Goal: Task Accomplishment & Management: Complete application form

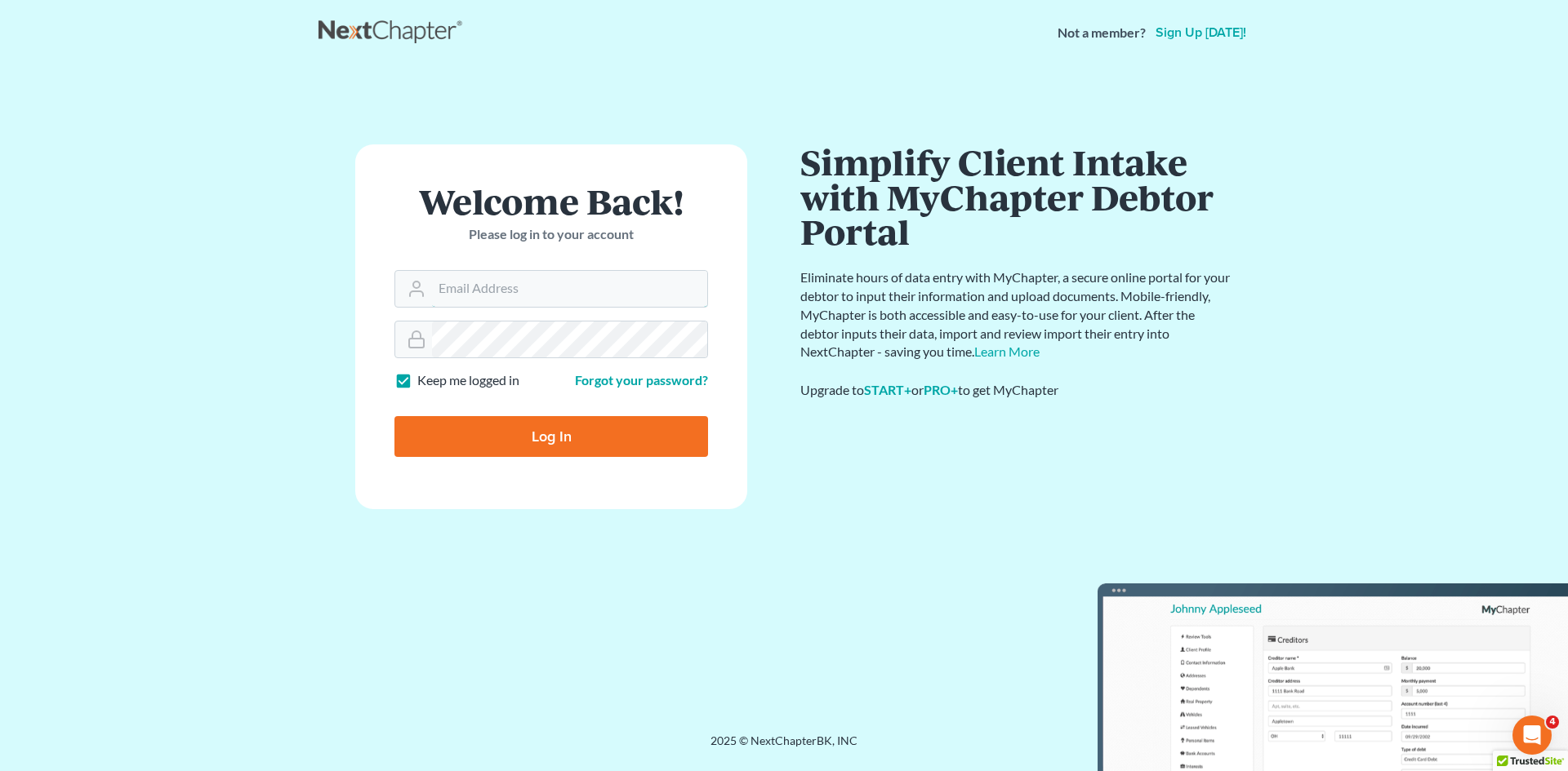
type input "[EMAIL_ADDRESS][DOMAIN_NAME]"
click at [524, 437] on input "Log In" at bounding box center [551, 436] width 313 height 40
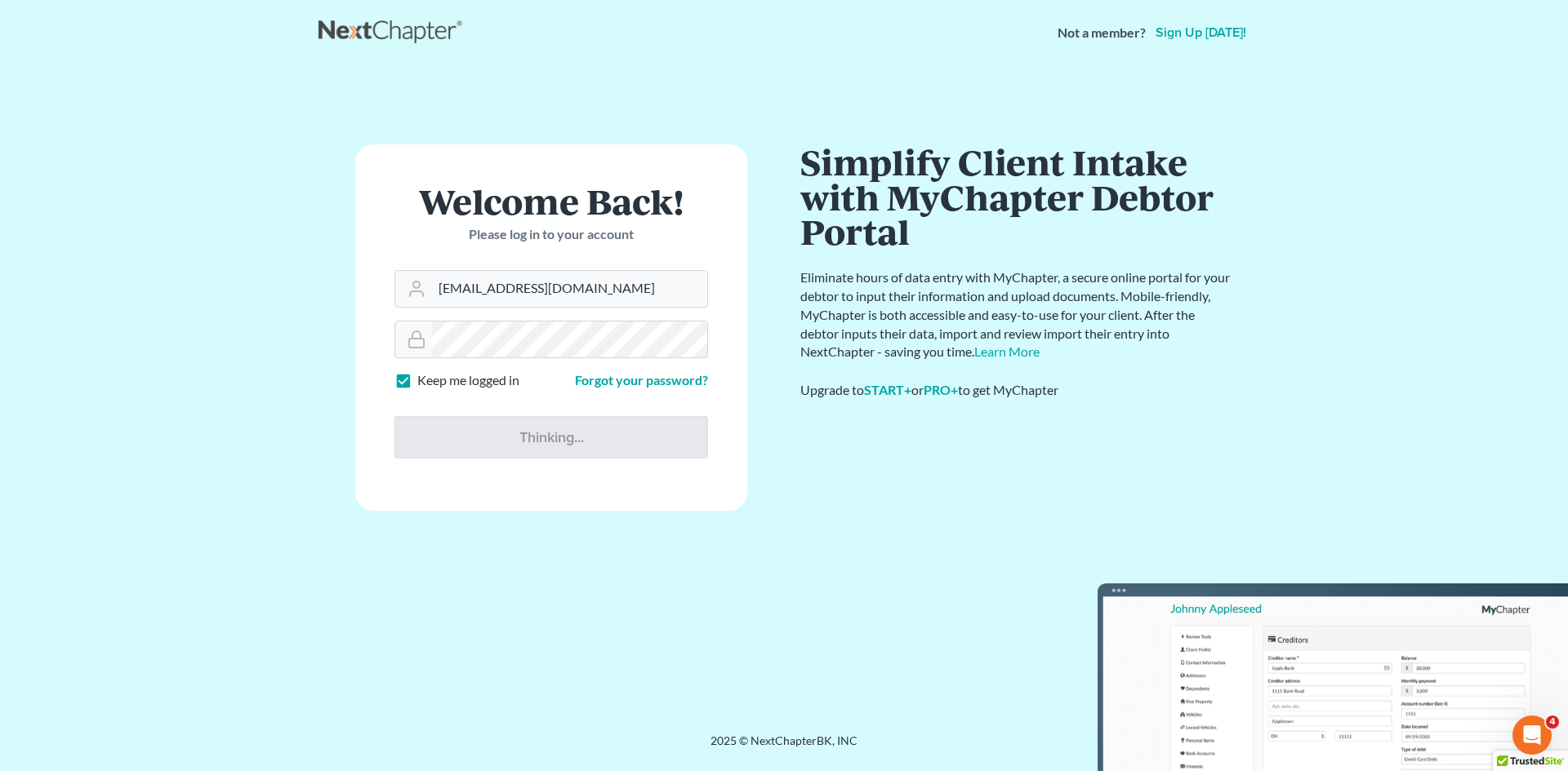
type input "Thinking..."
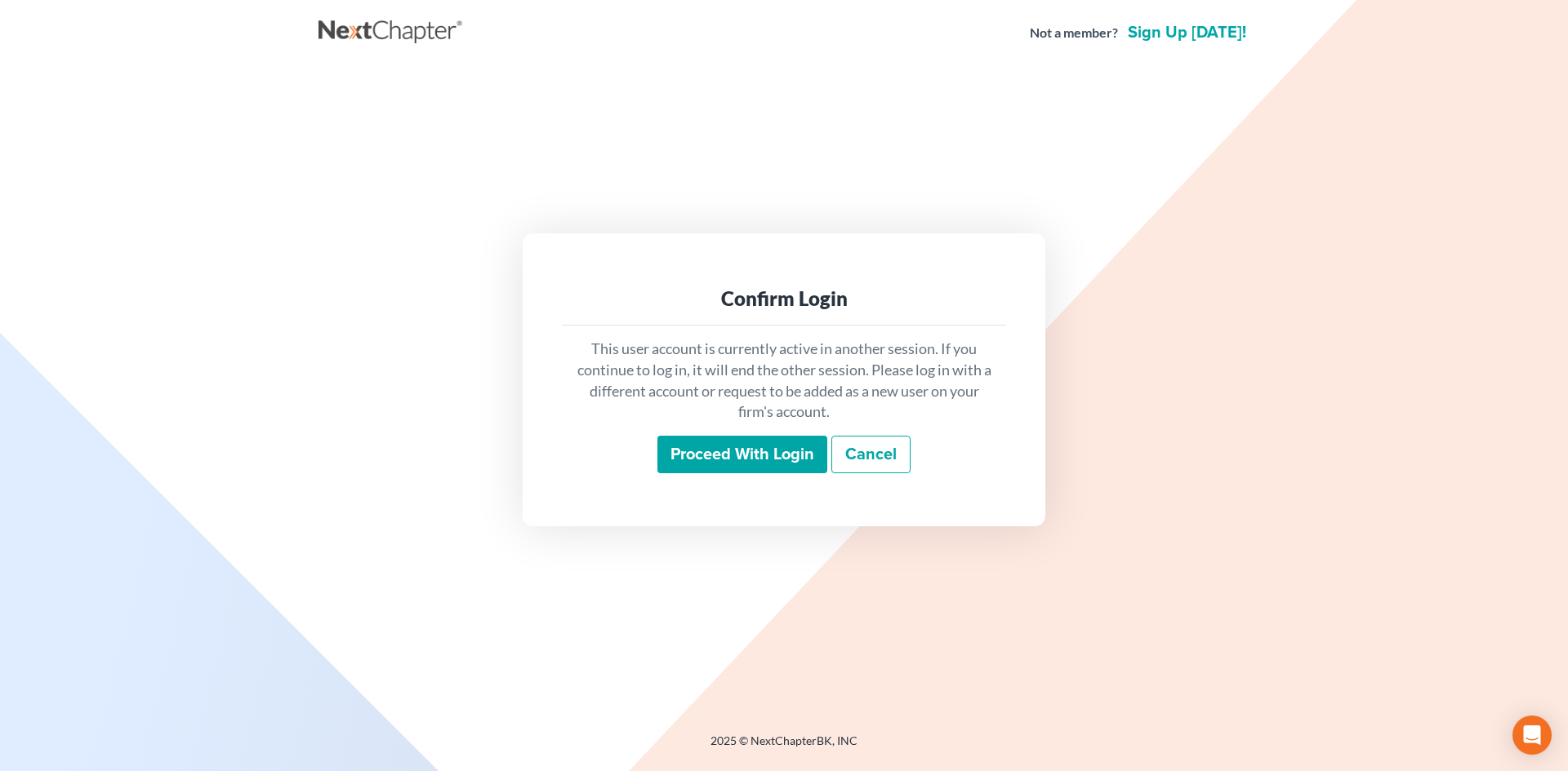
click at [755, 448] on input "Proceed with login" at bounding box center [742, 454] width 170 height 38
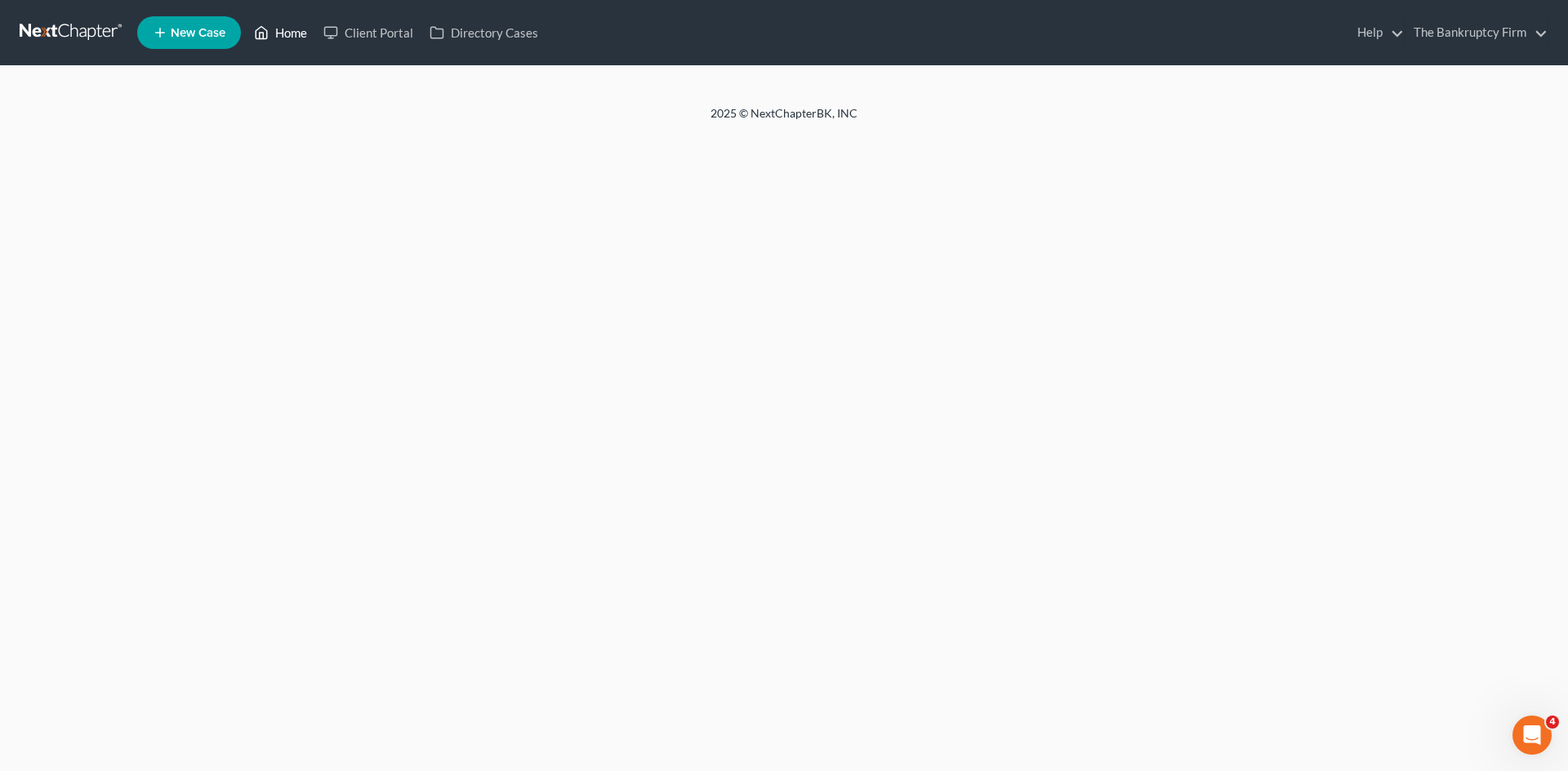
click at [293, 31] on link "Home" at bounding box center [280, 32] width 69 height 30
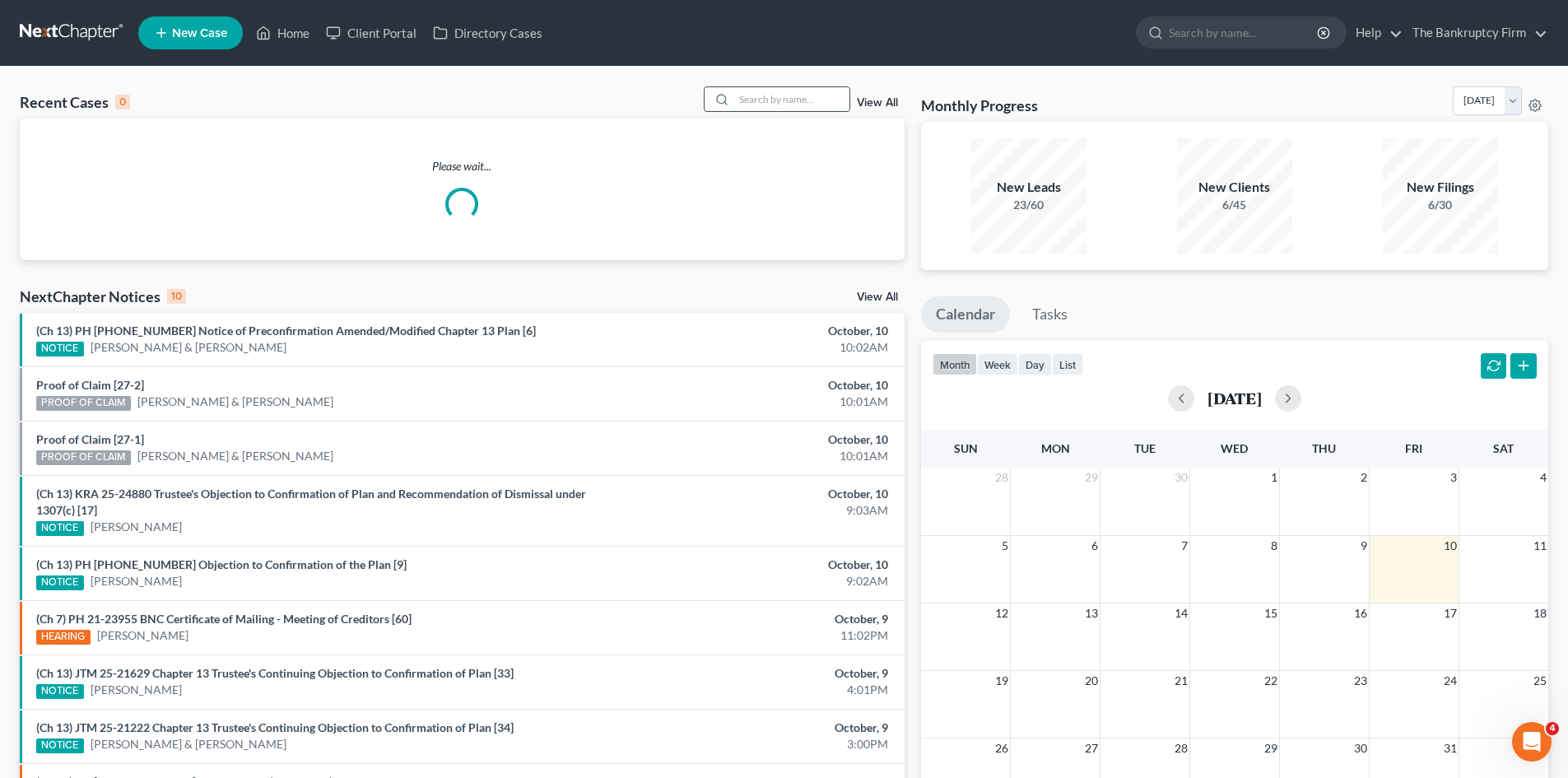
click at [757, 102] on input "search" at bounding box center [791, 99] width 115 height 24
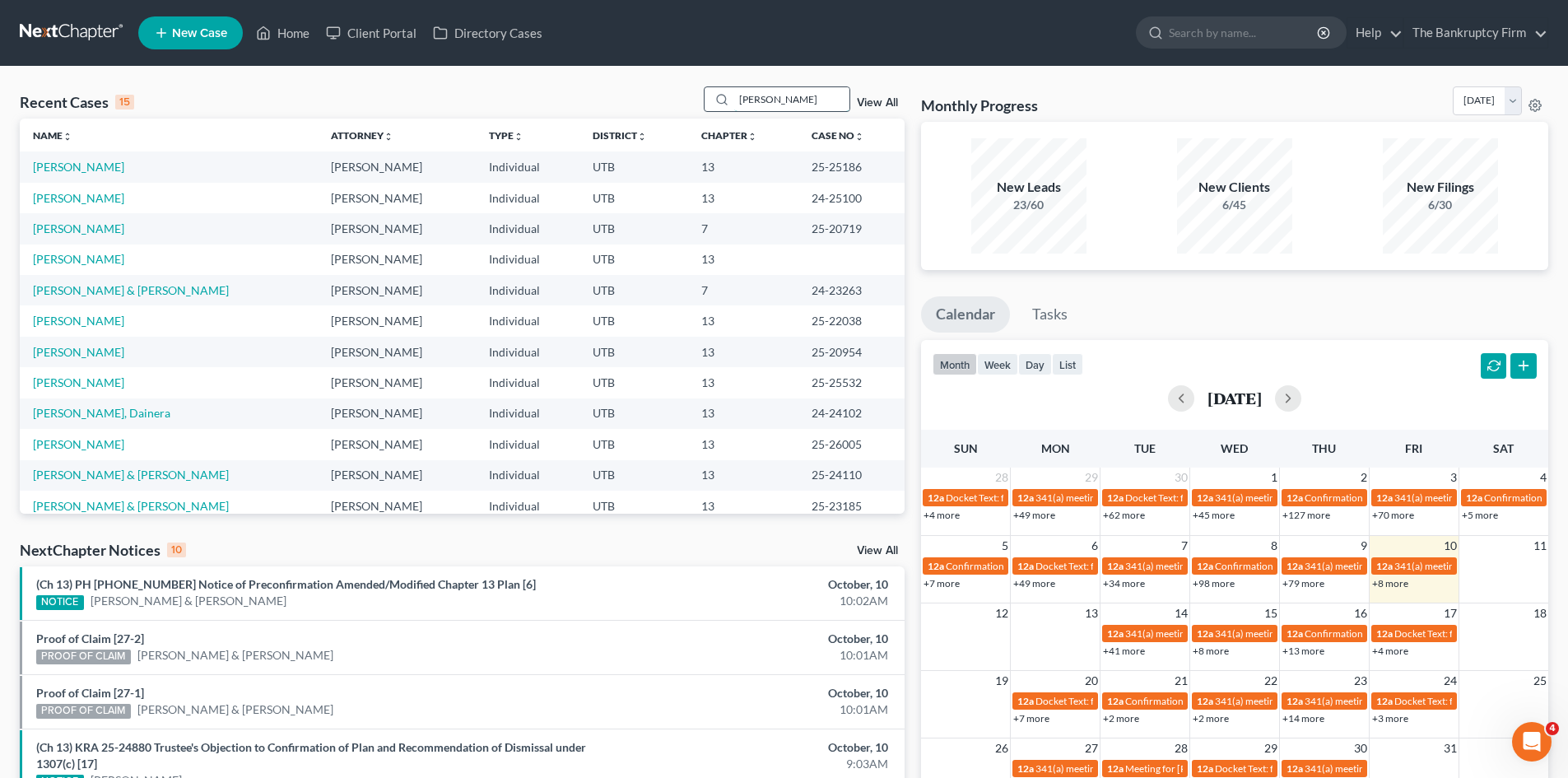
type input "howell"
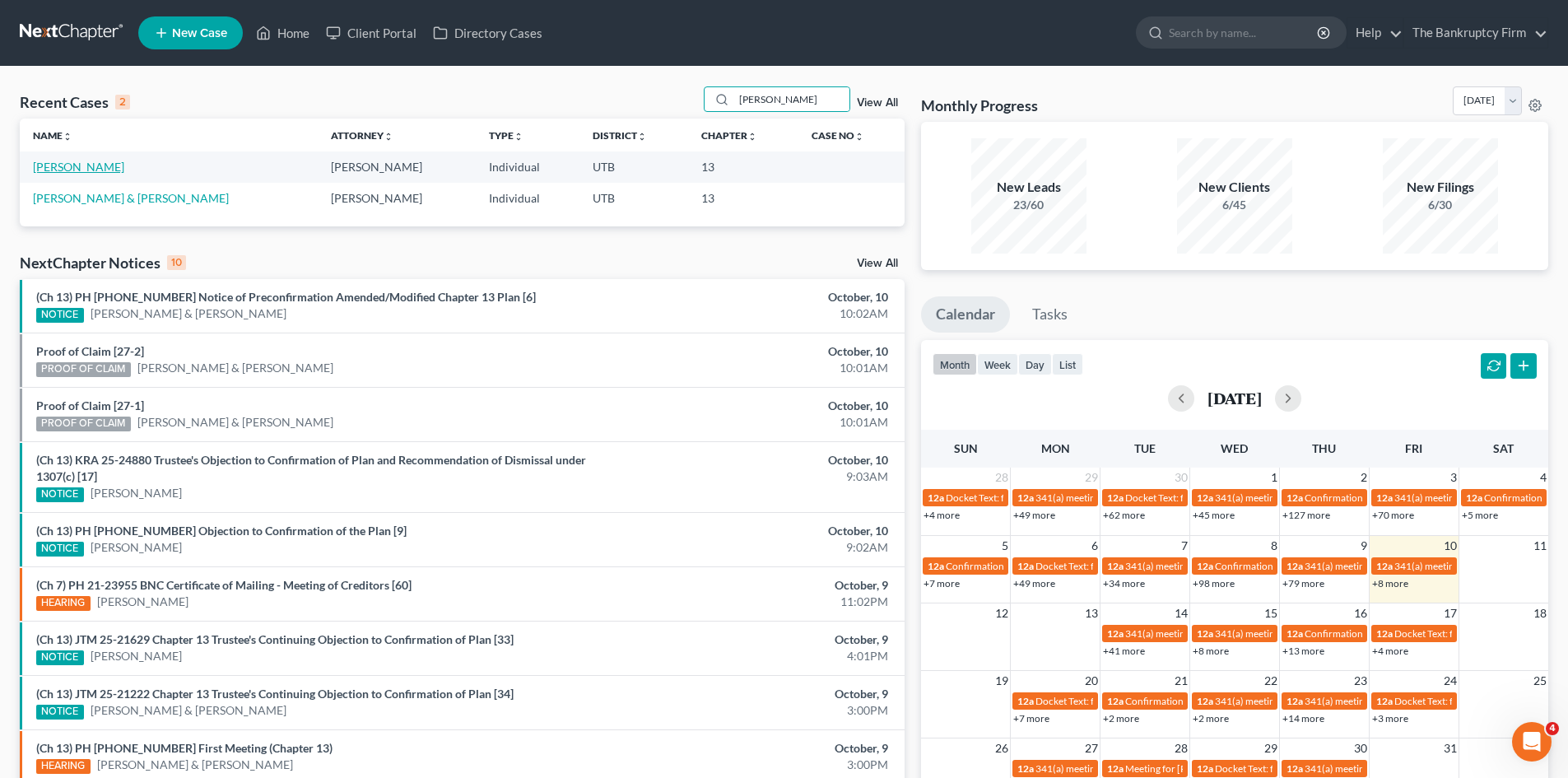
click at [63, 170] on link "Howell, Judy" at bounding box center [78, 166] width 92 height 14
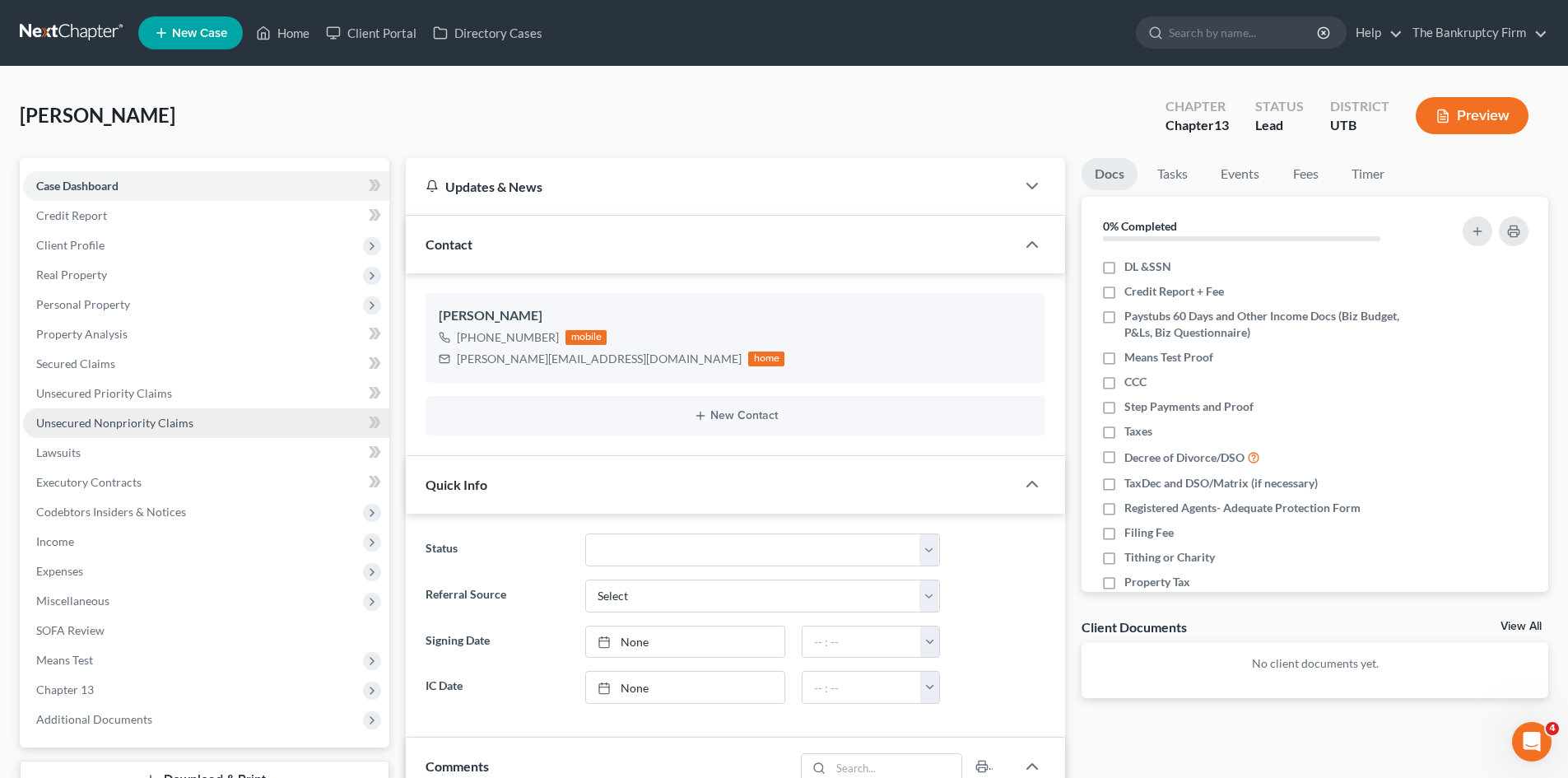
scroll to position [182, 0]
drag, startPoint x: 298, startPoint y: 30, endPoint x: 324, endPoint y: 32, distance: 26.1
click at [298, 30] on link "Home" at bounding box center [282, 33] width 70 height 30
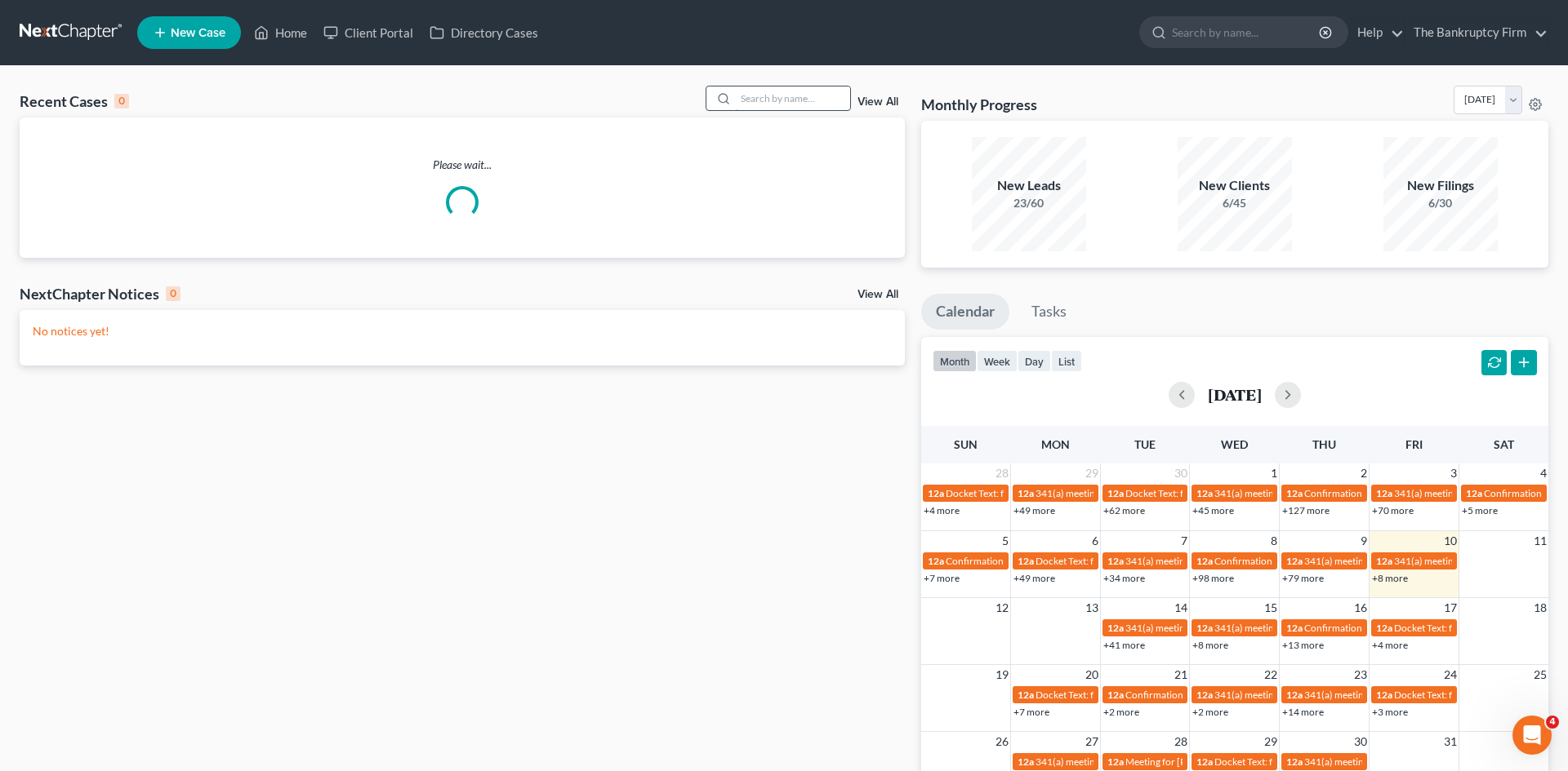
click at [759, 100] on input "search" at bounding box center [792, 98] width 114 height 23
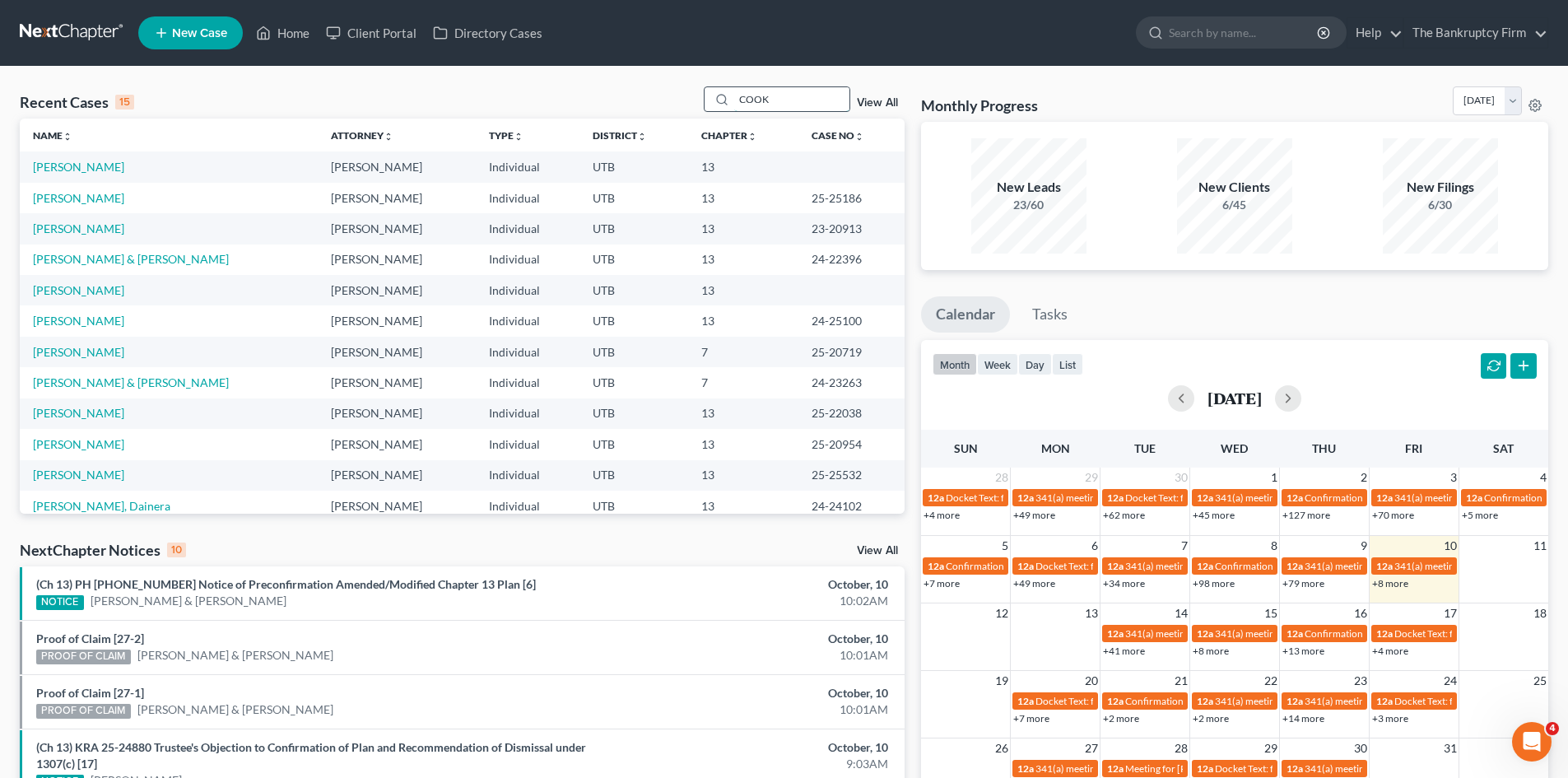
type input "COOK"
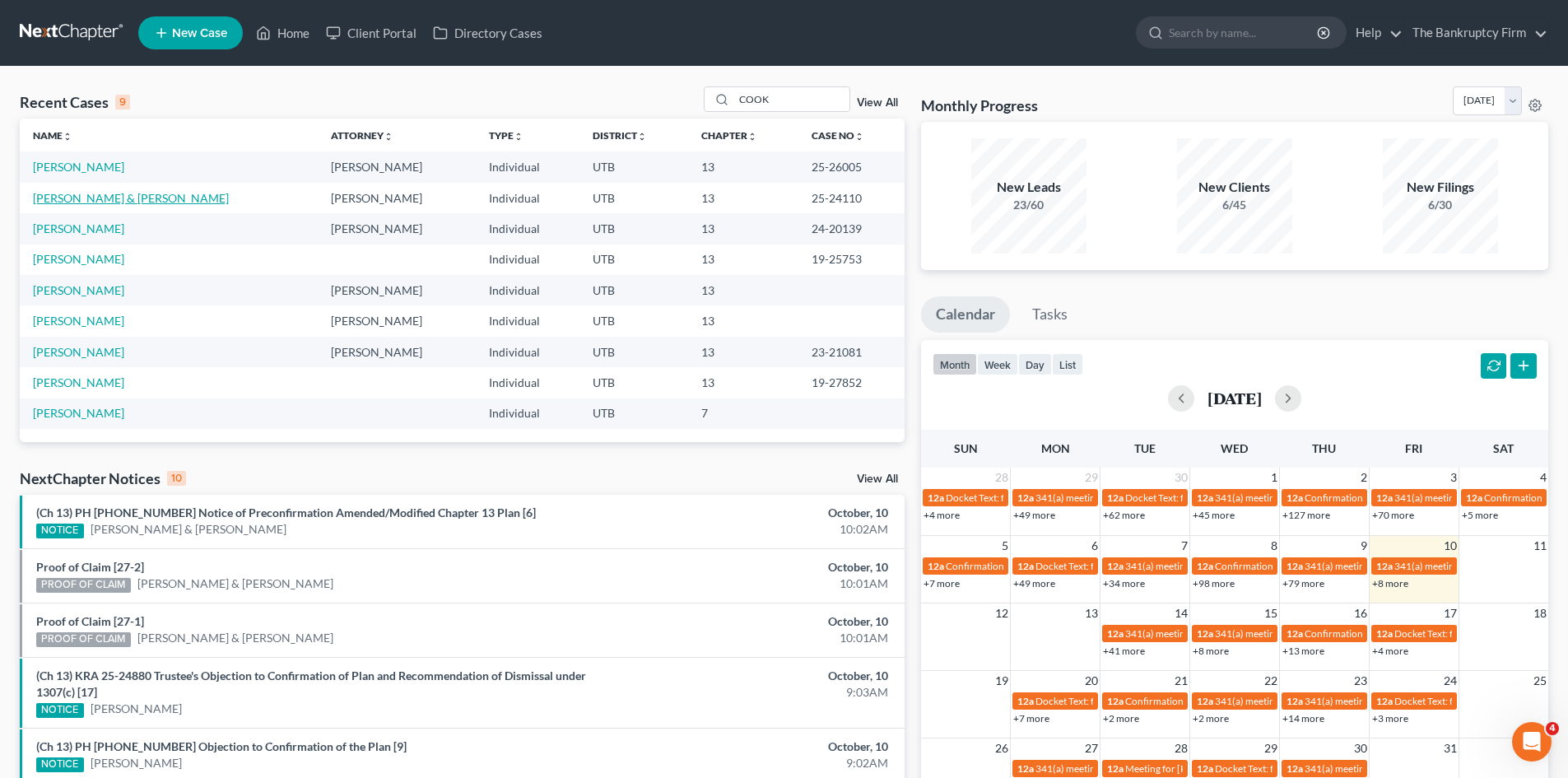
click at [64, 202] on link "Cook, Howard & Jessica" at bounding box center [131, 197] width 196 height 14
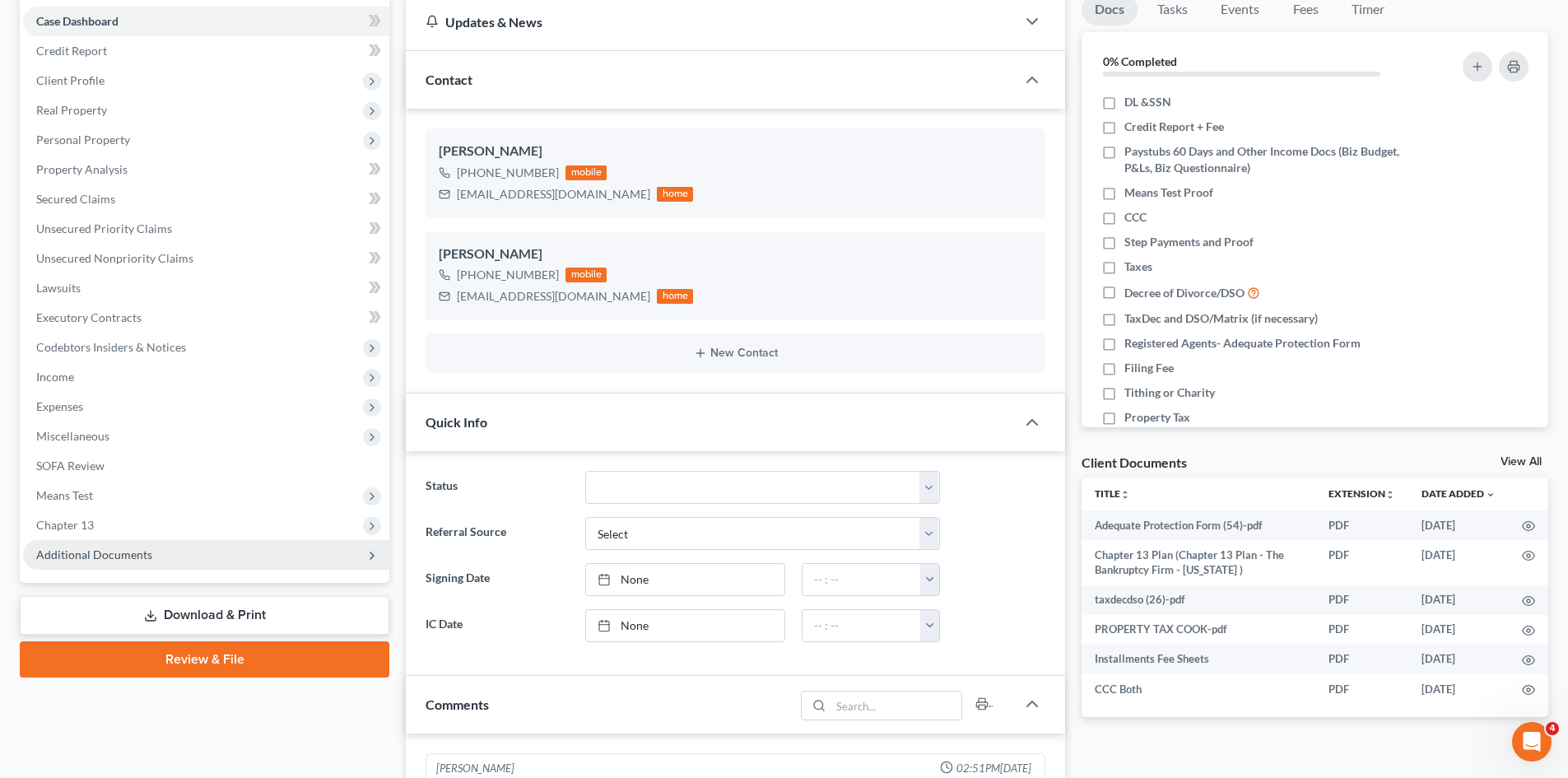
scroll to position [31, 0]
click at [129, 555] on span "Additional Documents" at bounding box center [94, 554] width 116 height 14
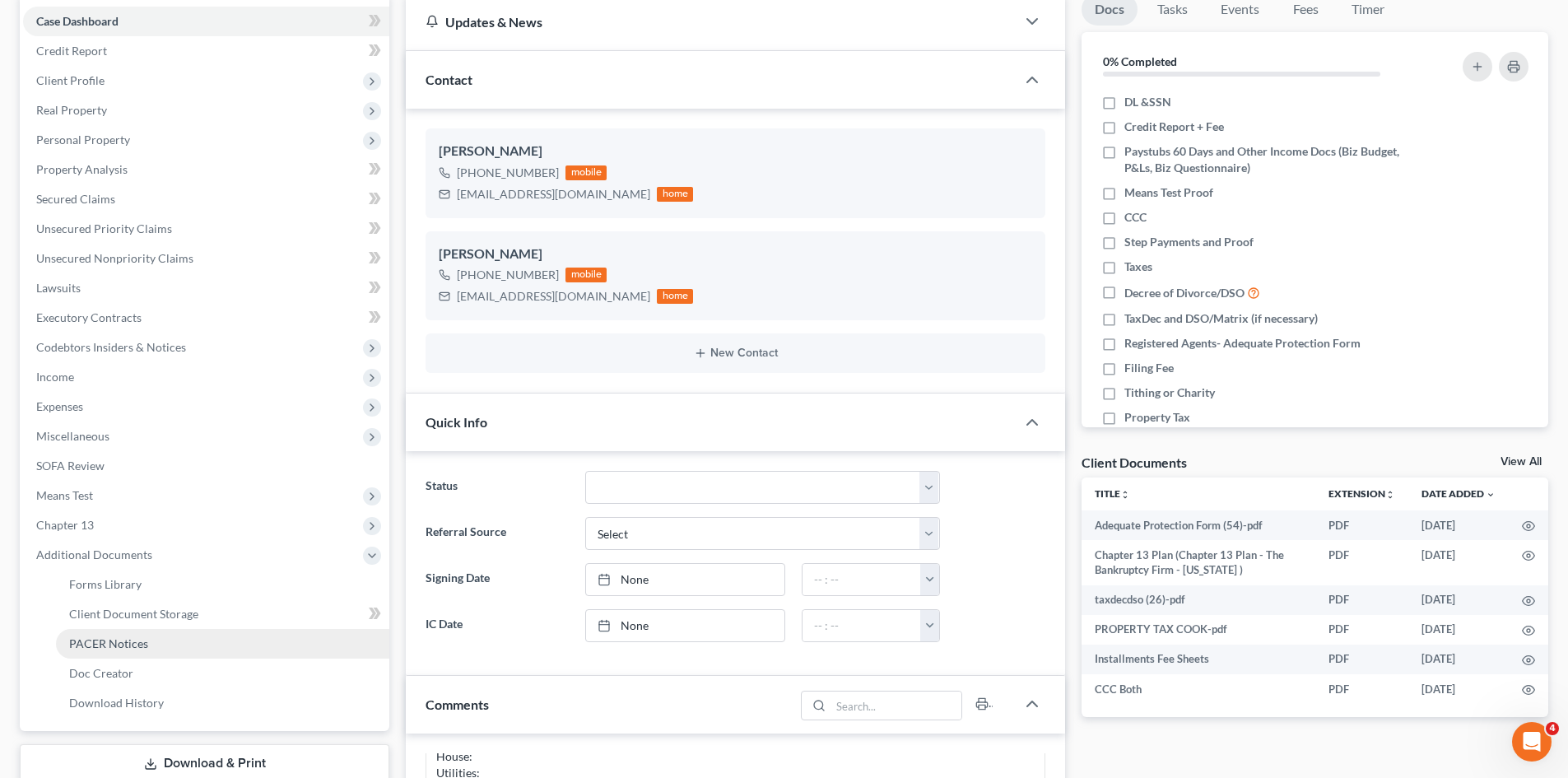
click at [137, 642] on span "PACER Notices" at bounding box center [108, 643] width 79 height 14
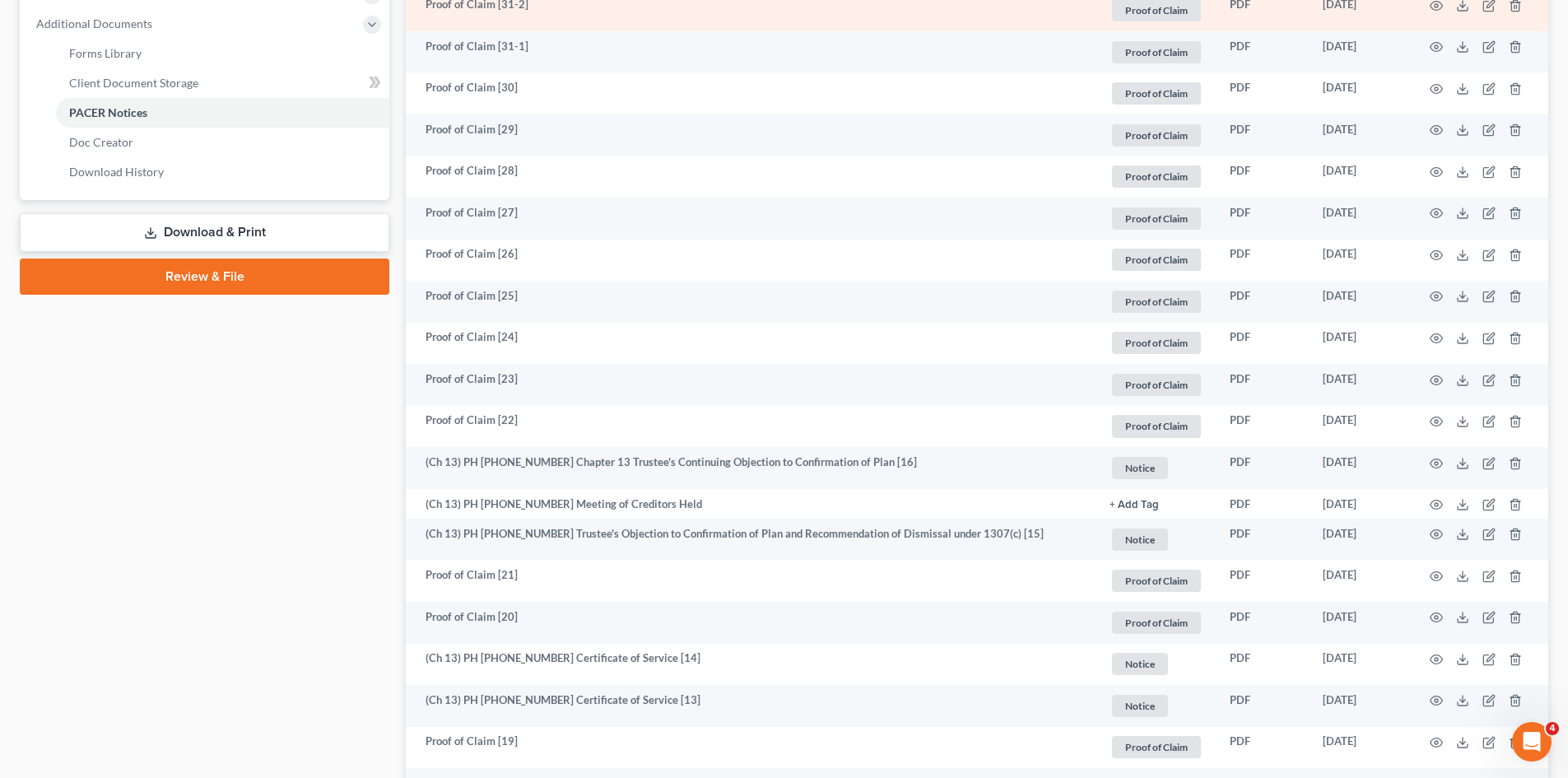
scroll to position [741, 0]
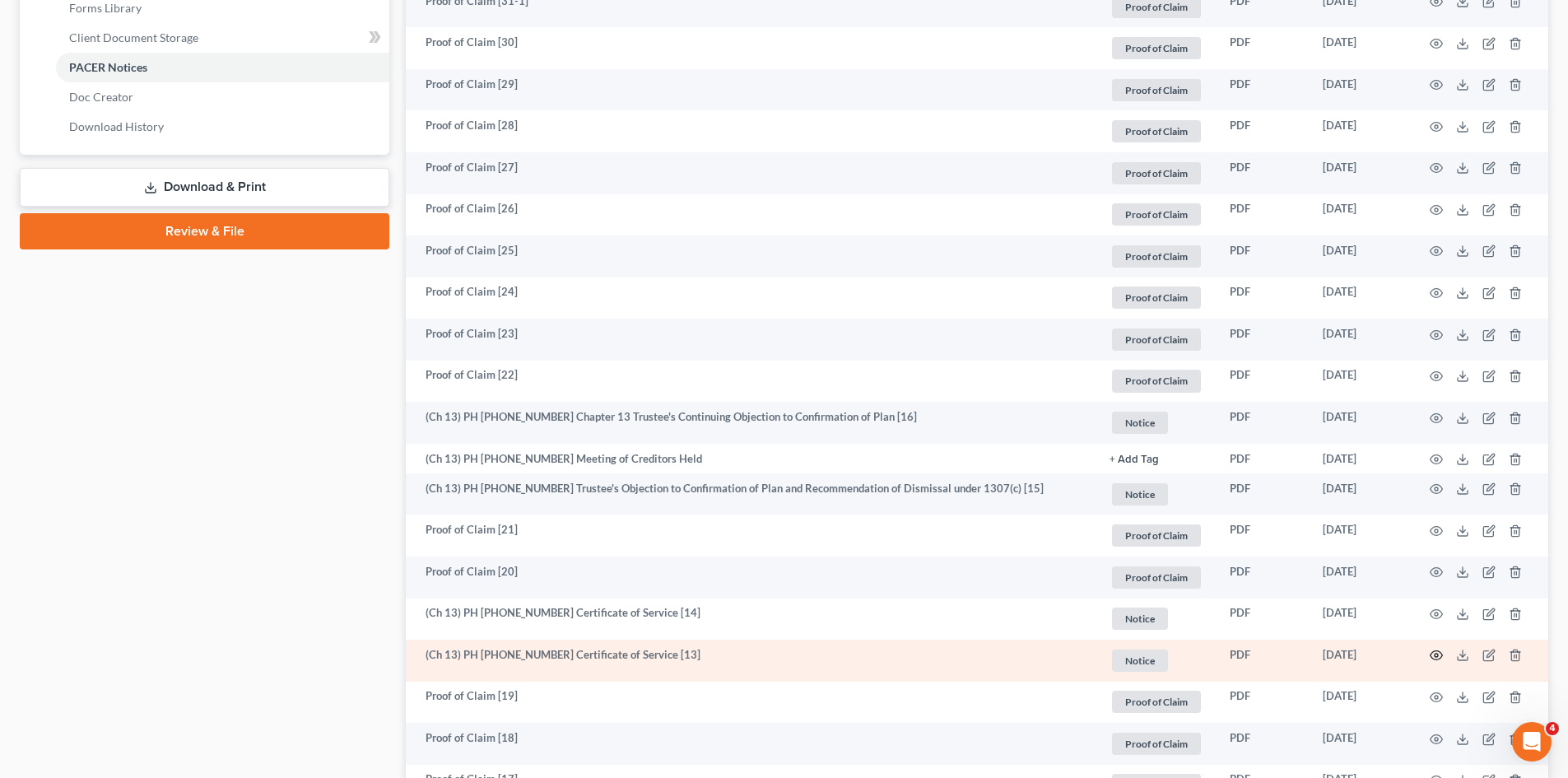
click at [1439, 654] on icon "button" at bounding box center [1436, 655] width 14 height 14
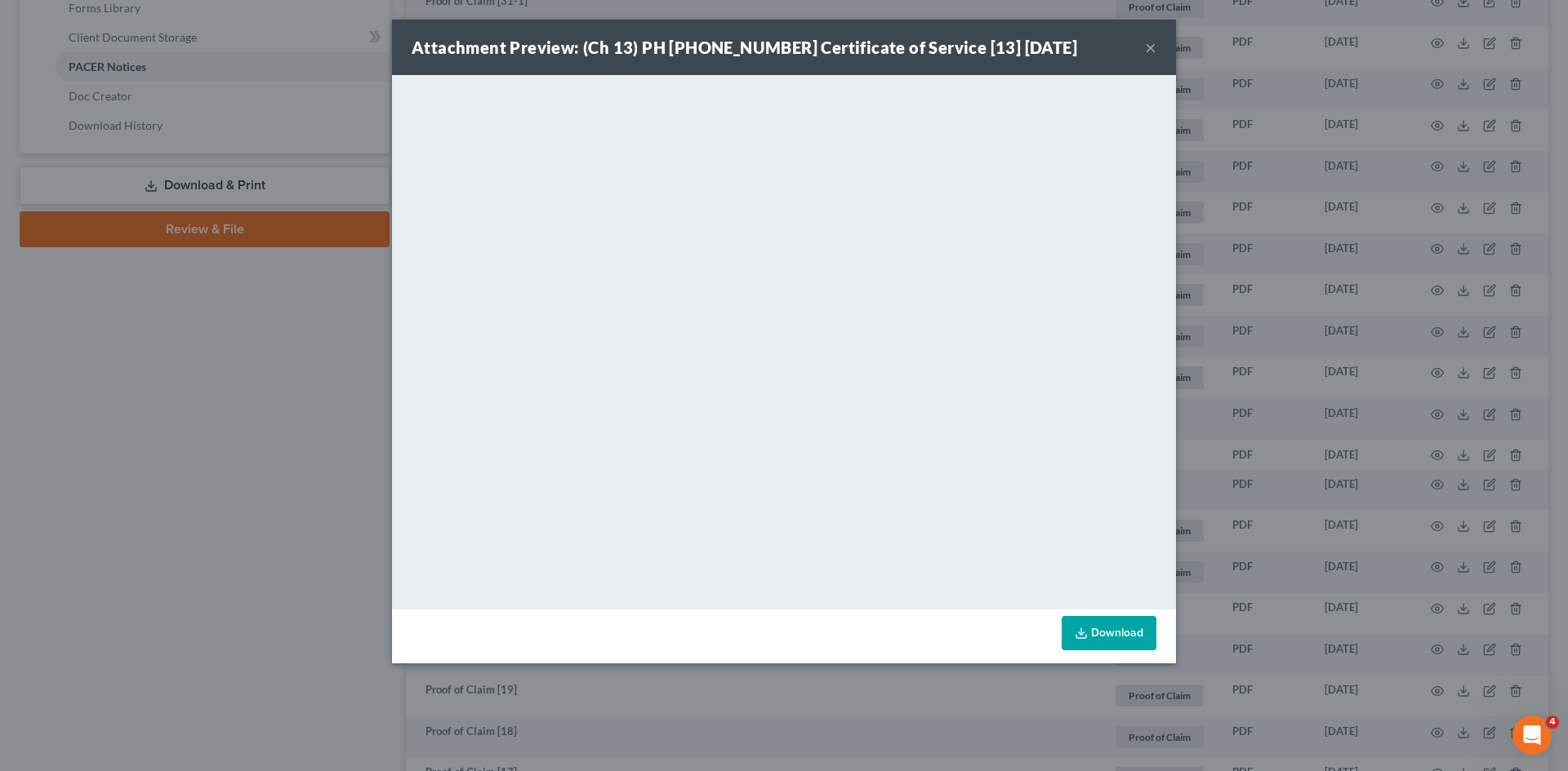
click at [1154, 49] on button "×" at bounding box center [1150, 48] width 12 height 20
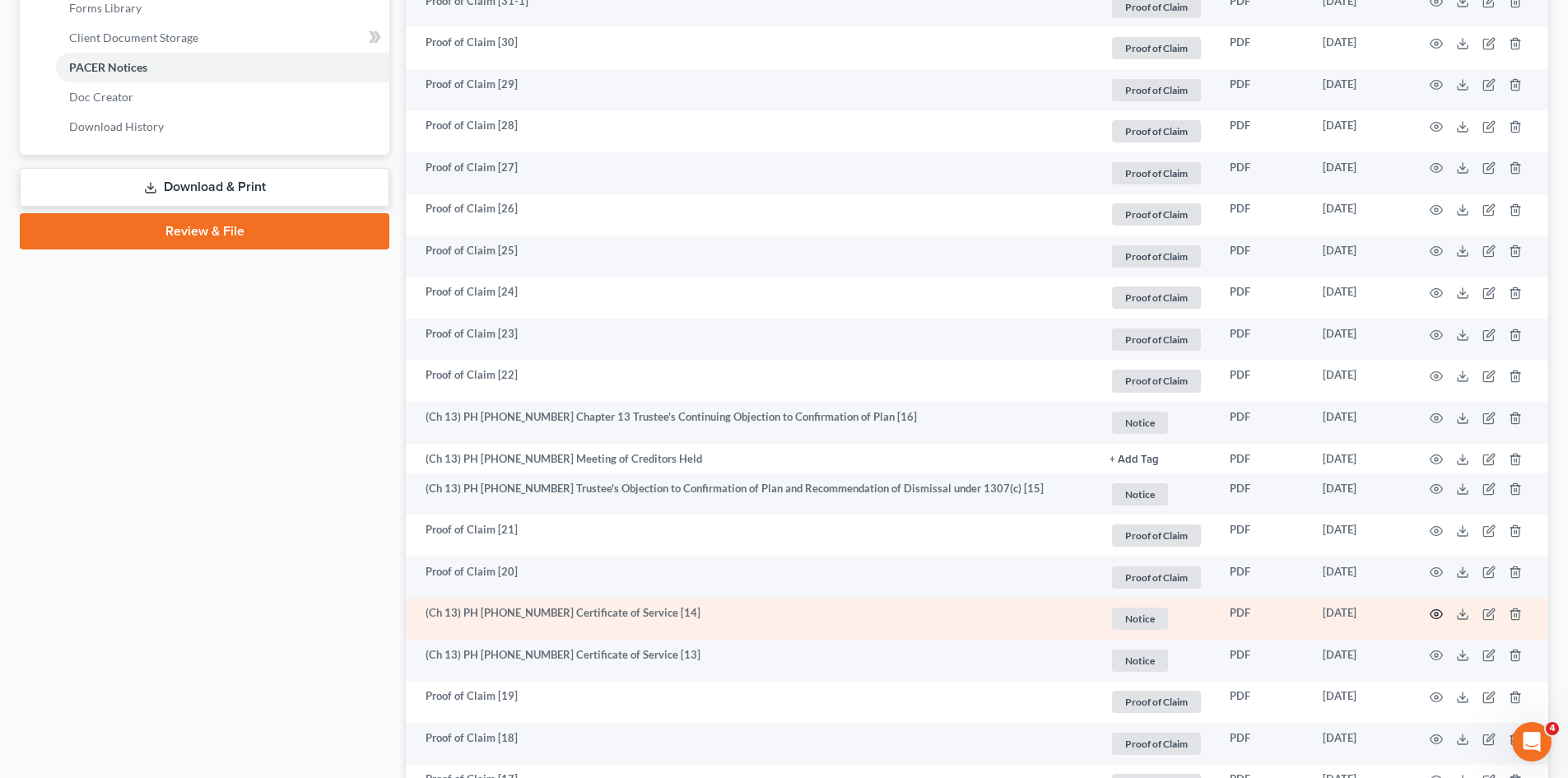
click at [1434, 610] on icon "button" at bounding box center [1437, 615] width 13 height 9
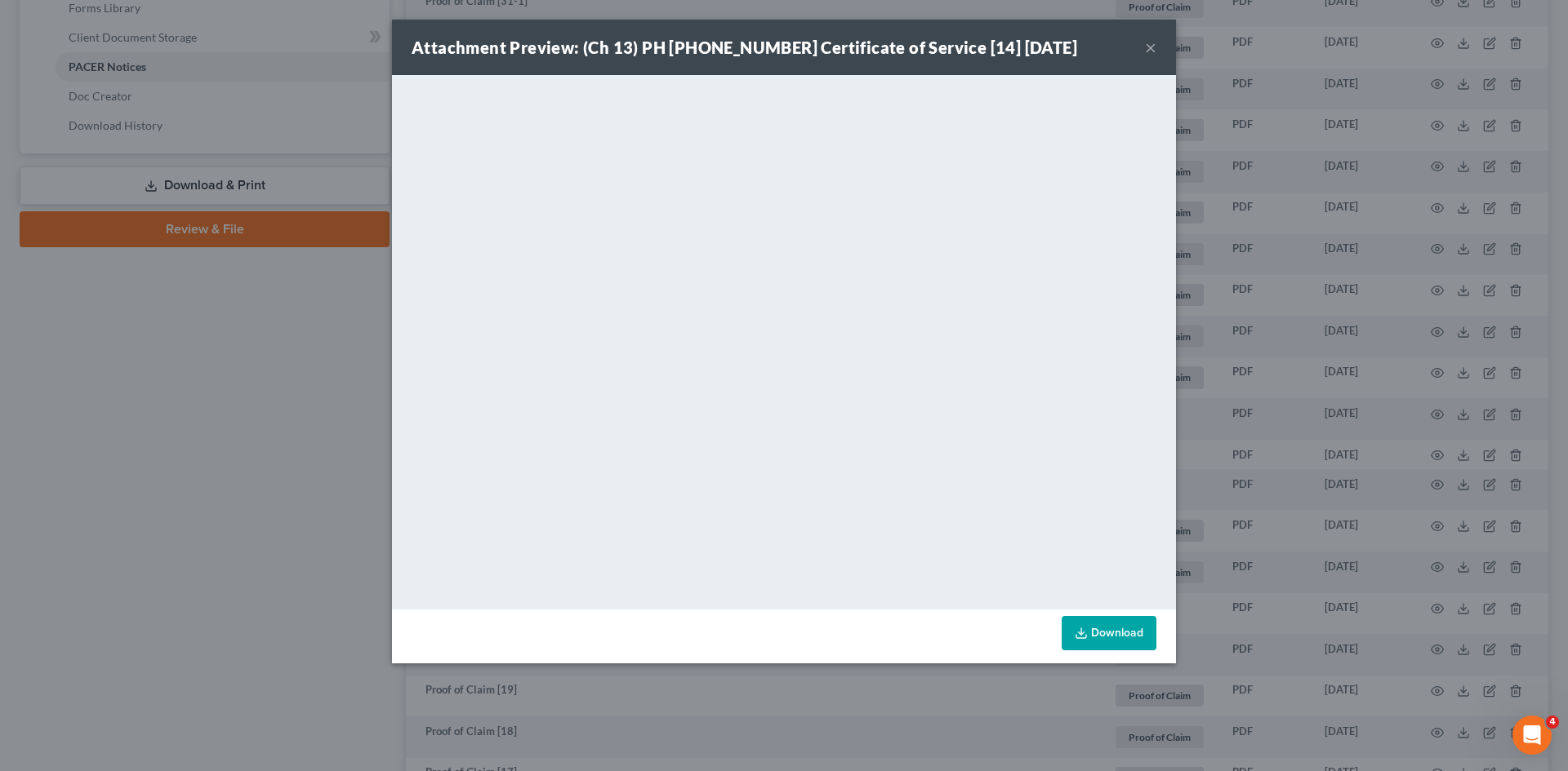
click at [1147, 46] on button "×" at bounding box center [1150, 48] width 12 height 20
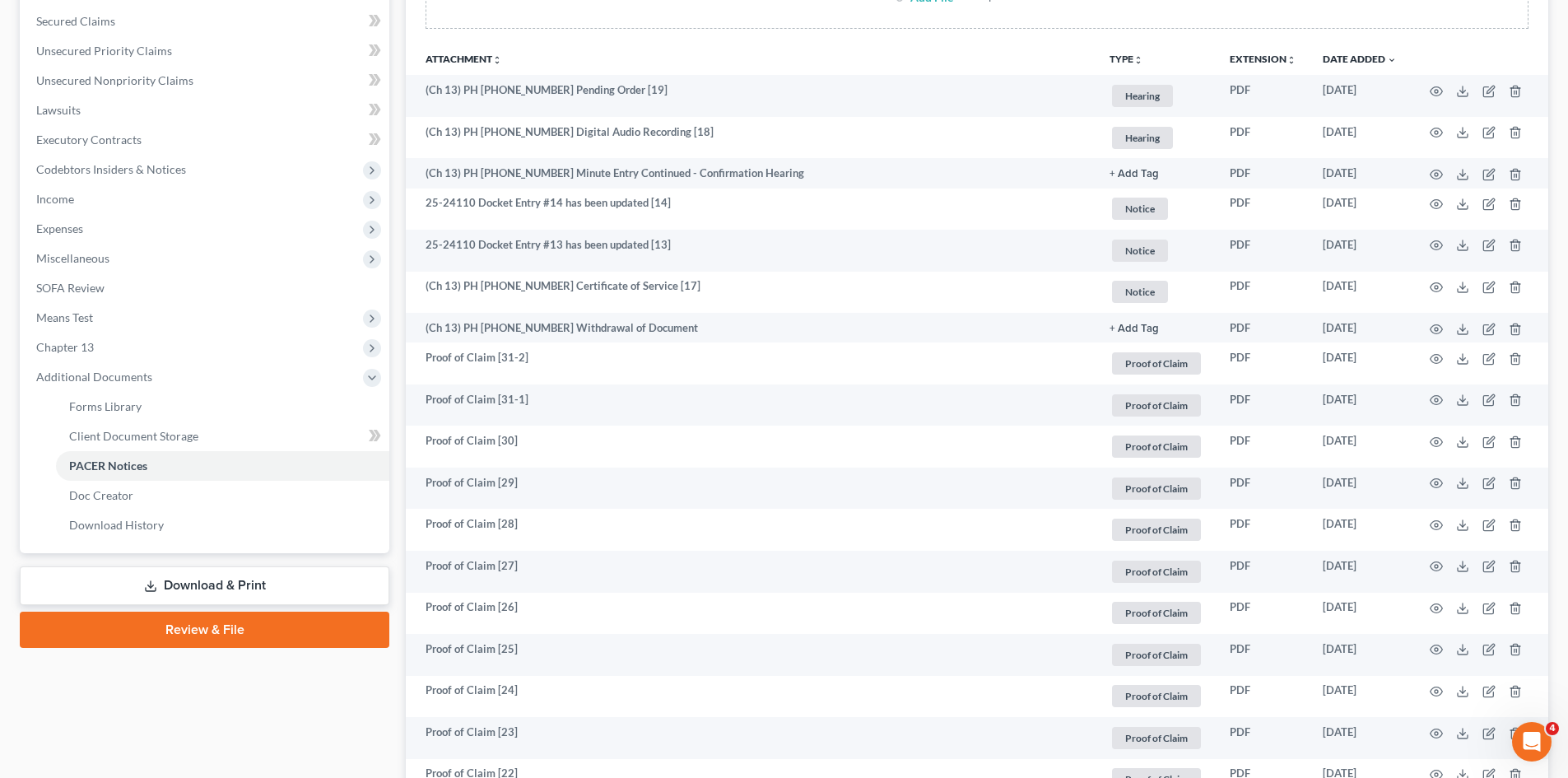
scroll to position [330, 0]
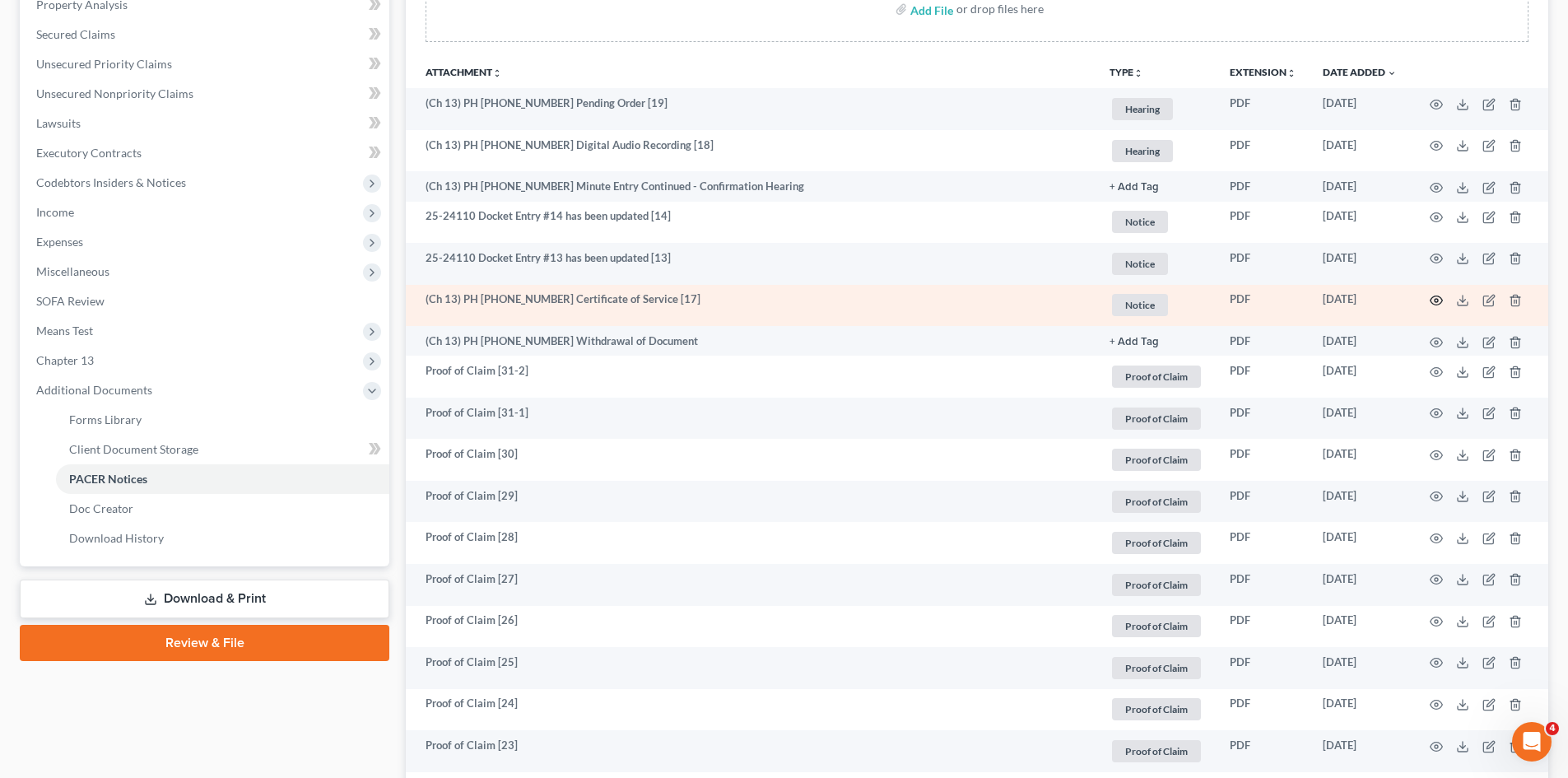
click at [1441, 302] on icon "button" at bounding box center [1437, 301] width 13 height 9
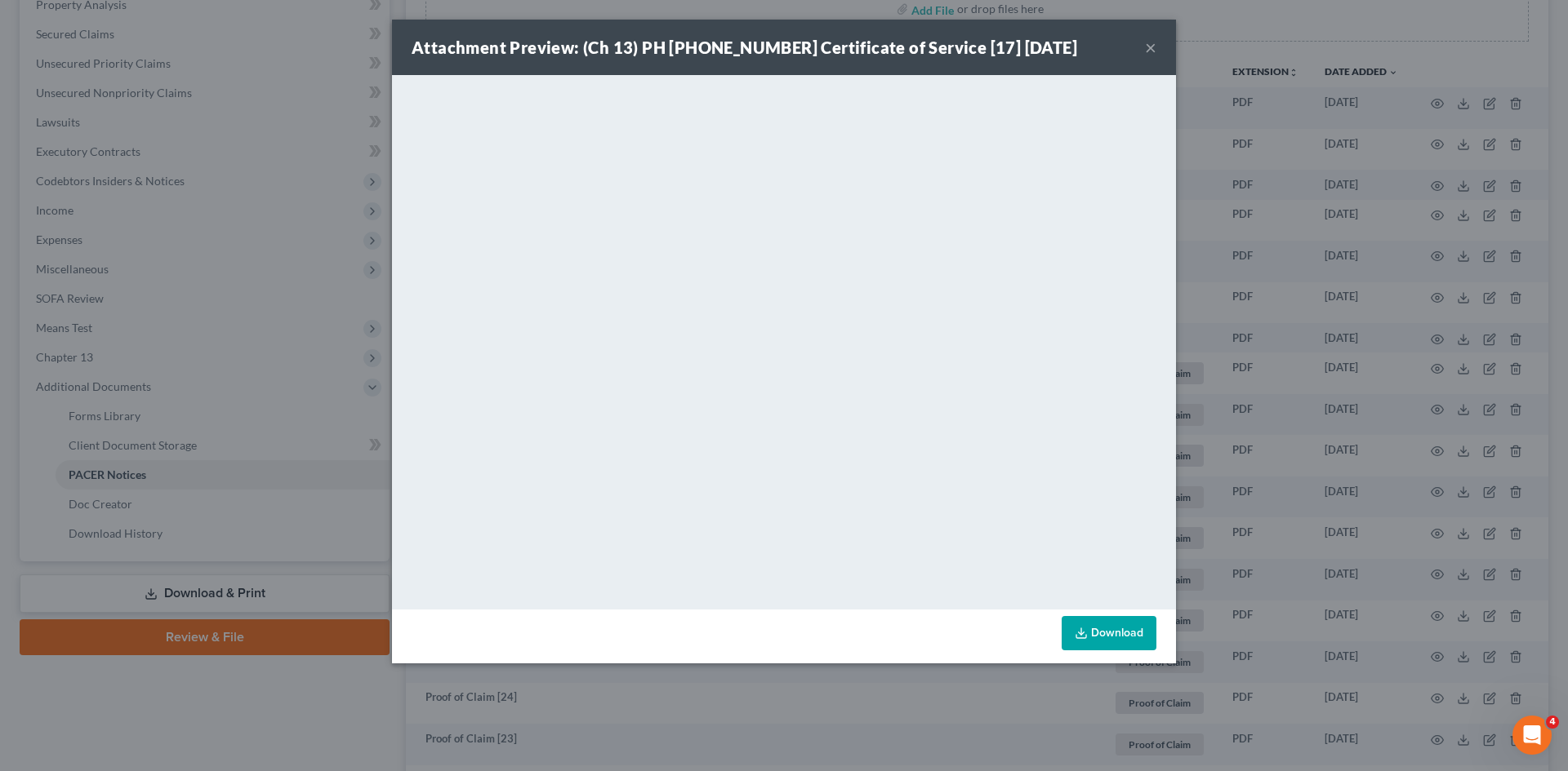
click at [1149, 49] on button "×" at bounding box center [1150, 48] width 12 height 20
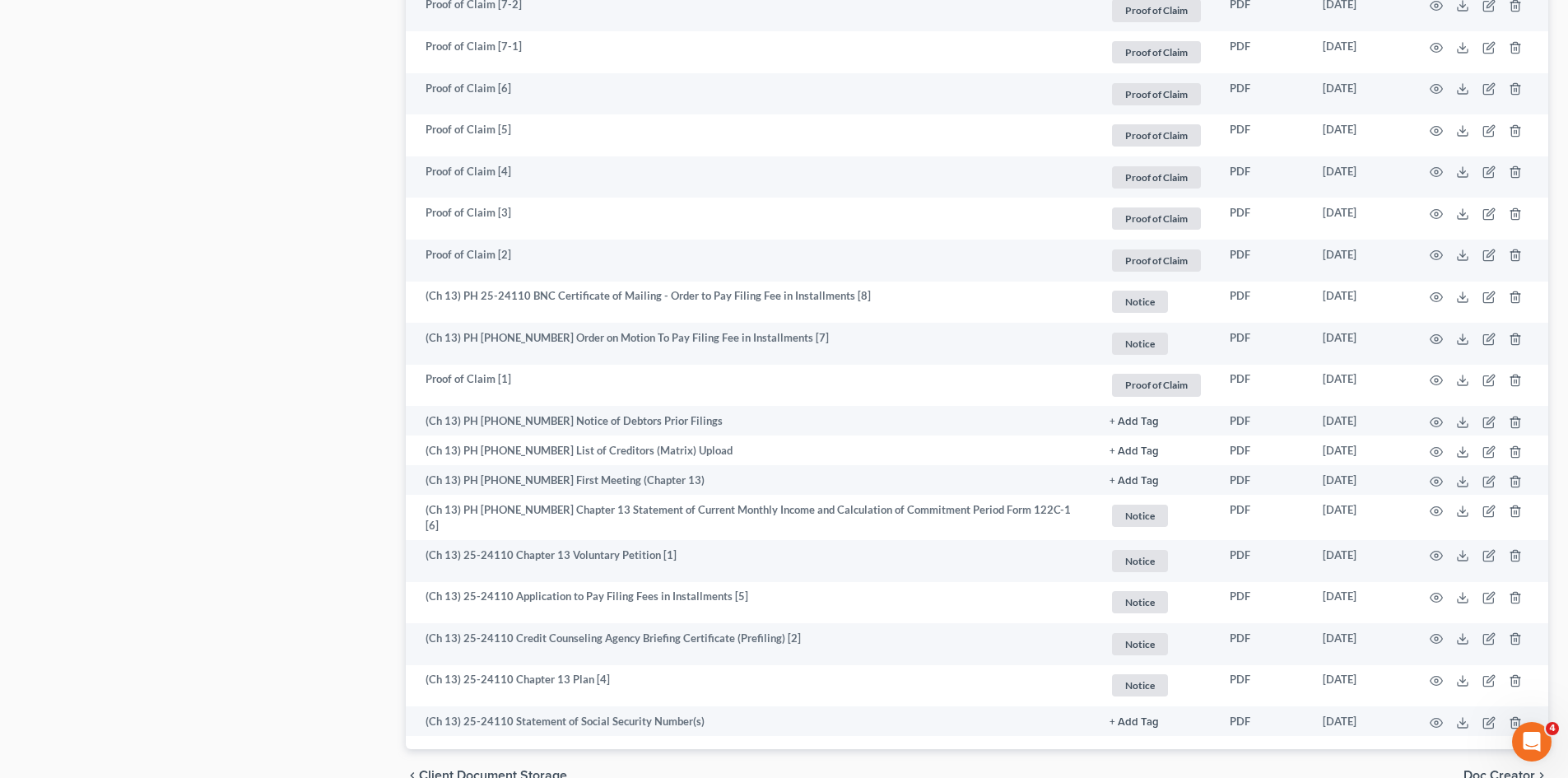
scroll to position [2388, 0]
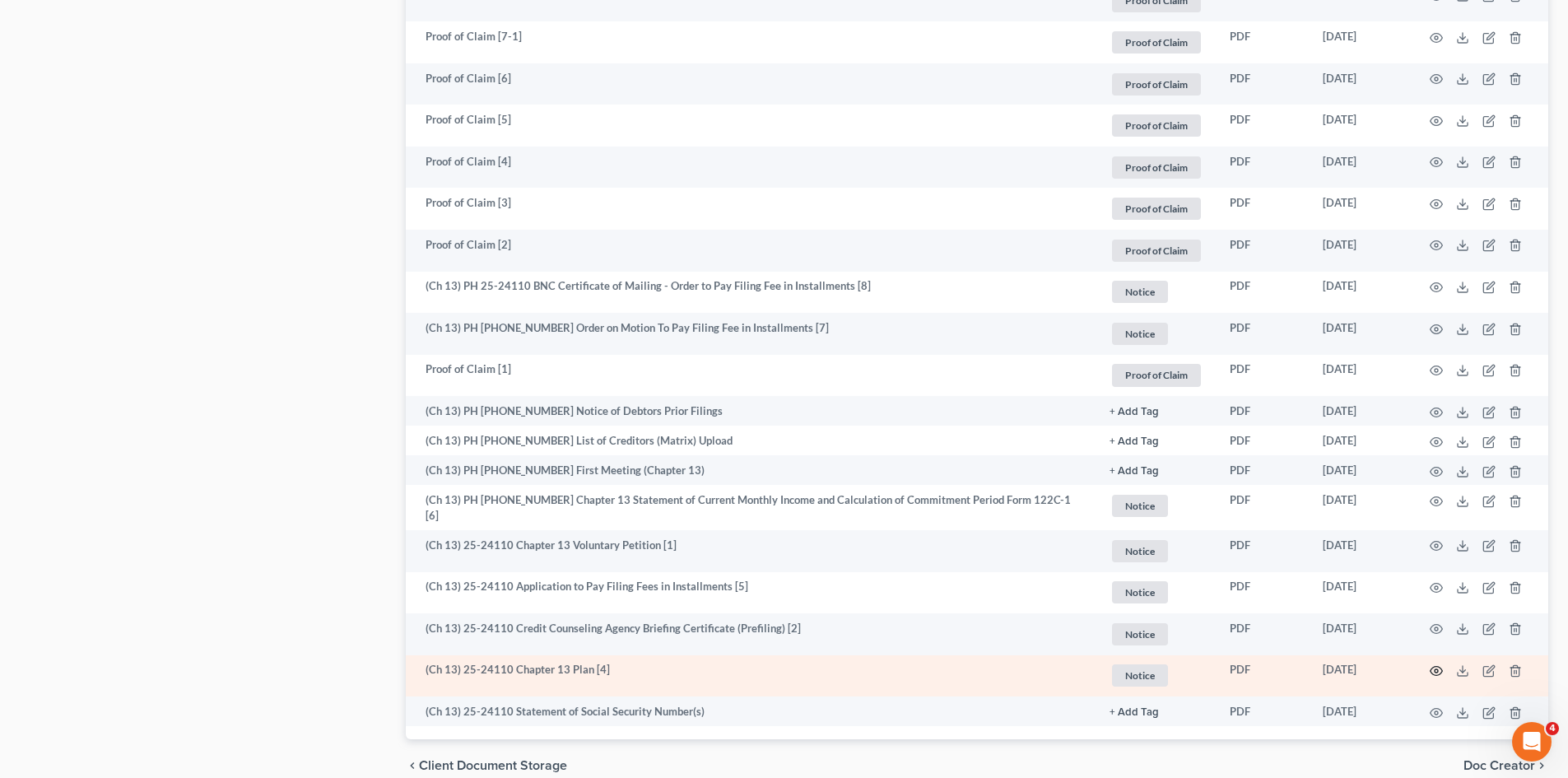
click at [1435, 671] on icon "button" at bounding box center [1436, 671] width 14 height 14
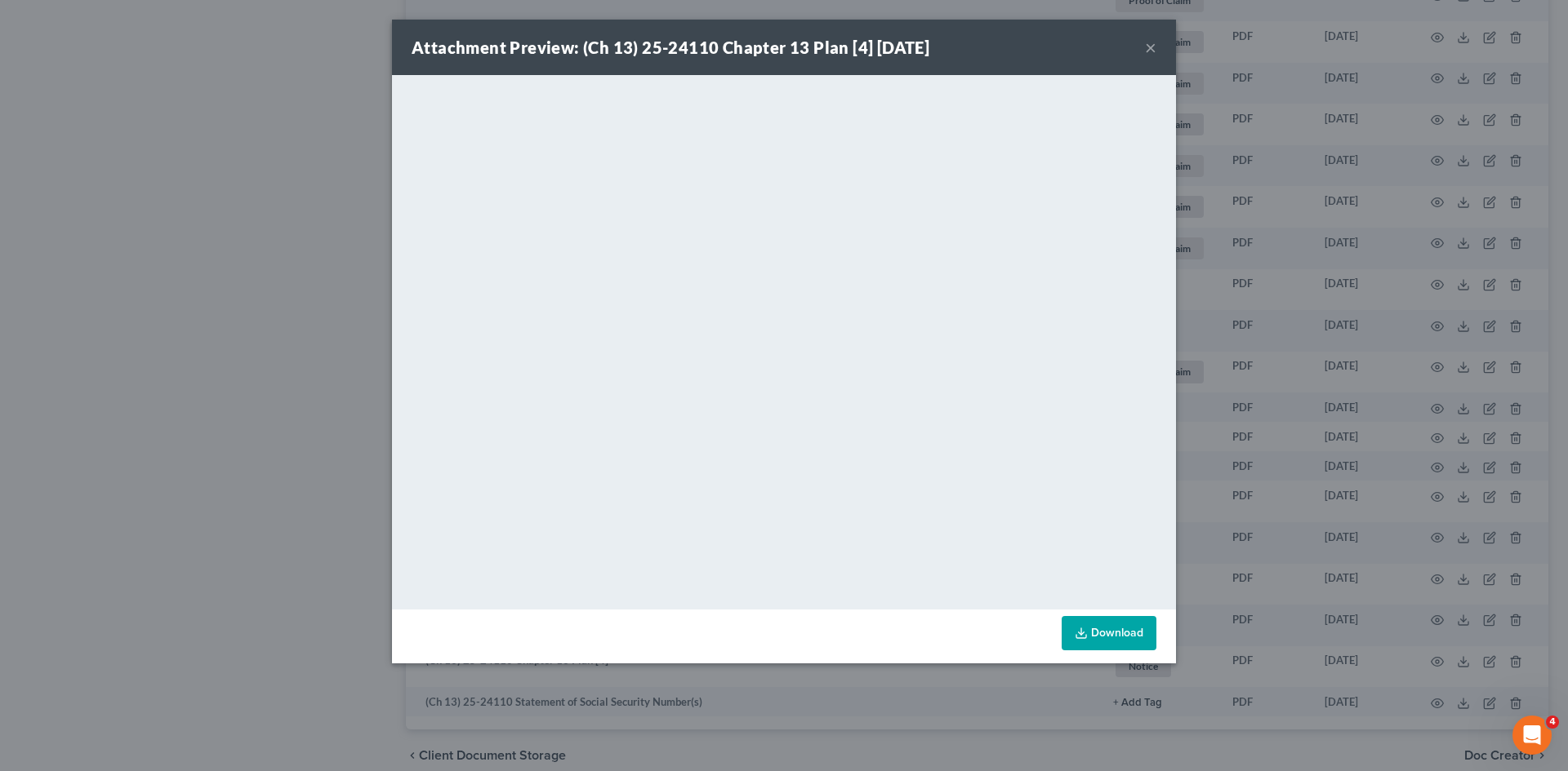
click at [1149, 48] on button "×" at bounding box center [1150, 48] width 12 height 20
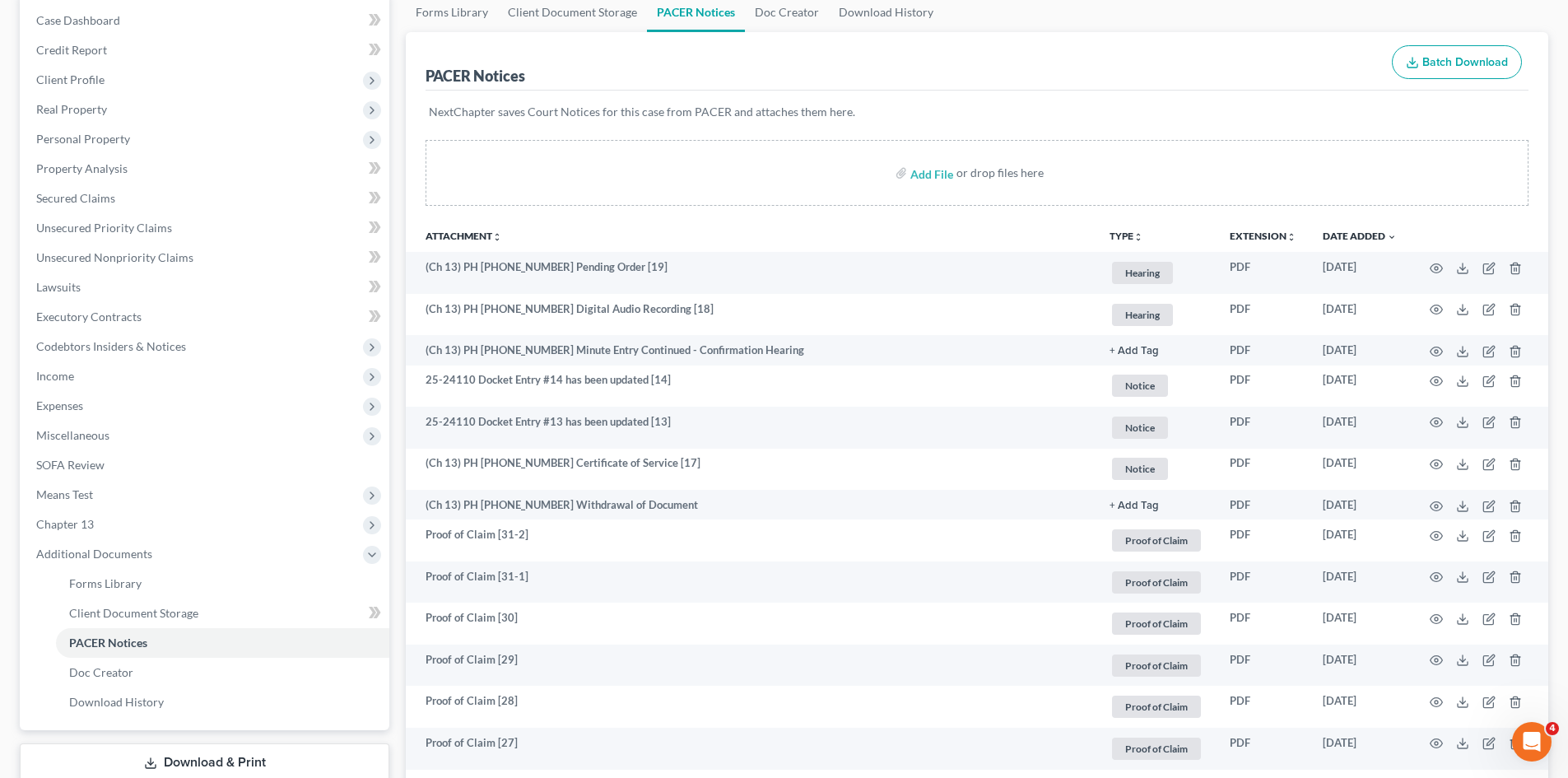
scroll to position [0, 0]
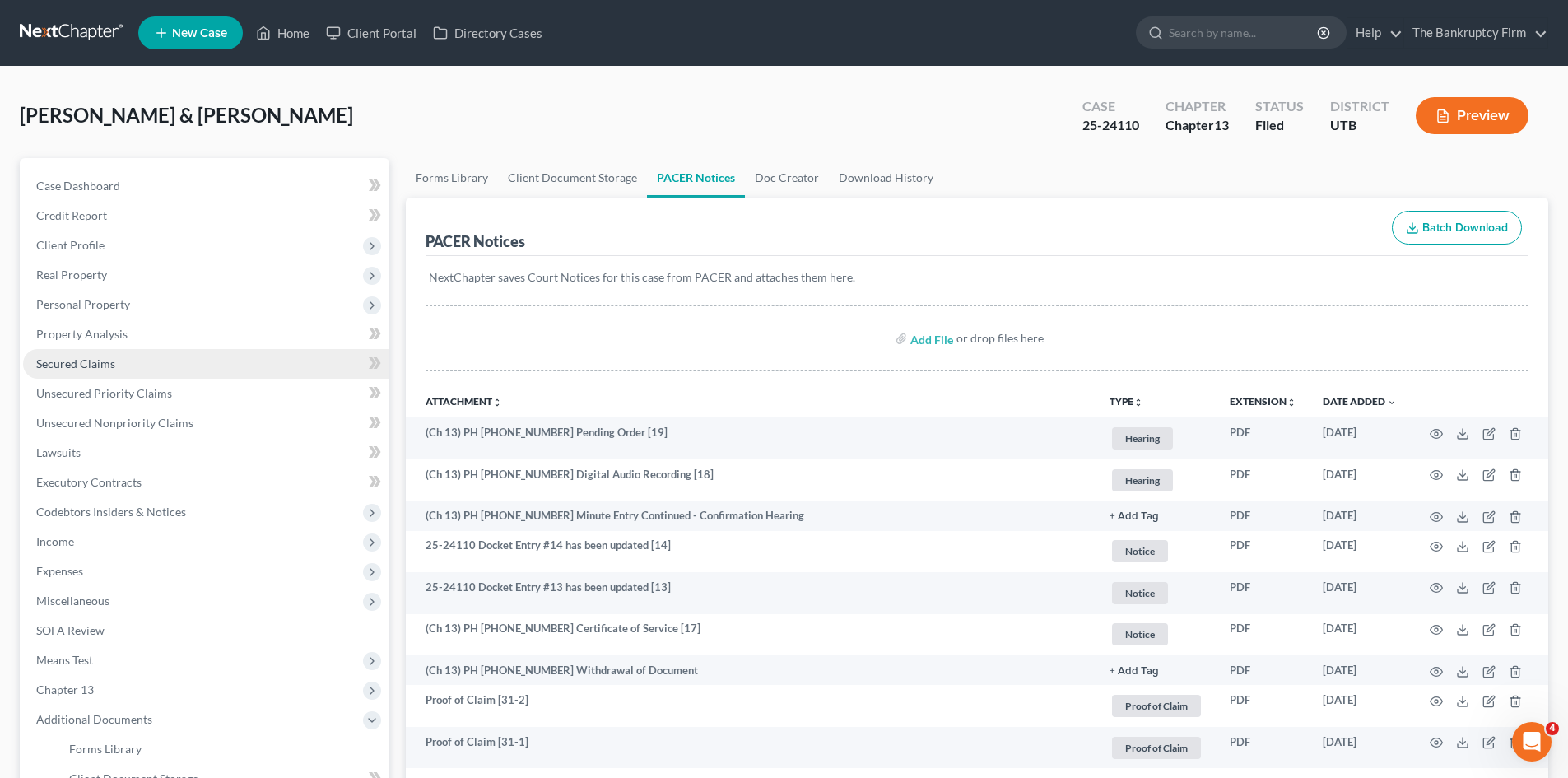
click at [84, 371] on link "Secured Claims" at bounding box center [206, 364] width 367 height 30
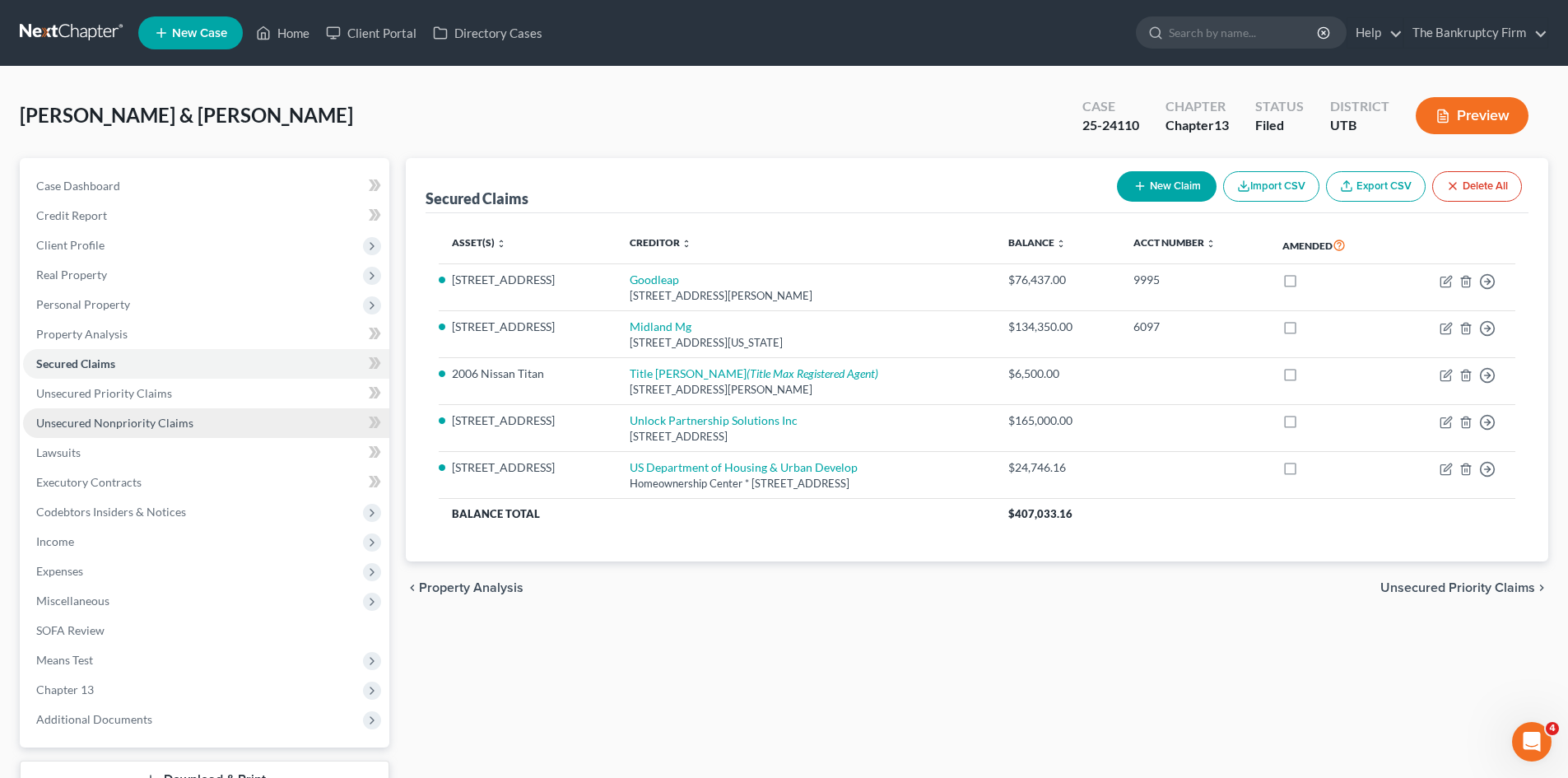
click at [148, 419] on span "Unsecured Nonpriority Claims" at bounding box center [114, 422] width 157 height 14
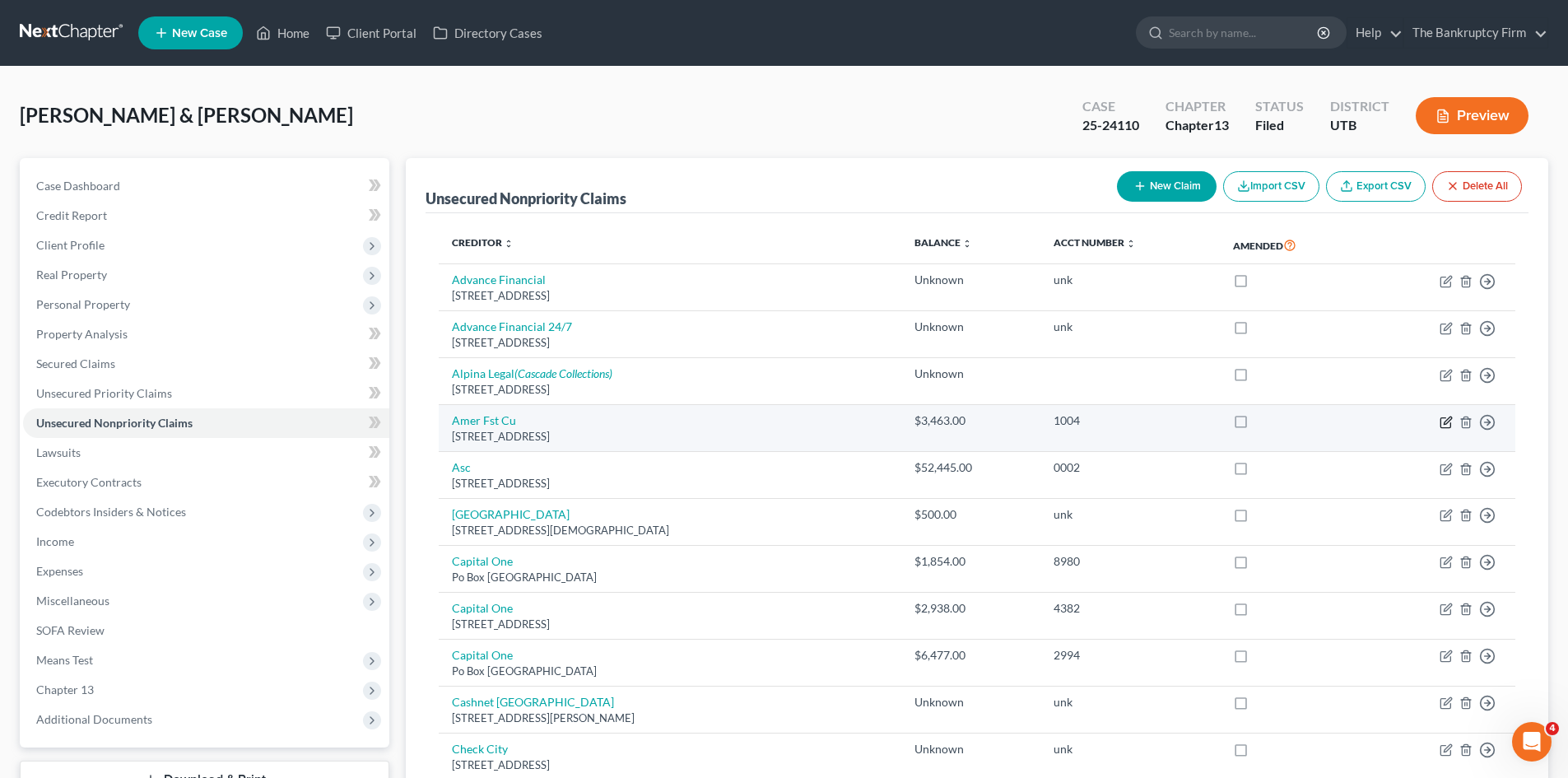
click at [1443, 426] on icon "button" at bounding box center [1446, 422] width 14 height 14
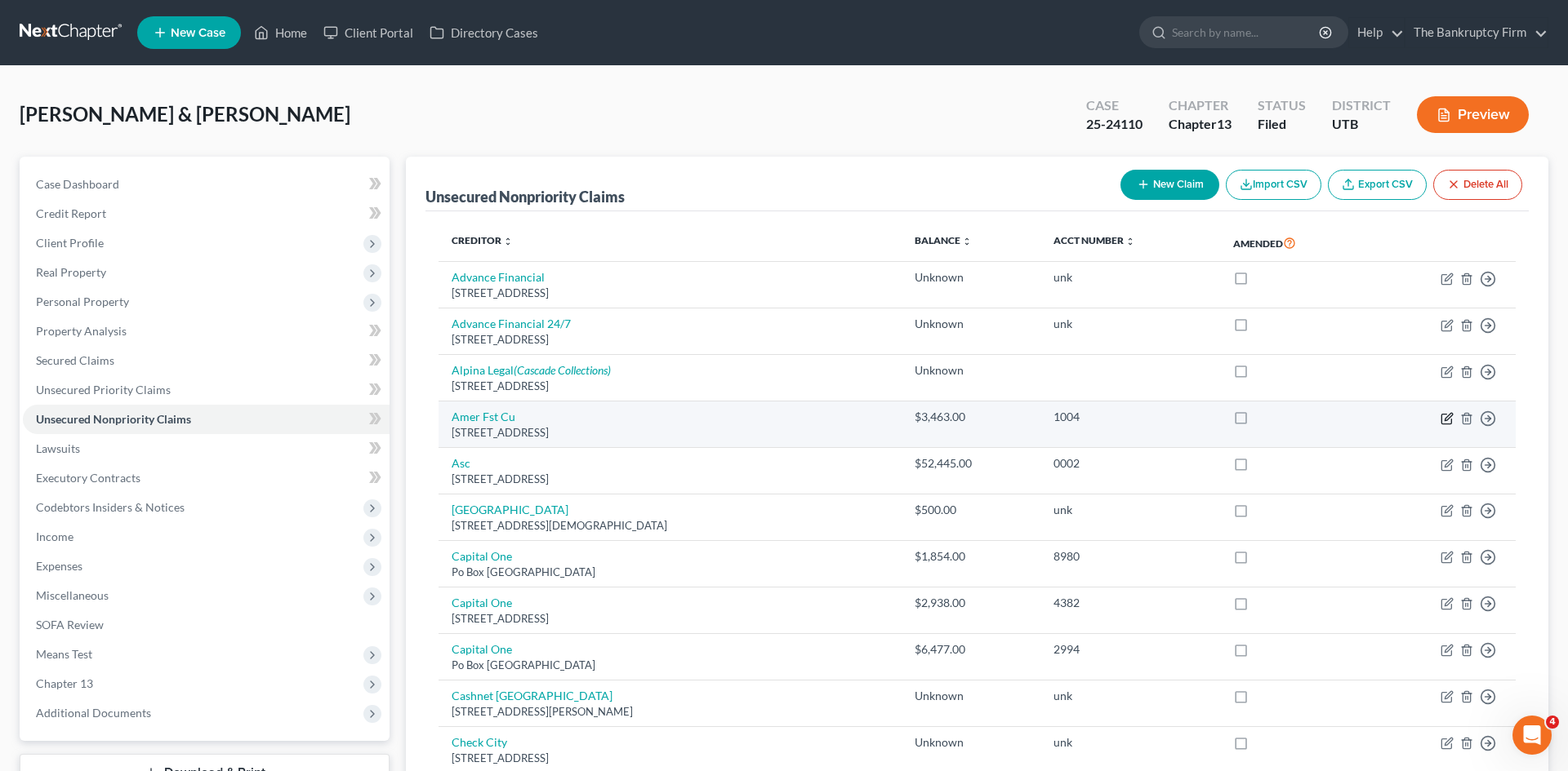
select select "46"
select select "0"
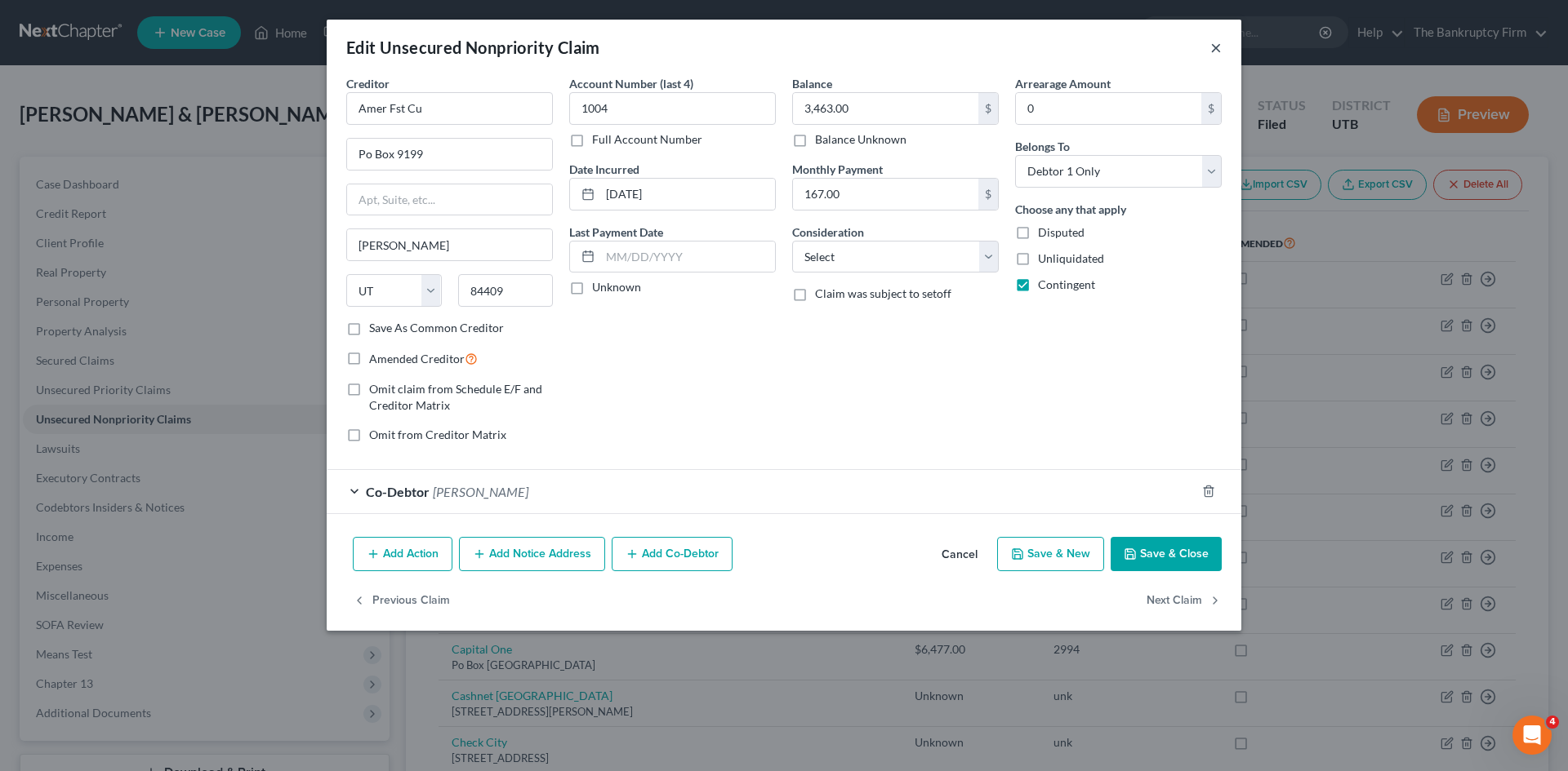
click at [1217, 44] on button "×" at bounding box center [1215, 48] width 12 height 20
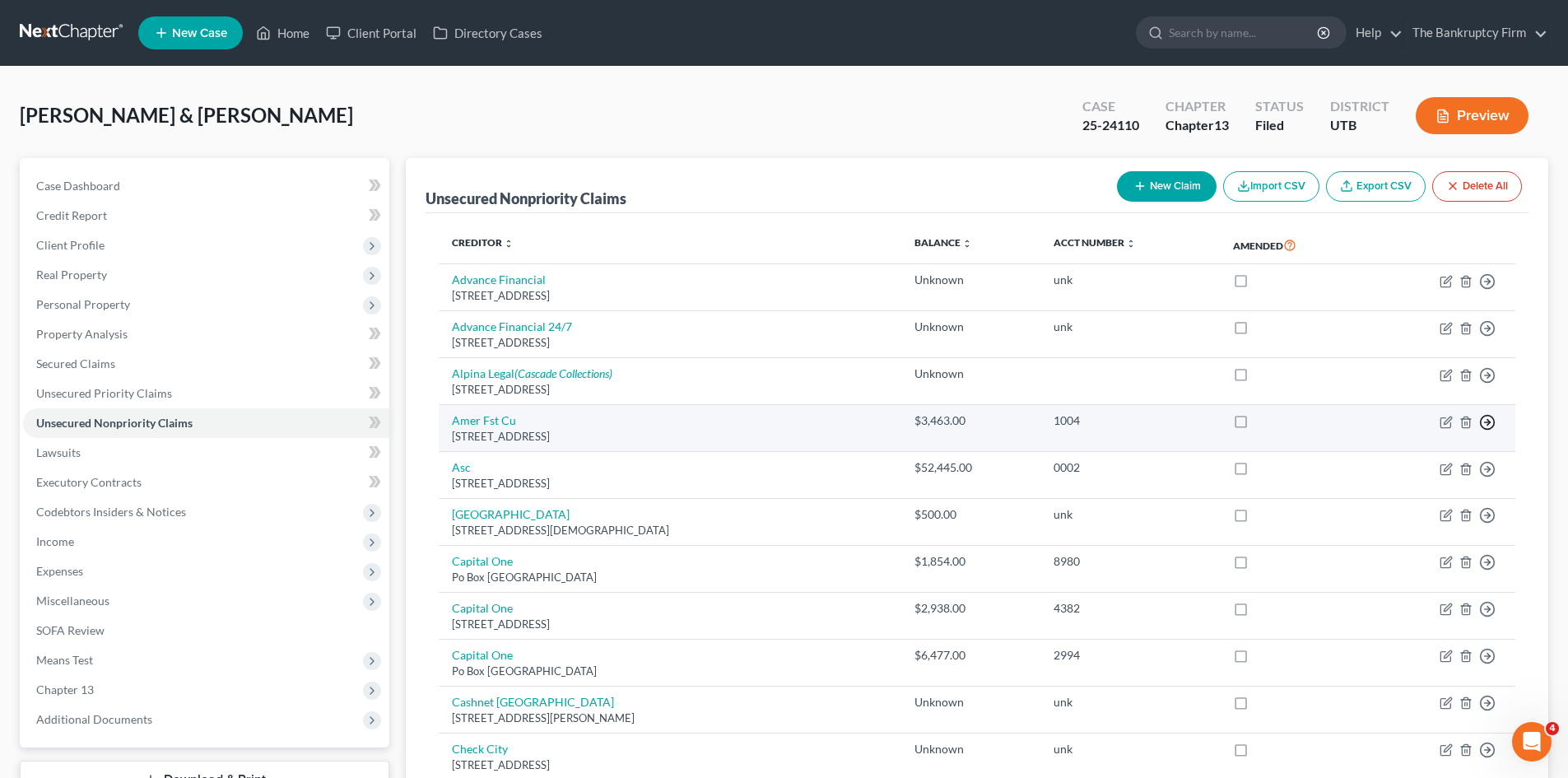
click at [1482, 421] on icon "button" at bounding box center [1487, 422] width 16 height 16
click at [1387, 428] on link "Move to D" at bounding box center [1411, 434] width 137 height 28
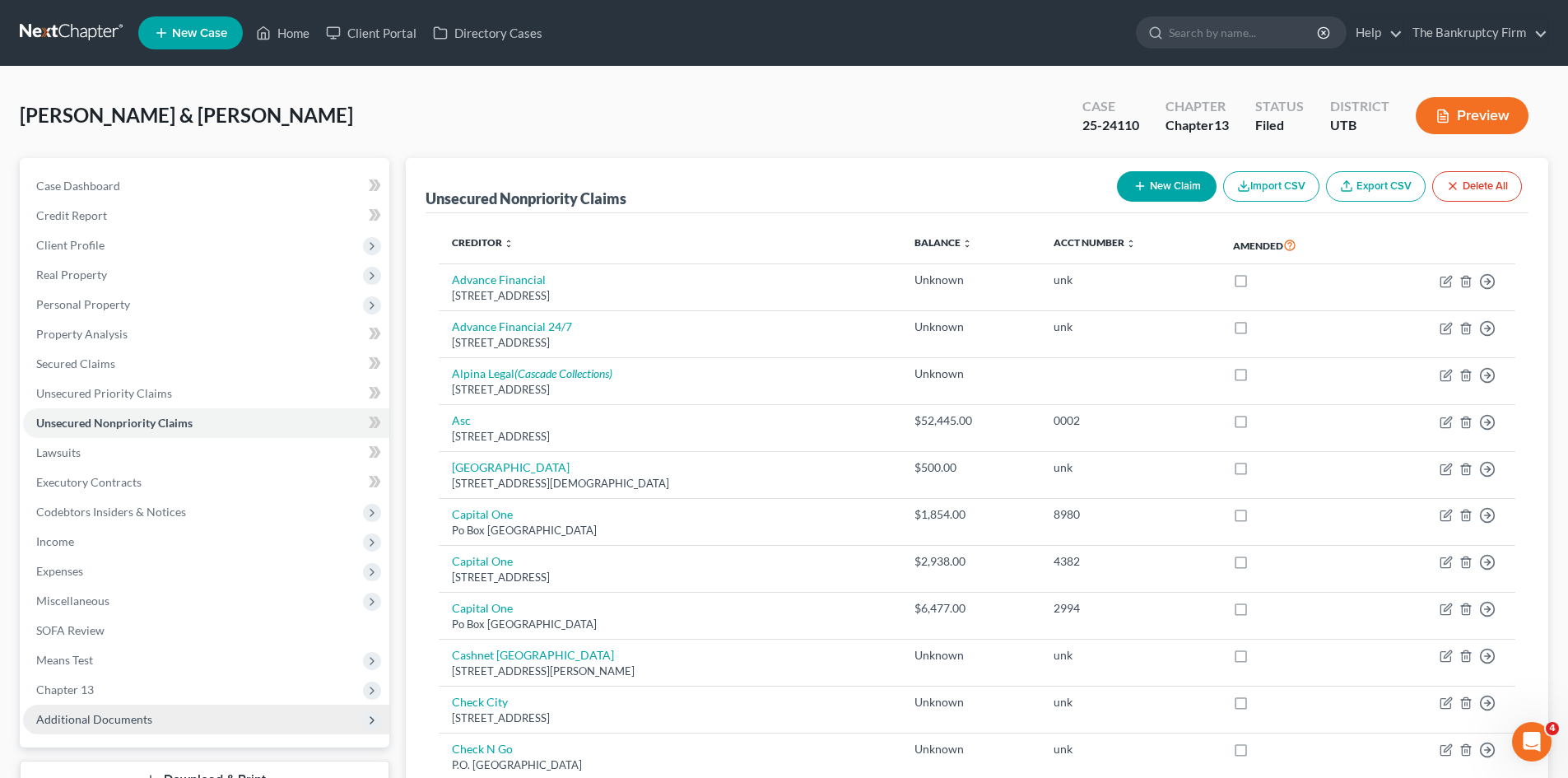
click at [88, 719] on span "Additional Documents" at bounding box center [94, 719] width 116 height 14
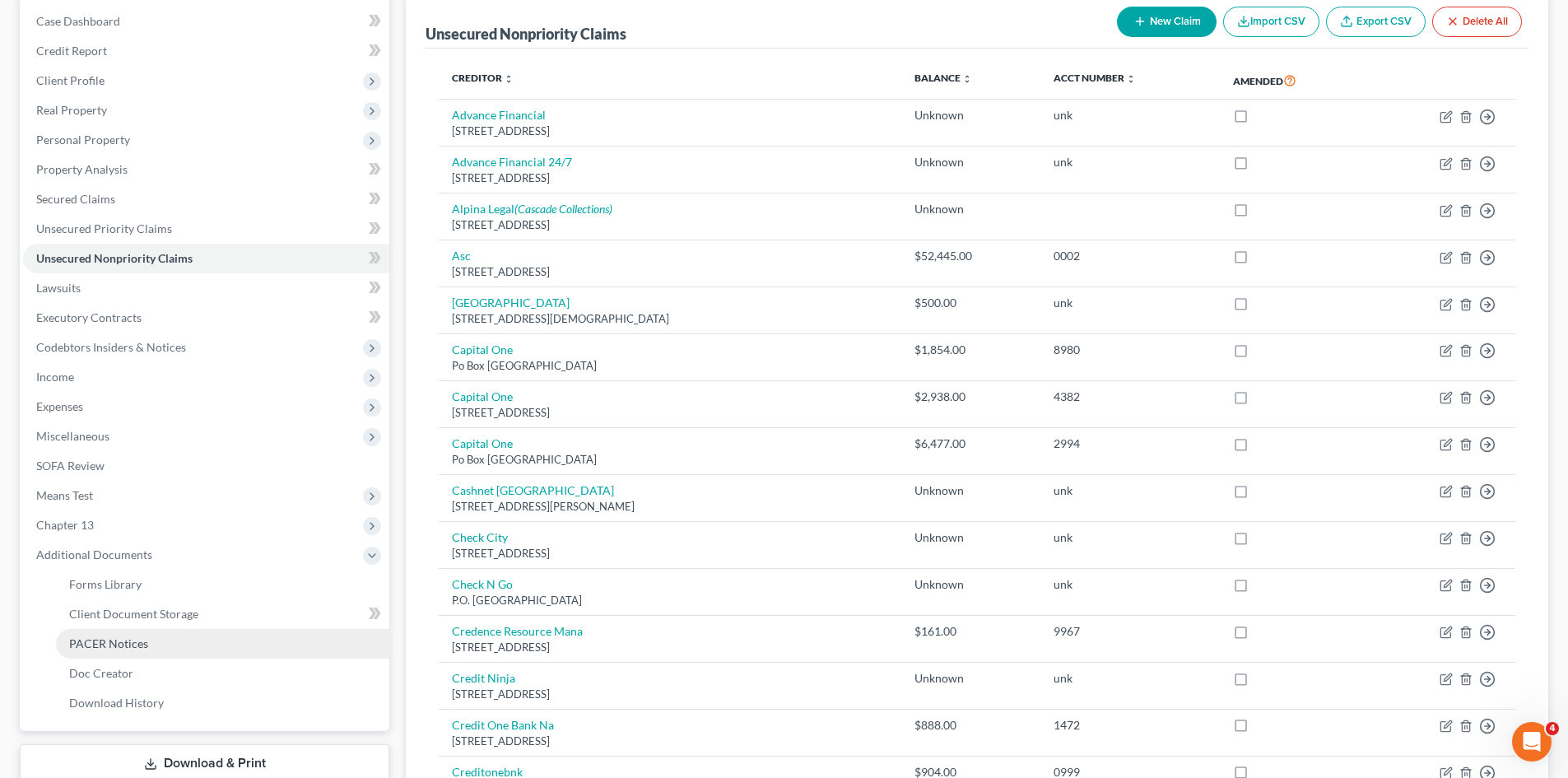
click at [111, 643] on span "PACER Notices" at bounding box center [108, 643] width 79 height 14
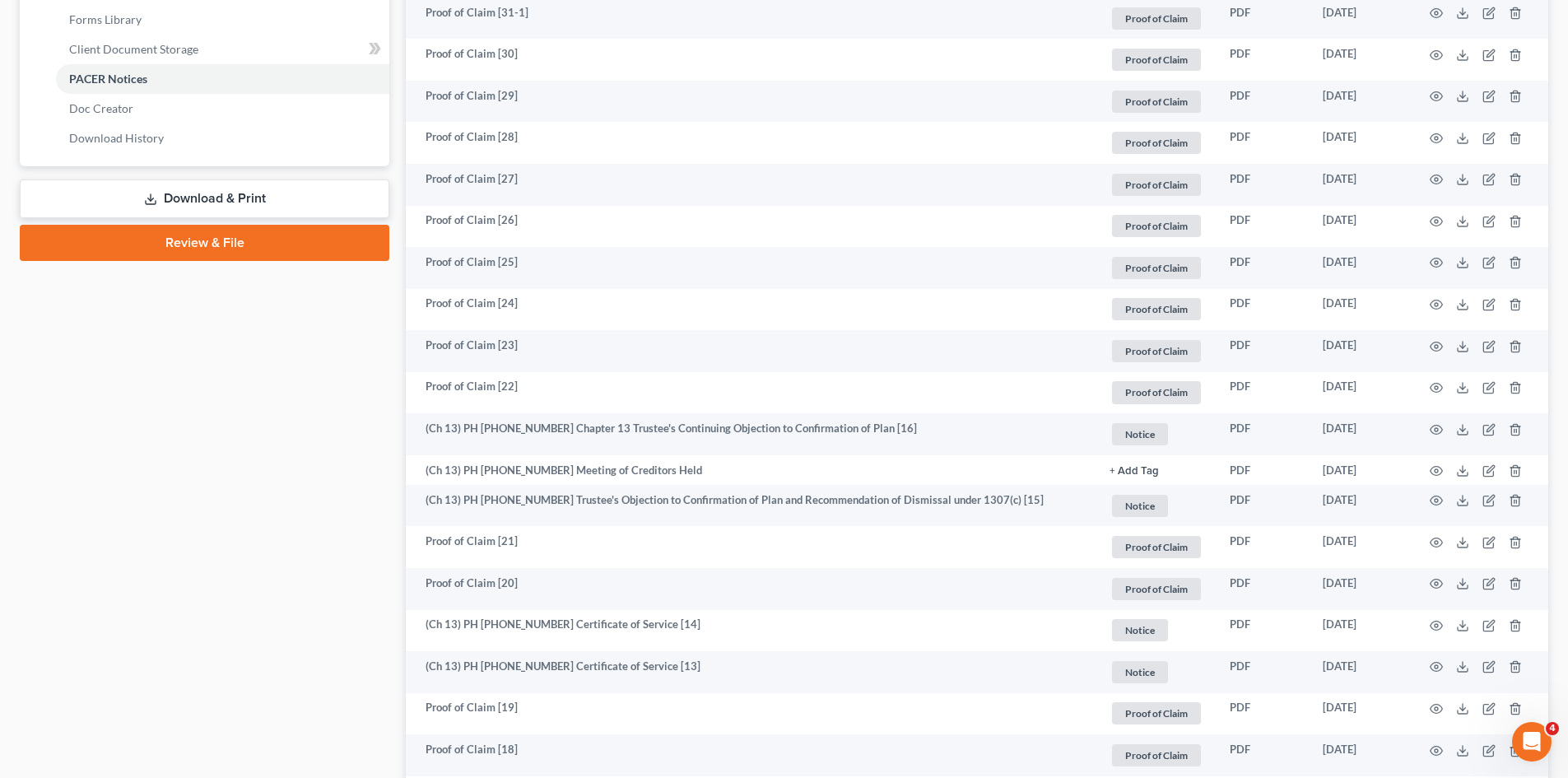
scroll to position [989, 0]
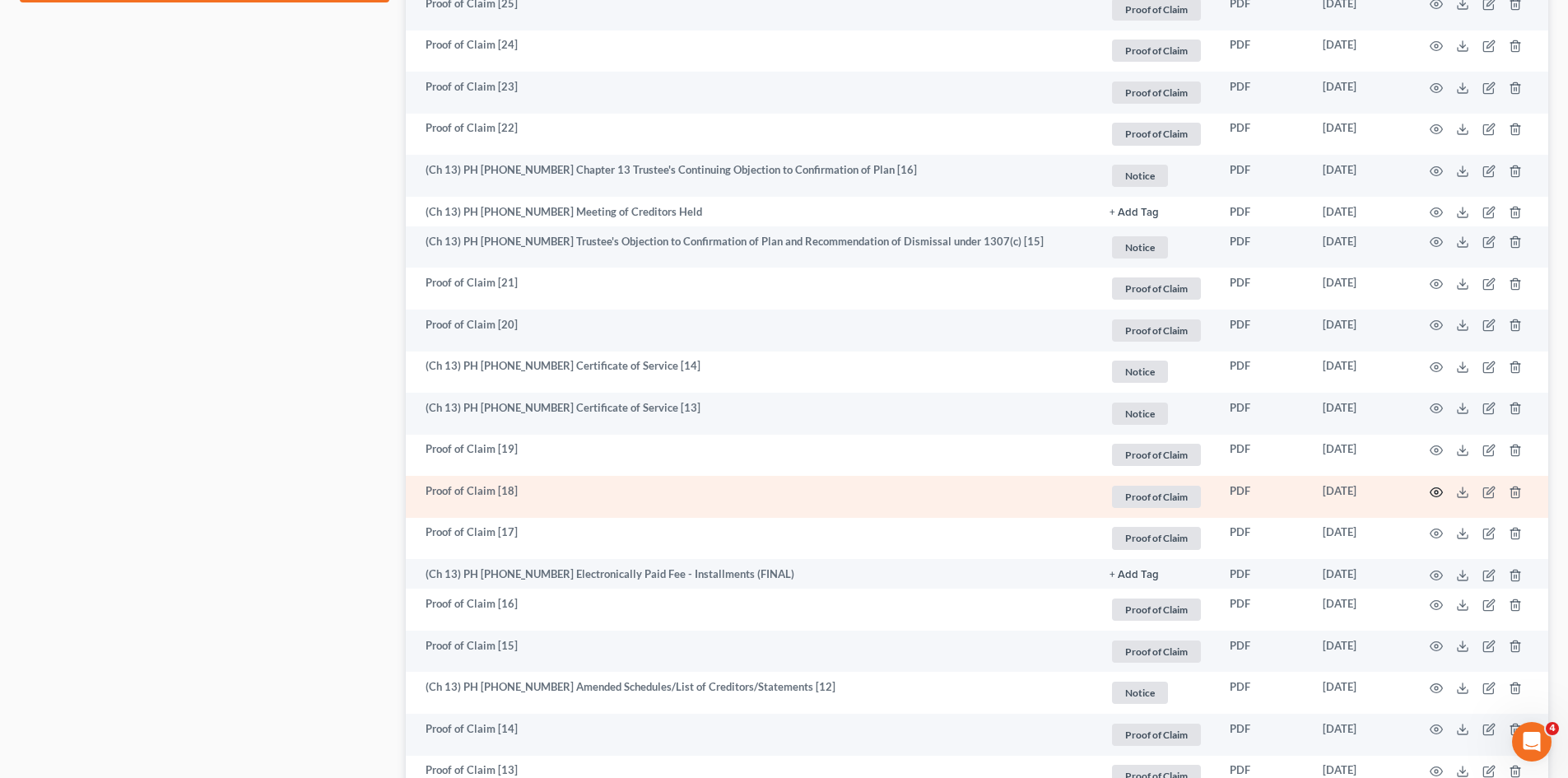
click at [1438, 492] on circle "button" at bounding box center [1436, 493] width 4 height 4
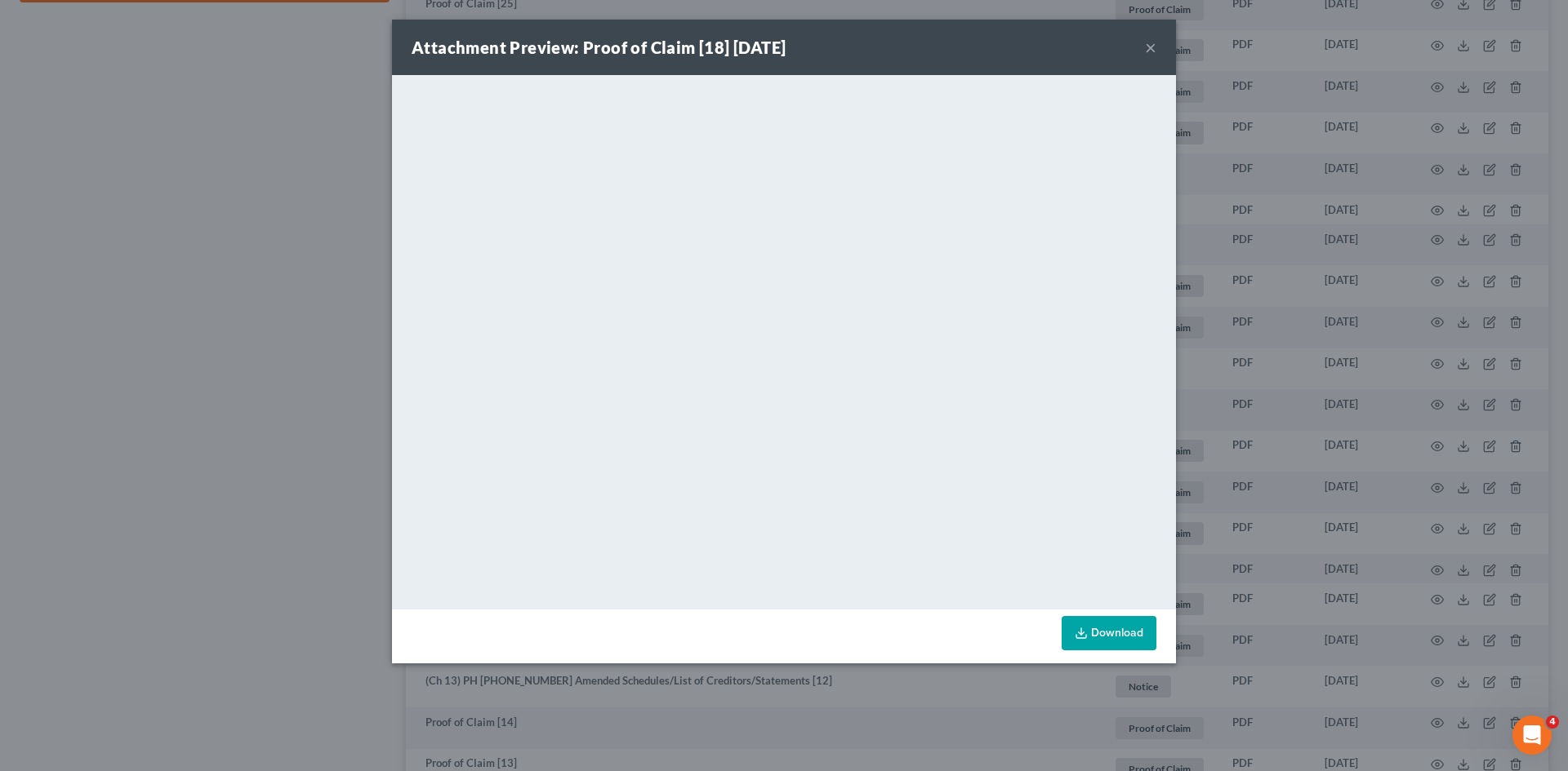
click at [1146, 48] on button "×" at bounding box center [1150, 48] width 12 height 20
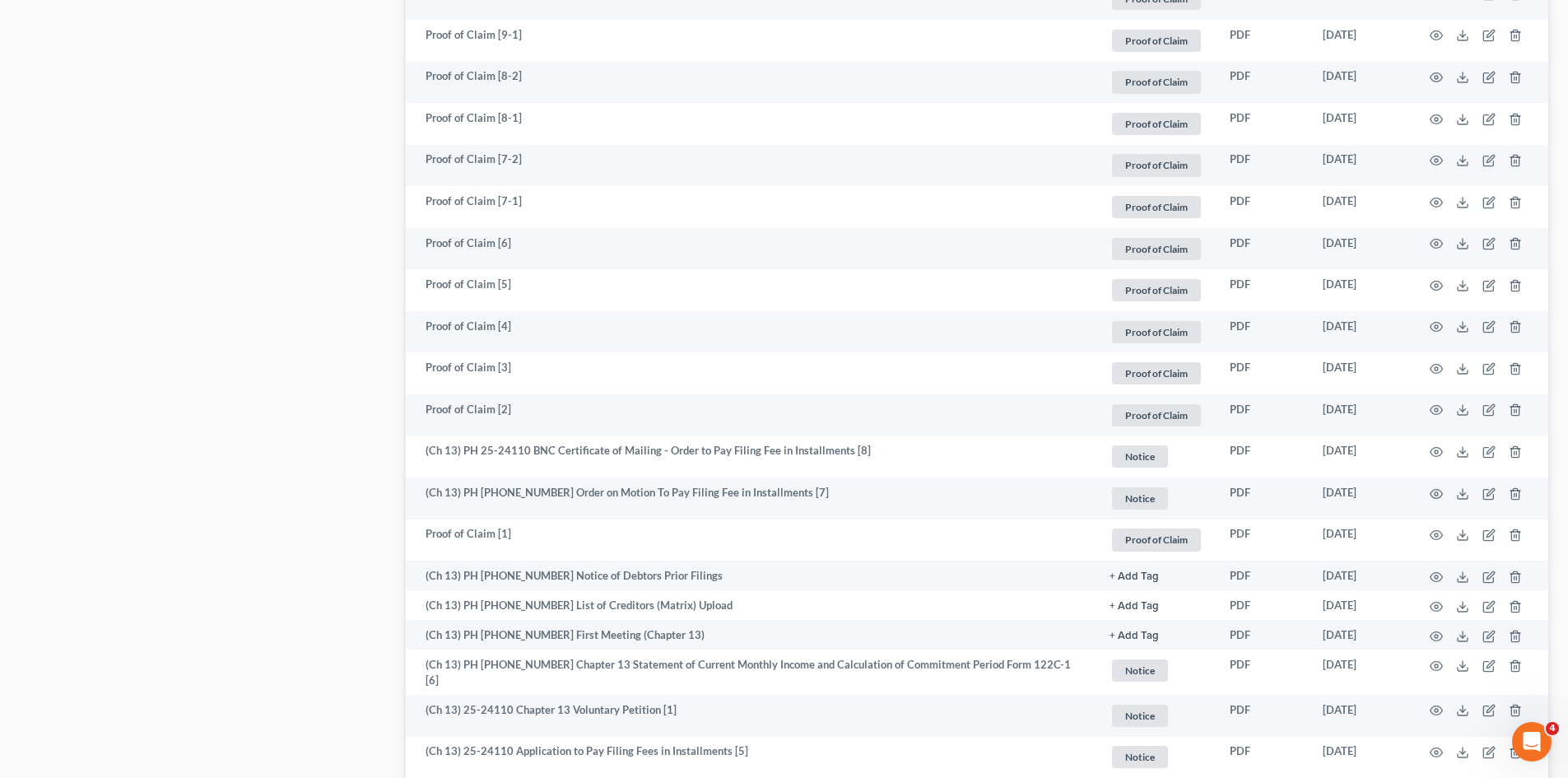
scroll to position [2461, 0]
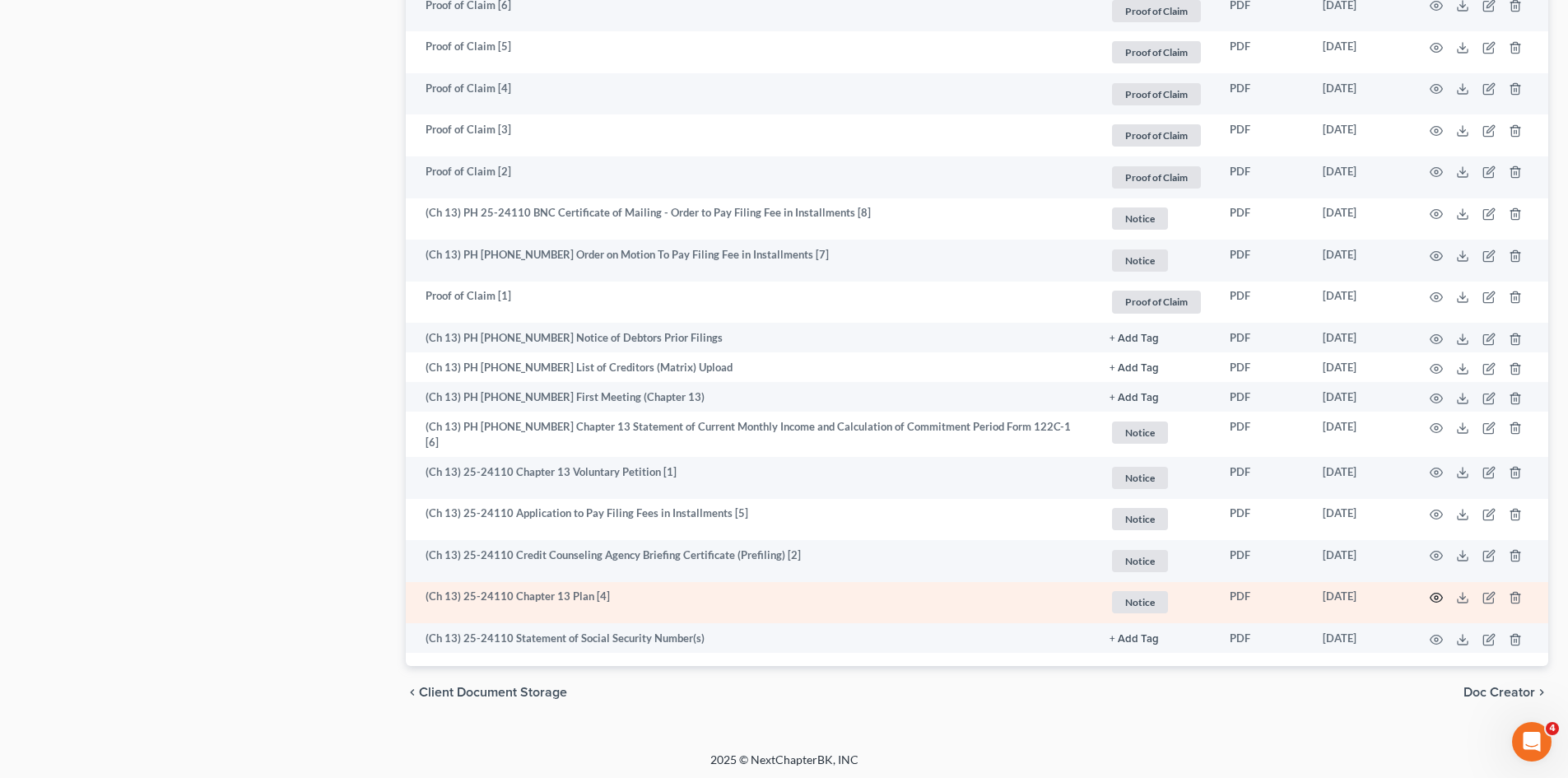
click at [1435, 596] on circle "button" at bounding box center [1436, 598] width 4 height 4
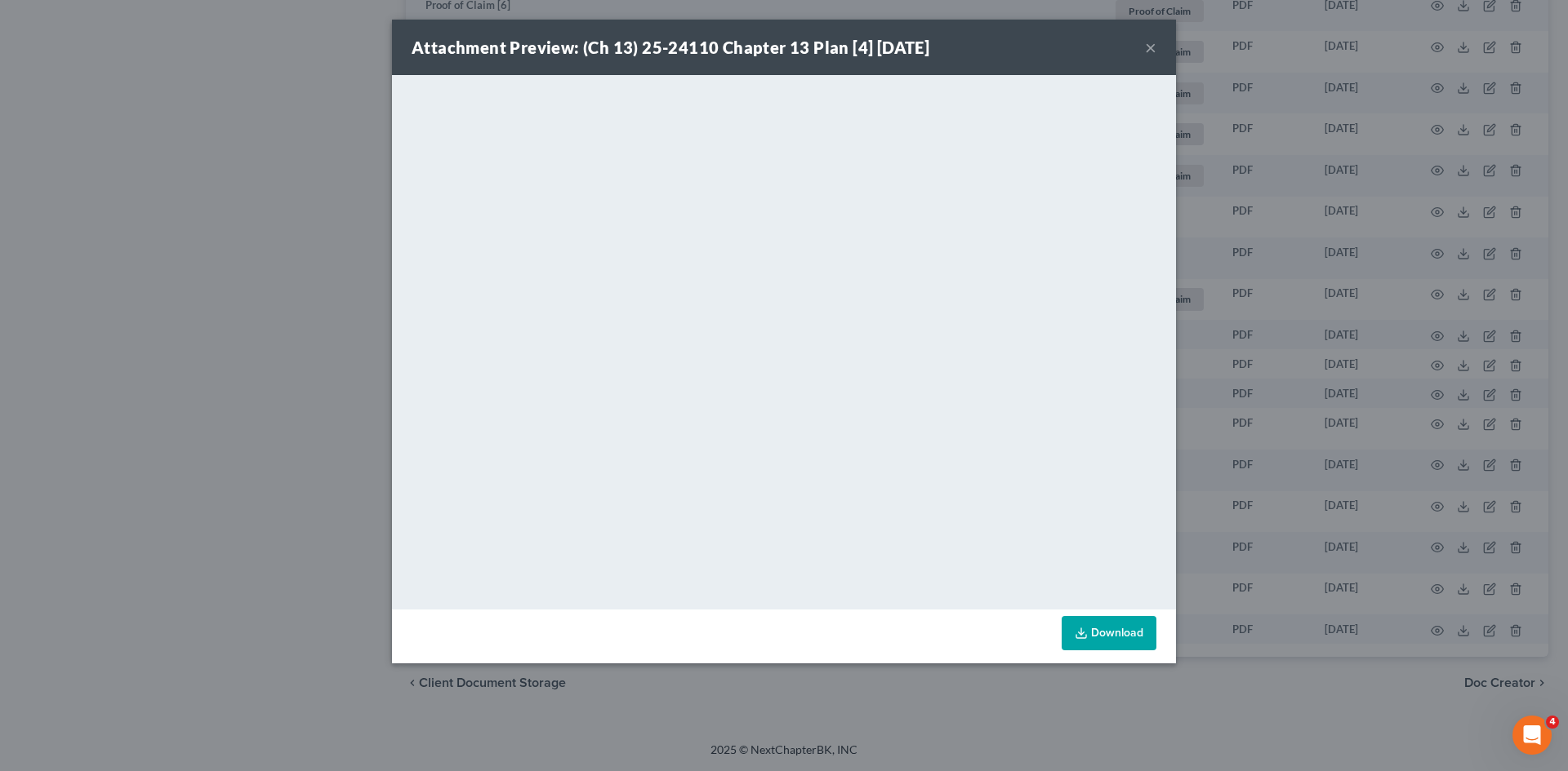
click at [1149, 47] on button "×" at bounding box center [1150, 48] width 12 height 20
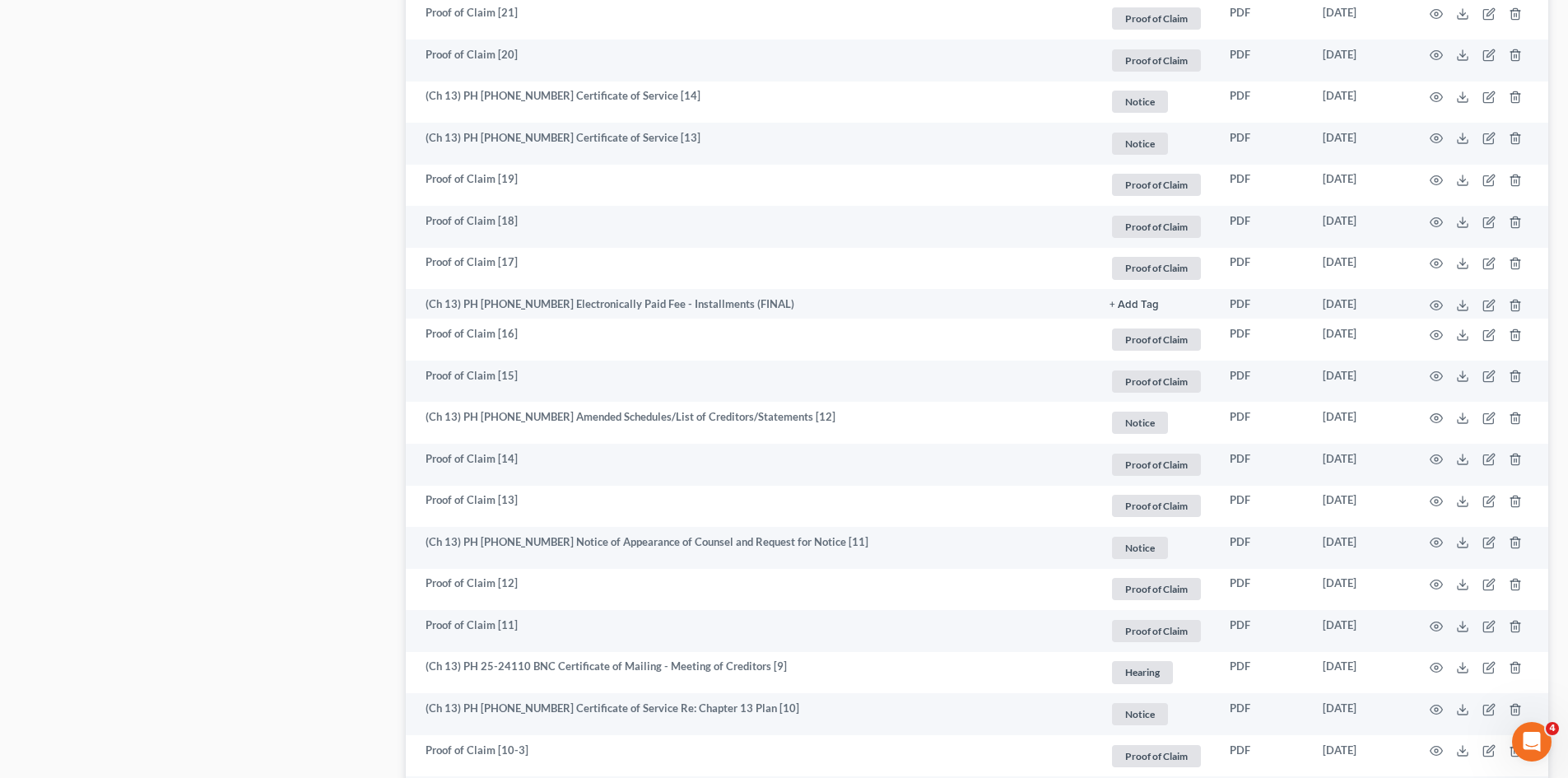
scroll to position [1226, 0]
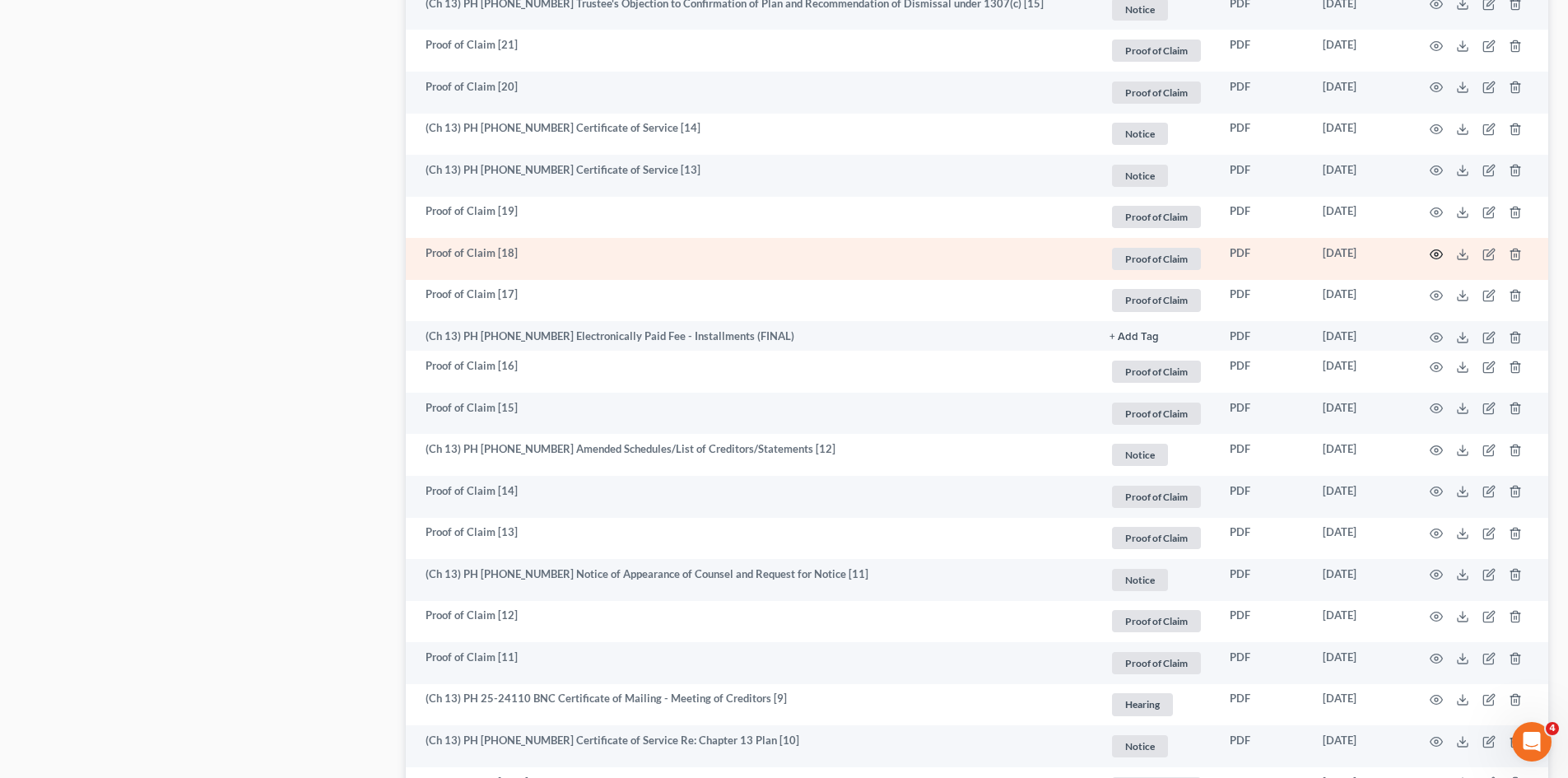
click at [1431, 251] on icon "button" at bounding box center [1436, 254] width 14 height 14
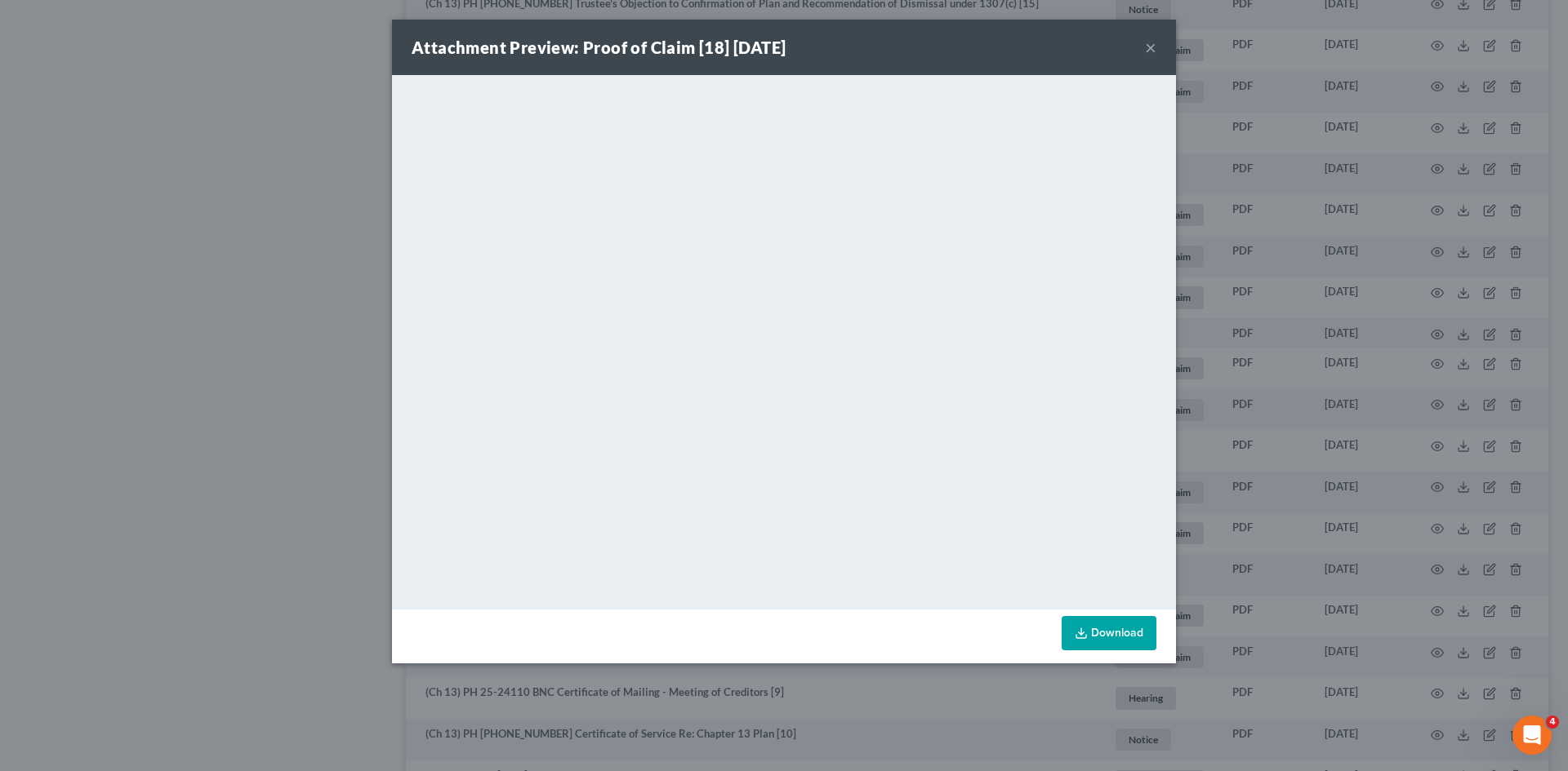
click at [1150, 51] on button "×" at bounding box center [1150, 48] width 12 height 20
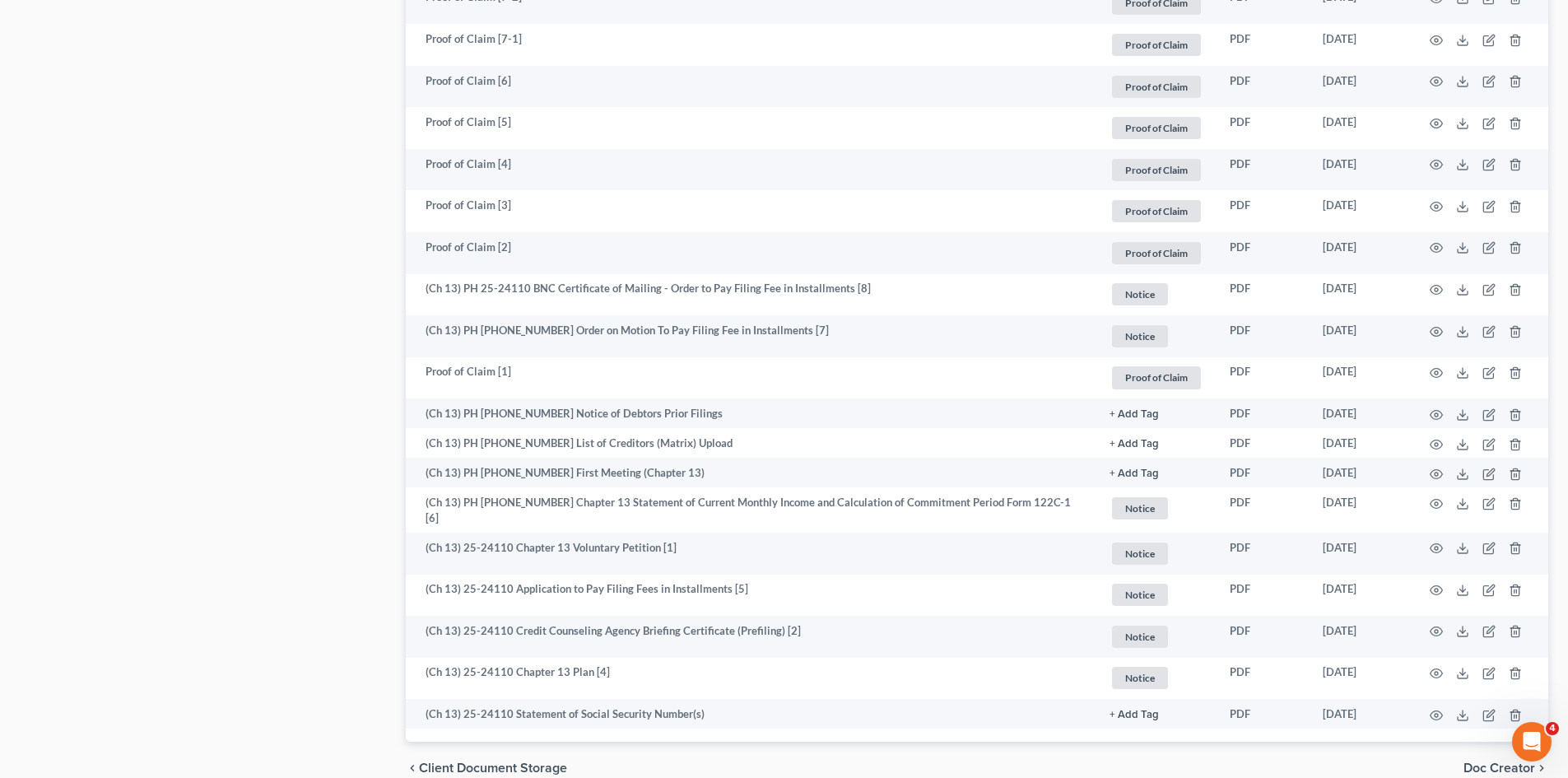
scroll to position [2461, 0]
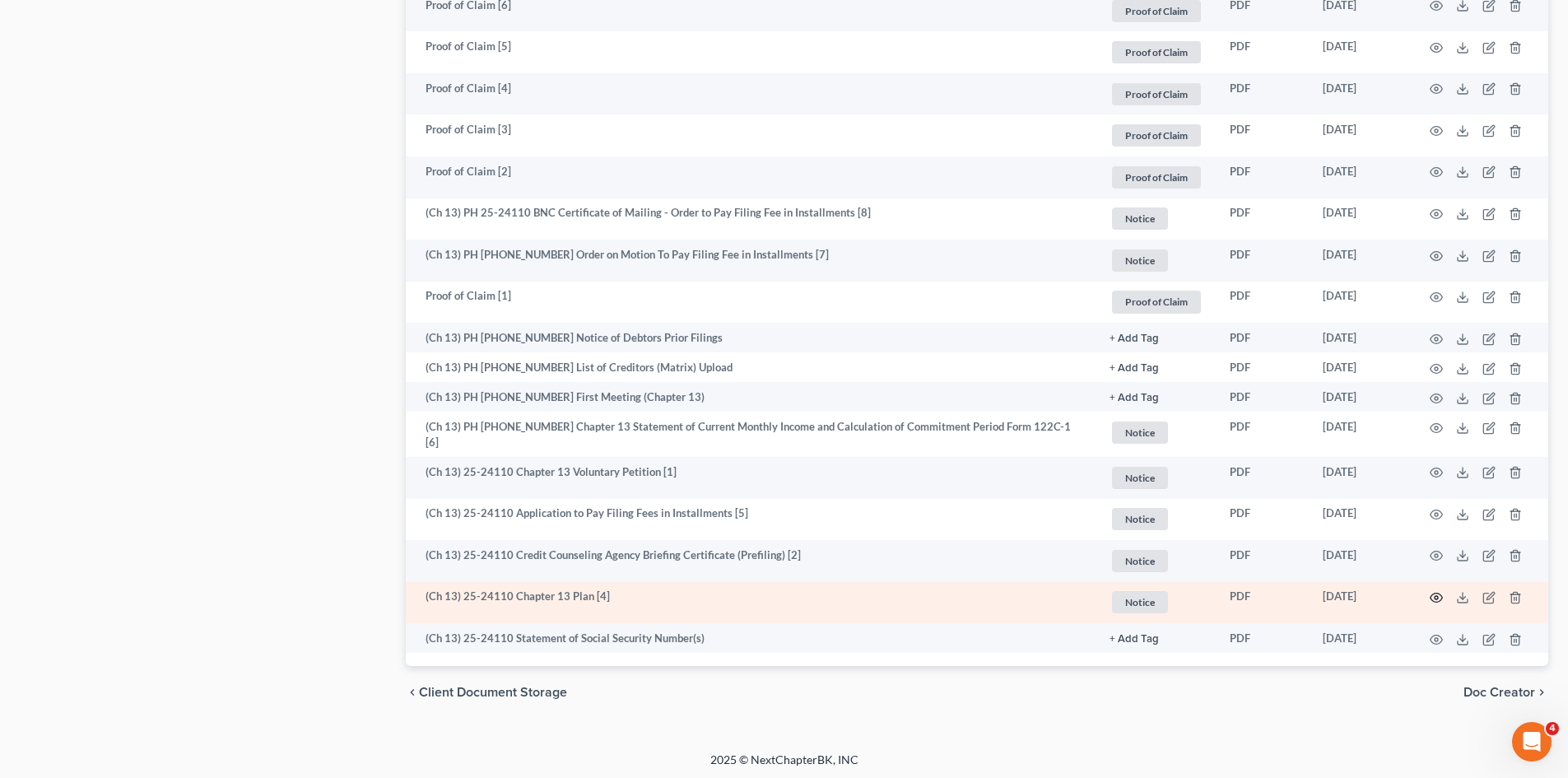
click at [1439, 593] on icon "button" at bounding box center [1436, 597] width 14 height 14
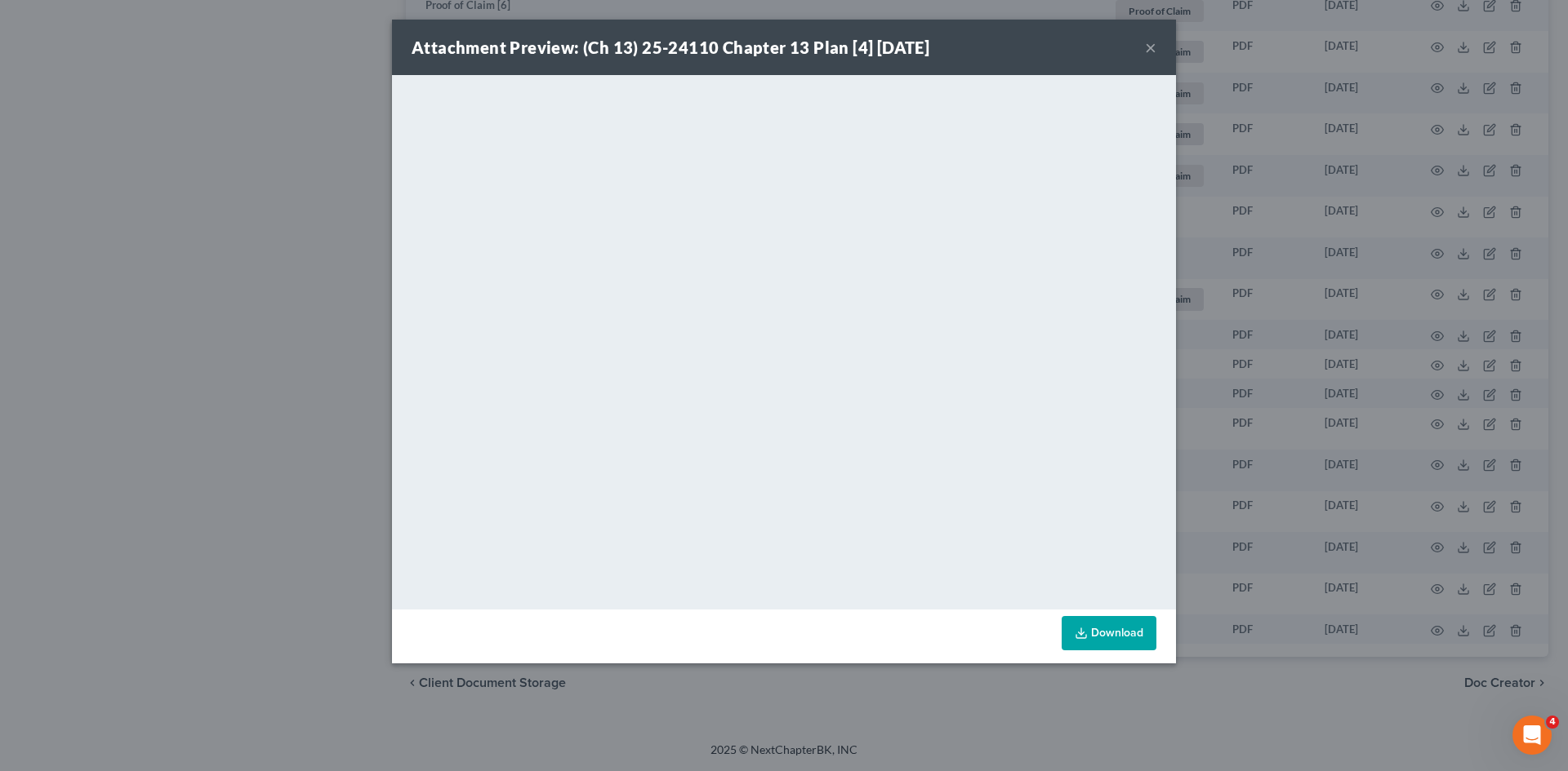
click at [1148, 45] on button "×" at bounding box center [1150, 48] width 12 height 20
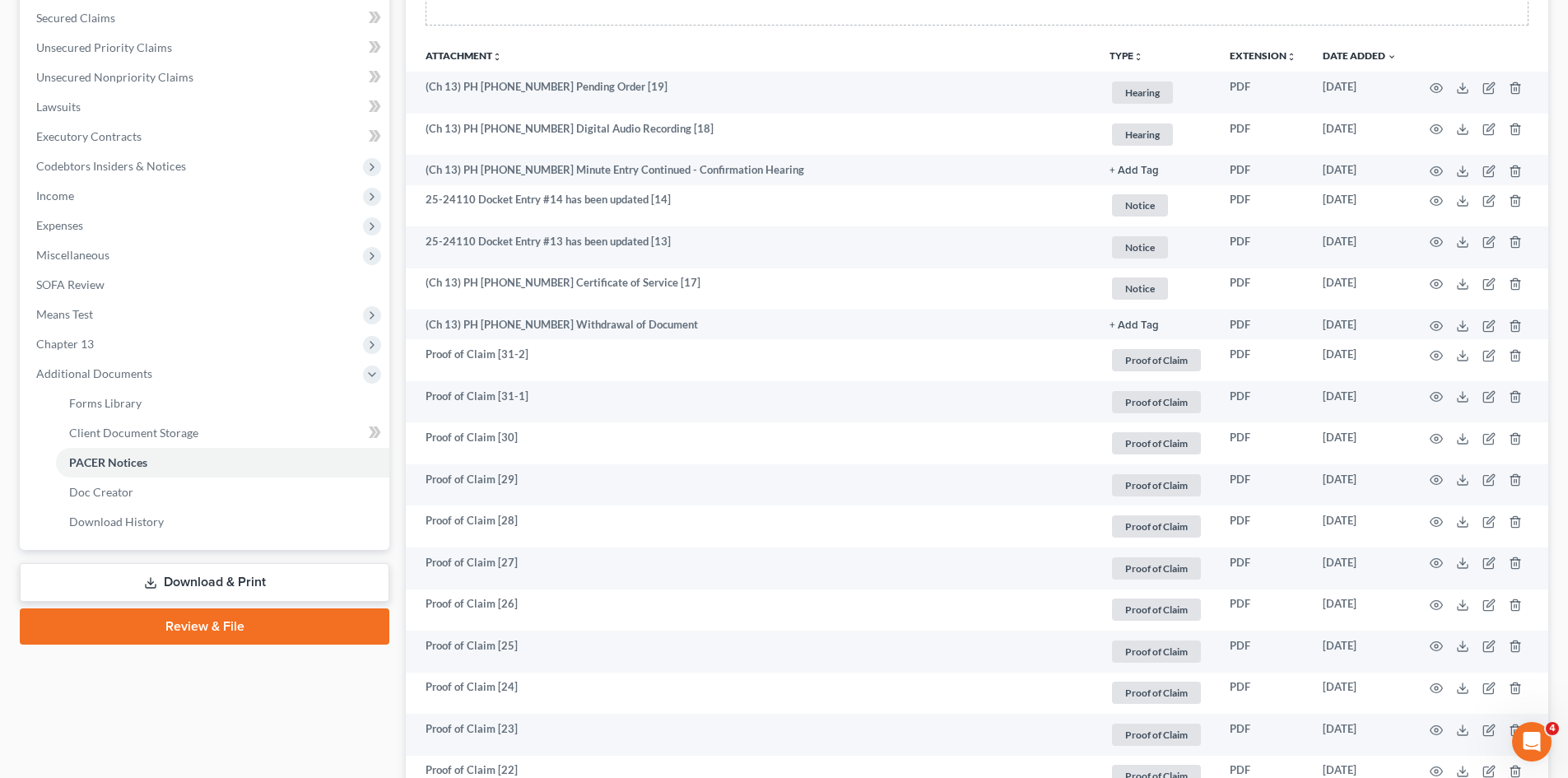
scroll to position [320, 0]
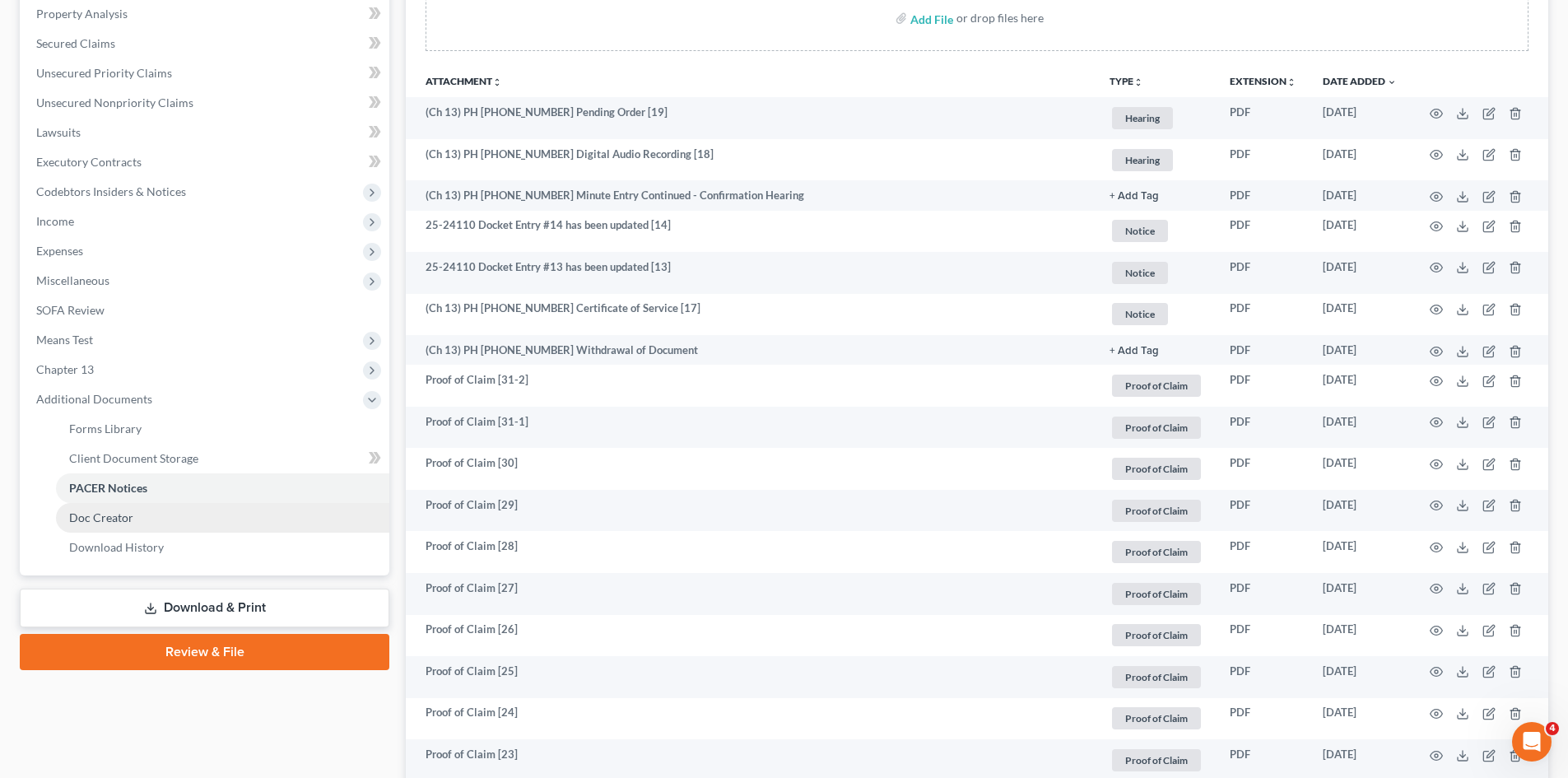
drag, startPoint x: 179, startPoint y: 602, endPoint x: 385, endPoint y: 527, distance: 219.2
click at [179, 602] on link "Download & Print" at bounding box center [204, 608] width 369 height 39
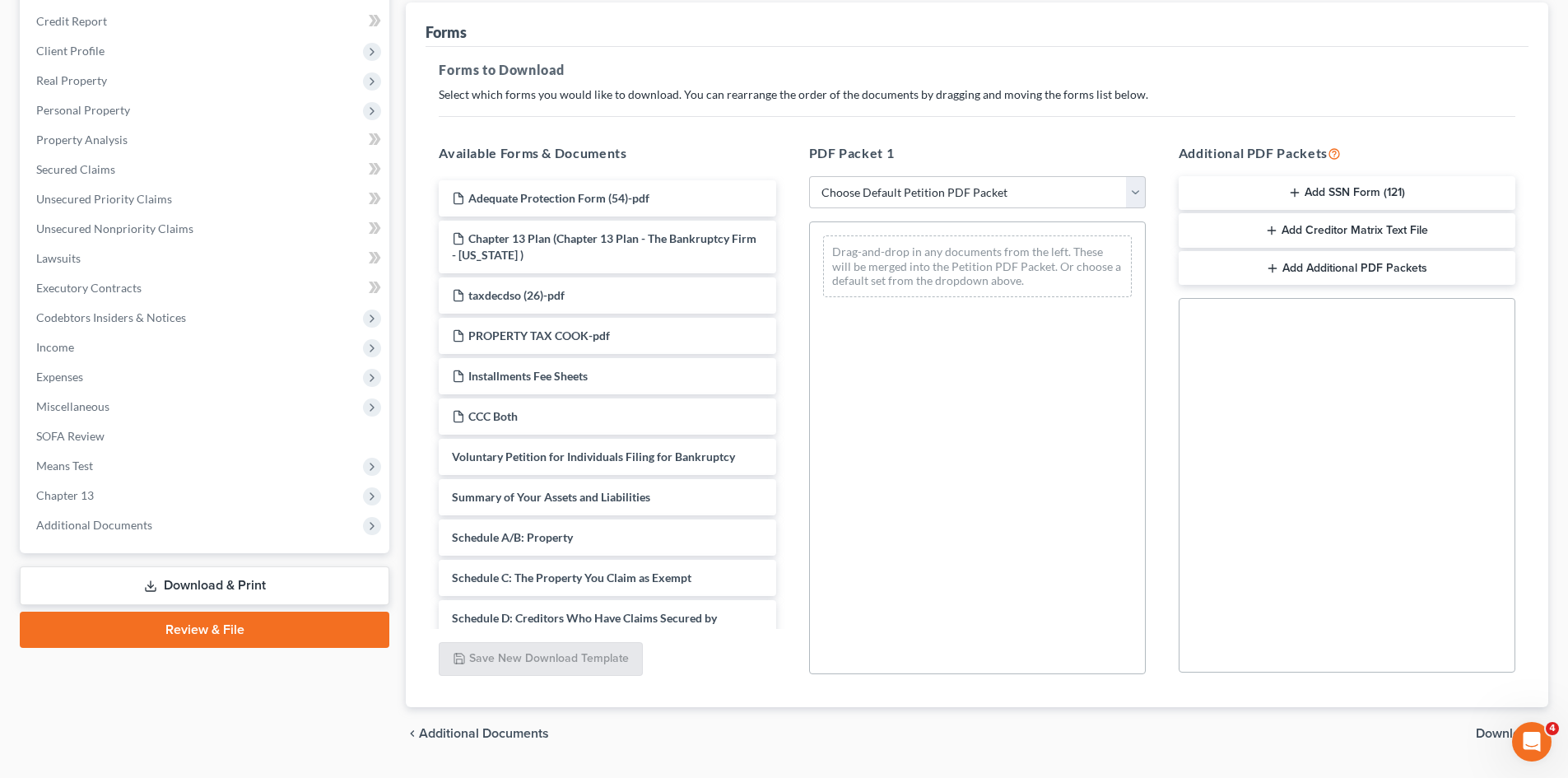
scroll to position [239, 0]
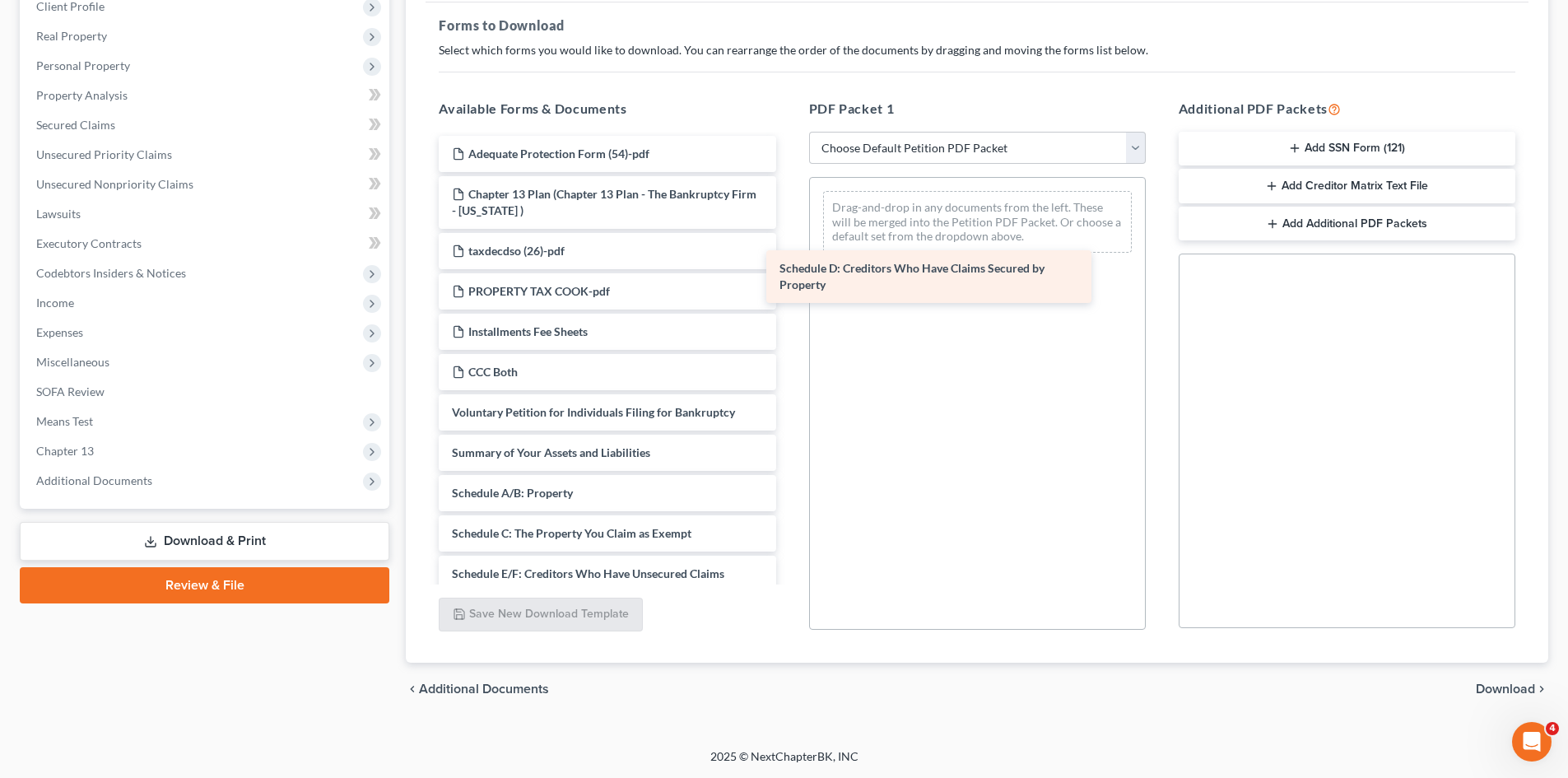
drag, startPoint x: 572, startPoint y: 568, endPoint x: 914, endPoint y: 243, distance: 471.8
click at [789, 243] on div "Schedule D: Creditors Who Have Claims Secured by Property Adequate Protection F…" at bounding box center [607, 603] width 363 height 933
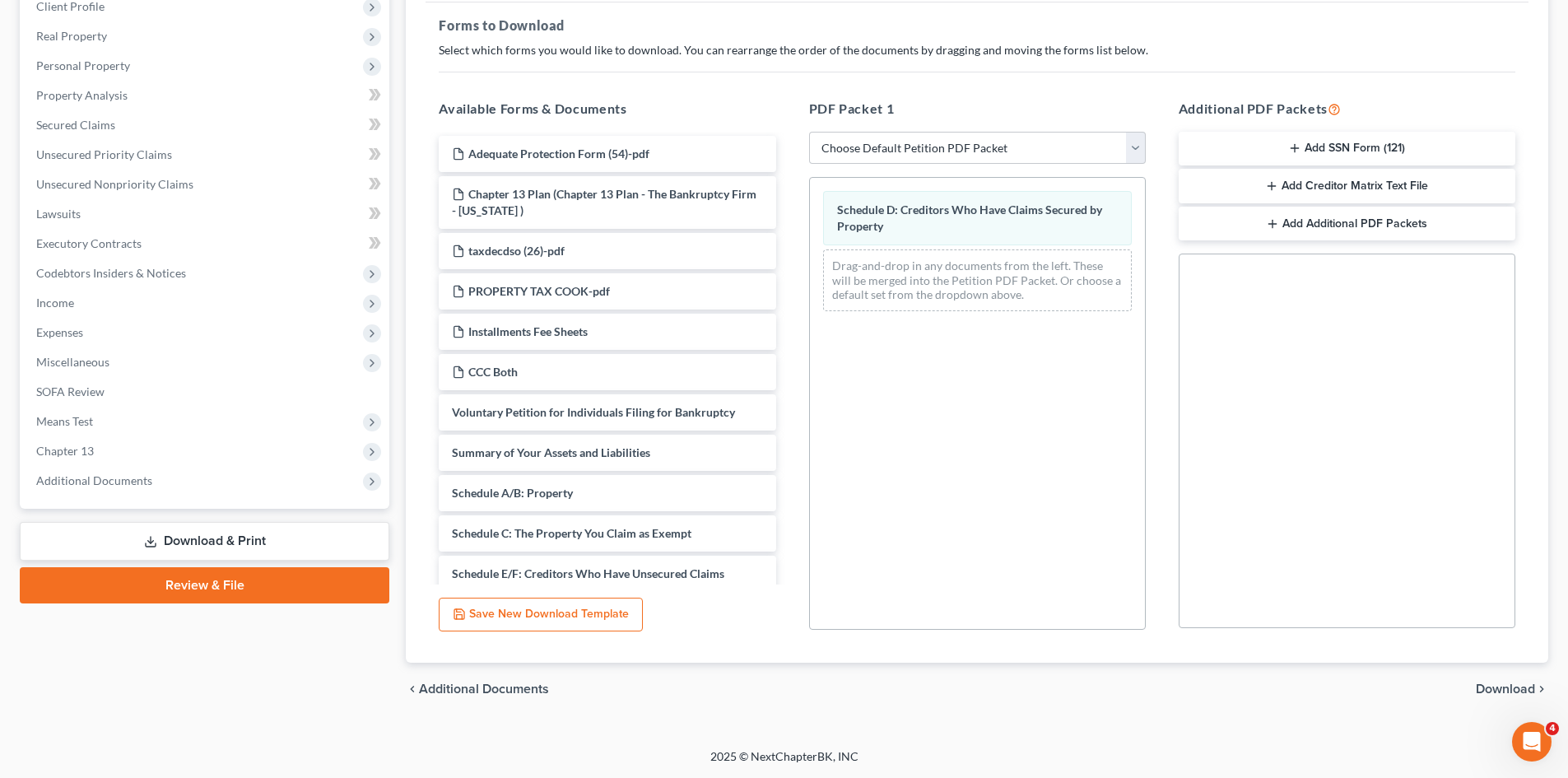
click at [1492, 693] on span "Download" at bounding box center [1505, 689] width 59 height 14
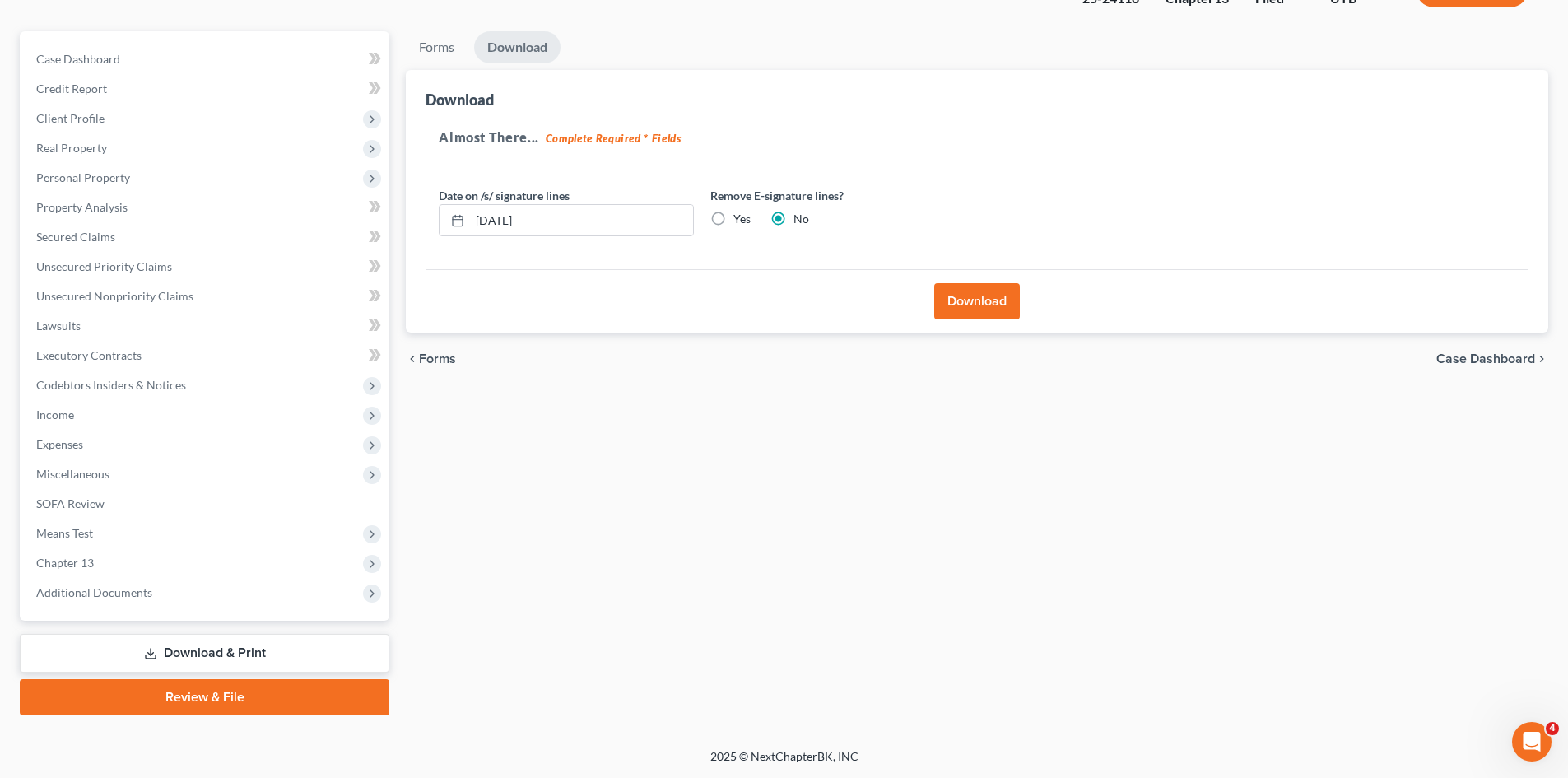
click at [980, 303] on button "Download" at bounding box center [977, 301] width 85 height 36
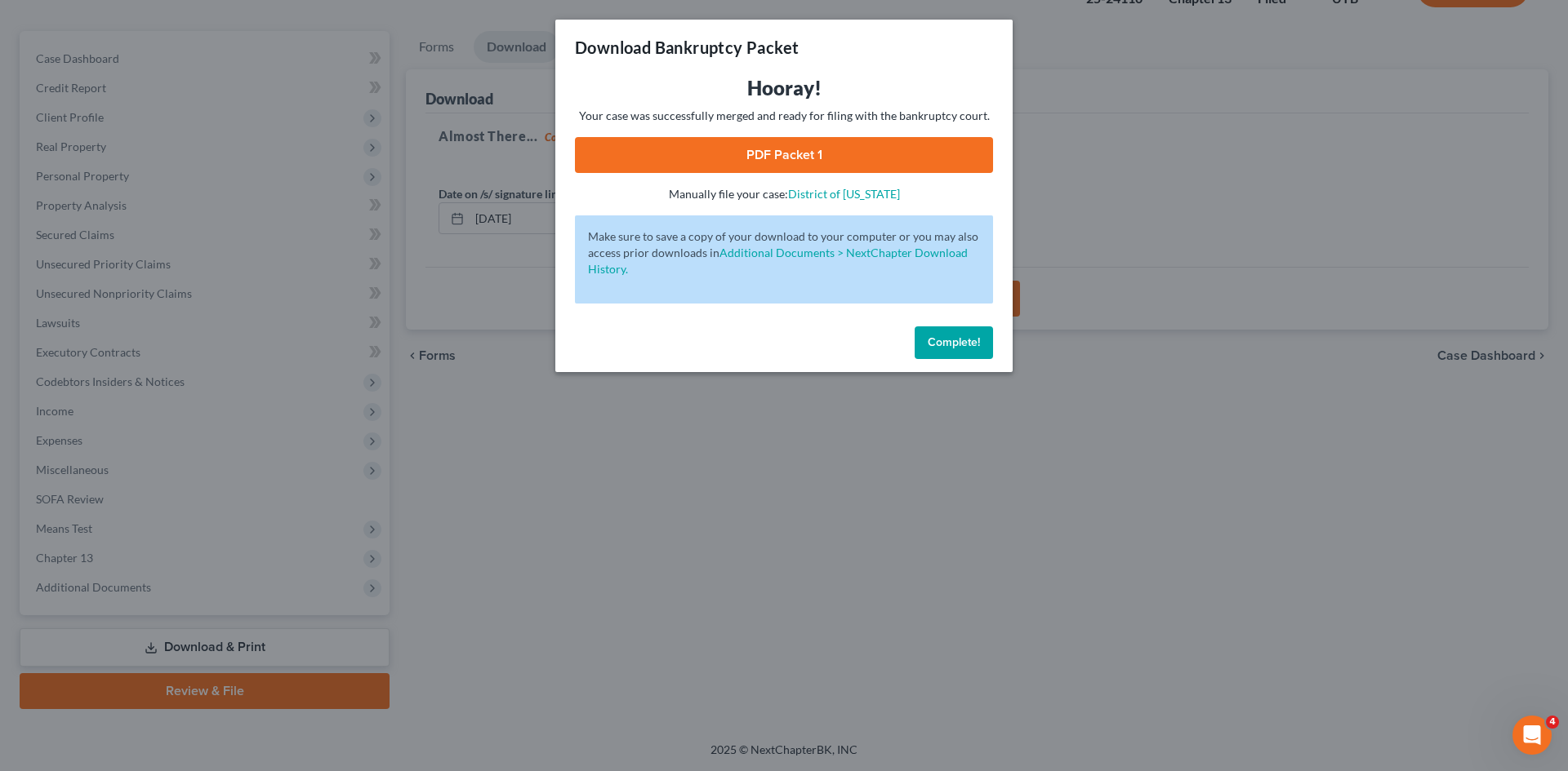
click at [802, 155] on link "PDF Packet 1" at bounding box center [784, 155] width 418 height 36
click at [951, 345] on span "Complete!" at bounding box center [954, 342] width 52 height 13
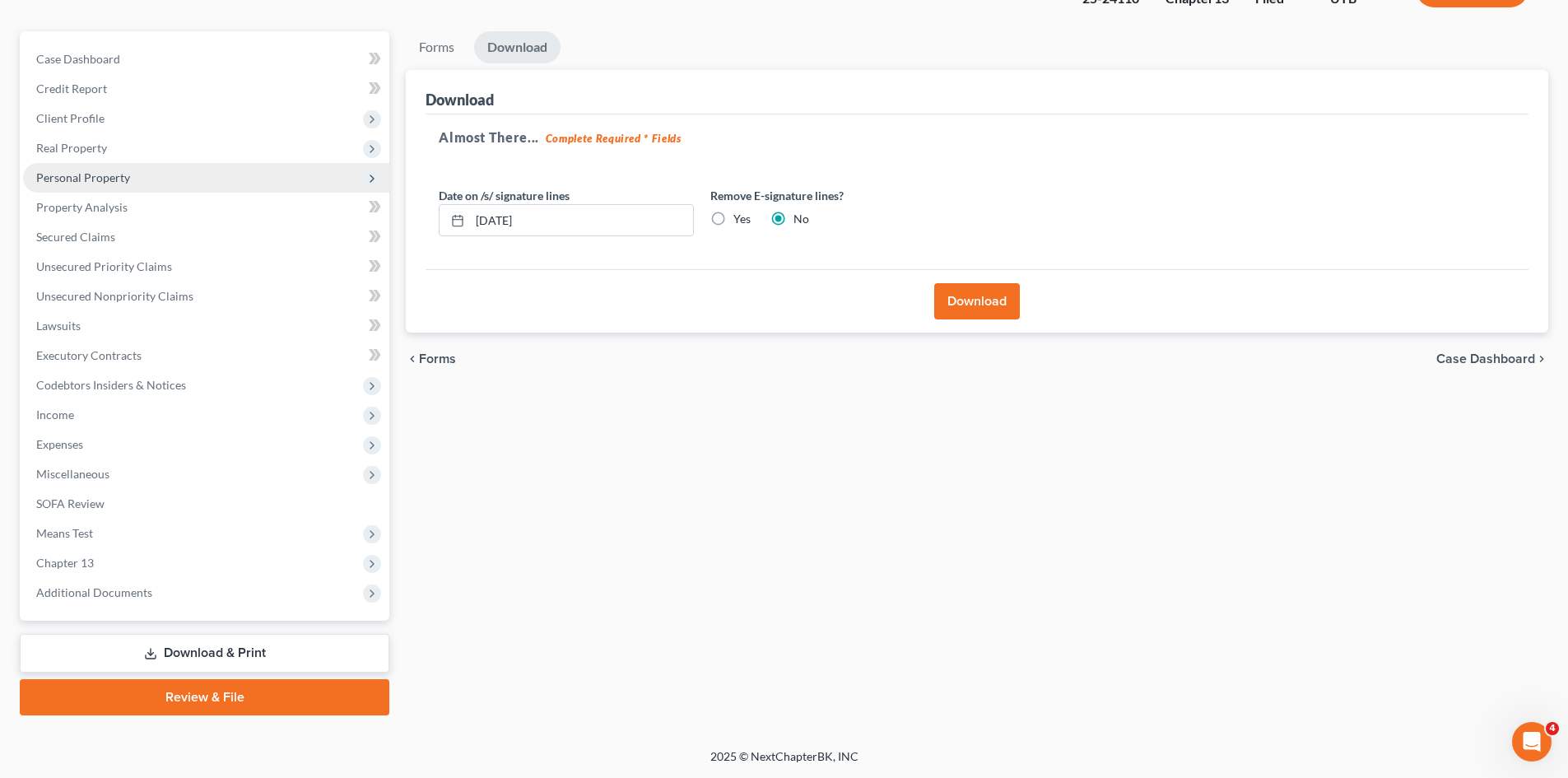
click at [108, 176] on span "Personal Property" at bounding box center [83, 177] width 93 height 14
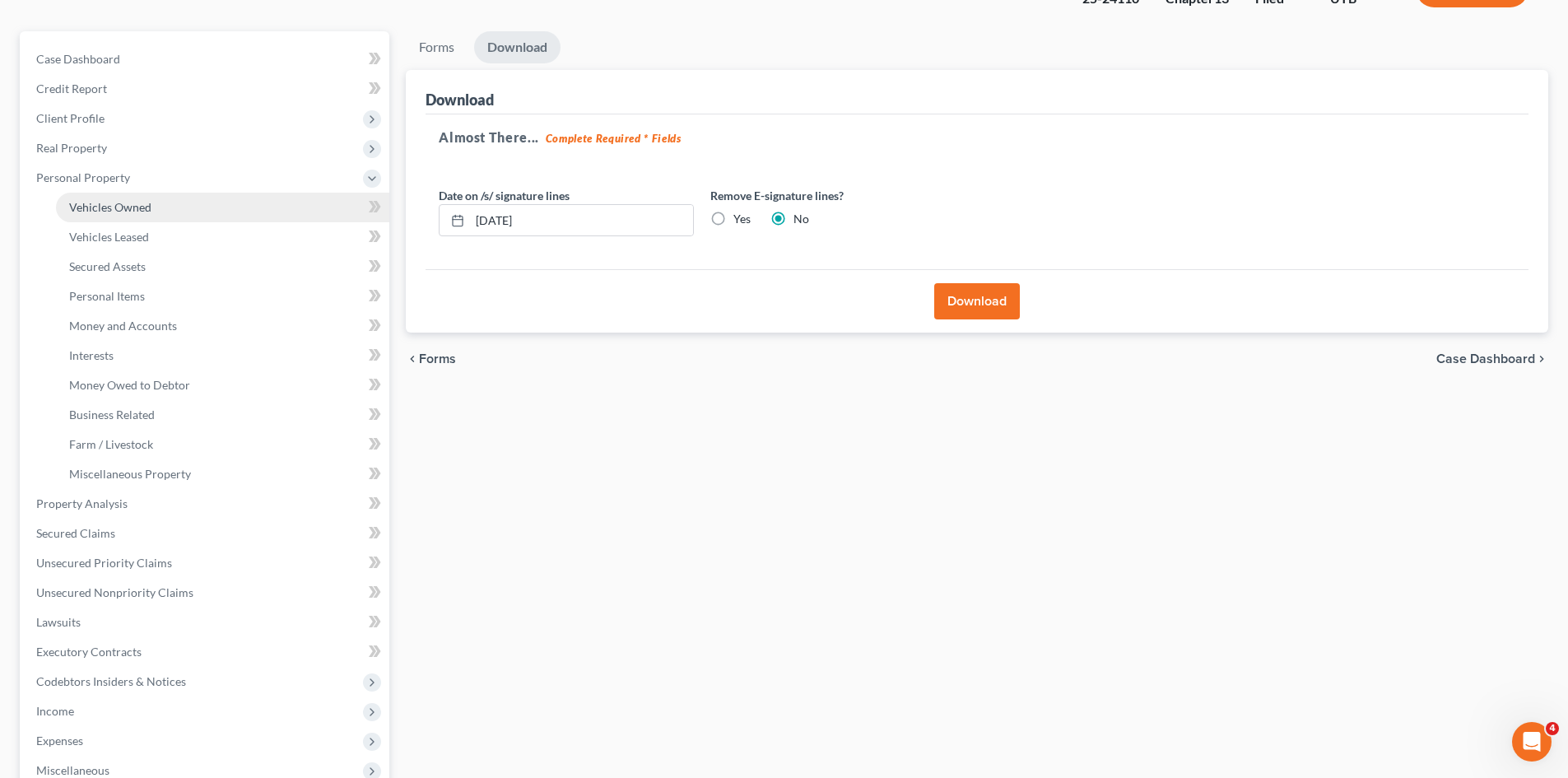
click at [136, 210] on span "Vehicles Owned" at bounding box center [110, 206] width 83 height 14
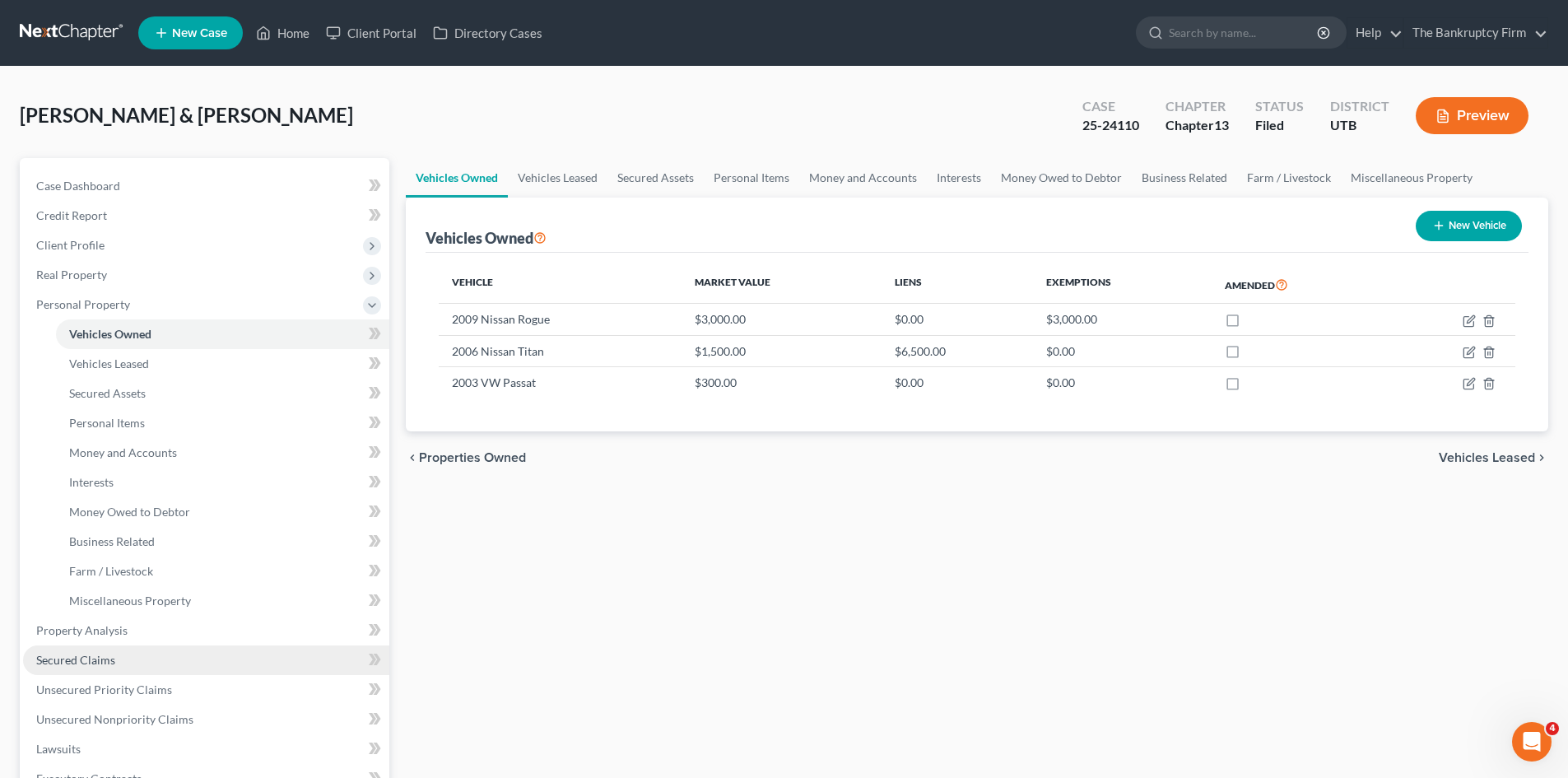
click at [75, 651] on link "Secured Claims" at bounding box center [206, 660] width 367 height 30
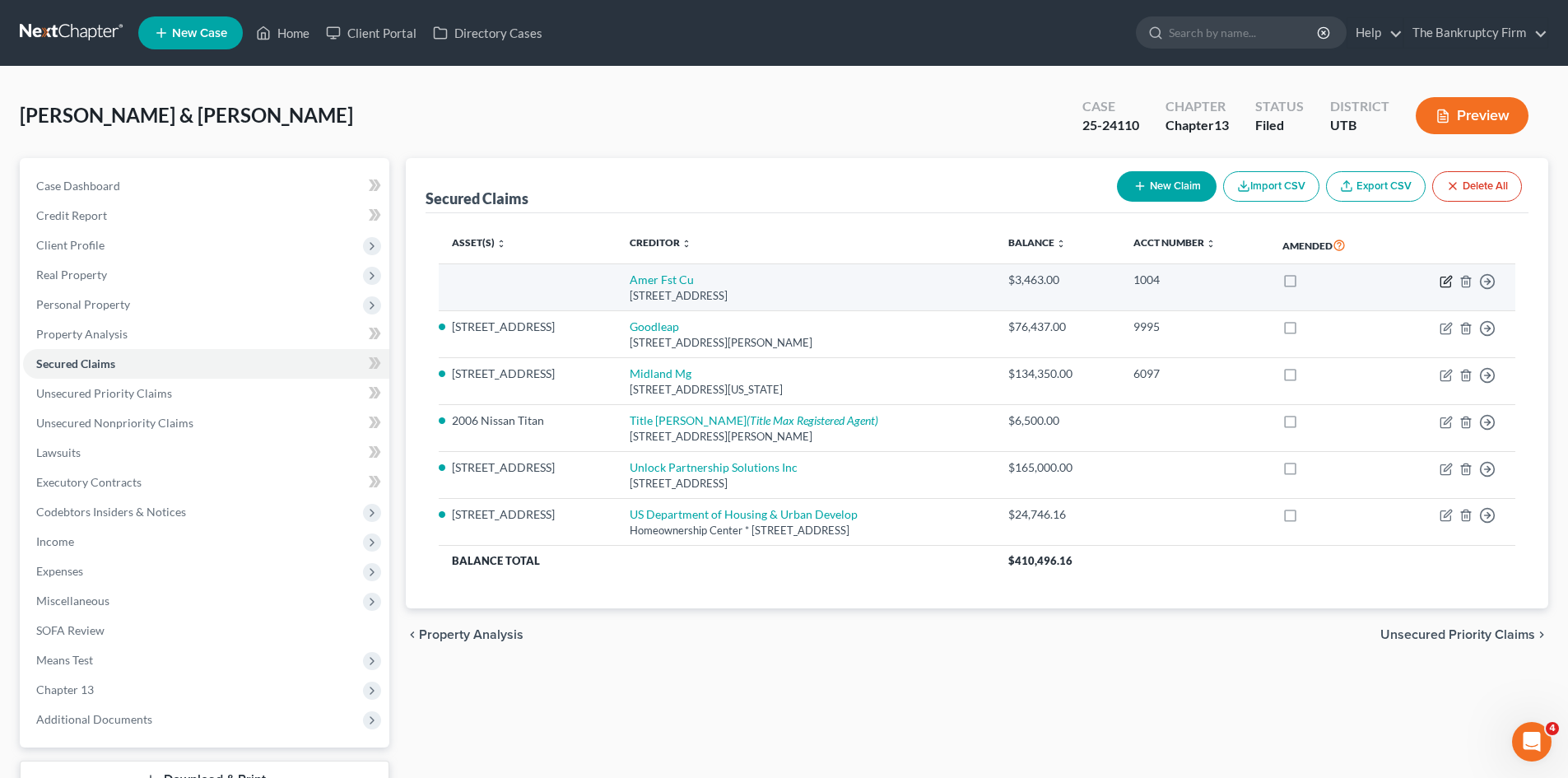
click at [1448, 280] on icon "button" at bounding box center [1446, 281] width 14 height 14
select select "46"
select select "0"
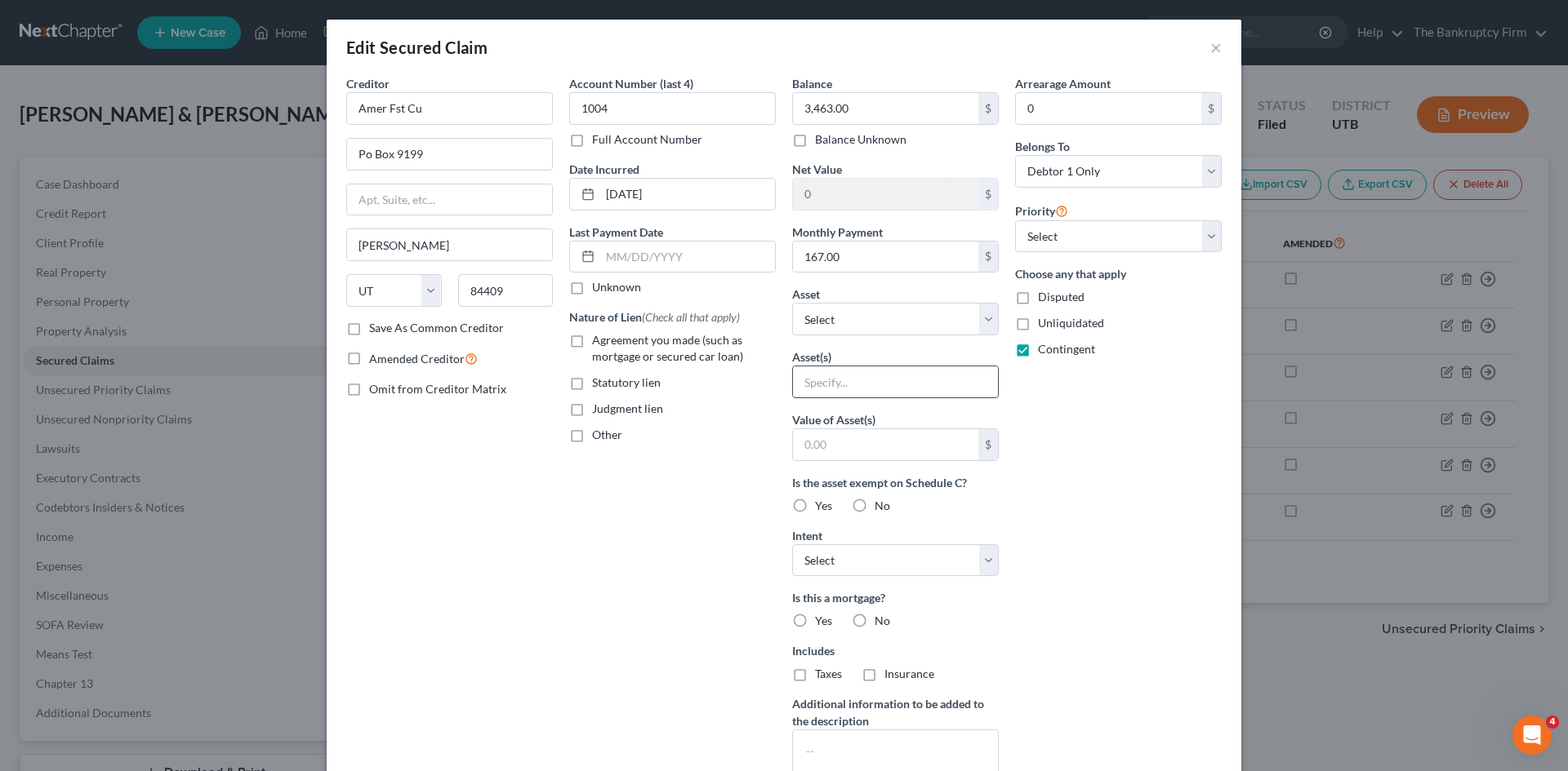
click at [825, 382] on input "text" at bounding box center [896, 381] width 205 height 31
click at [980, 312] on select "Select Other Multiple Assets 2009 Nissan Rogue - $3000.0 2006 Nissan Titan - $1…" at bounding box center [896, 319] width 207 height 32
click at [1210, 45] on button "×" at bounding box center [1215, 48] width 12 height 20
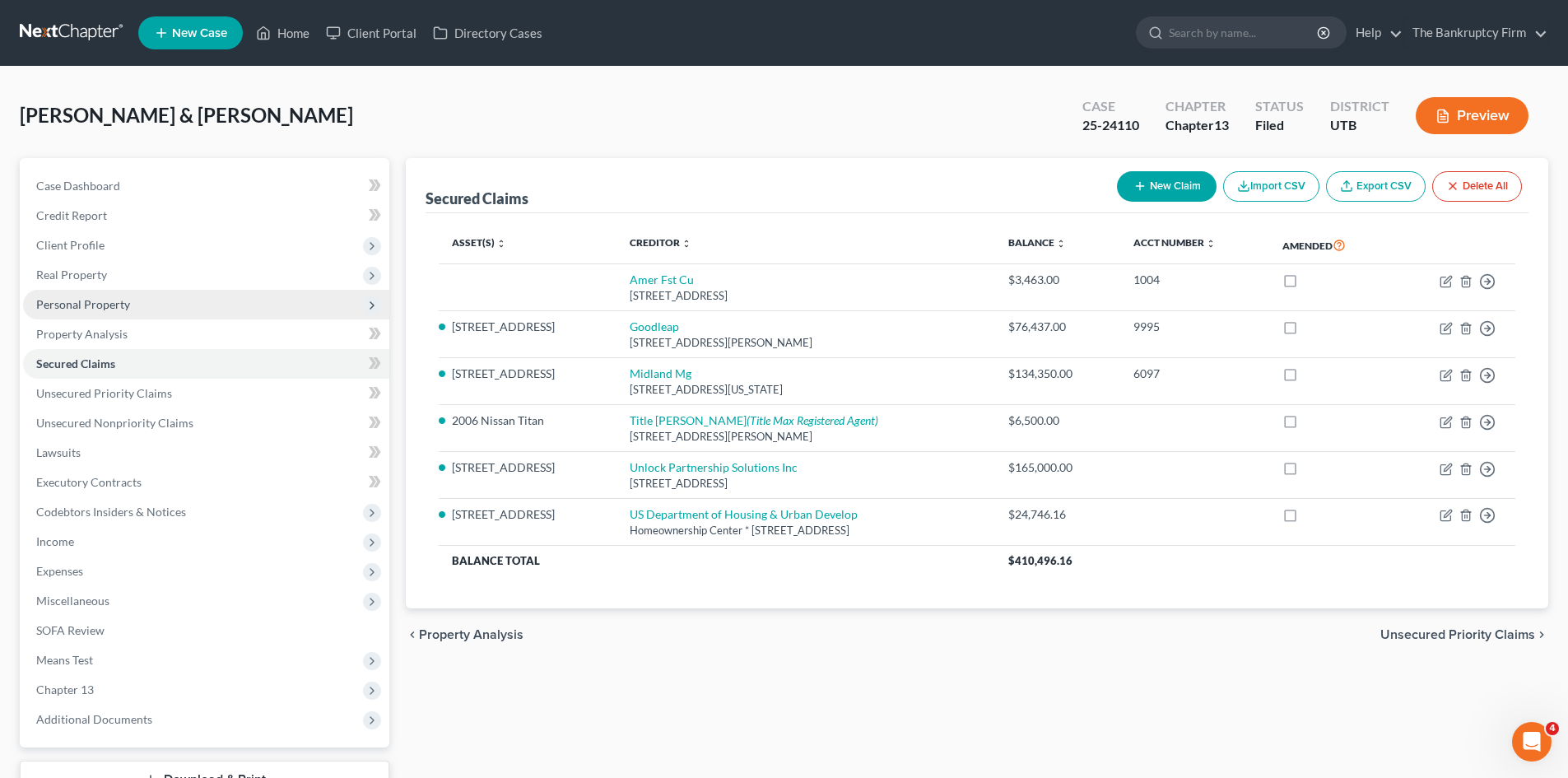
click at [79, 308] on span "Personal Property" at bounding box center [83, 303] width 93 height 14
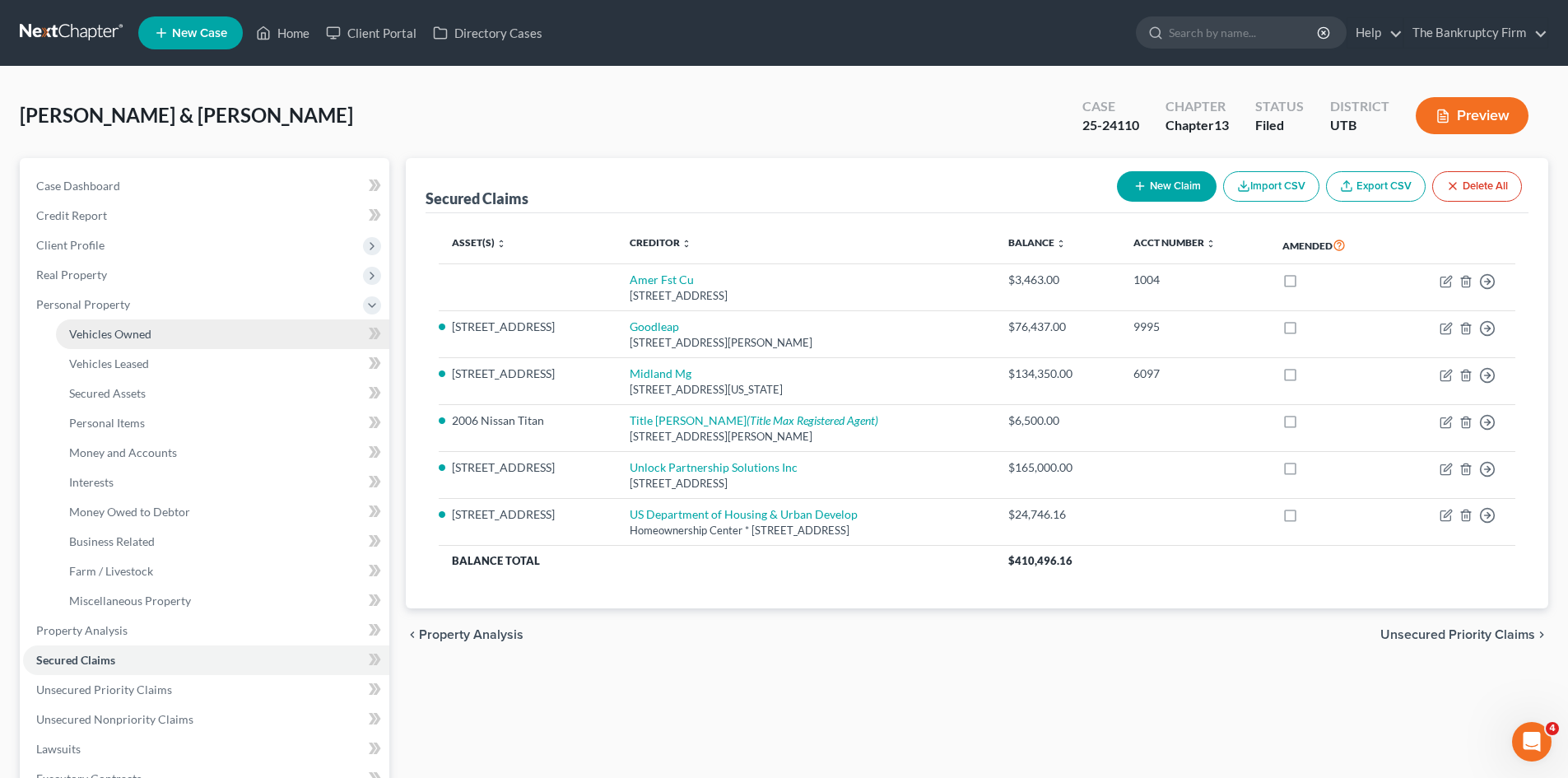
click at [82, 330] on span "Vehicles Owned" at bounding box center [110, 333] width 83 height 14
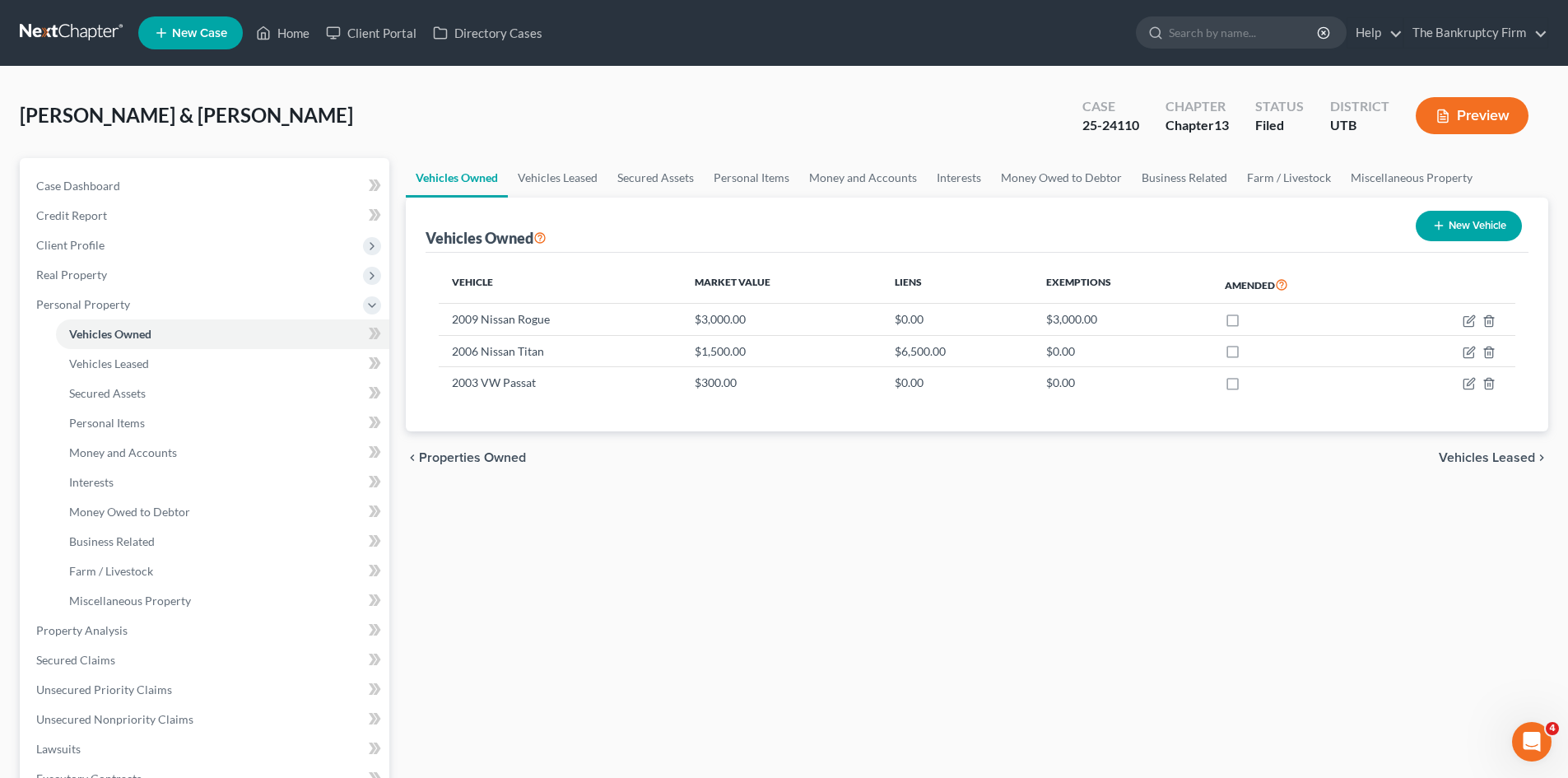
click at [1476, 231] on button "New Vehicle" at bounding box center [1468, 226] width 106 height 31
select select "0"
select select "2"
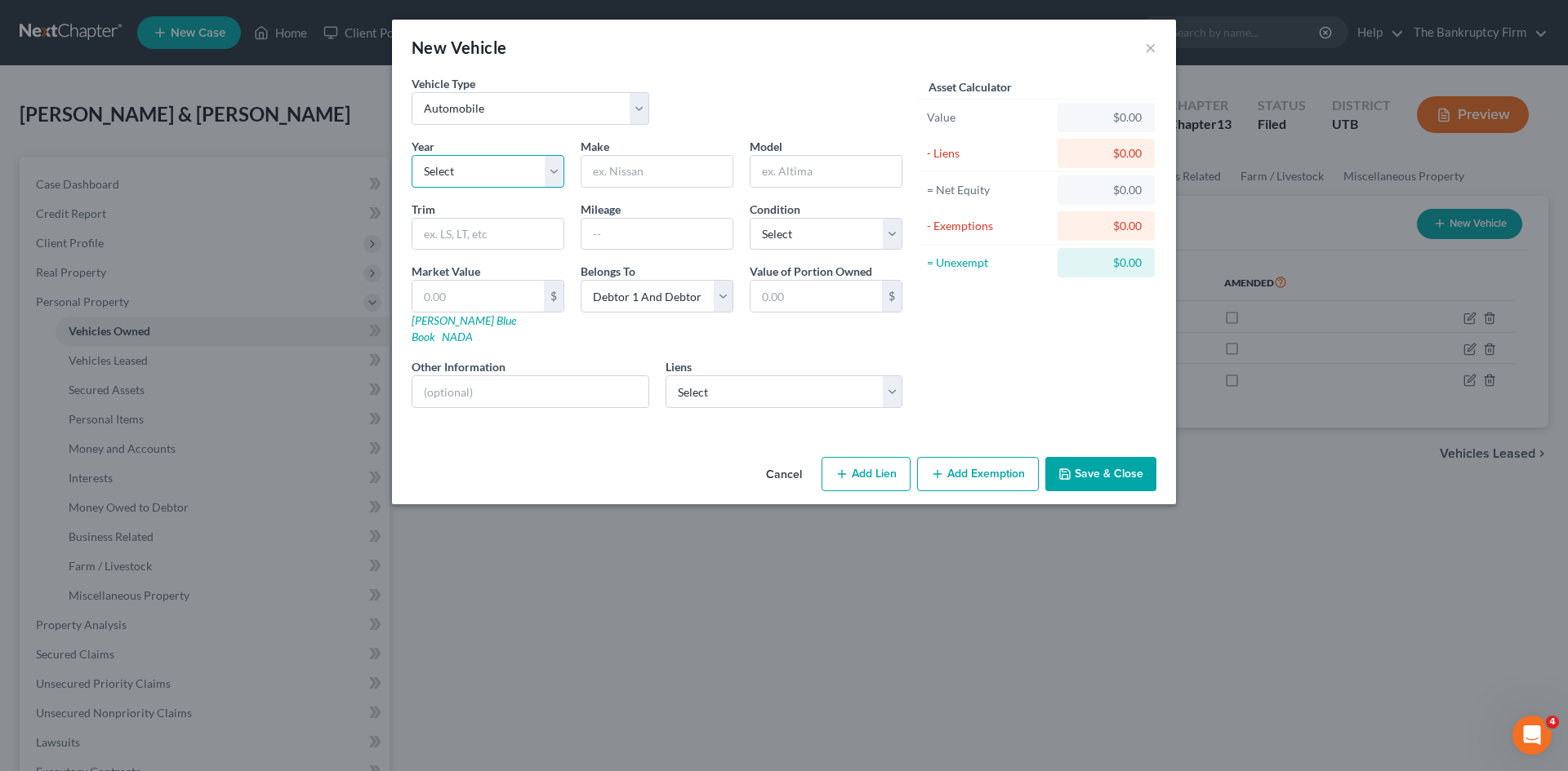
click at [554, 172] on select "Select 2026 2025 2024 2023 2022 2021 2020 2019 2018 2017 2016 2015 2014 2013 20…" at bounding box center [488, 171] width 153 height 32
select select "14"
click at [411, 155] on select "Select 2026 2025 2024 2023 2022 2021 2020 2019 2018 2017 2016 2015 2014 2013 20…" at bounding box center [488, 171] width 153 height 32
click at [623, 167] on input "text" at bounding box center [657, 171] width 151 height 31
type input "Nissan"
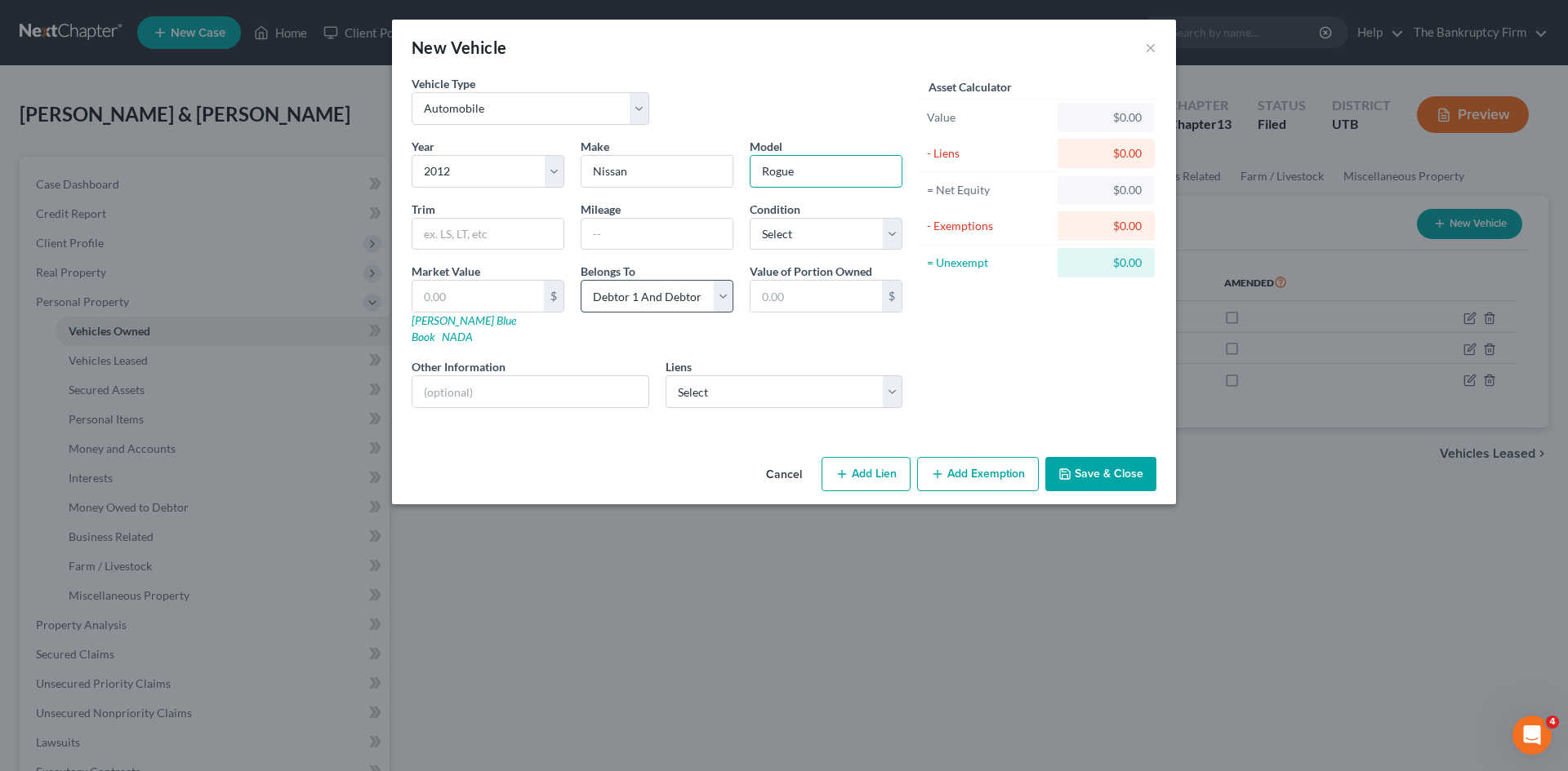
type input "Rogue"
click at [716, 296] on select "Select Debtor 1 Only Debtor 2 Only Debtor 1 And Debtor 2 Only At Least One Of T…" at bounding box center [657, 296] width 153 height 32
select select "3"
click at [581, 280] on select "Select Debtor 1 Only Debtor 2 Only Debtor 1 And Debtor 2 Only At Least One Of T…" at bounding box center [657, 296] width 153 height 32
click at [1086, 457] on button "Save & Close" at bounding box center [1100, 474] width 111 height 34
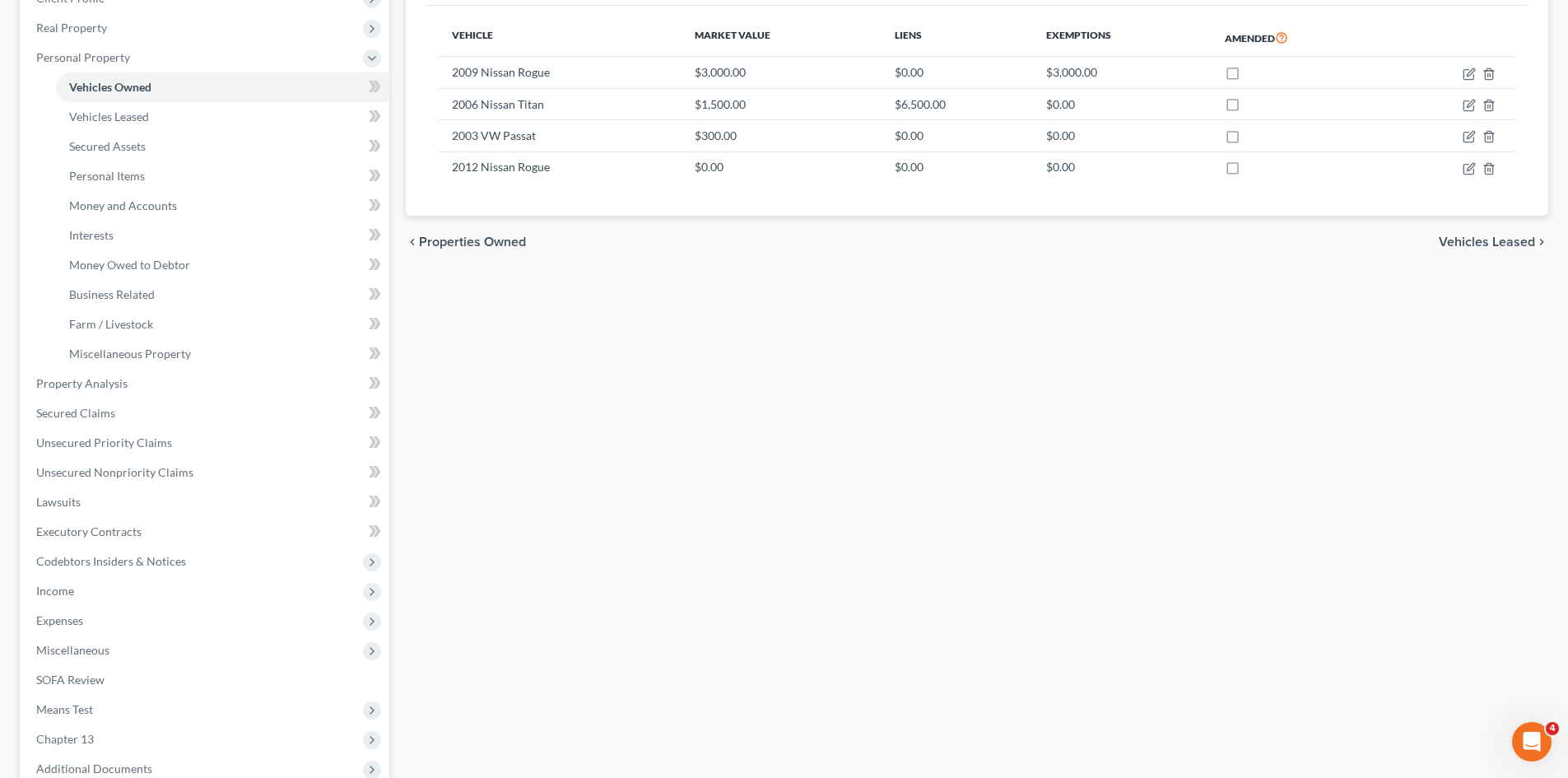
scroll to position [164, 0]
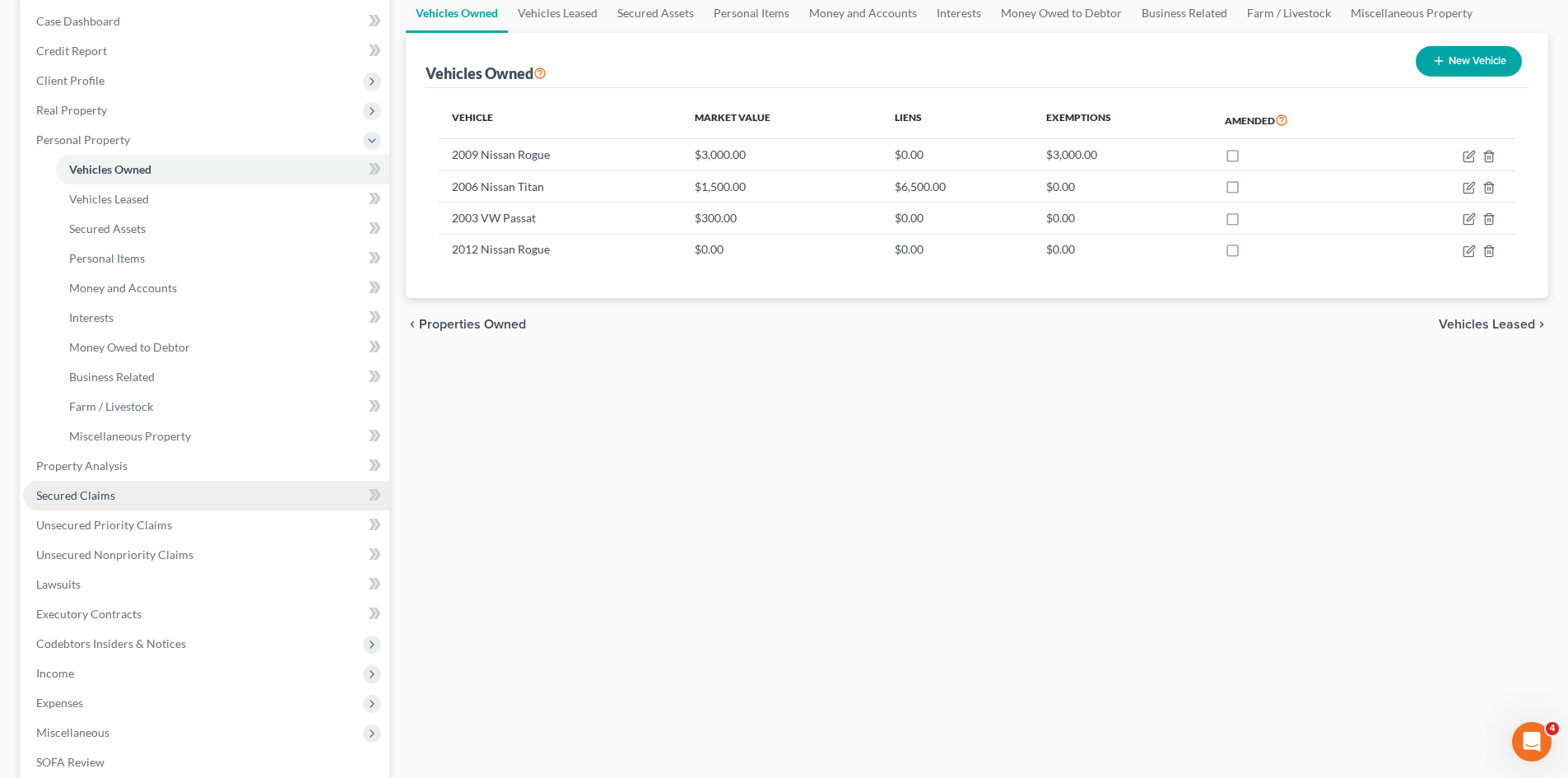
click at [84, 497] on span "Secured Claims" at bounding box center [75, 495] width 79 height 14
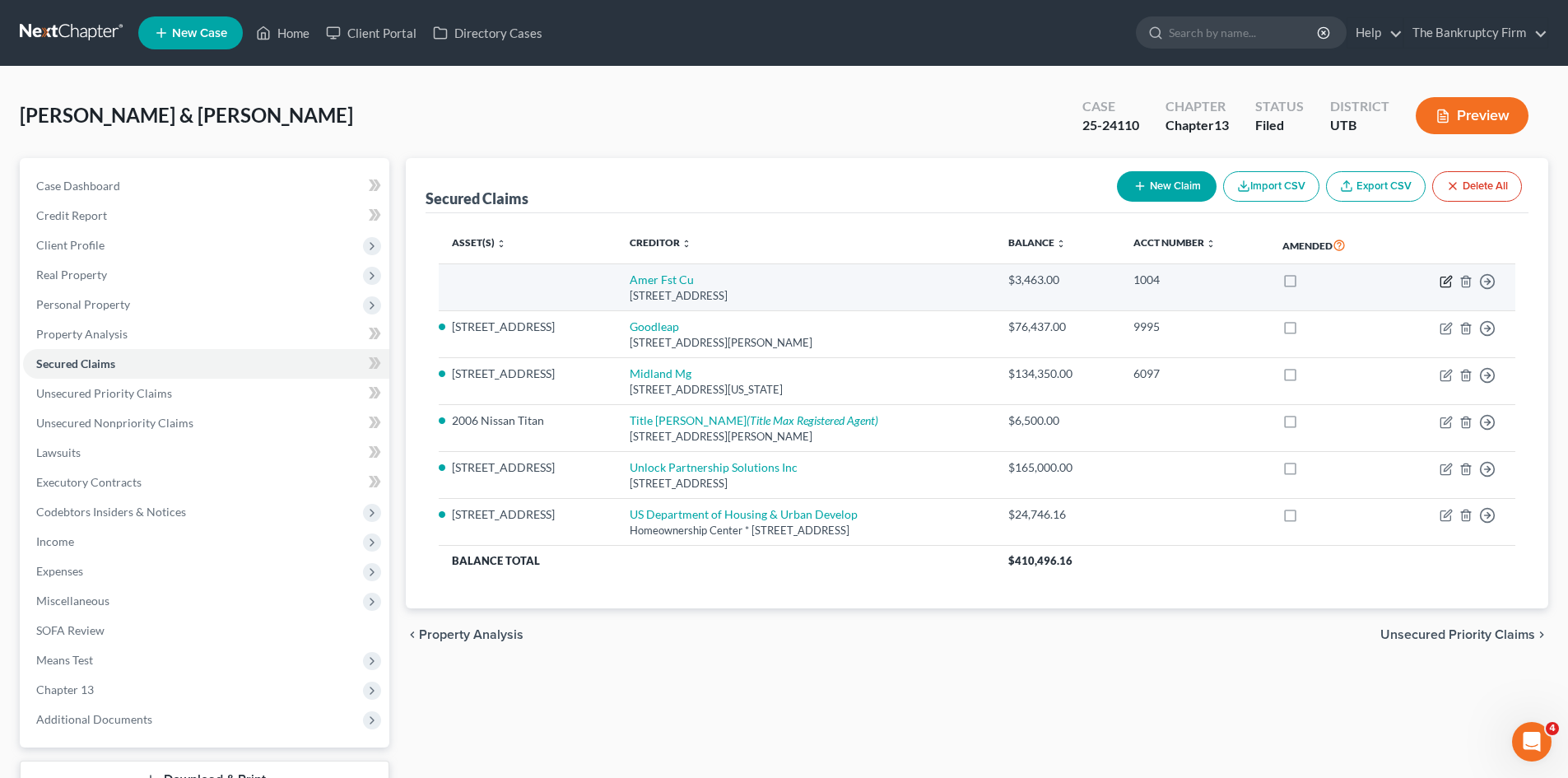
click at [1446, 281] on icon "button" at bounding box center [1446, 281] width 14 height 14
select select "46"
select select "0"
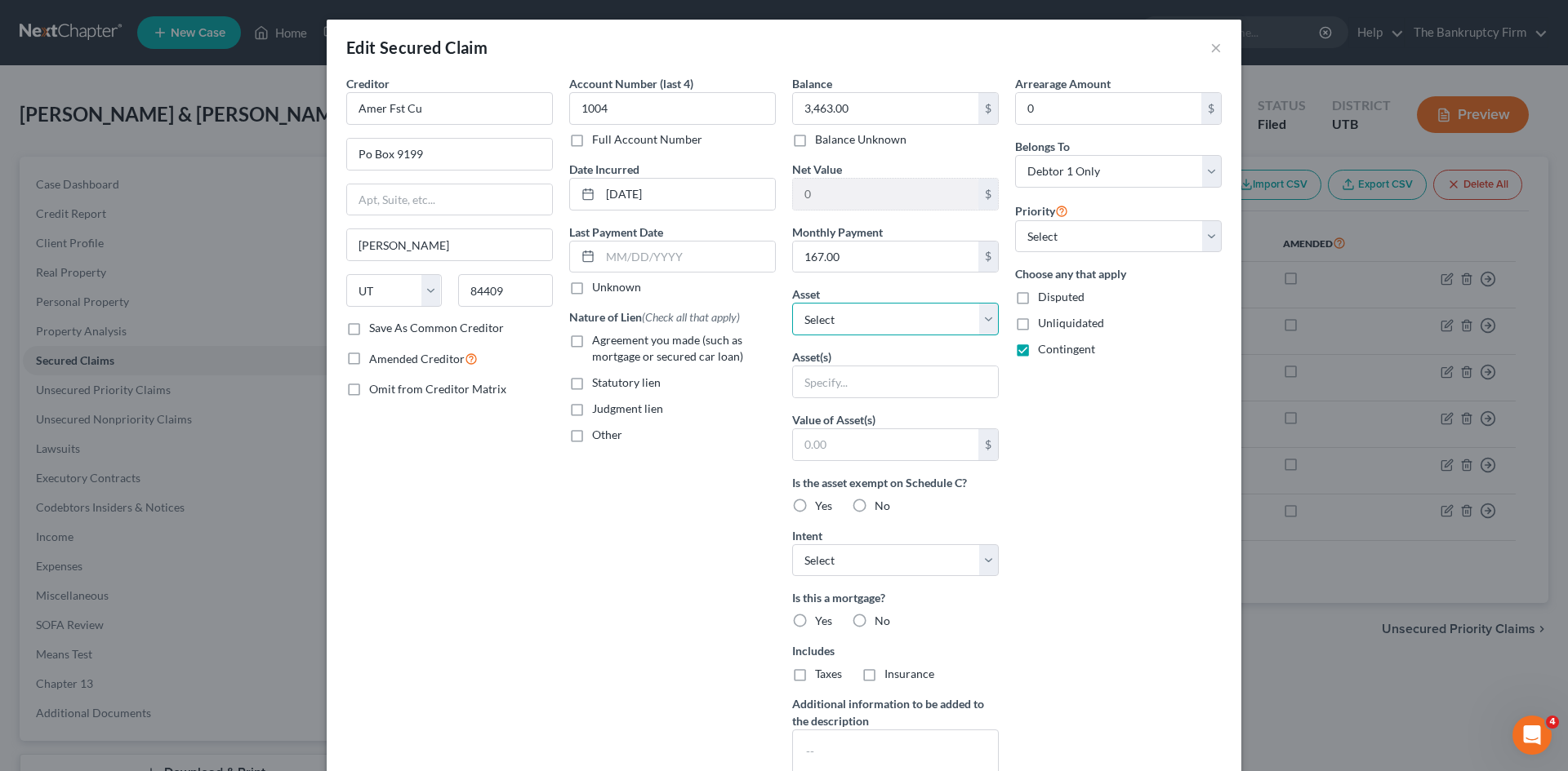
click at [984, 315] on select "Select Other Multiple Assets 2009 Nissan Rogue - $3000.0 2006 Nissan Titan - $1…" at bounding box center [896, 319] width 207 height 32
select select "24"
click at [792, 303] on select "Select Other Multiple Assets 2009 Nissan Rogue - $3000.0 2006 Nissan Titan - $1…" at bounding box center [896, 319] width 207 height 32
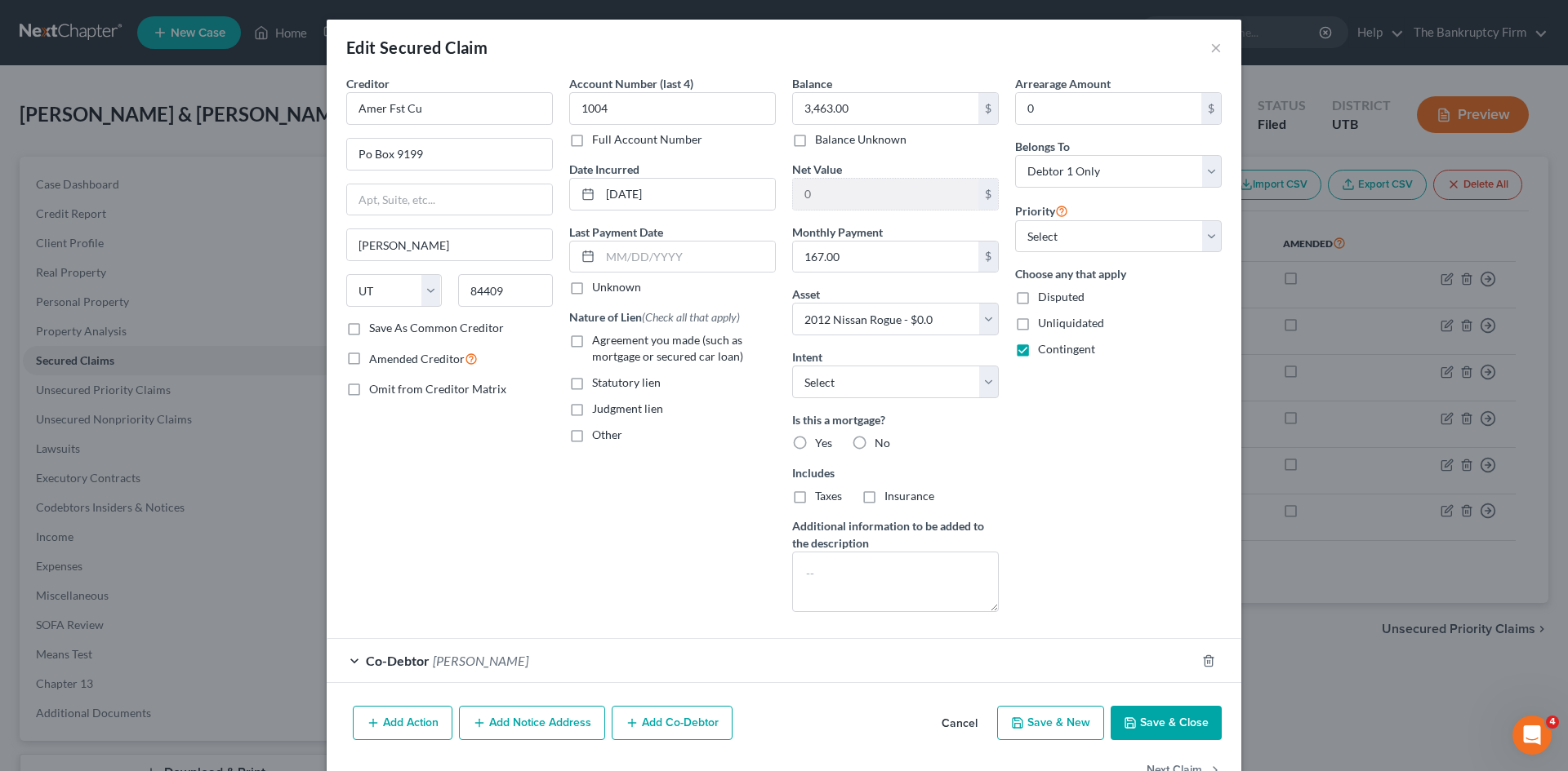
click at [1150, 723] on button "Save & Close" at bounding box center [1166, 723] width 111 height 34
select select
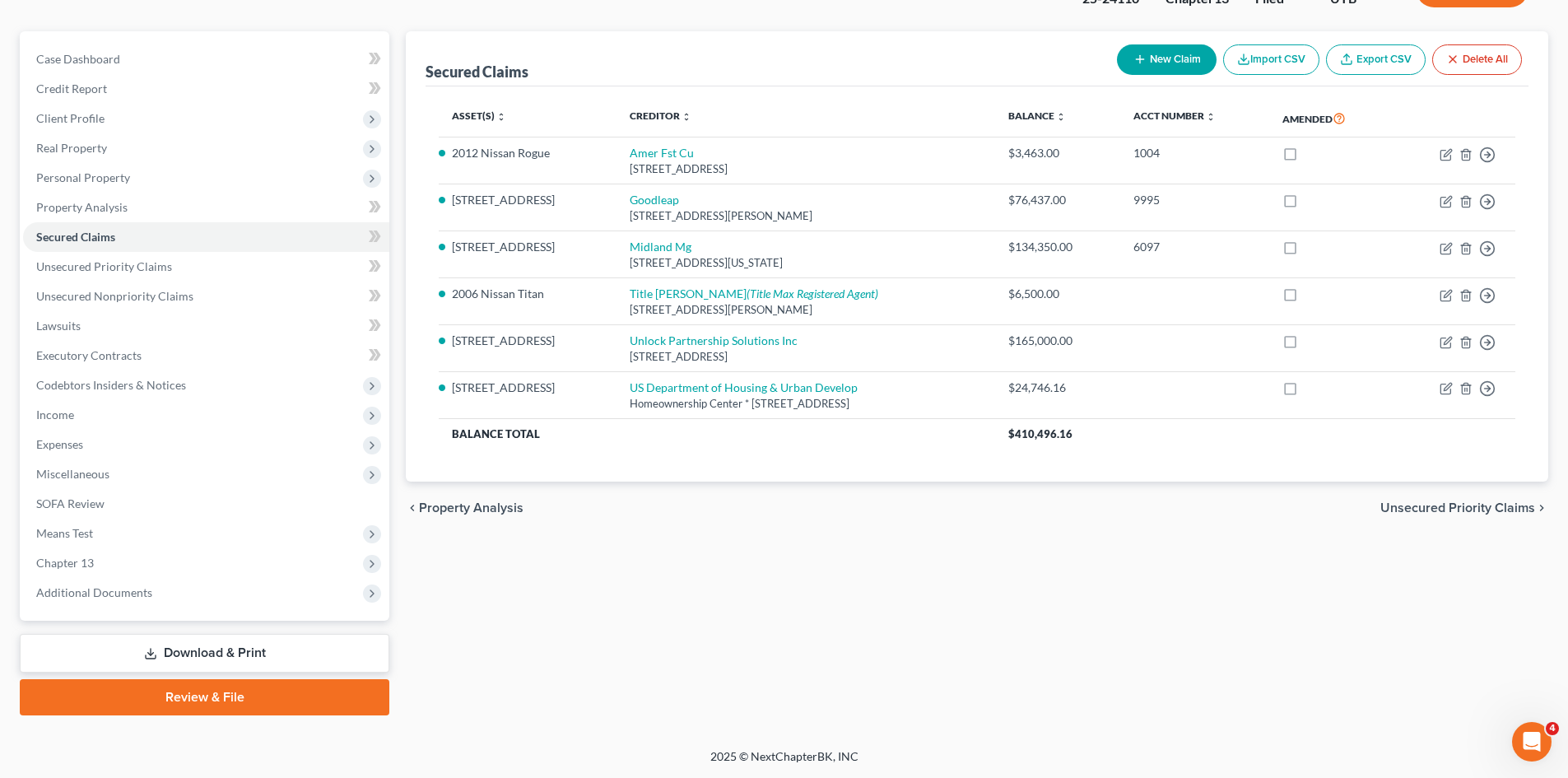
drag, startPoint x: 184, startPoint y: 654, endPoint x: 198, endPoint y: 644, distance: 17.2
click at [184, 654] on link "Download & Print" at bounding box center [204, 654] width 369 height 39
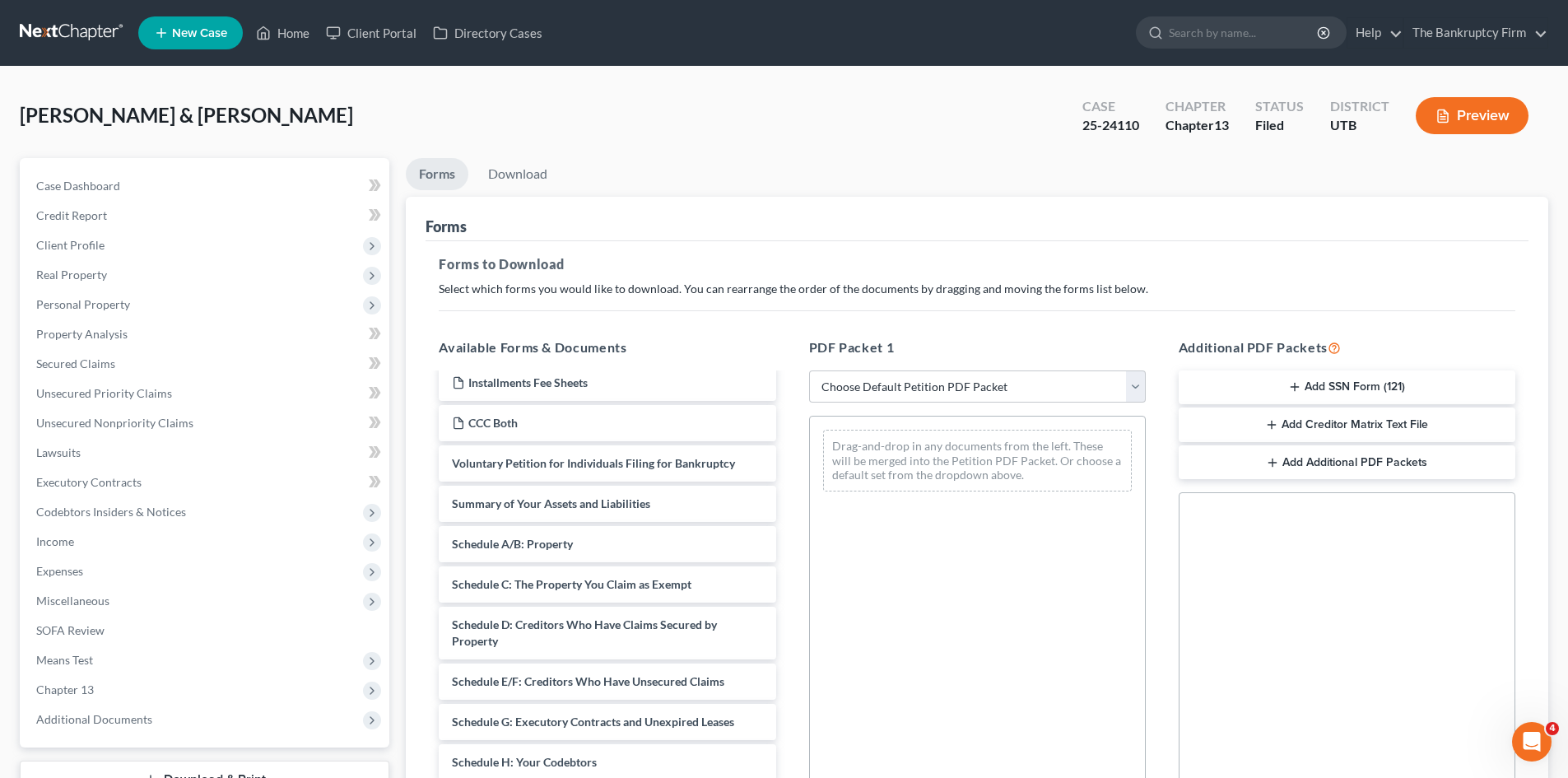
scroll to position [247, 0]
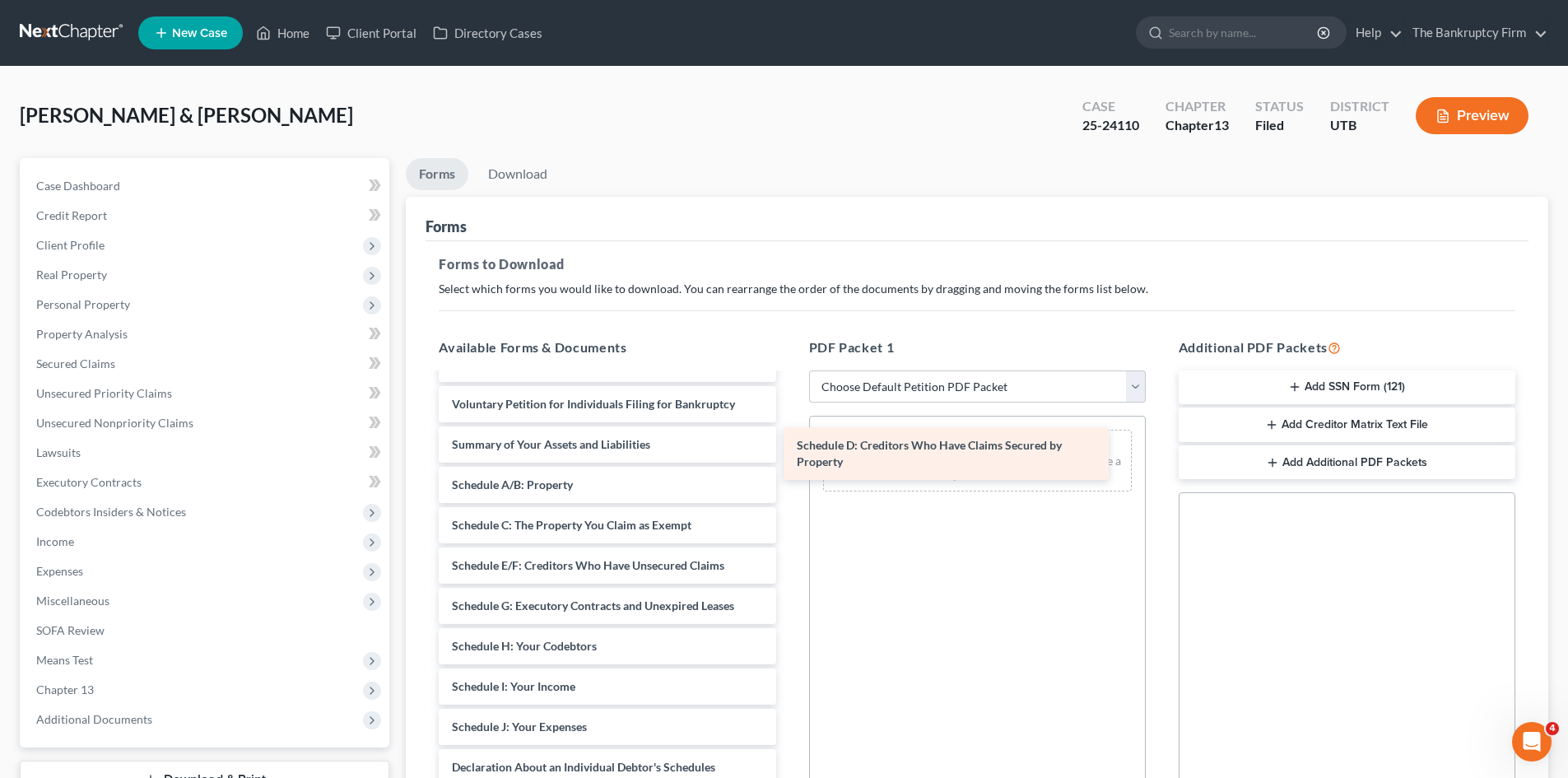
drag, startPoint x: 545, startPoint y: 565, endPoint x: 891, endPoint y: 445, distance: 366.2
click at [789, 445] on div "Schedule D: Creditors Who Have Claims Secured by Property Adequate Protection F…" at bounding box center [607, 595] width 363 height 933
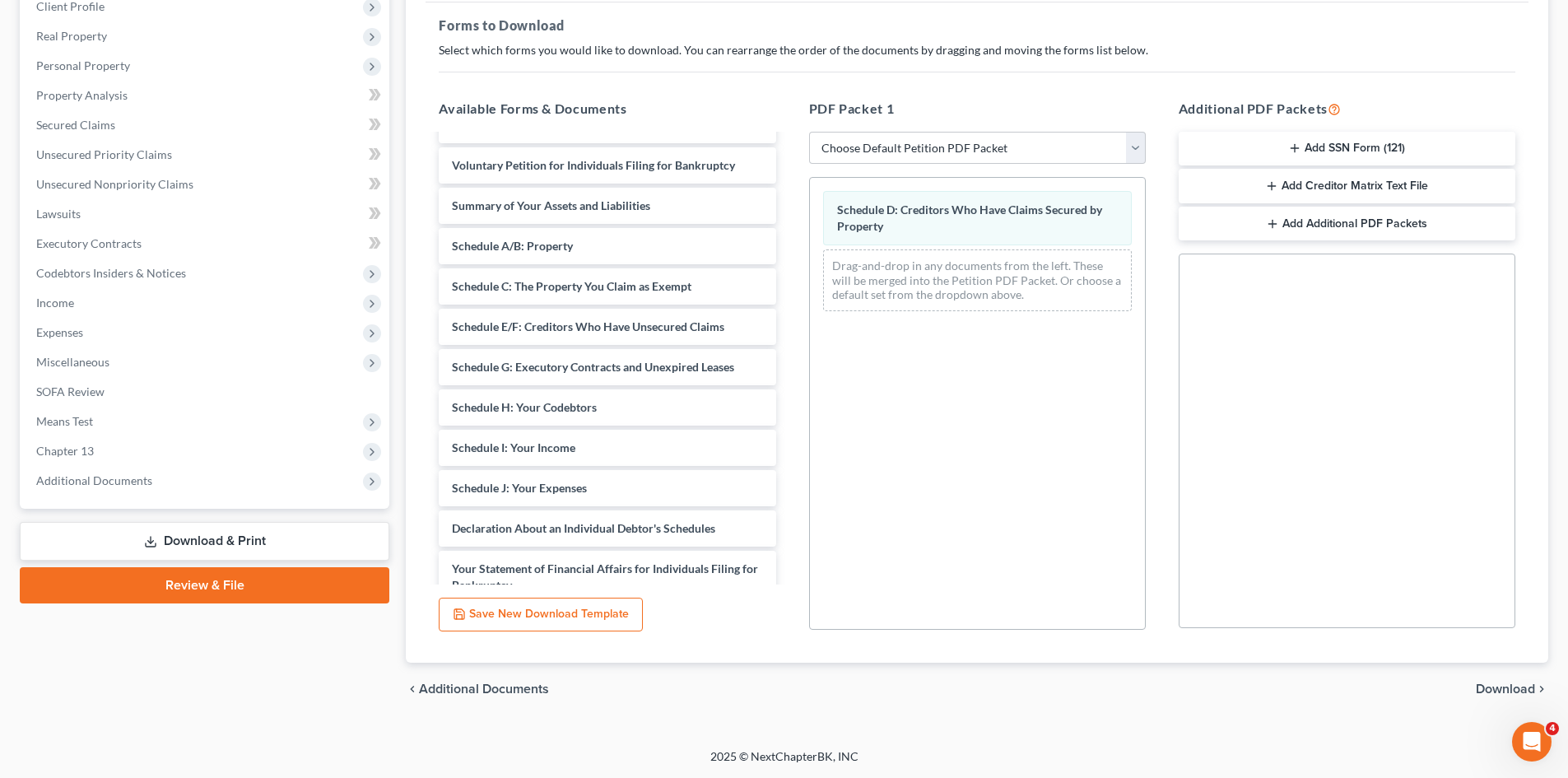
click at [1507, 689] on span "Download" at bounding box center [1505, 689] width 59 height 14
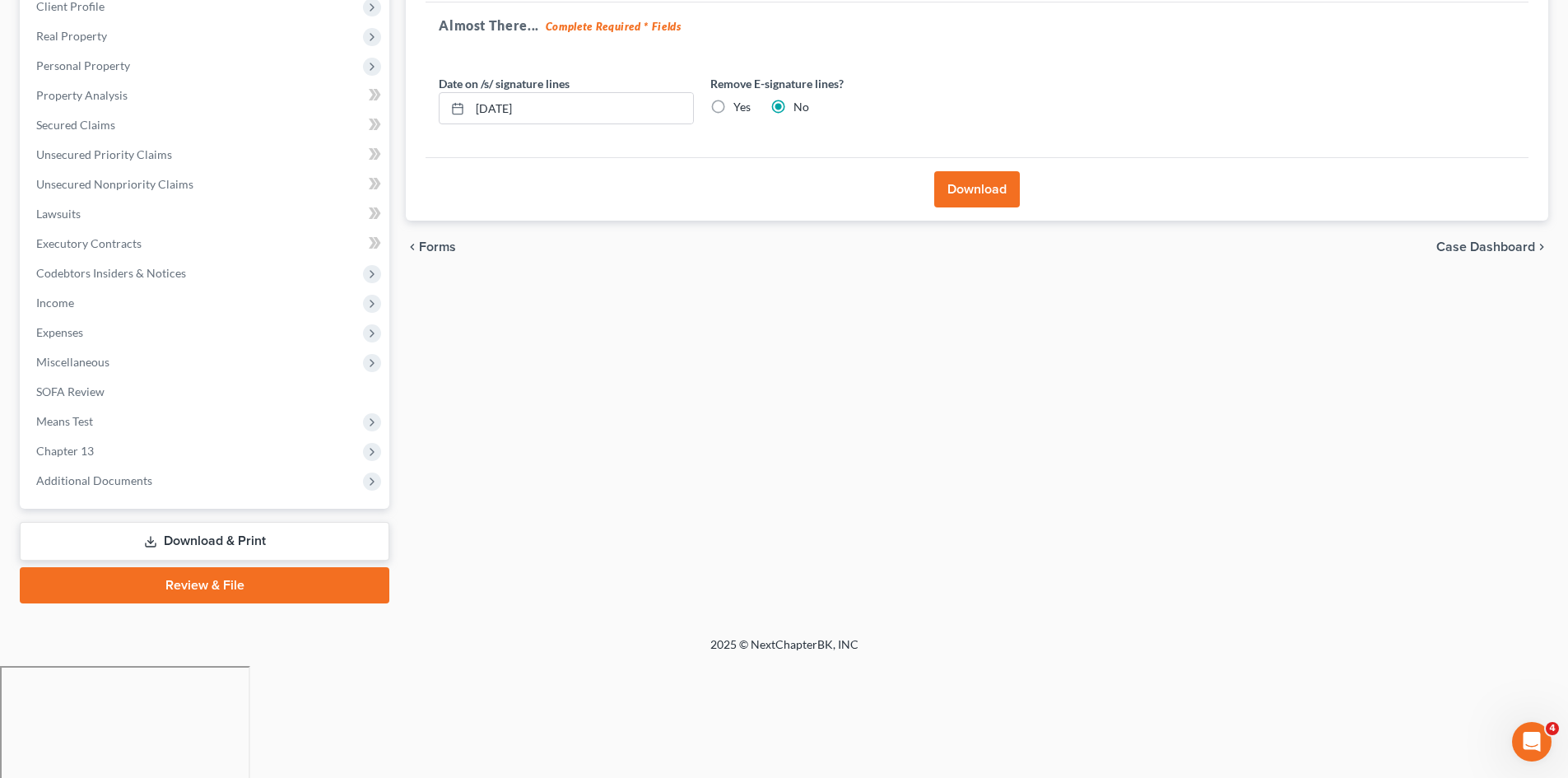
scroll to position [127, 0]
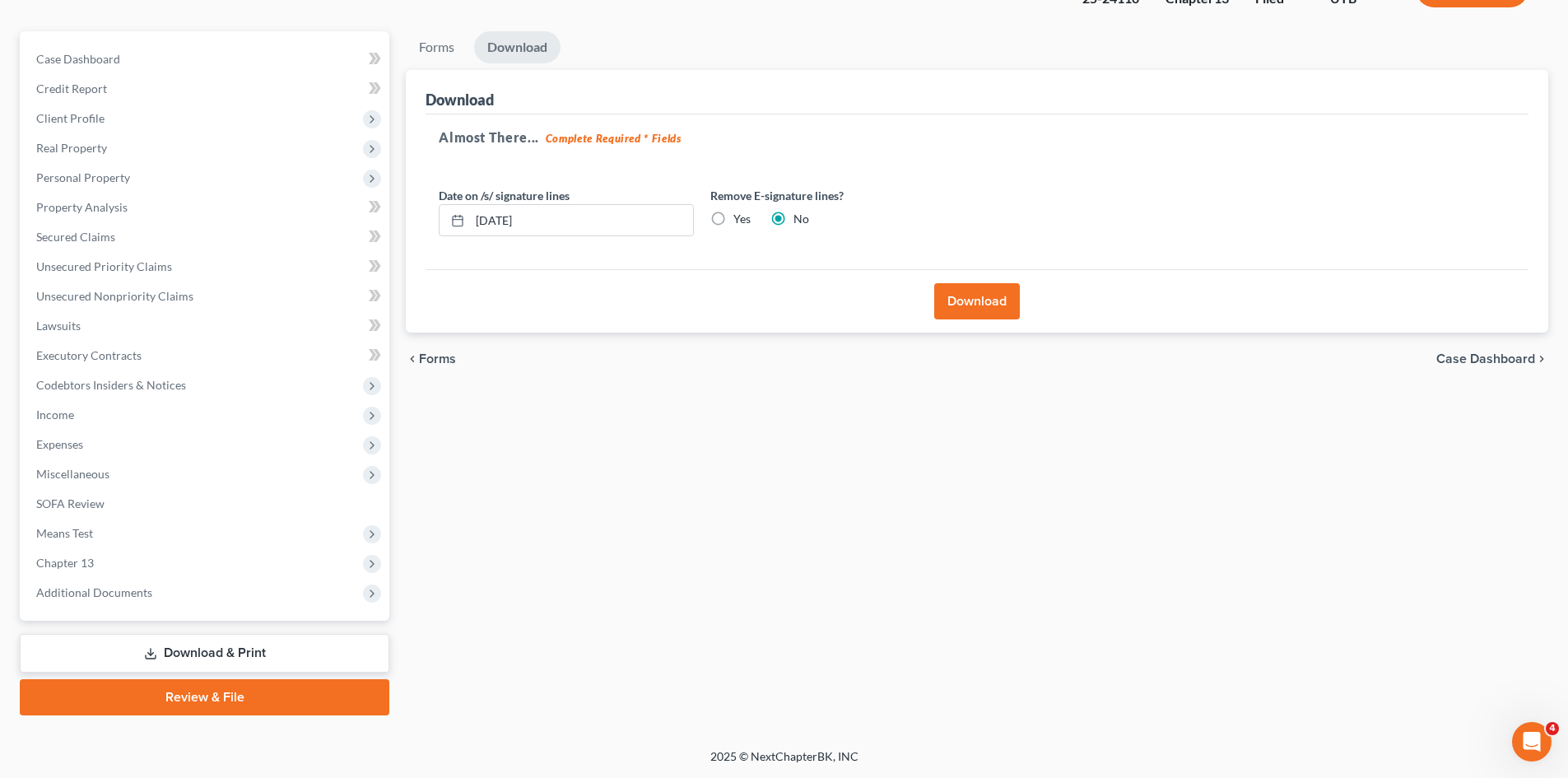
click at [967, 308] on button "Download" at bounding box center [977, 301] width 85 height 36
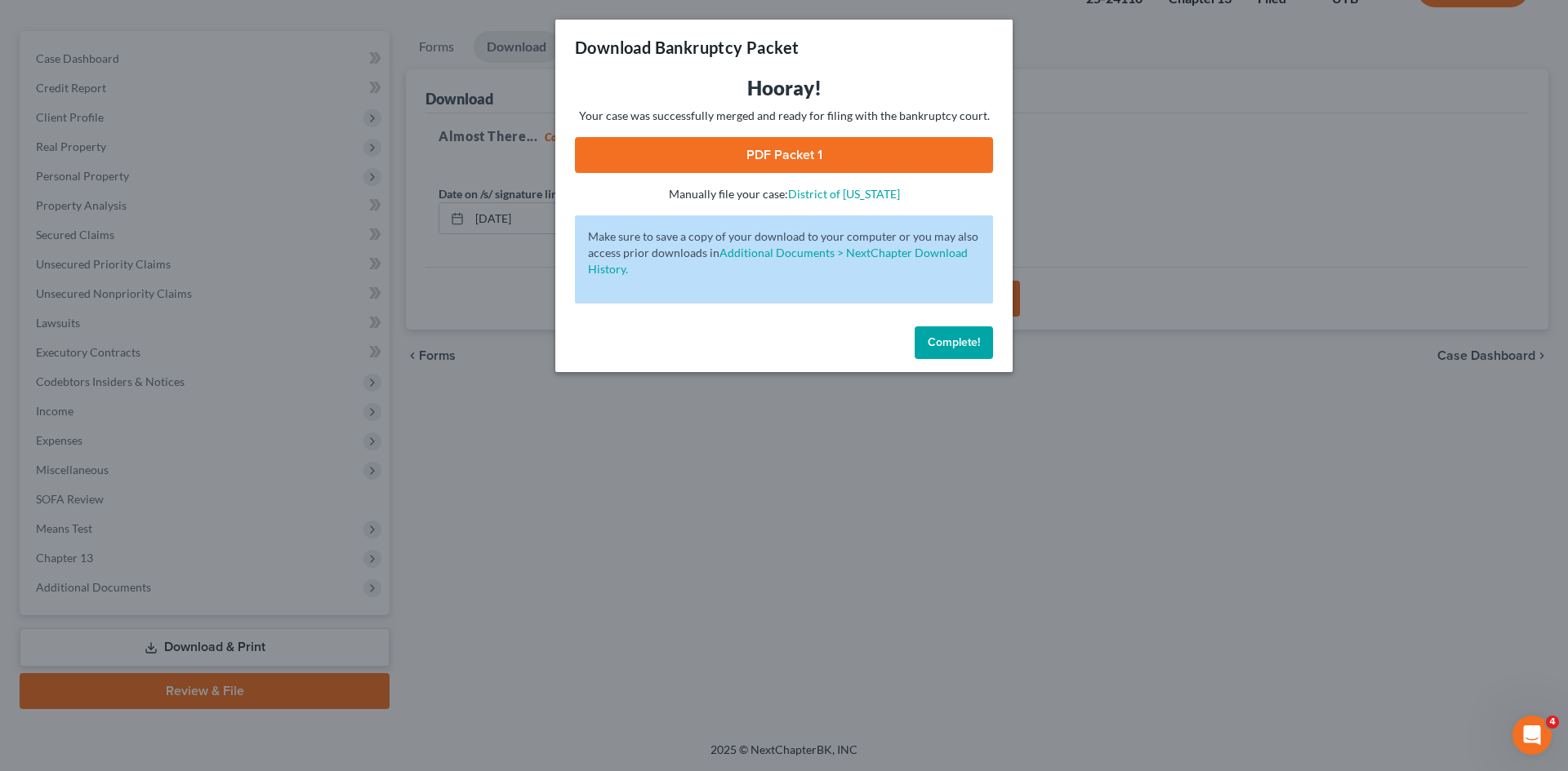
click at [825, 154] on link "PDF Packet 1" at bounding box center [784, 155] width 418 height 36
drag, startPoint x: 935, startPoint y: 336, endPoint x: 922, endPoint y: 330, distance: 14.3
click at [935, 336] on span "Complete!" at bounding box center [954, 342] width 52 height 13
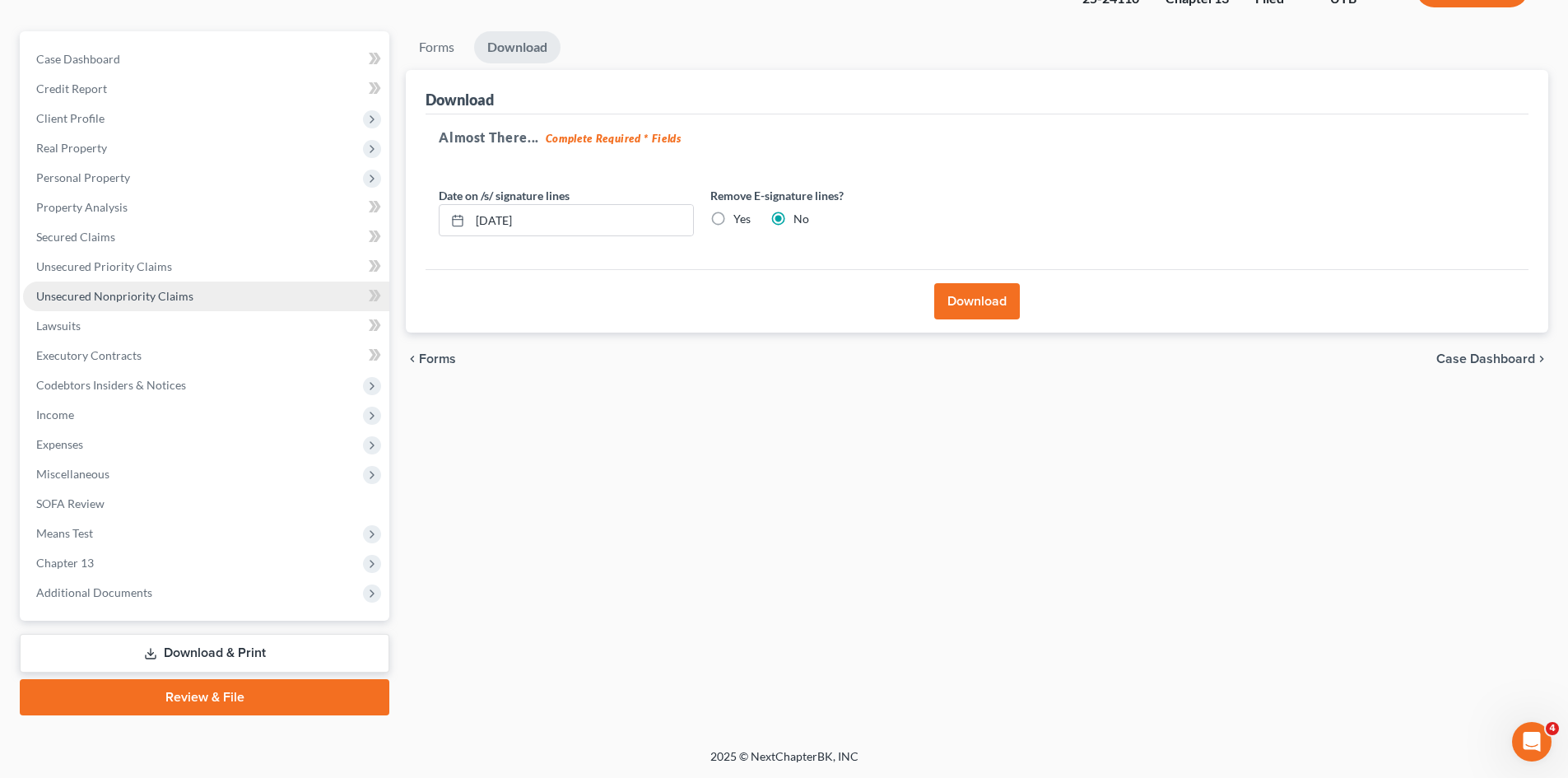
click at [102, 304] on link "Unsecured Nonpriority Claims" at bounding box center [206, 296] width 367 height 30
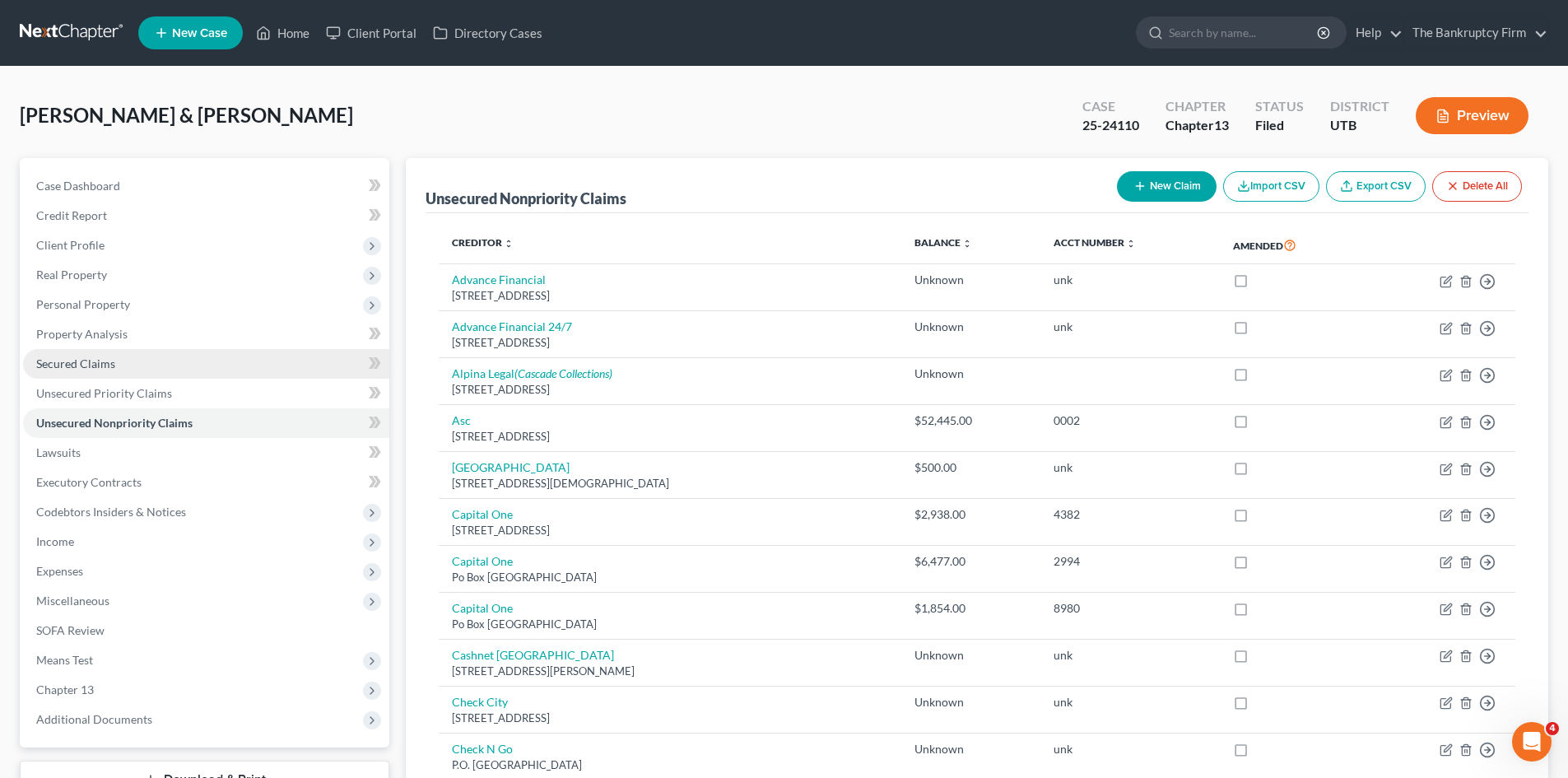
click at [86, 359] on span "Secured Claims" at bounding box center [75, 363] width 79 height 14
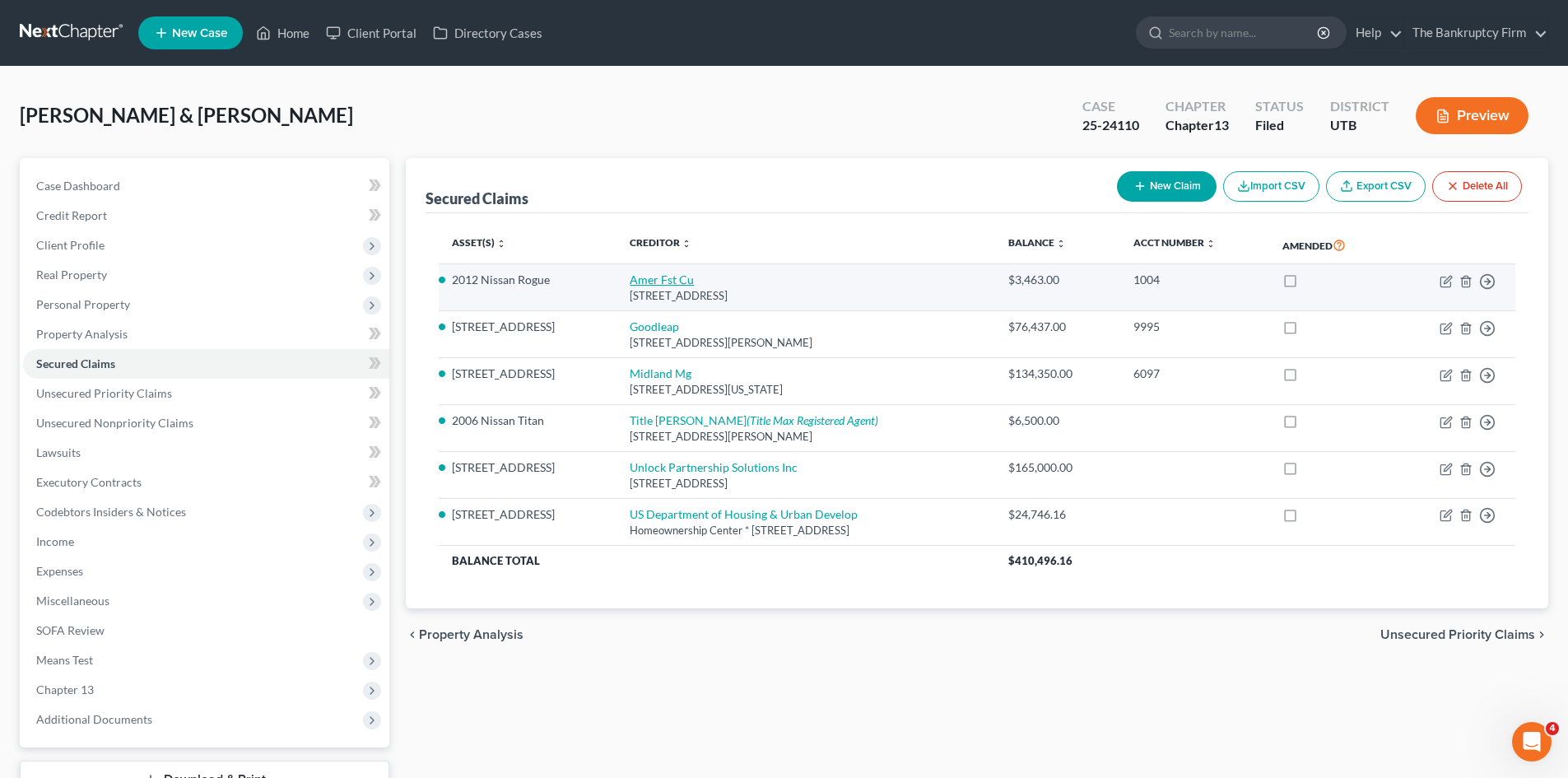
drag, startPoint x: 765, startPoint y: 295, endPoint x: 614, endPoint y: 281, distance: 151.6
click at [616, 281] on td "Amer Fst Cu Po Box 9199, Ogden, UT 84409" at bounding box center [805, 288] width 378 height 47
copy td "Amer Fst Cu Po Box 9199, Ogden, UT 84409"
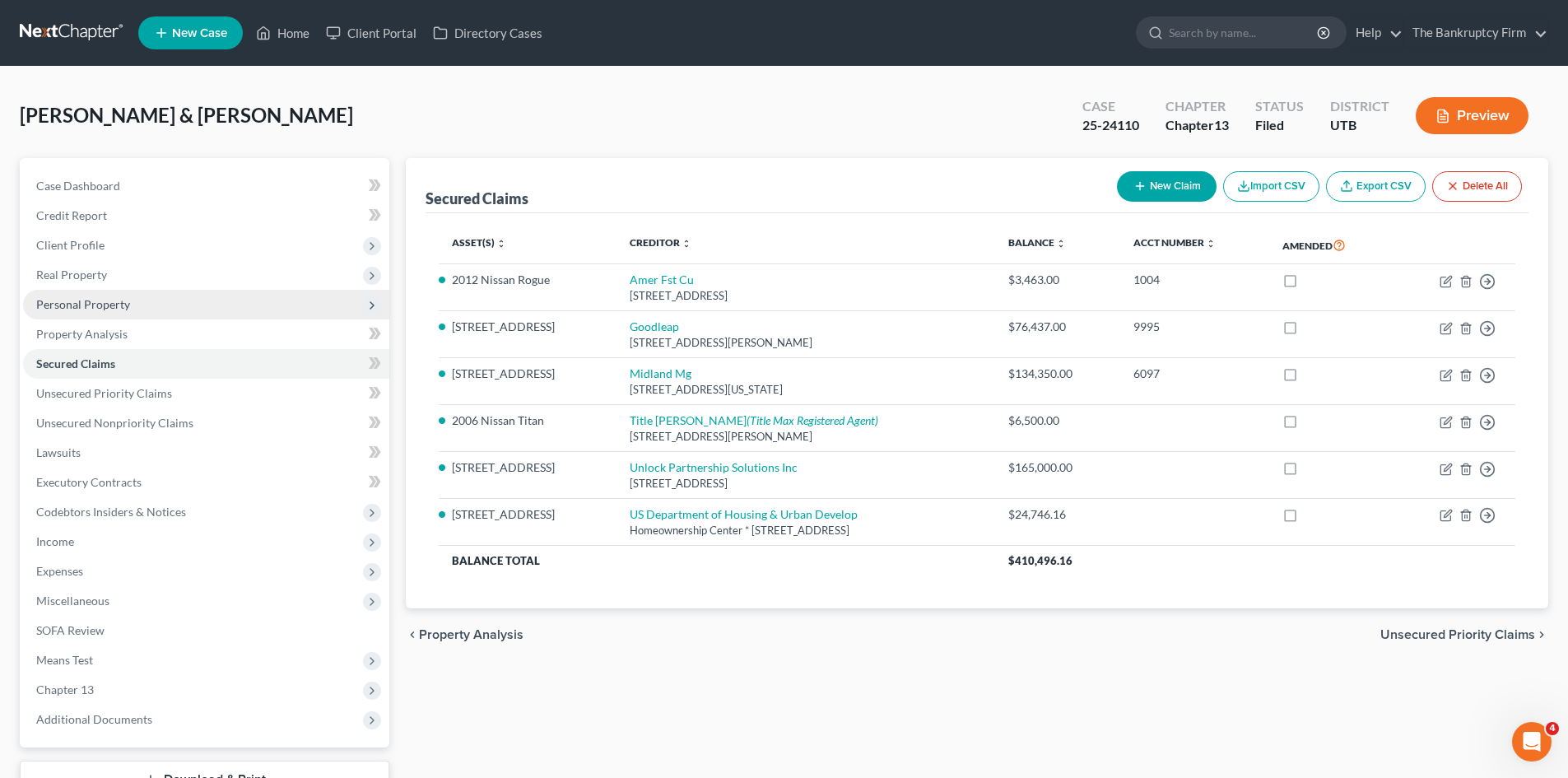
click at [80, 299] on span "Personal Property" at bounding box center [83, 303] width 93 height 14
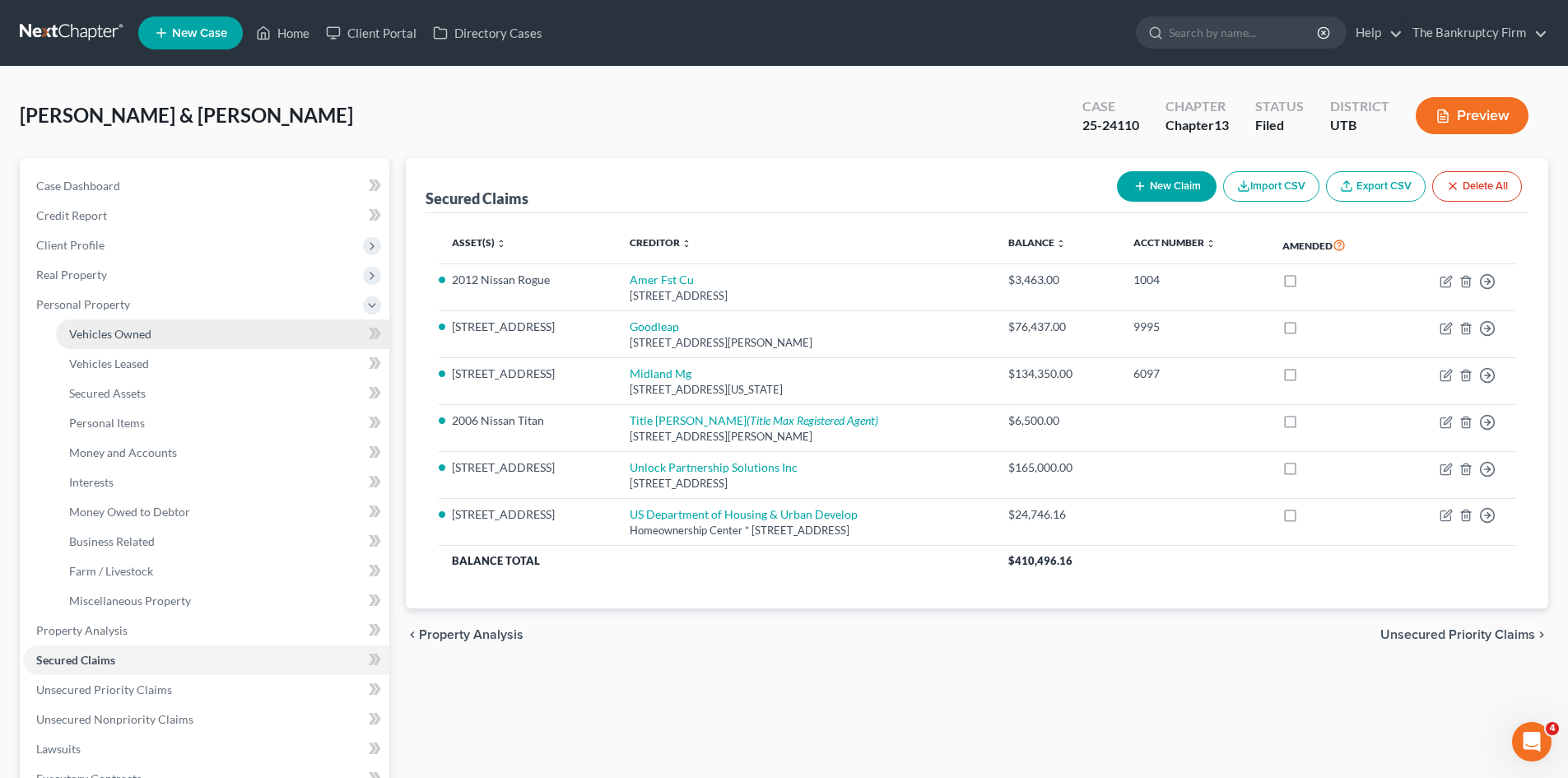
click at [100, 328] on span "Vehicles Owned" at bounding box center [110, 333] width 83 height 14
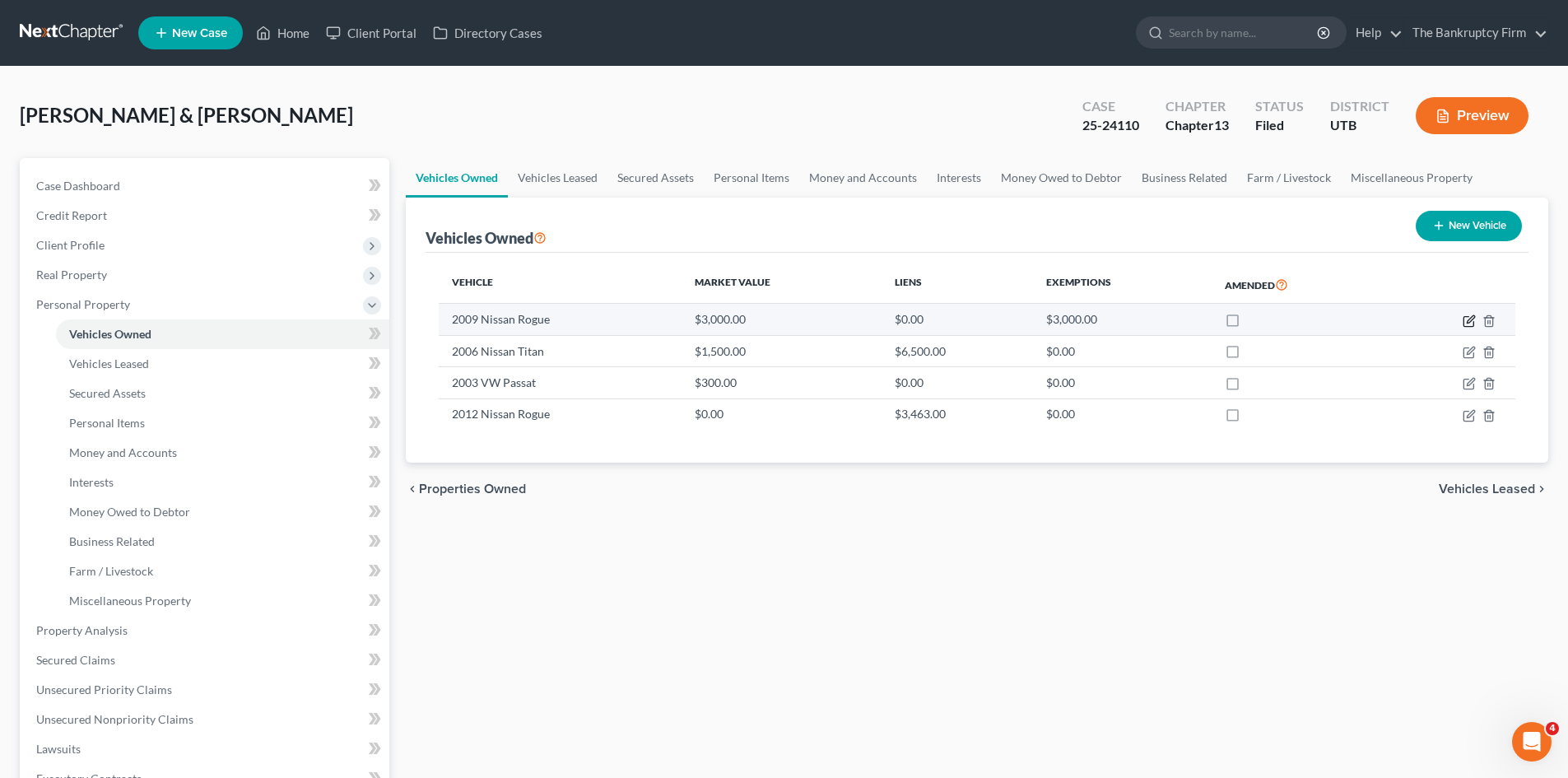
click at [1465, 320] on icon "button" at bounding box center [1469, 321] width 14 height 14
select select "0"
select select "17"
select select "3"
select select "2"
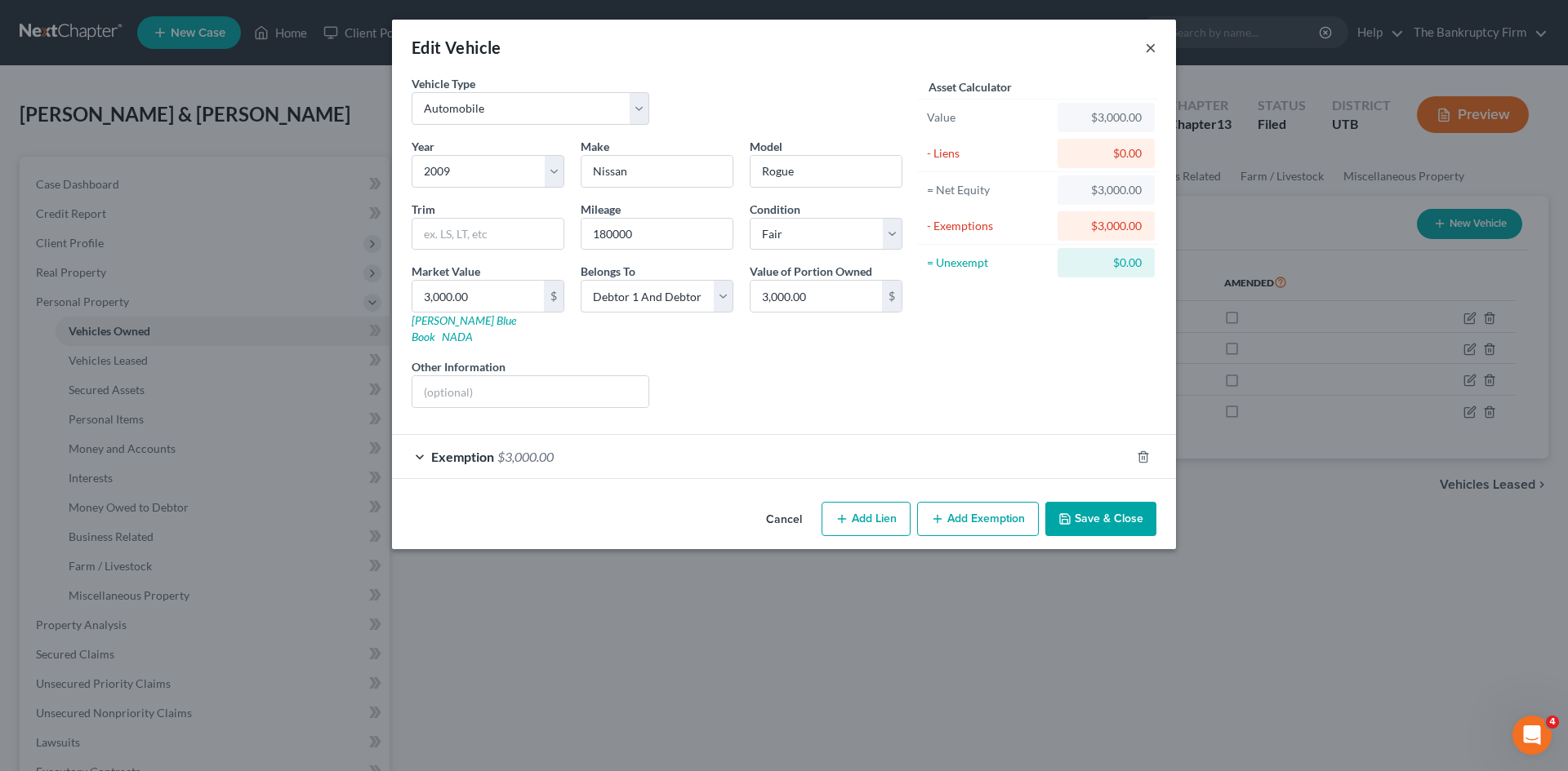
click at [1149, 45] on button "×" at bounding box center [1150, 48] width 12 height 20
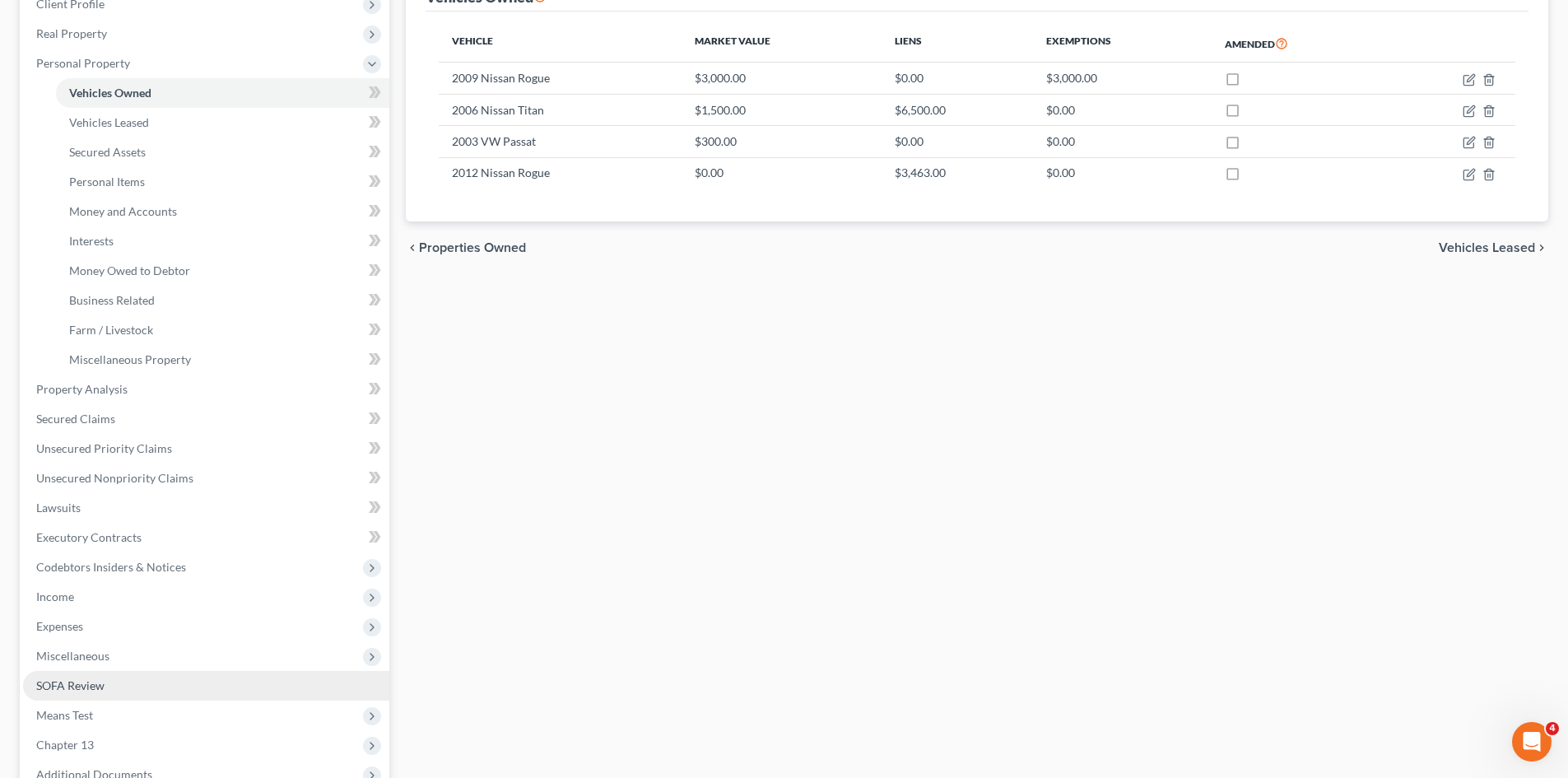
scroll to position [247, 0]
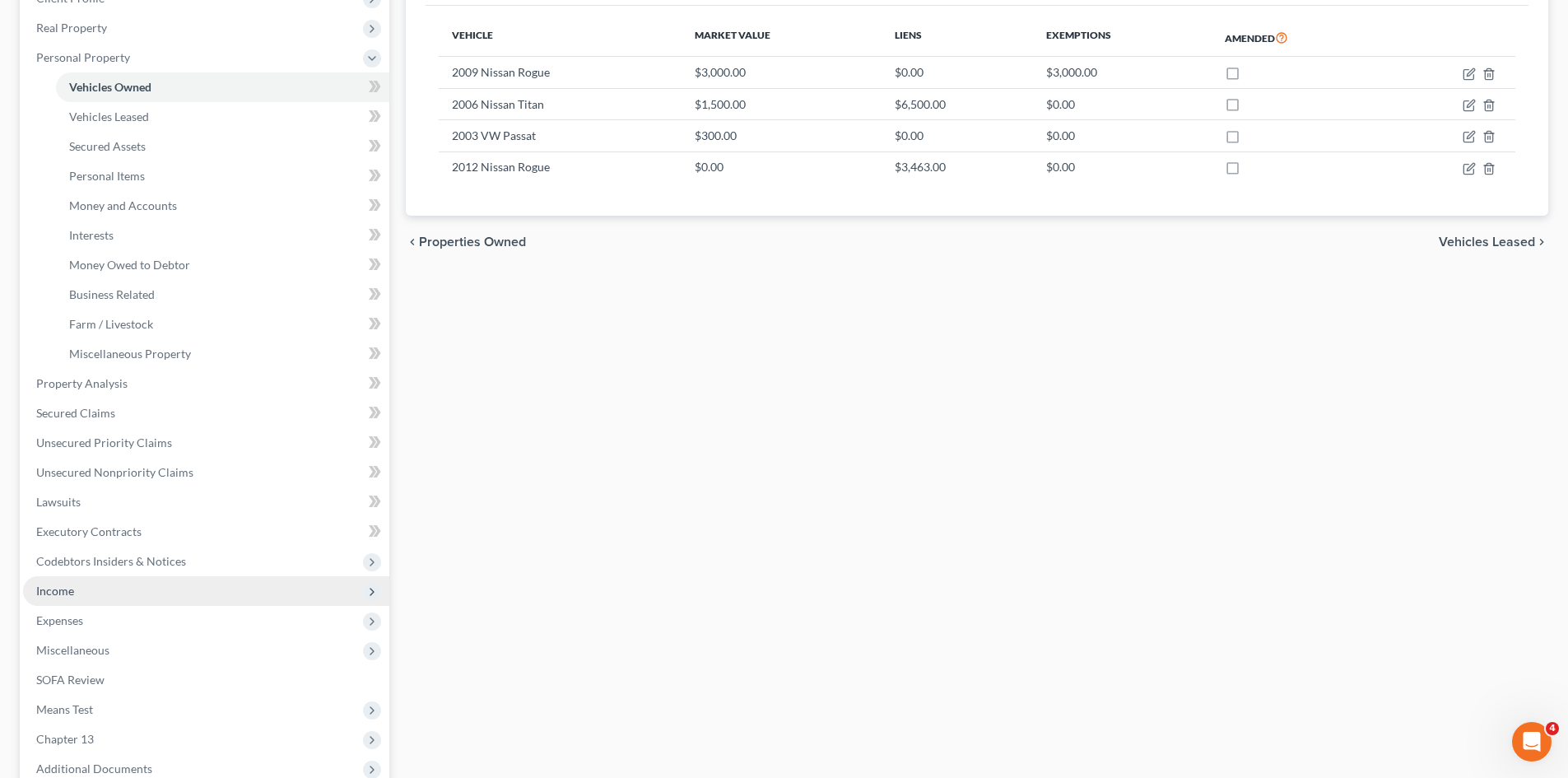
click at [62, 594] on span "Income" at bounding box center [55, 590] width 38 height 14
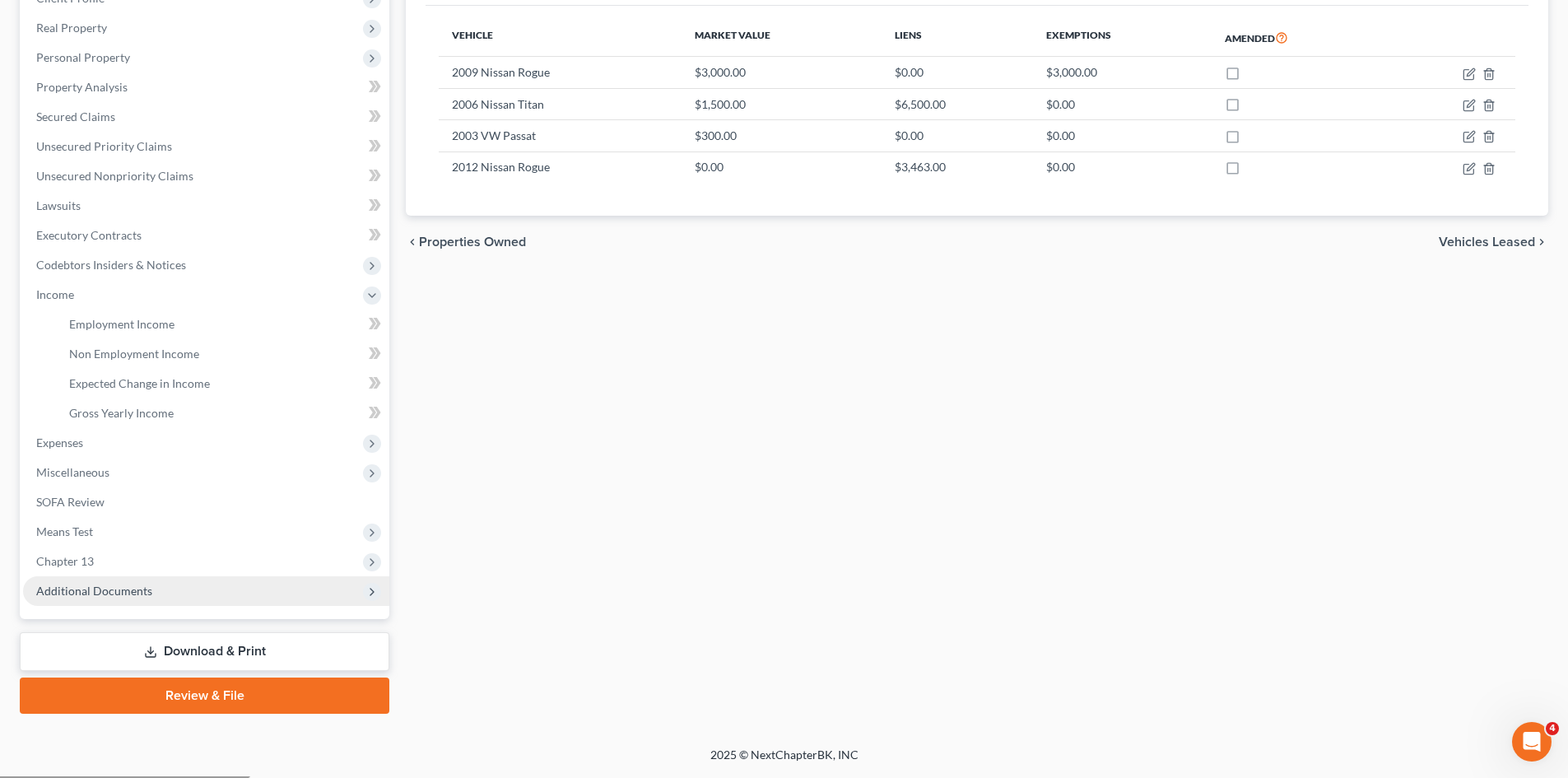
scroll to position [245, 0]
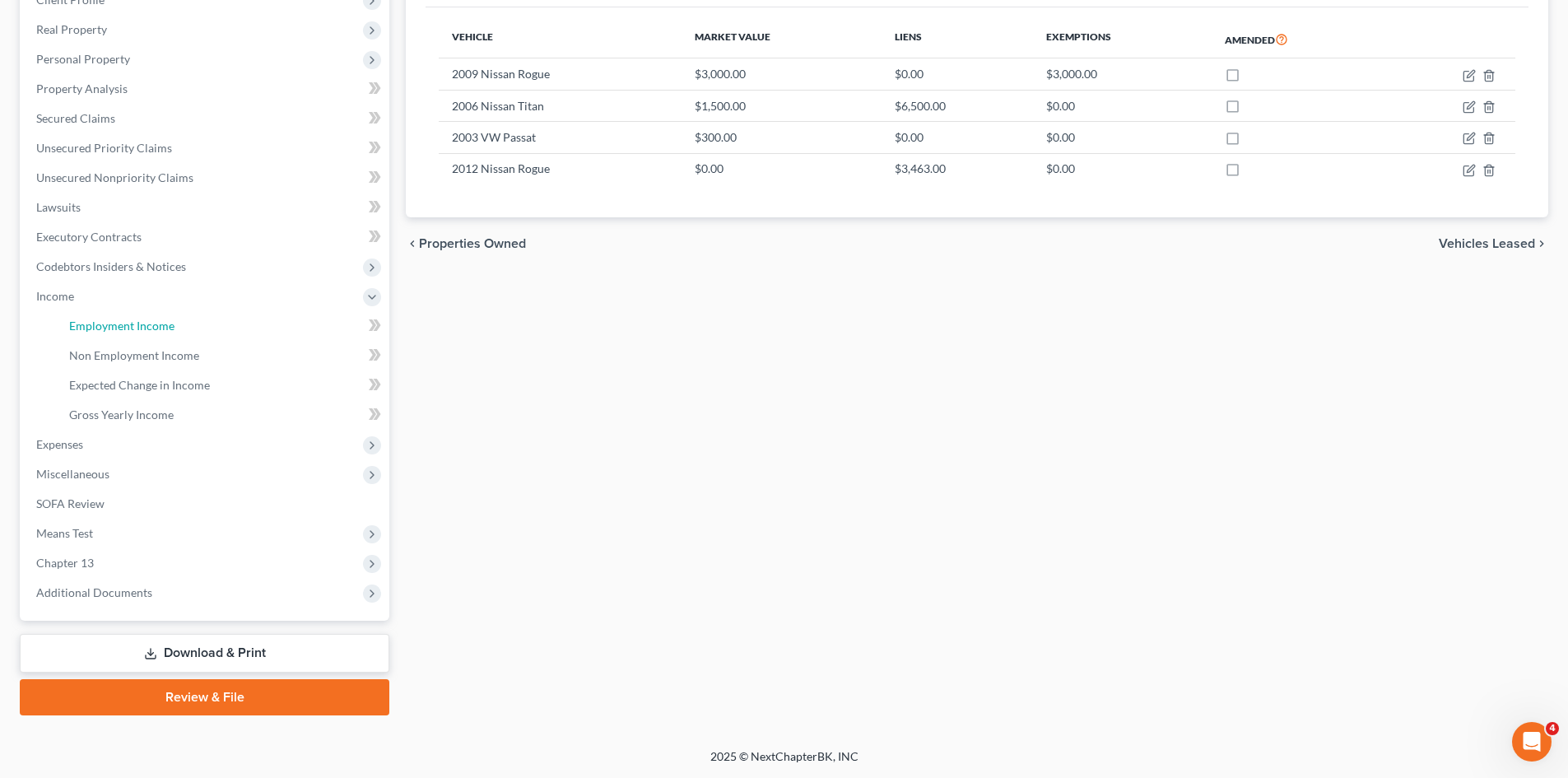
drag, startPoint x: 124, startPoint y: 328, endPoint x: 716, endPoint y: 289, distance: 593.3
click at [124, 329] on span "Employment Income" at bounding box center [122, 325] width 105 height 14
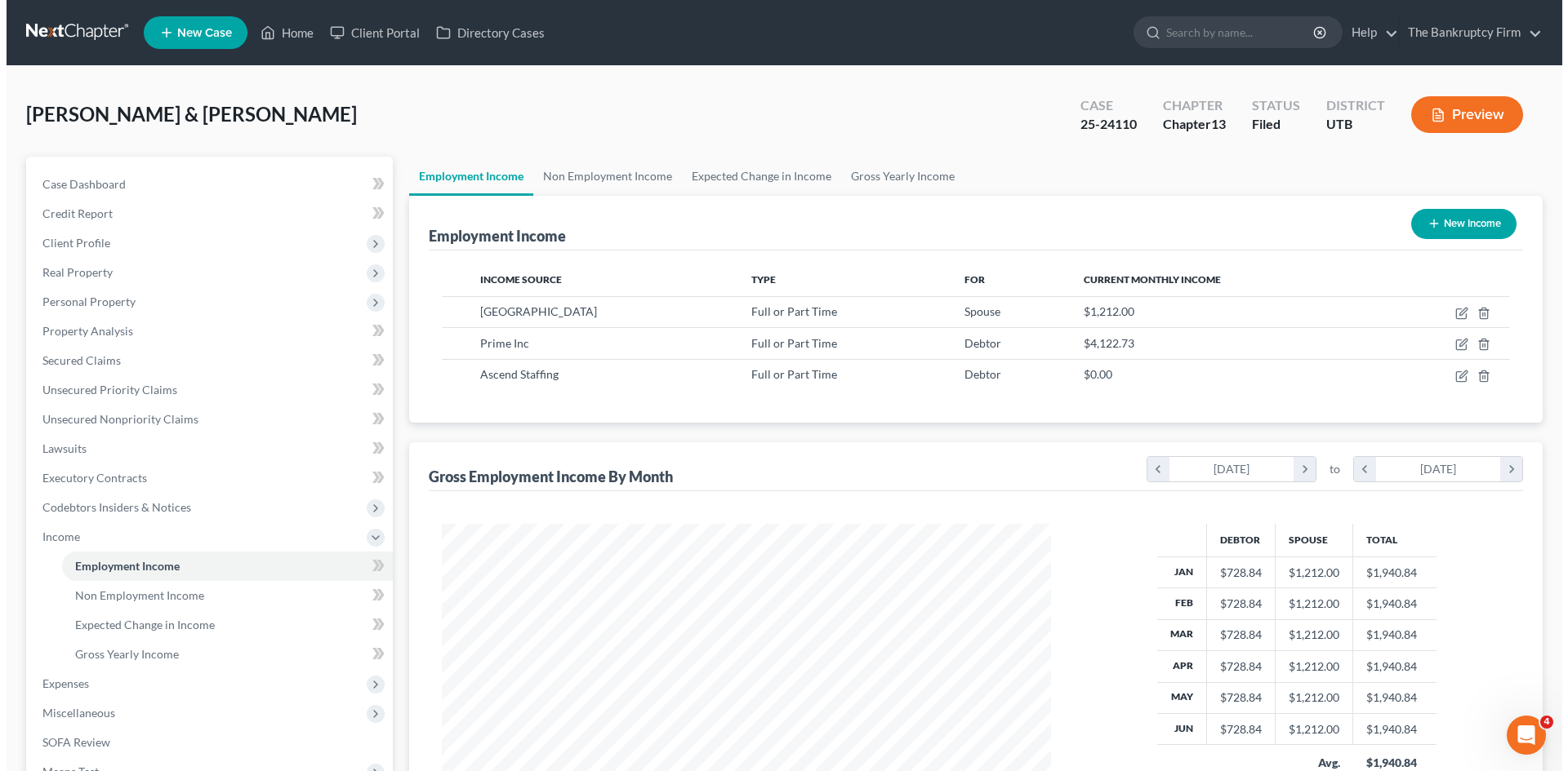
scroll to position [304, 642]
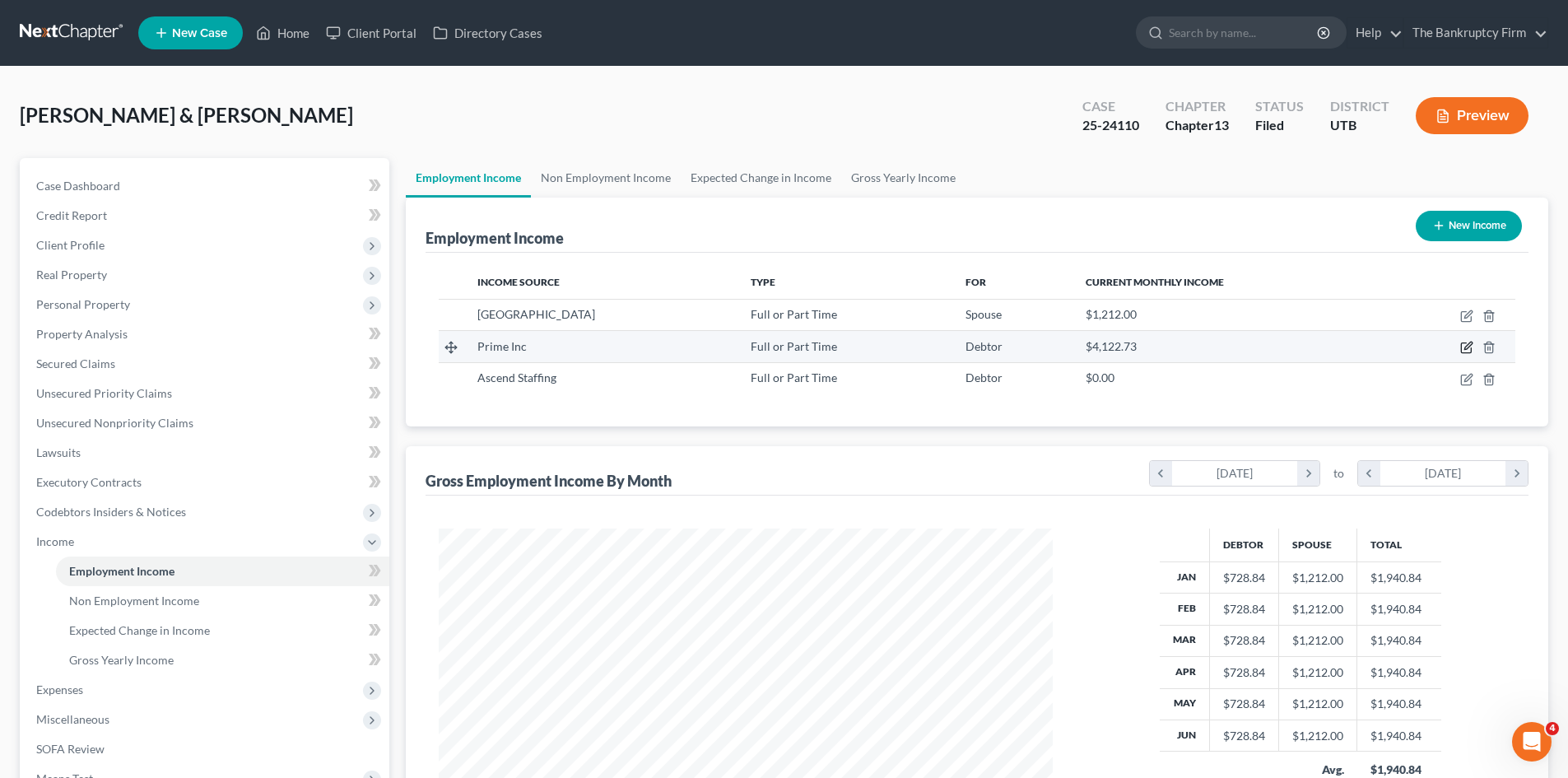
click at [1463, 350] on icon "button" at bounding box center [1466, 348] width 14 height 14
select select "0"
select select "3"
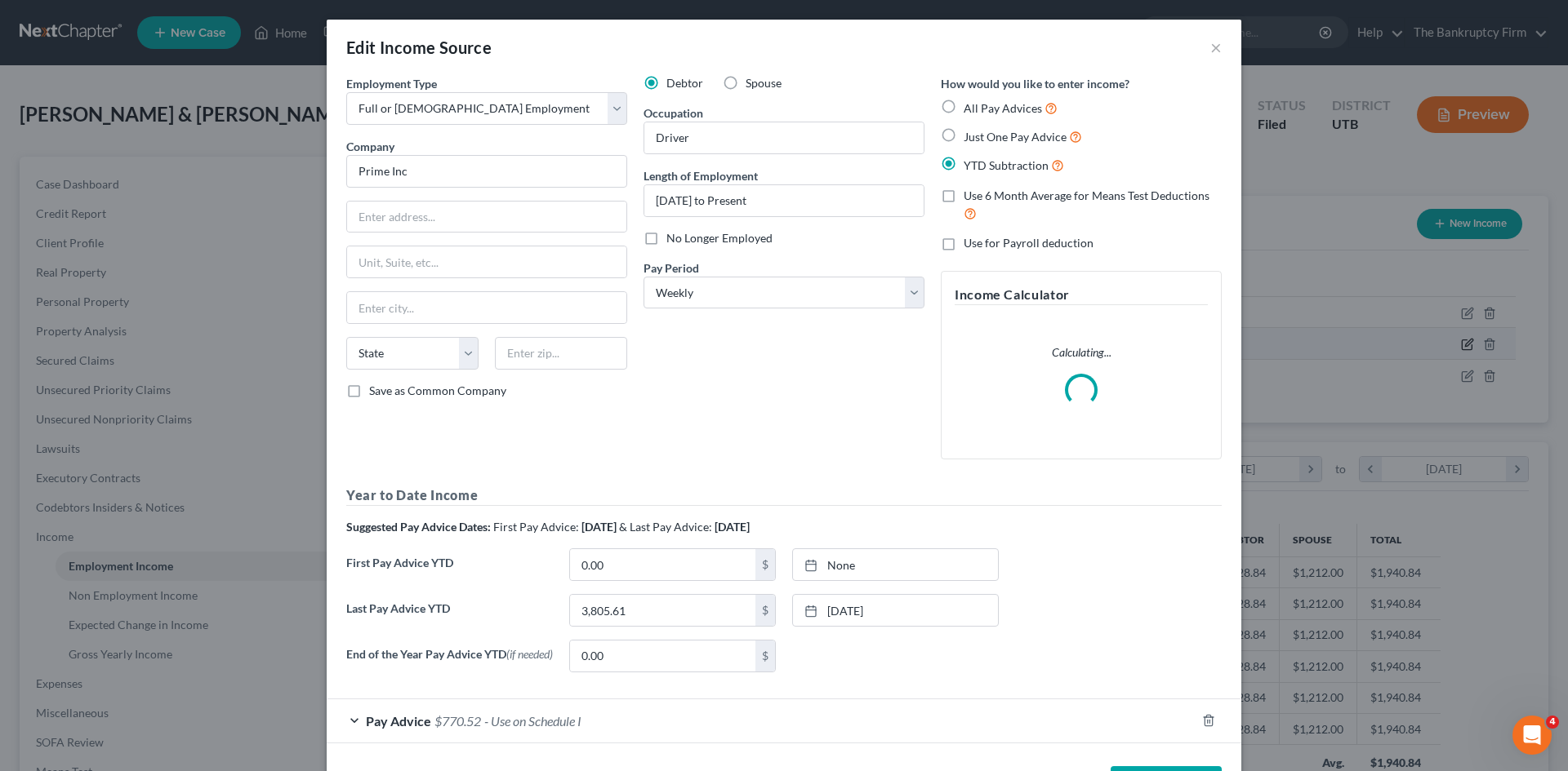
scroll to position [307, 647]
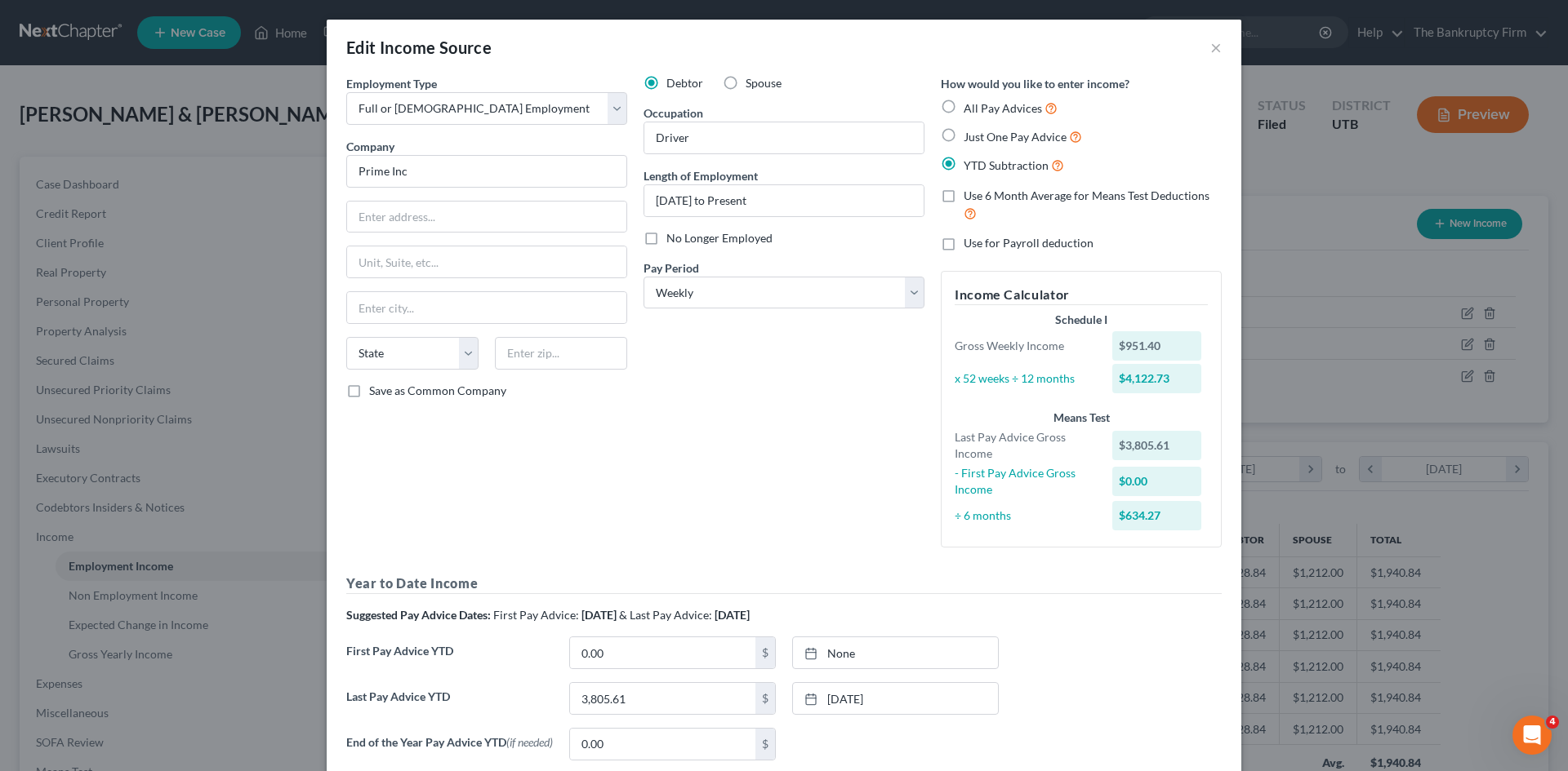
click at [436, 731] on label "End of the Year Pay Advice YTD (if needed)" at bounding box center [450, 750] width 223 height 46
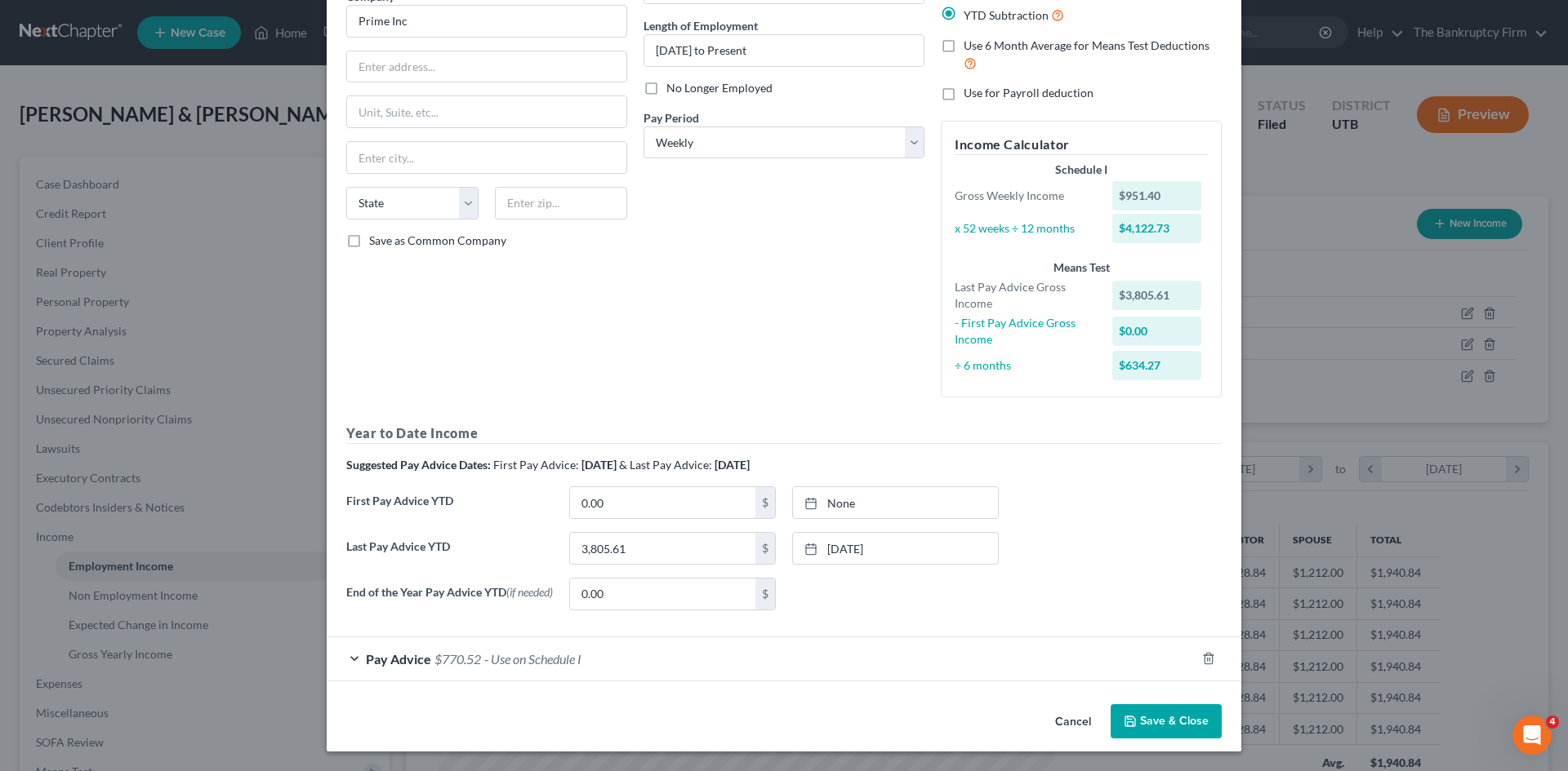
click at [411, 662] on span "Pay Advice" at bounding box center [398, 659] width 66 height 15
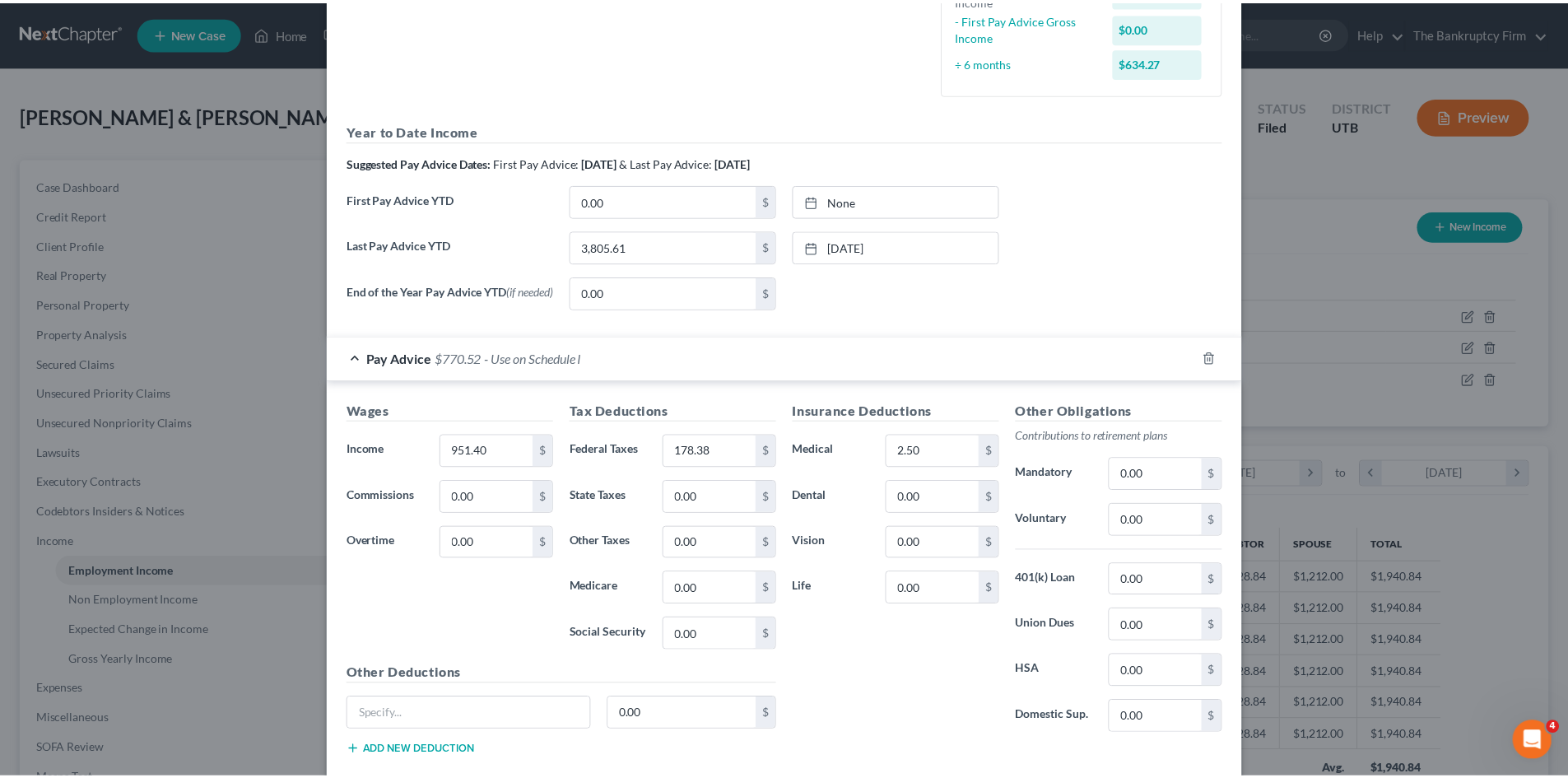
scroll to position [557, 0]
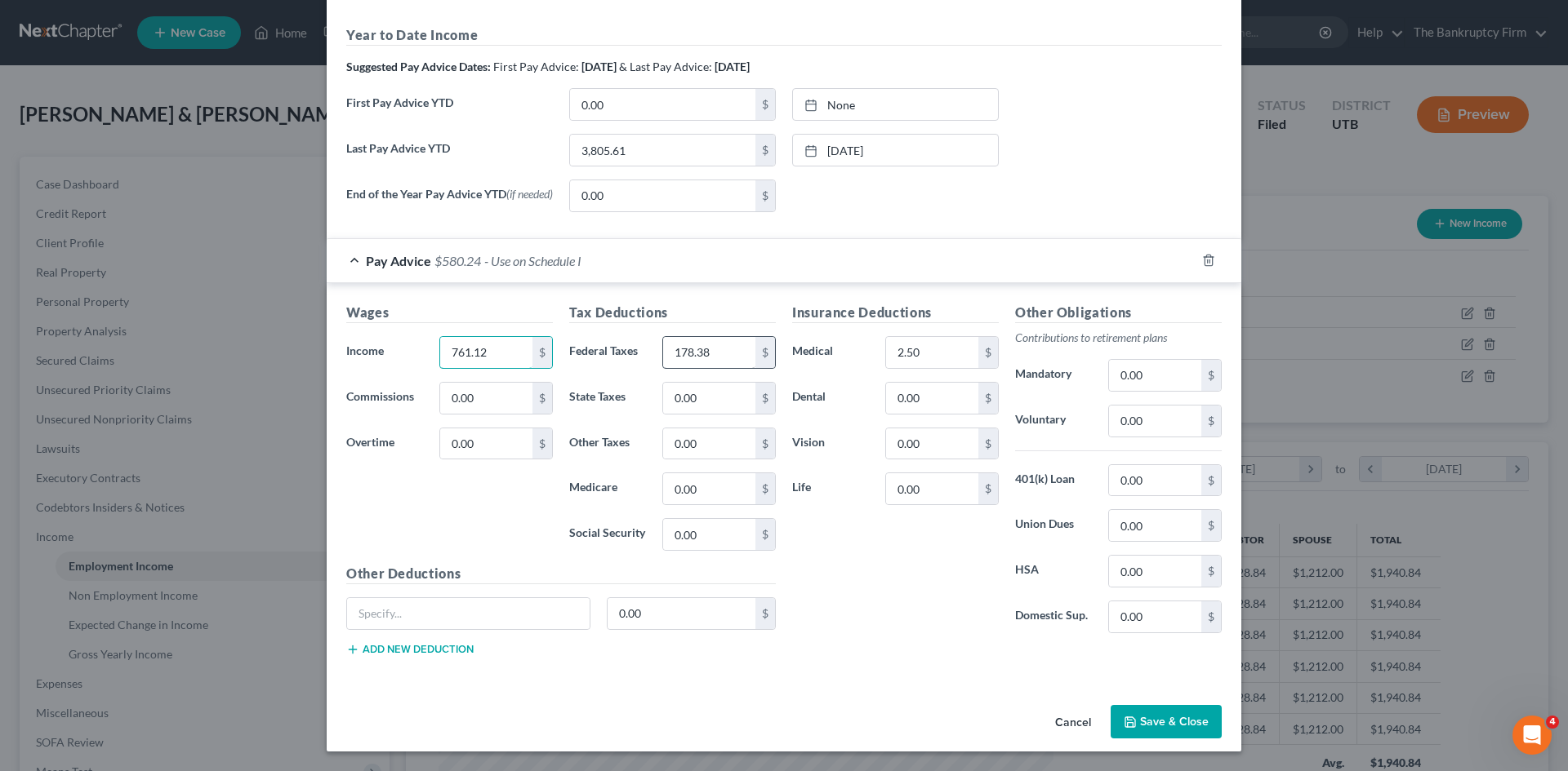
type input "761.12"
type input "143.47"
type input "26.79"
click at [1135, 712] on button "Save & Close" at bounding box center [1166, 722] width 111 height 34
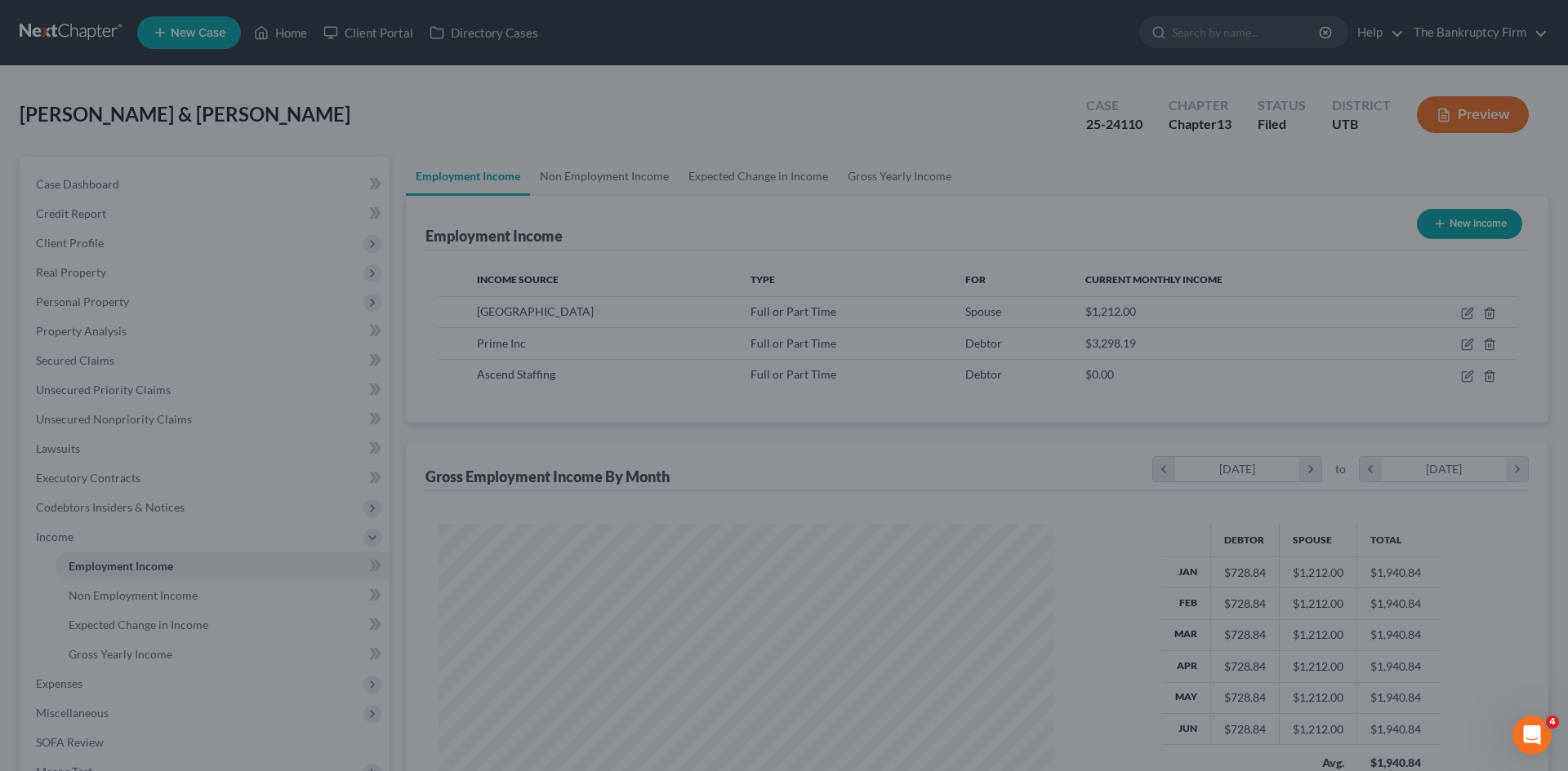
scroll to position [815809, 815893]
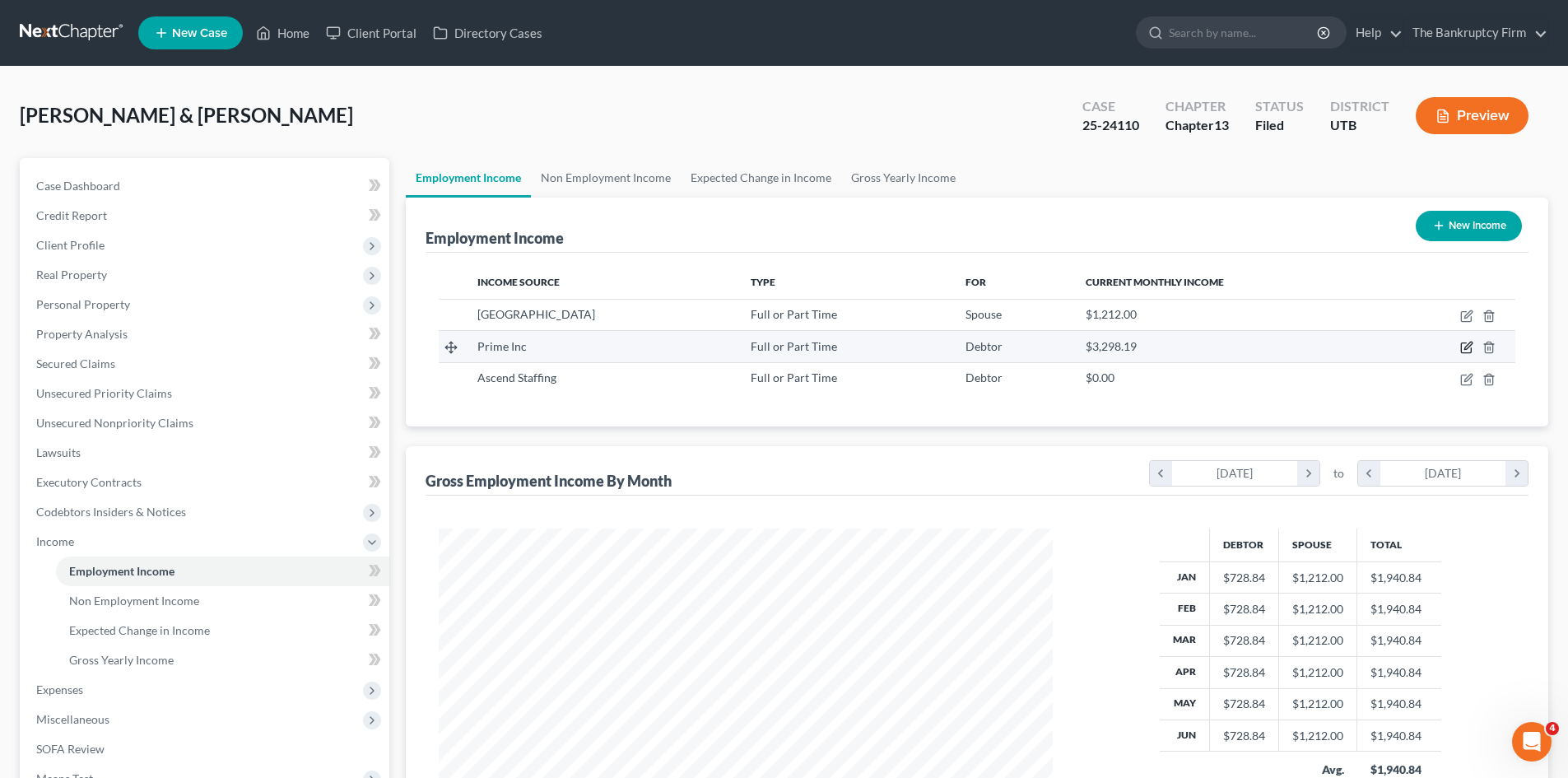
click at [1465, 347] on icon "button" at bounding box center [1466, 348] width 14 height 14
select select "0"
select select "3"
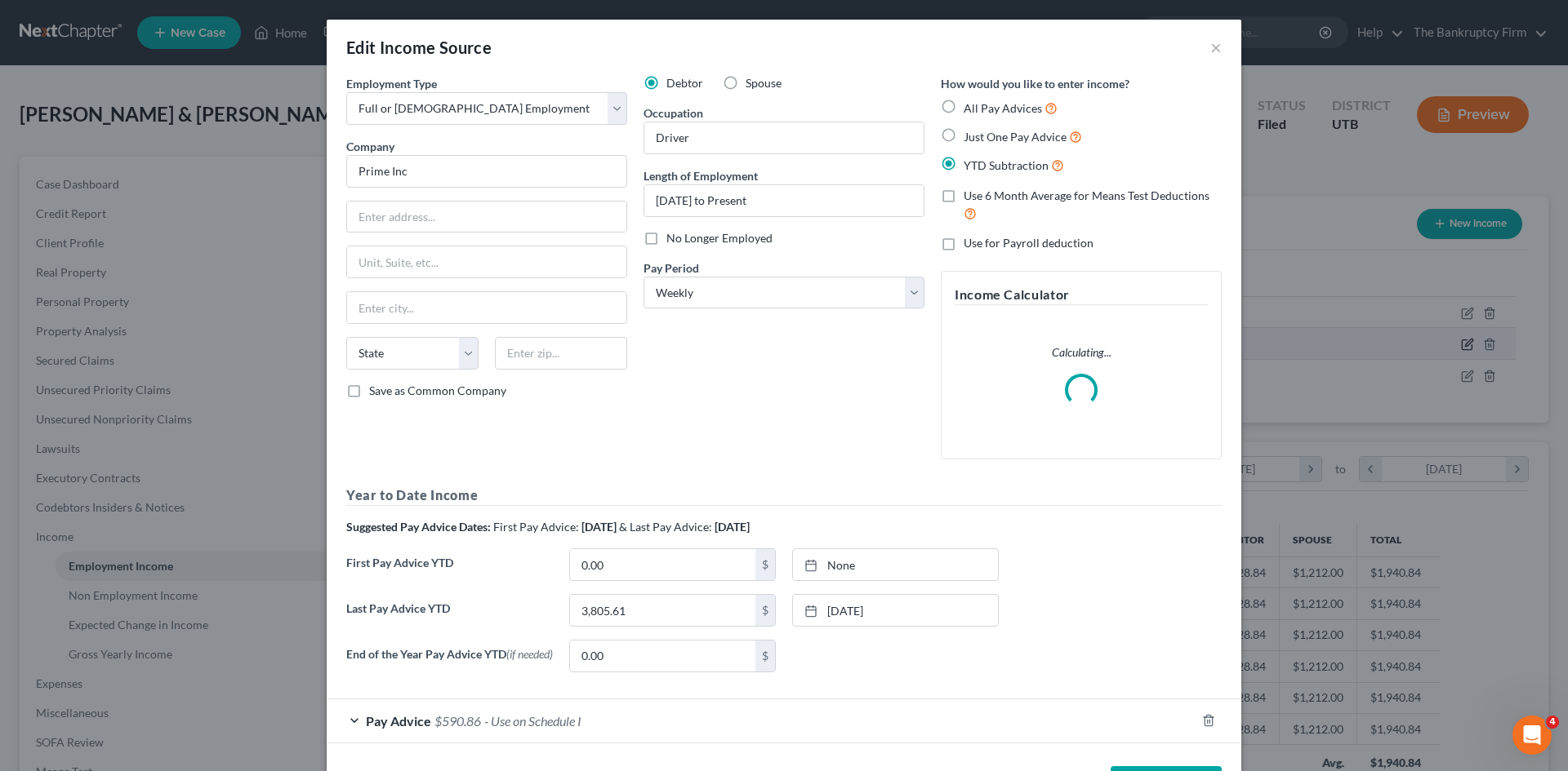
scroll to position [307, 647]
click at [389, 729] on span "Pay Advice" at bounding box center [398, 721] width 66 height 15
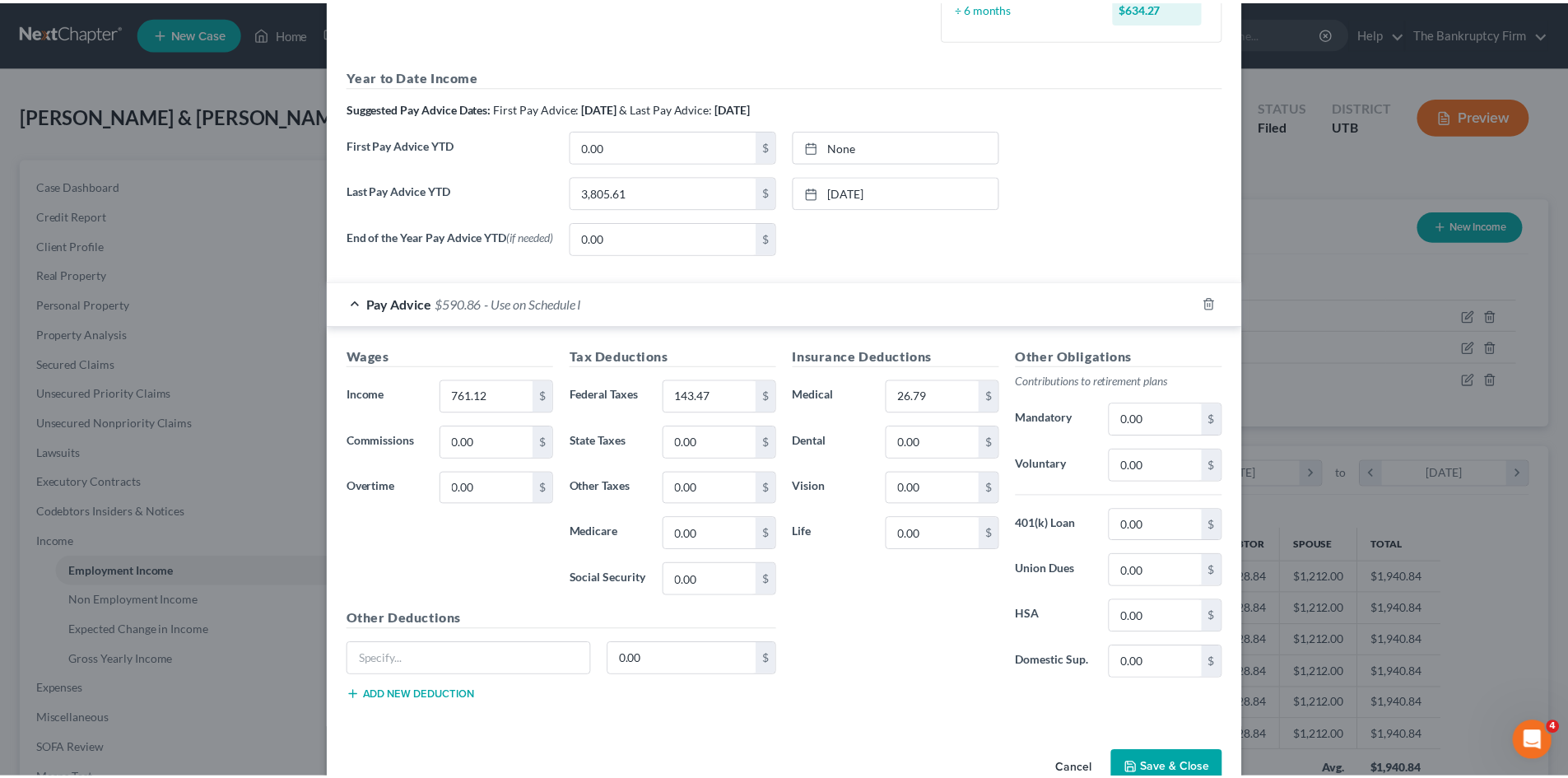
scroll to position [557, 0]
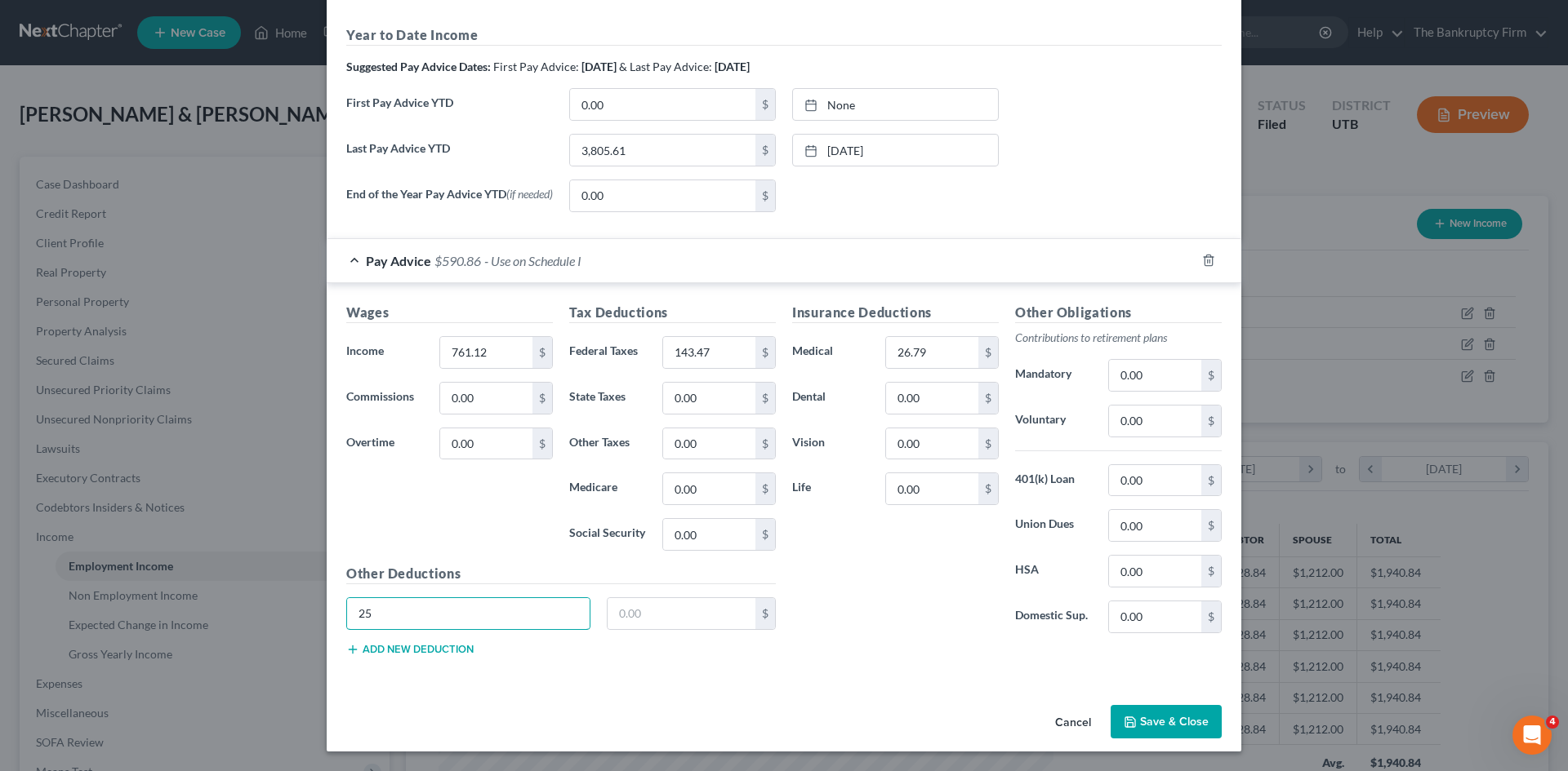
drag, startPoint x: 480, startPoint y: 615, endPoint x: 243, endPoint y: 617, distance: 237.0
click at [243, 617] on div "Edit Income Source × Employment Type * Select Full or Part Time Employment Self…" at bounding box center [784, 385] width 1568 height 771
type input "p"
type input "PTP LOAN"
click at [631, 617] on input "text" at bounding box center [681, 614] width 149 height 31
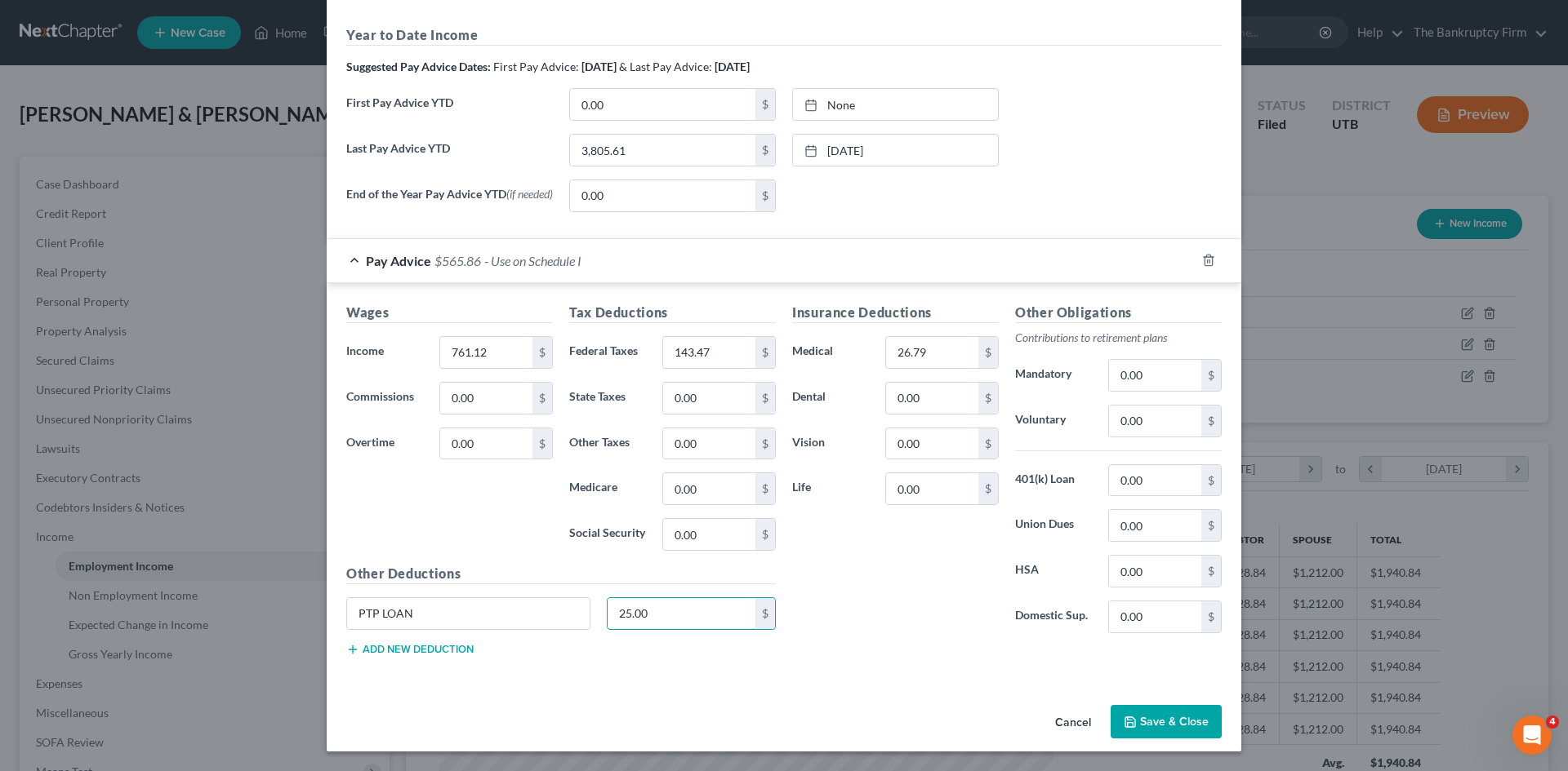
type input "25.00"
type input "1.79"
click at [1166, 730] on button "Save & Close" at bounding box center [1166, 722] width 111 height 34
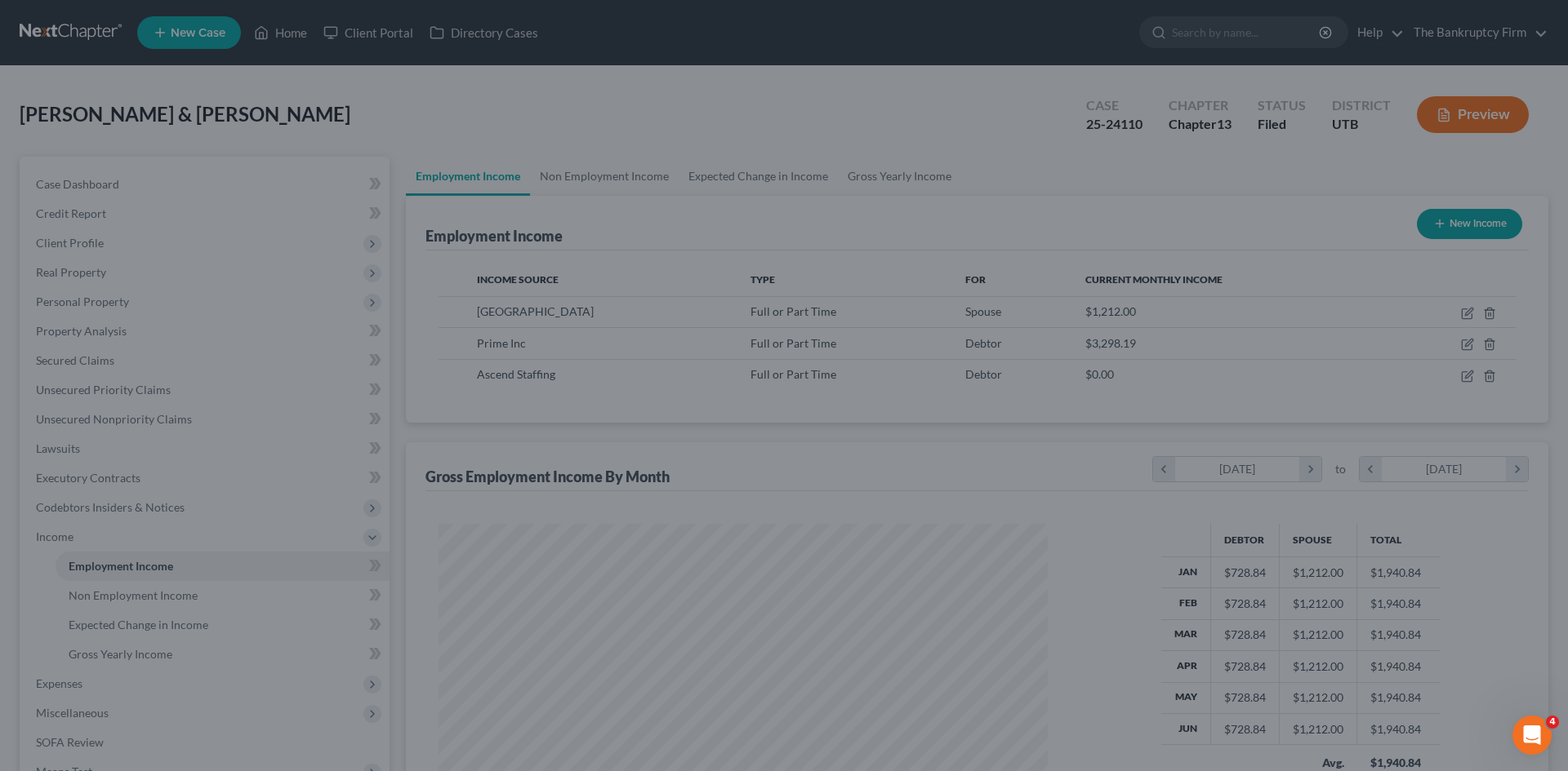
scroll to position [815809, 815893]
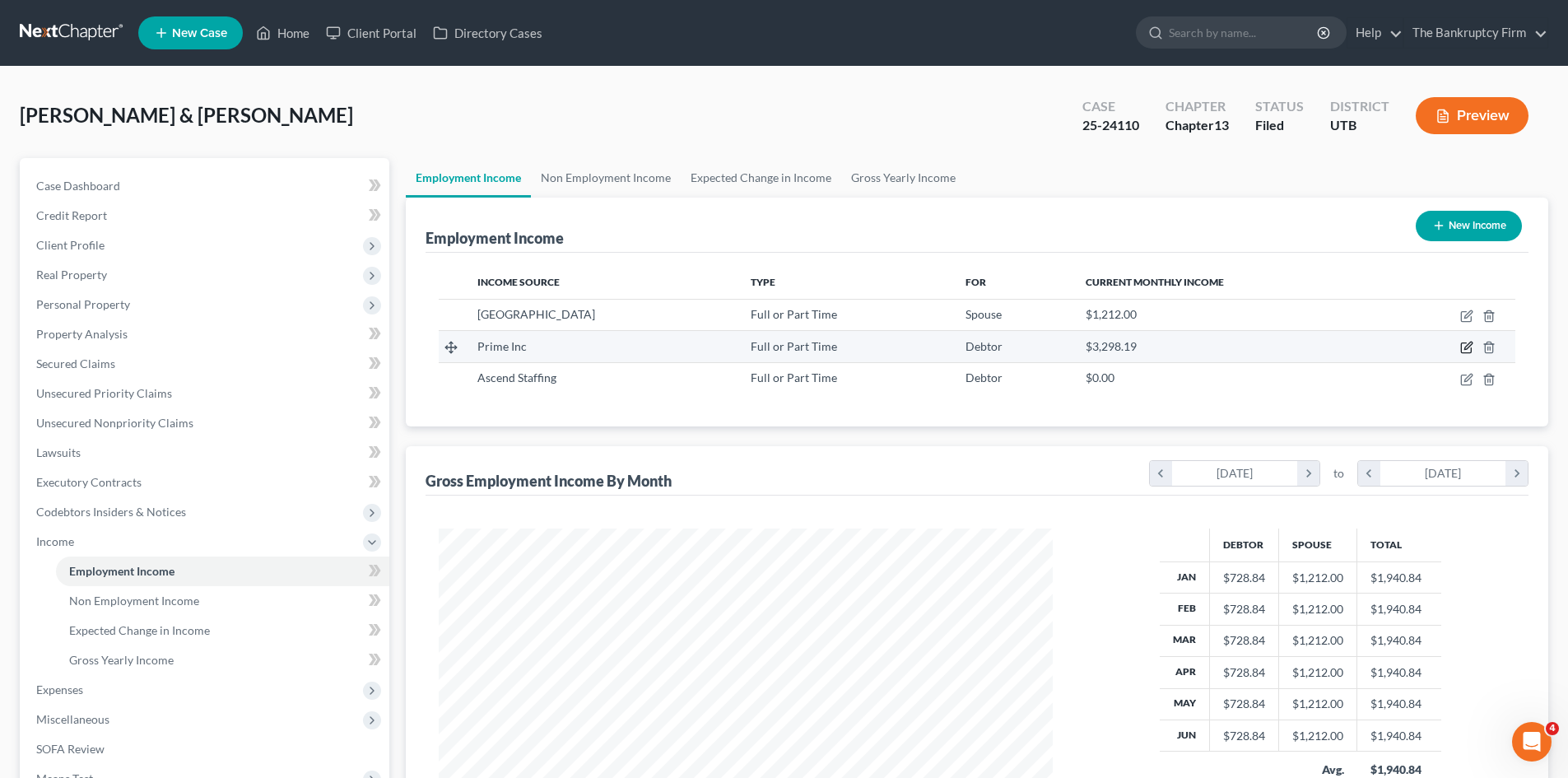
click at [1473, 346] on icon "button" at bounding box center [1466, 348] width 14 height 14
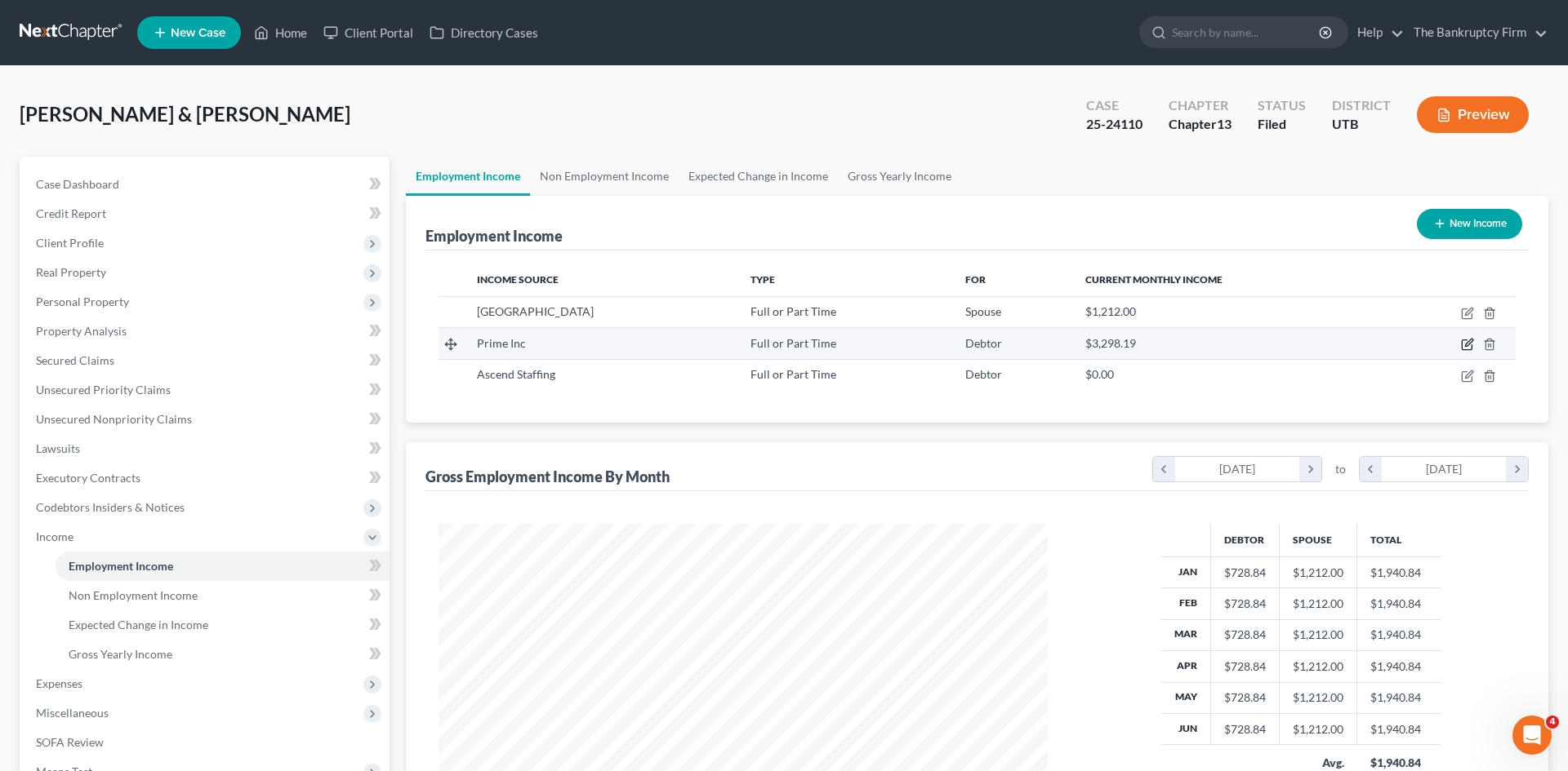
select select "0"
select select "3"
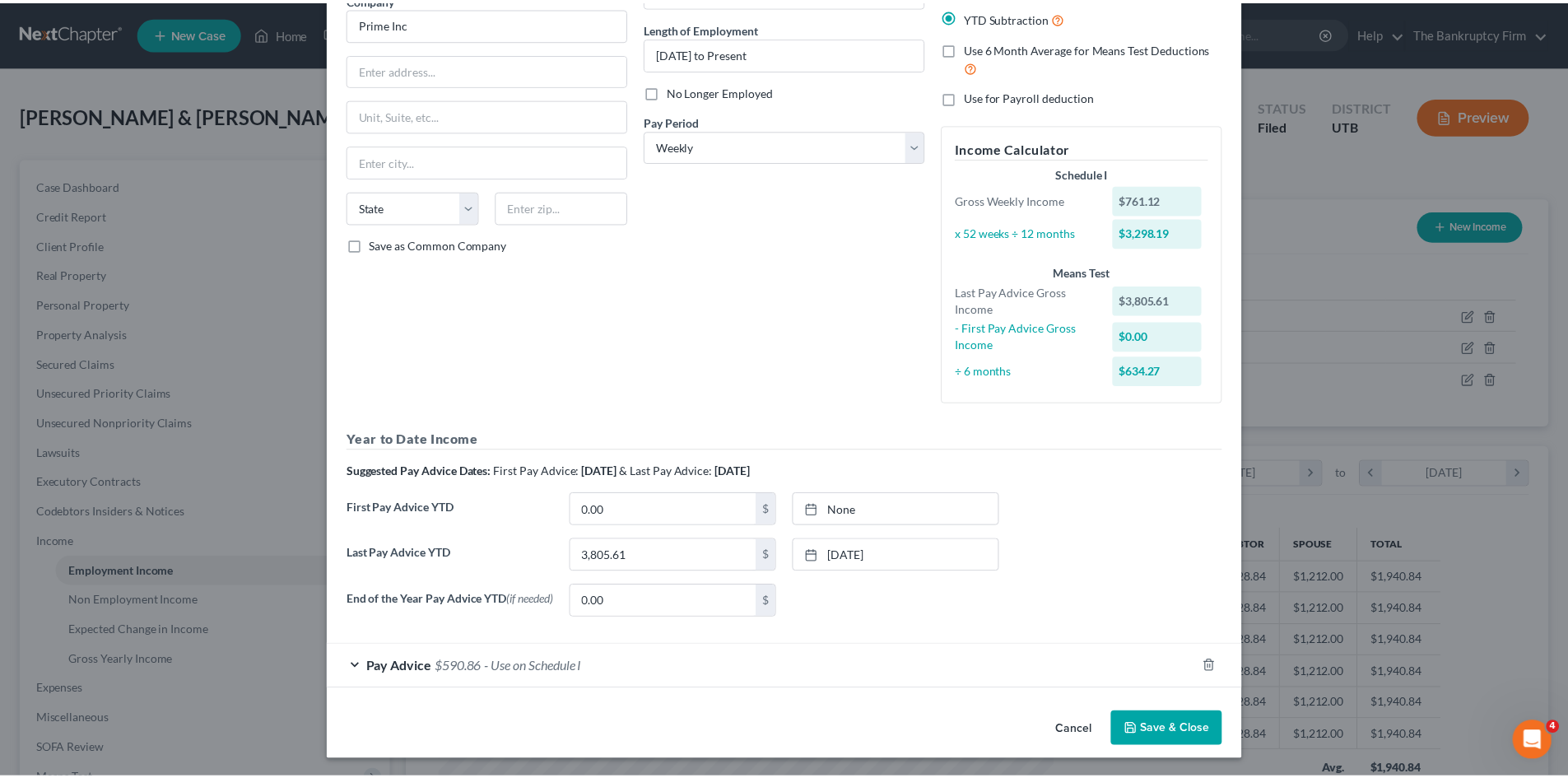
scroll to position [155, 0]
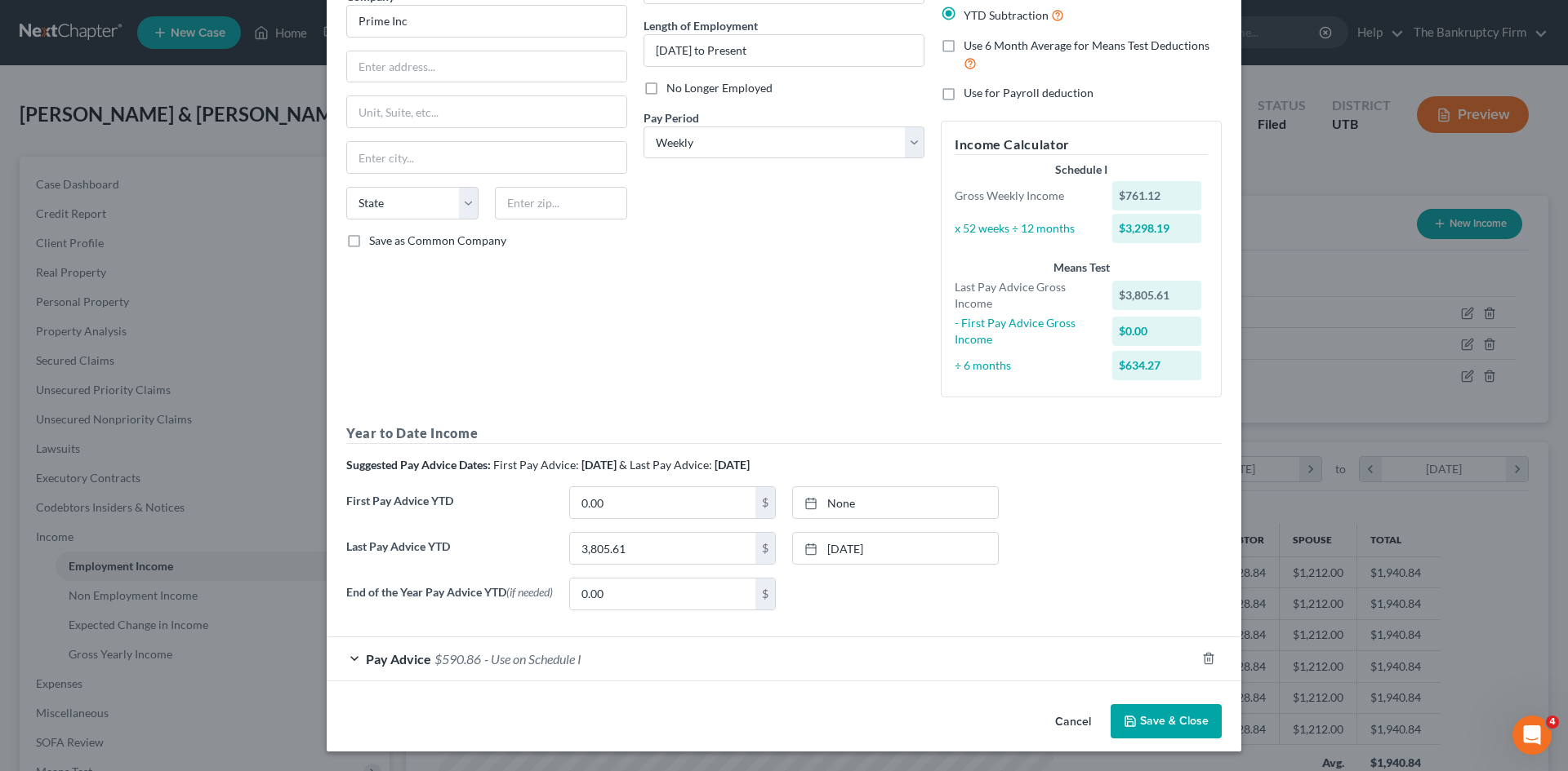
click at [1155, 713] on button "Save & Close" at bounding box center [1166, 722] width 111 height 34
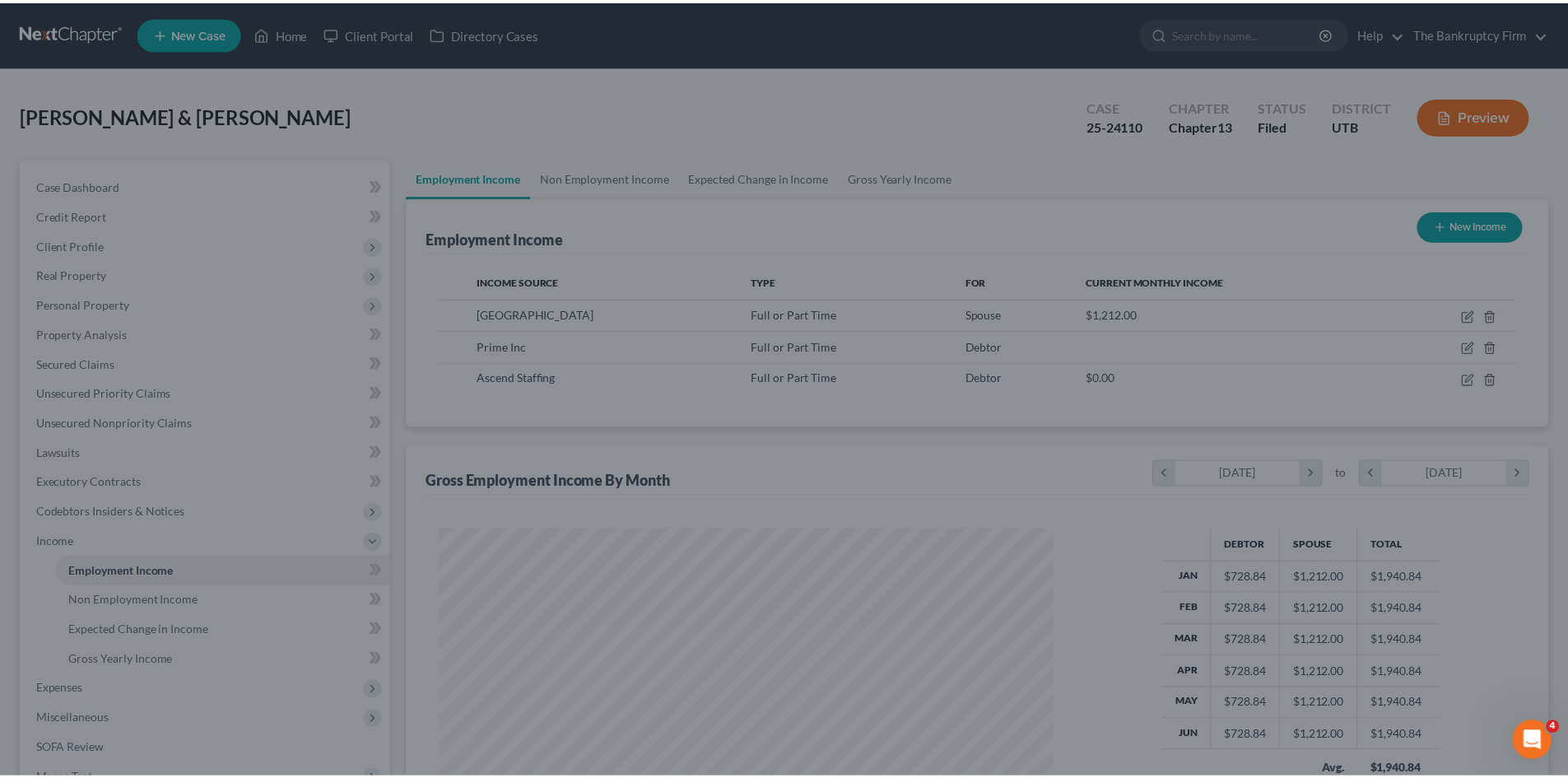
scroll to position [823216, 822503]
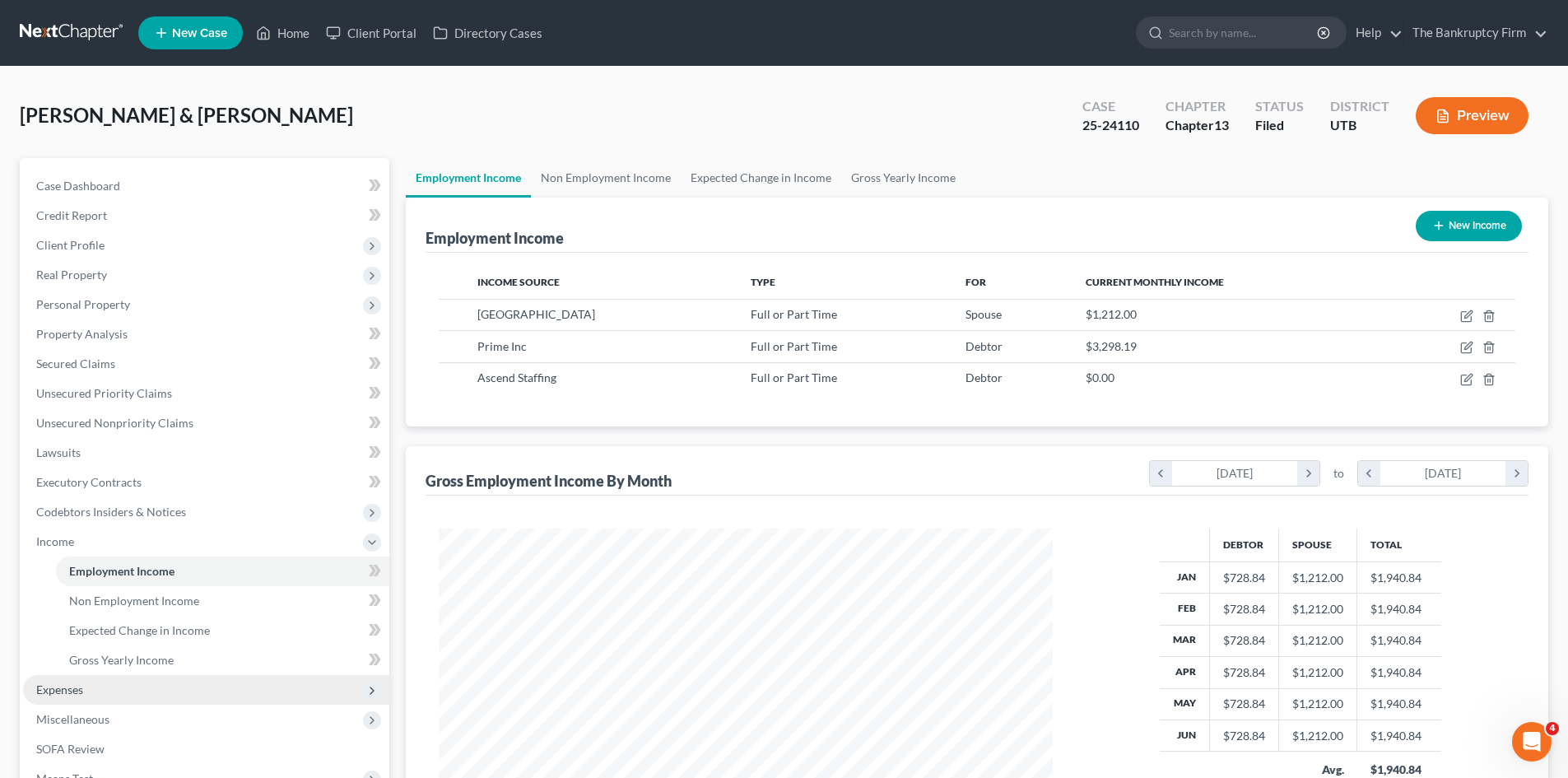
click at [64, 693] on span "Expenses" at bounding box center [60, 689] width 47 height 14
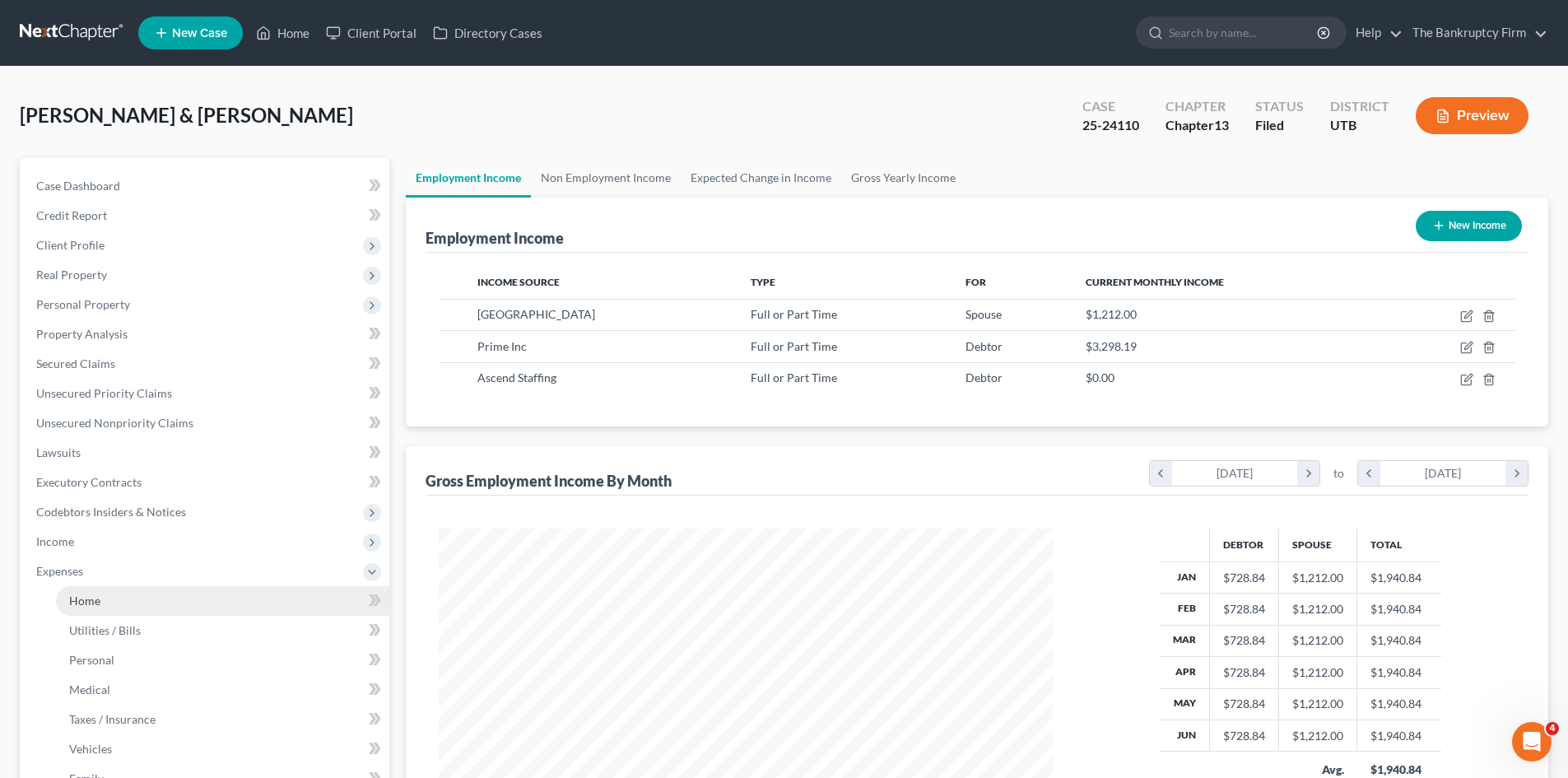
click at [93, 604] on span "Home" at bounding box center [84, 600] width 31 height 14
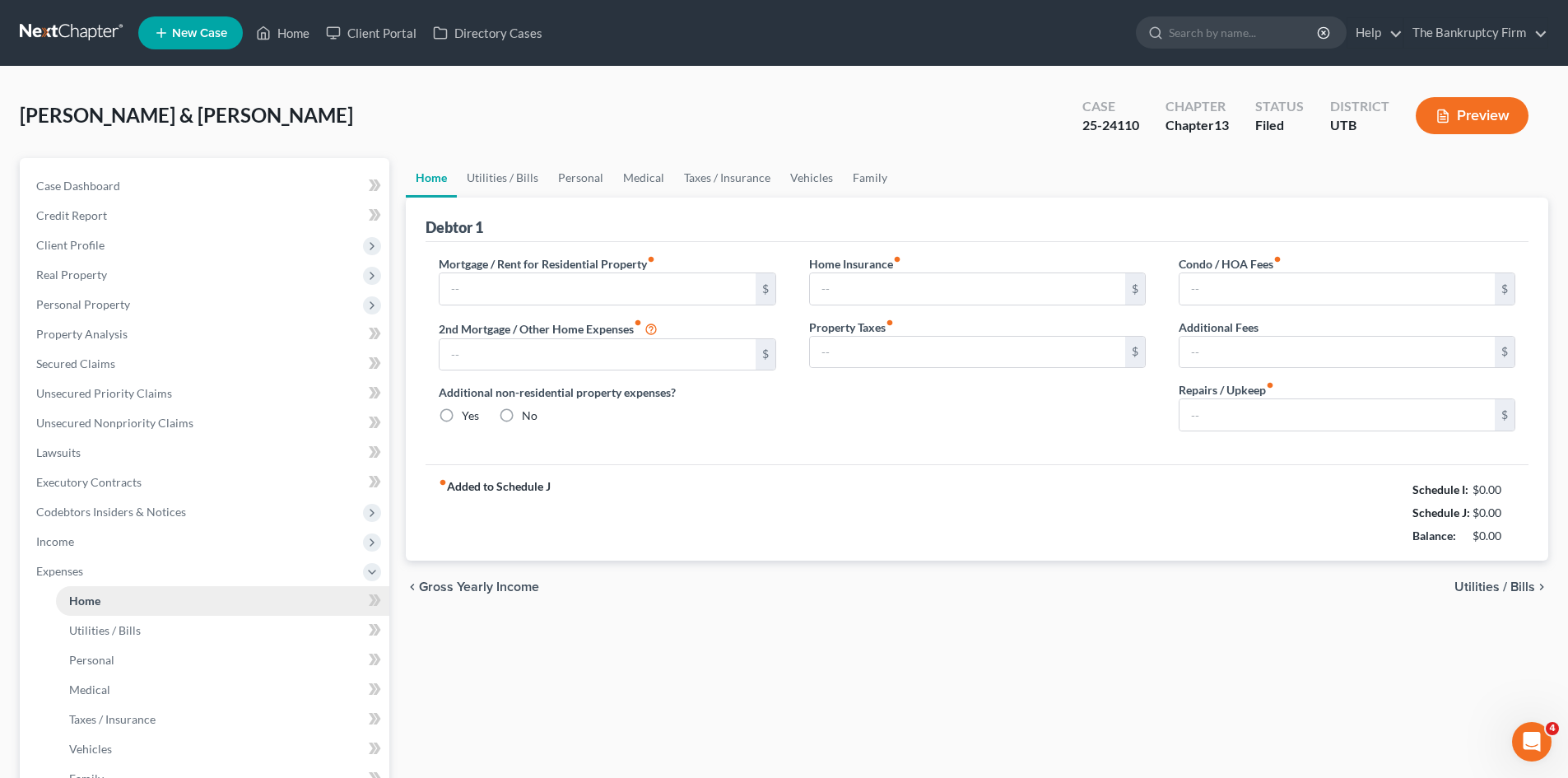
type input "1,451.00"
type input "0.00"
radio input "true"
type input "0.00"
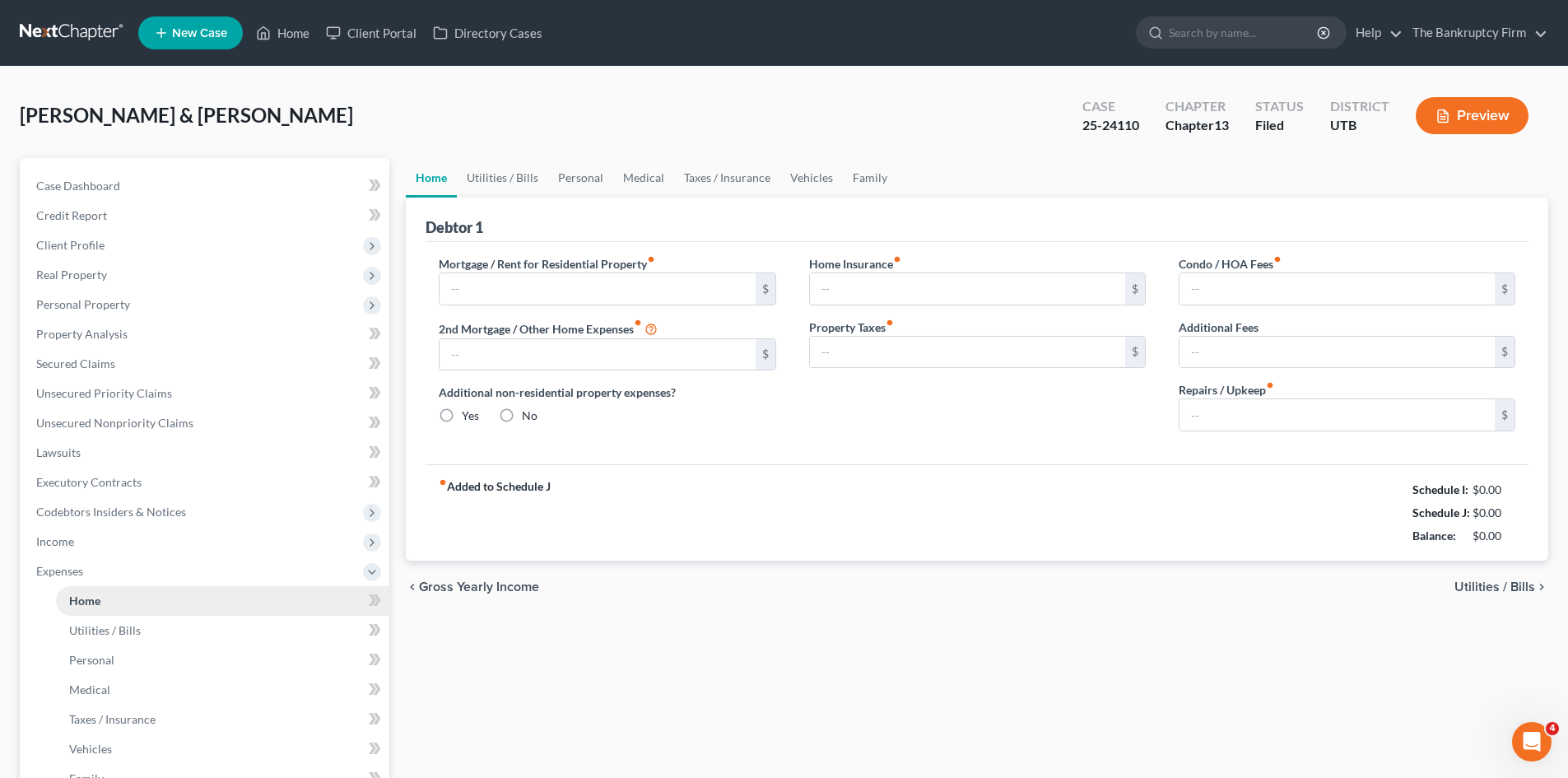
type input "0.00"
click at [502, 172] on link "Utilities / Bills" at bounding box center [502, 178] width 92 height 40
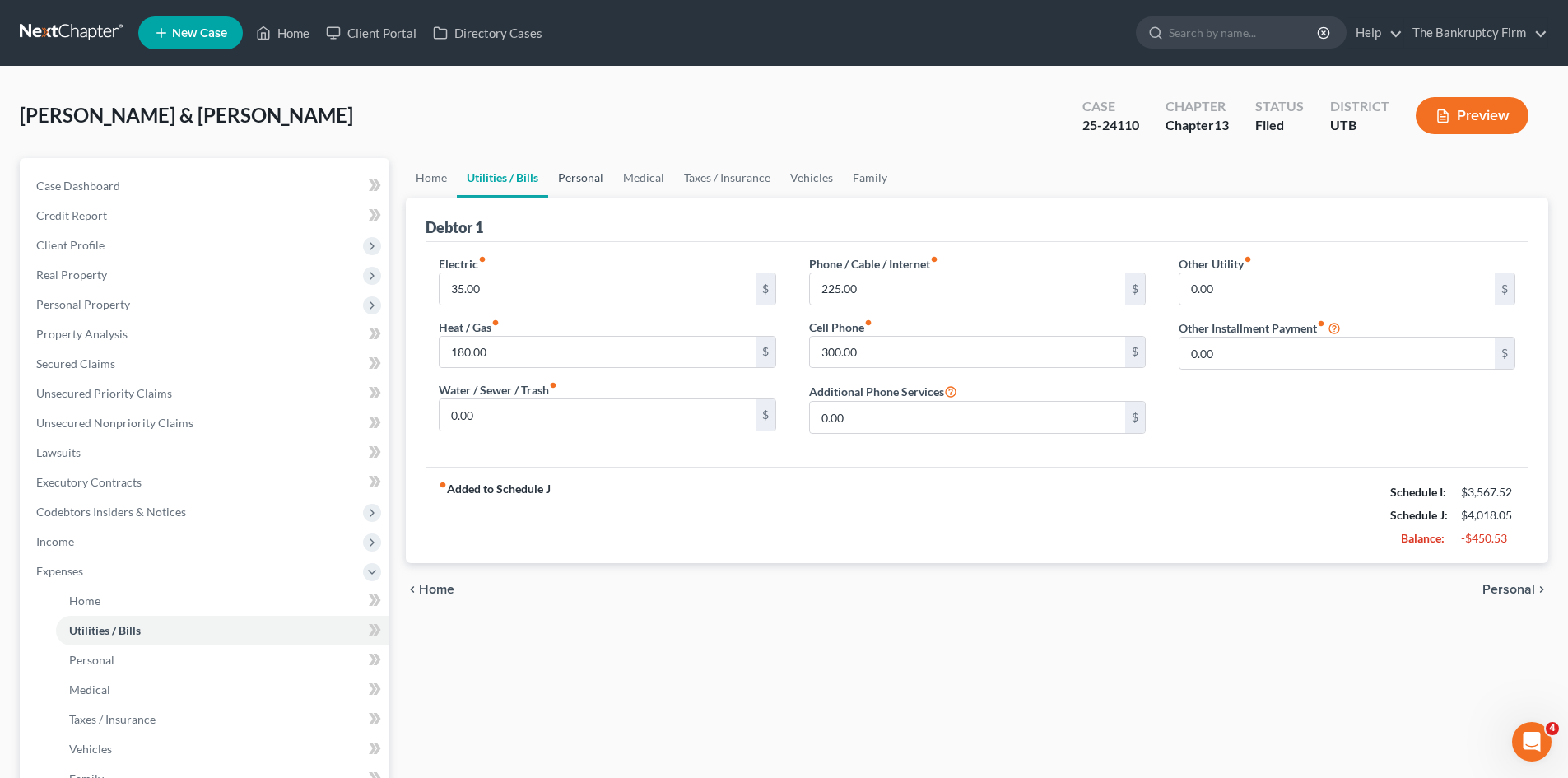
click at [566, 176] on link "Personal" at bounding box center [581, 178] width 65 height 40
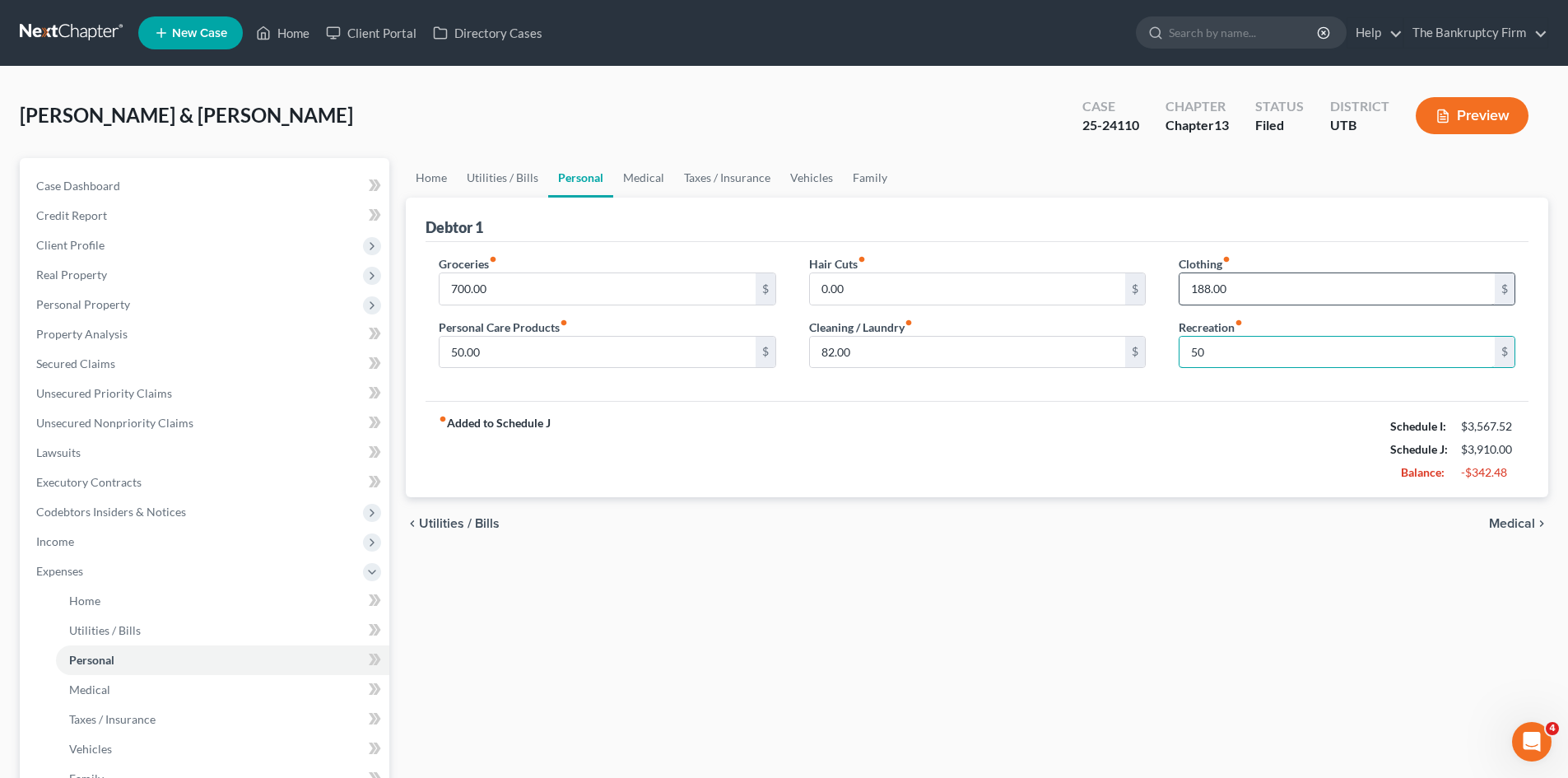
type input "50"
click at [637, 180] on link "Medical" at bounding box center [643, 178] width 61 height 40
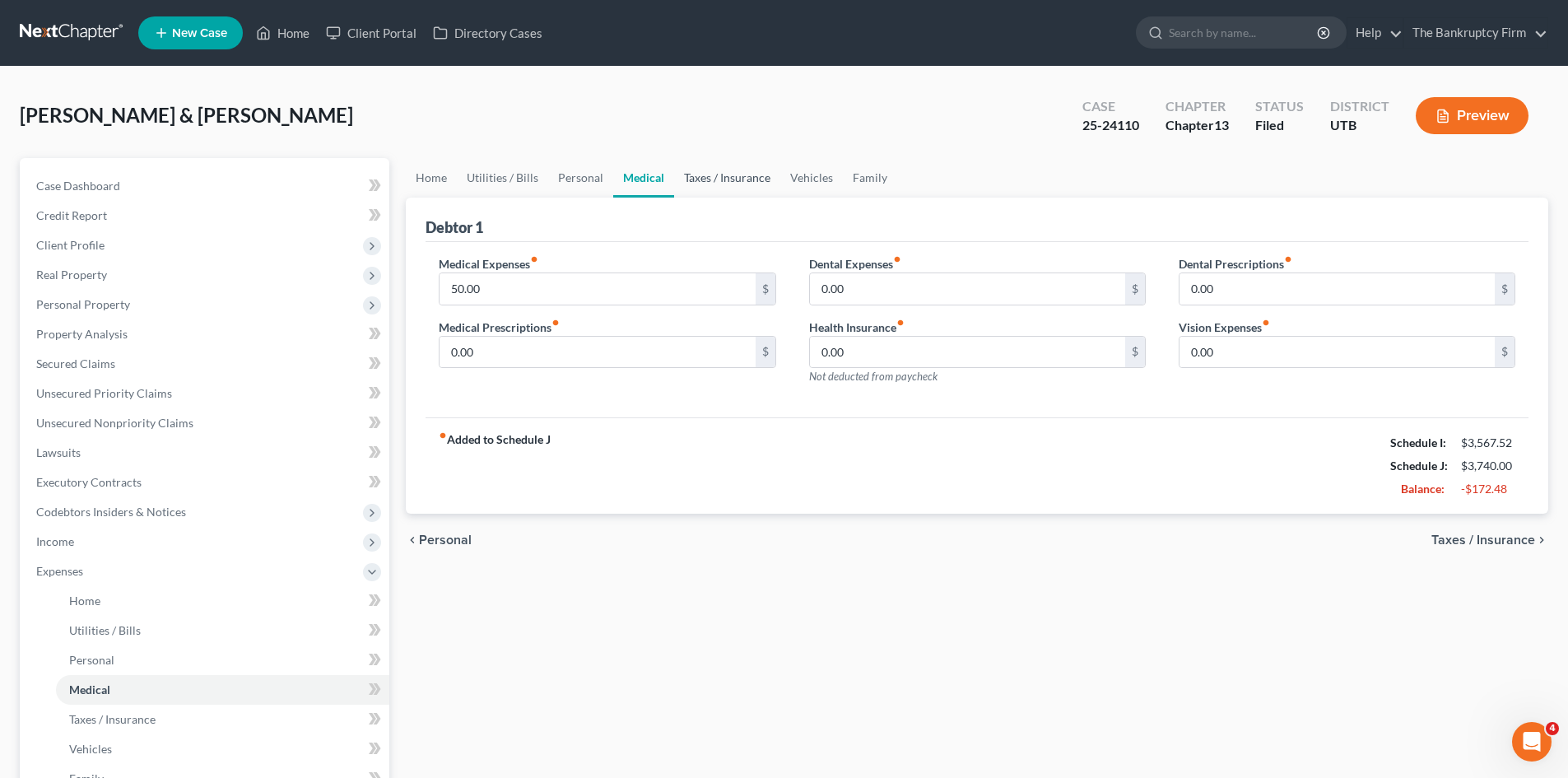
click at [719, 184] on link "Taxes / Insurance" at bounding box center [727, 178] width 106 height 40
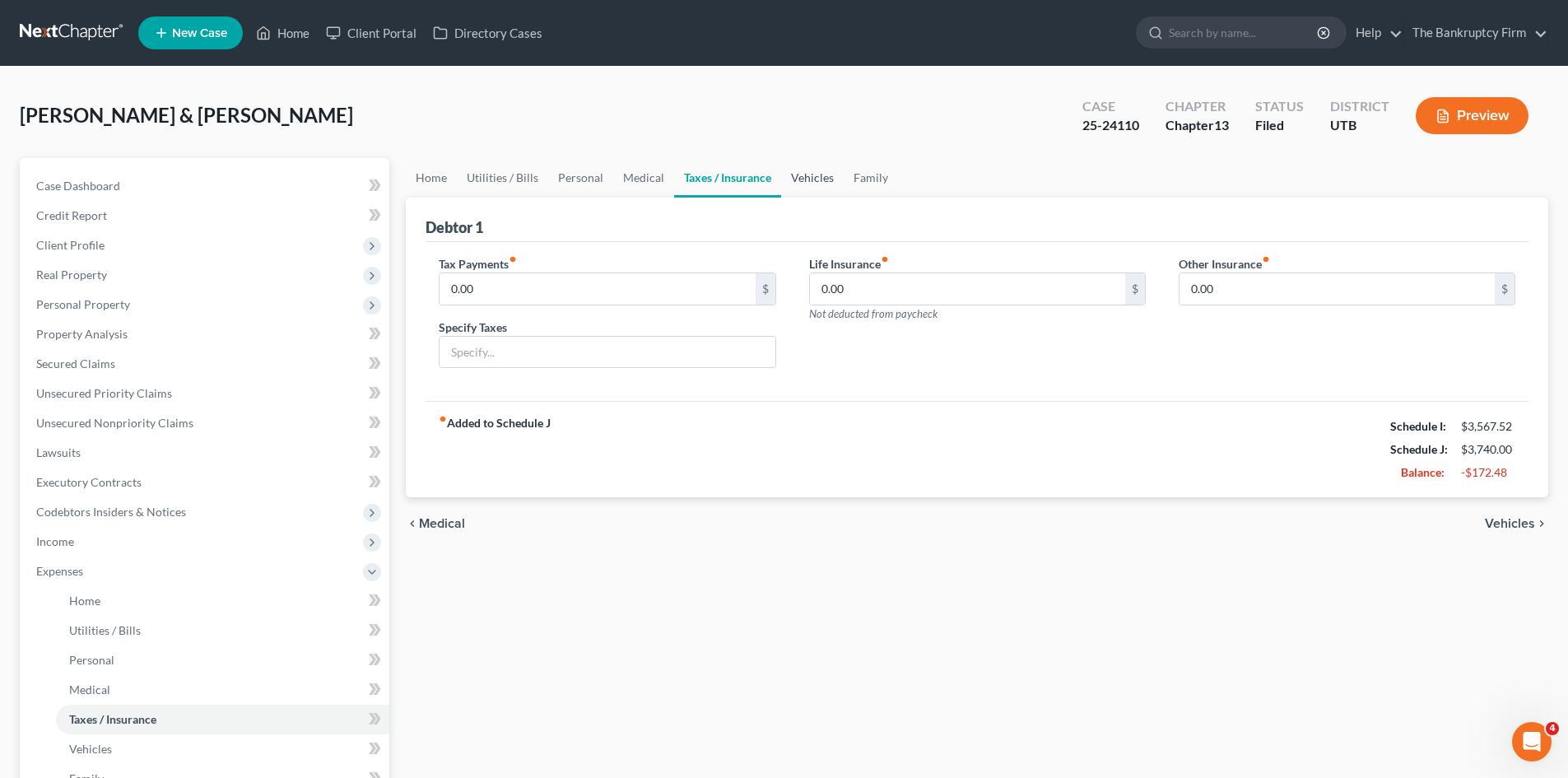
click at [813, 178] on link "Vehicles" at bounding box center [812, 178] width 63 height 40
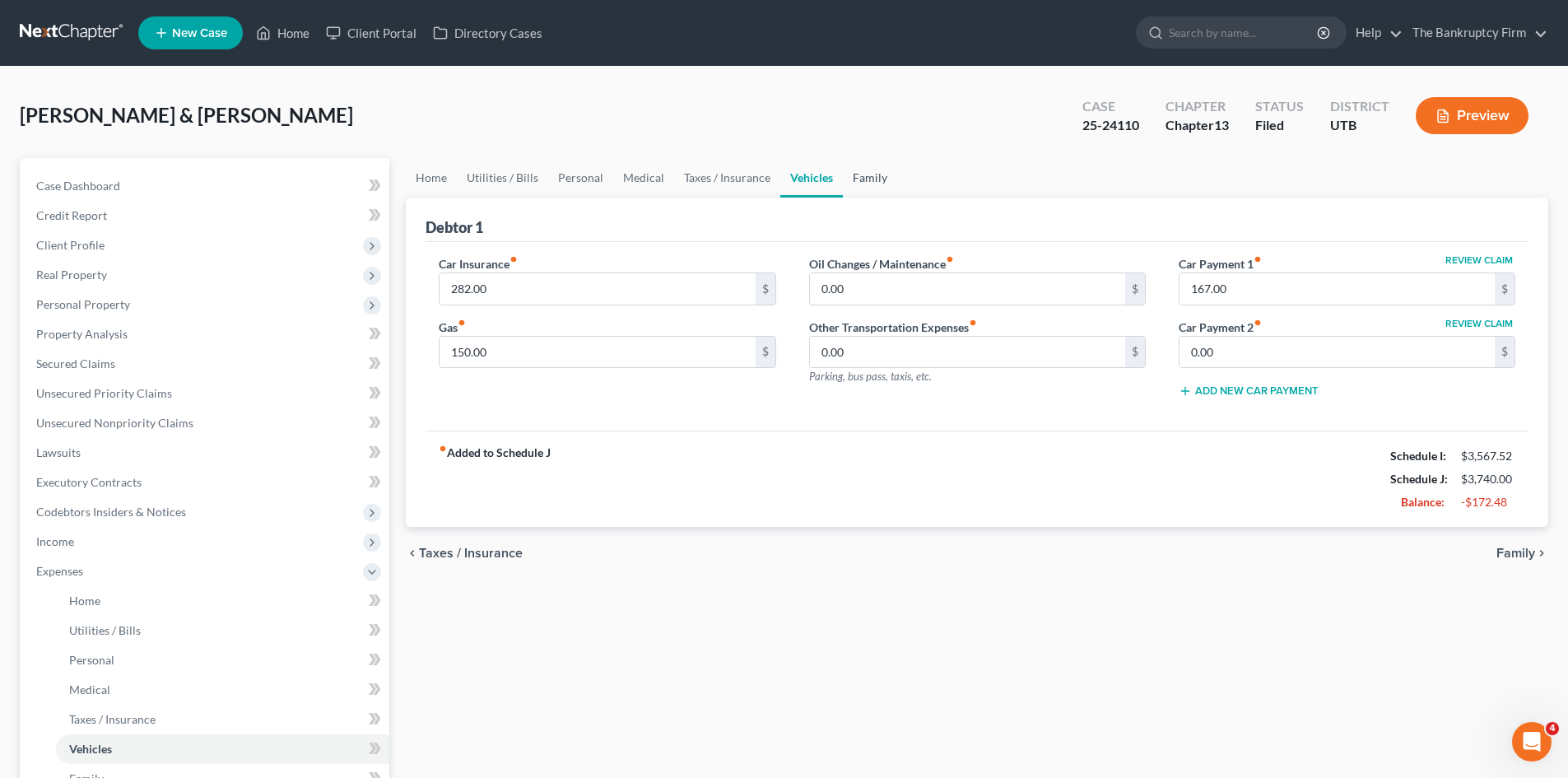
click at [855, 173] on link "Family" at bounding box center [870, 178] width 54 height 40
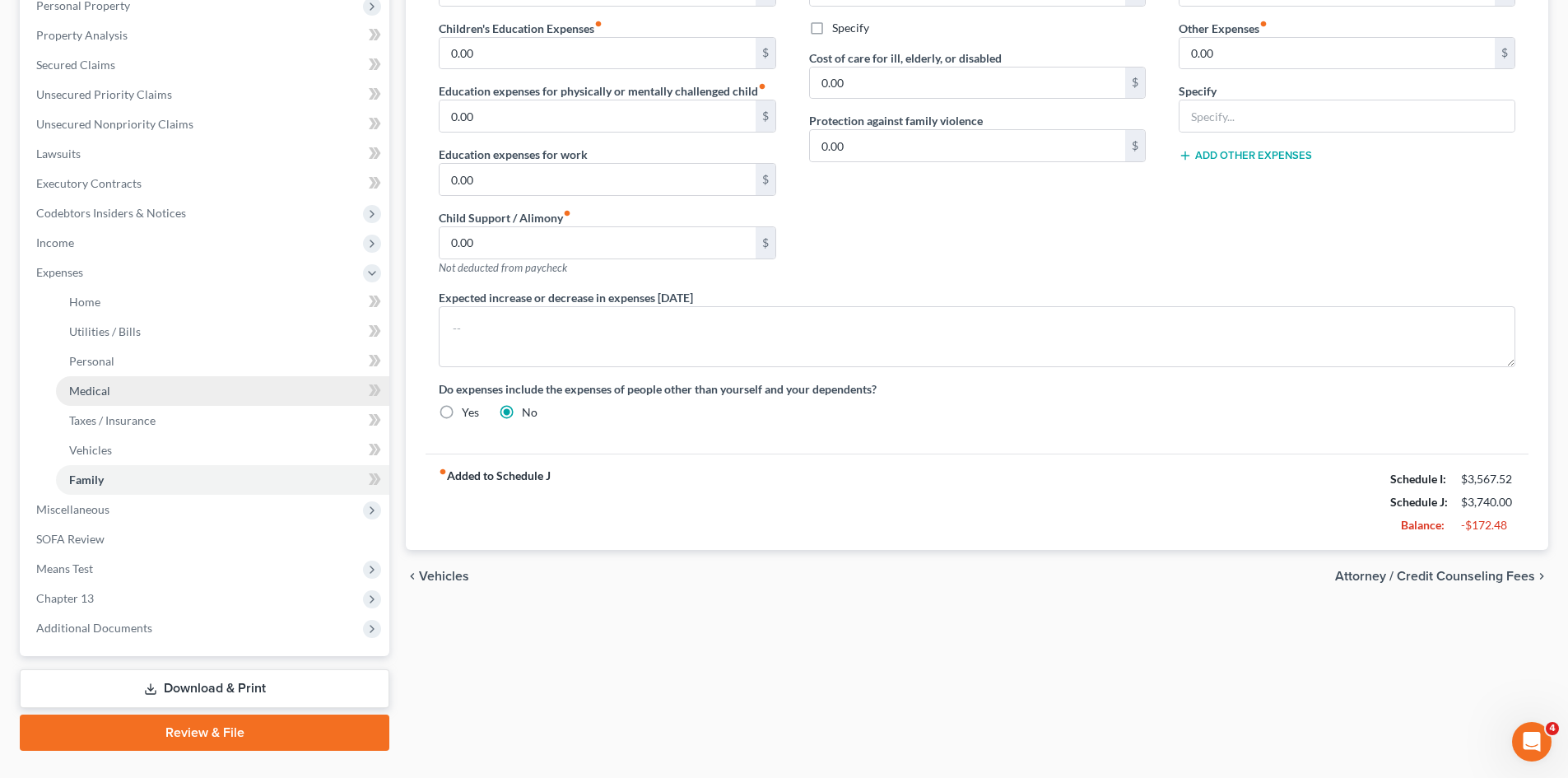
scroll to position [334, 0]
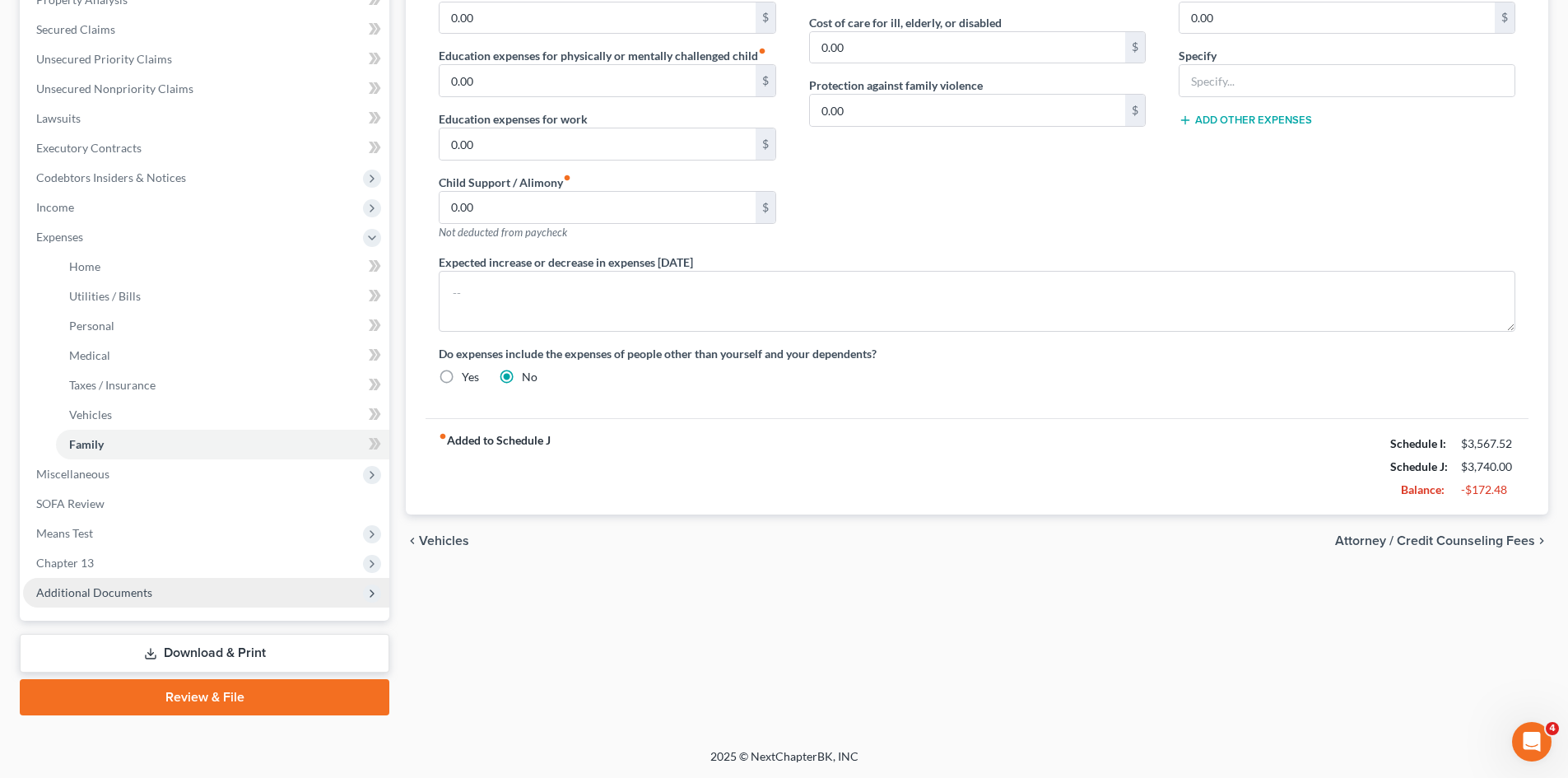
click at [126, 588] on span "Additional Documents" at bounding box center [94, 592] width 116 height 14
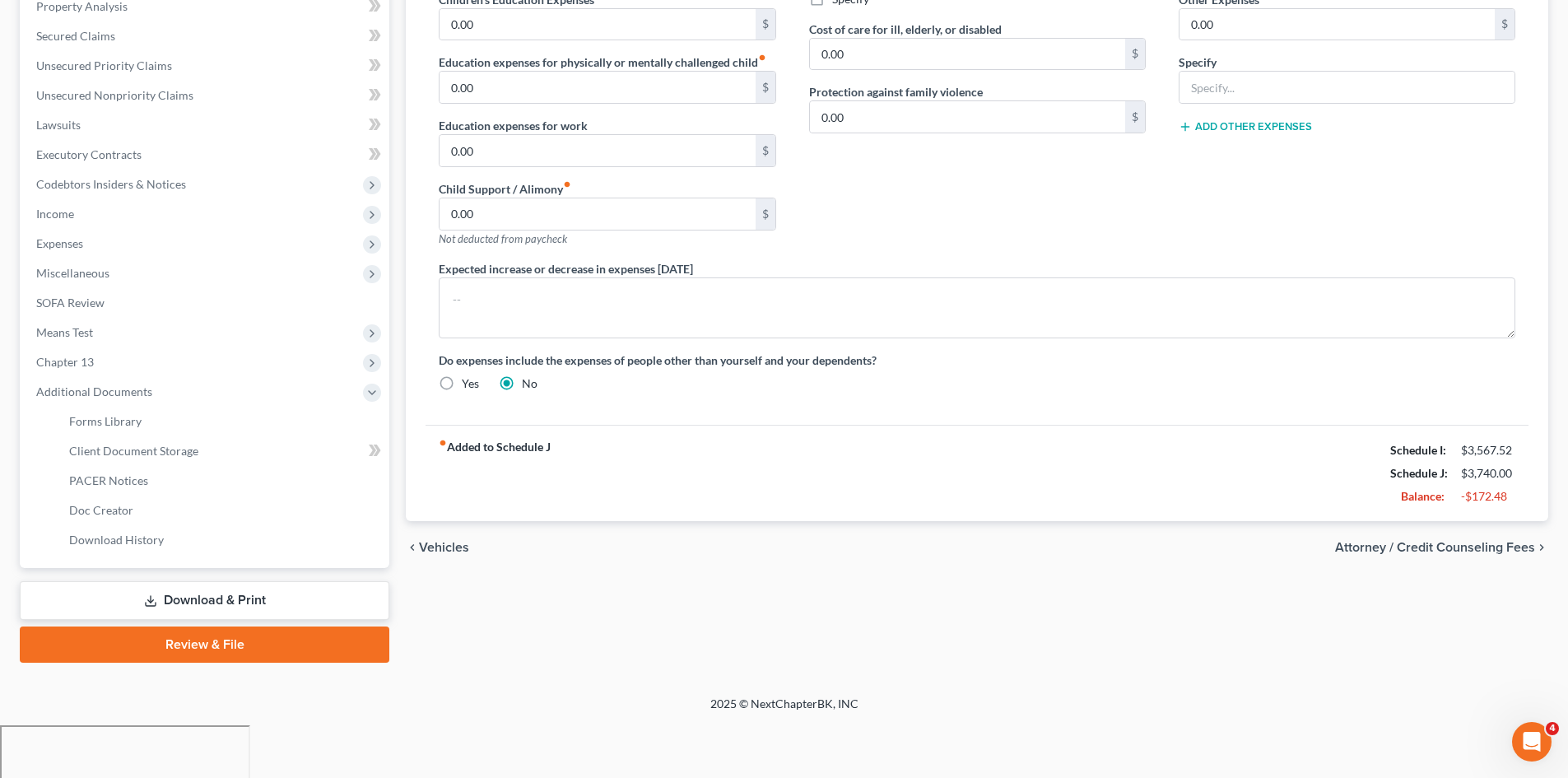
scroll to position [275, 0]
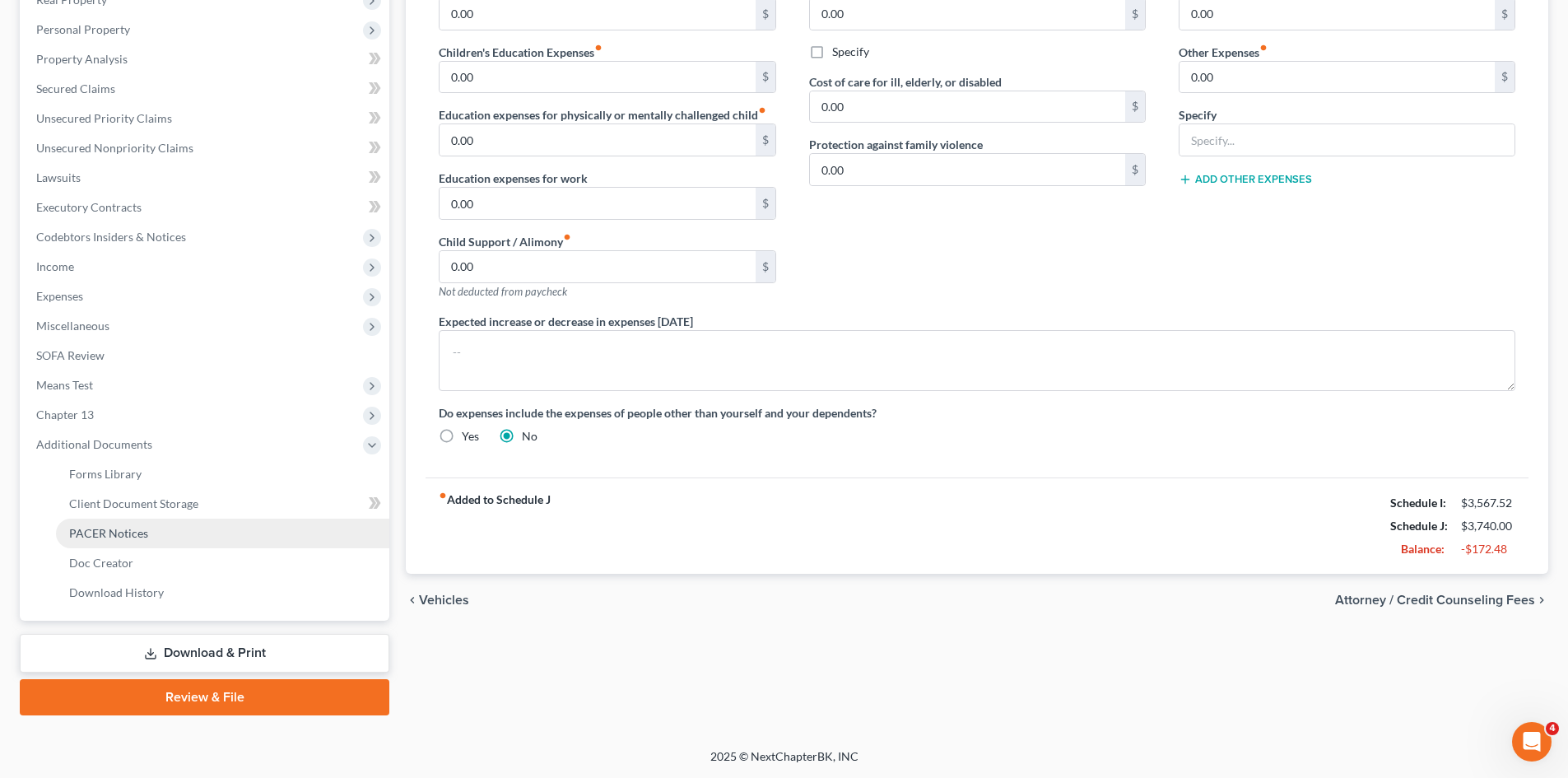
click at [122, 537] on span "PACER Notices" at bounding box center [108, 533] width 79 height 14
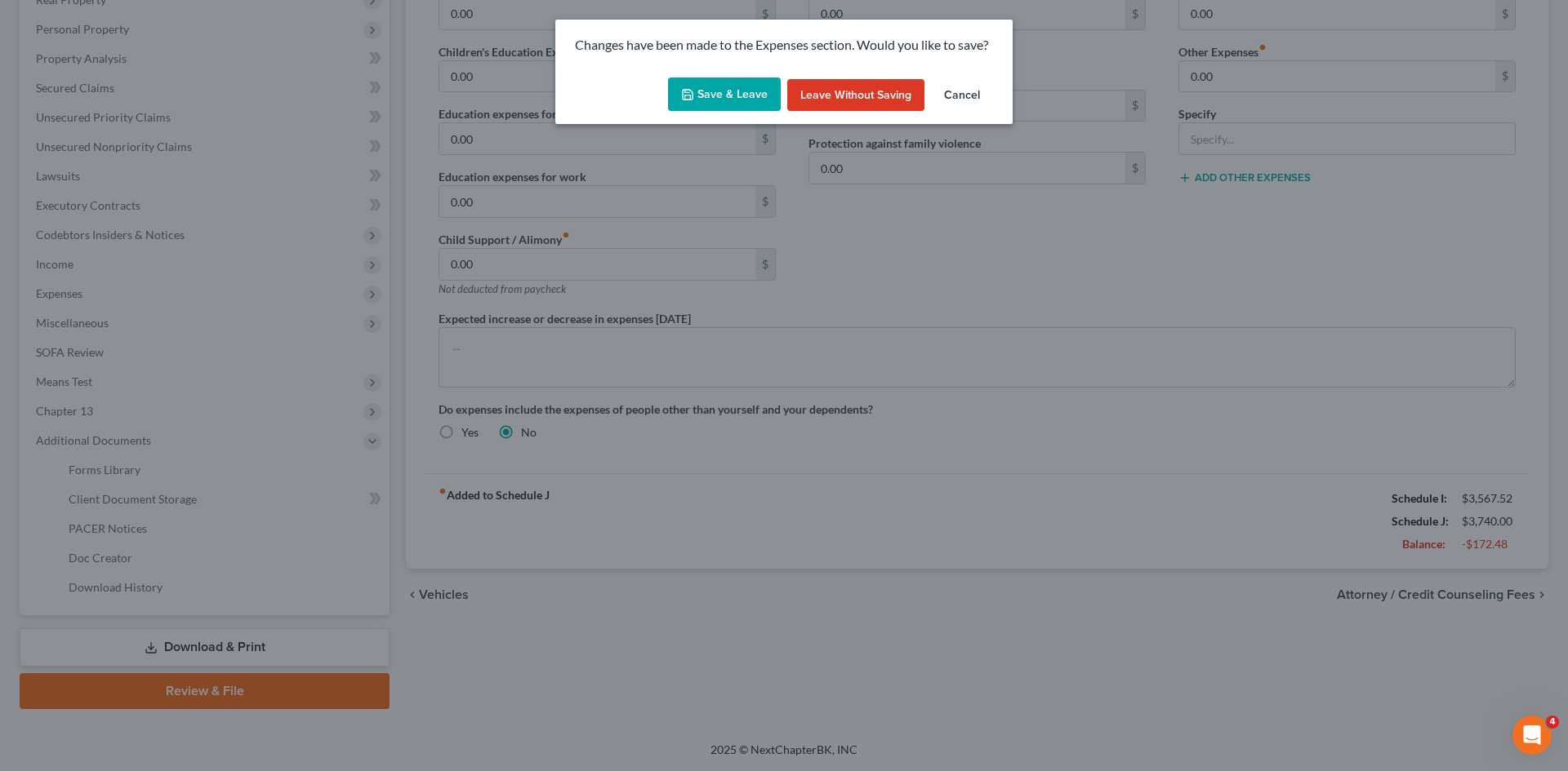
click at [752, 92] on button "Save & Leave" at bounding box center [724, 94] width 113 height 34
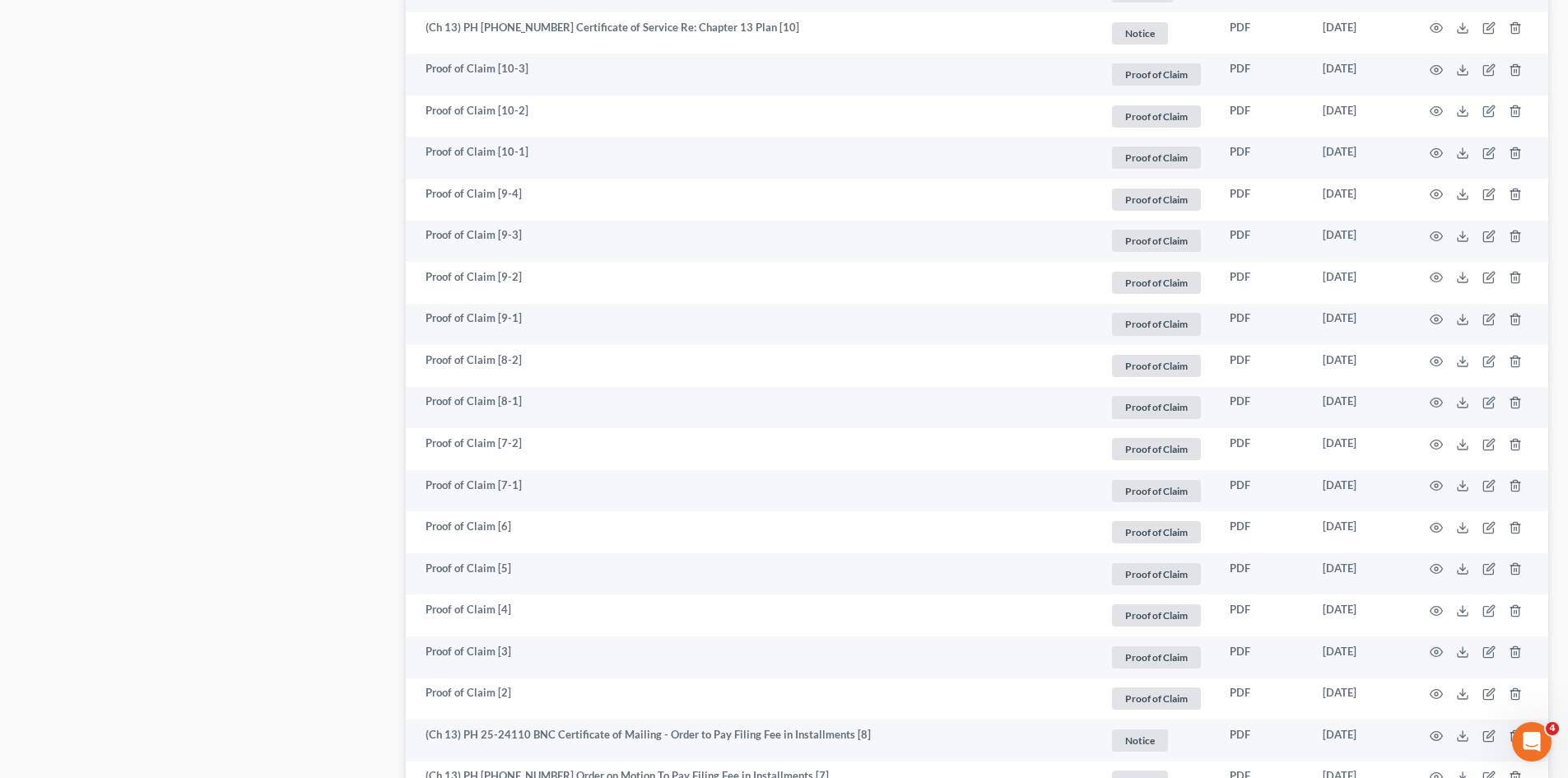
scroll to position [2504, 0]
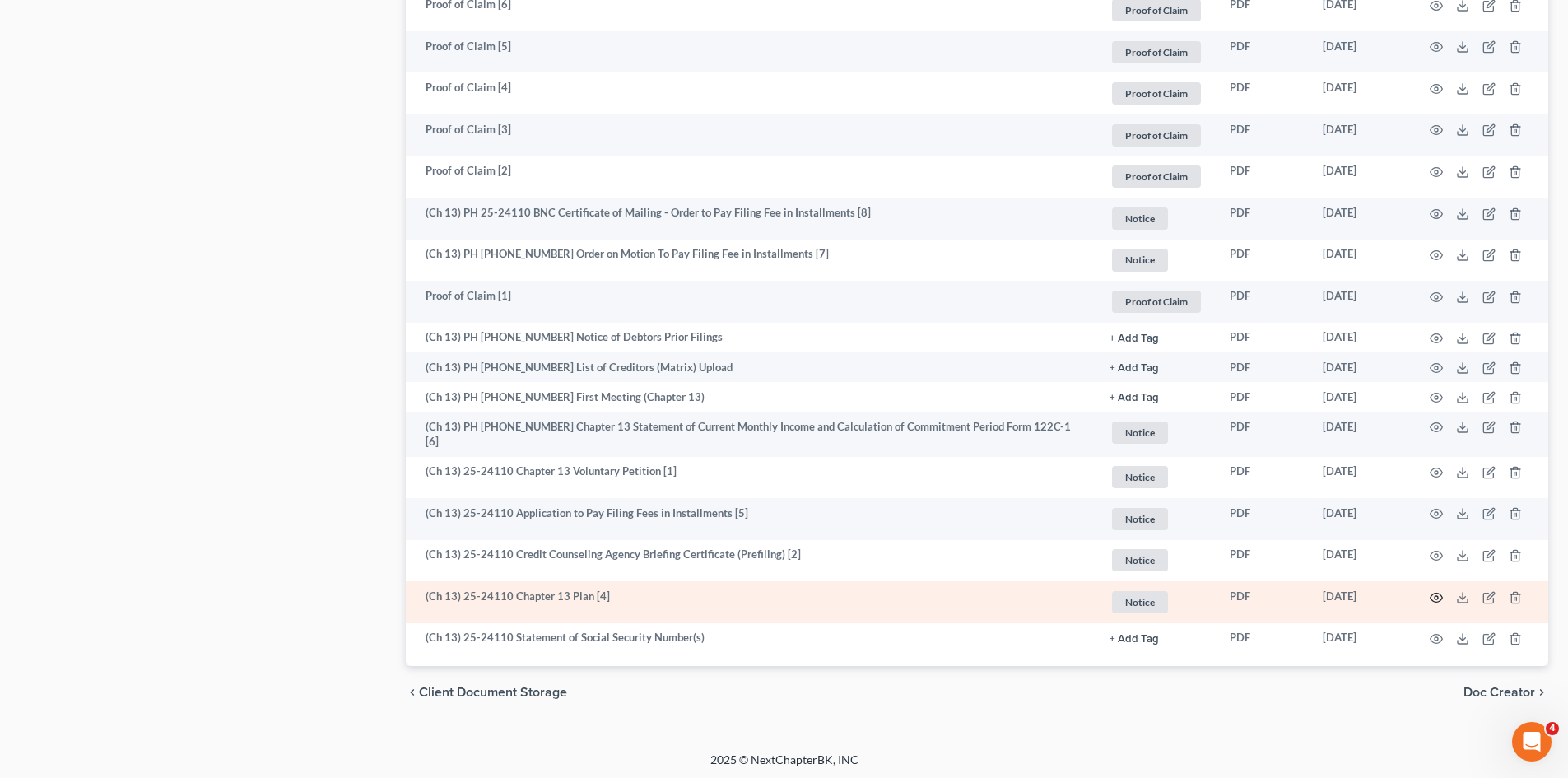
click at [1441, 593] on icon "button" at bounding box center [1437, 597] width 13 height 9
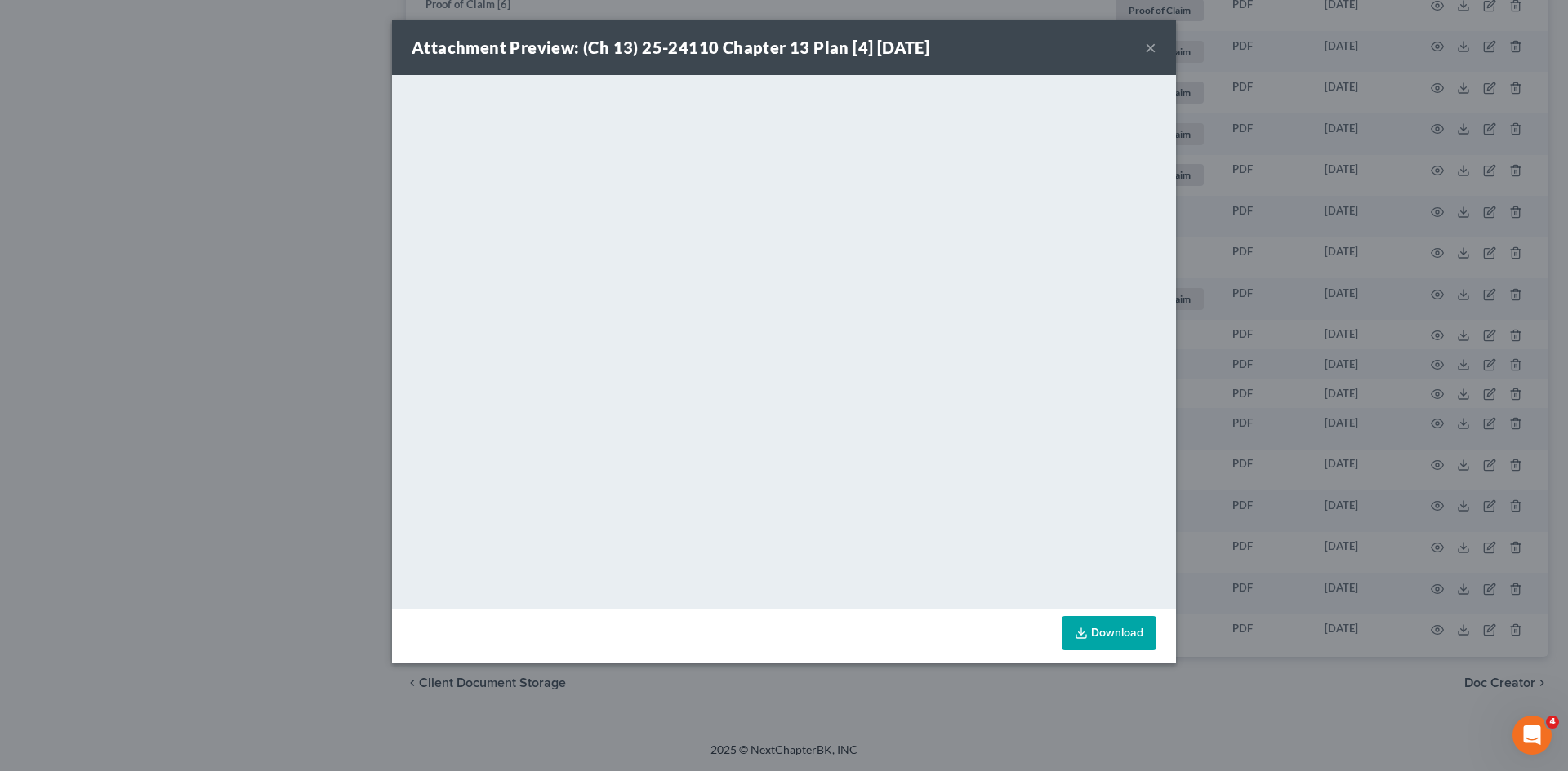
click at [1146, 46] on button "×" at bounding box center [1150, 48] width 12 height 20
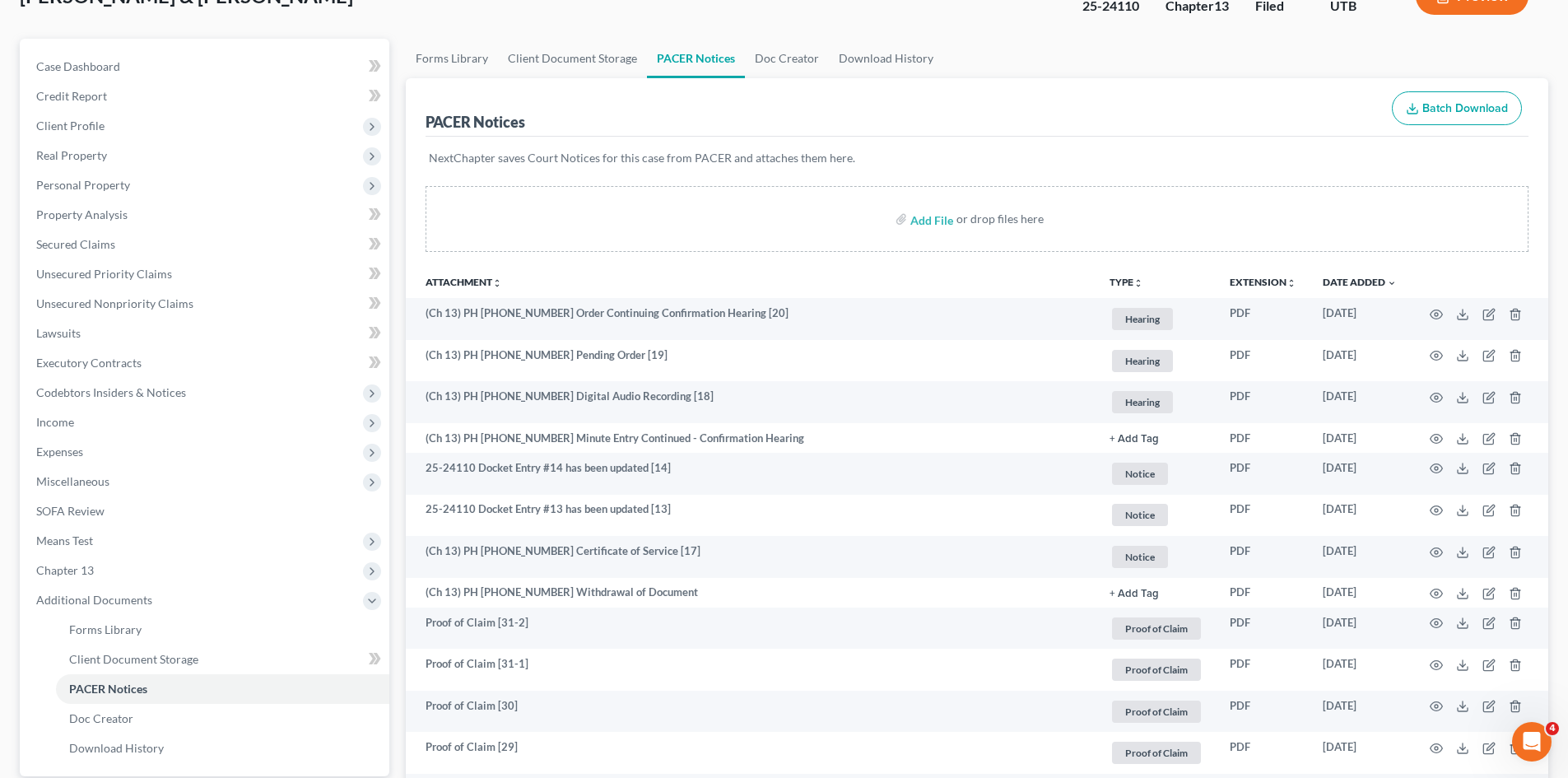
scroll to position [115, 0]
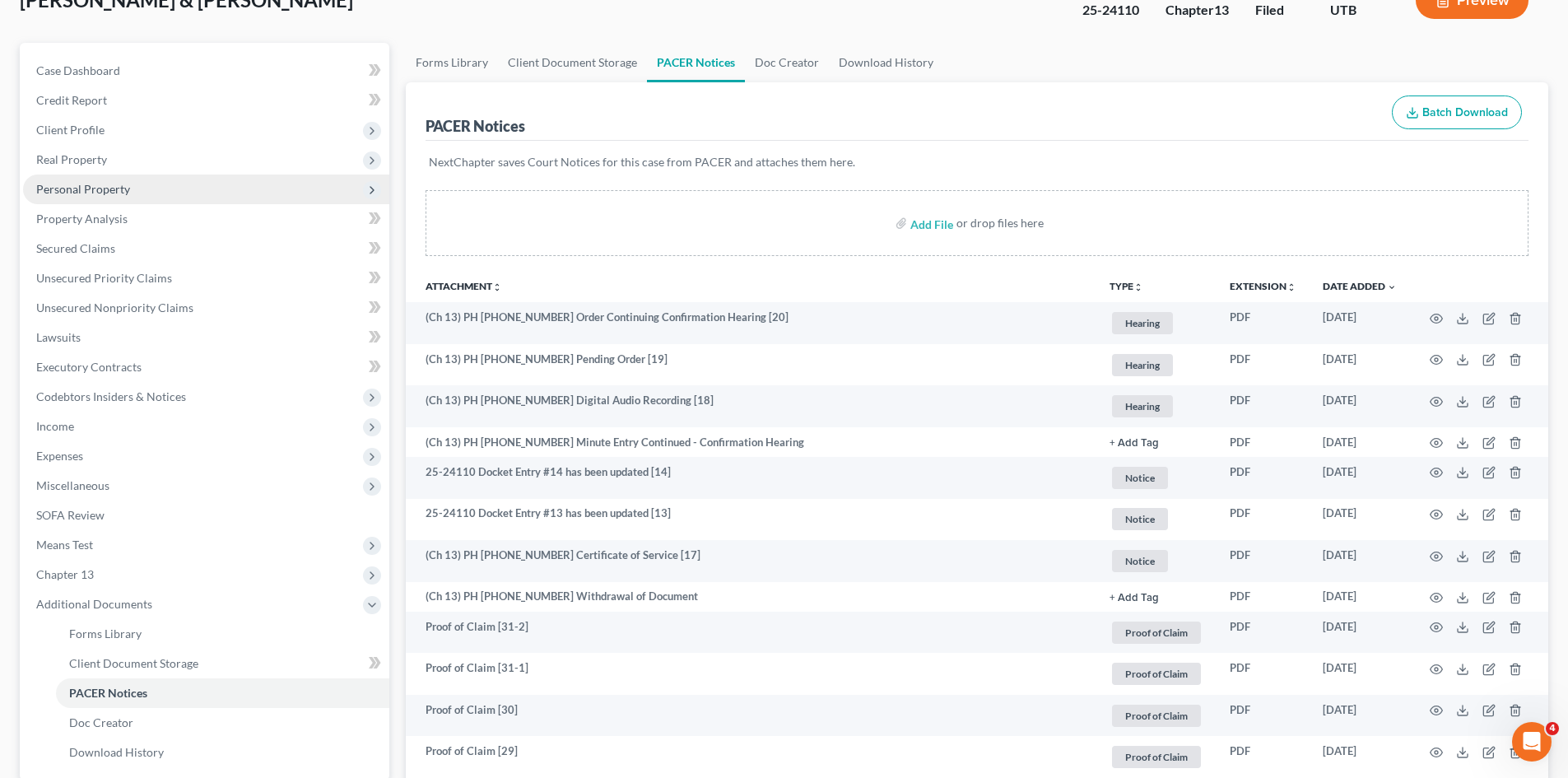
click at [64, 194] on span "Personal Property" at bounding box center [83, 188] width 93 height 14
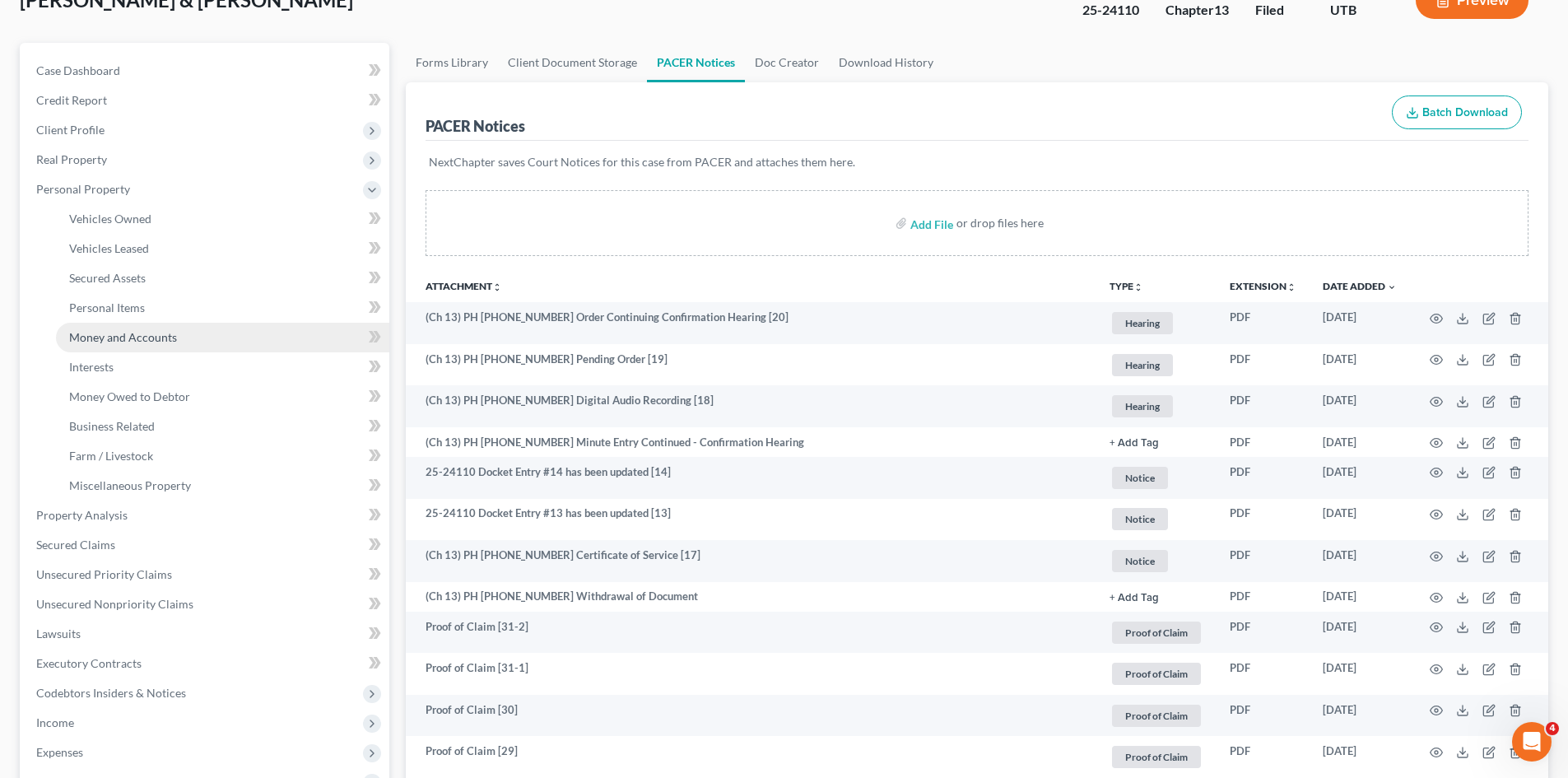
click at [139, 335] on span "Money and Accounts" at bounding box center [122, 337] width 108 height 14
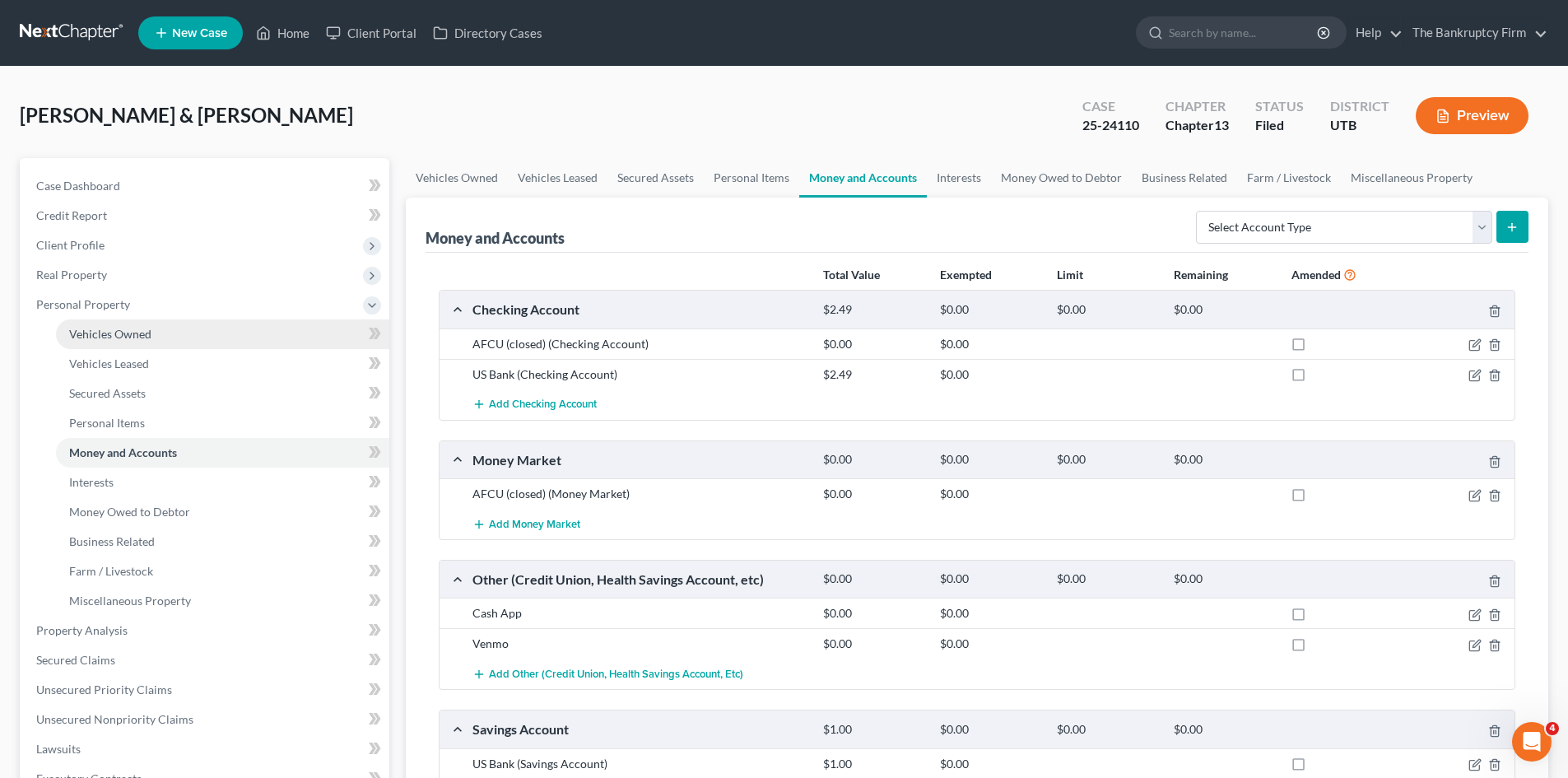
click at [118, 332] on span "Vehicles Owned" at bounding box center [110, 333] width 83 height 14
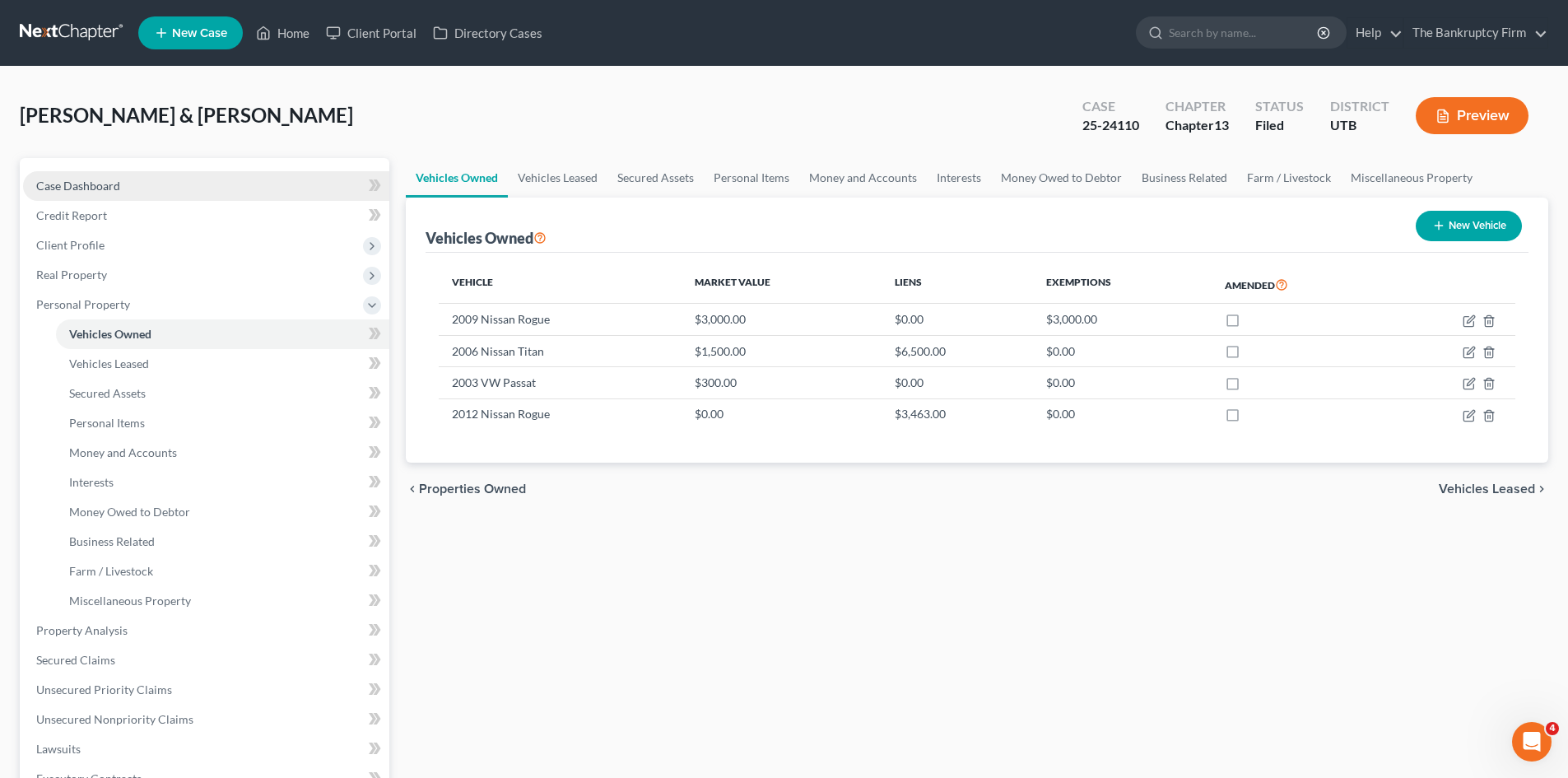
click at [75, 181] on span "Case Dashboard" at bounding box center [78, 185] width 84 height 14
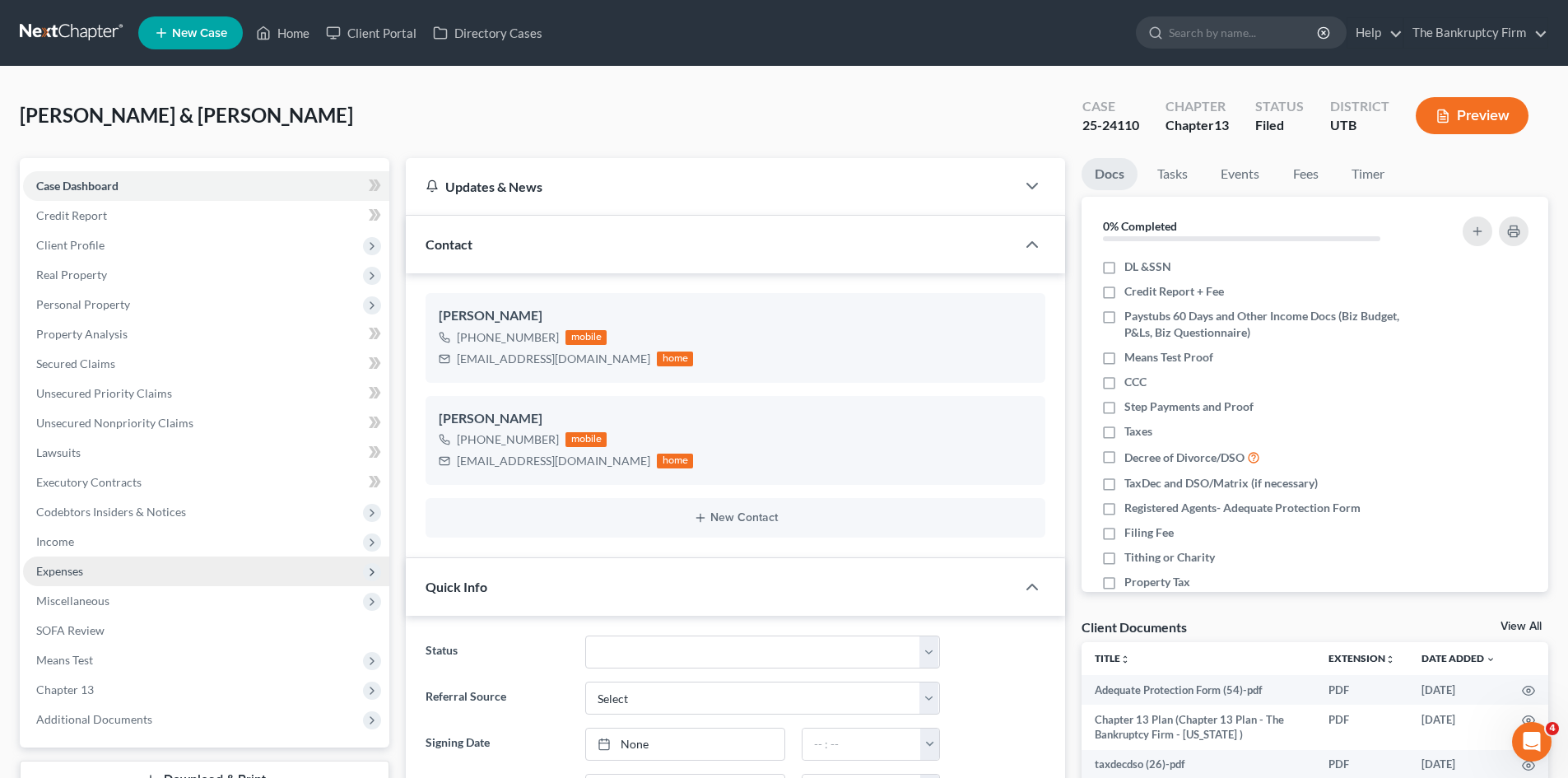
click at [64, 568] on span "Expenses" at bounding box center [60, 570] width 47 height 14
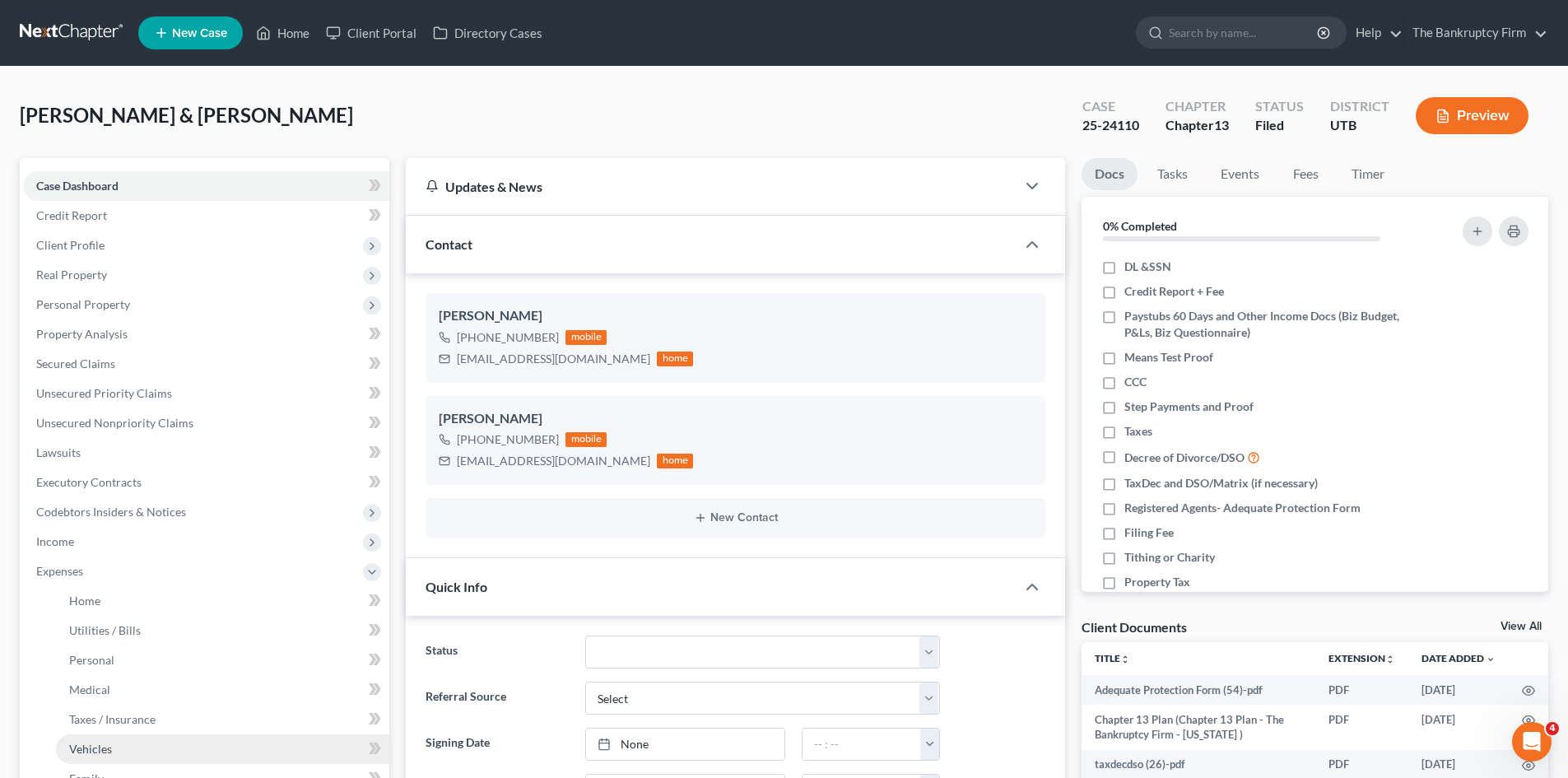
click at [97, 742] on span "Vehicles" at bounding box center [90, 748] width 43 height 14
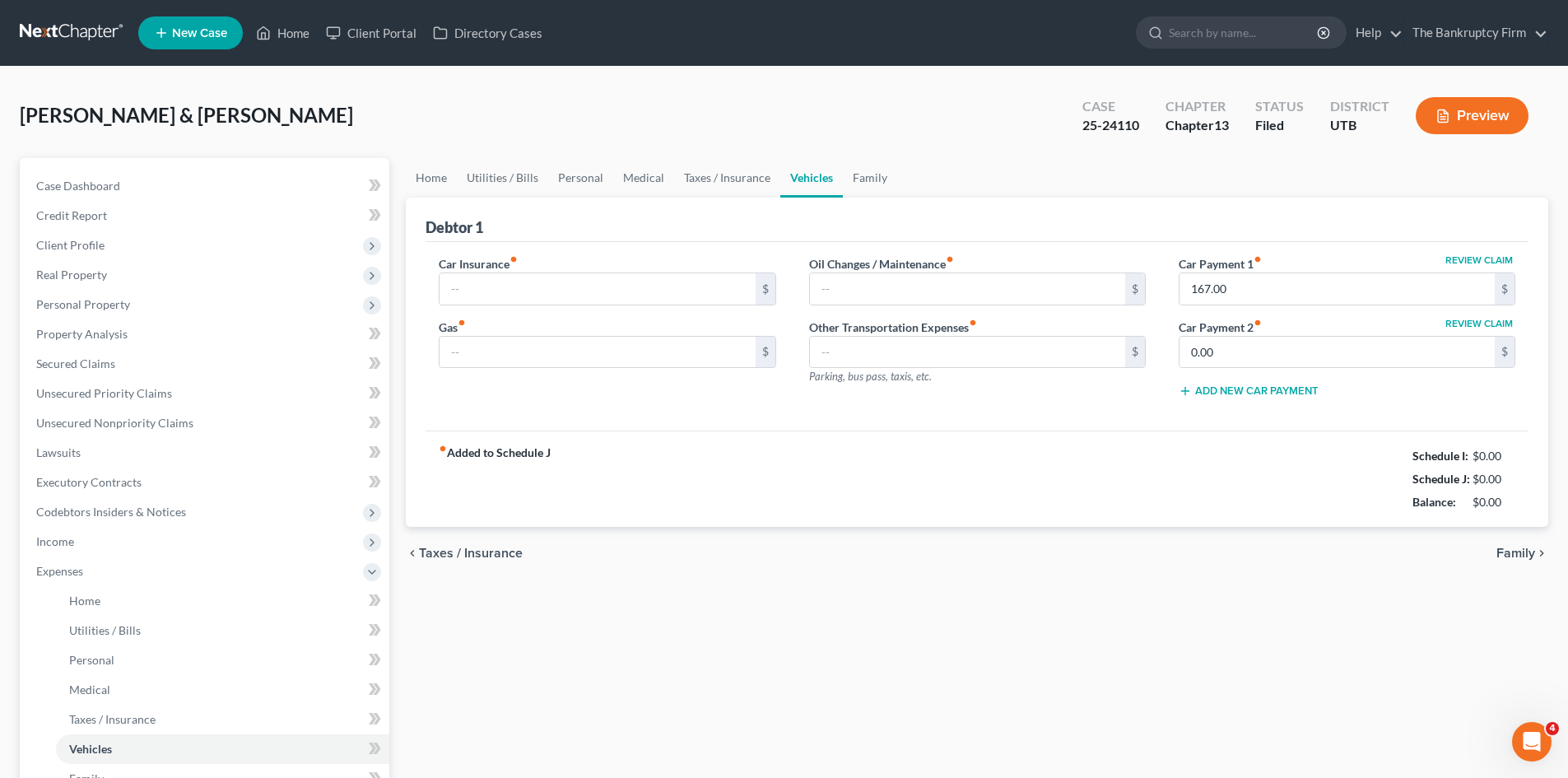
type input "282.00"
type input "150.00"
type input "0.00"
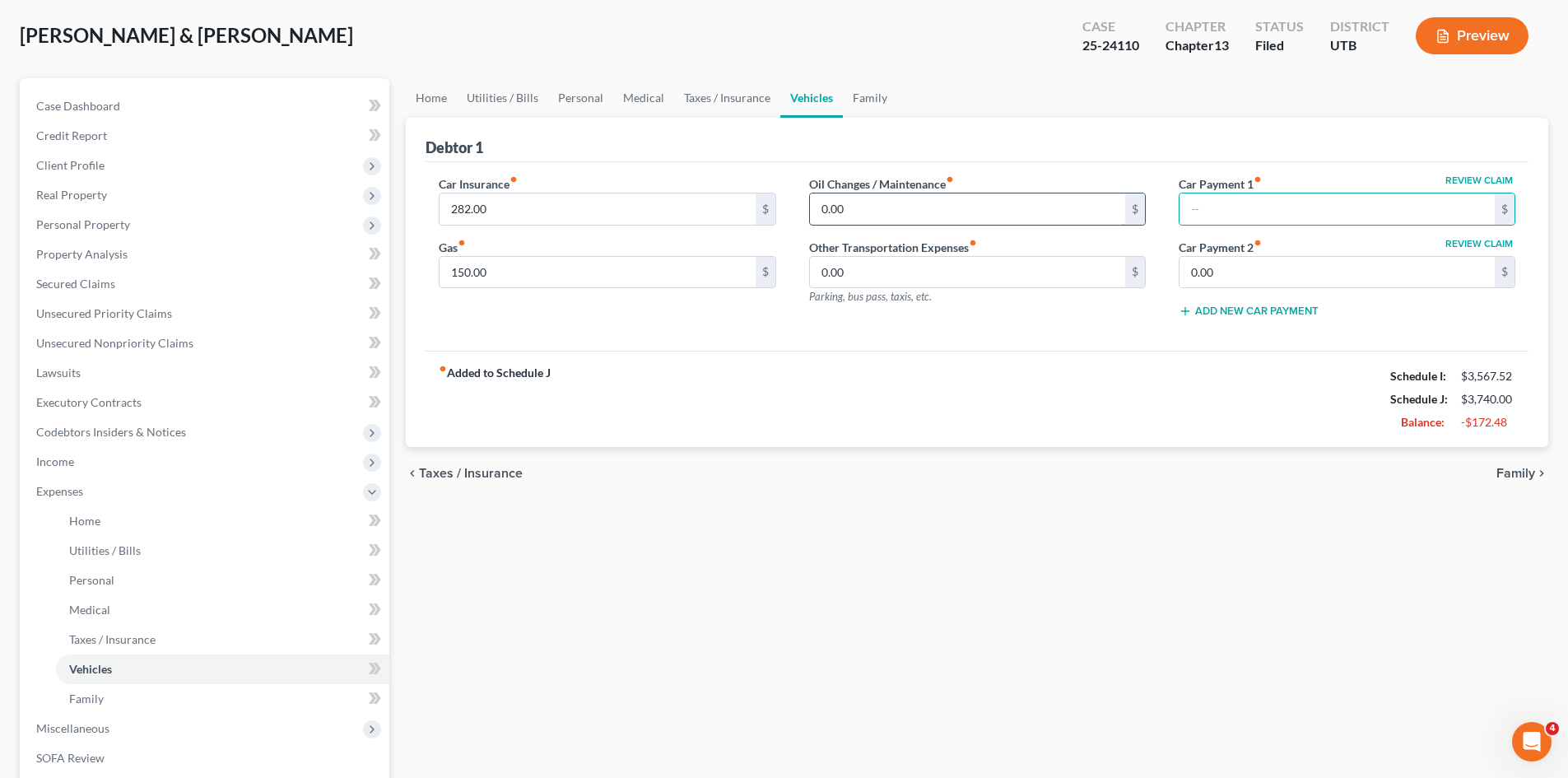
type input "167.00"
click at [1221, 210] on input "text" at bounding box center [1337, 209] width 315 height 31
click at [878, 102] on link "Family" at bounding box center [870, 98] width 54 height 40
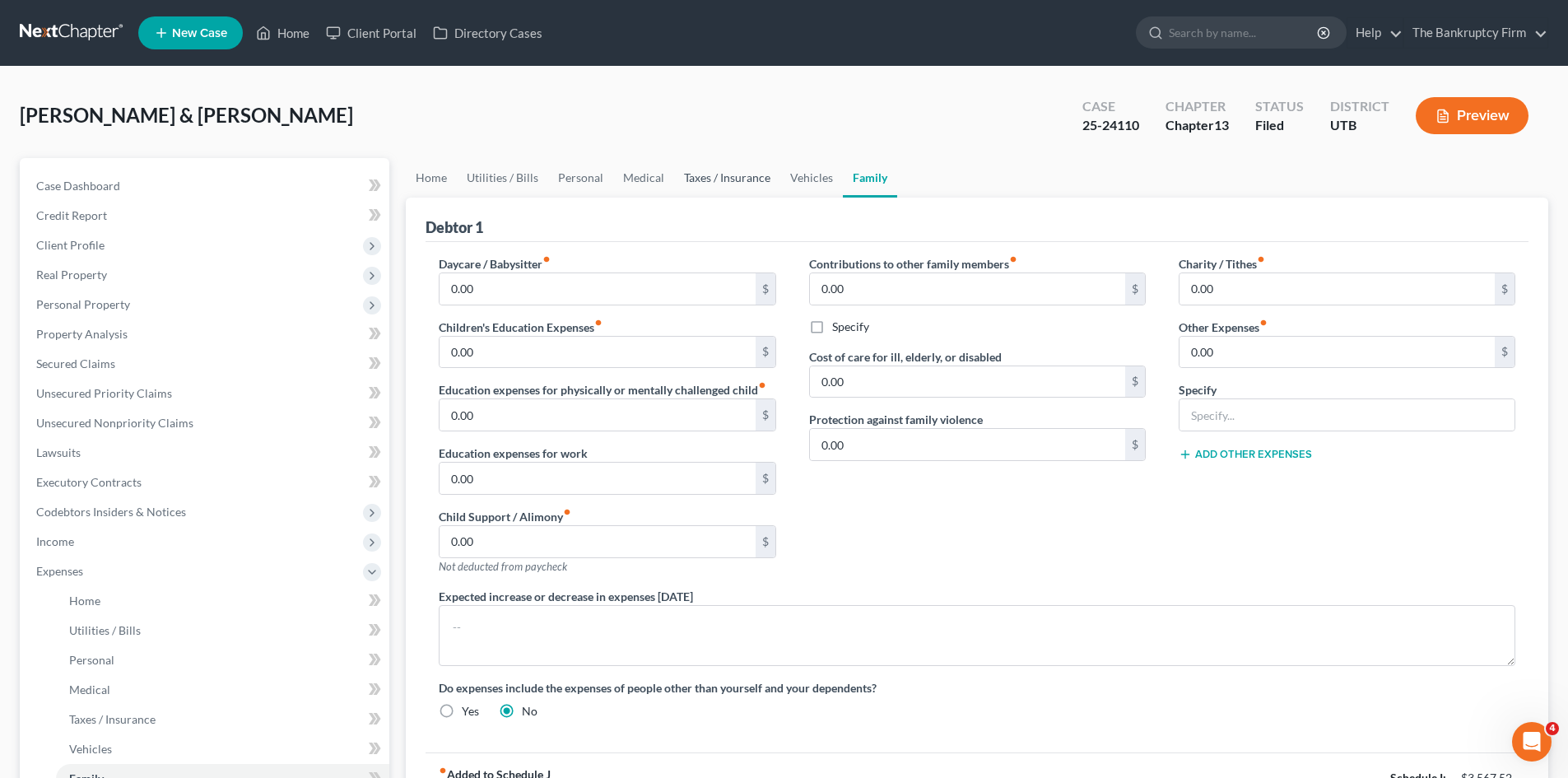
click at [740, 176] on link "Taxes / Insurance" at bounding box center [727, 178] width 106 height 40
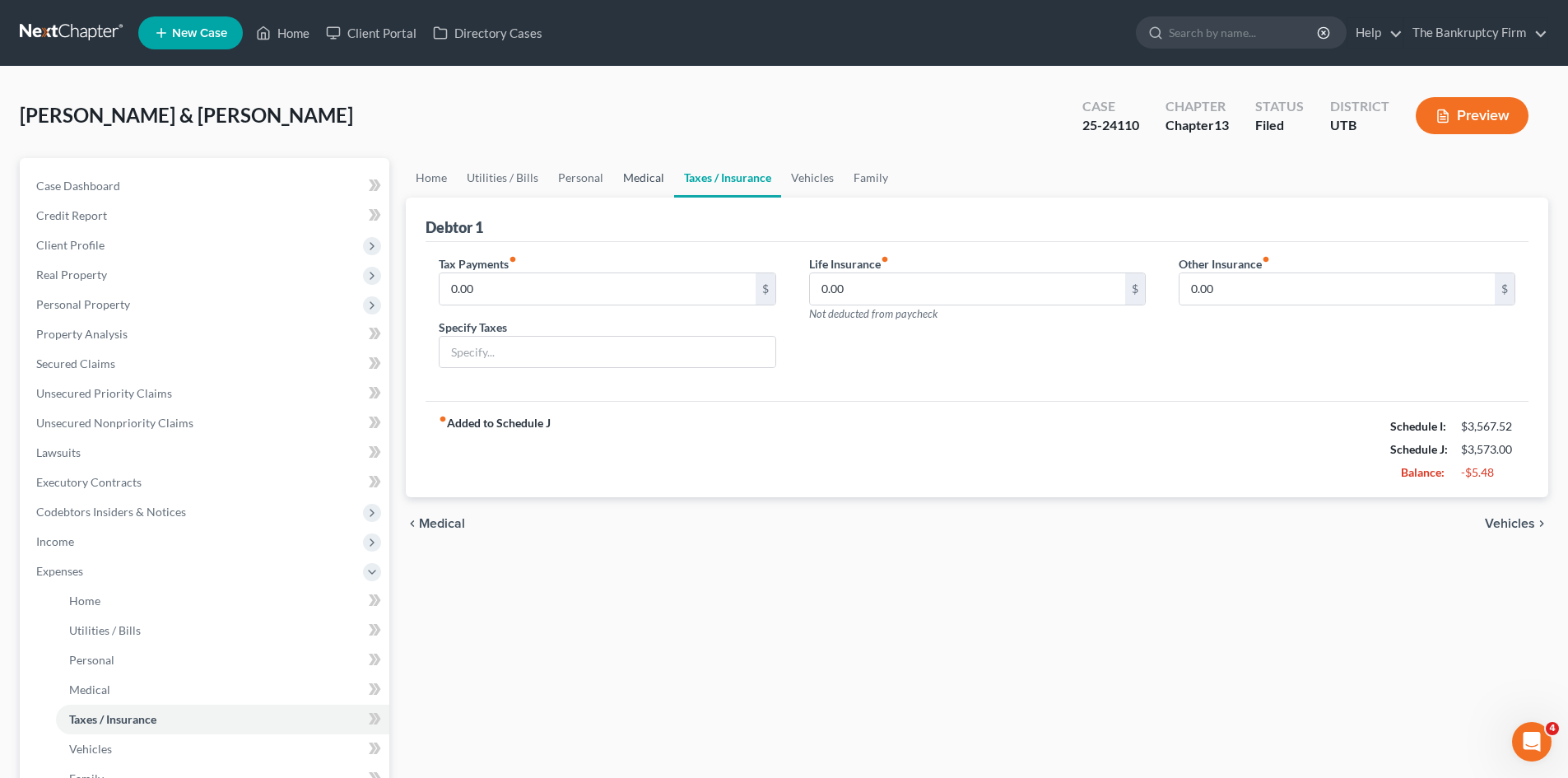
click at [637, 173] on link "Medical" at bounding box center [643, 178] width 61 height 40
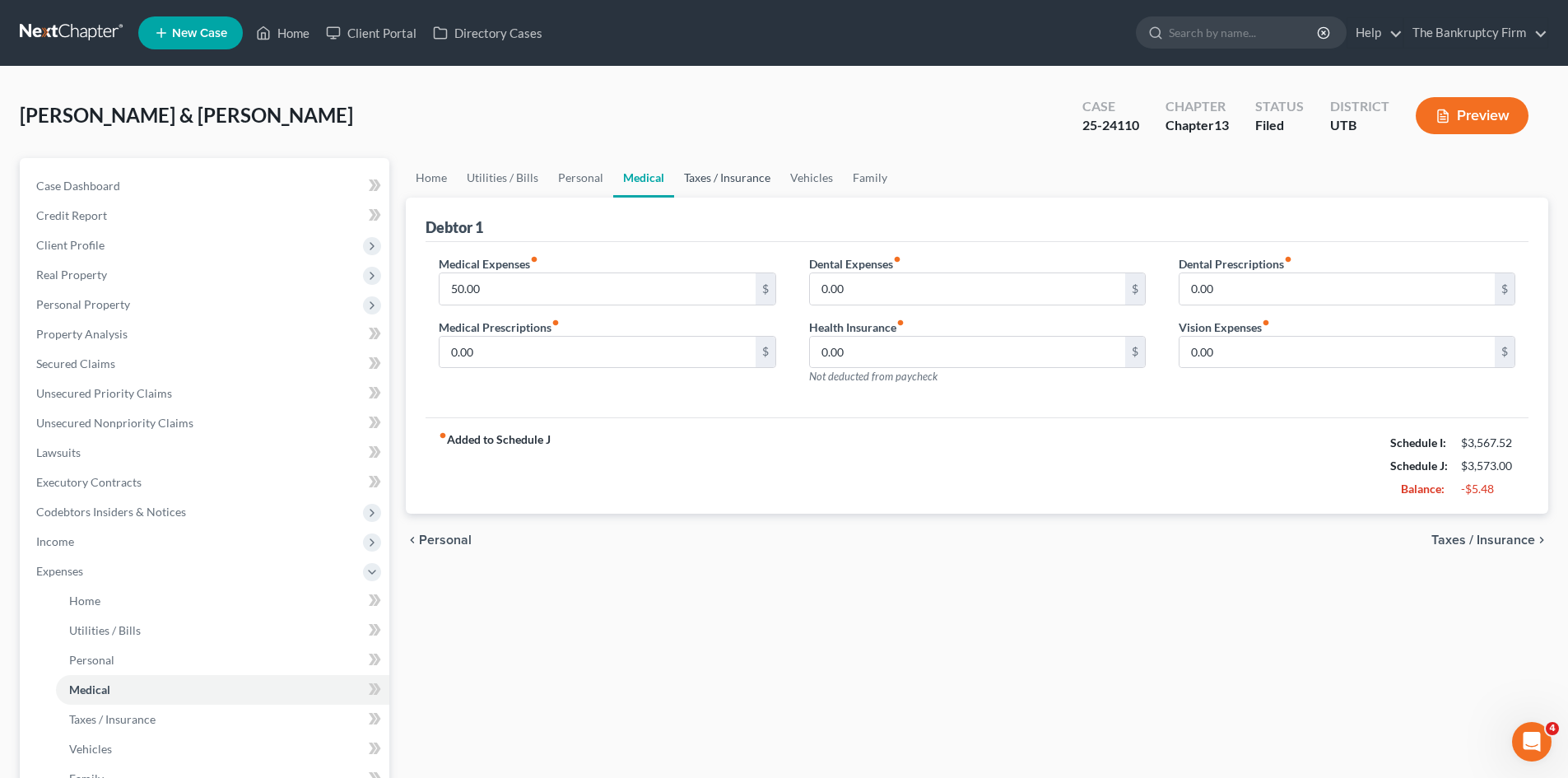
click at [709, 174] on link "Taxes / Insurance" at bounding box center [727, 178] width 106 height 40
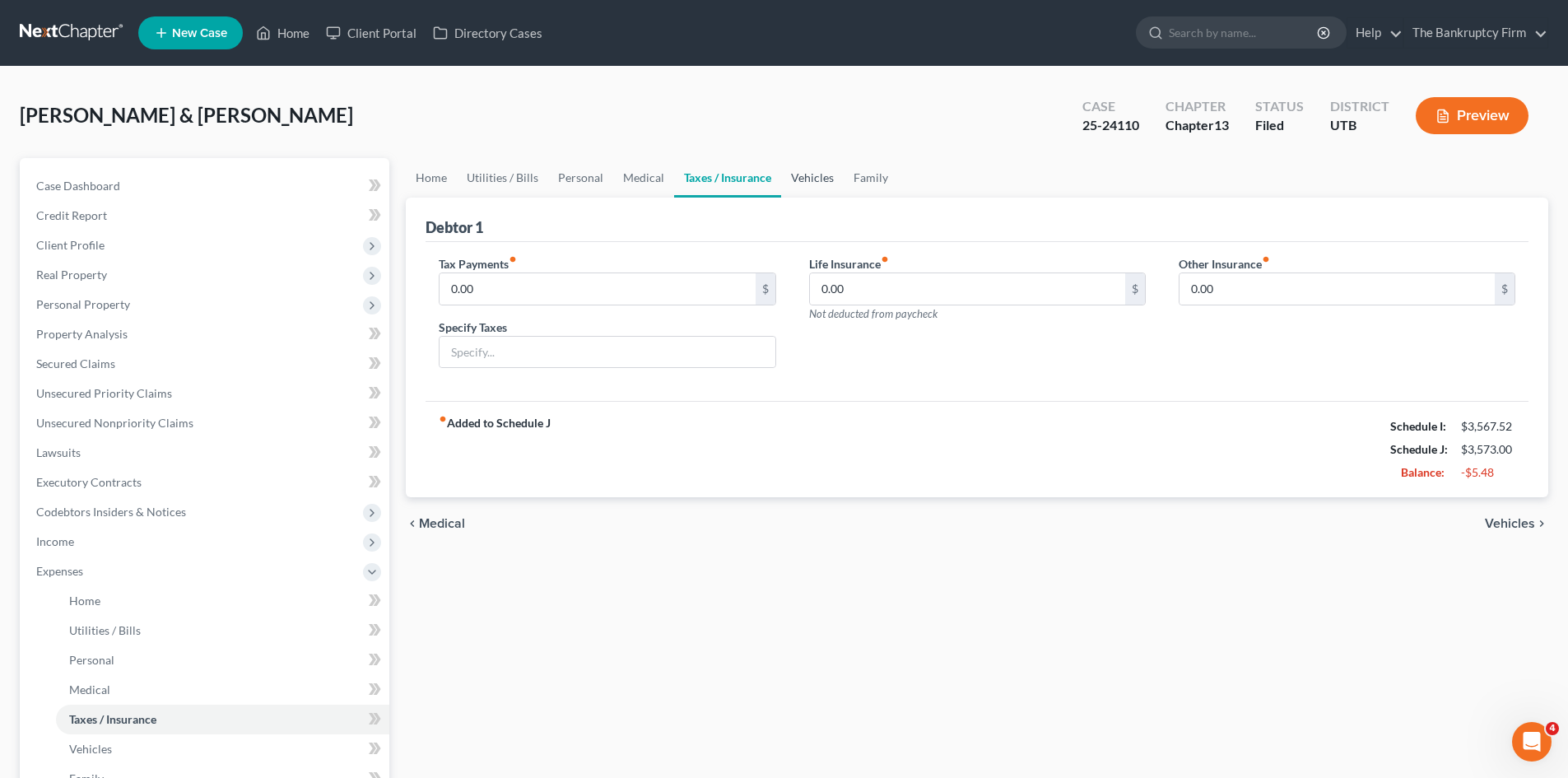
click at [793, 176] on link "Vehicles" at bounding box center [812, 178] width 63 height 40
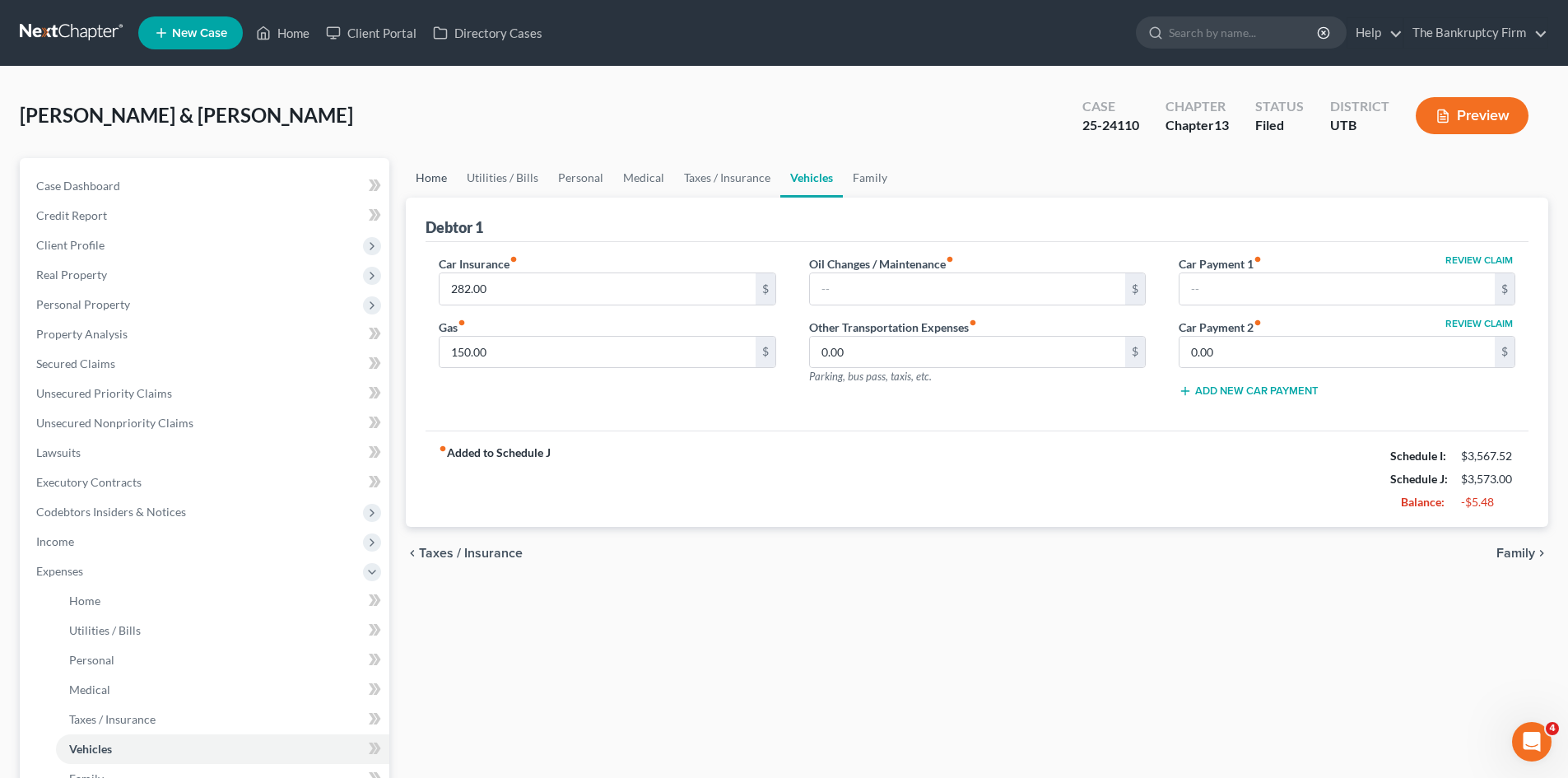
click at [431, 178] on link "Home" at bounding box center [431, 178] width 51 height 40
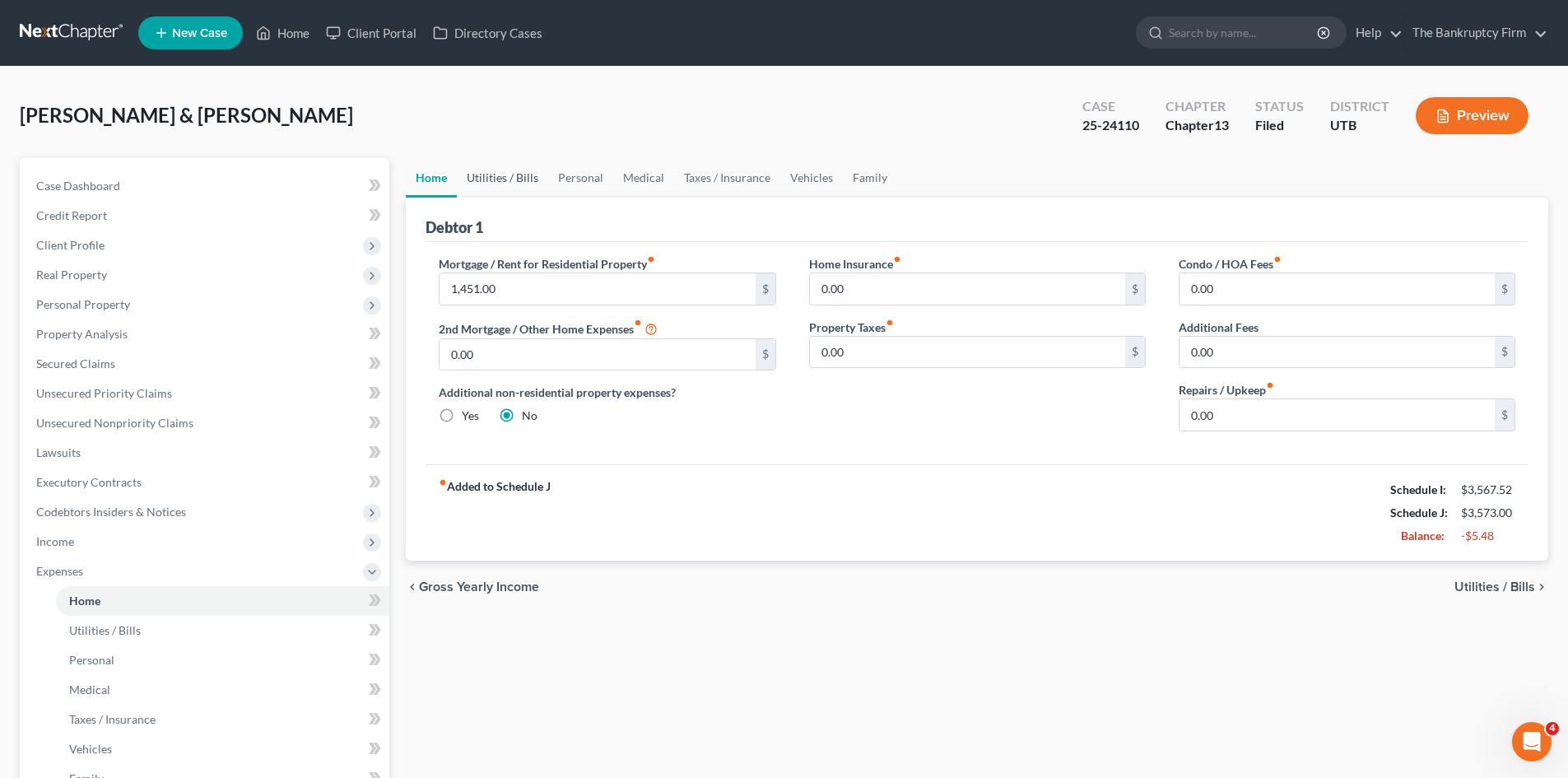
click at [498, 177] on link "Utilities / Bills" at bounding box center [502, 178] width 92 height 40
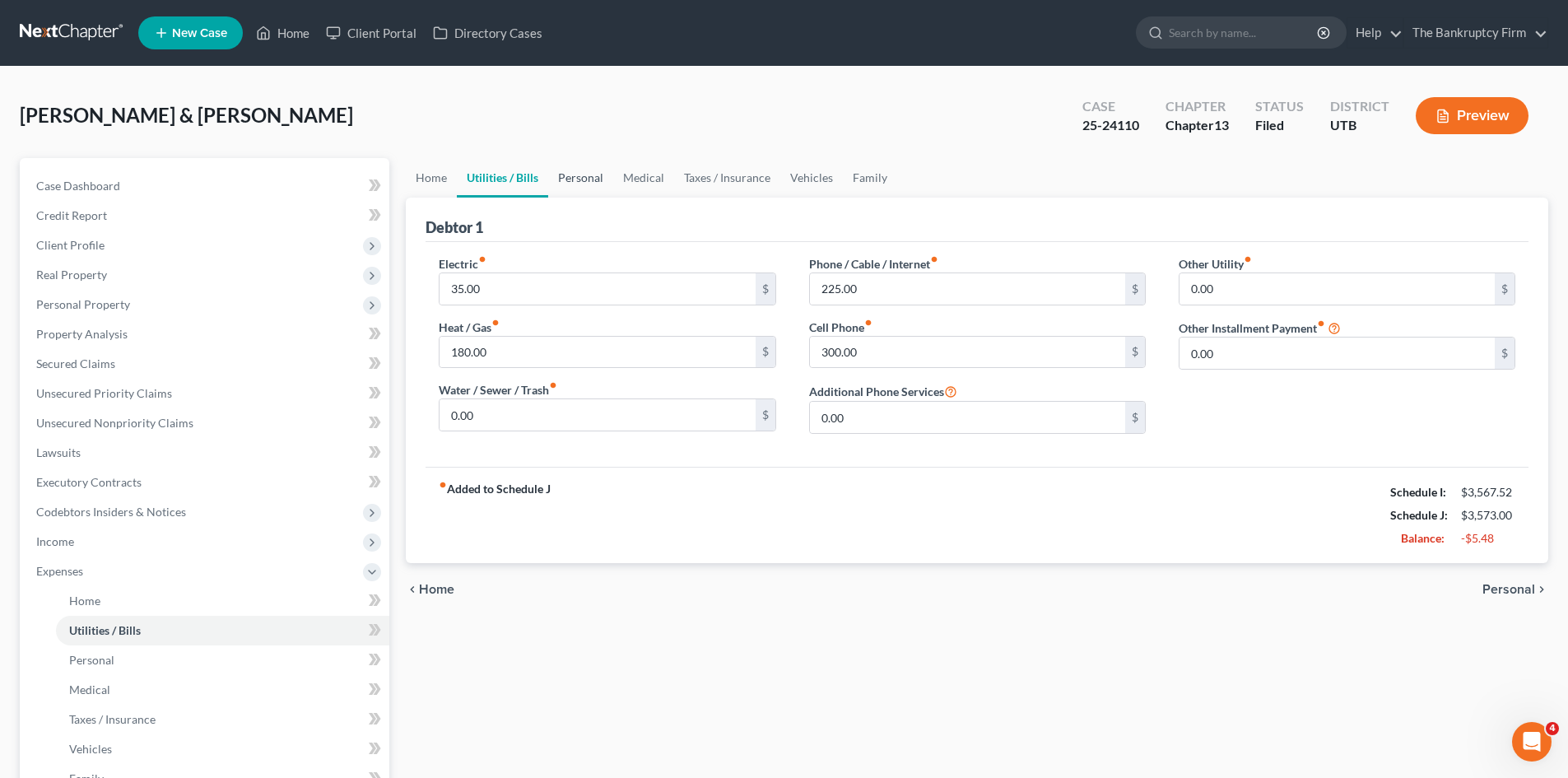
click at [581, 172] on link "Personal" at bounding box center [581, 178] width 65 height 40
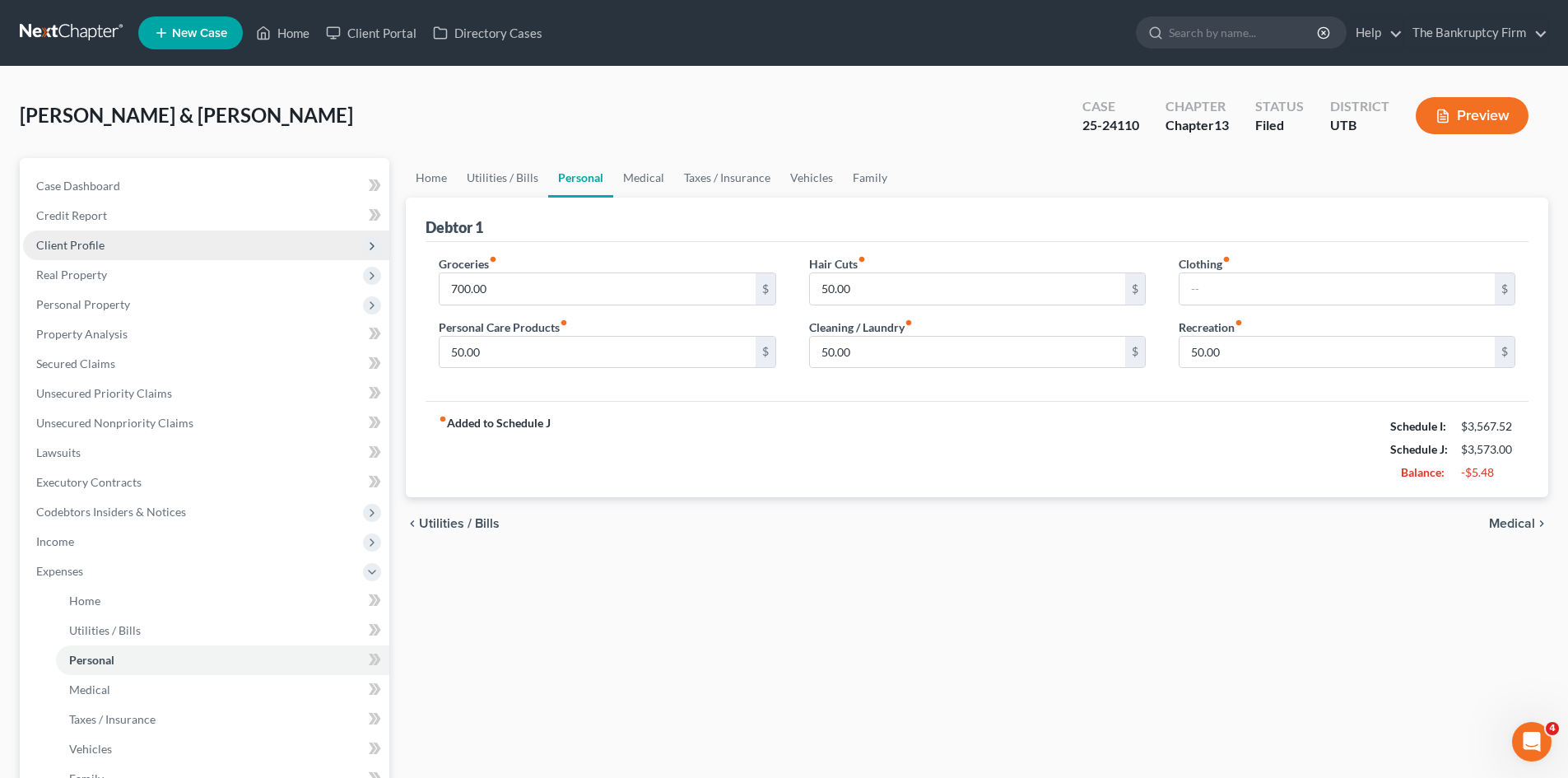
click at [74, 244] on span "Client Profile" at bounding box center [70, 244] width 68 height 14
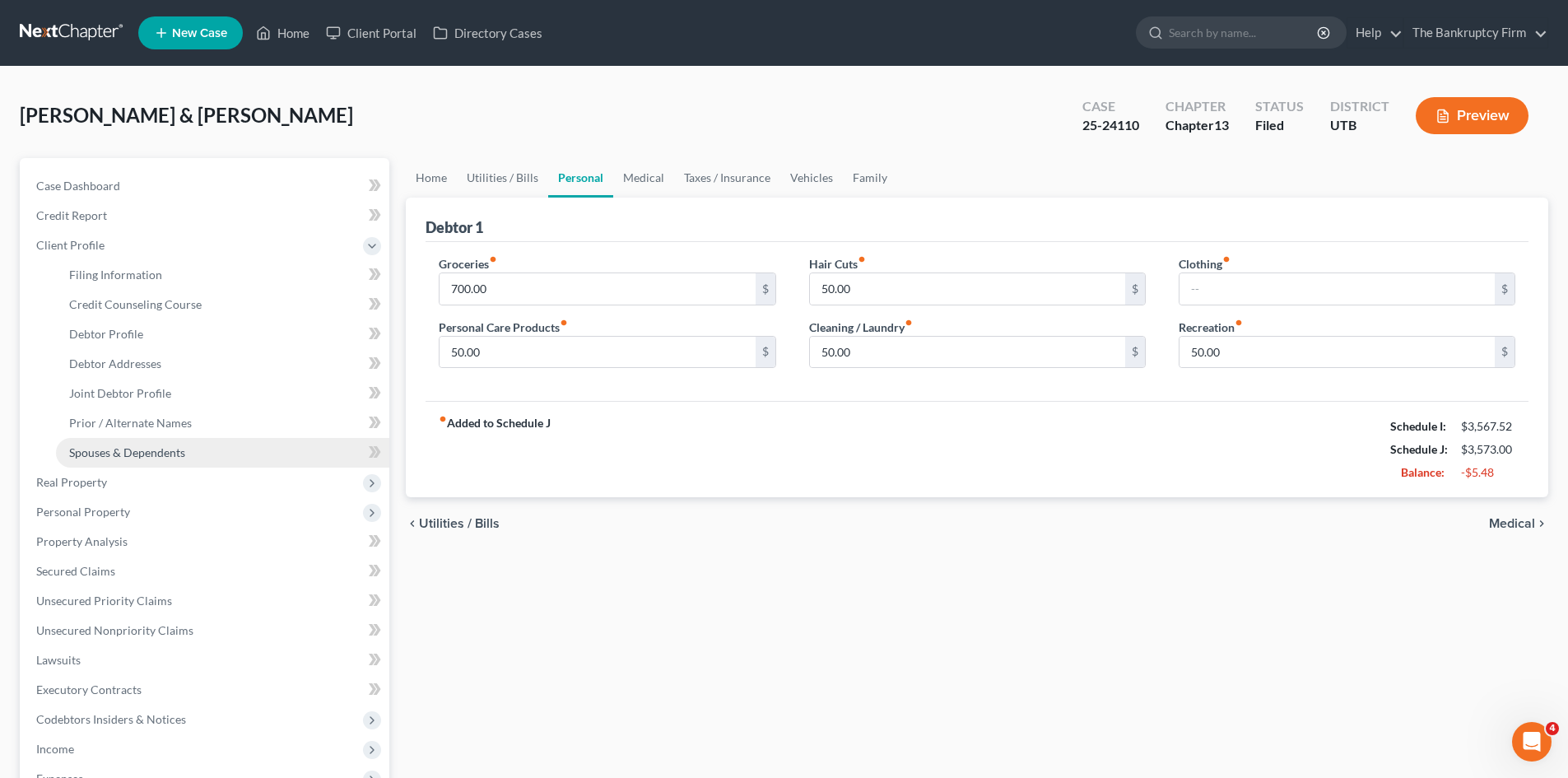
click at [104, 460] on link "Spouses & Dependents" at bounding box center [222, 453] width 333 height 30
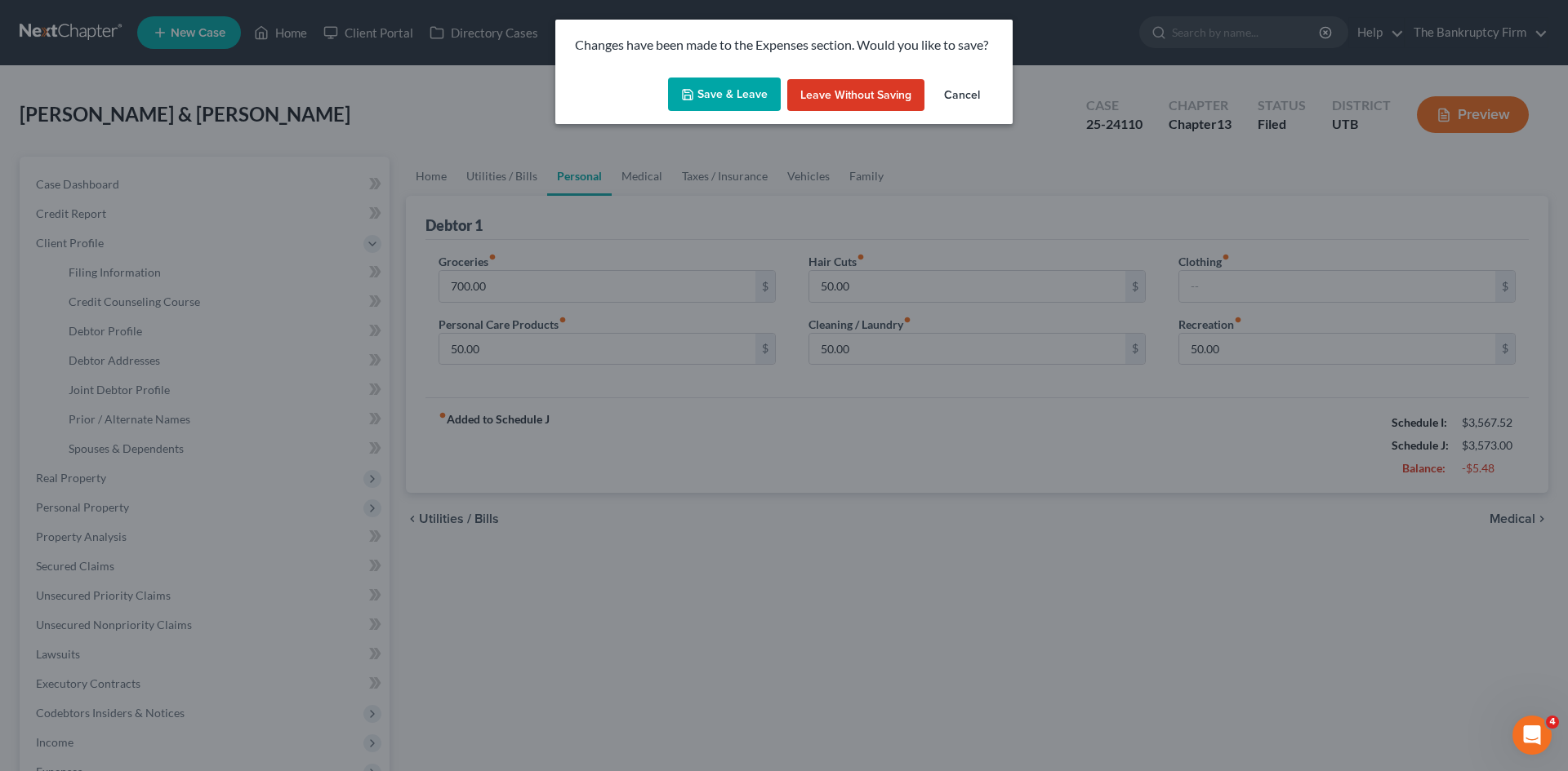
click at [741, 95] on button "Save & Leave" at bounding box center [724, 94] width 113 height 34
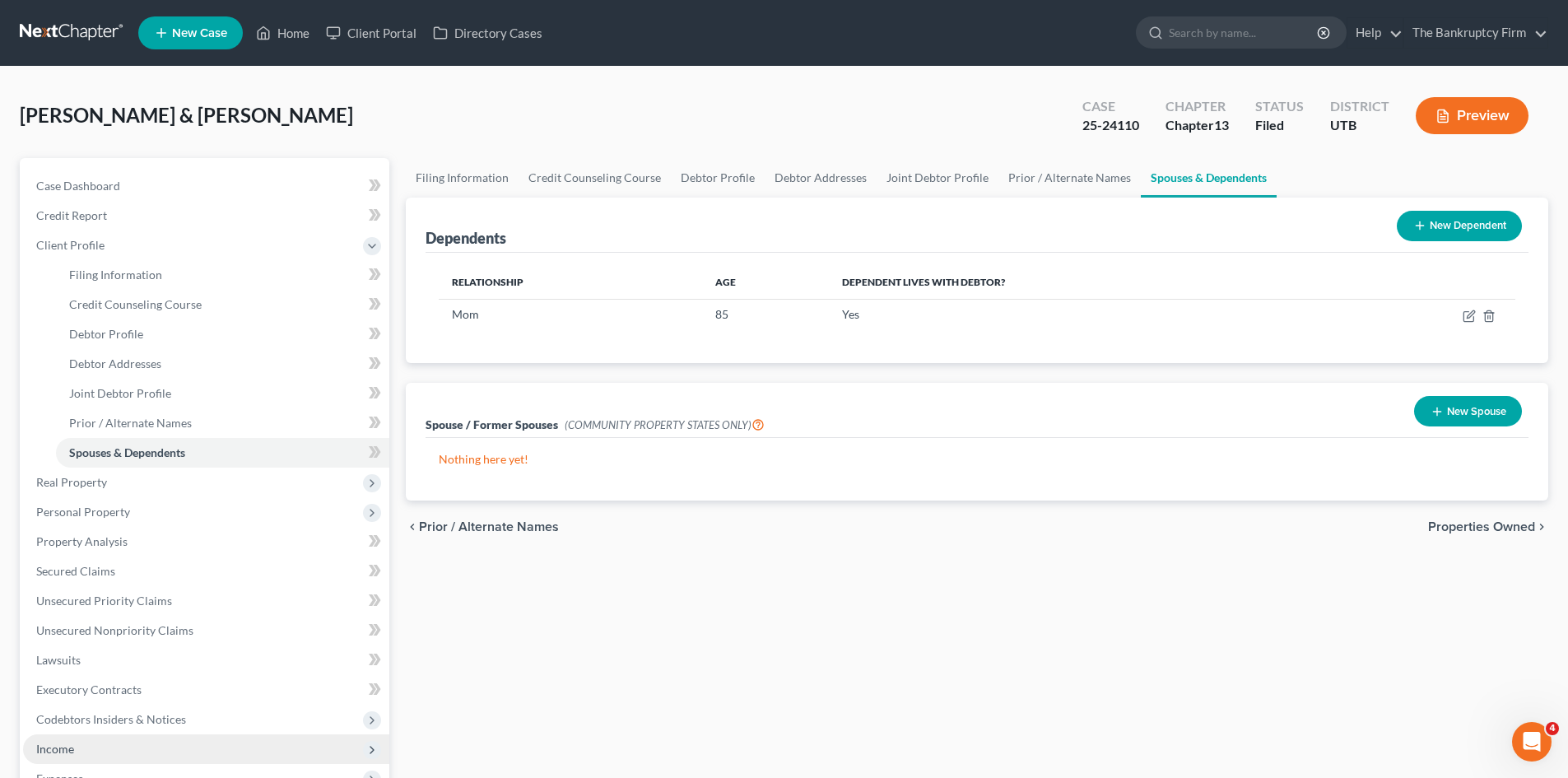
scroll to position [83, 0]
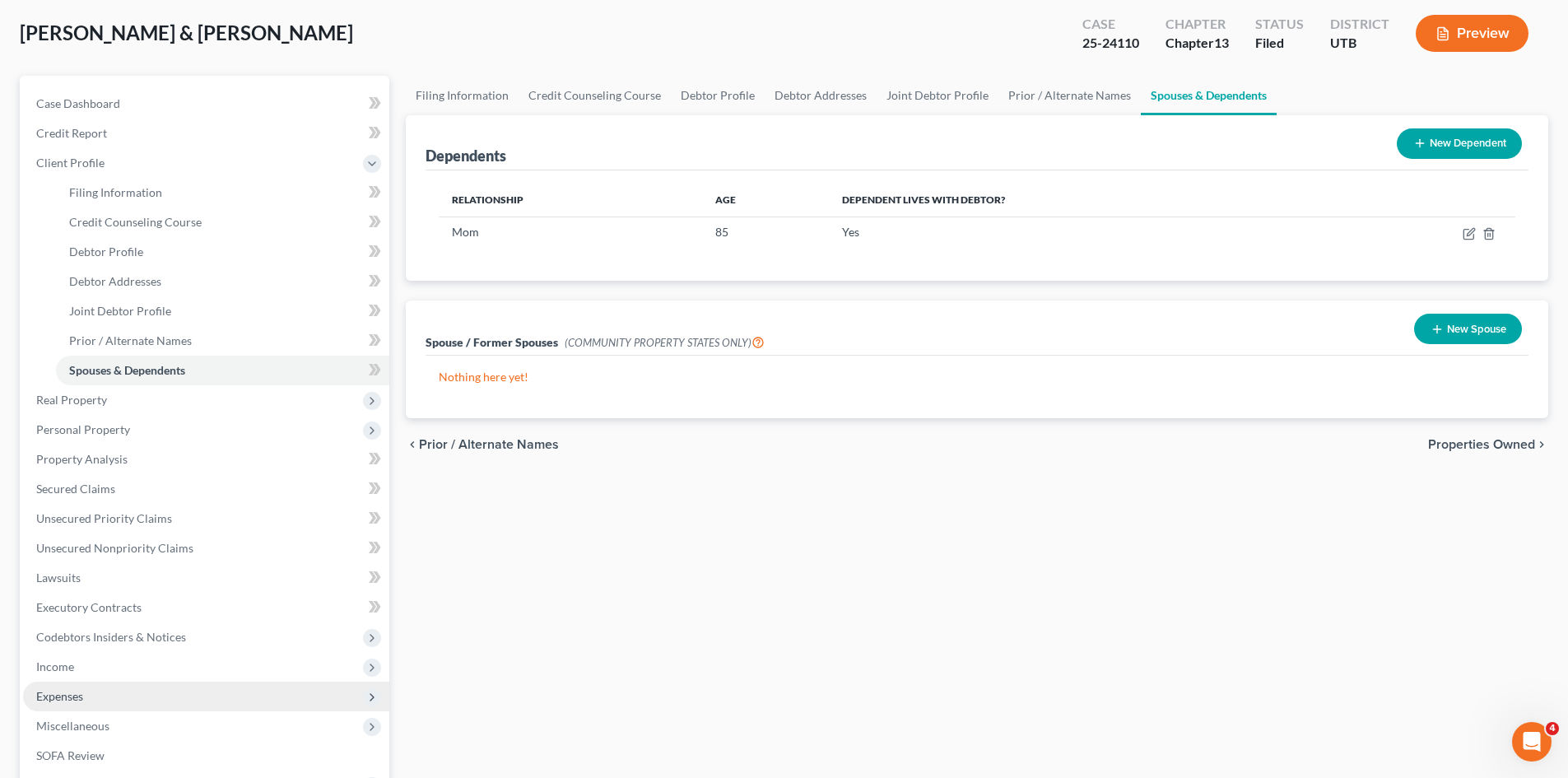
click at [55, 697] on span "Expenses" at bounding box center [60, 695] width 47 height 14
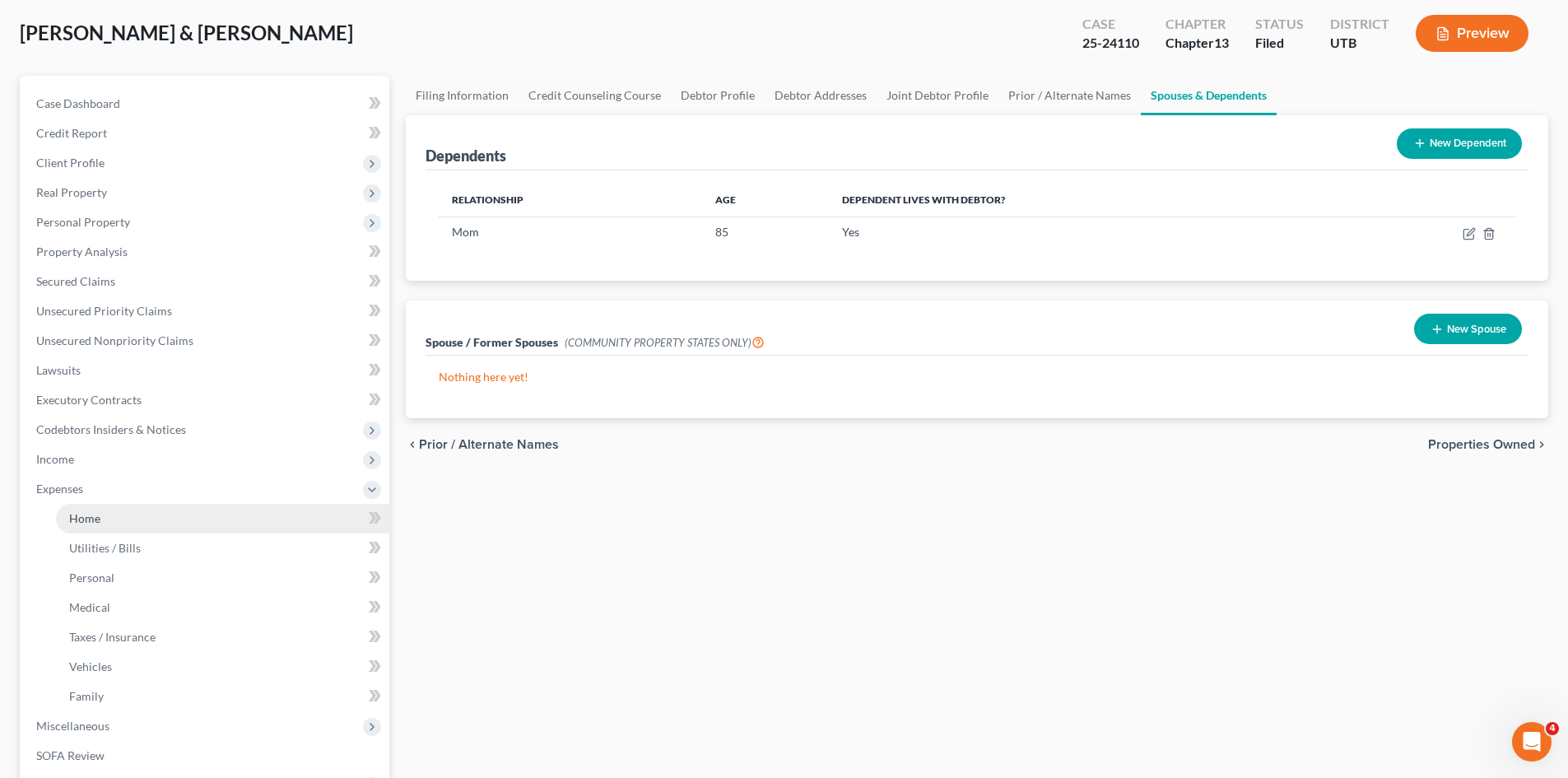
click at [93, 516] on span "Home" at bounding box center [84, 517] width 31 height 14
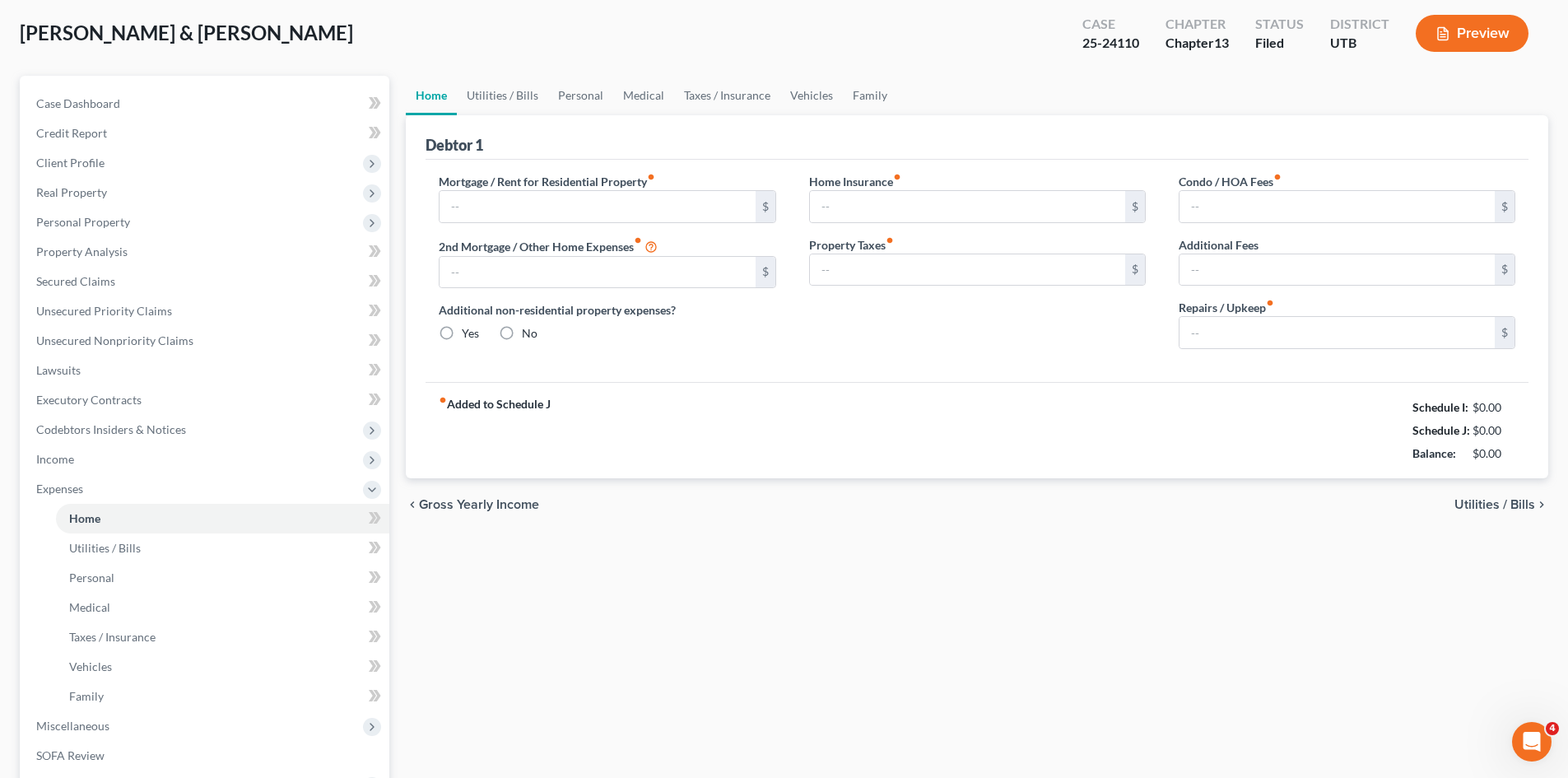
scroll to position [4, 0]
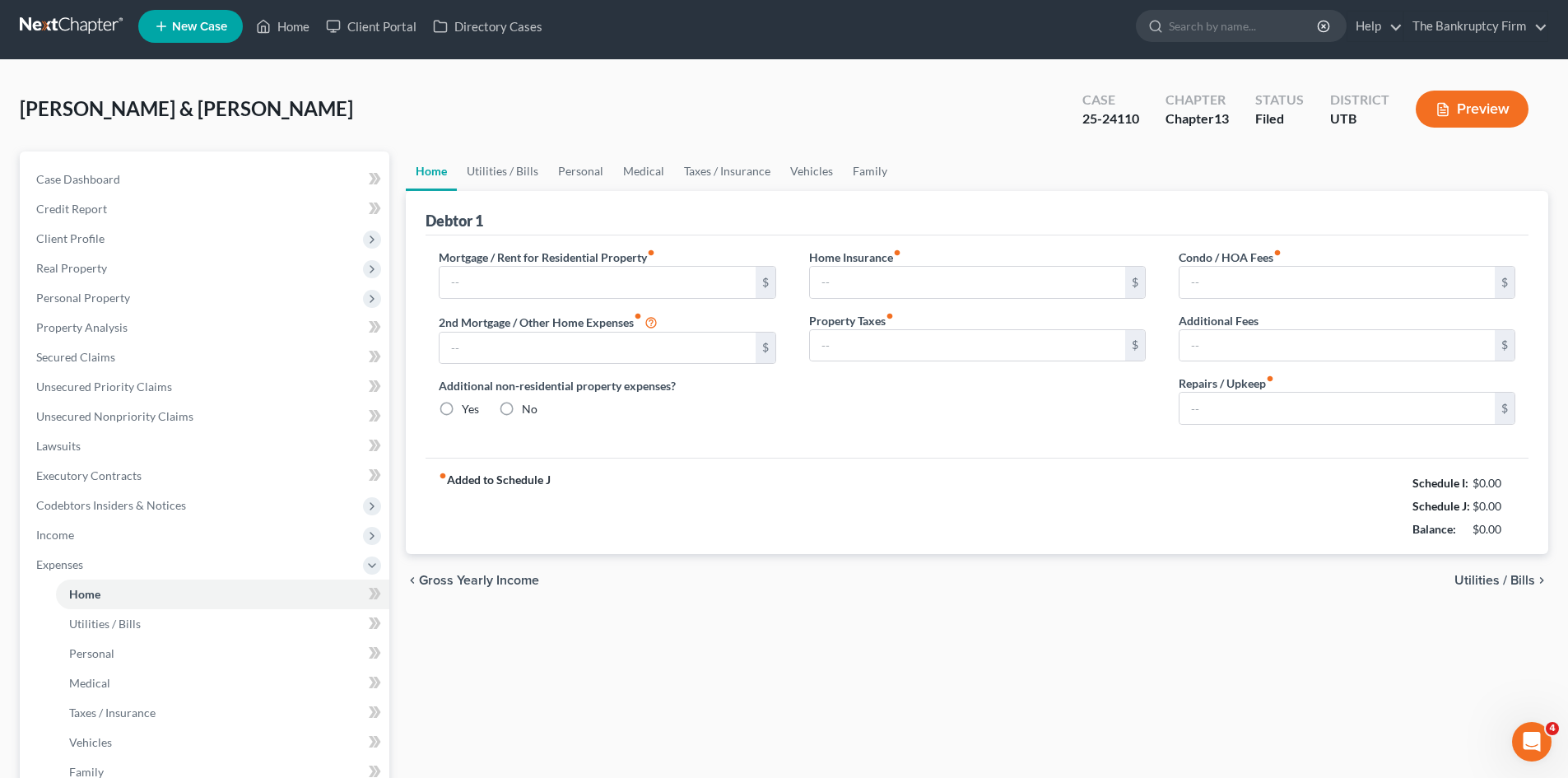
type input "1,451.00"
type input "0.00"
radio input "true"
type input "0.00"
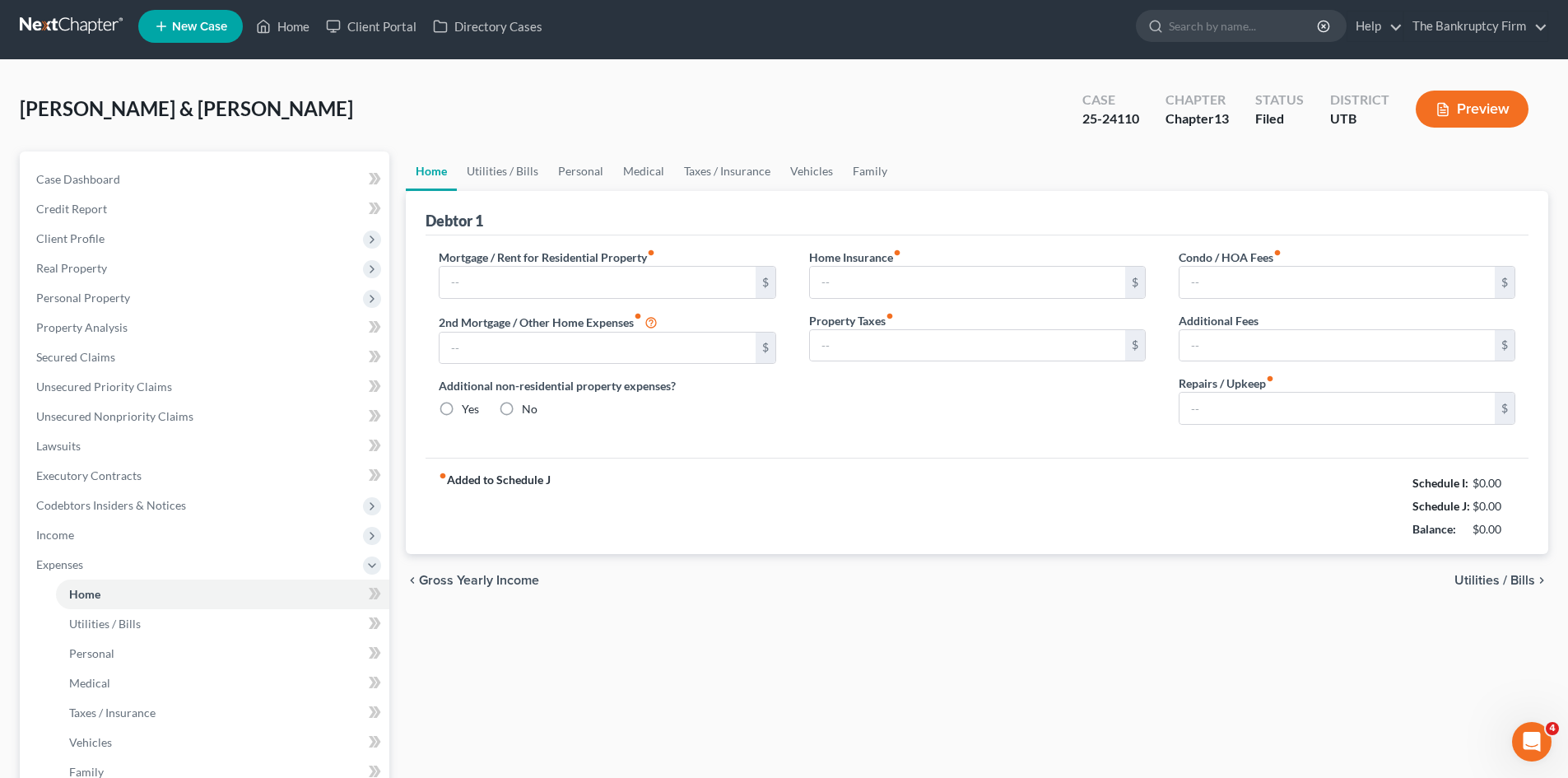
type input "0.00"
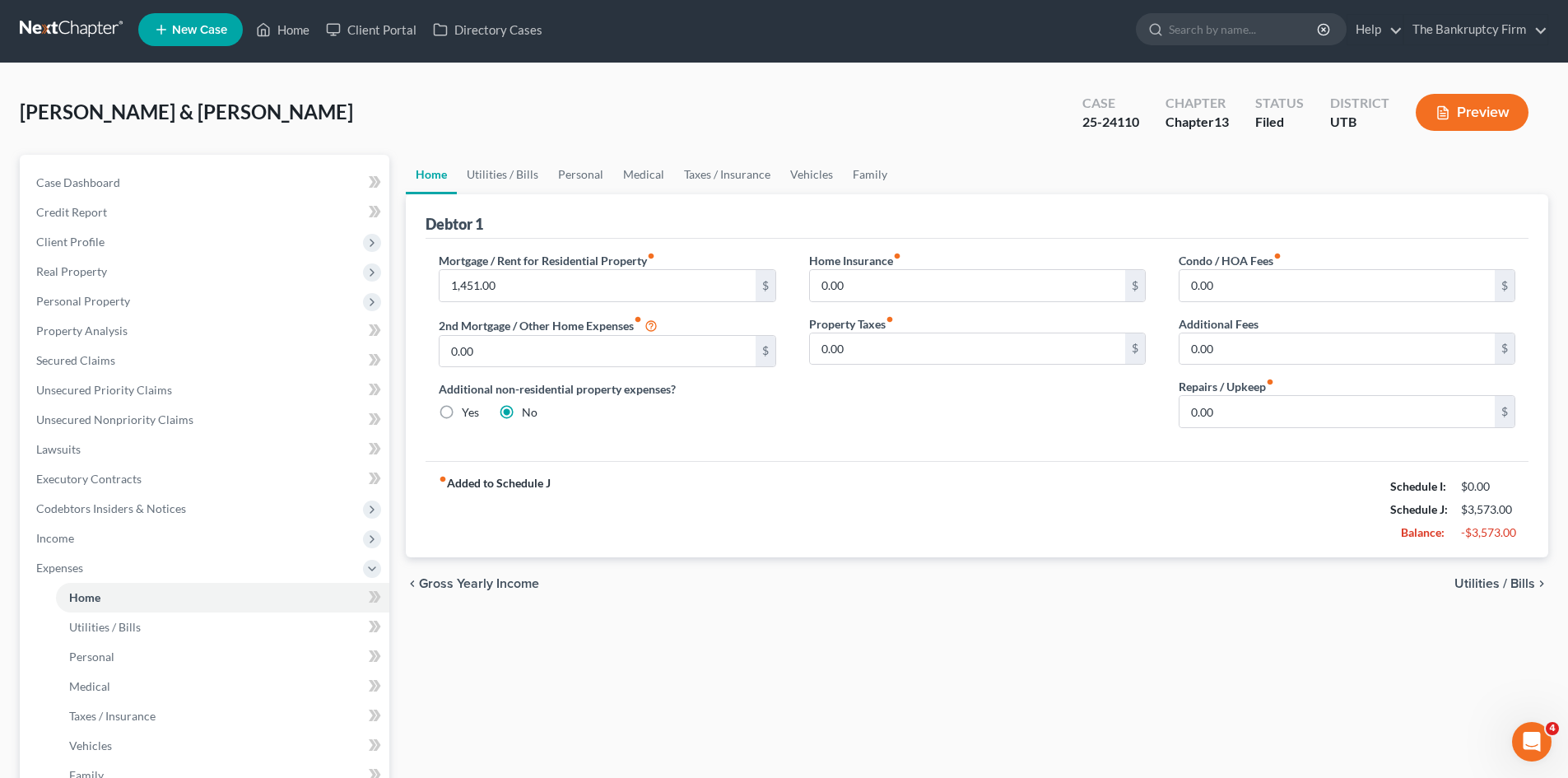
scroll to position [0, 0]
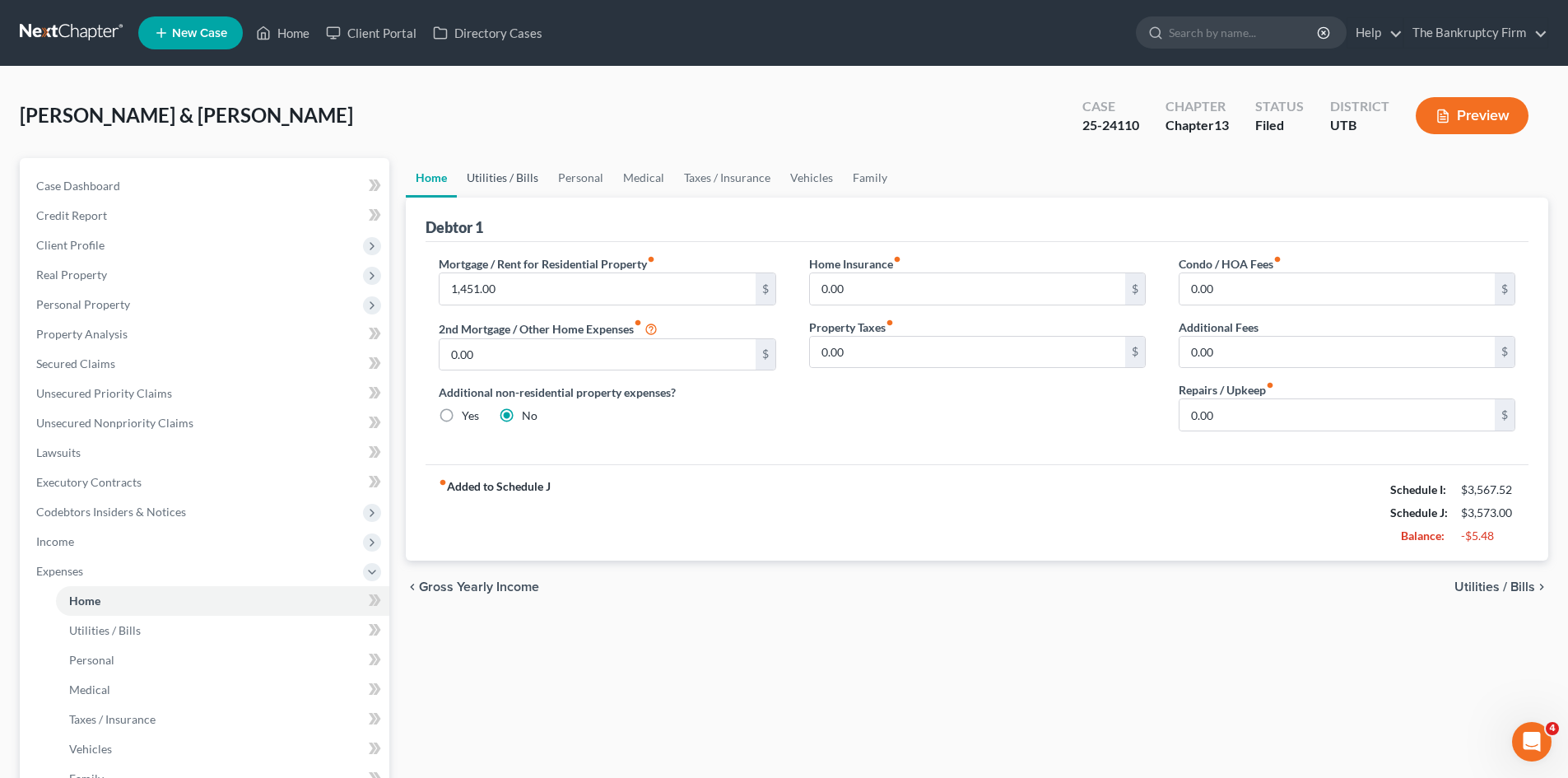
click at [518, 180] on link "Utilities / Bills" at bounding box center [502, 178] width 92 height 40
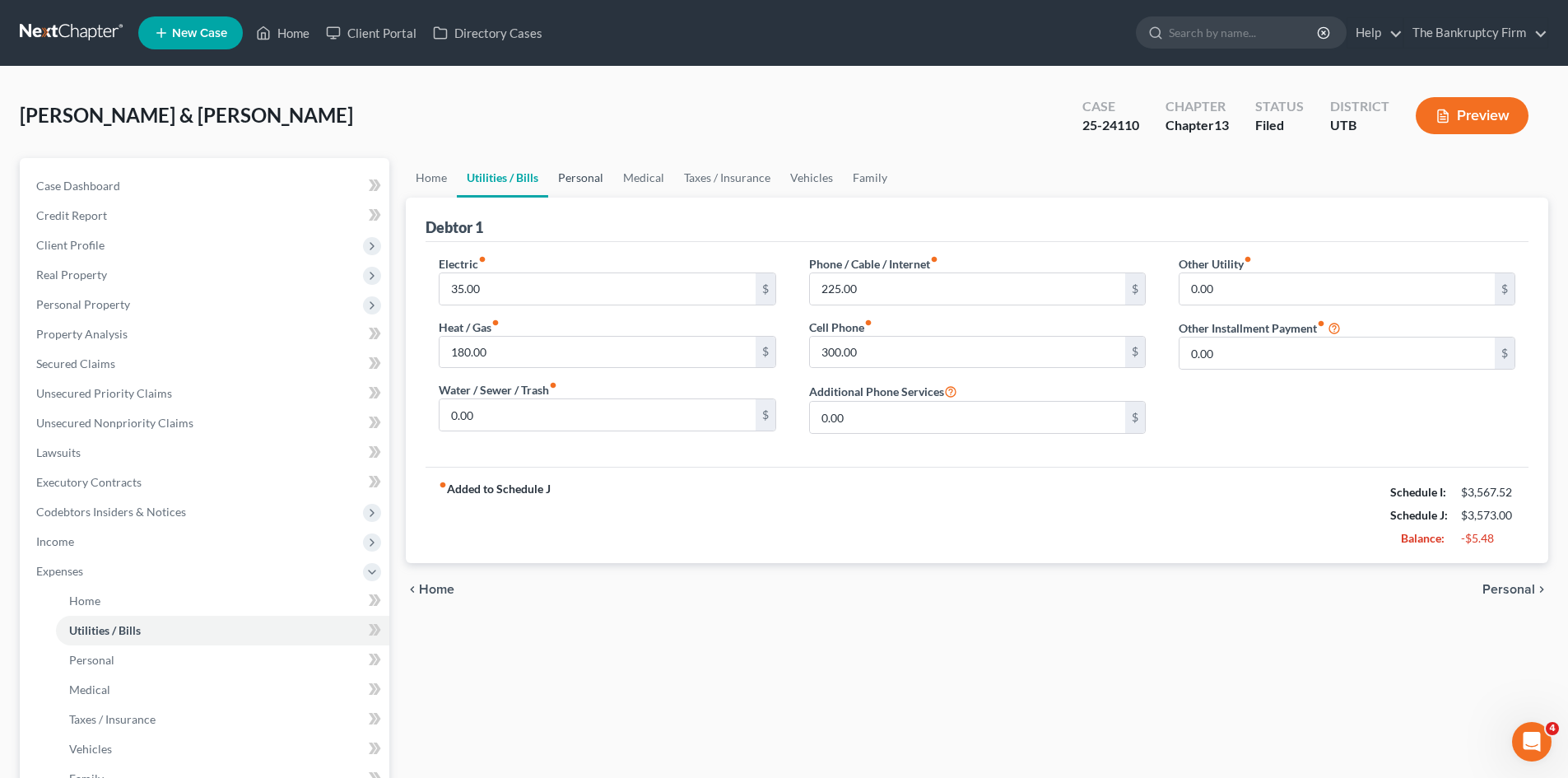
click at [583, 175] on link "Personal" at bounding box center [581, 178] width 65 height 40
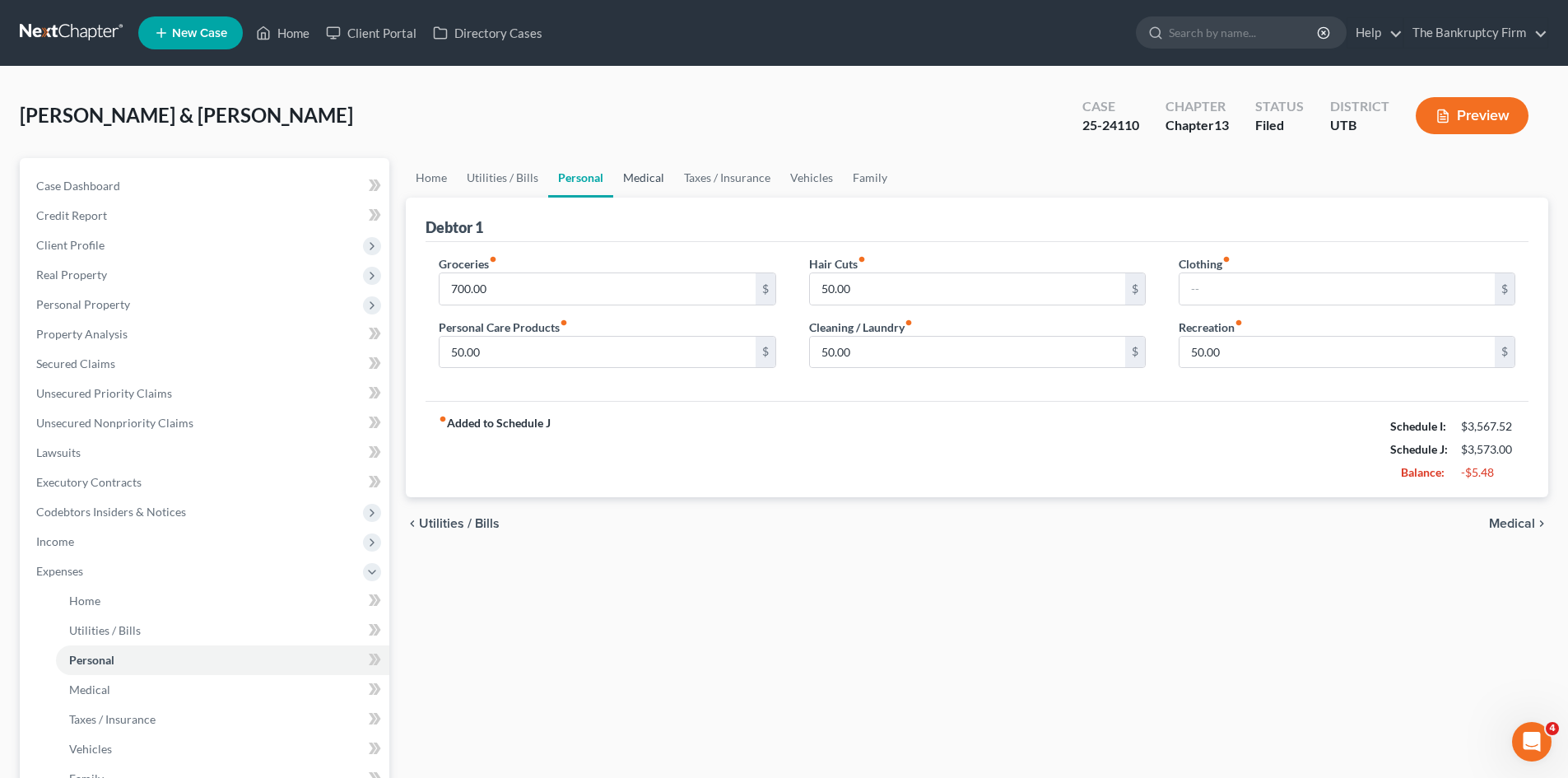
click at [628, 177] on link "Medical" at bounding box center [643, 178] width 61 height 40
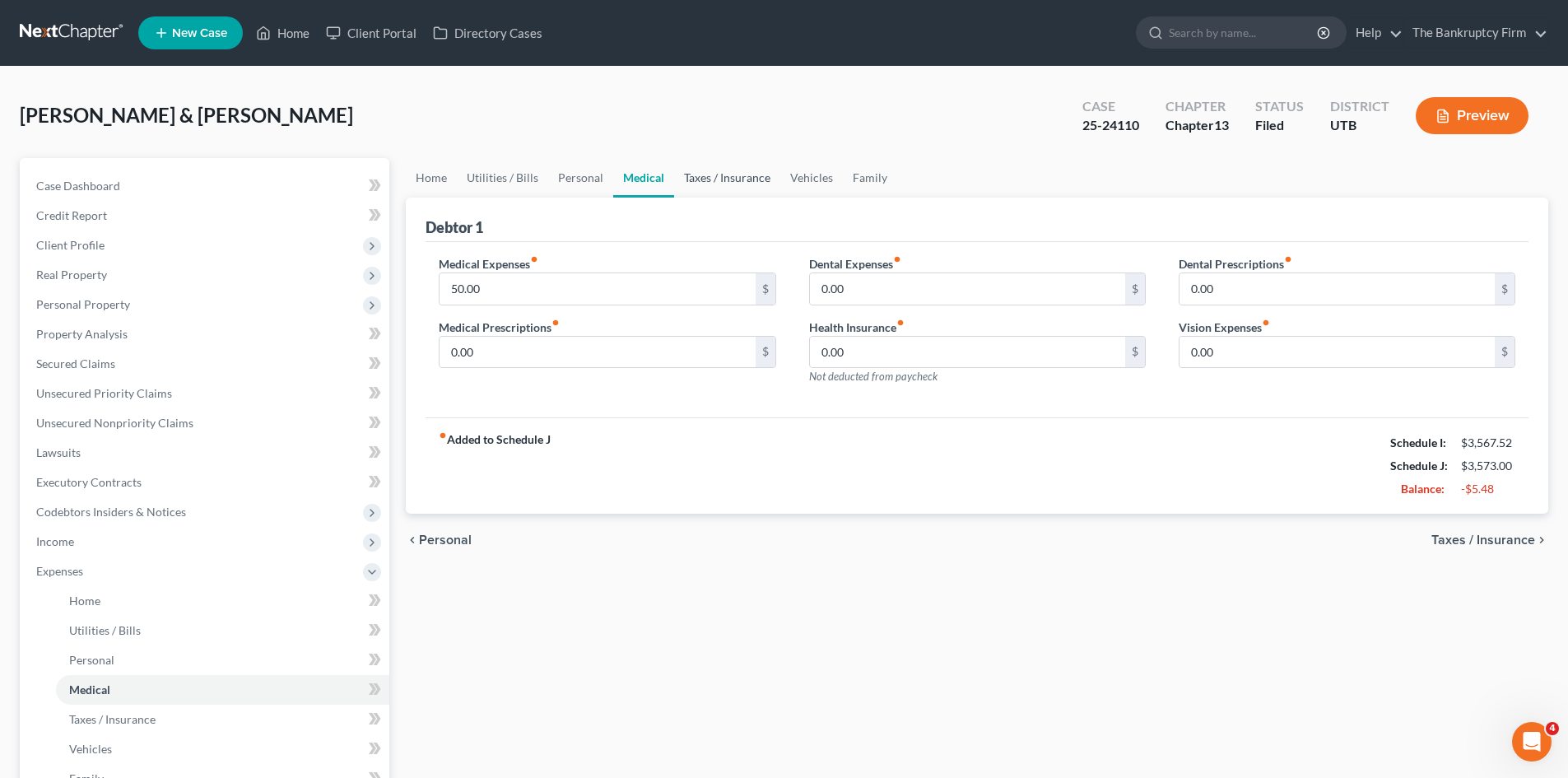
click at [697, 178] on link "Taxes / Insurance" at bounding box center [727, 178] width 106 height 40
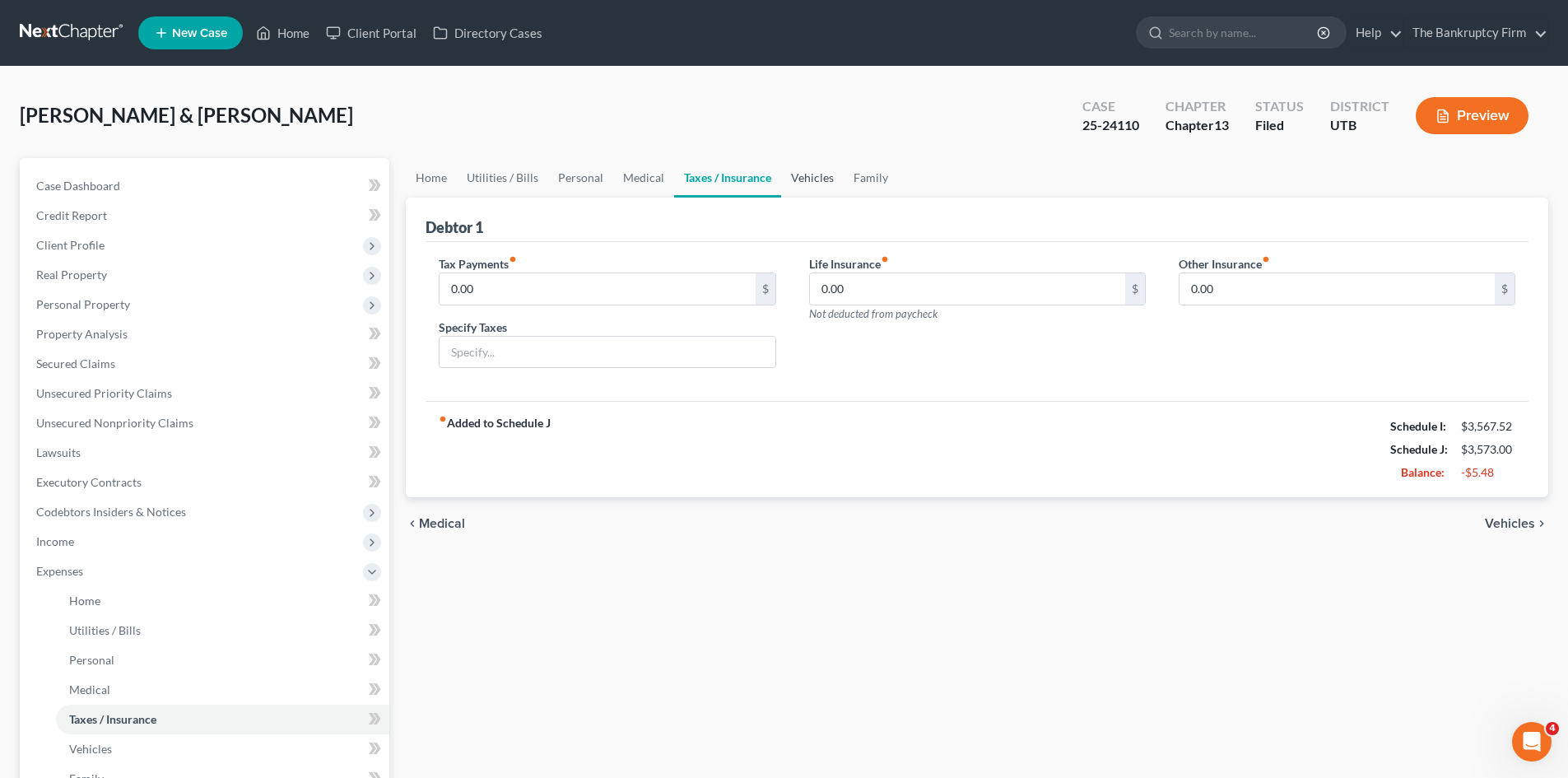
click at [802, 173] on link "Vehicles" at bounding box center [812, 178] width 63 height 40
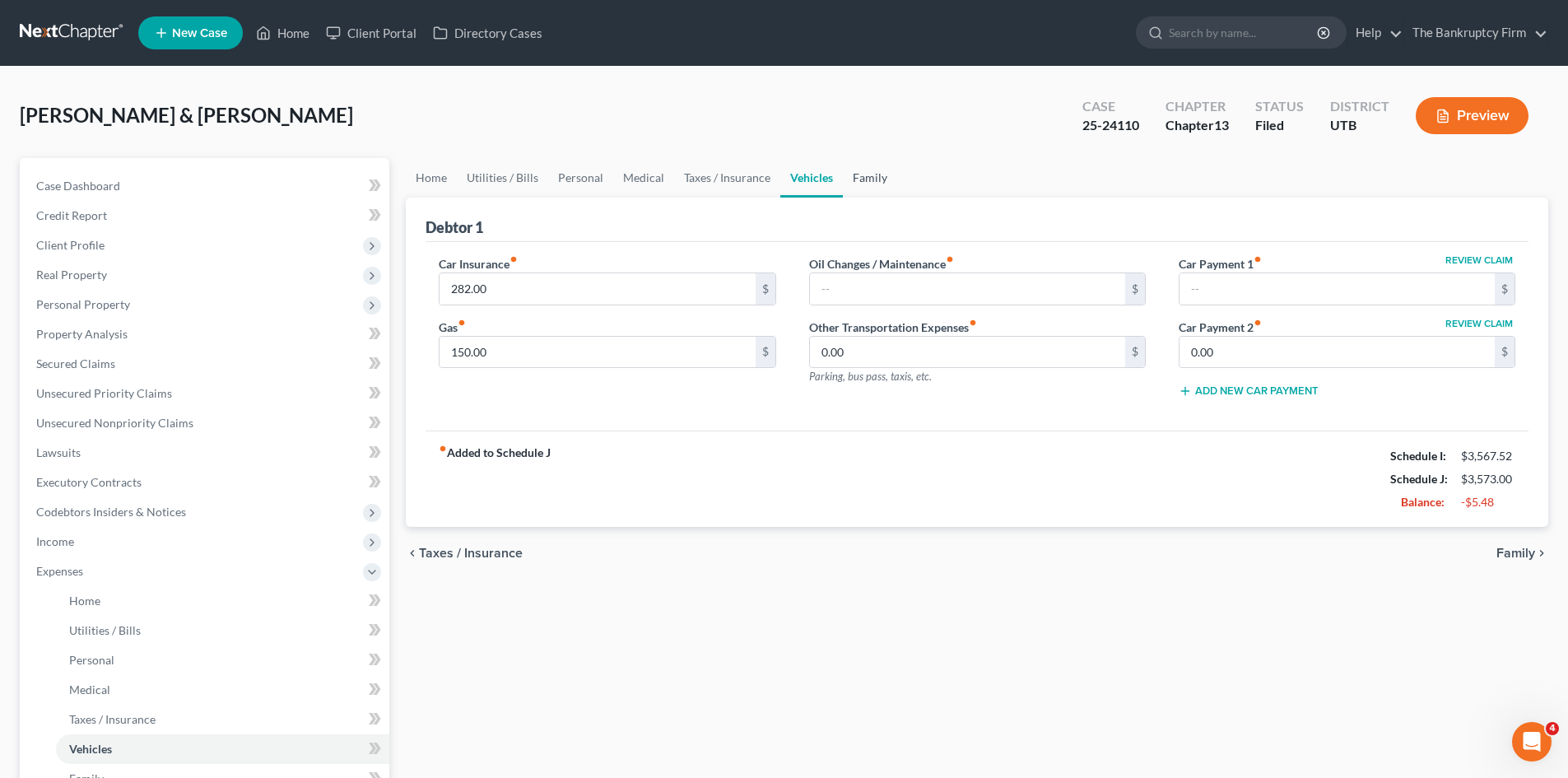
click at [867, 177] on link "Family" at bounding box center [870, 178] width 54 height 40
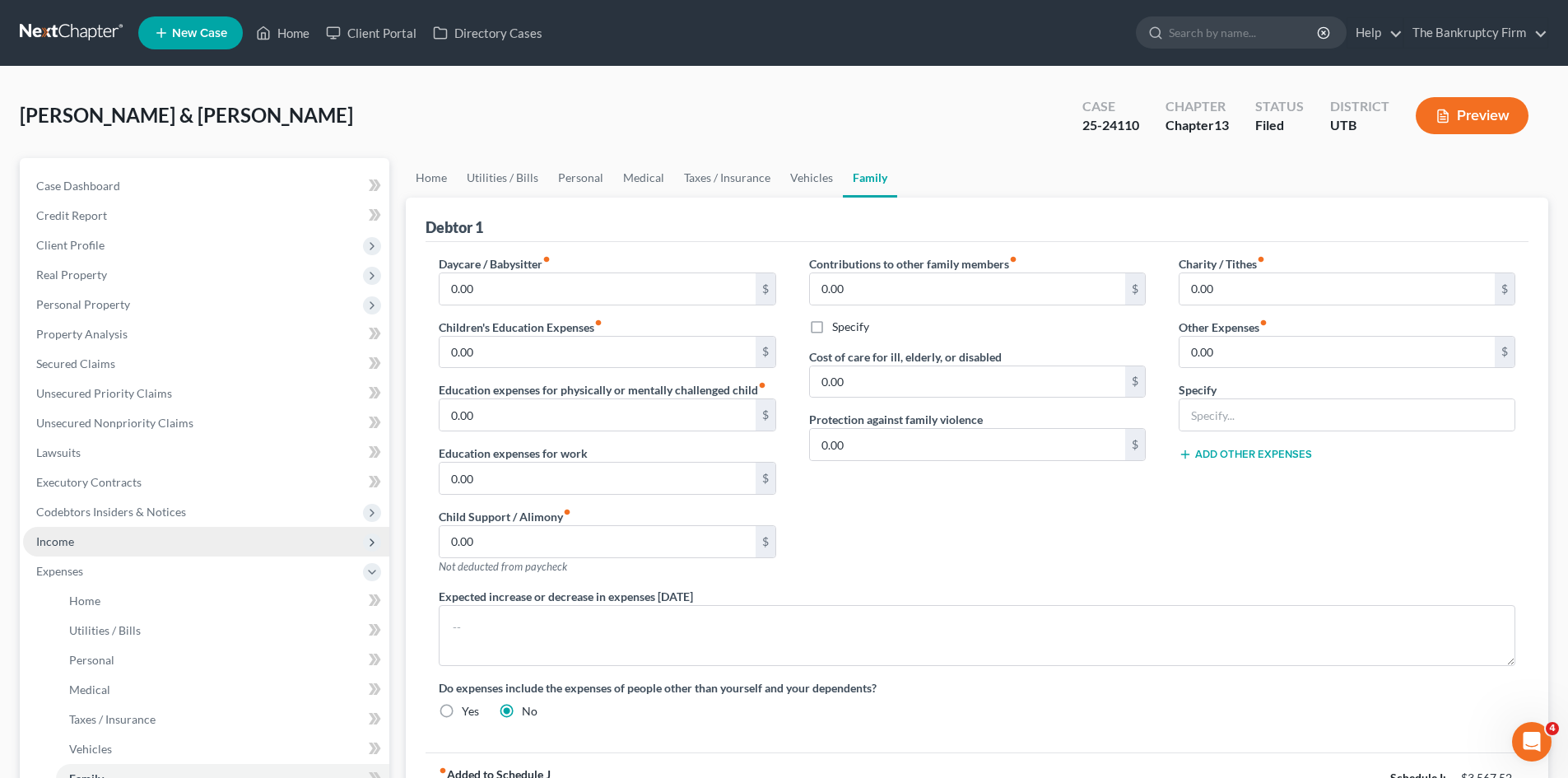
click at [70, 535] on span "Income" at bounding box center [55, 541] width 38 height 14
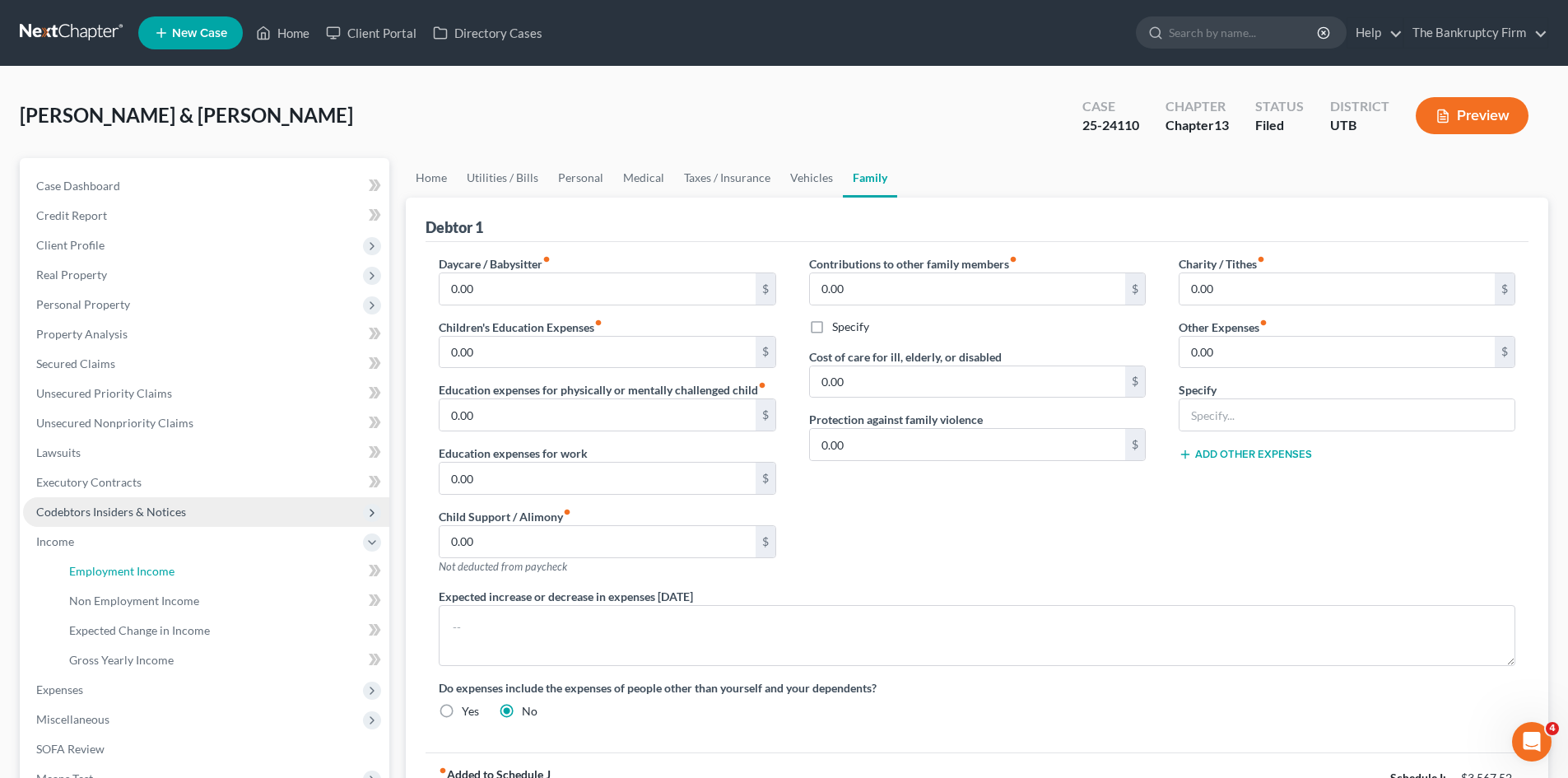
click at [113, 573] on span "Employment Income" at bounding box center [122, 570] width 105 height 14
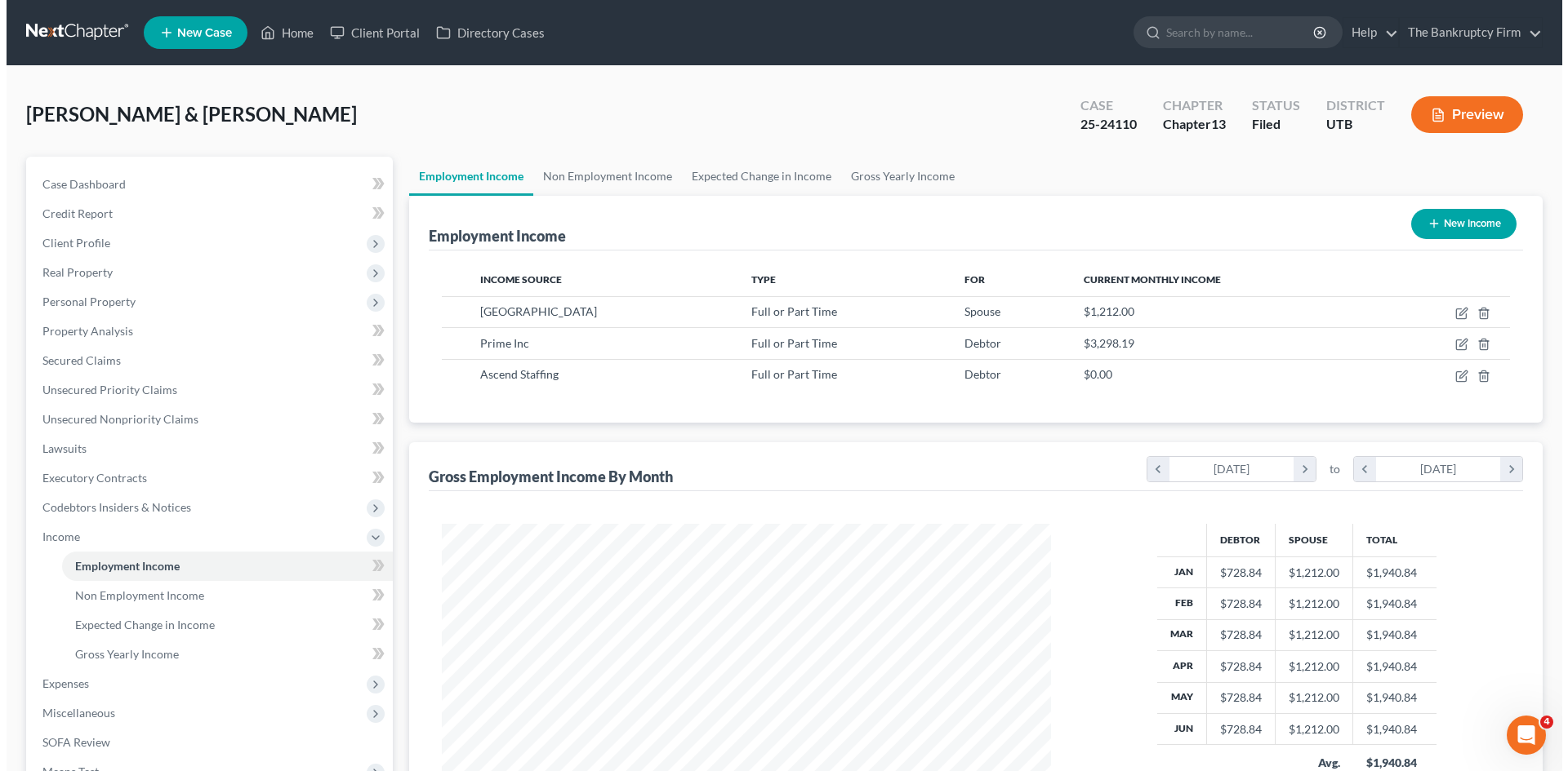
scroll to position [304, 642]
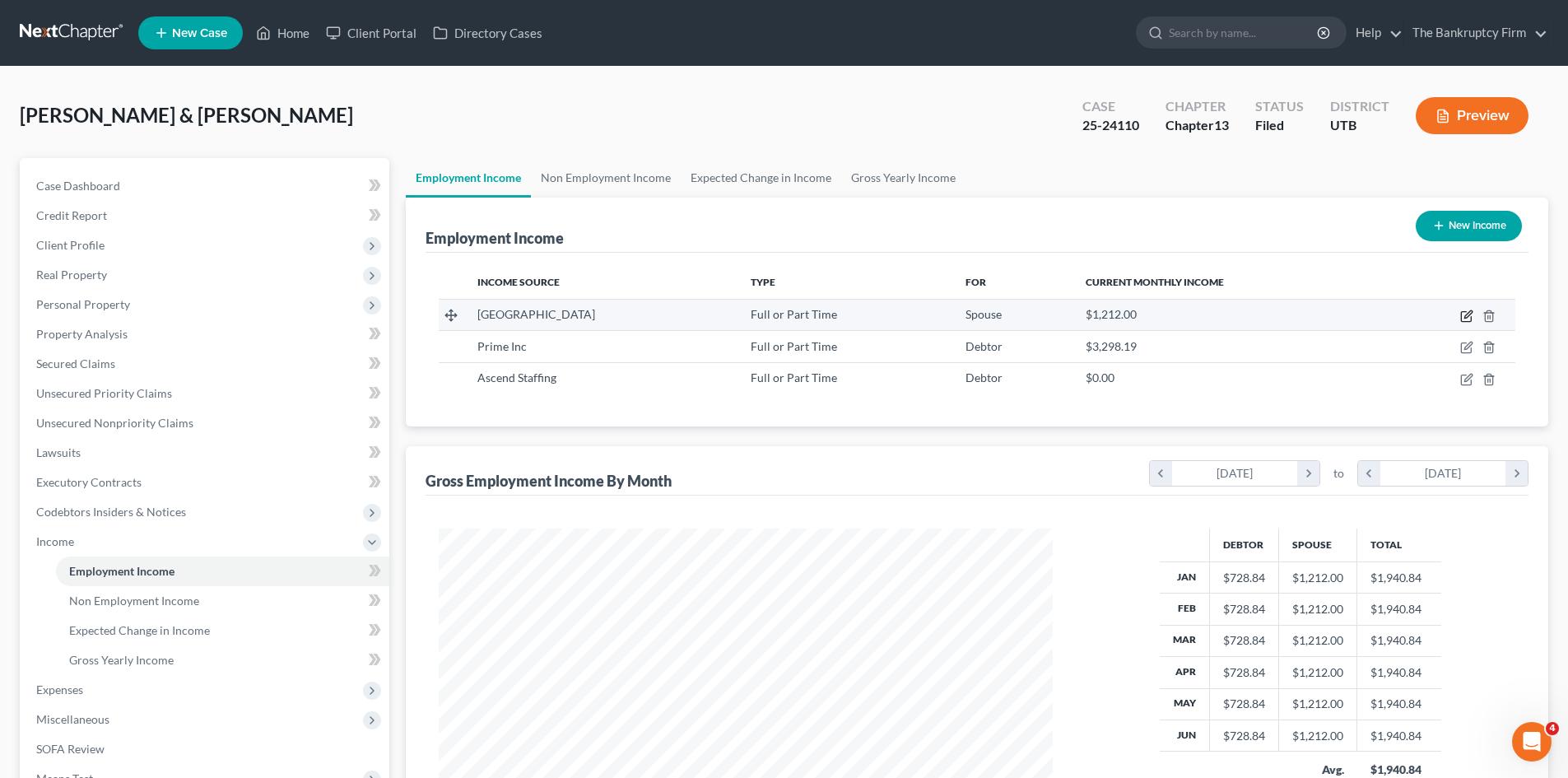
click at [1467, 314] on icon "button" at bounding box center [1468, 314] width 7 height 7
select select "0"
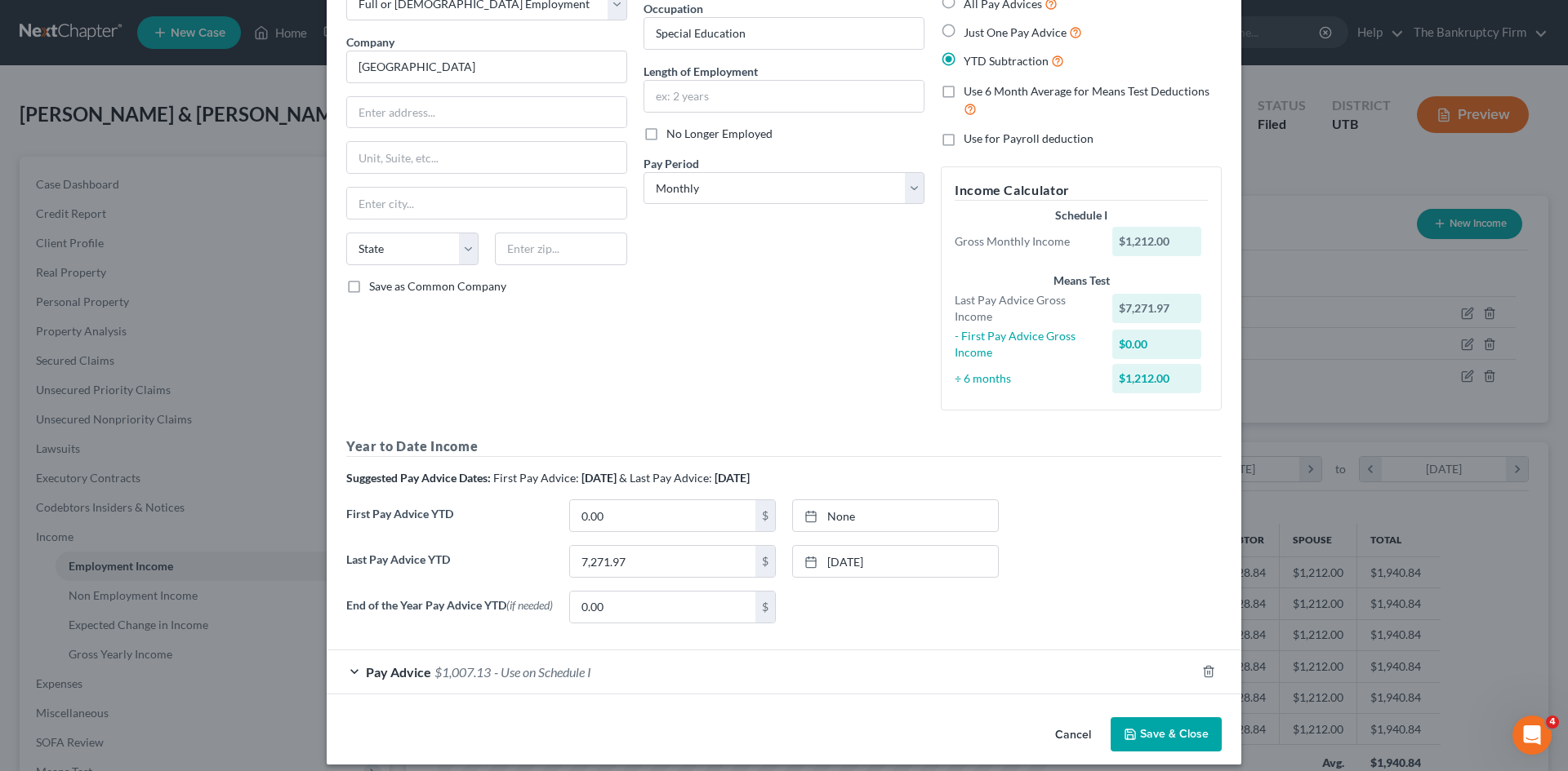
scroll to position [121, 0]
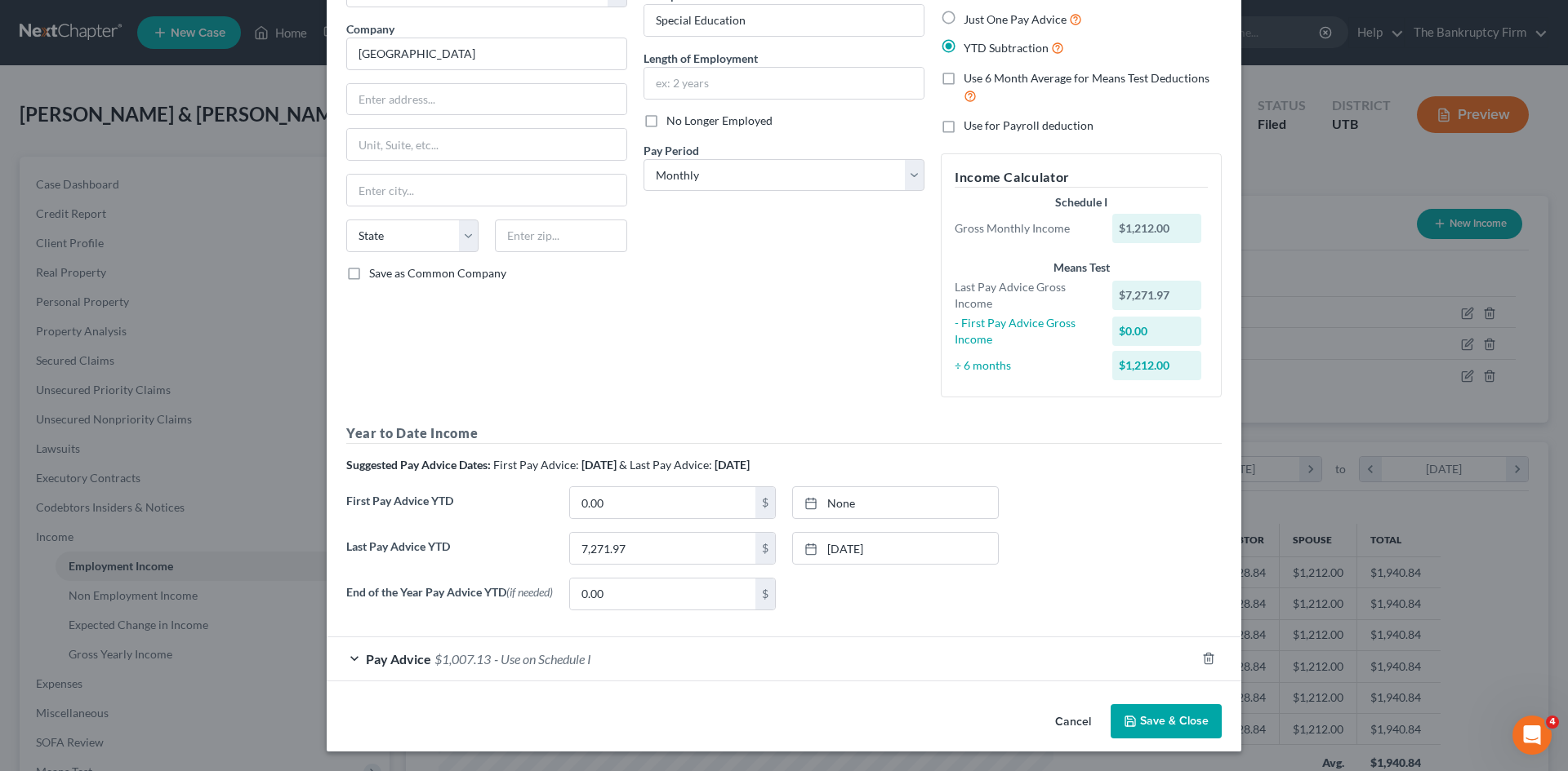
click at [544, 658] on span "- Use on Schedule I" at bounding box center [543, 659] width 97 height 15
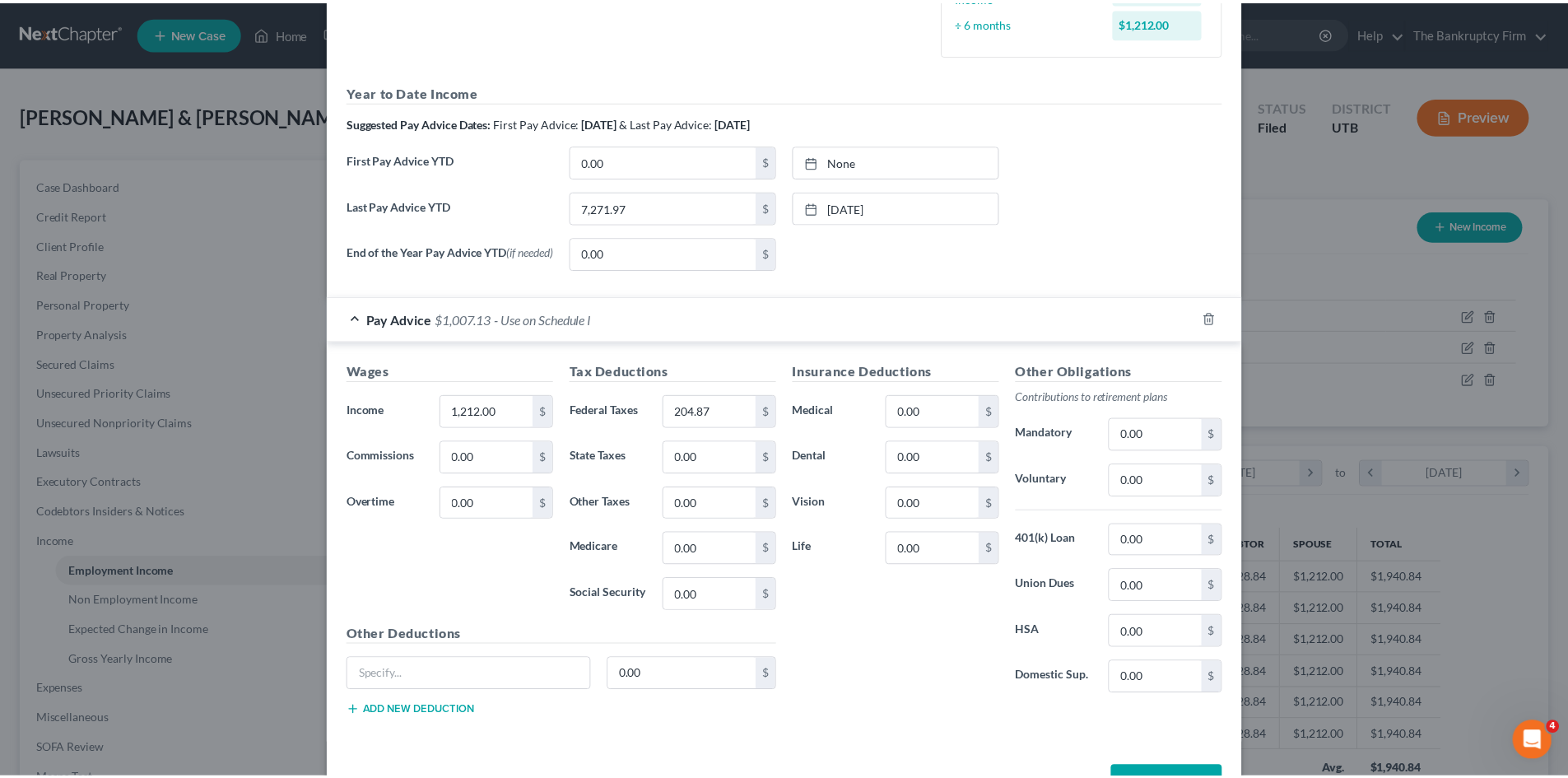
scroll to position [525, 0]
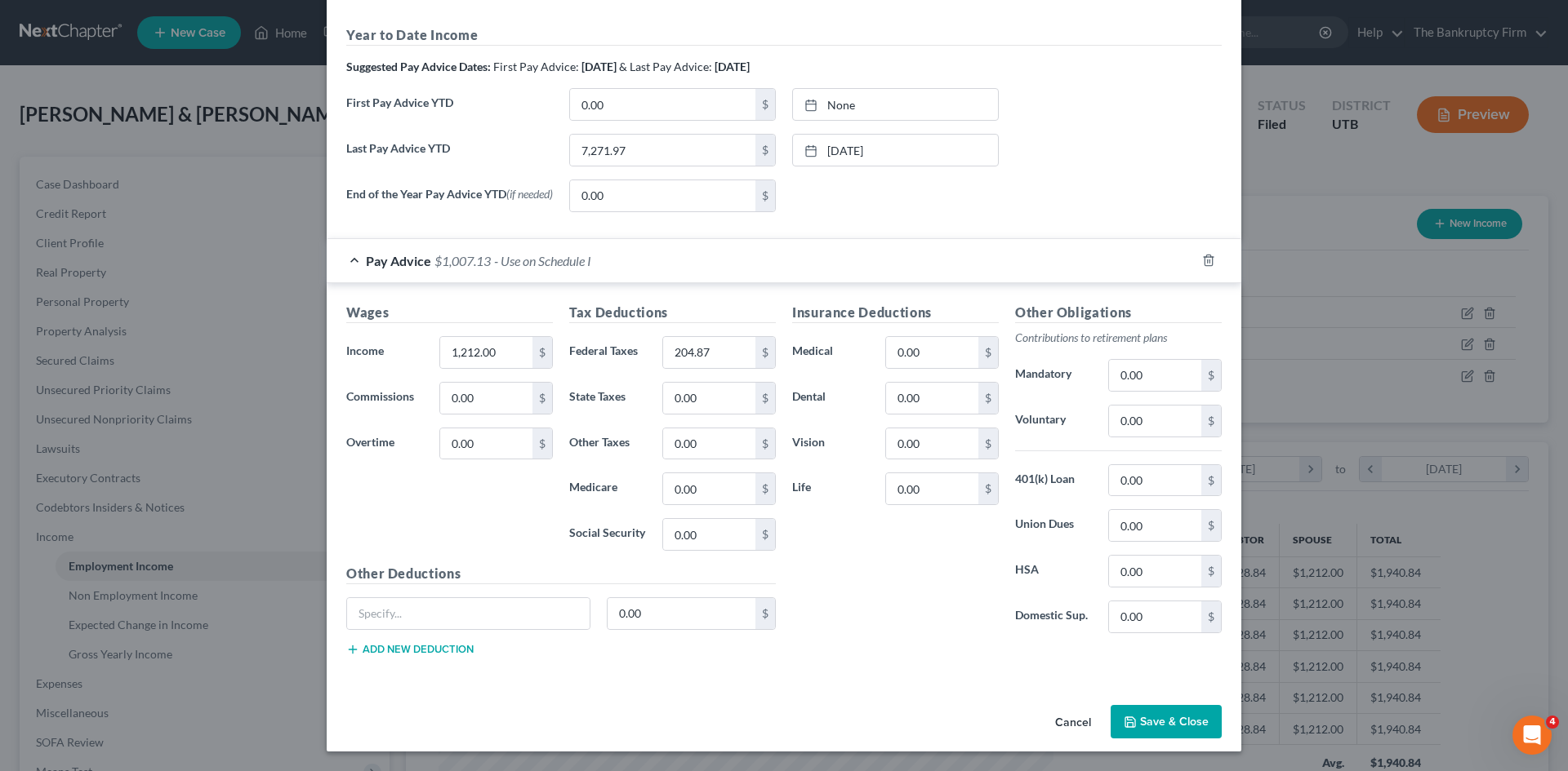
click at [1136, 722] on button "Save & Close" at bounding box center [1166, 722] width 111 height 34
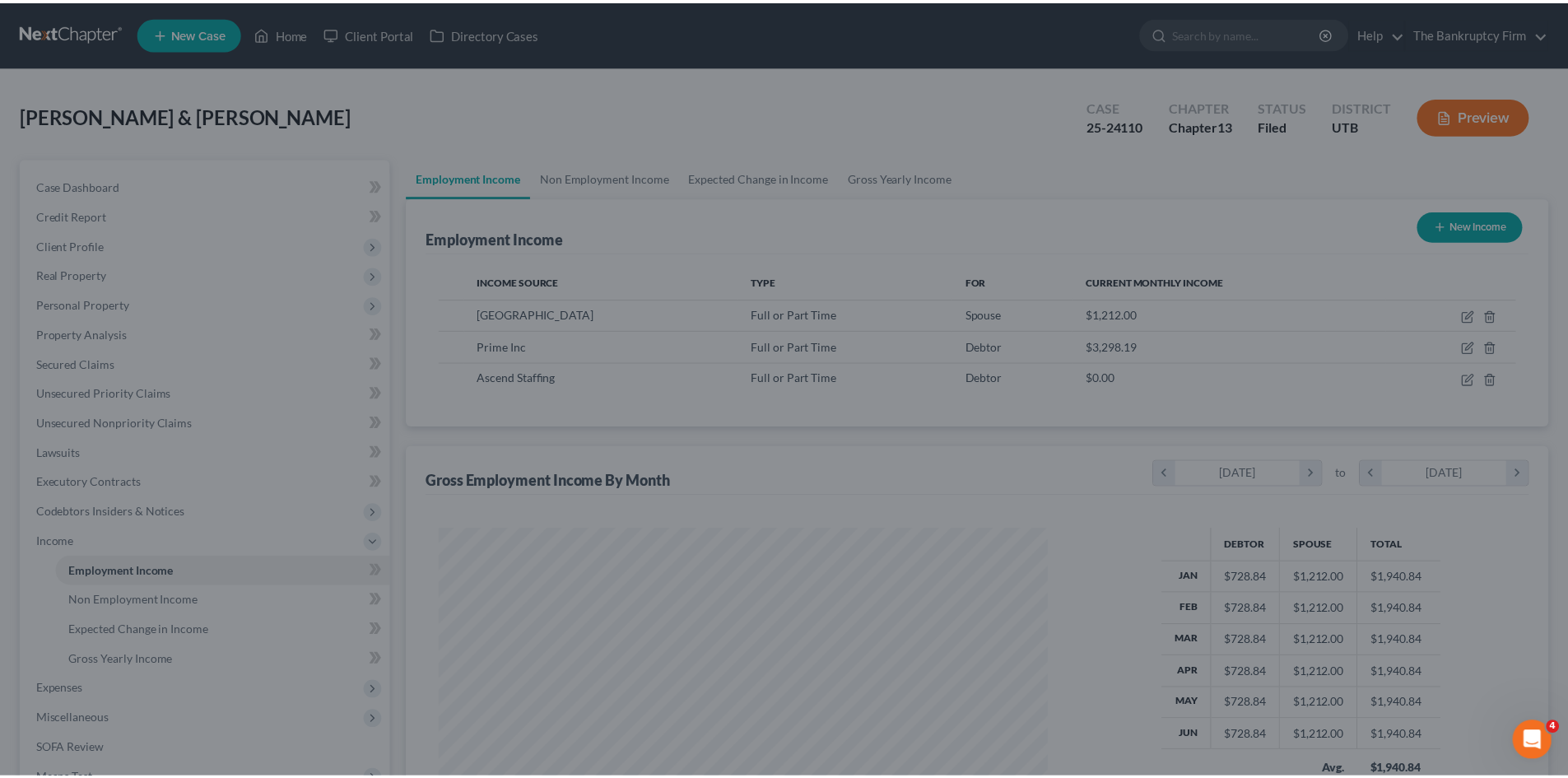
scroll to position [823216, 822503]
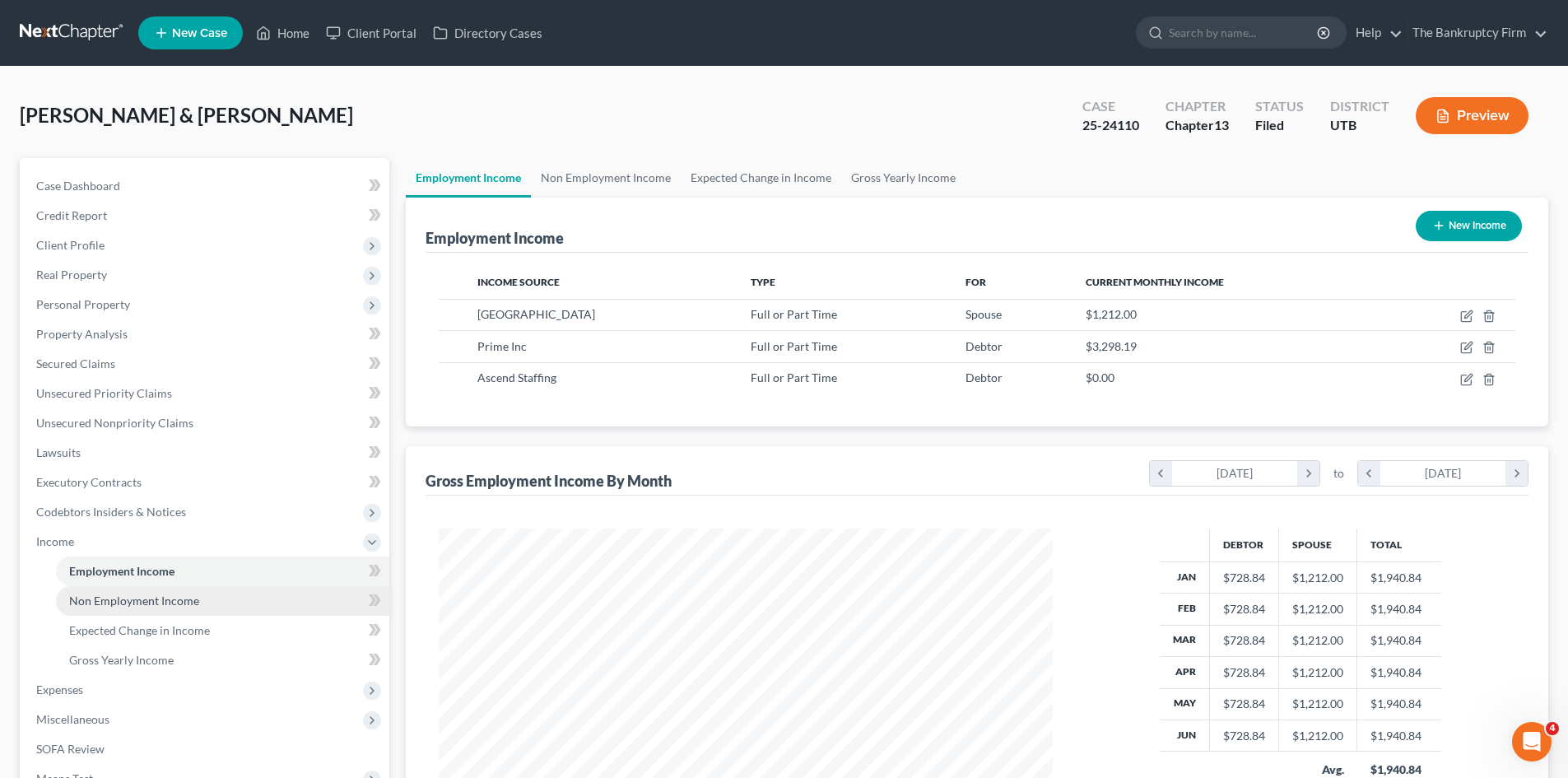
click at [94, 606] on span "Non Employment Income" at bounding box center [133, 600] width 130 height 14
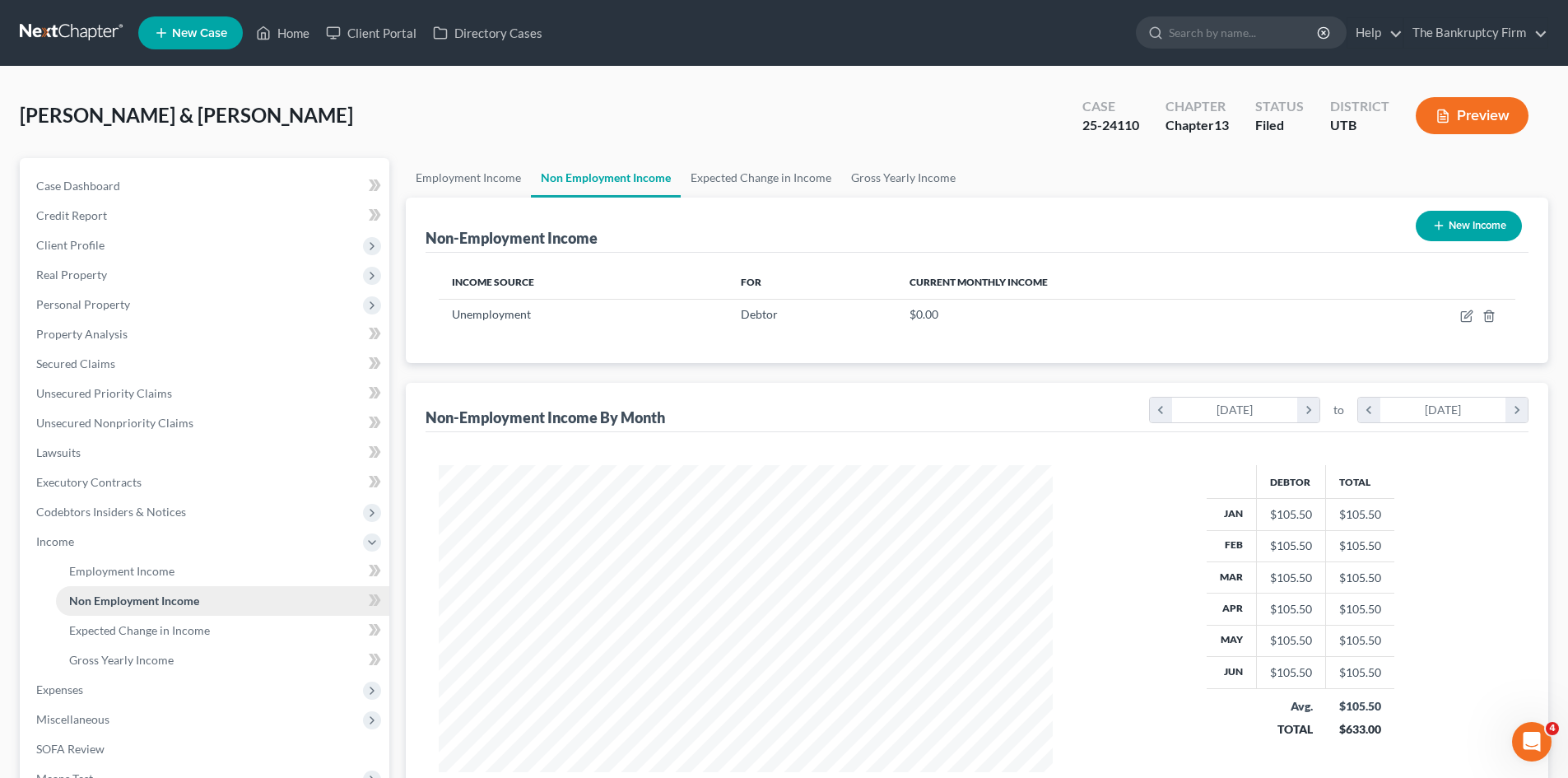
scroll to position [307, 647]
click at [43, 693] on span "Expenses" at bounding box center [60, 689] width 47 height 14
click at [65, 603] on link "Home" at bounding box center [222, 601] width 333 height 30
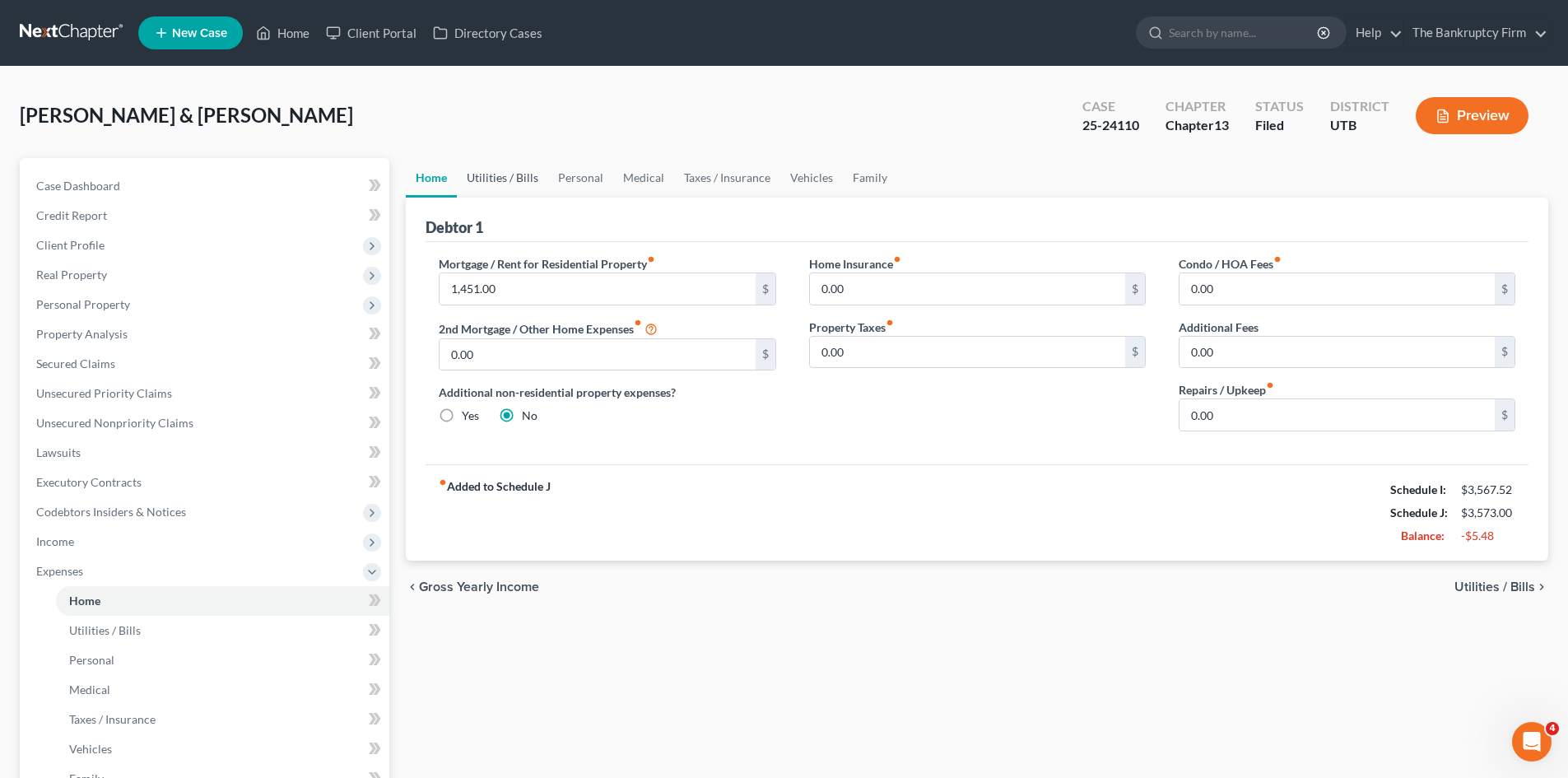
click at [519, 182] on link "Utilities / Bills" at bounding box center [502, 178] width 92 height 40
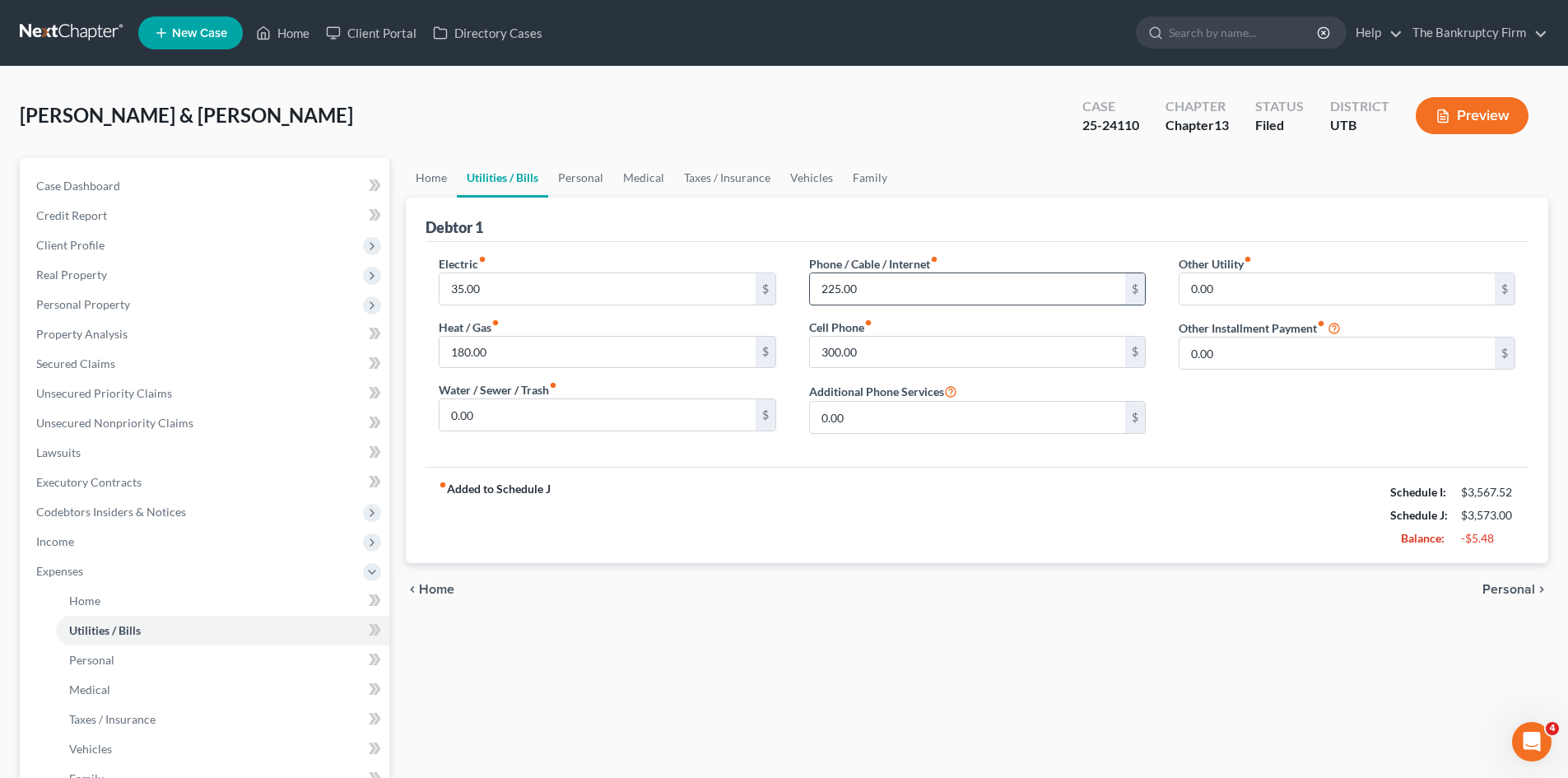
click at [858, 289] on input "225.00" at bounding box center [967, 289] width 315 height 31
type input "100"
click at [590, 175] on link "Personal" at bounding box center [581, 178] width 65 height 40
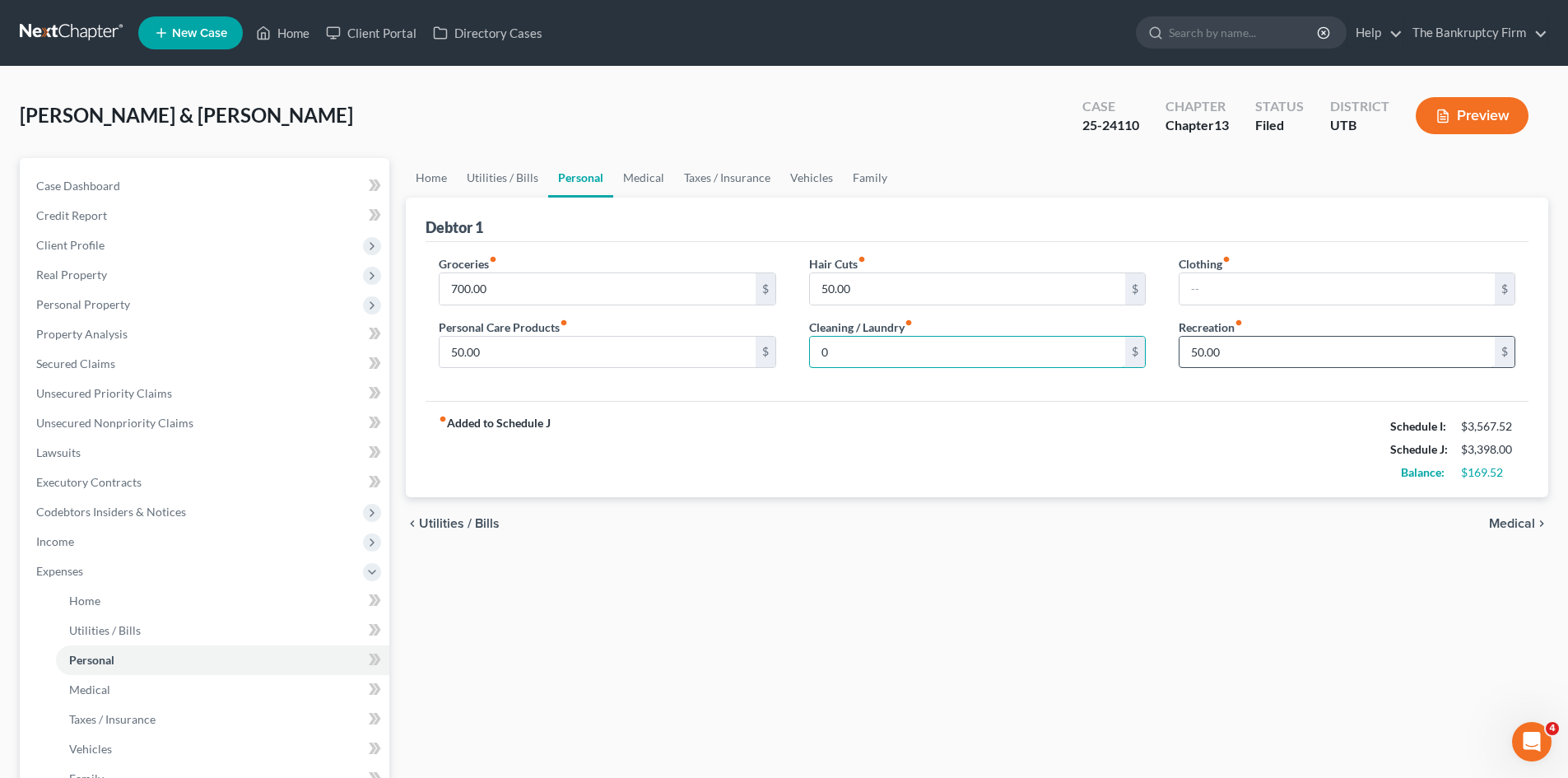
type input "0"
drag, startPoint x: 630, startPoint y: 188, endPoint x: 652, endPoint y: 179, distance: 23.8
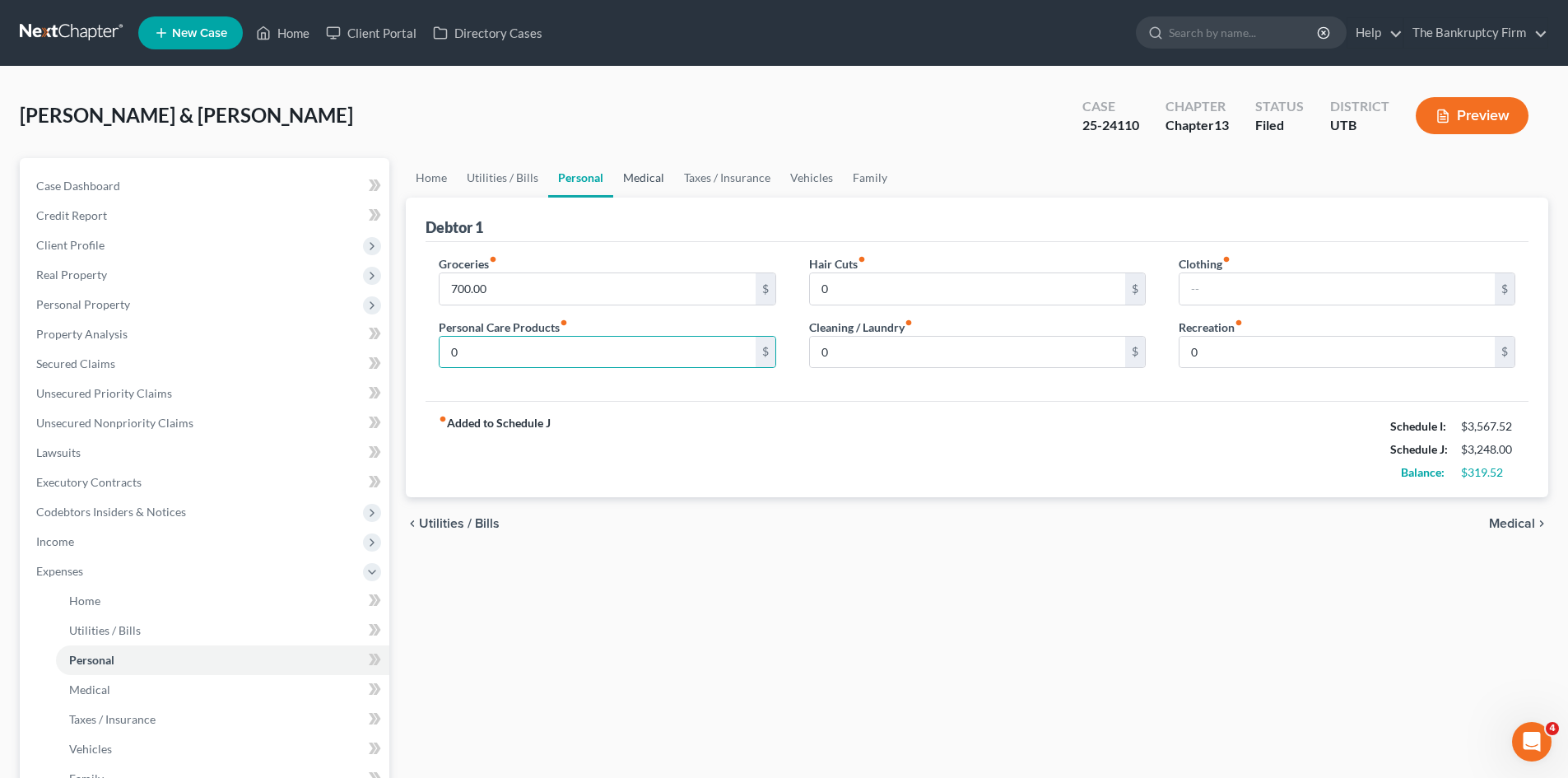
click at [630, 188] on link "Medical" at bounding box center [643, 178] width 61 height 40
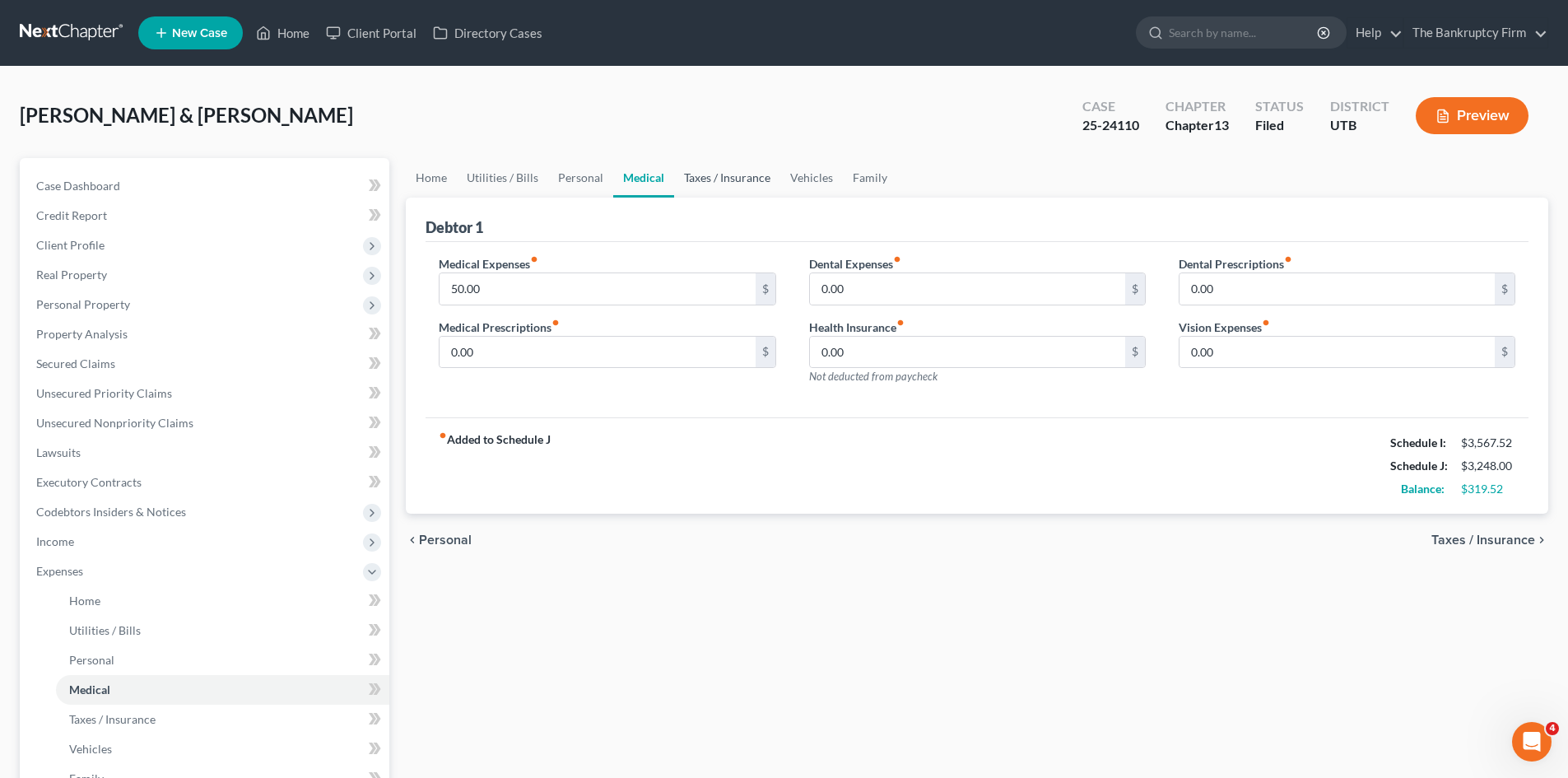
click at [715, 182] on link "Taxes / Insurance" at bounding box center [727, 178] width 106 height 40
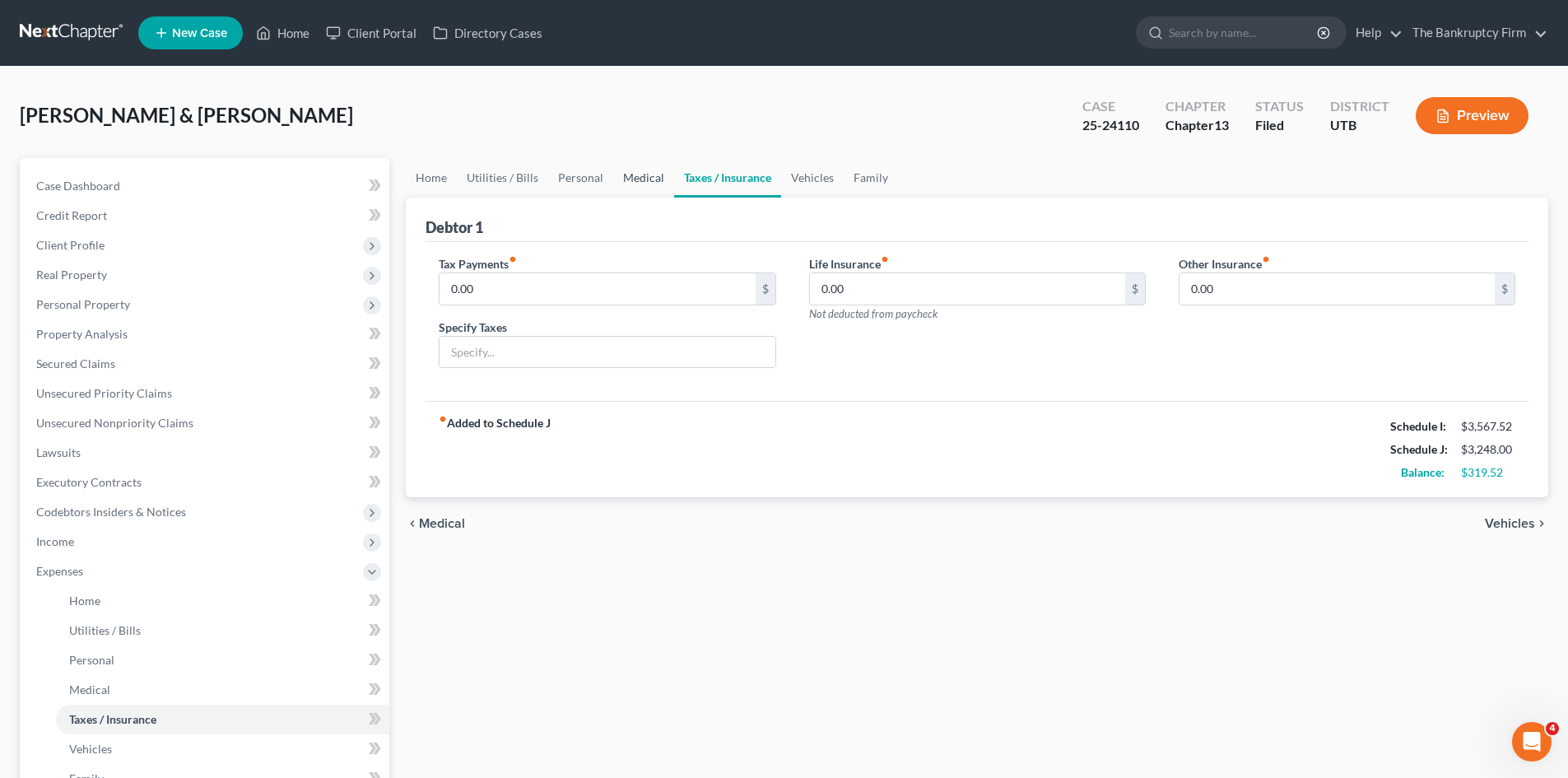
click at [630, 175] on link "Medical" at bounding box center [643, 178] width 61 height 40
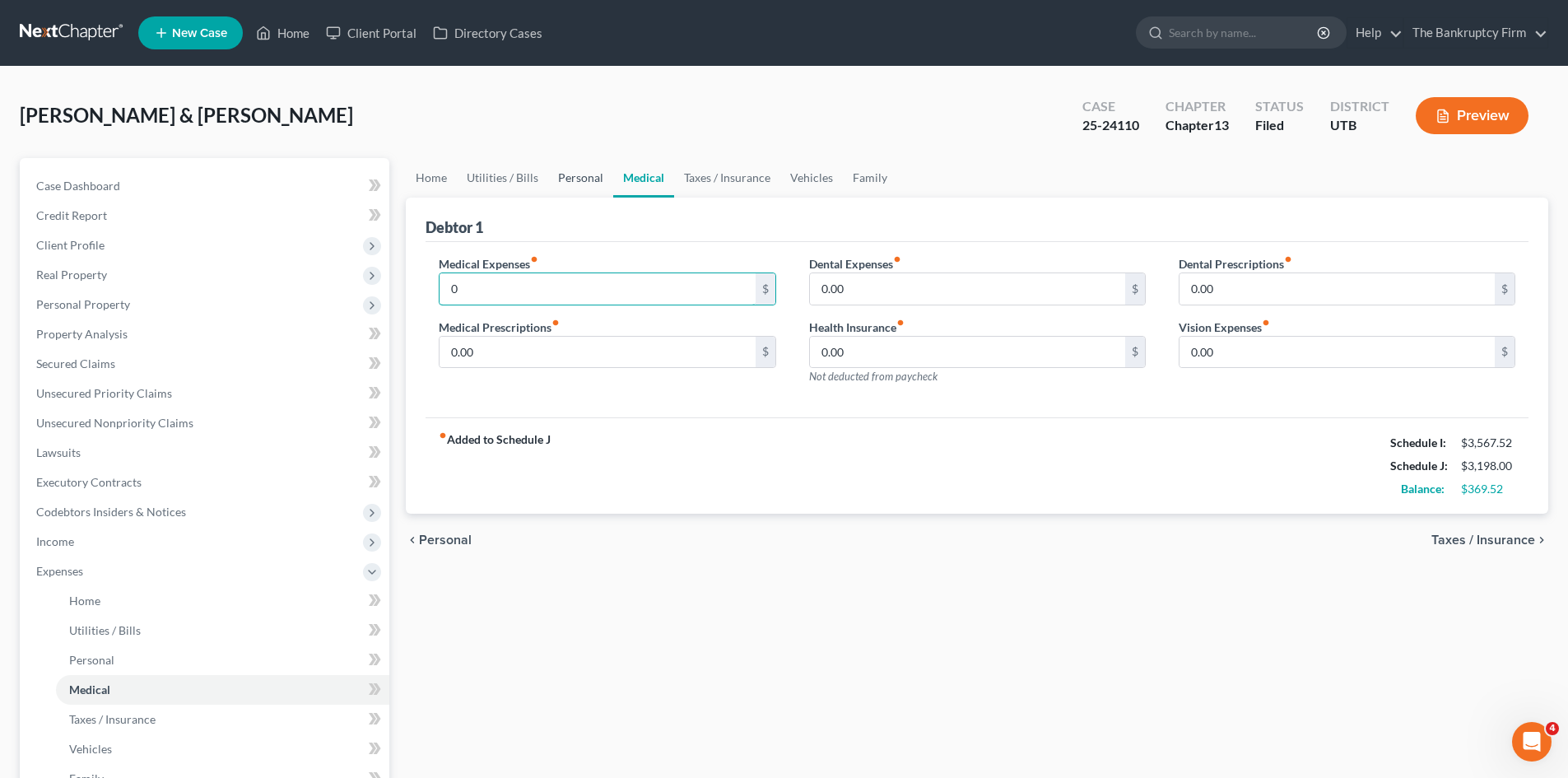
type input "0"
click at [581, 181] on link "Personal" at bounding box center [581, 178] width 65 height 40
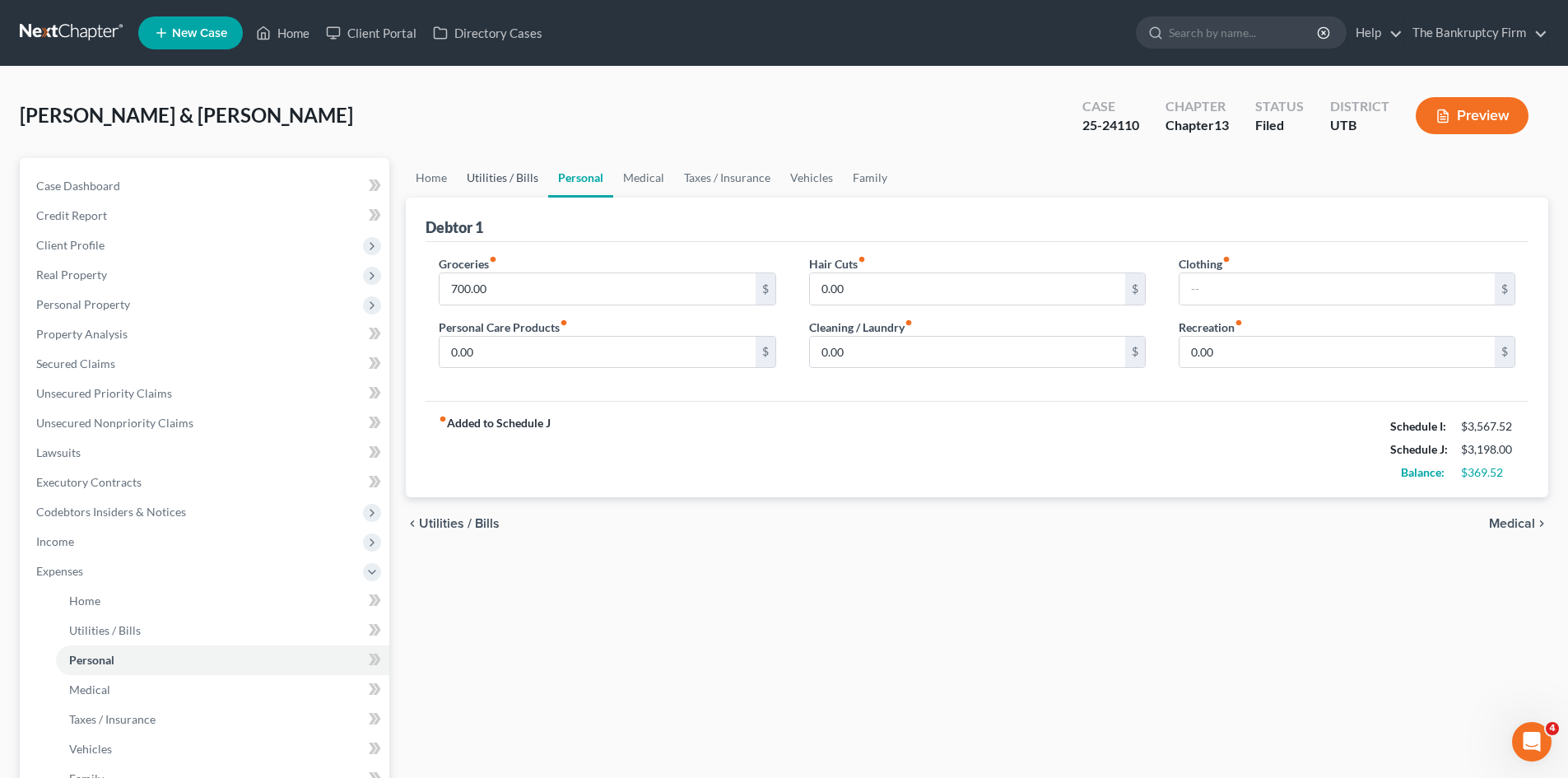
click at [501, 178] on link "Utilities / Bills" at bounding box center [502, 178] width 92 height 40
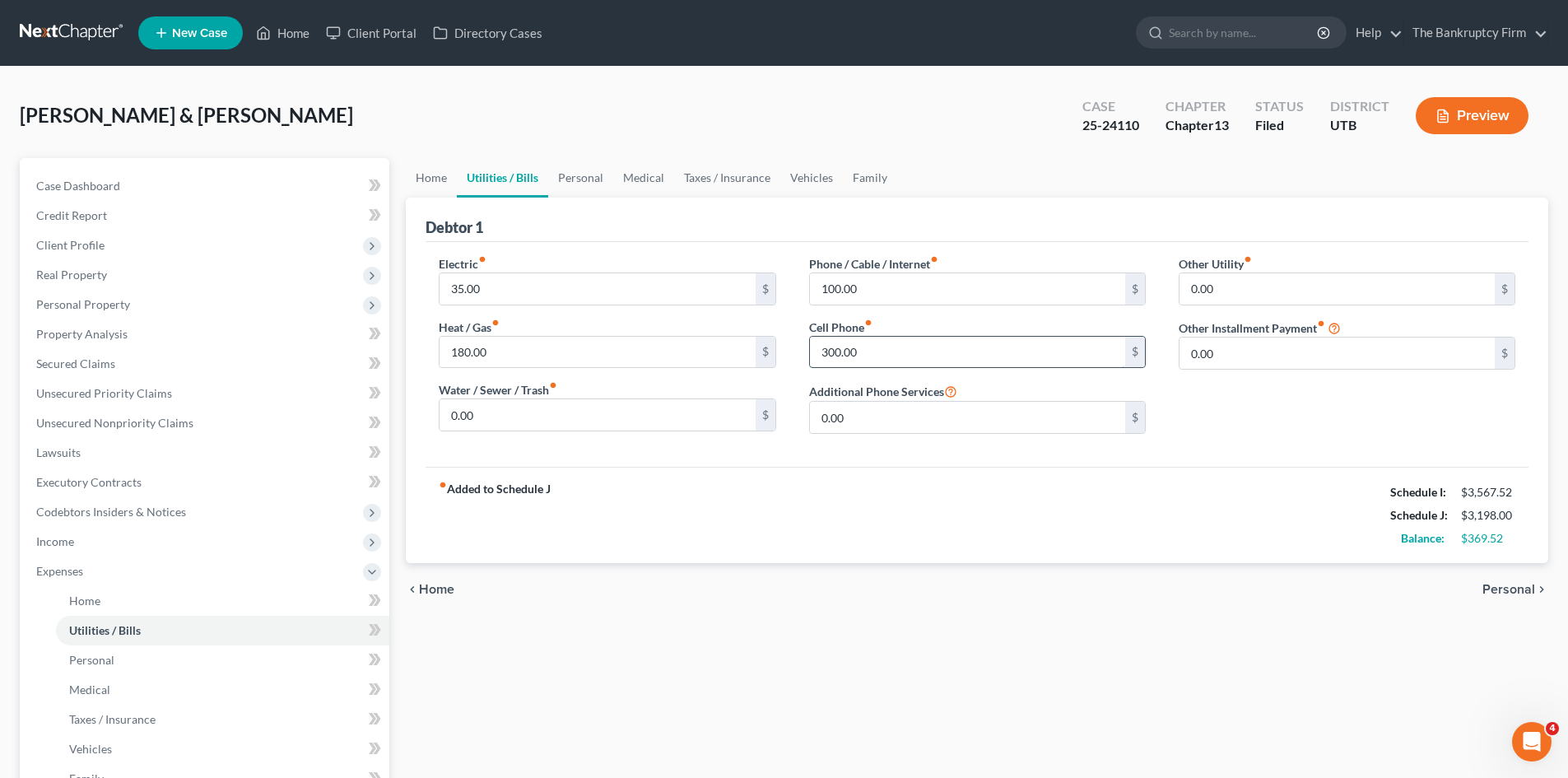
click at [859, 348] on input "300.00" at bounding box center [967, 352] width 315 height 31
drag, startPoint x: 847, startPoint y: 350, endPoint x: 830, endPoint y: 348, distance: 17.1
click at [830, 348] on input "240" at bounding box center [967, 352] width 315 height 31
drag, startPoint x: 847, startPoint y: 350, endPoint x: 824, endPoint y: 352, distance: 23.1
click at [824, 352] on input "210" at bounding box center [967, 352] width 315 height 31
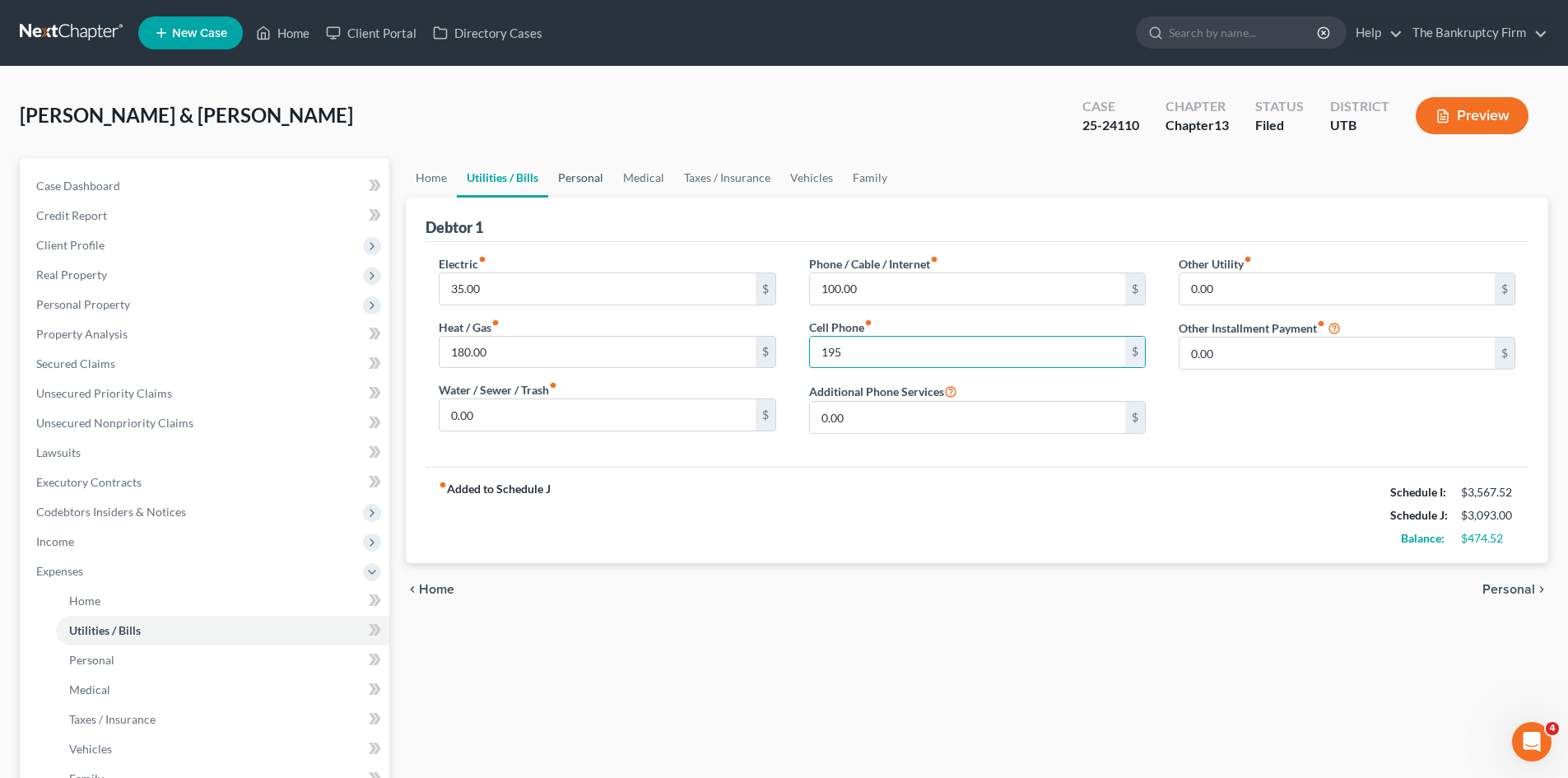
type input "195"
click at [587, 176] on link "Personal" at bounding box center [581, 178] width 65 height 40
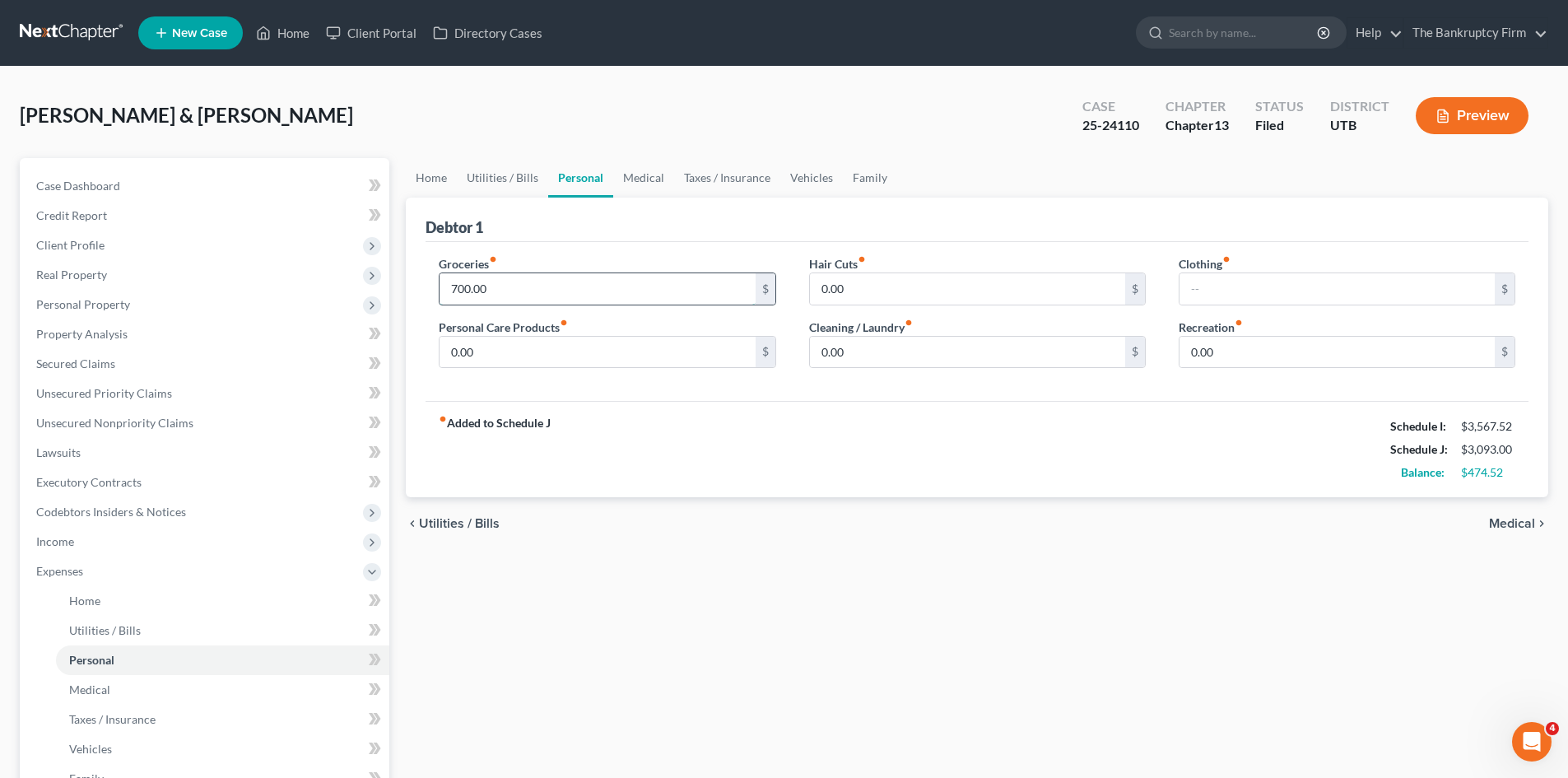
click at [500, 292] on input "700.00" at bounding box center [596, 289] width 315 height 31
drag, startPoint x: 497, startPoint y: 289, endPoint x: 158, endPoint y: 263, distance: 340.0
click at [158, 263] on div "Petition Navigation Case Dashboard Payments Invoices Payments Payments Credit R…" at bounding box center [784, 604] width 1545 height 891
paste input "679.52"
type input "679.52"
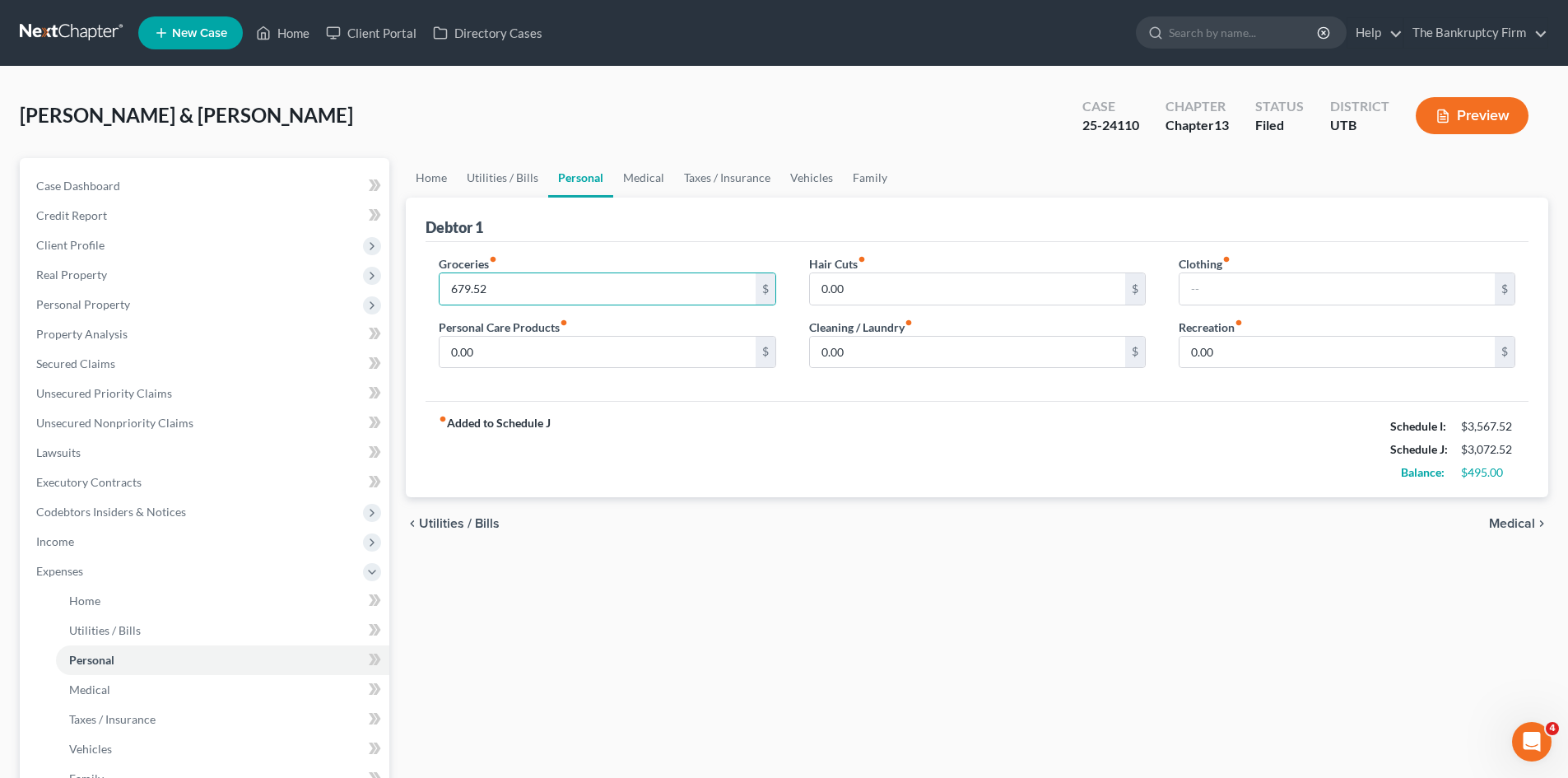
click at [1051, 474] on div "fiber_manual_record Added to Schedule J Schedule I: $3,567.52 Schedule J: $3,07…" at bounding box center [977, 449] width 1103 height 96
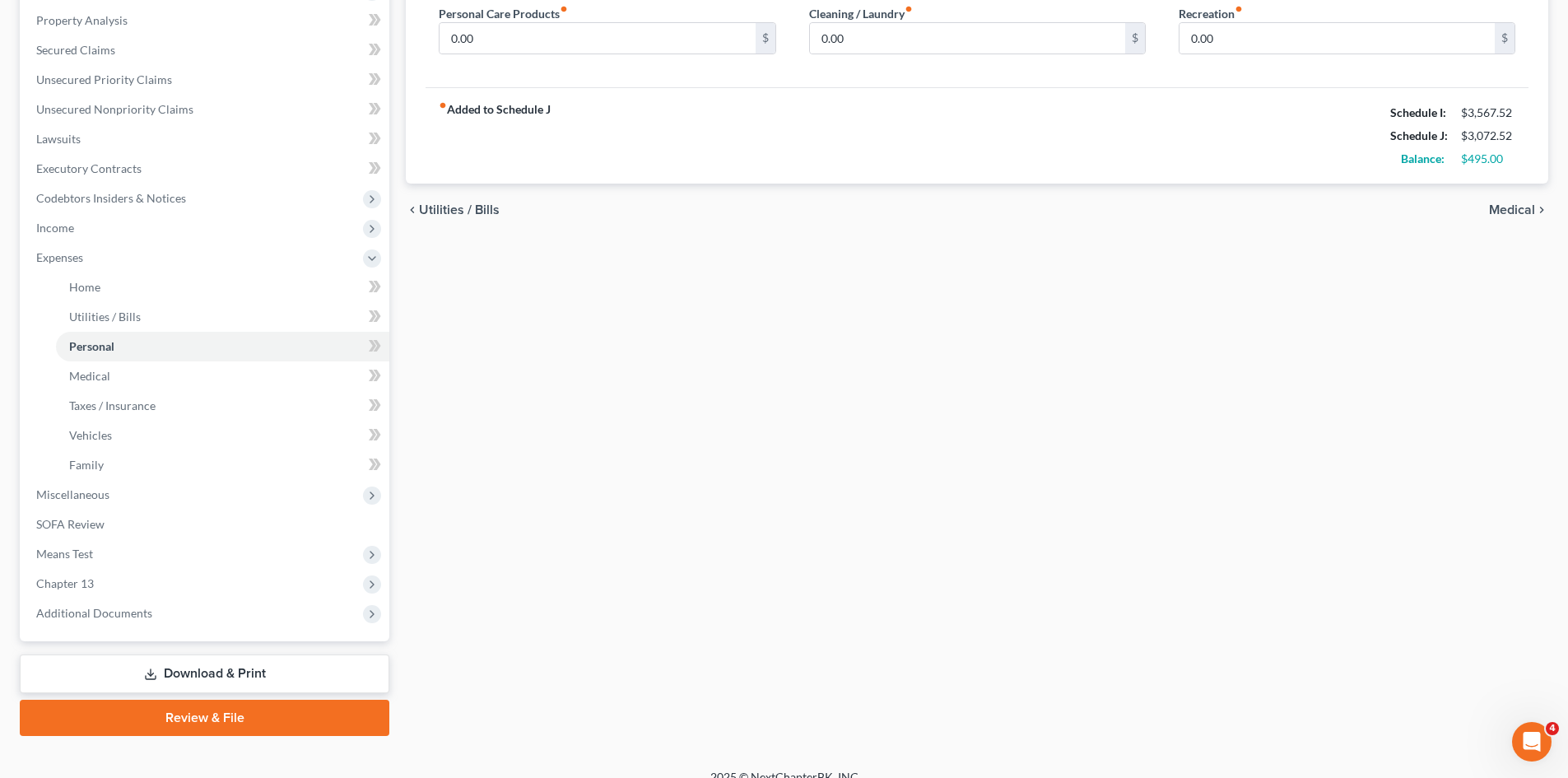
scroll to position [334, 0]
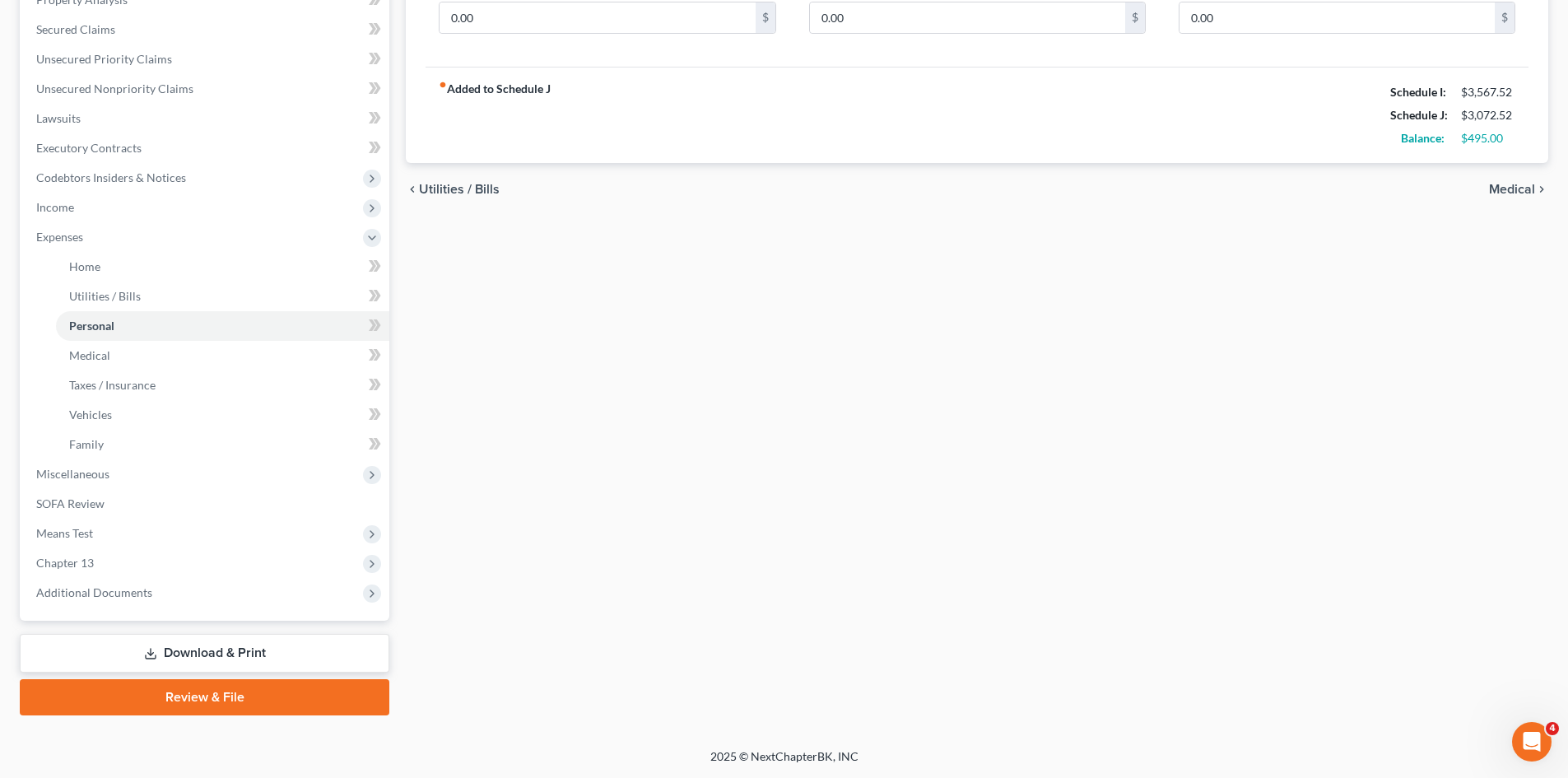
click at [234, 654] on link "Download & Print" at bounding box center [204, 654] width 369 height 39
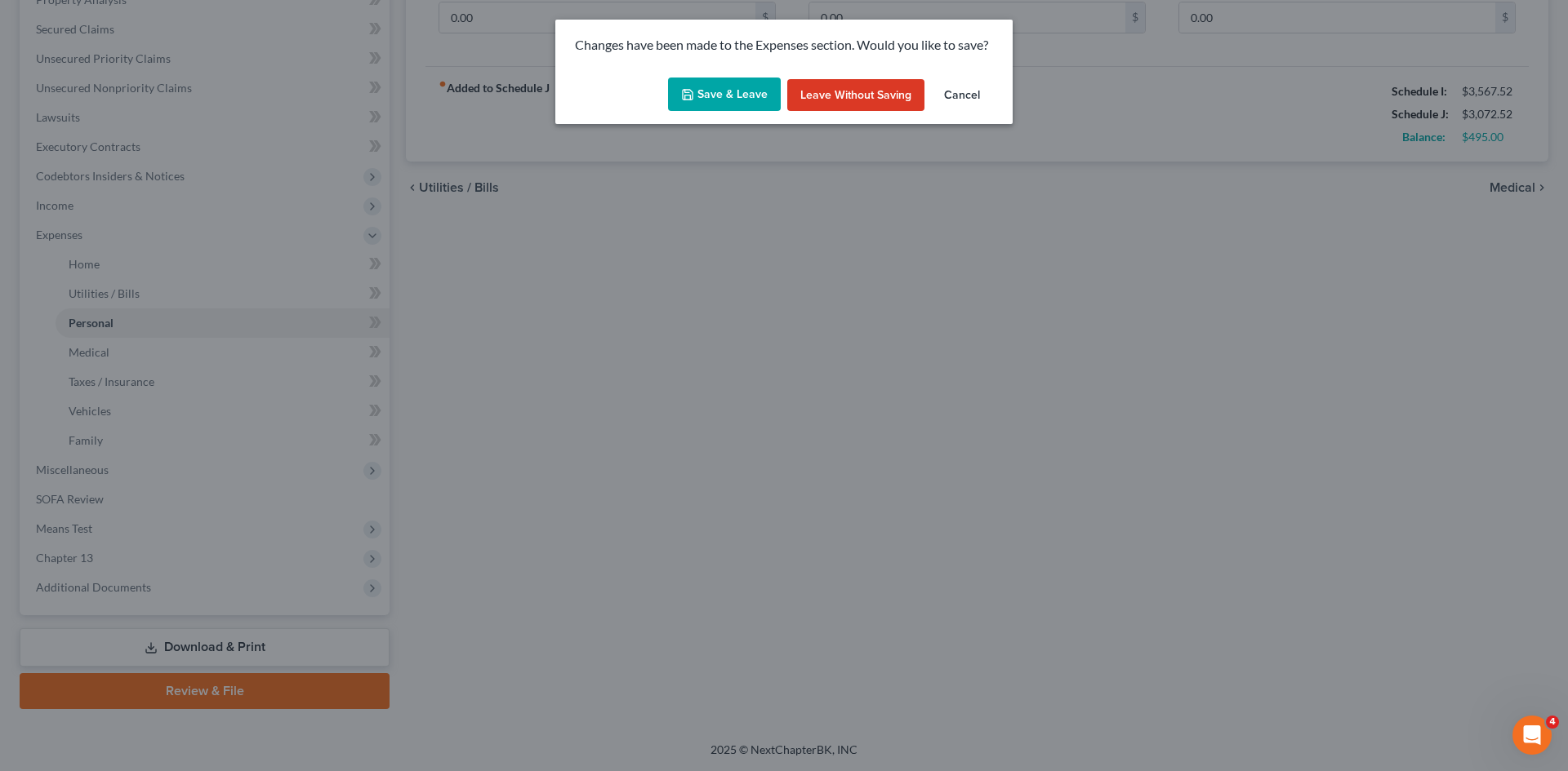
click at [716, 87] on button "Save & Leave" at bounding box center [724, 94] width 113 height 34
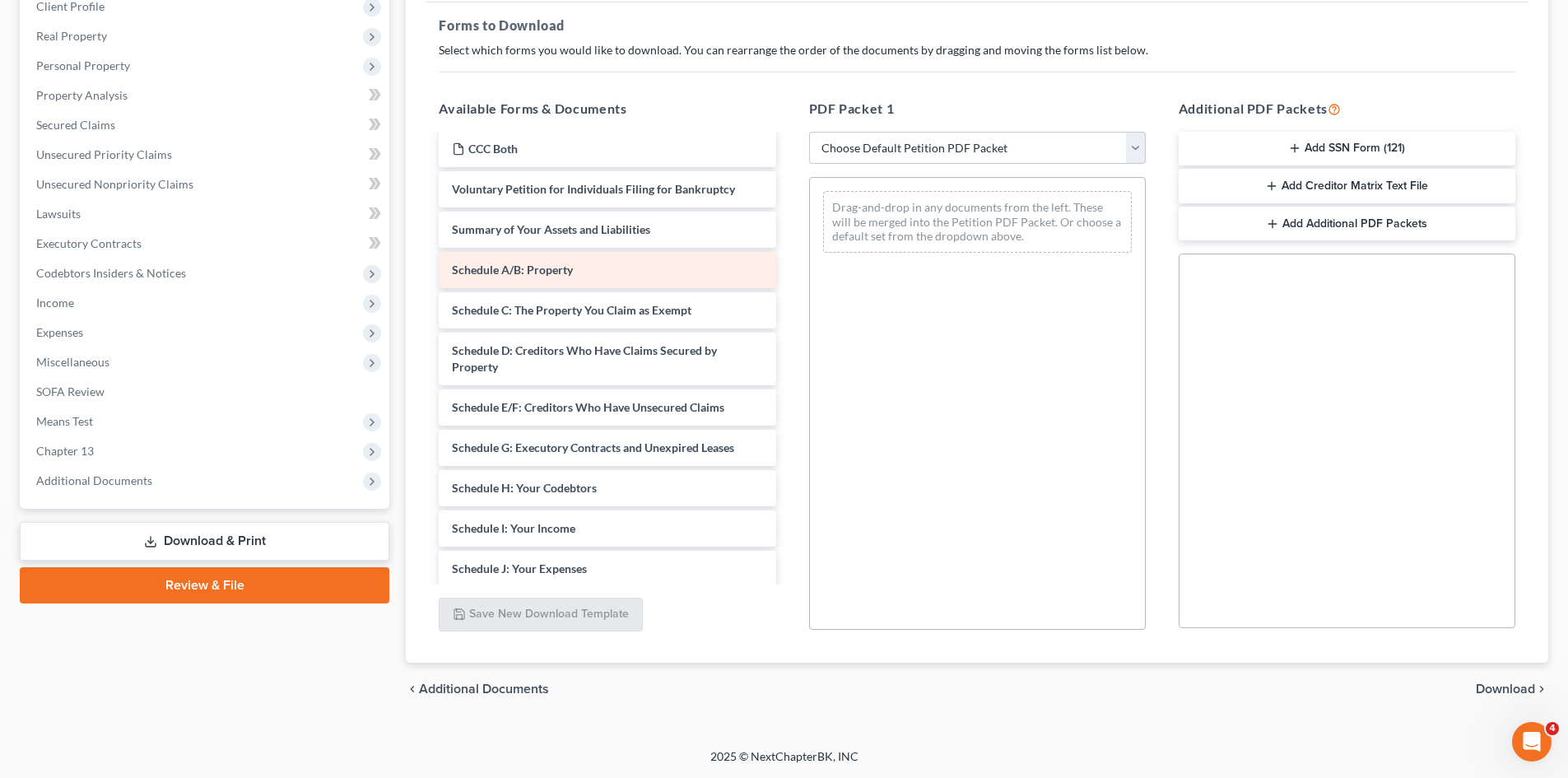
scroll to position [247, 0]
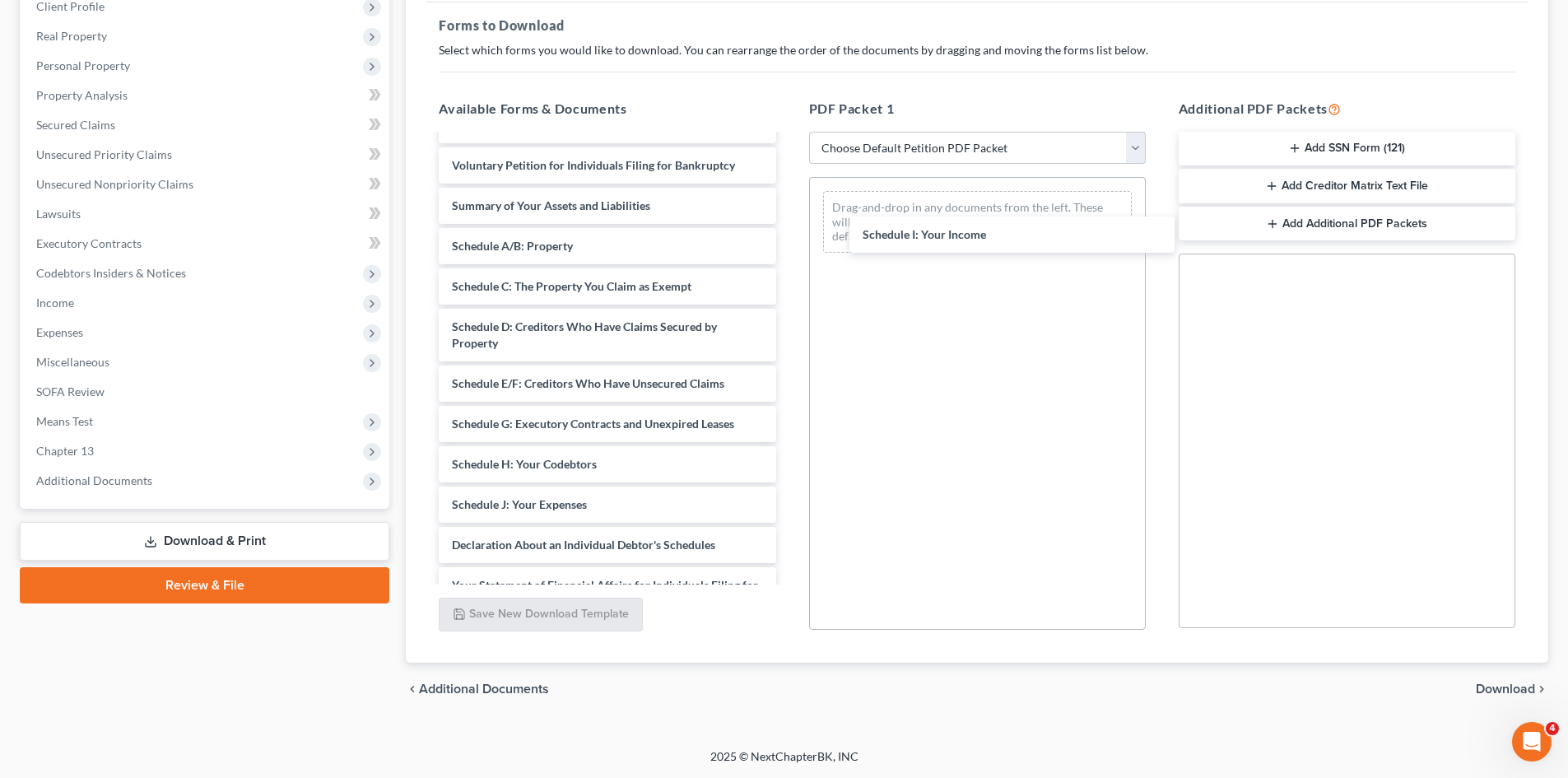
drag, startPoint x: 530, startPoint y: 507, endPoint x: 883, endPoint y: 299, distance: 409.7
click at [789, 231] on div "Schedule I: Your Income Adequate Protection Form (54)-pdf Chapter 13 Plan (Chap…" at bounding box center [607, 364] width 363 height 950
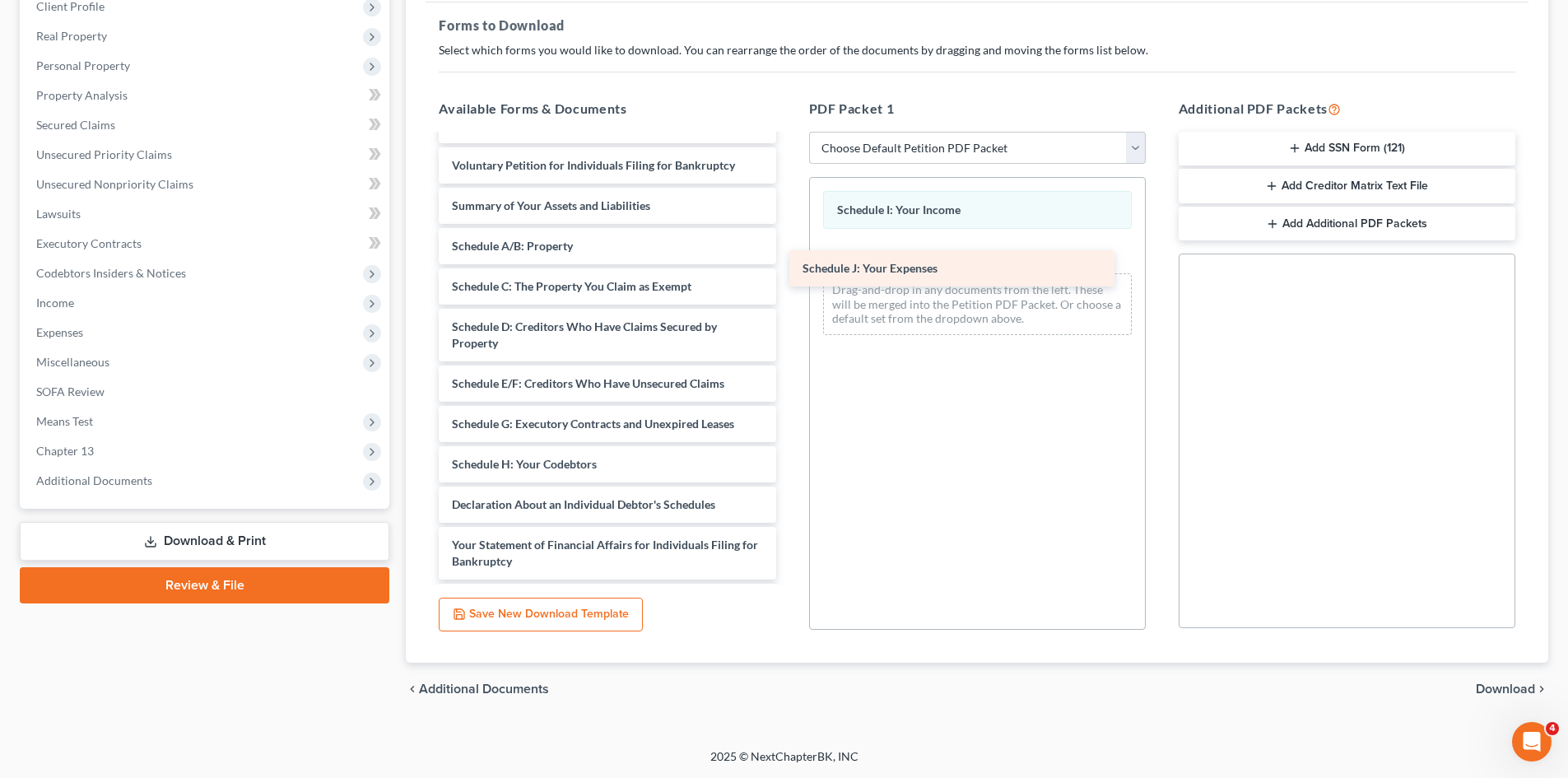
drag, startPoint x: 566, startPoint y: 503, endPoint x: 921, endPoint y: 261, distance: 429.6
click at [789, 261] on div "Schedule J: Your Expenses Adequate Protection Form (54)-pdf Chapter 13 Plan (Ch…" at bounding box center [607, 343] width 363 height 909
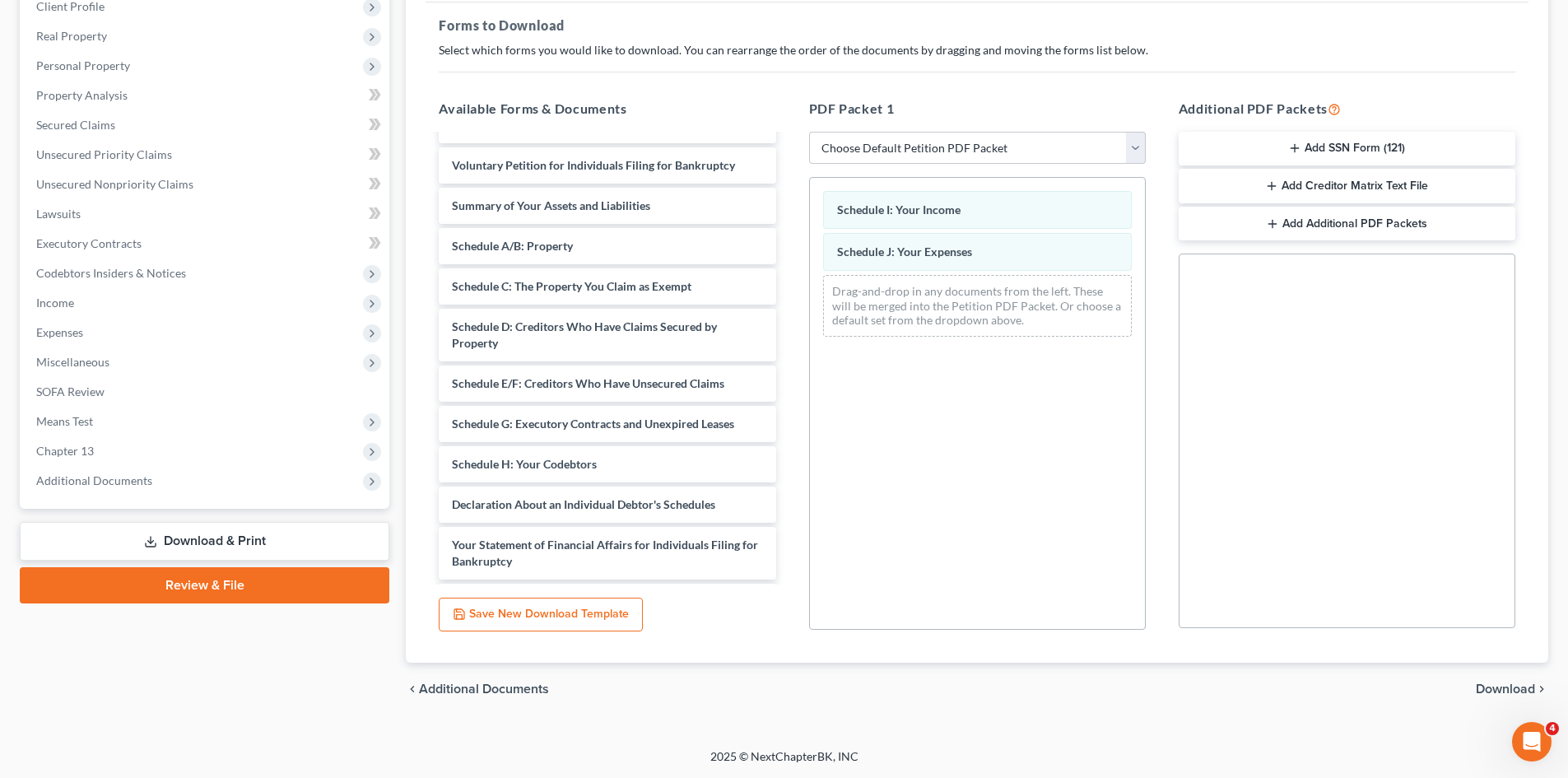
click at [1488, 692] on span "Download" at bounding box center [1505, 689] width 59 height 14
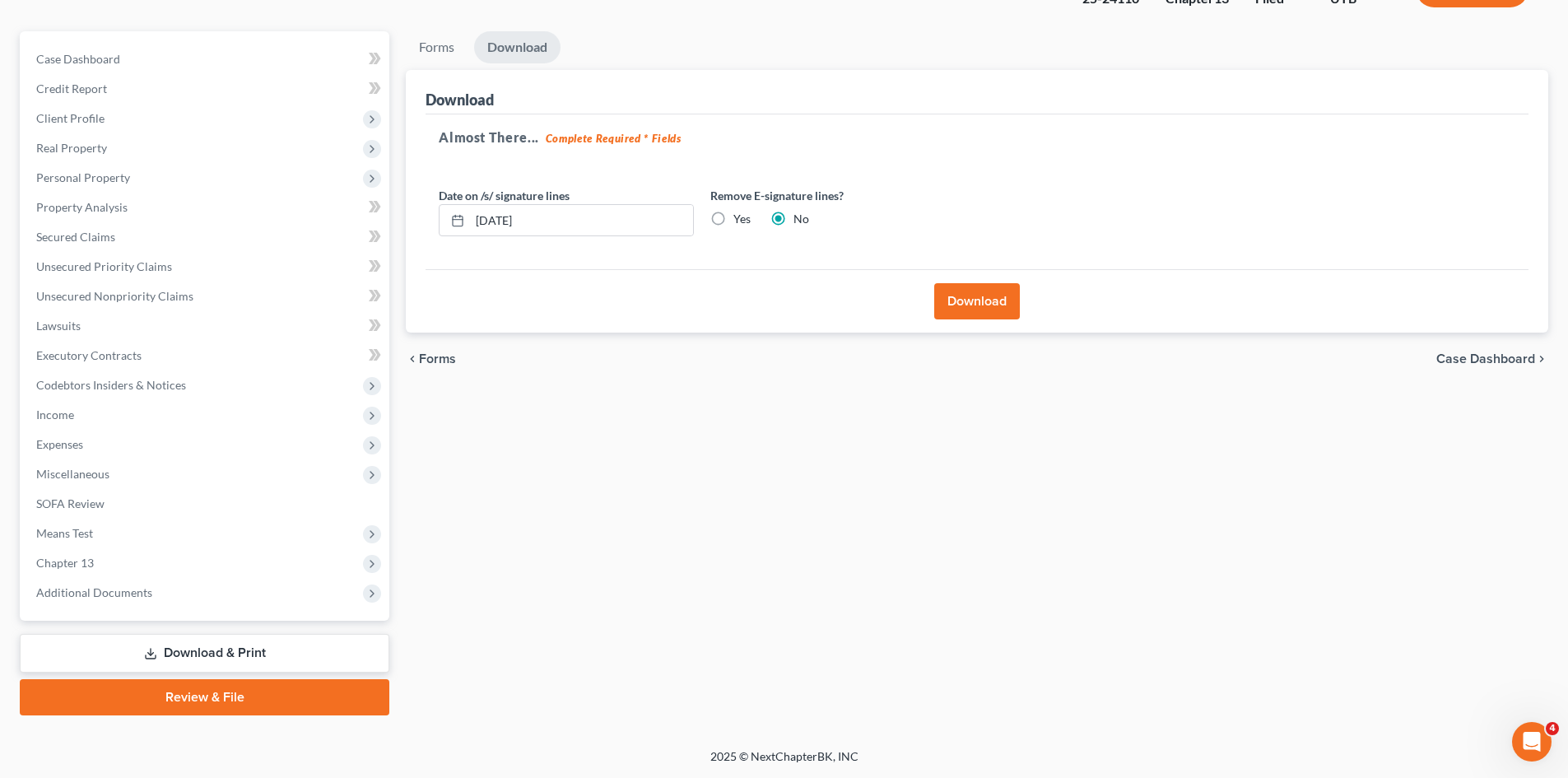
click at [965, 293] on button "Download" at bounding box center [977, 301] width 85 height 36
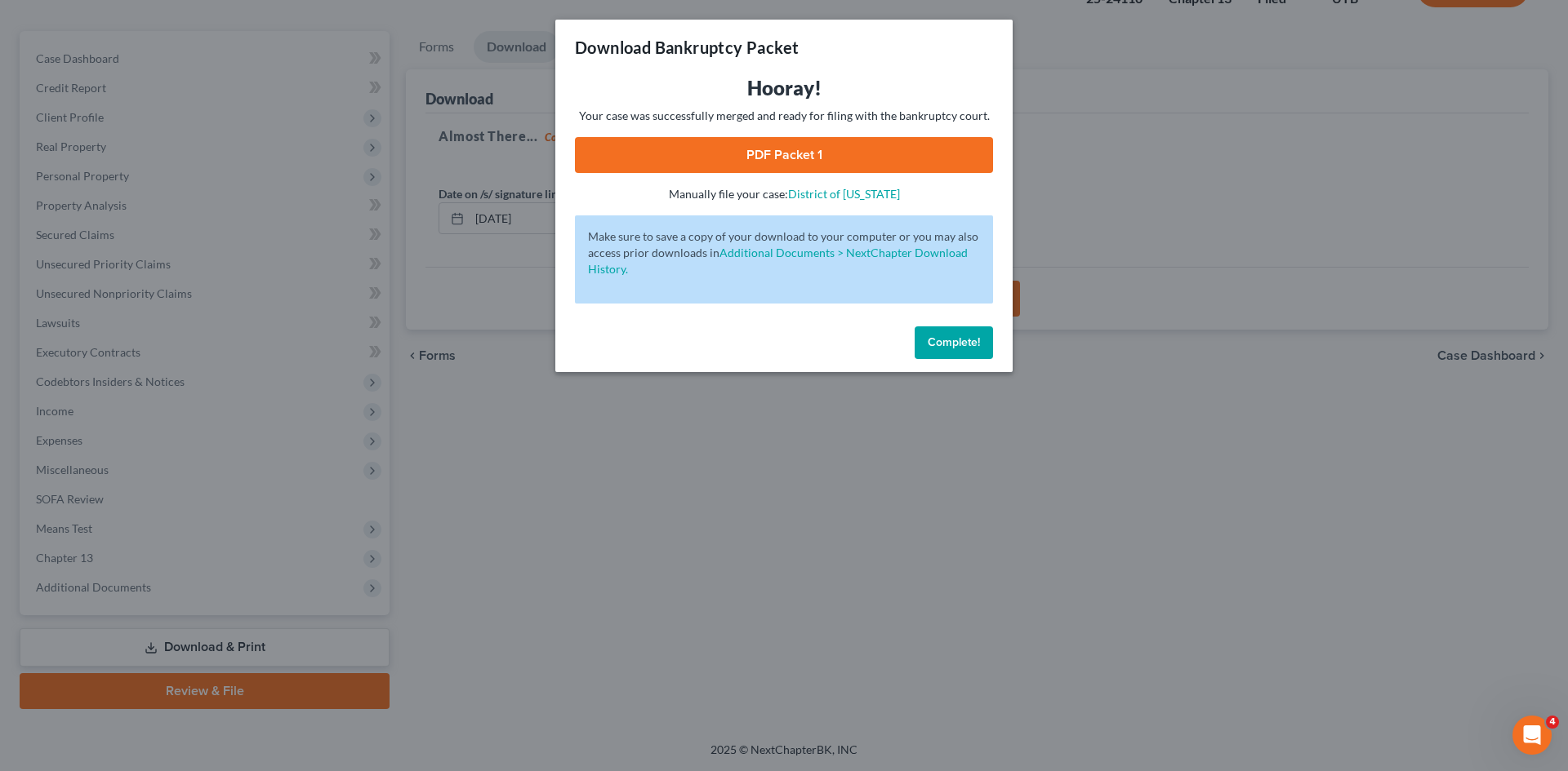
click at [812, 156] on link "PDF Packet 1" at bounding box center [784, 155] width 418 height 36
drag, startPoint x: 942, startPoint y: 338, endPoint x: 972, endPoint y: 313, distance: 39.1
click at [942, 338] on span "Complete!" at bounding box center [954, 342] width 52 height 13
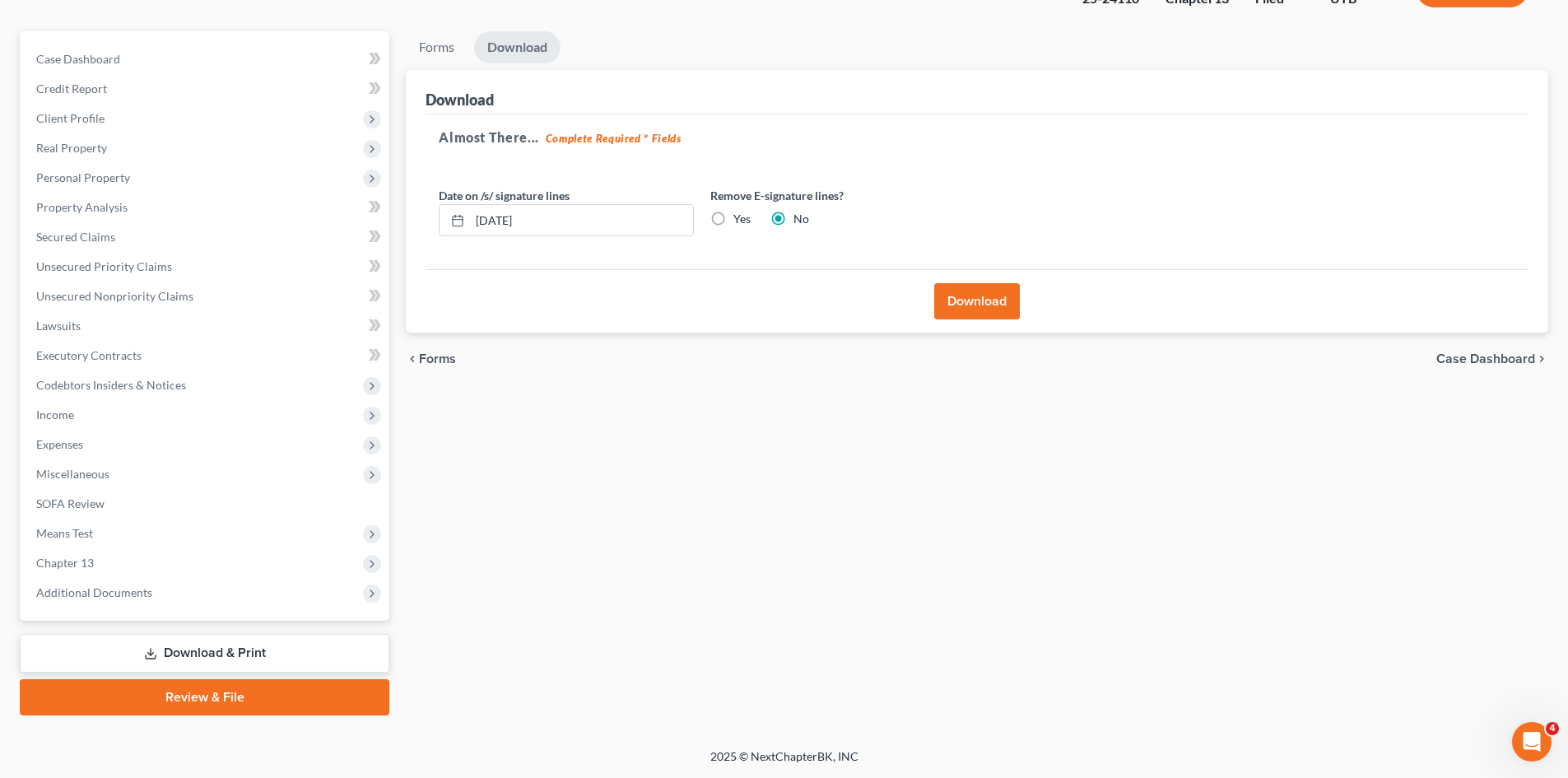
click at [192, 644] on link "Download & Print" at bounding box center [204, 654] width 369 height 39
click at [78, 358] on span "Executory Contracts" at bounding box center [89, 355] width 105 height 14
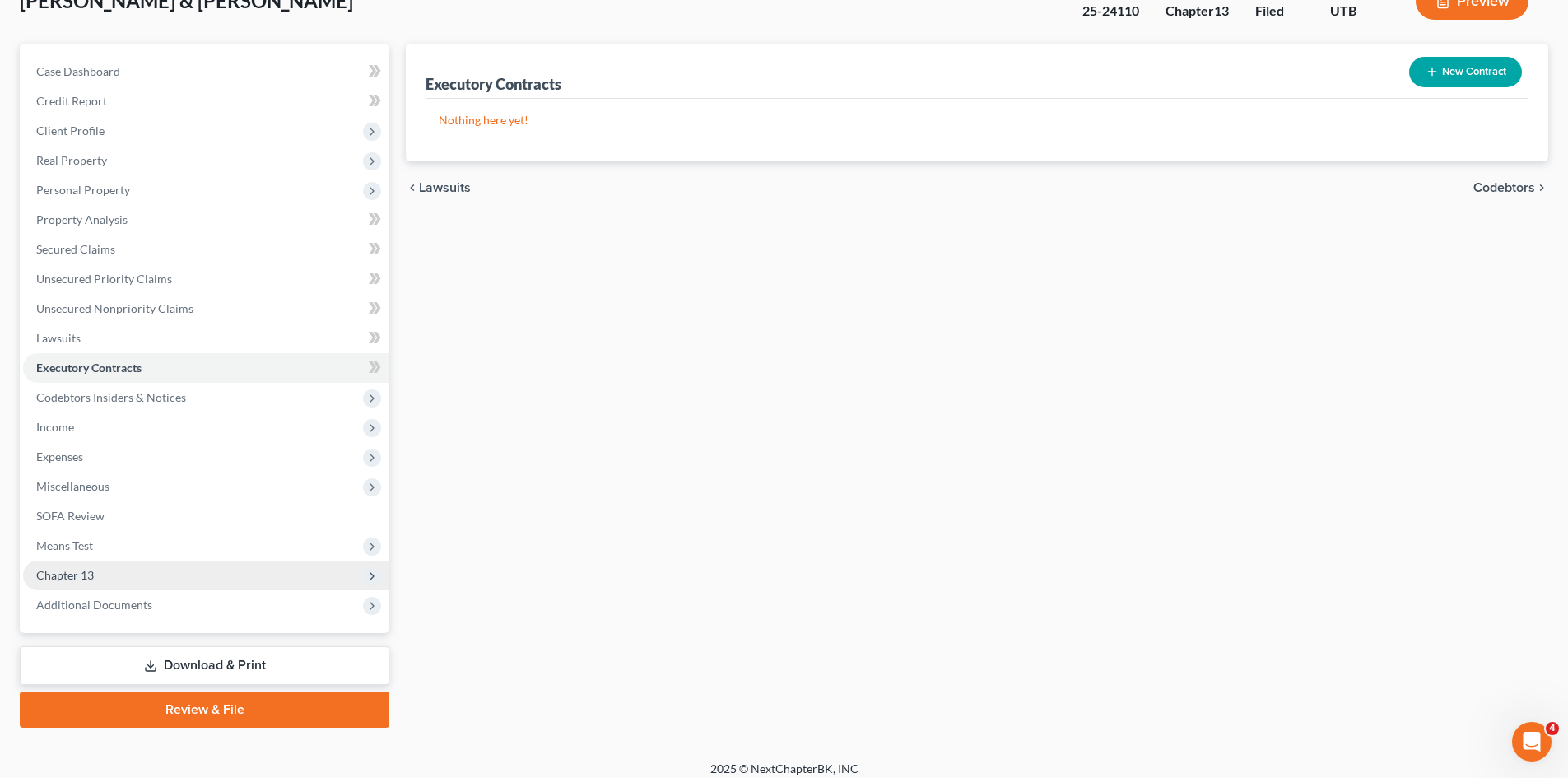
scroll to position [127, 0]
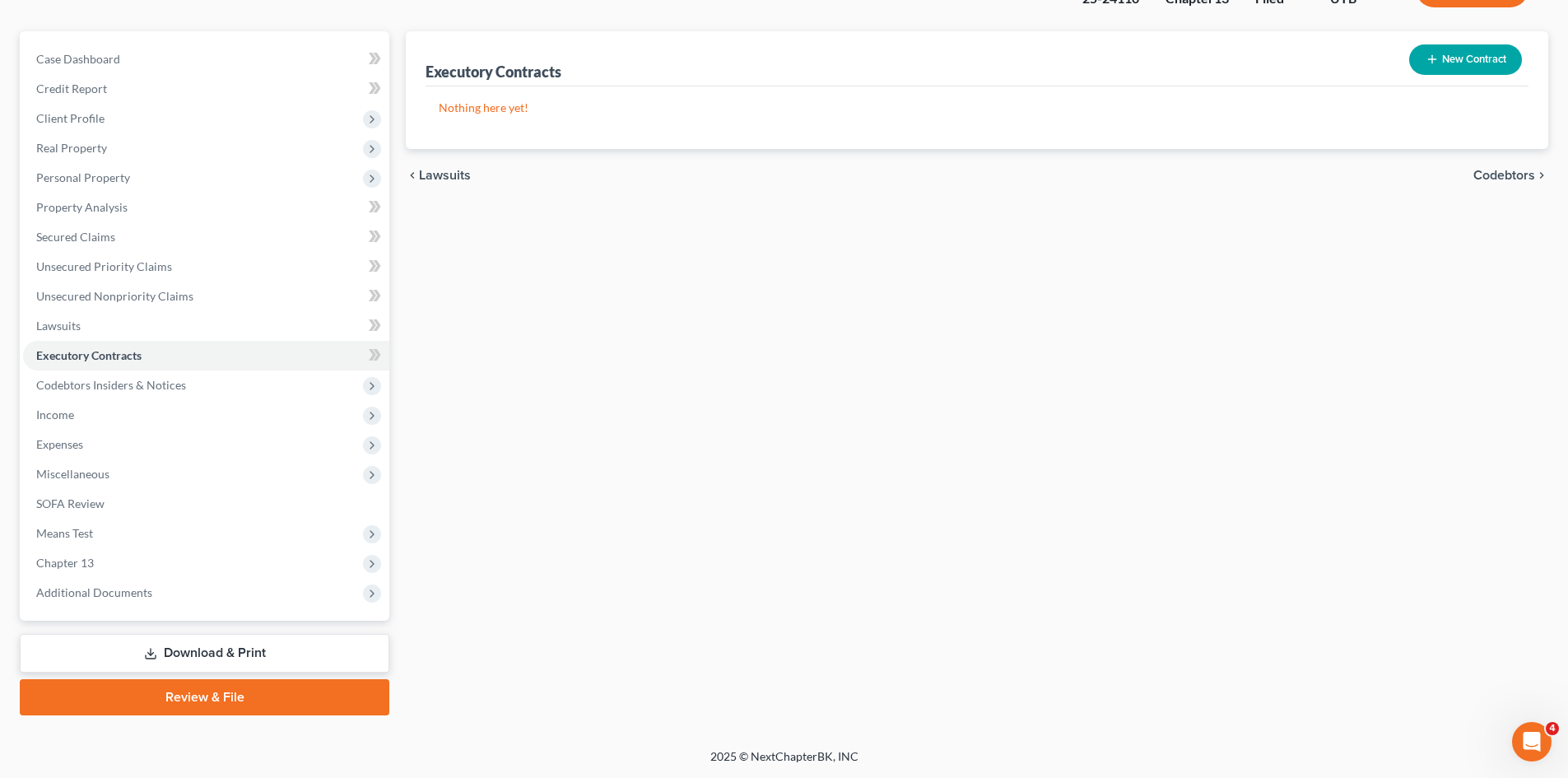
click at [200, 655] on link "Download & Print" at bounding box center [204, 654] width 369 height 39
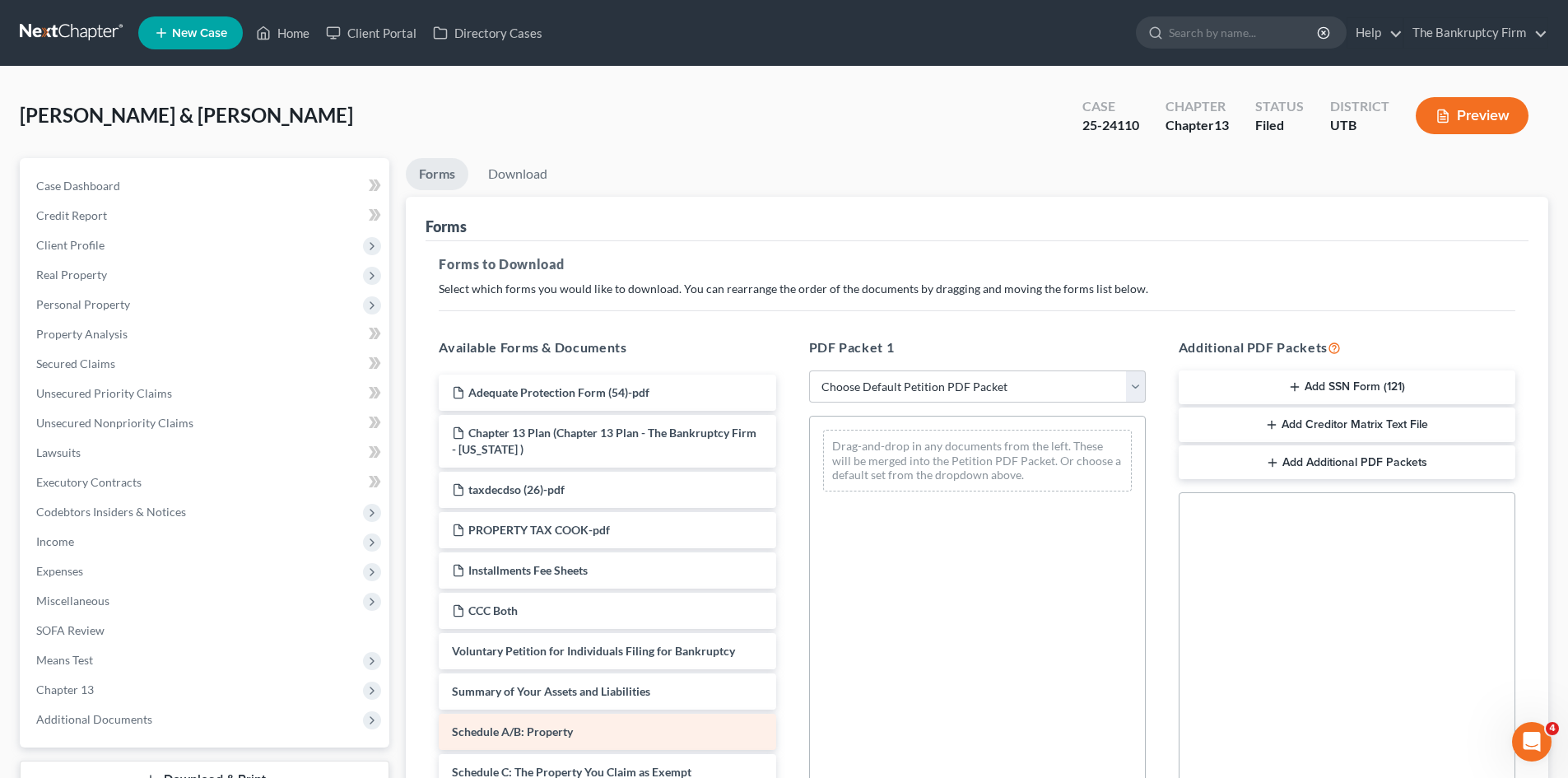
scroll to position [83, 0]
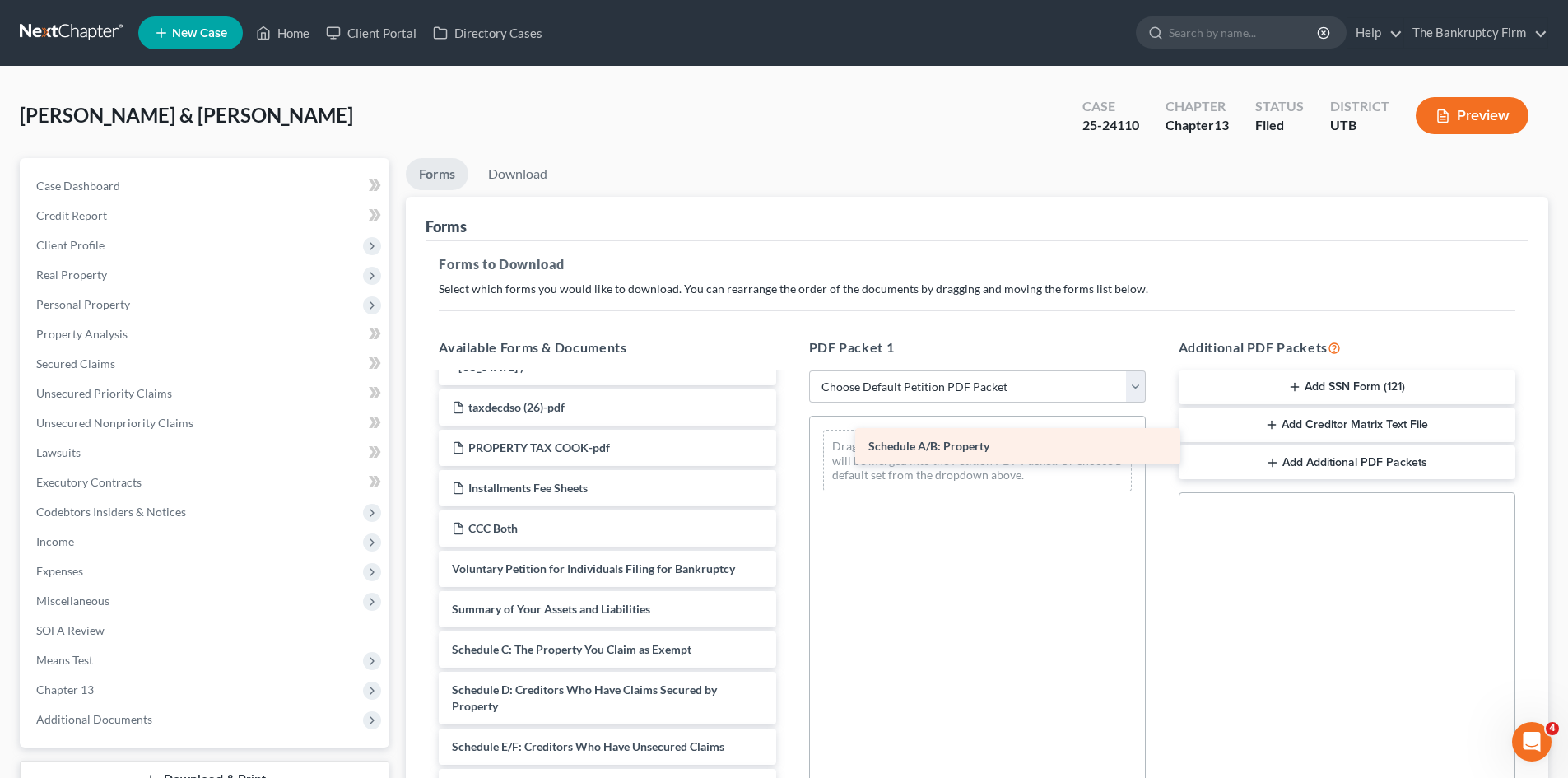
drag, startPoint x: 554, startPoint y: 643, endPoint x: 971, endPoint y: 434, distance: 466.4
click at [789, 434] on div "Schedule A/B: Property Adequate Protection Form (54)-pdf Chapter 13 Plan (Chapt…" at bounding box center [607, 767] width 363 height 950
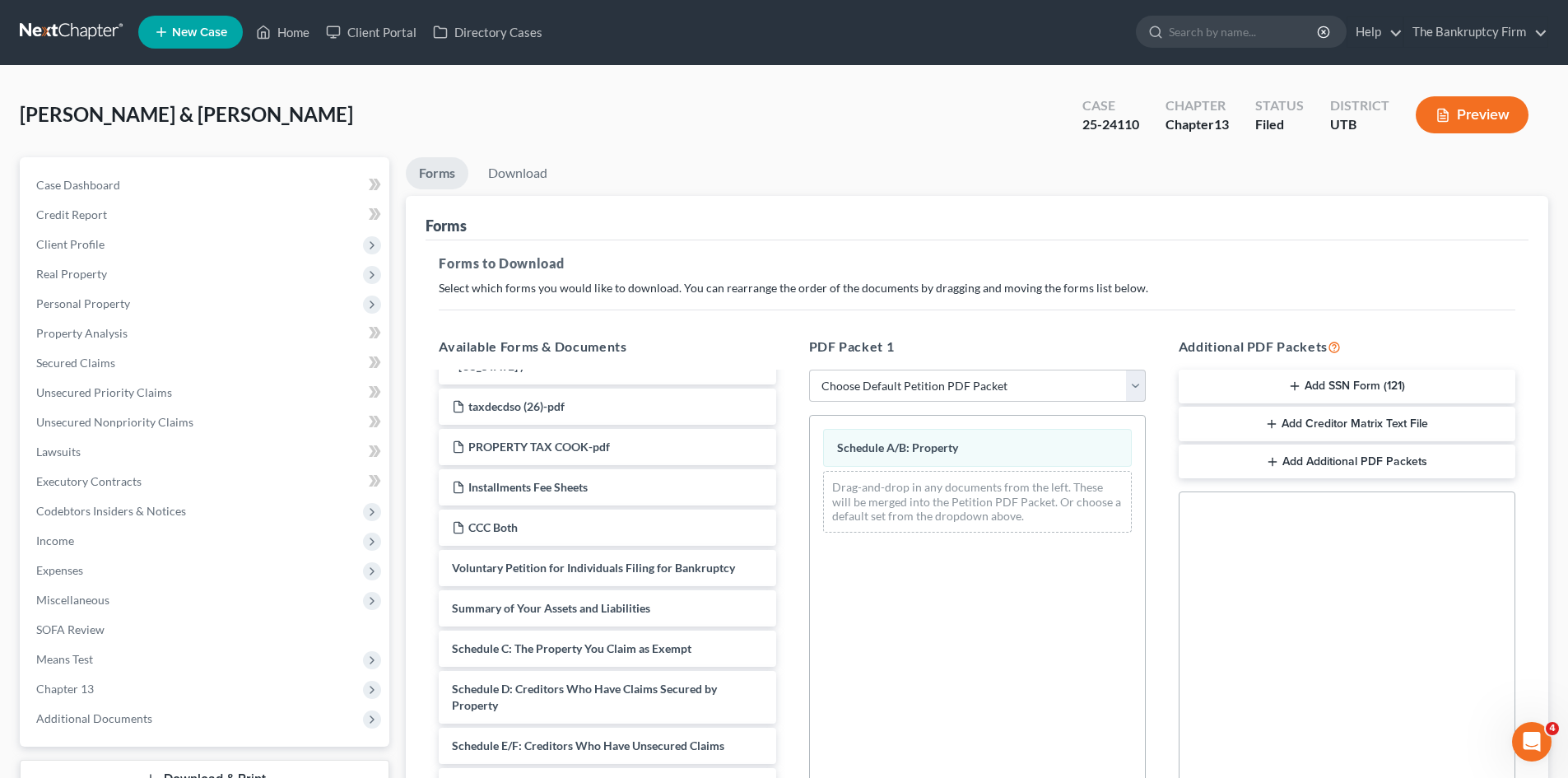
scroll to position [239, 0]
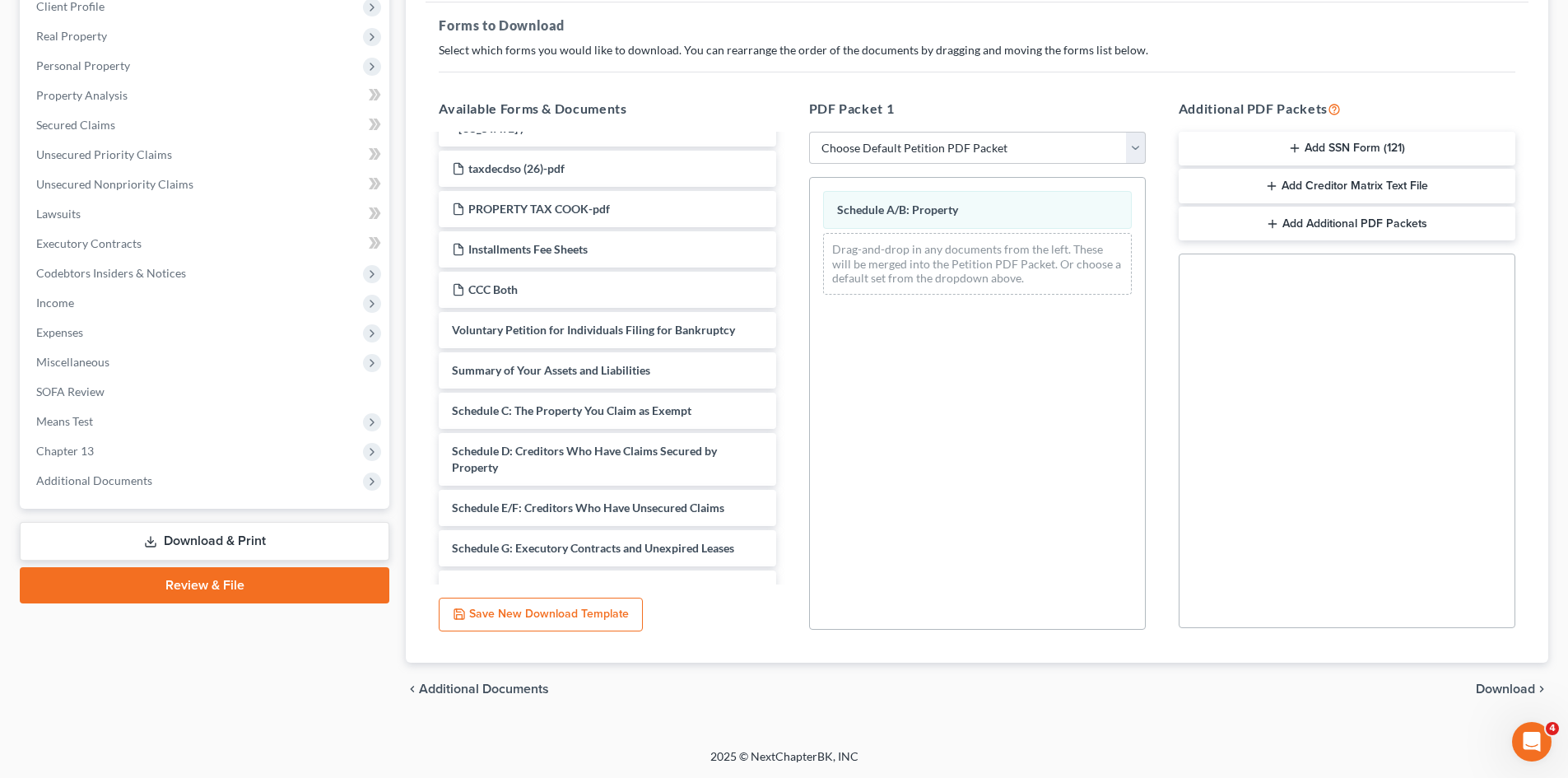
click at [1476, 684] on span "Download" at bounding box center [1505, 689] width 59 height 14
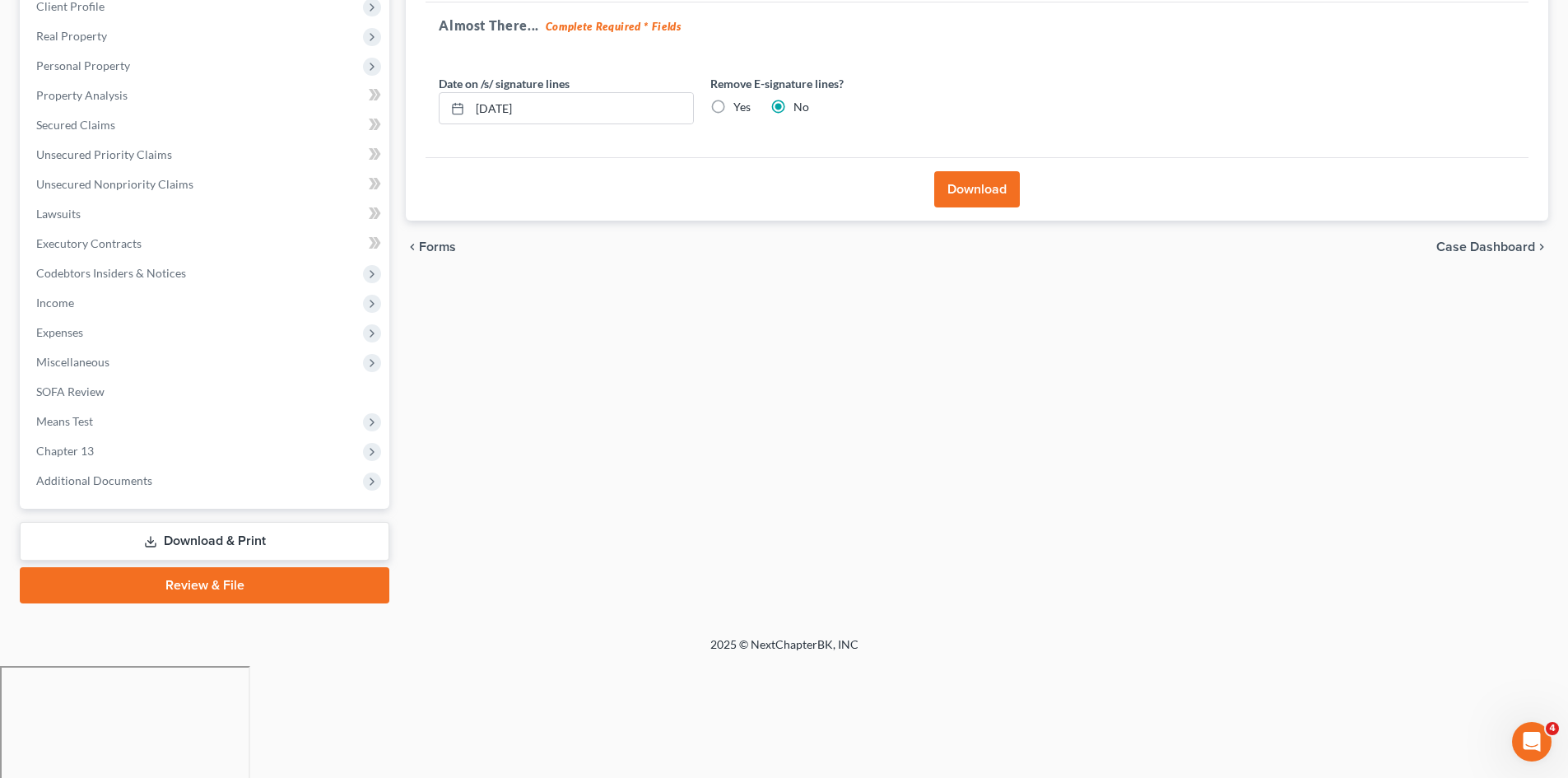
scroll to position [127, 0]
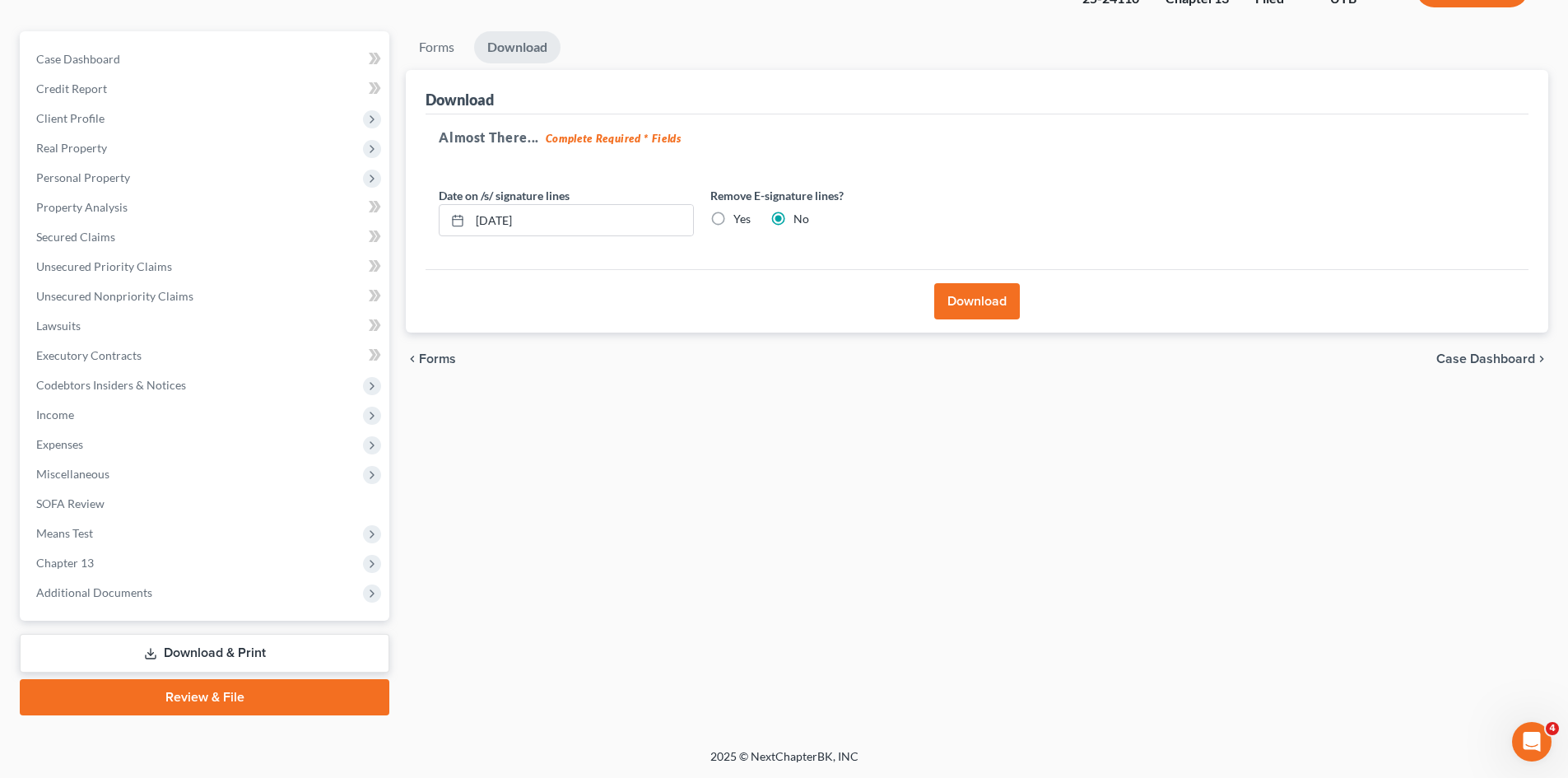
click at [945, 291] on button "Download" at bounding box center [977, 301] width 85 height 36
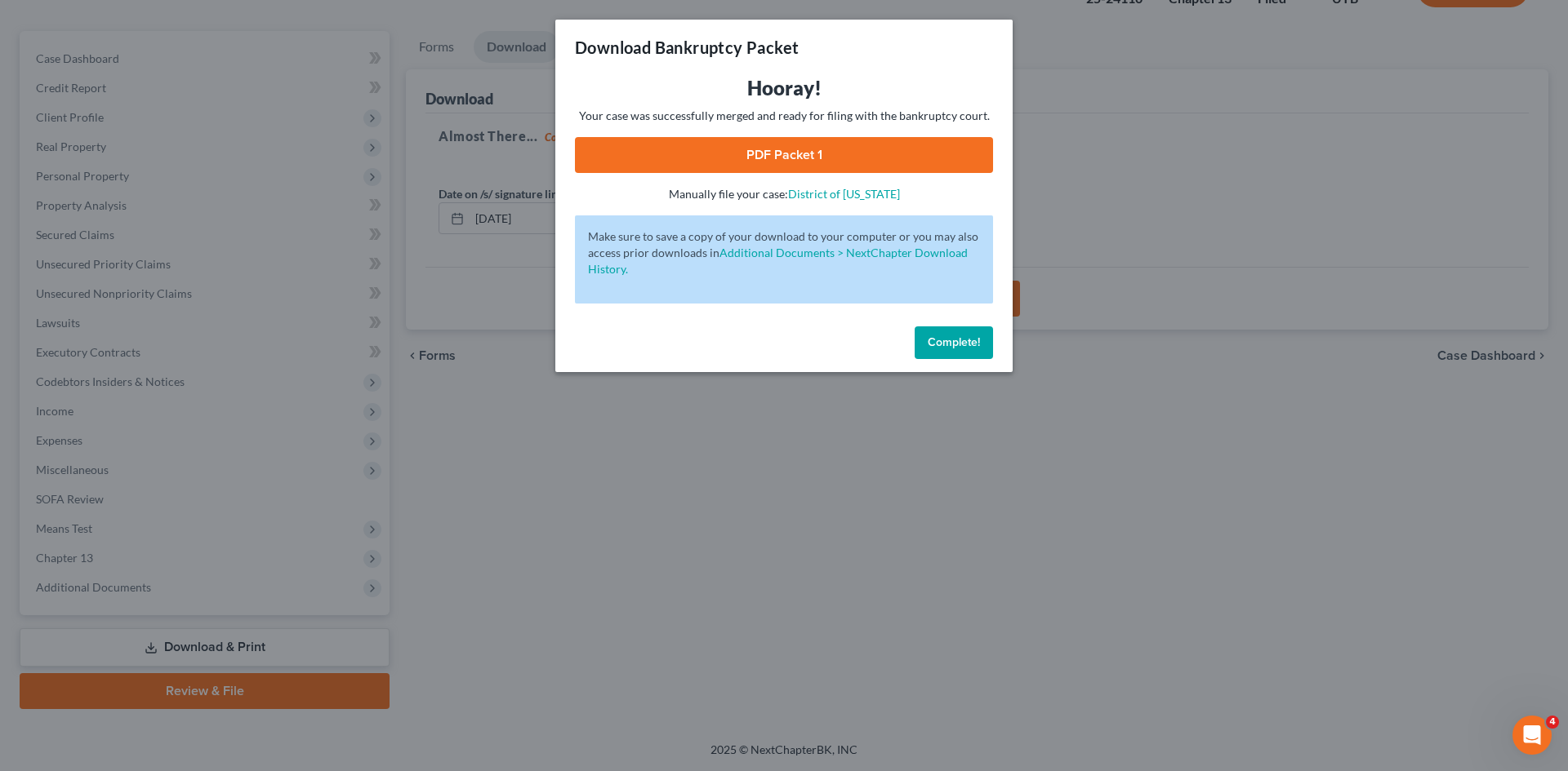
drag, startPoint x: 783, startPoint y: 159, endPoint x: 981, endPoint y: 220, distance: 207.2
click at [783, 159] on link "PDF Packet 1" at bounding box center [784, 155] width 418 height 36
click at [937, 342] on span "Complete!" at bounding box center [954, 342] width 52 height 13
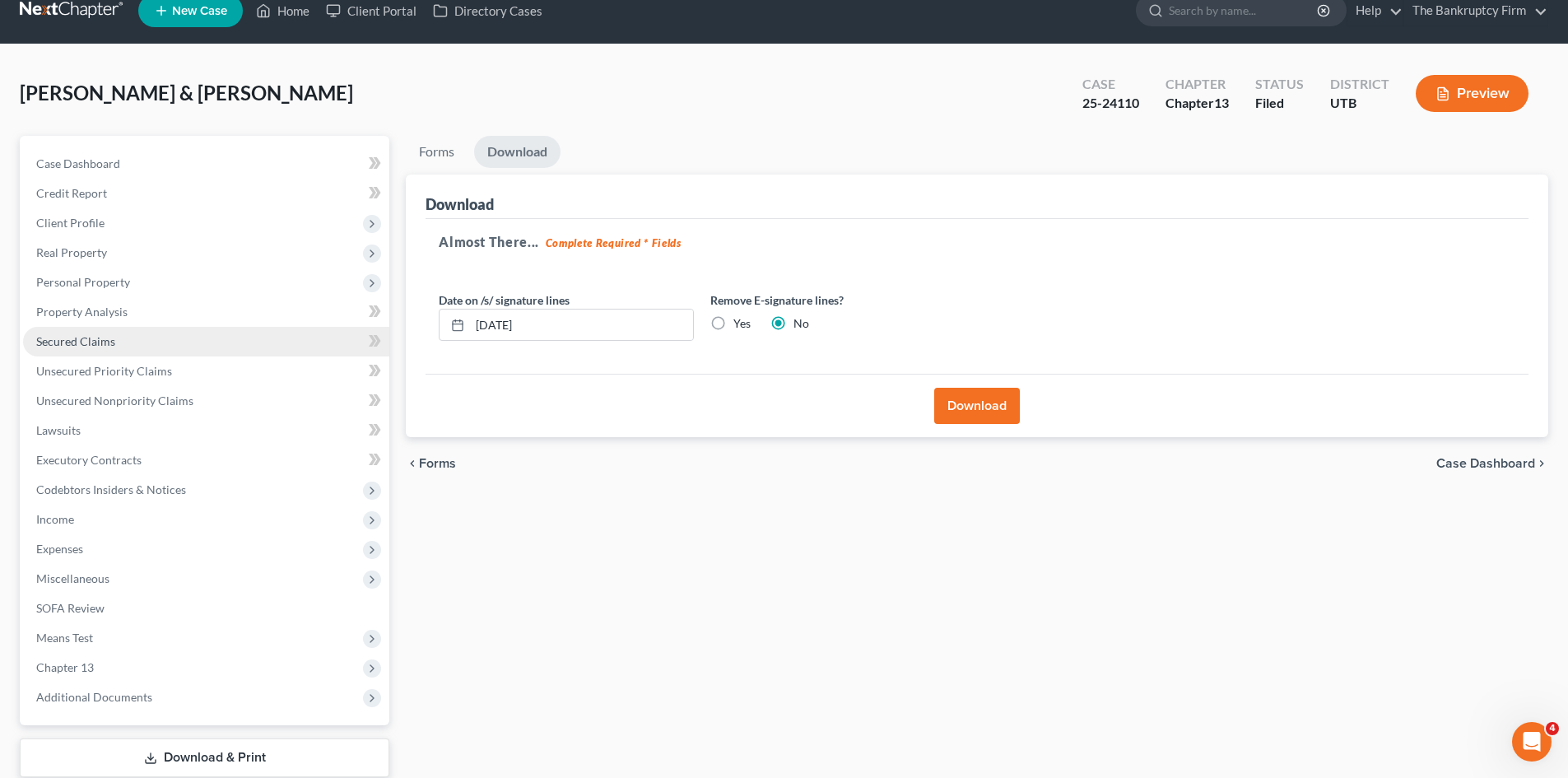
scroll to position [0, 0]
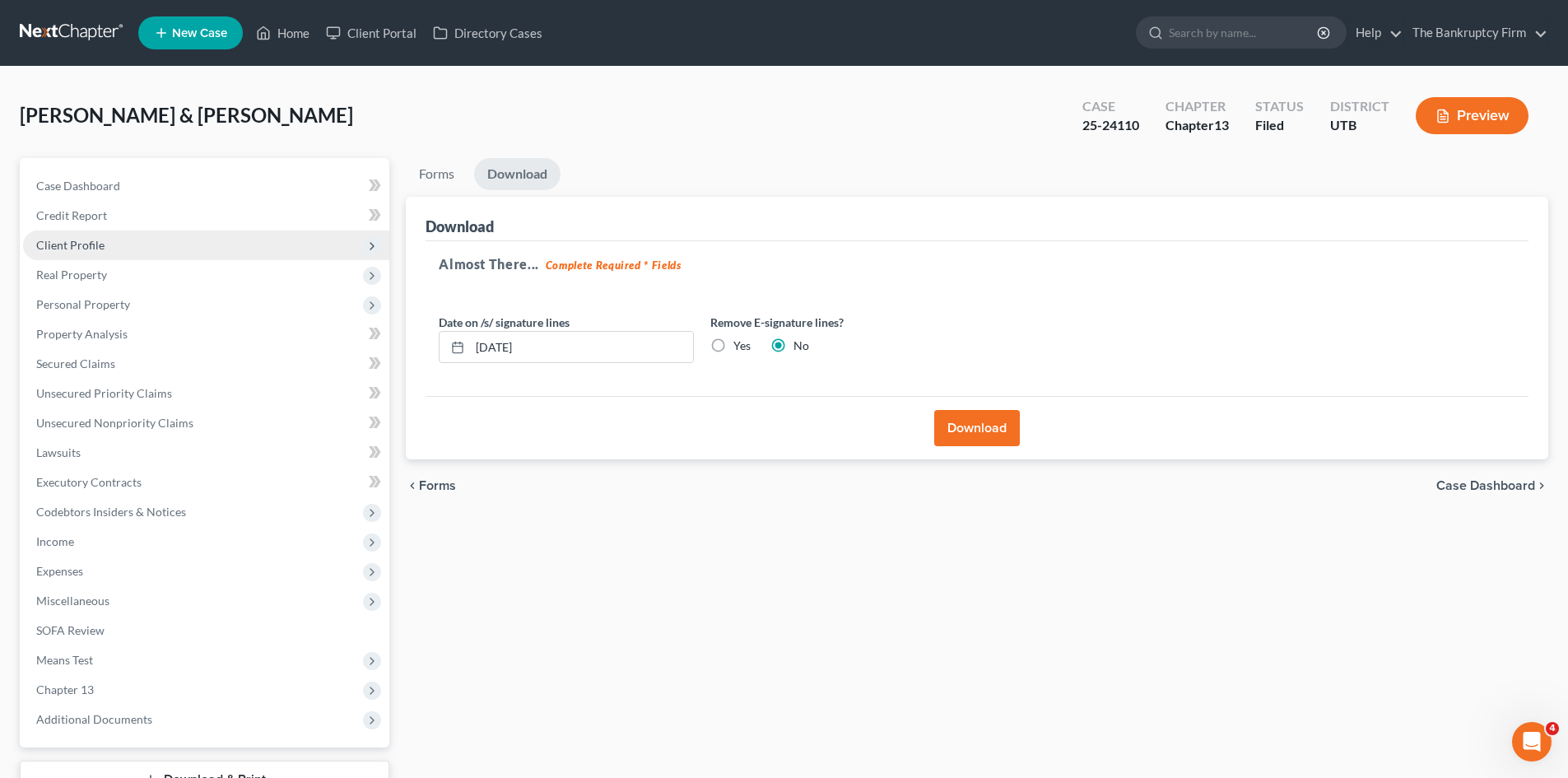
click at [86, 242] on span "Client Profile" at bounding box center [70, 244] width 68 height 14
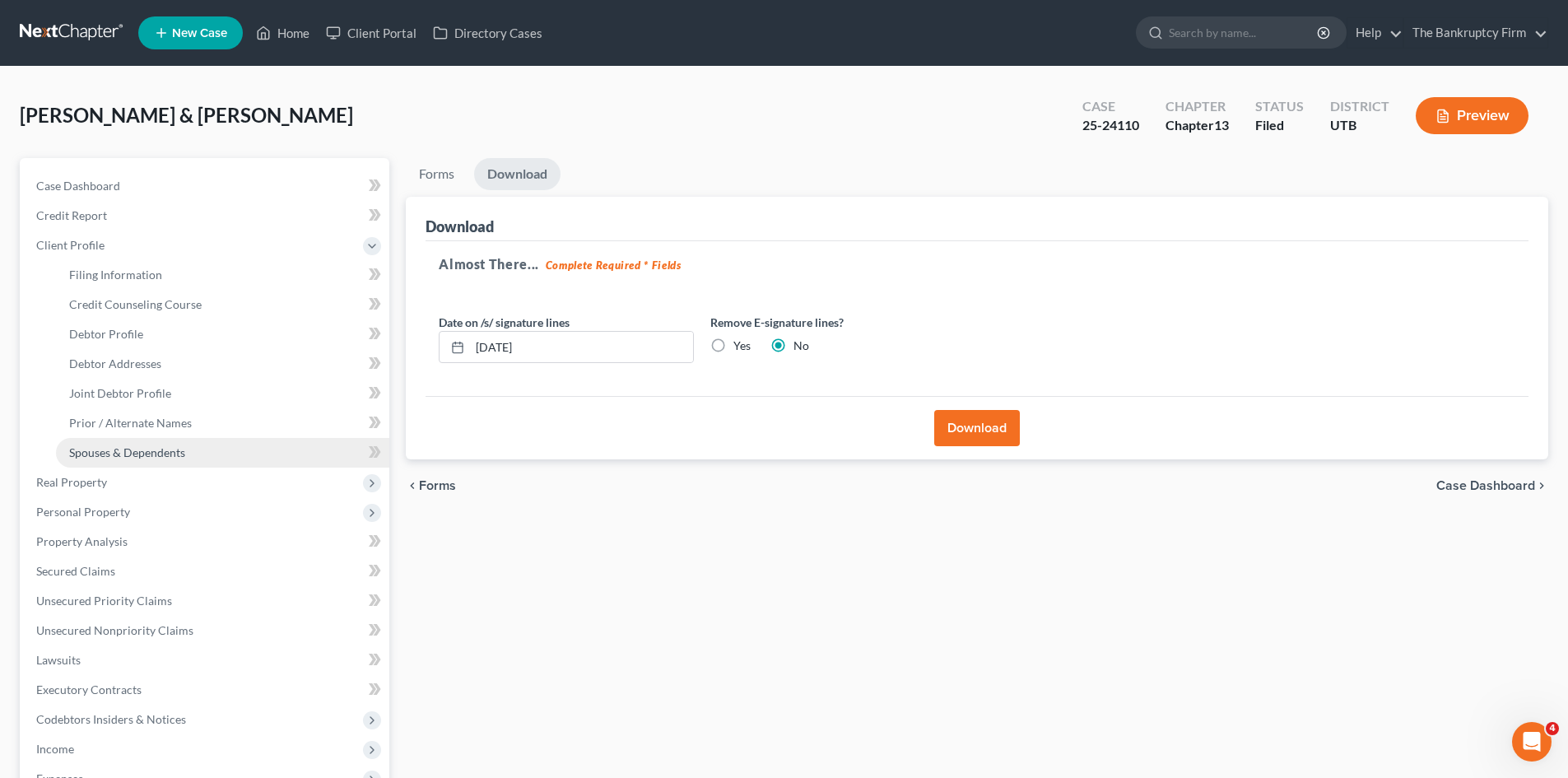
click at [146, 455] on span "Spouses & Dependents" at bounding box center [127, 452] width 116 height 14
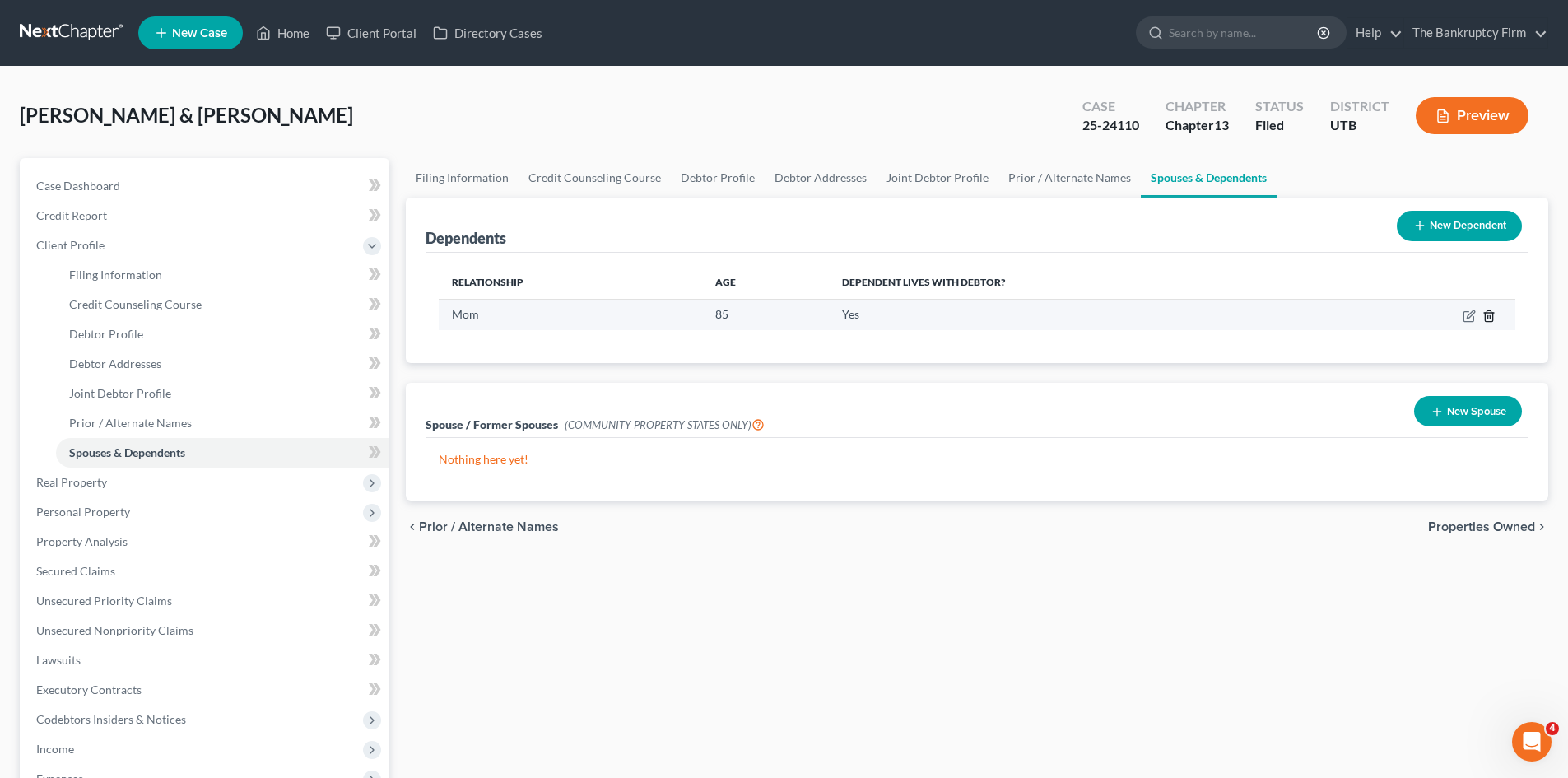
click at [1492, 311] on icon "button" at bounding box center [1488, 316] width 7 height 11
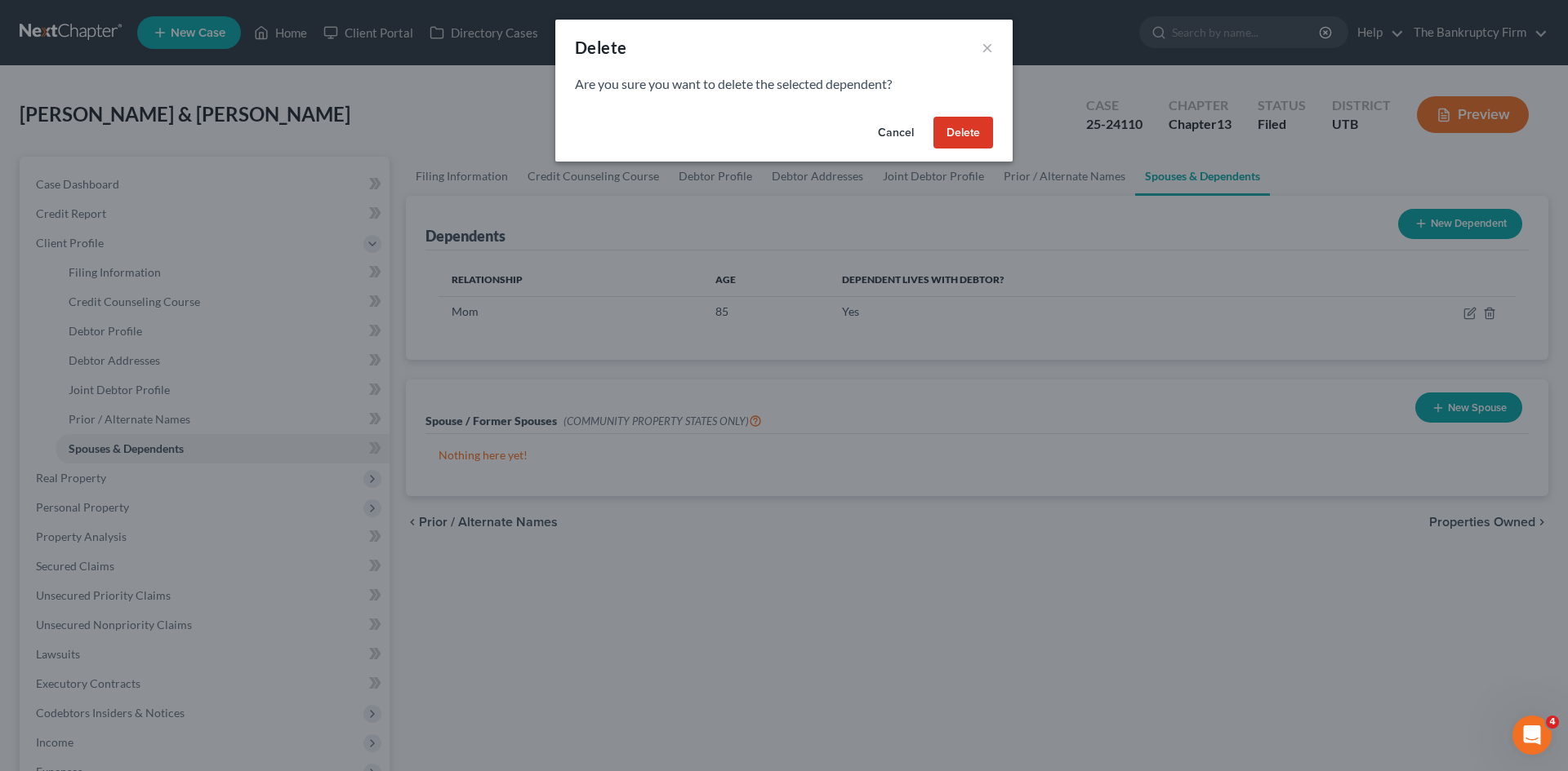
click at [945, 131] on button "Delete" at bounding box center [963, 133] width 59 height 32
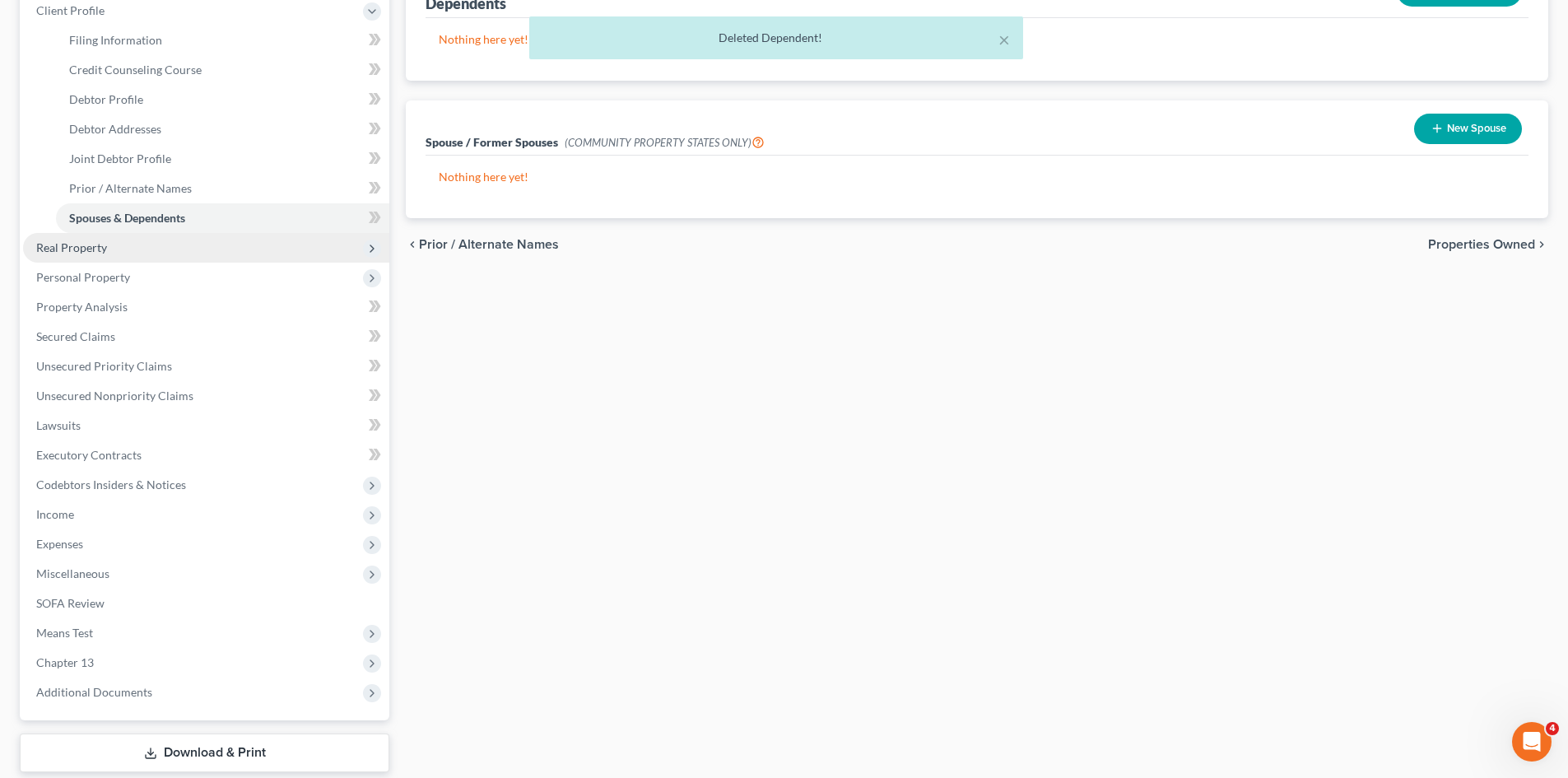
scroll to position [330, 0]
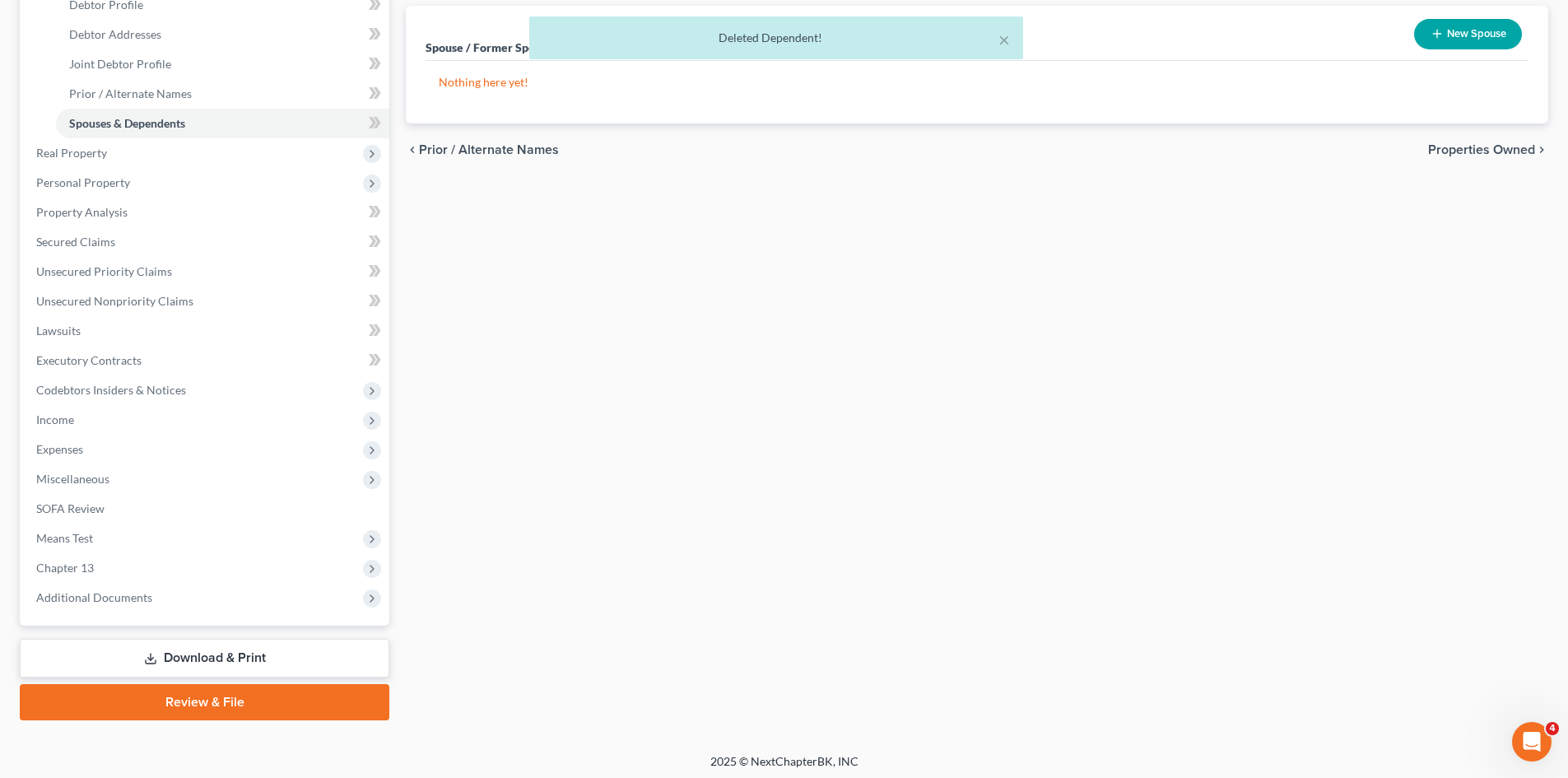
click at [202, 652] on link "Download & Print" at bounding box center [204, 658] width 369 height 39
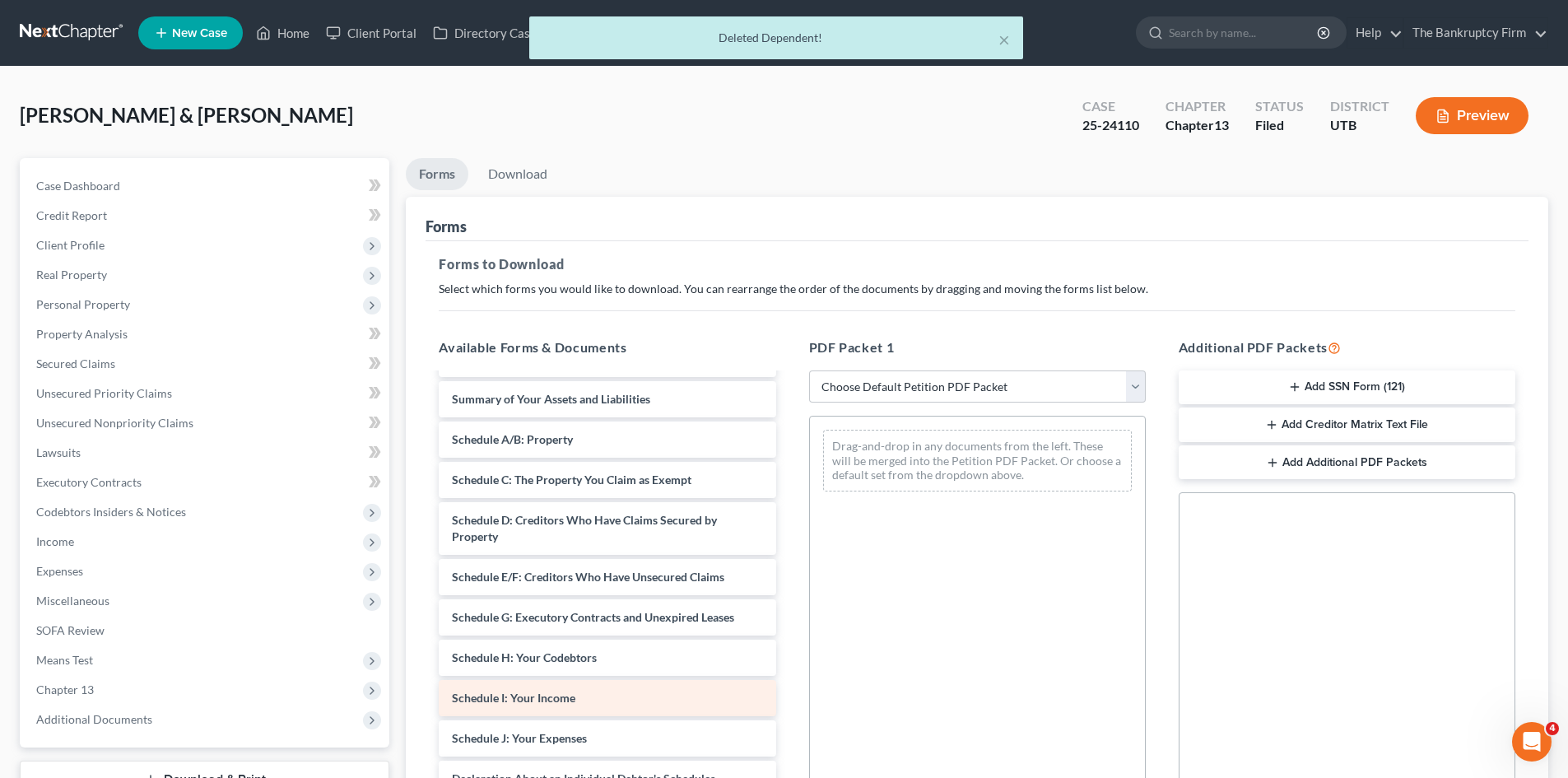
scroll to position [330, 0]
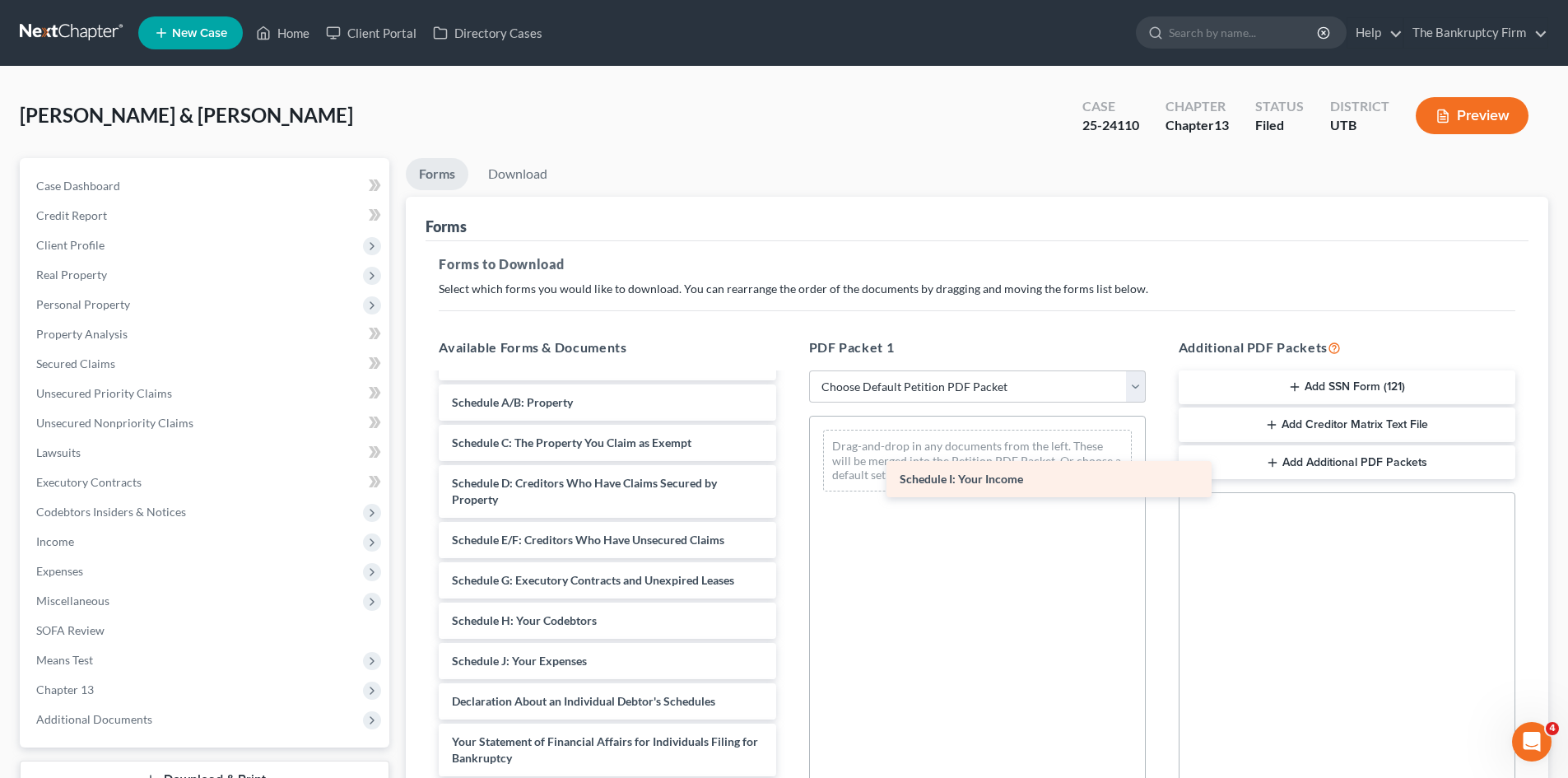
drag, startPoint x: 514, startPoint y: 657, endPoint x: 962, endPoint y: 475, distance: 483.6
click at [789, 475] on div "Schedule I: Your Income Adequate Protection Form (54)-pdf Chapter 13 Plan (Chap…" at bounding box center [607, 520] width 363 height 950
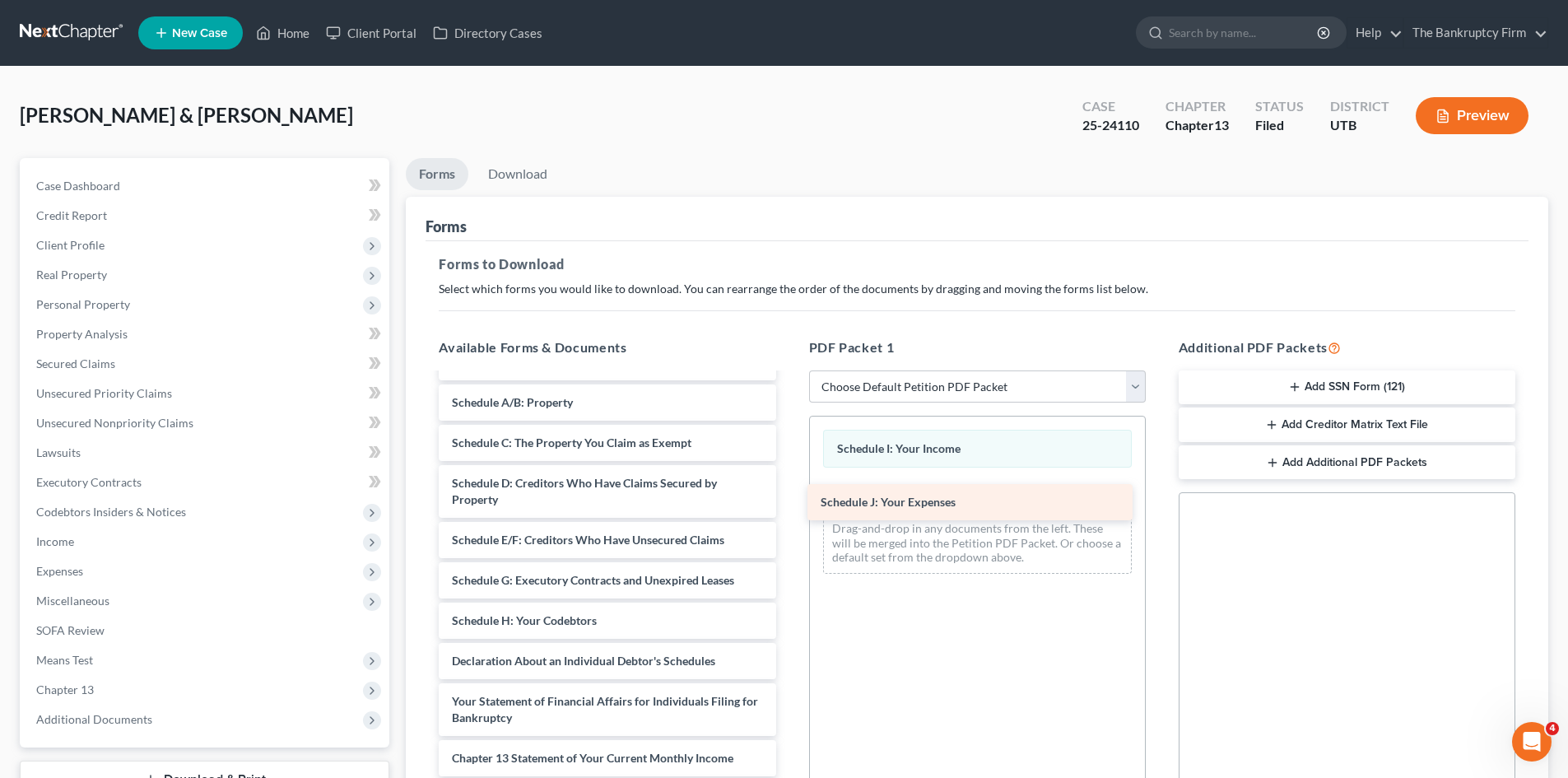
drag, startPoint x: 554, startPoint y: 659, endPoint x: 923, endPoint y: 500, distance: 401.8
click at [789, 500] on div "Schedule J: Your Expenses Adequate Protection Form (54)-pdf Chapter 13 Plan (Ch…" at bounding box center [607, 499] width 363 height 909
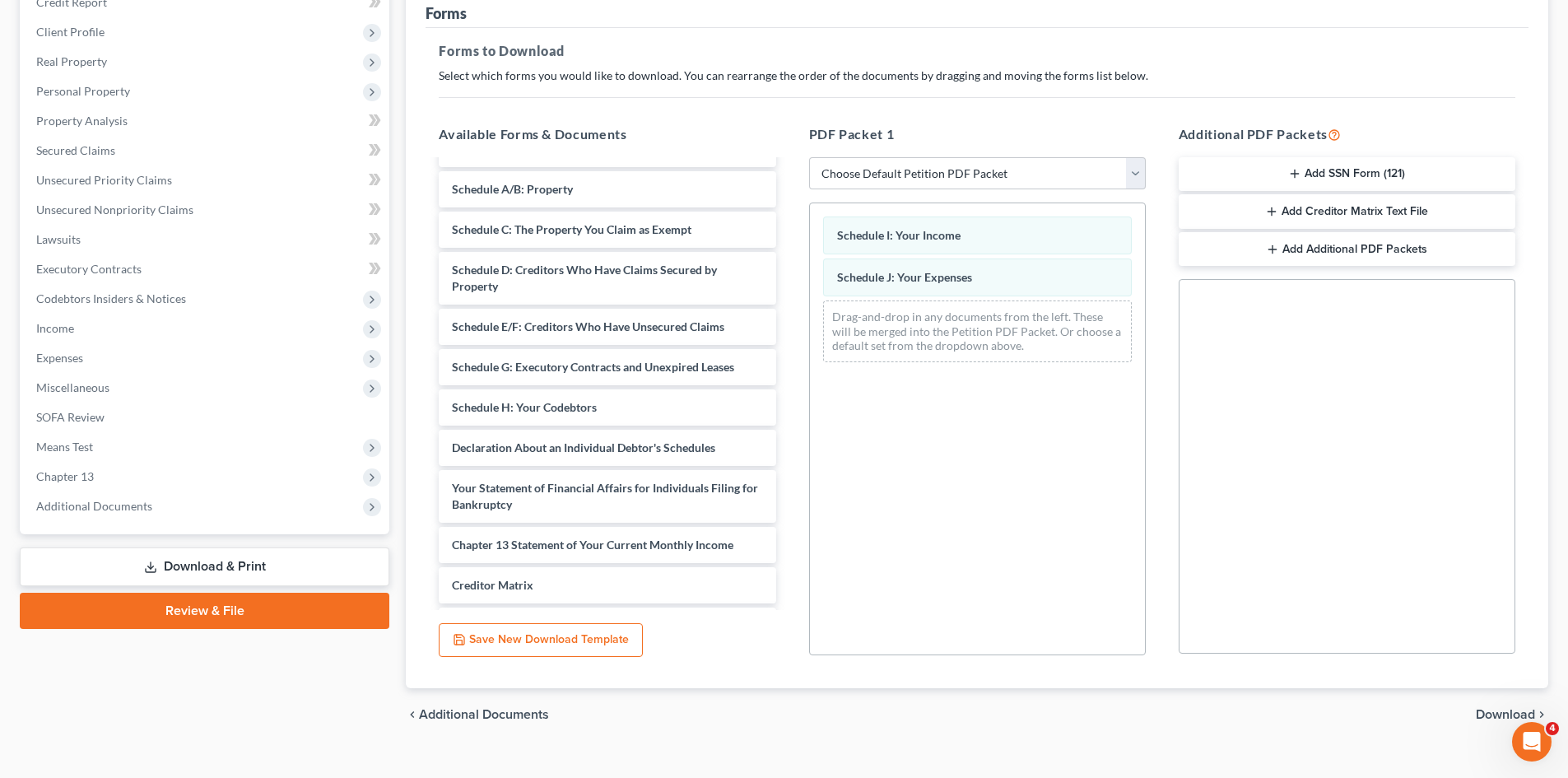
scroll to position [239, 0]
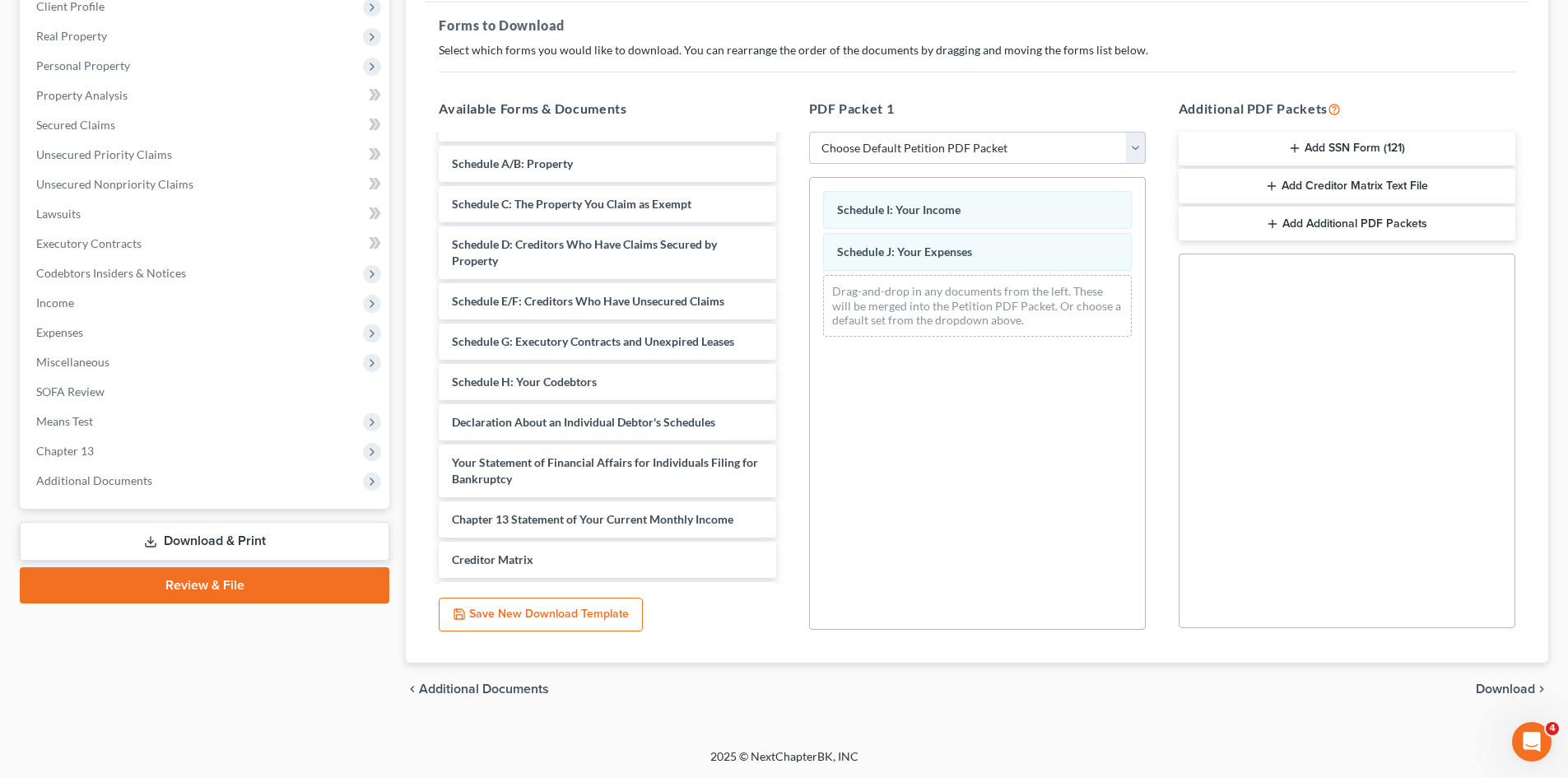
click at [1488, 693] on span "Download" at bounding box center [1505, 689] width 59 height 14
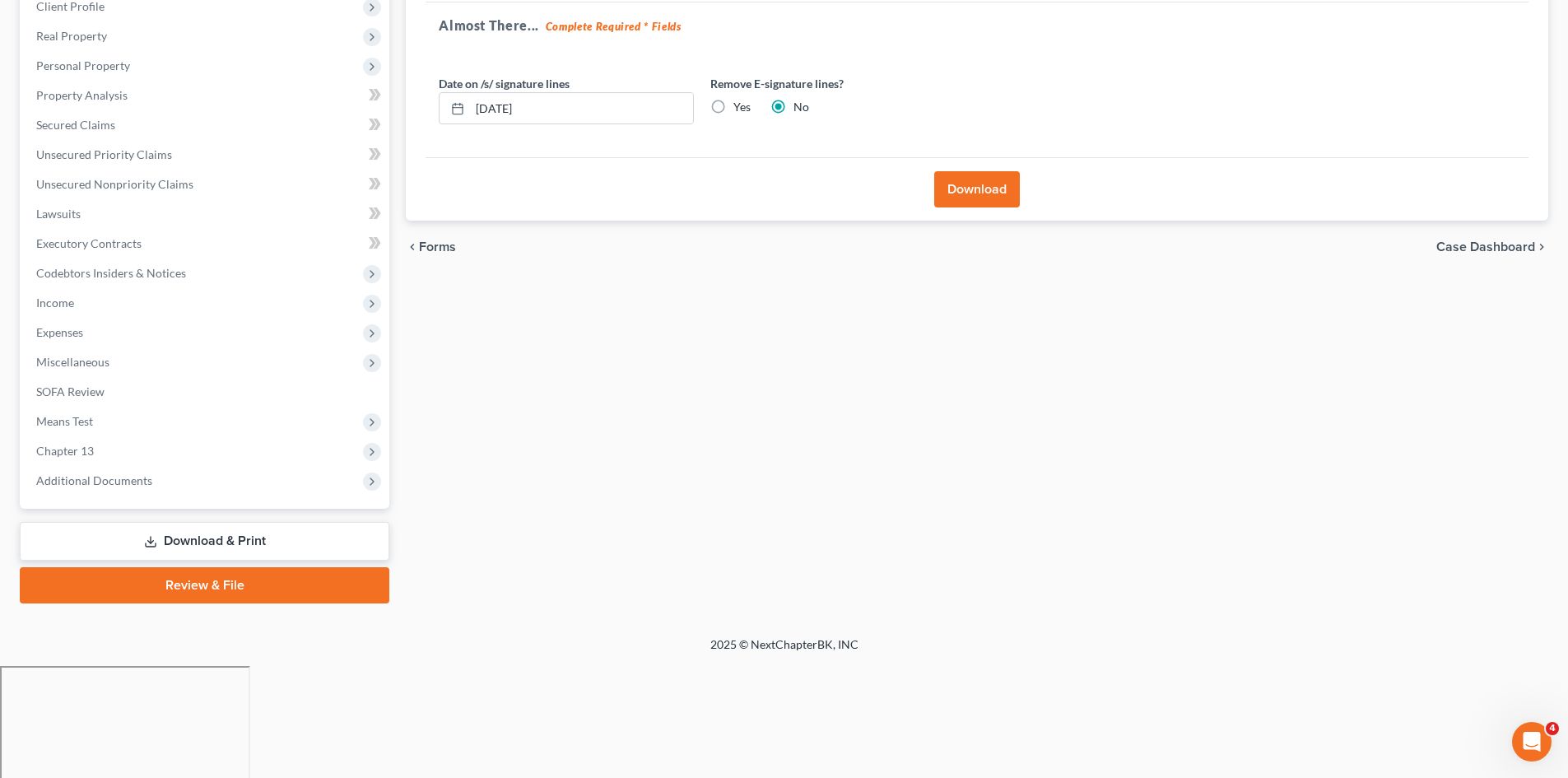
scroll to position [127, 0]
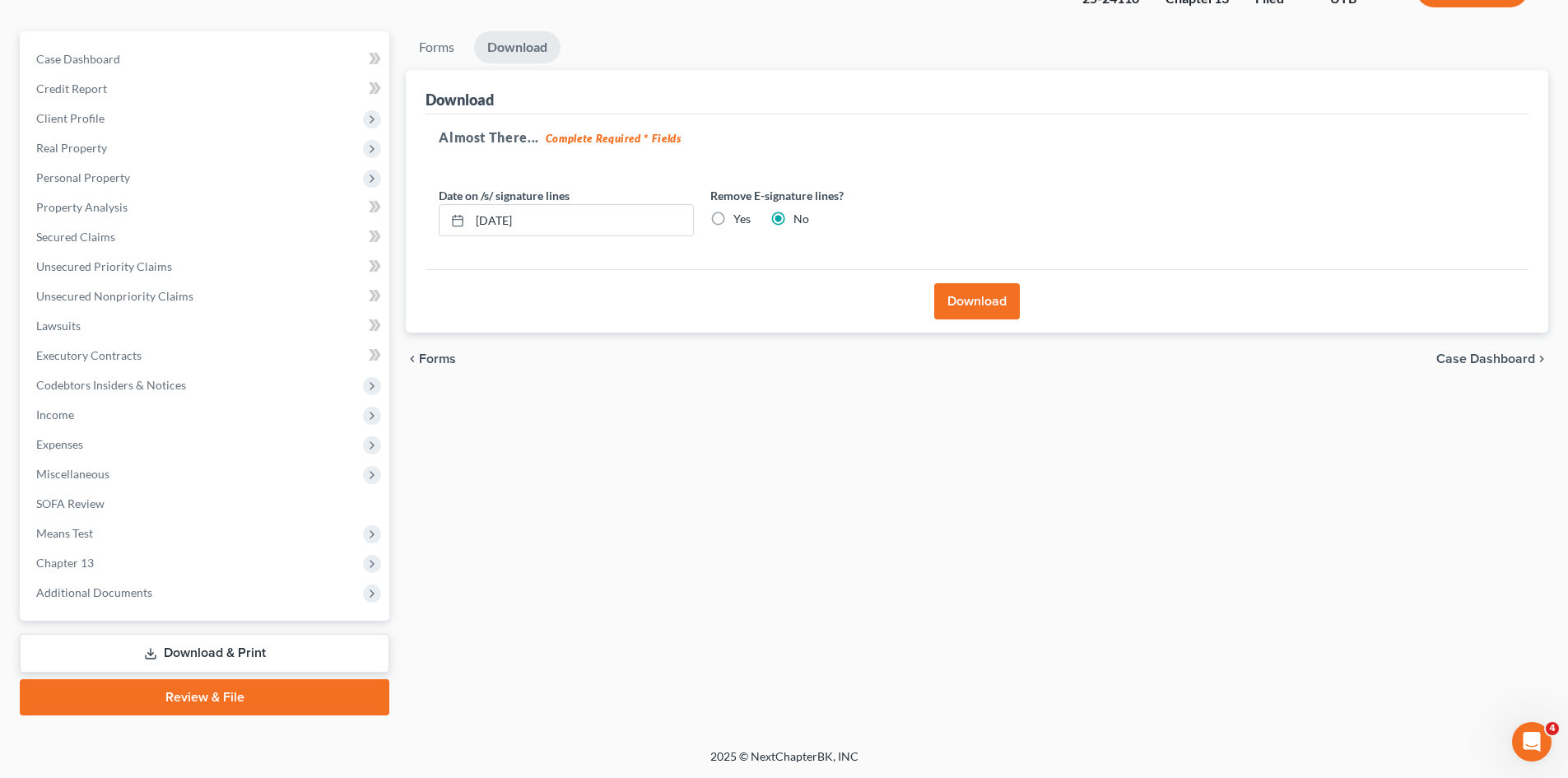
click at [991, 306] on button "Download" at bounding box center [977, 301] width 85 height 36
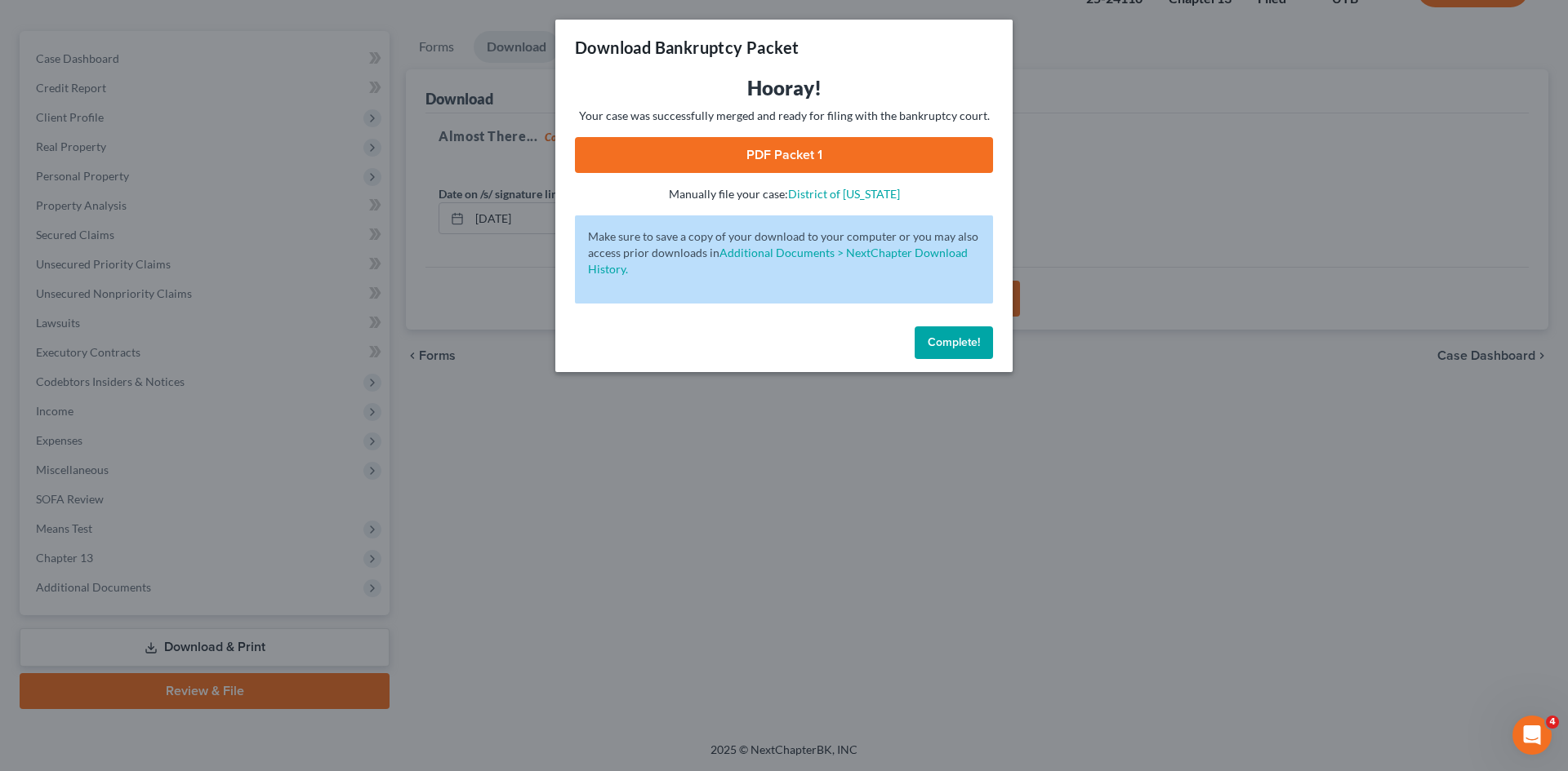
click at [778, 154] on link "PDF Packet 1" at bounding box center [784, 155] width 418 height 36
click at [928, 341] on span "Complete!" at bounding box center [954, 342] width 52 height 13
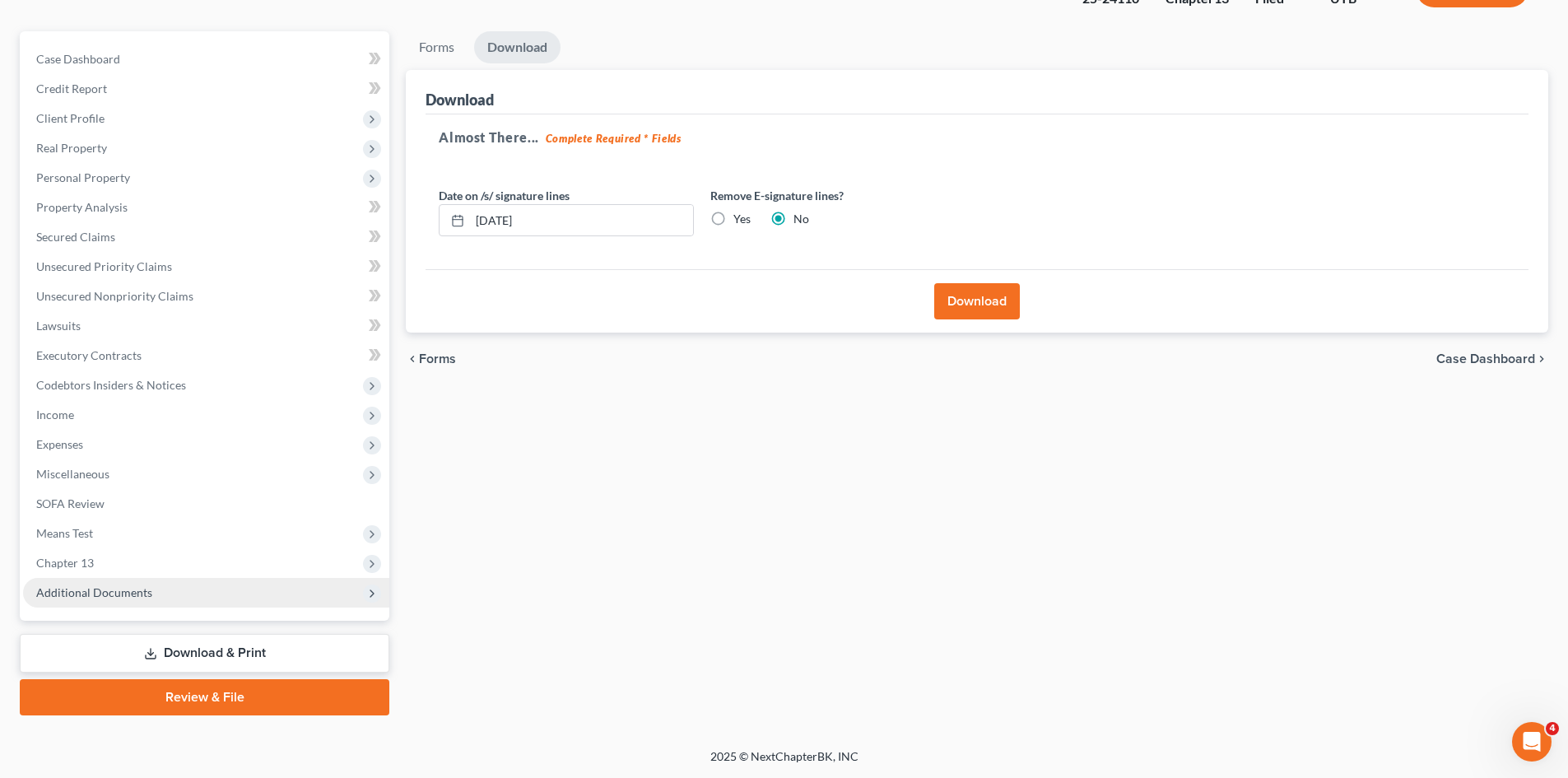
click at [77, 595] on span "Additional Documents" at bounding box center [94, 592] width 116 height 14
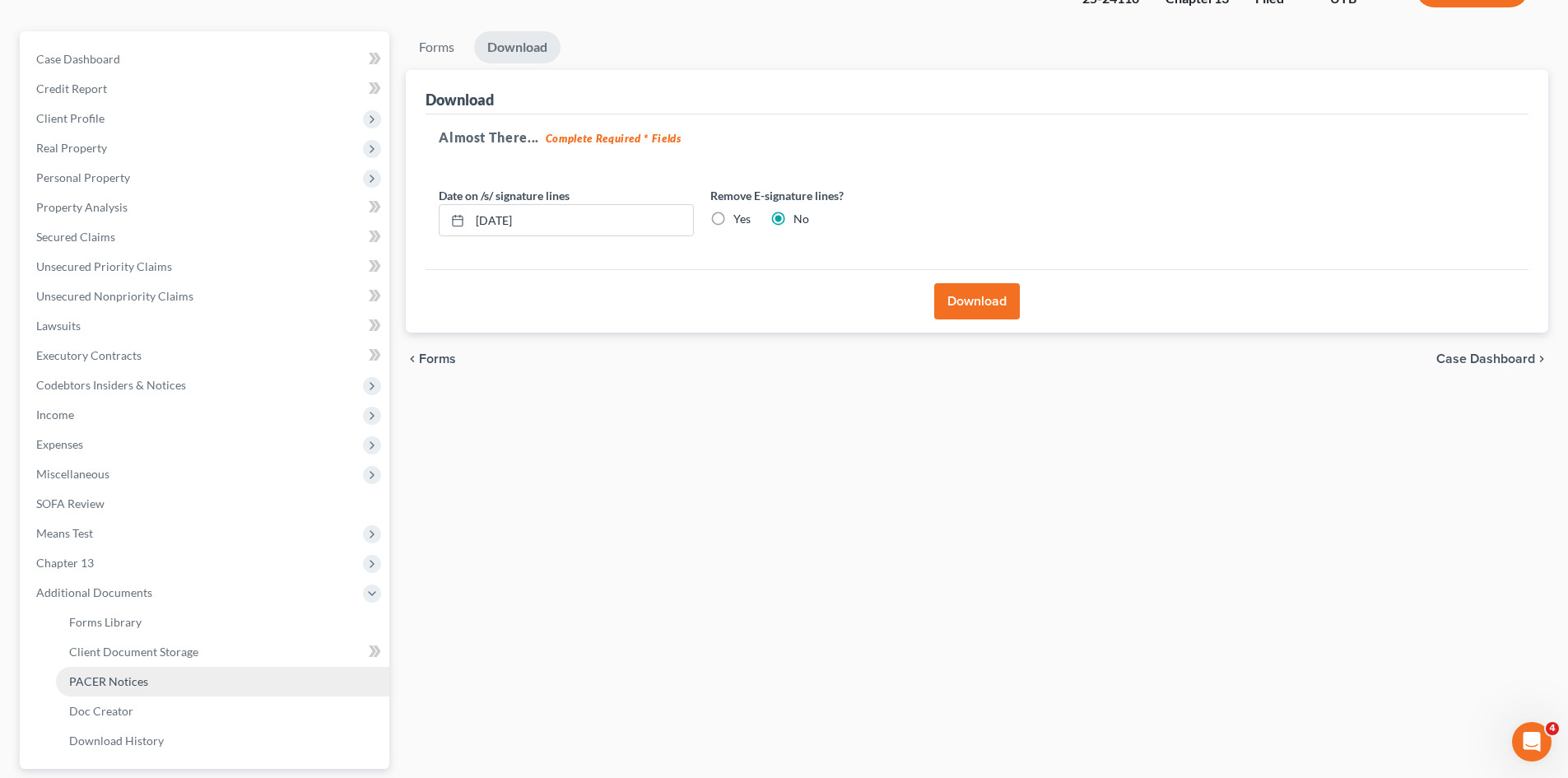
click at [94, 684] on span "PACER Notices" at bounding box center [108, 681] width 79 height 14
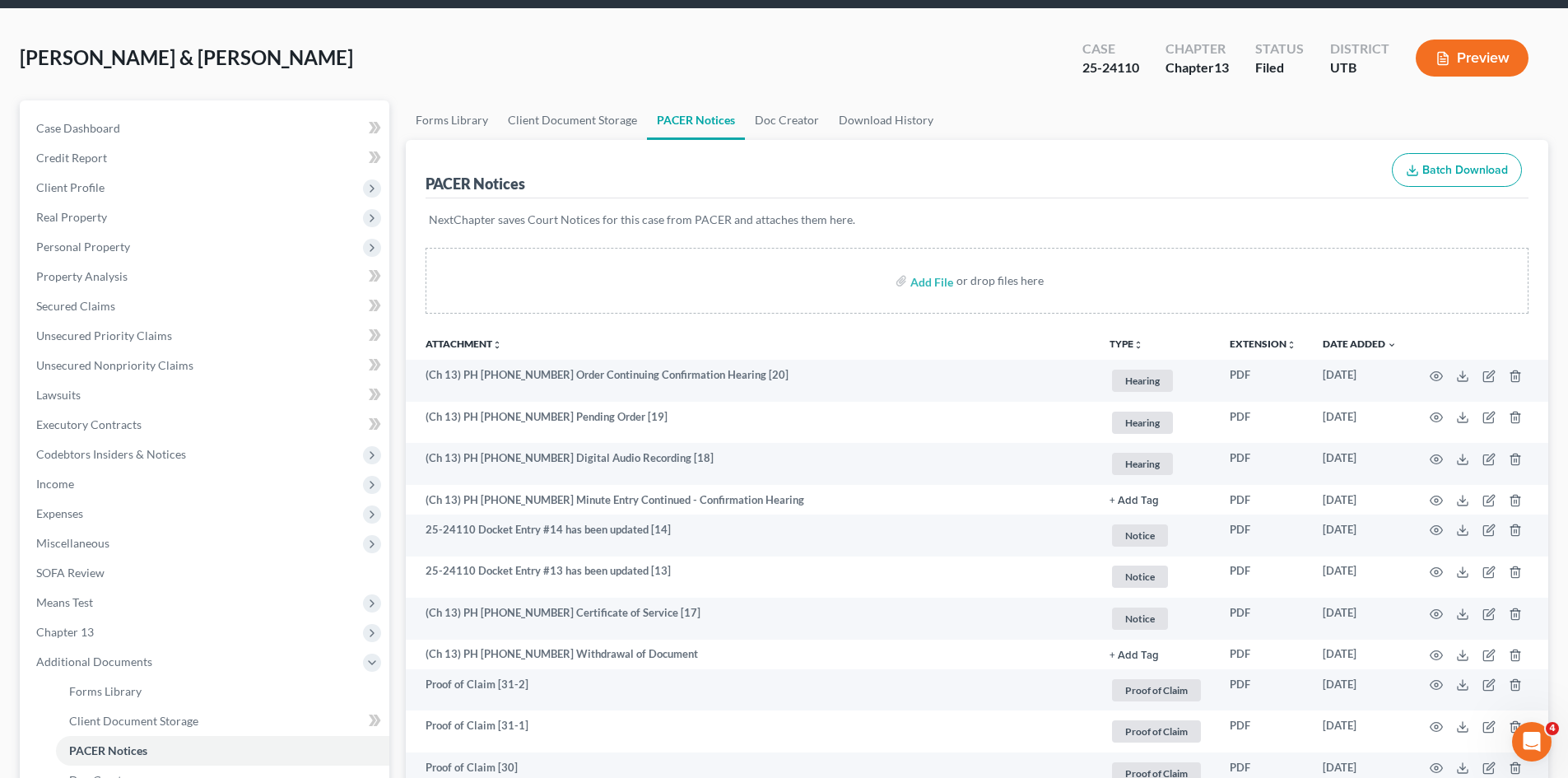
scroll to position [164, 0]
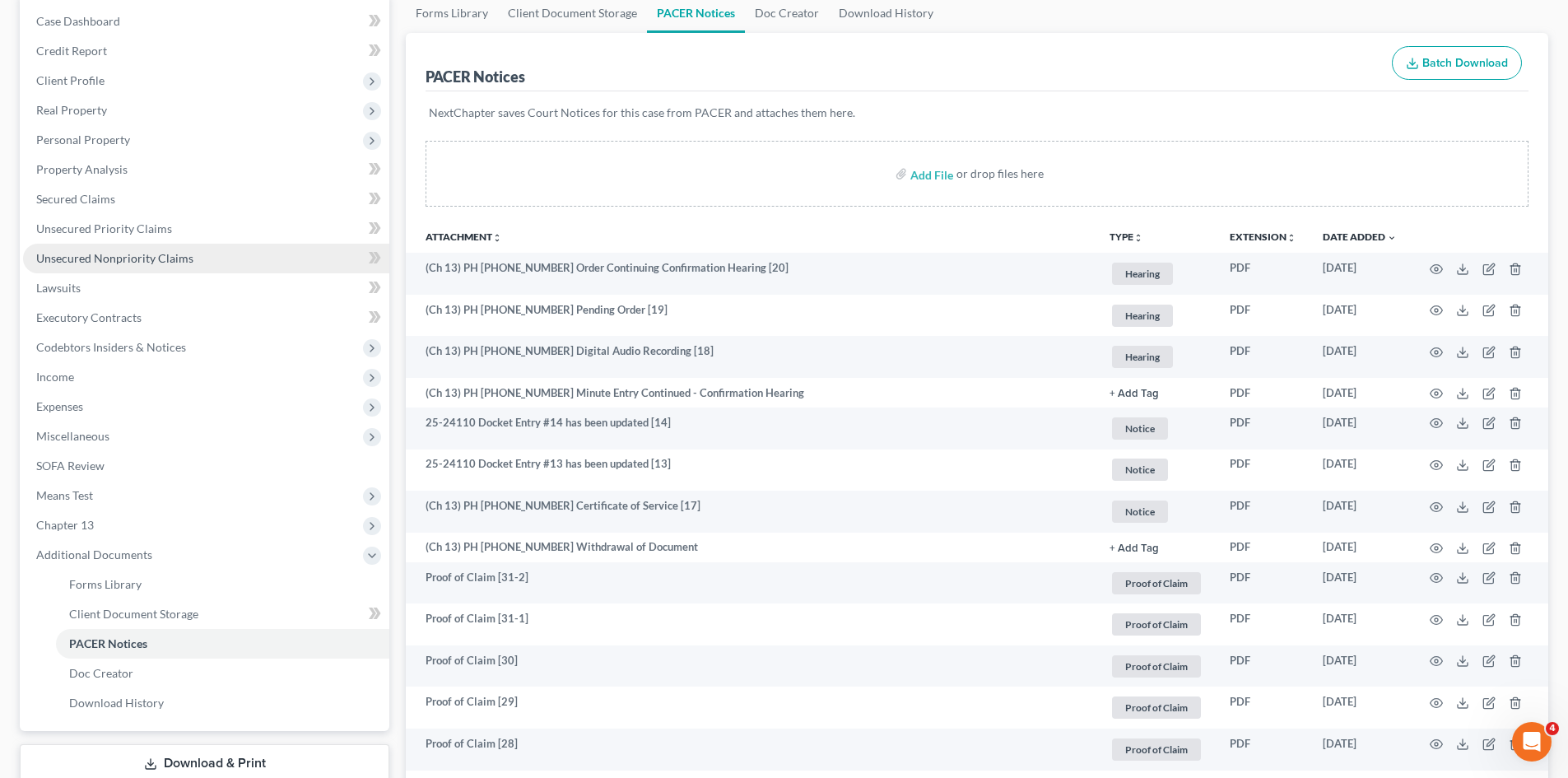
drag, startPoint x: 49, startPoint y: 141, endPoint x: 156, endPoint y: 252, distance: 154.2
click at [49, 141] on span "Personal Property" at bounding box center [83, 139] width 93 height 14
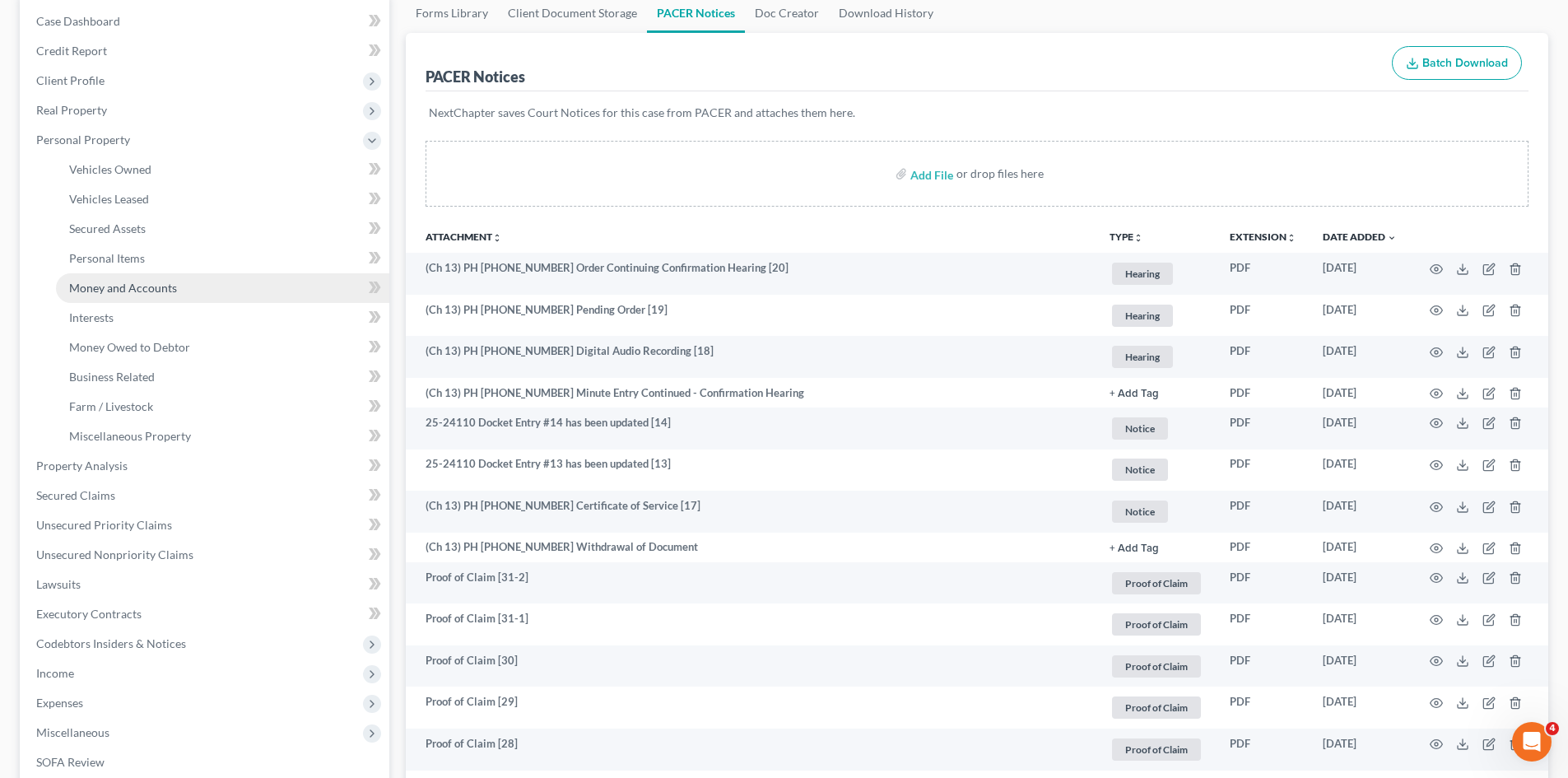
click at [162, 280] on link "Money and Accounts" at bounding box center [222, 288] width 333 height 30
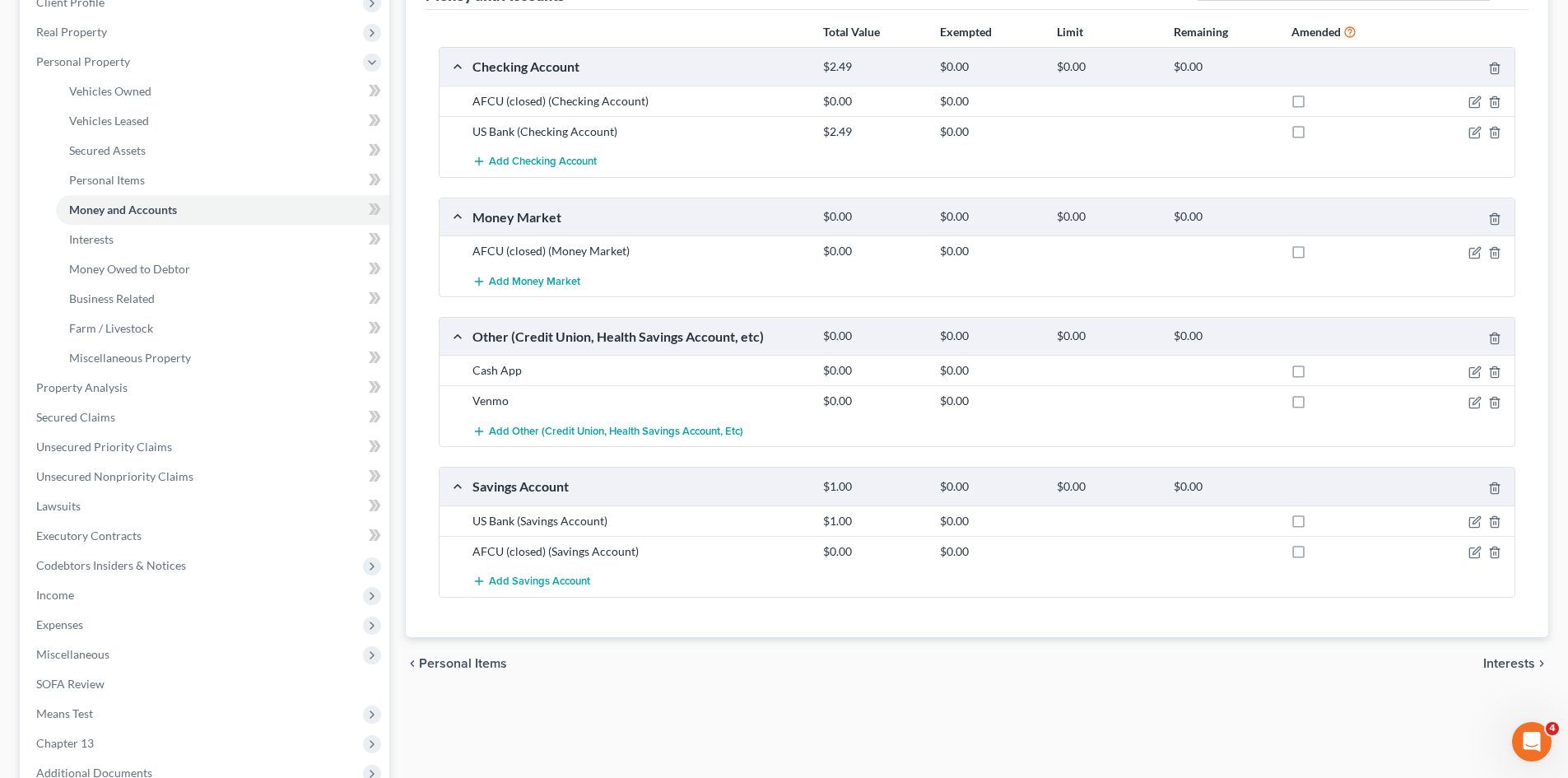
scroll to position [247, 0]
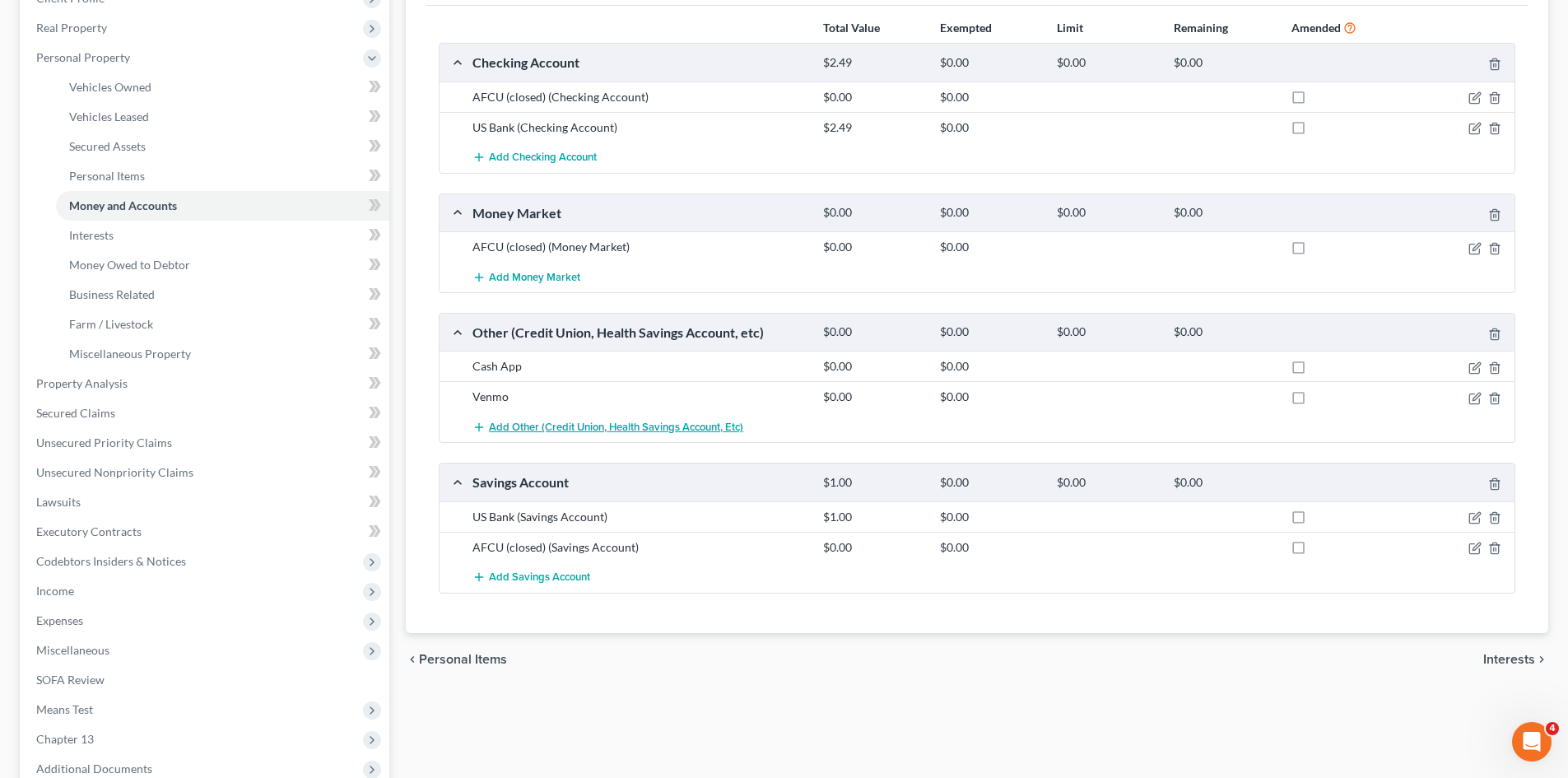
click at [502, 425] on span "Add Other (Credit Union, Health Savings Account, etc)" at bounding box center [616, 428] width 254 height 14
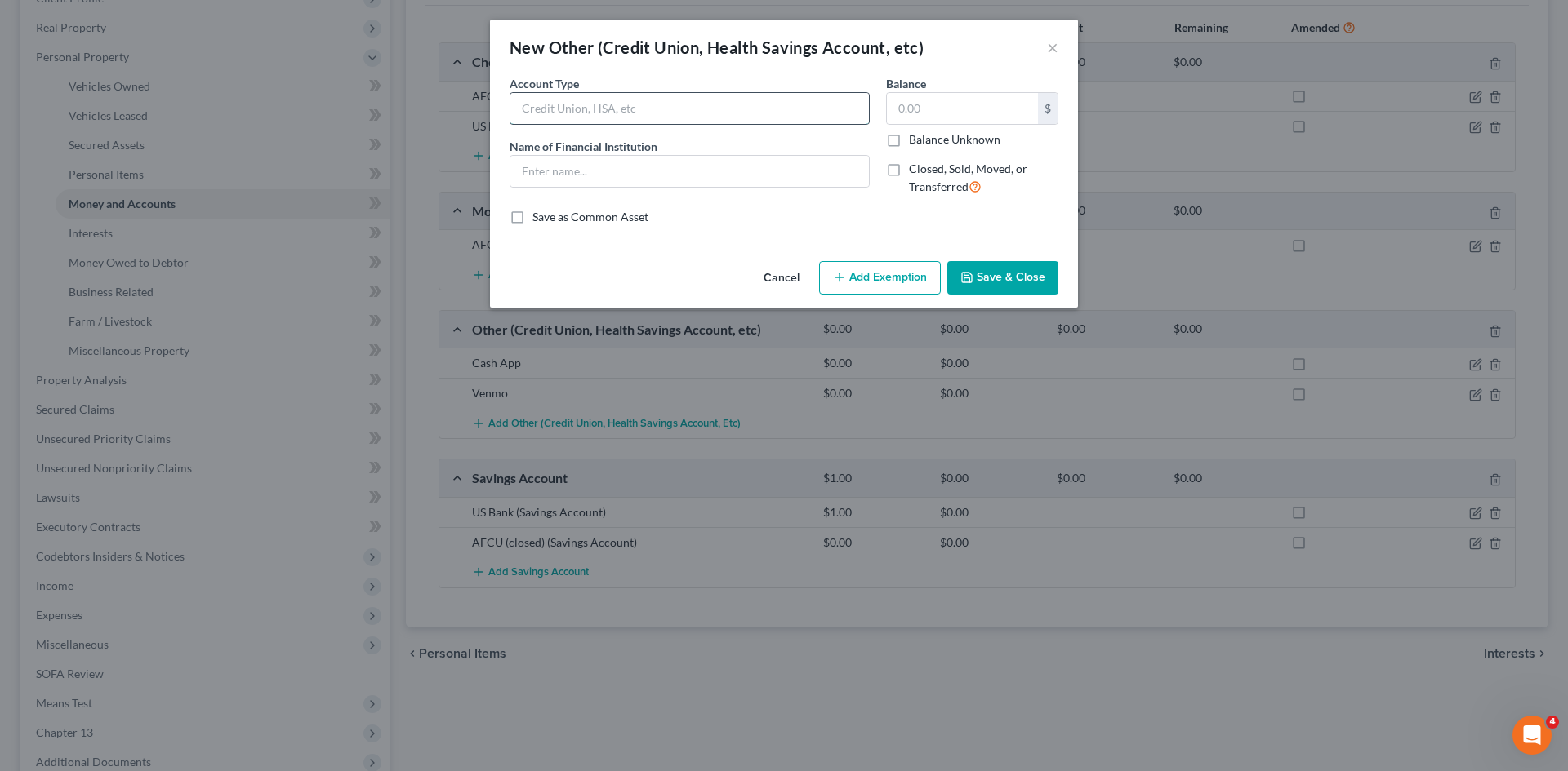
click at [552, 114] on input "text" at bounding box center [689, 108] width 358 height 31
type input "p"
type input "Paypal"
click at [1007, 280] on button "Save & Close" at bounding box center [1002, 278] width 111 height 34
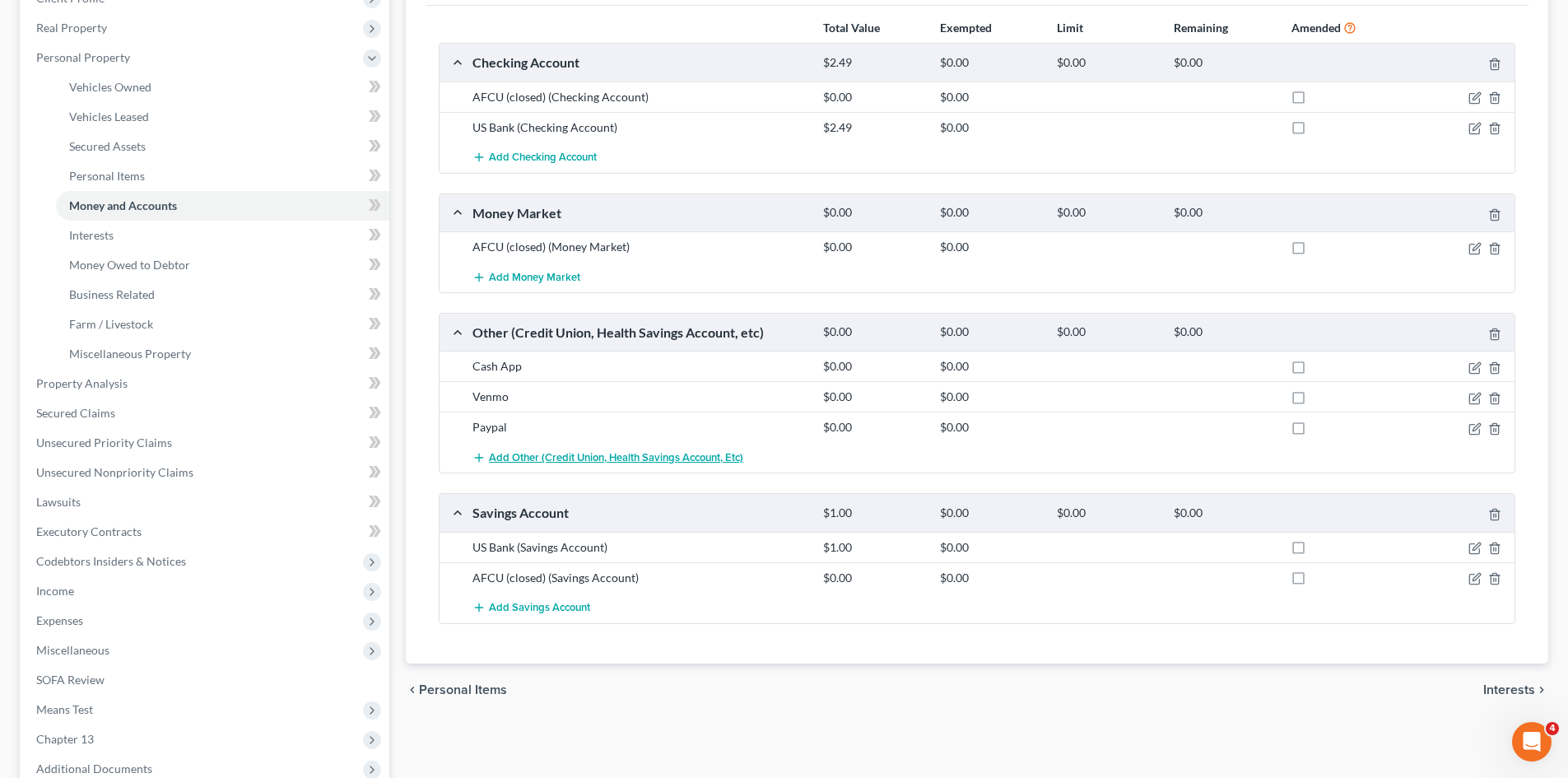
click at [516, 461] on span "Add Other (Credit Union, Health Savings Account, etc)" at bounding box center [616, 458] width 254 height 14
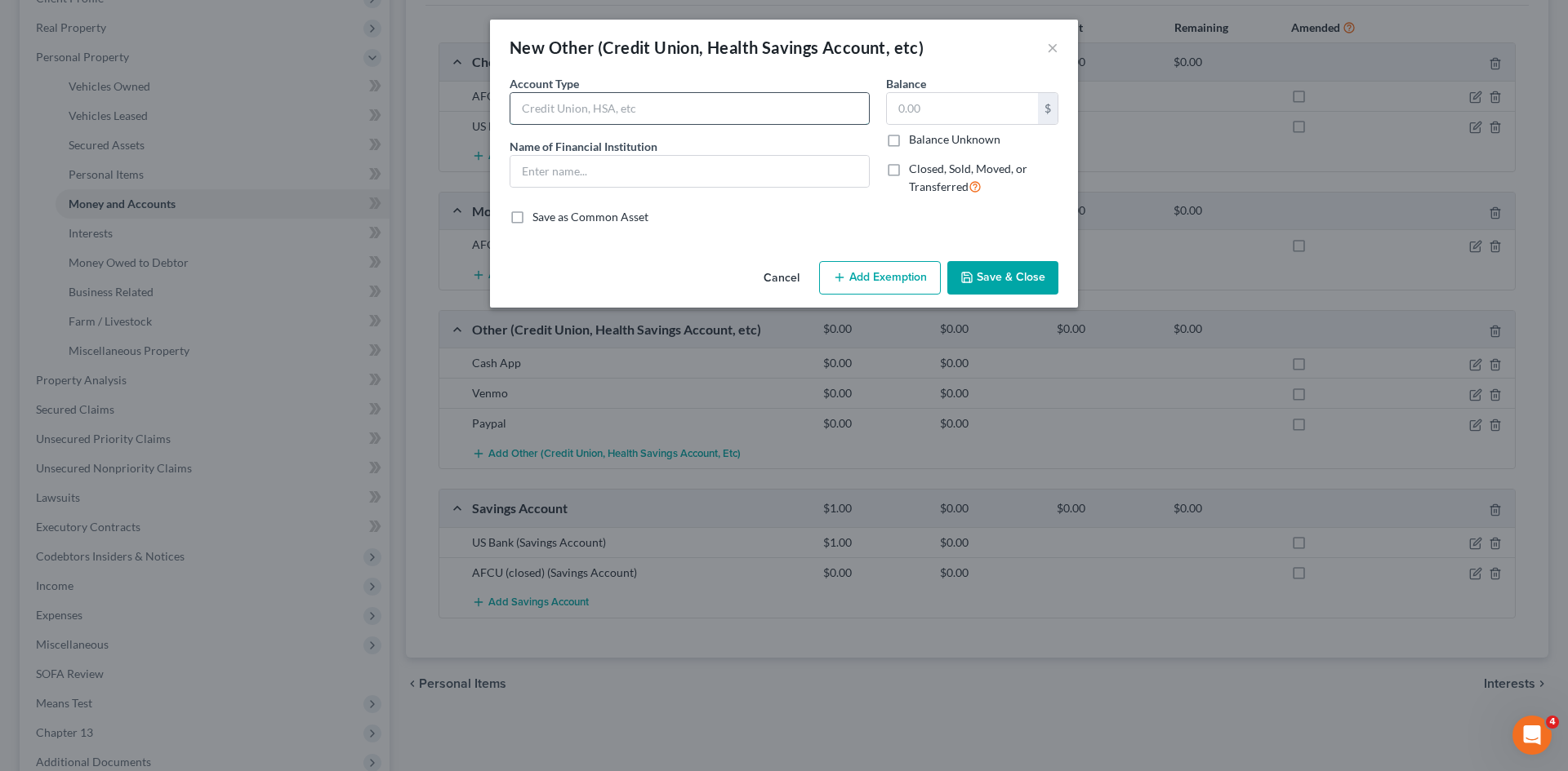
click at [537, 116] on input "text" at bounding box center [689, 108] width 358 height 31
type input "Venmo- Jessica"
click at [1005, 289] on button "Save & Close" at bounding box center [1002, 278] width 111 height 34
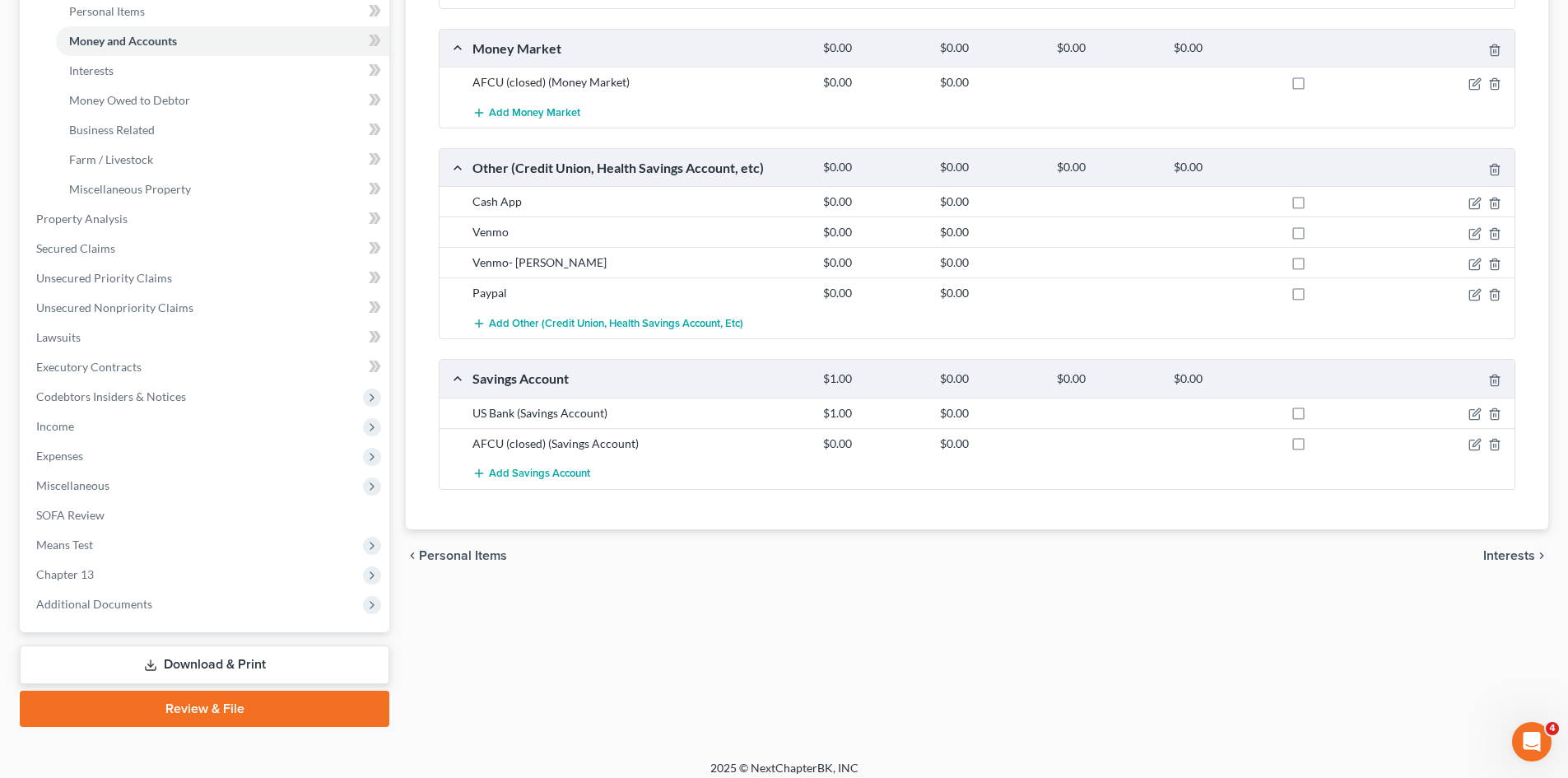
scroll to position [423, 0]
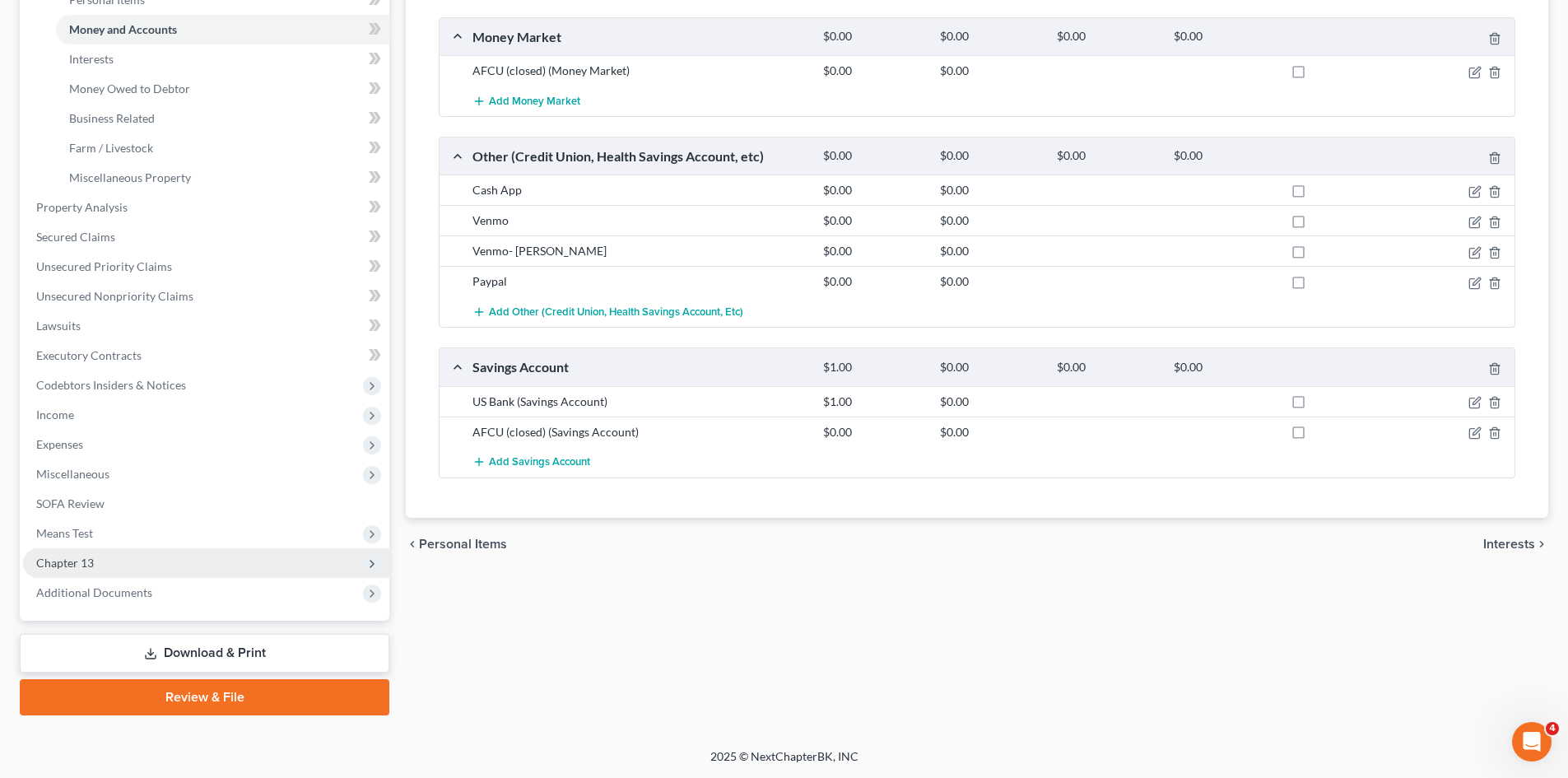
drag, startPoint x: 132, startPoint y: 656, endPoint x: 338, endPoint y: 567, distance: 224.4
click at [132, 656] on link "Download & Print" at bounding box center [204, 654] width 369 height 39
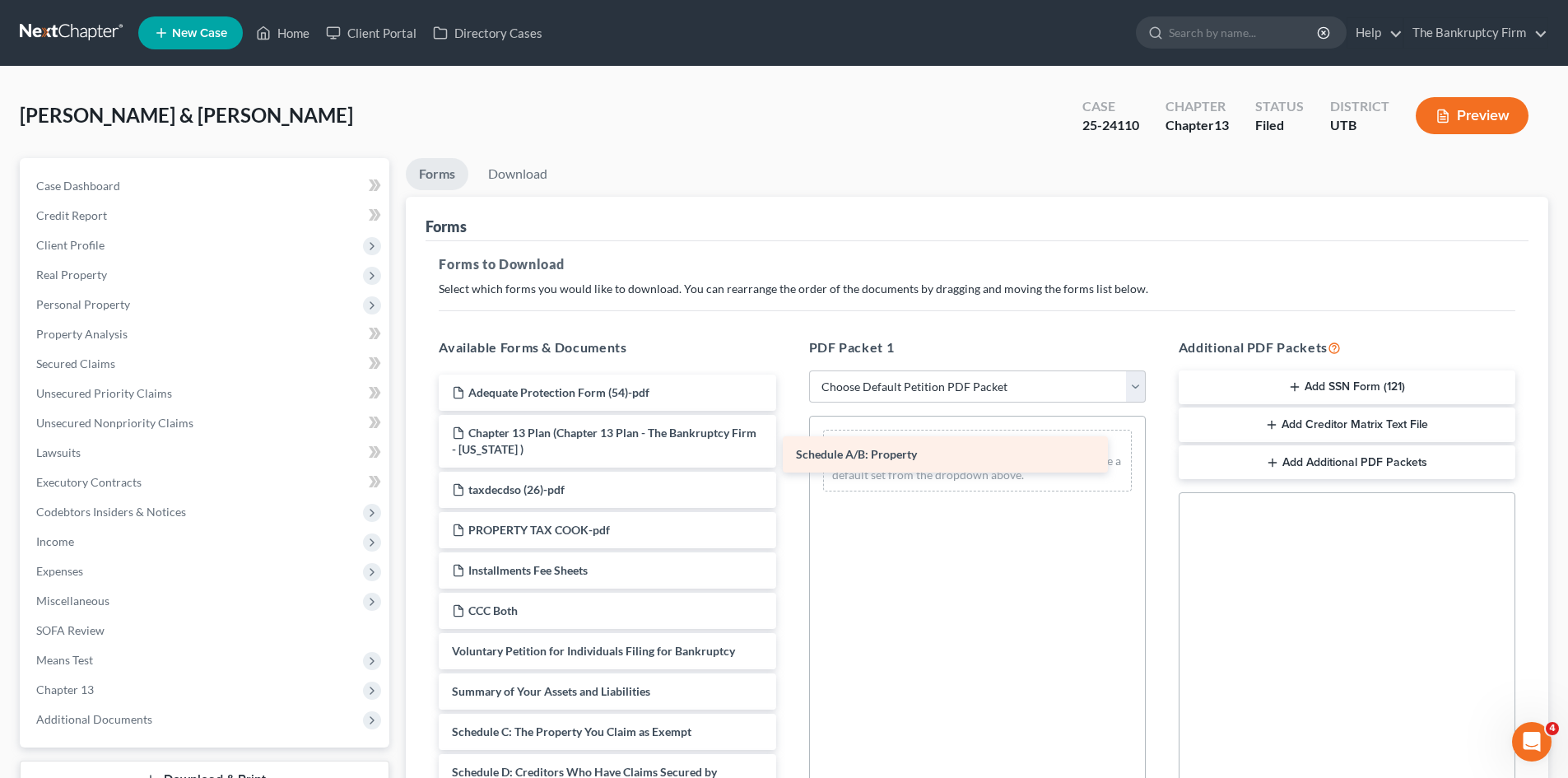
drag, startPoint x: 547, startPoint y: 727, endPoint x: 891, endPoint y: 449, distance: 442.3
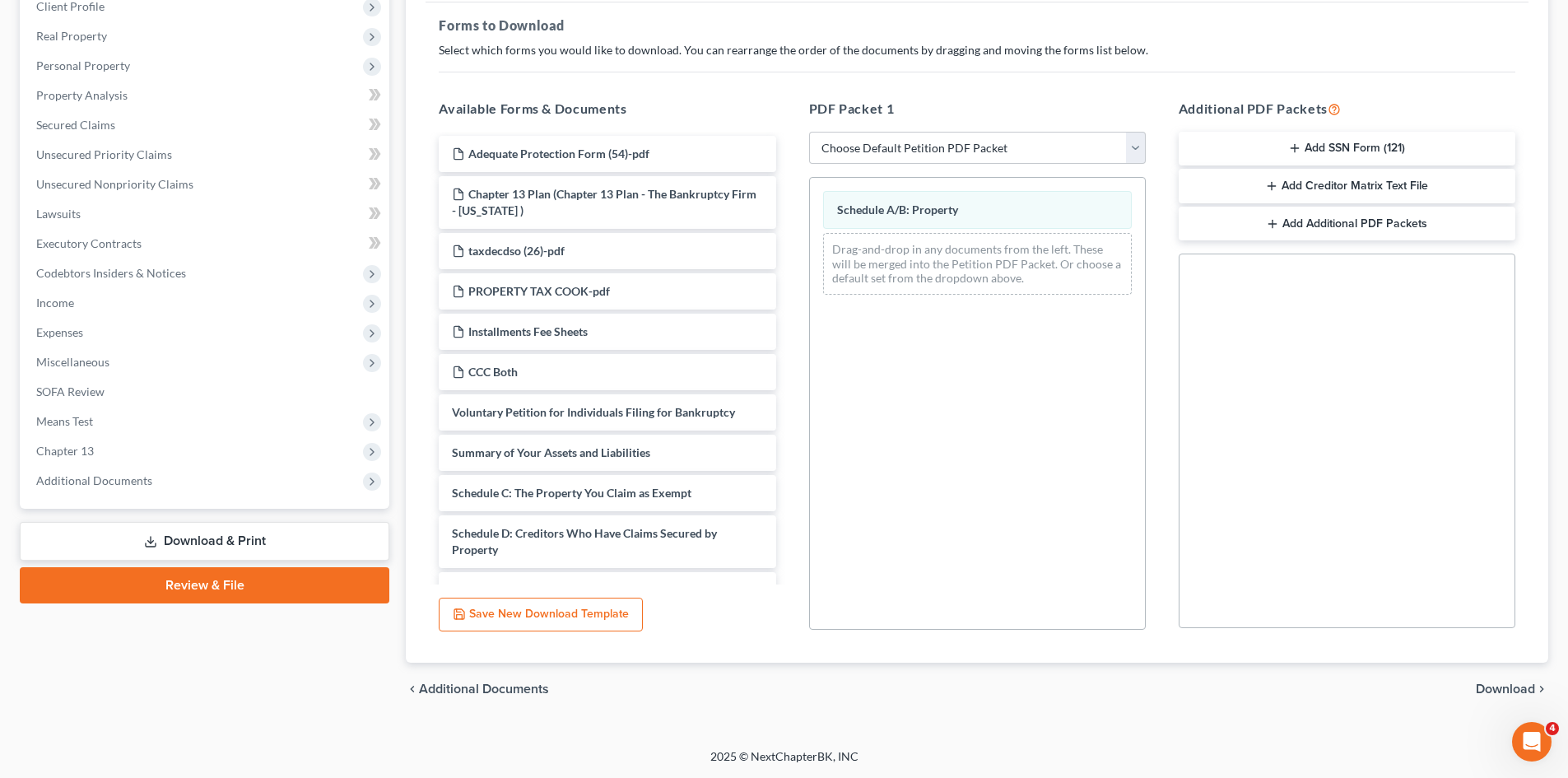
click at [1493, 684] on span "Download" at bounding box center [1505, 689] width 59 height 14
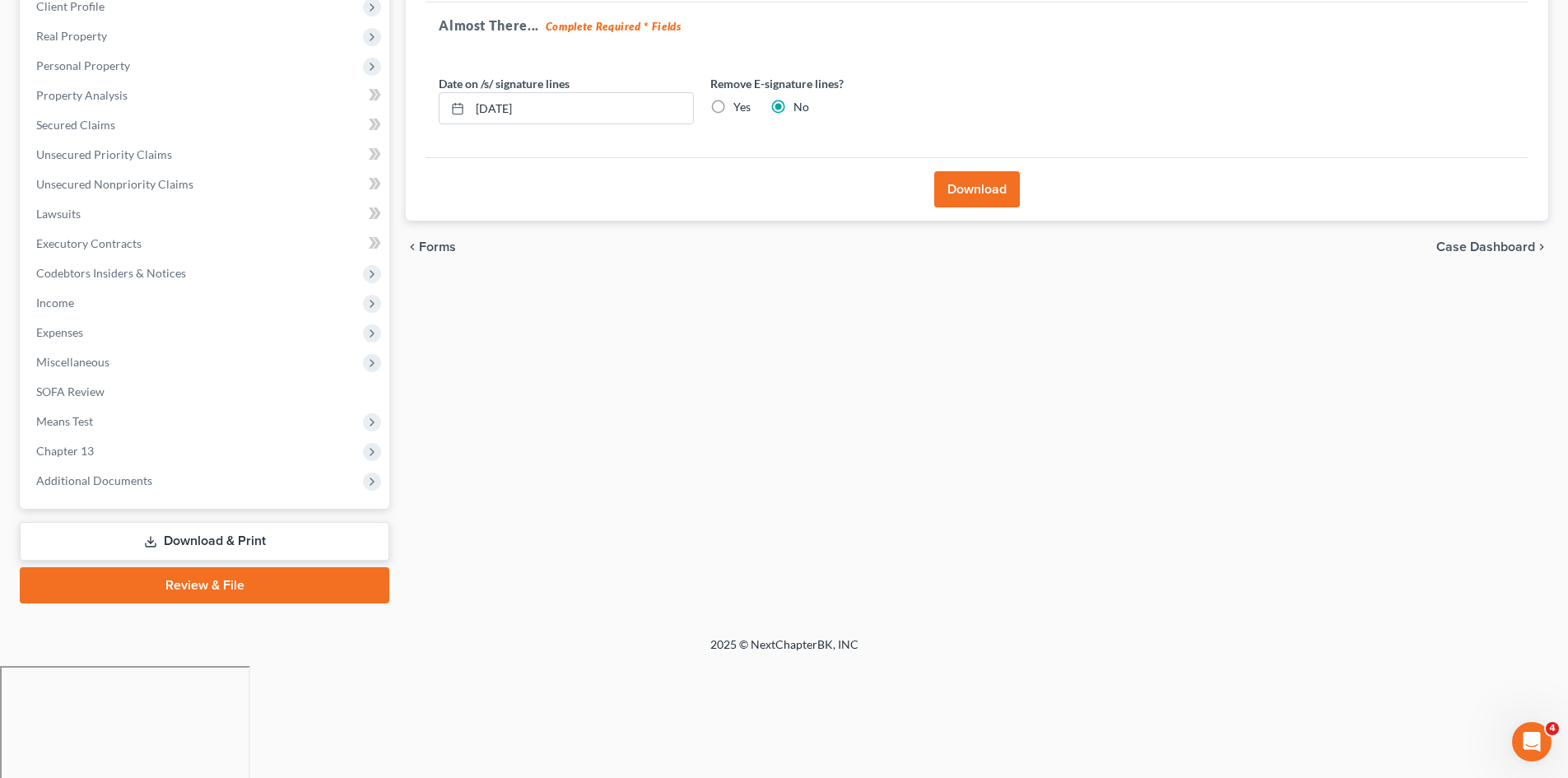
scroll to position [127, 0]
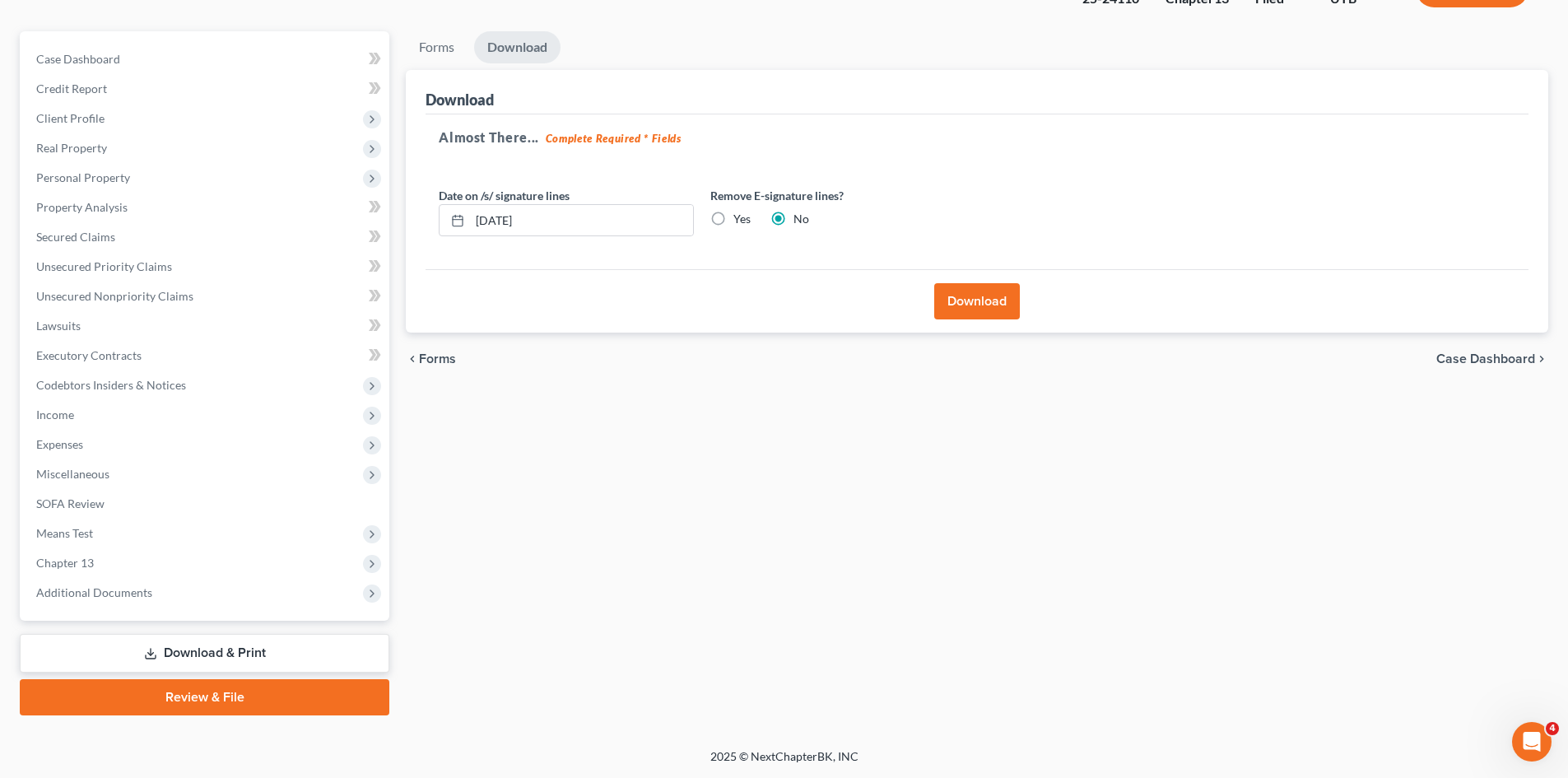
click at [985, 305] on button "Download" at bounding box center [977, 301] width 85 height 36
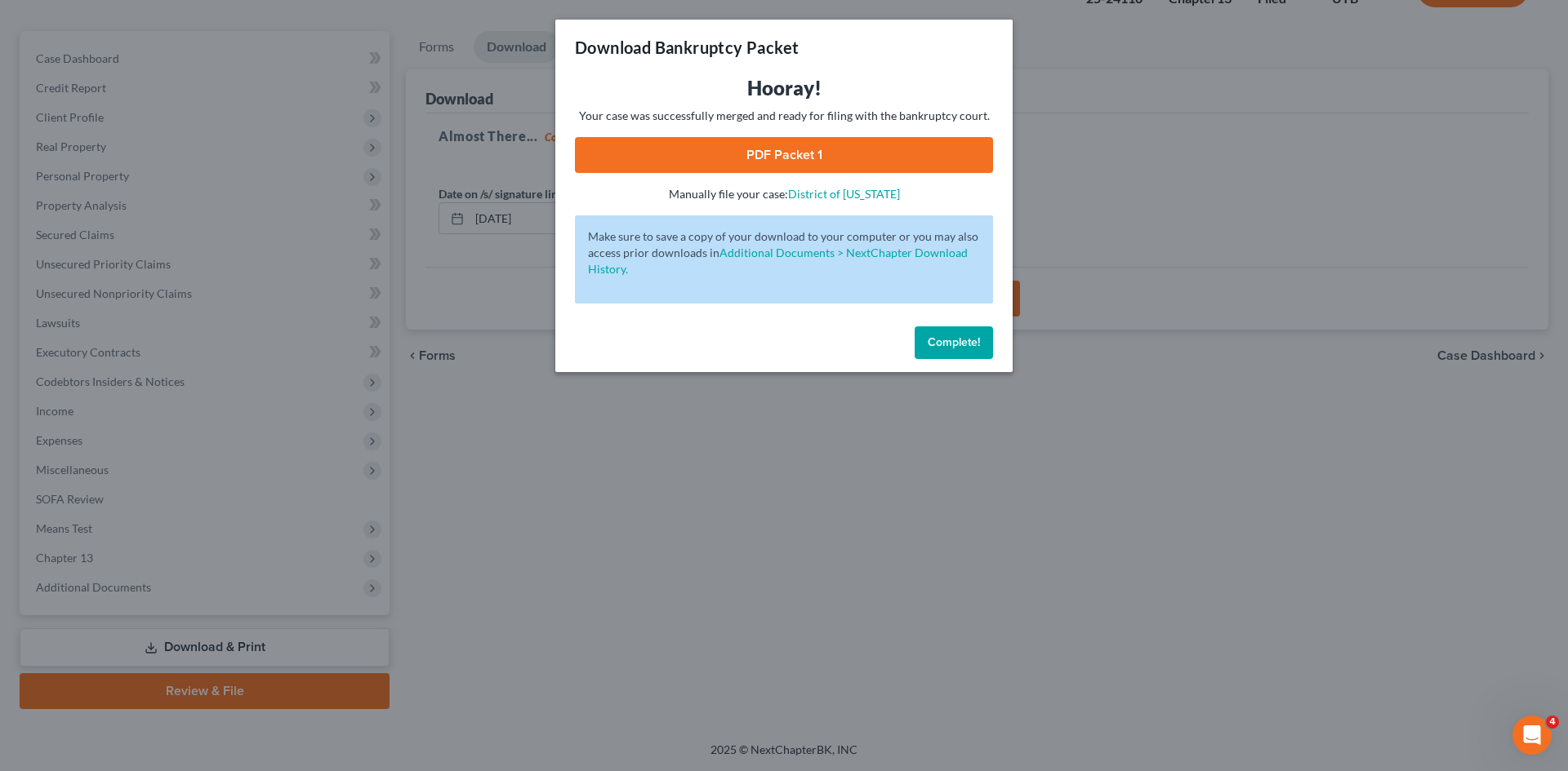
click at [798, 163] on link "PDF Packet 1" at bounding box center [784, 155] width 418 height 36
click at [953, 351] on button "Complete!" at bounding box center [953, 343] width 78 height 32
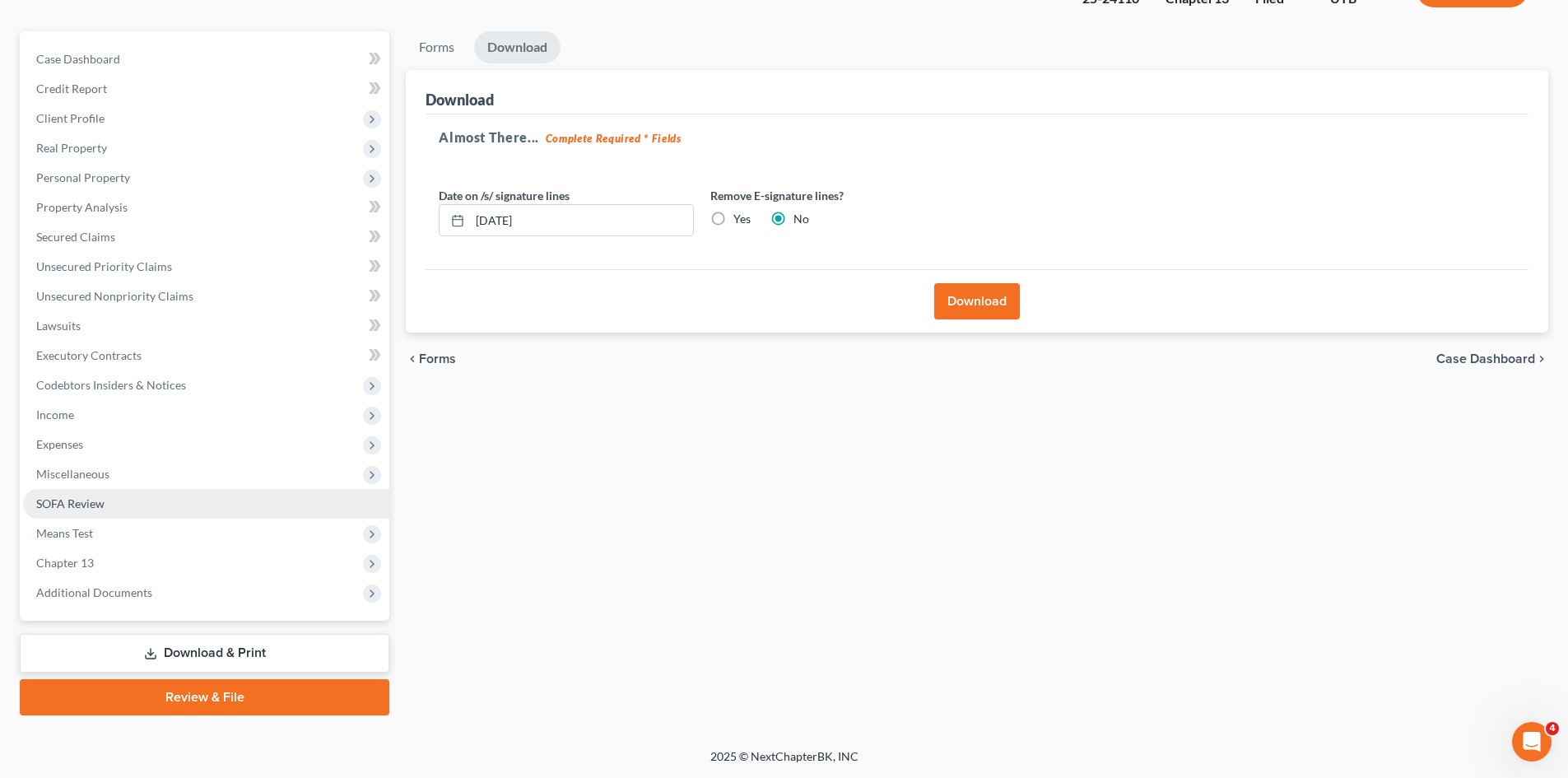
click at [56, 502] on span "SOFA Review" at bounding box center [70, 503] width 68 height 14
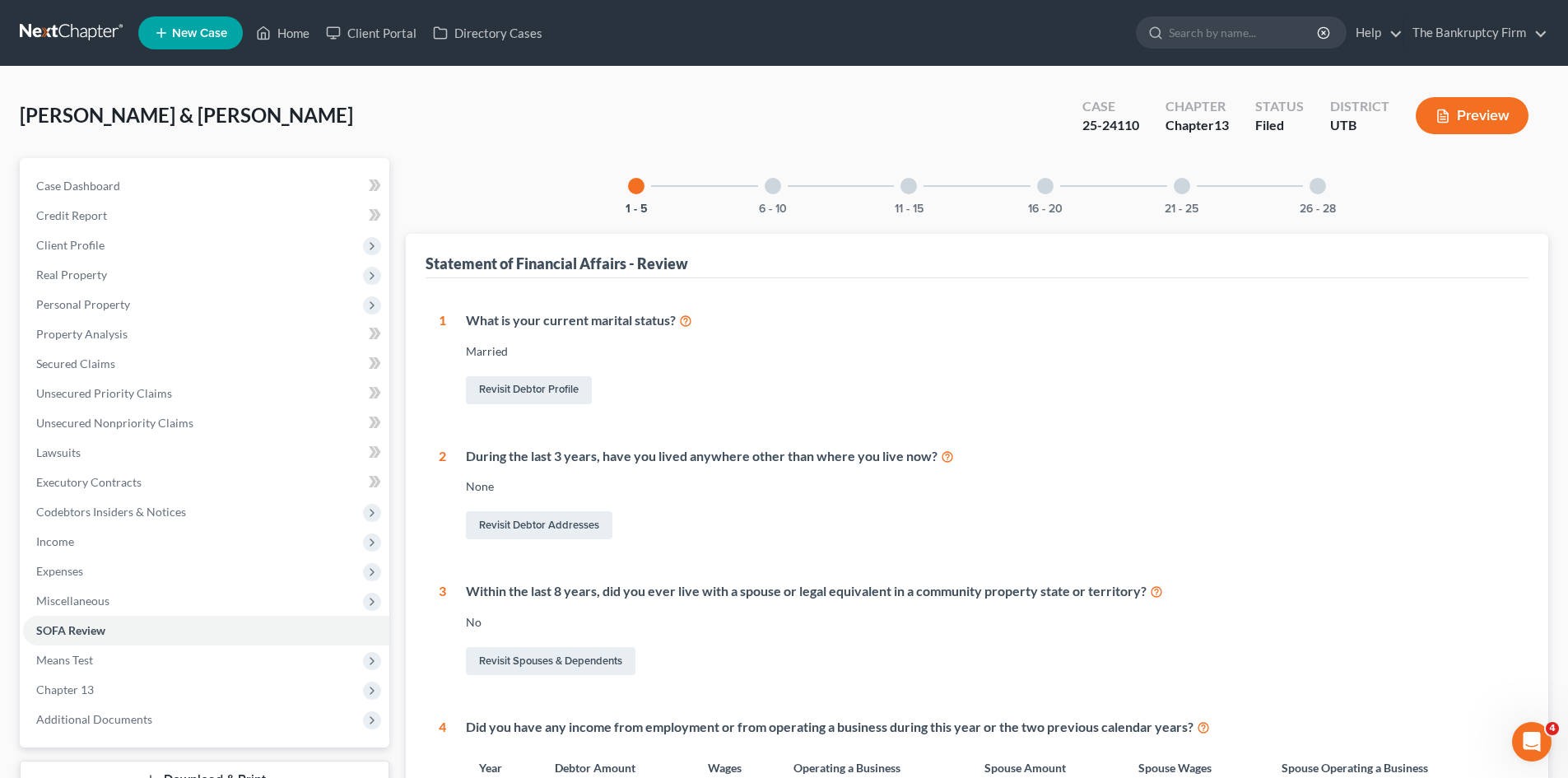
click at [775, 182] on div at bounding box center [773, 186] width 16 height 16
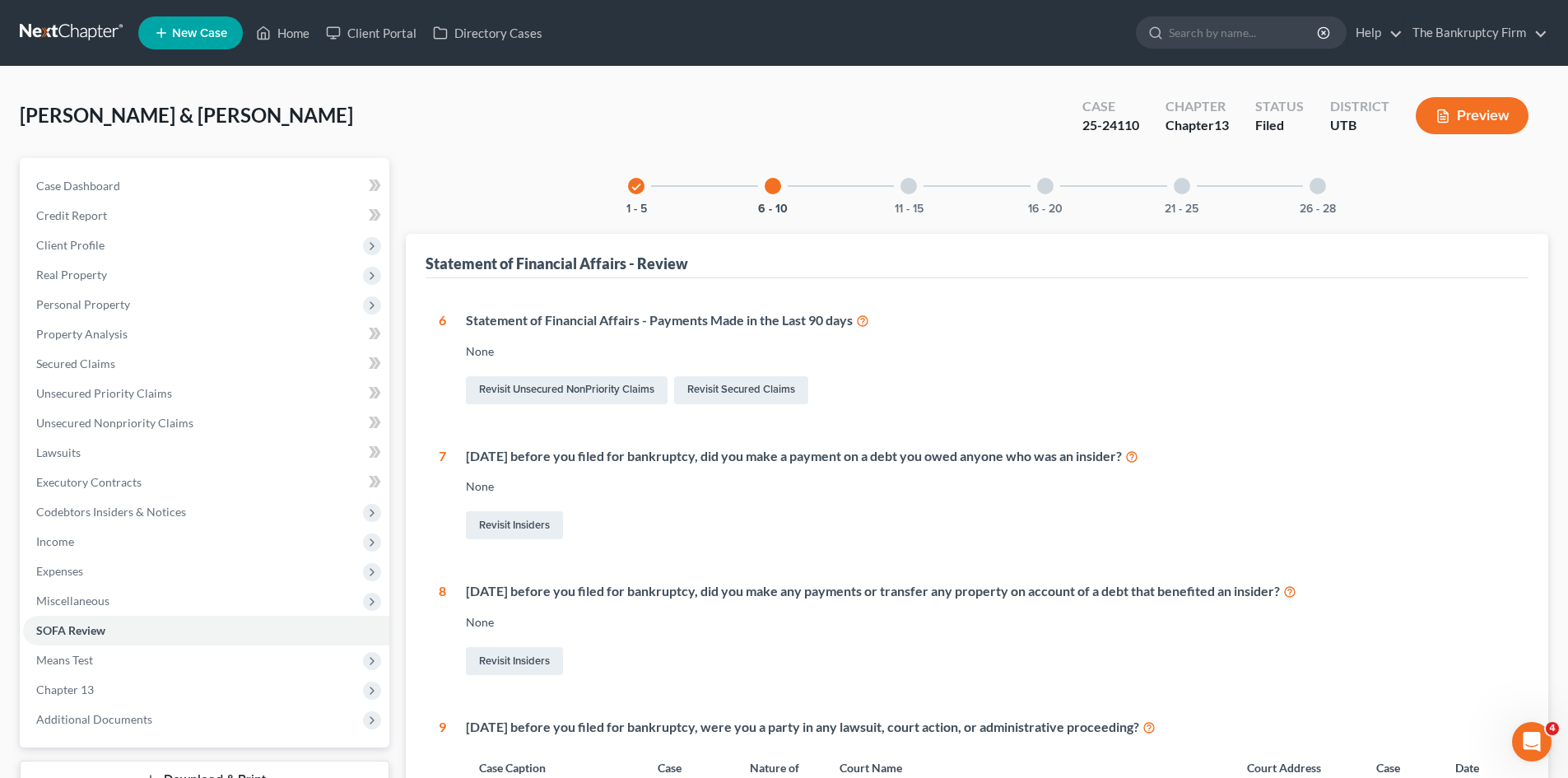
click at [909, 186] on div at bounding box center [908, 186] width 16 height 16
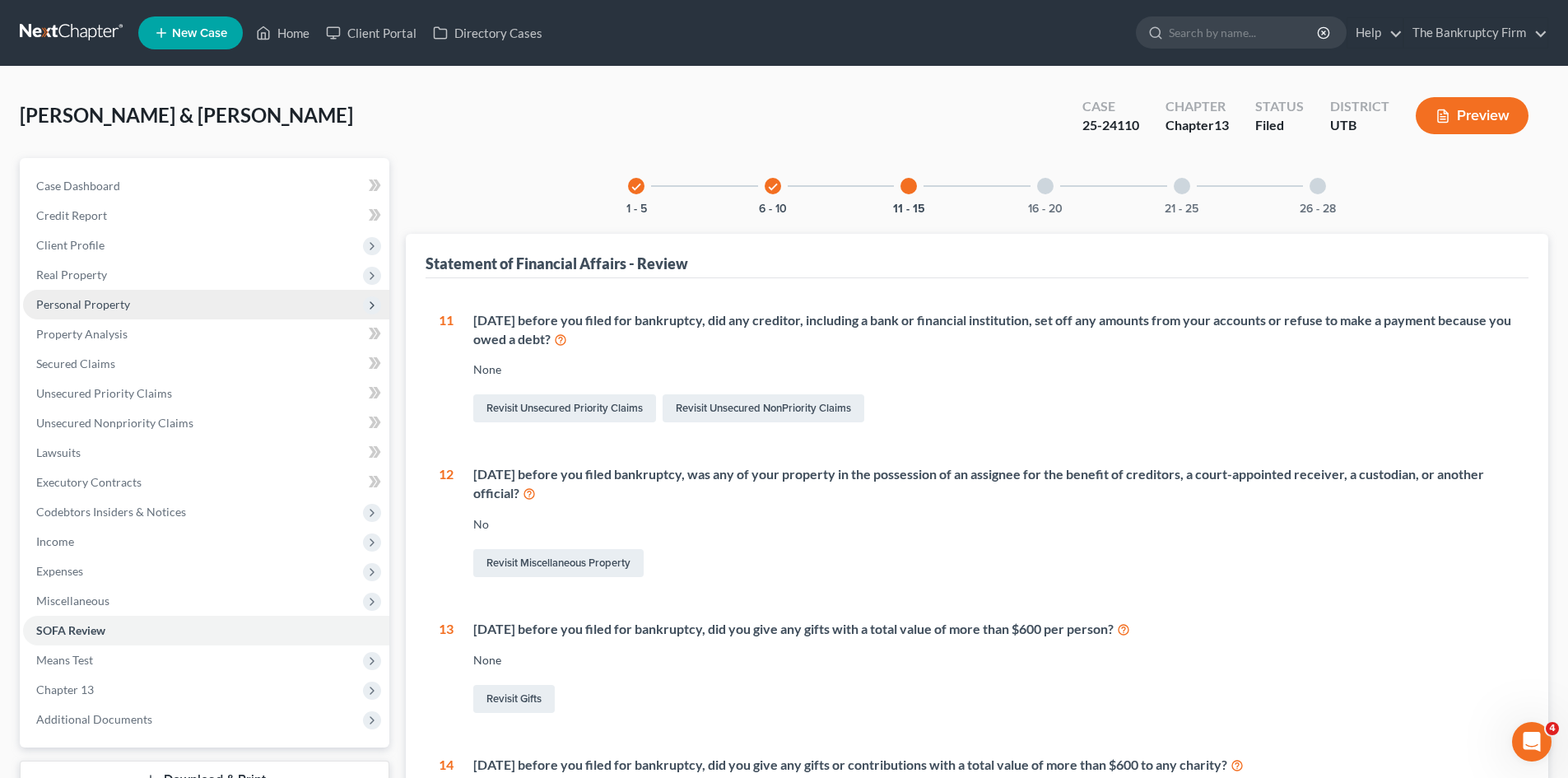
click at [69, 302] on span "Personal Property" at bounding box center [83, 303] width 93 height 14
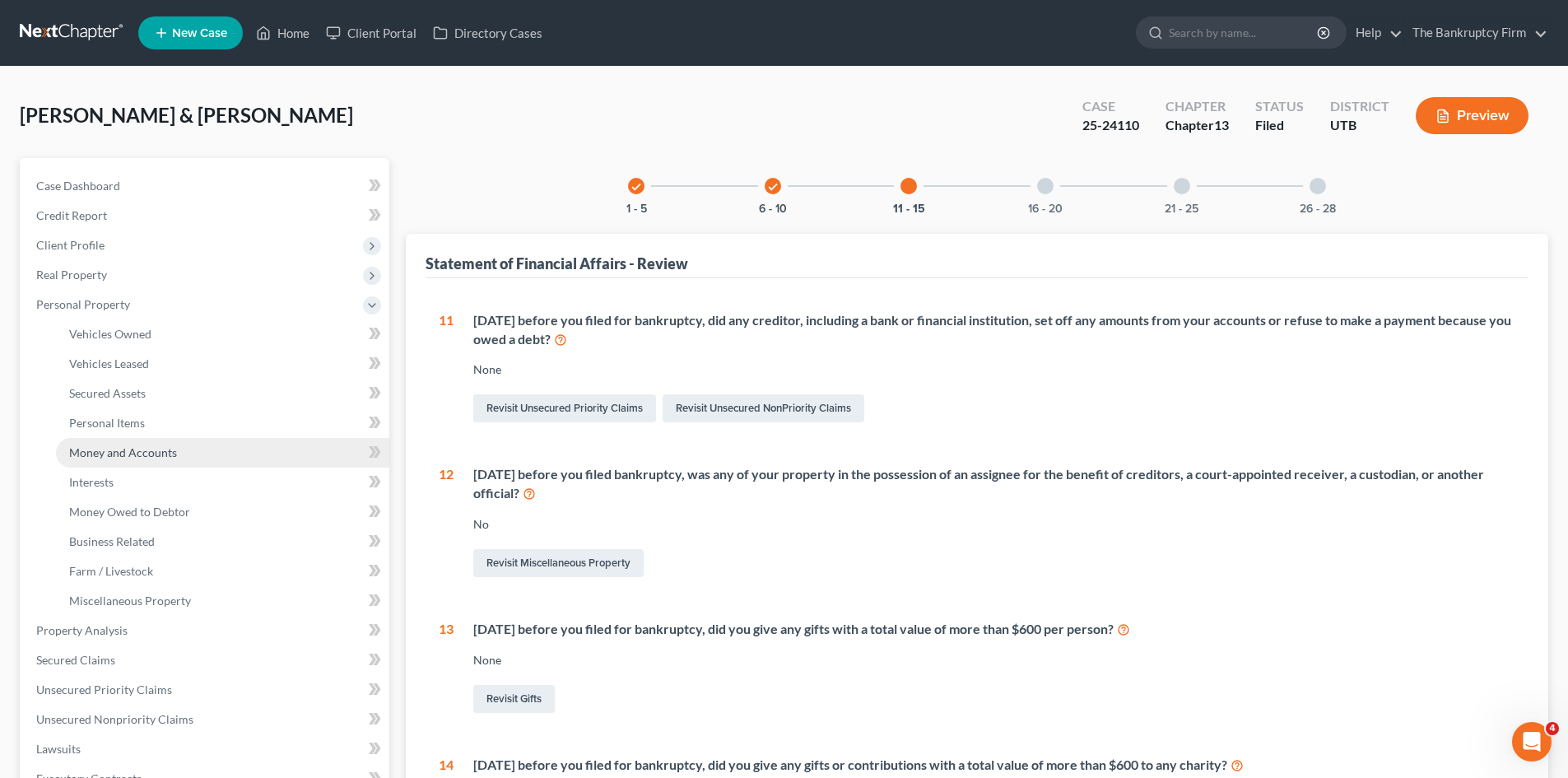
click at [103, 452] on span "Money and Accounts" at bounding box center [122, 452] width 108 height 14
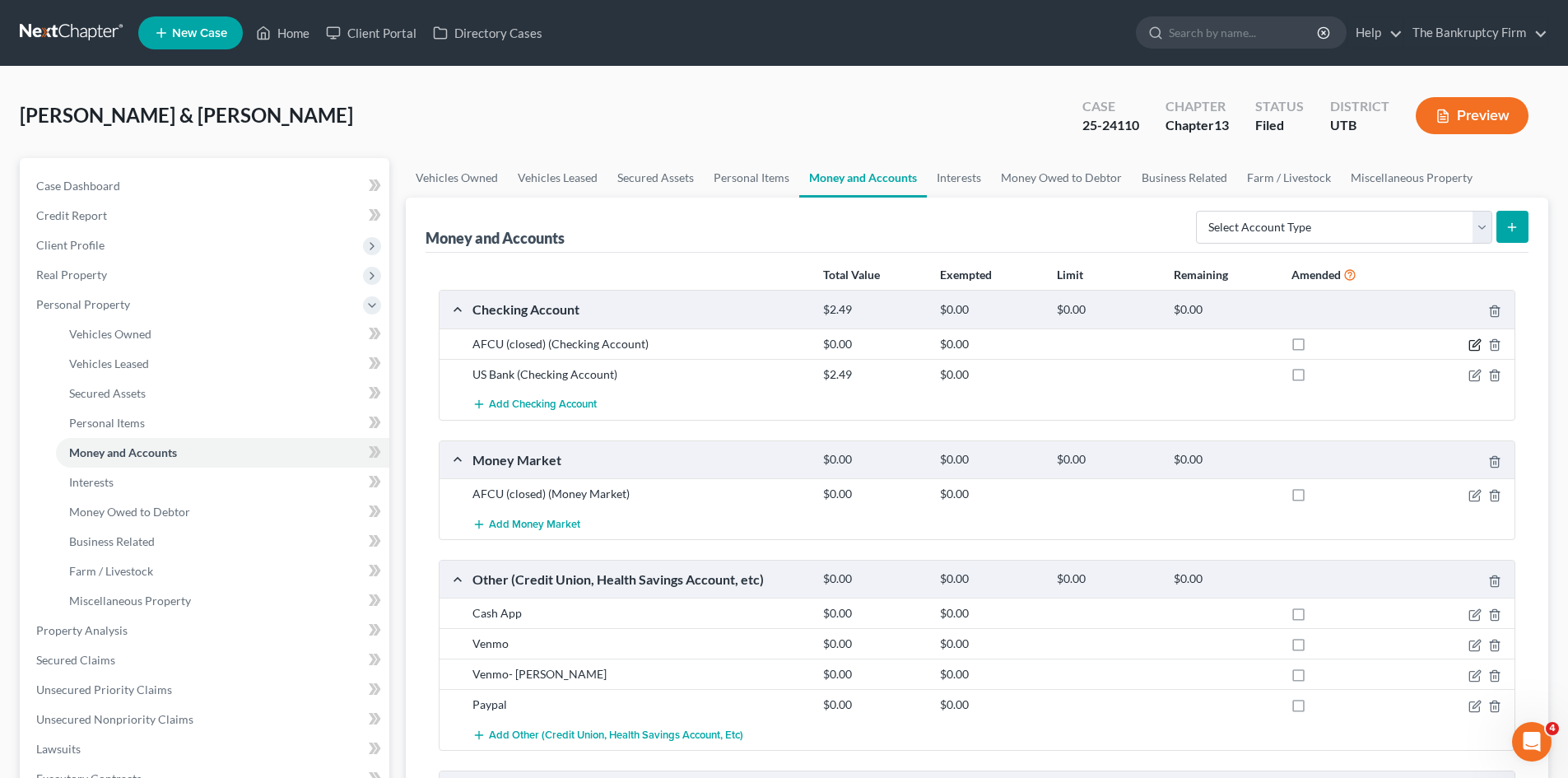
click at [1474, 346] on icon "button" at bounding box center [1476, 343] width 7 height 7
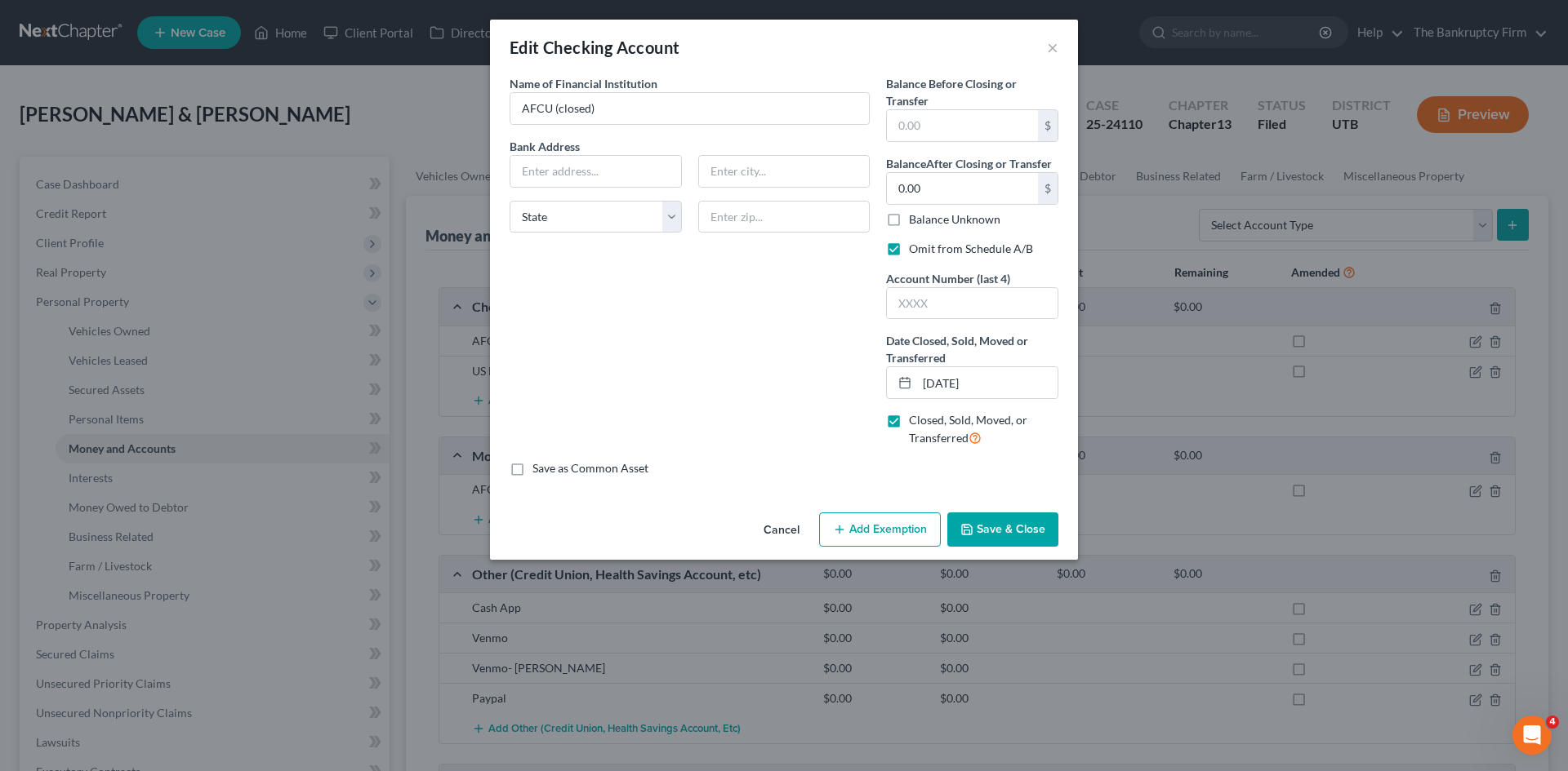
click at [1021, 535] on button "Save & Close" at bounding box center [1002, 530] width 111 height 34
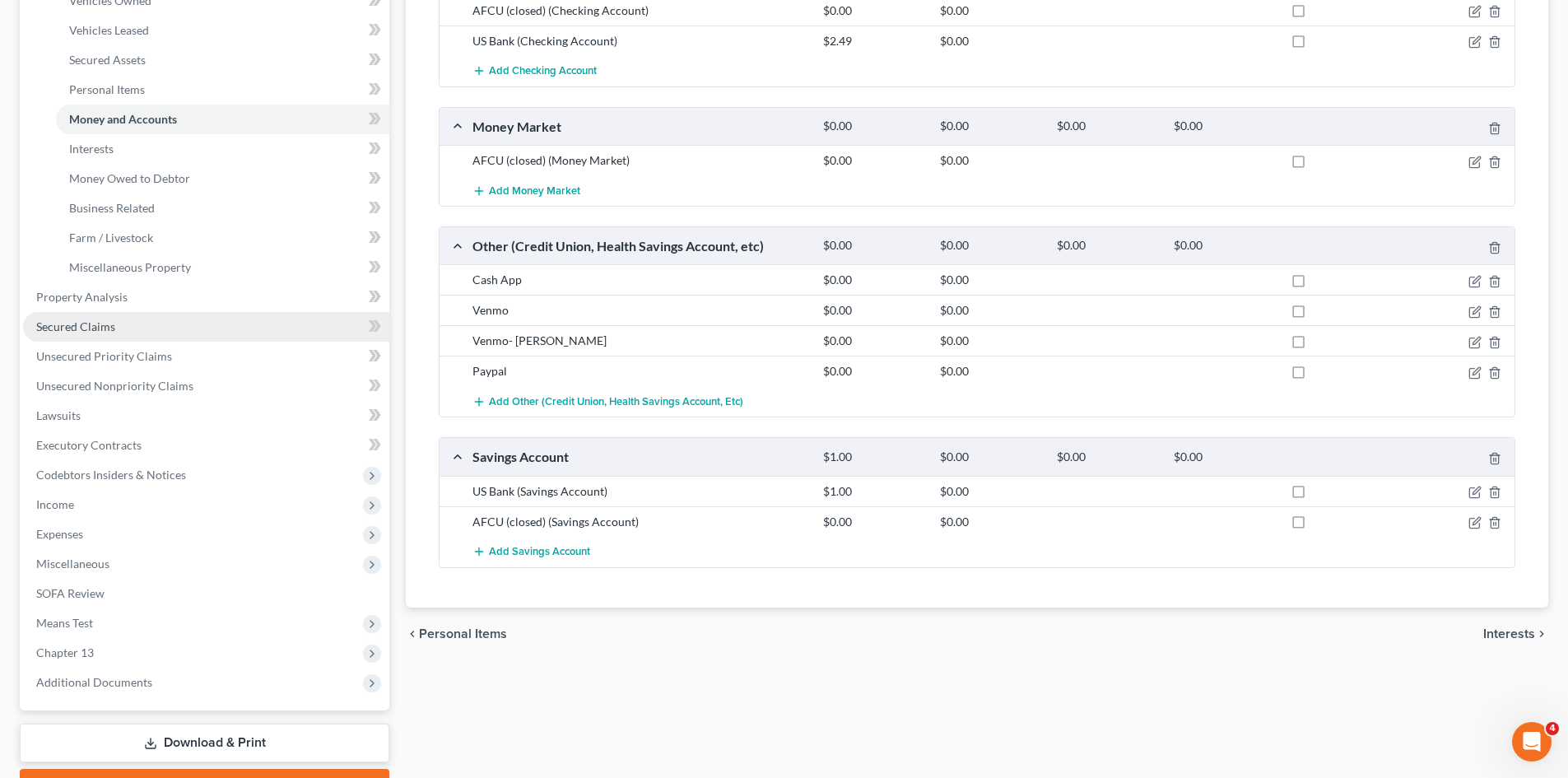
scroll to position [423, 0]
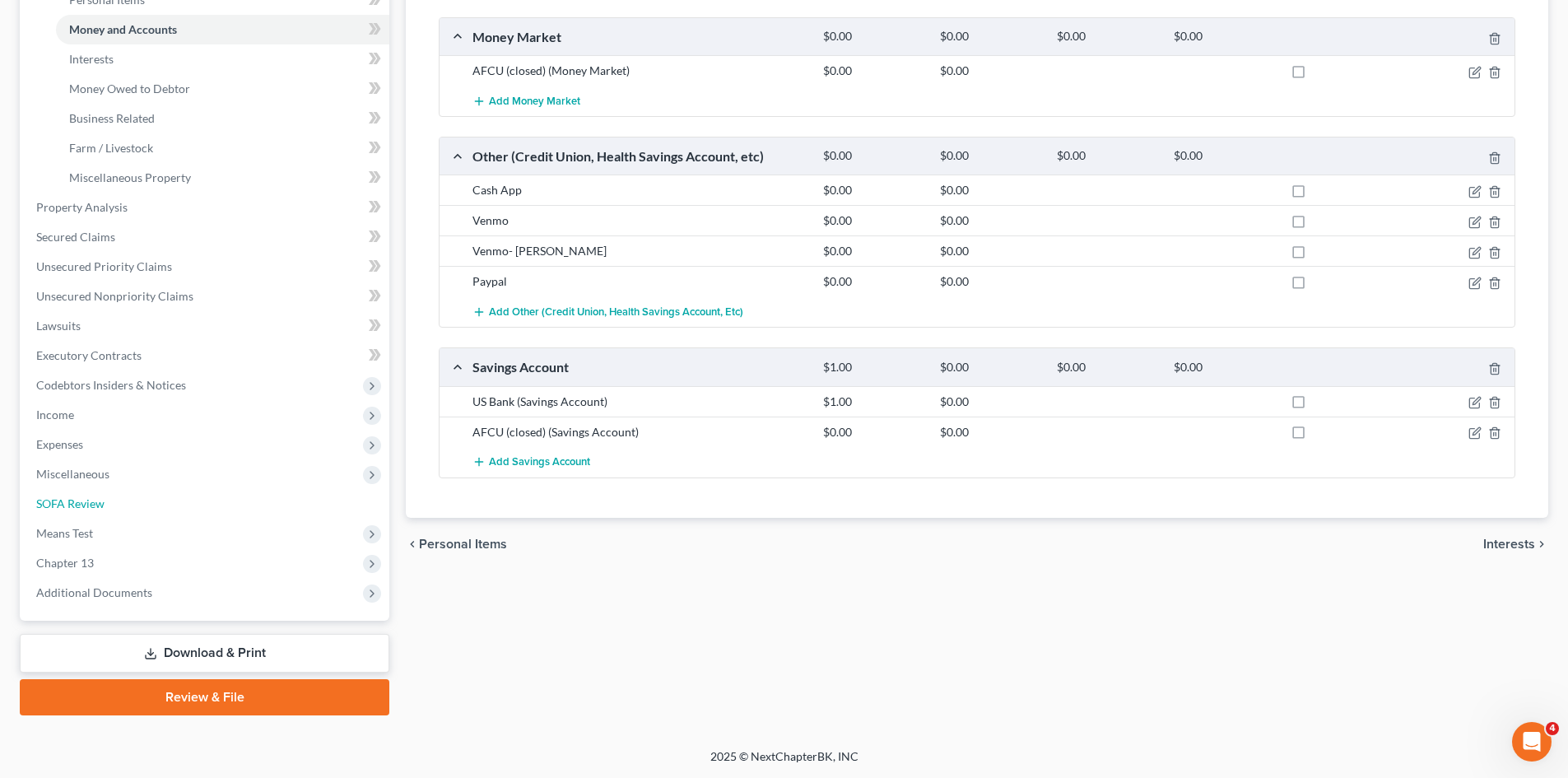
drag, startPoint x: 74, startPoint y: 503, endPoint x: 680, endPoint y: 473, distance: 606.7
click at [74, 503] on span "SOFA Review" at bounding box center [70, 503] width 68 height 14
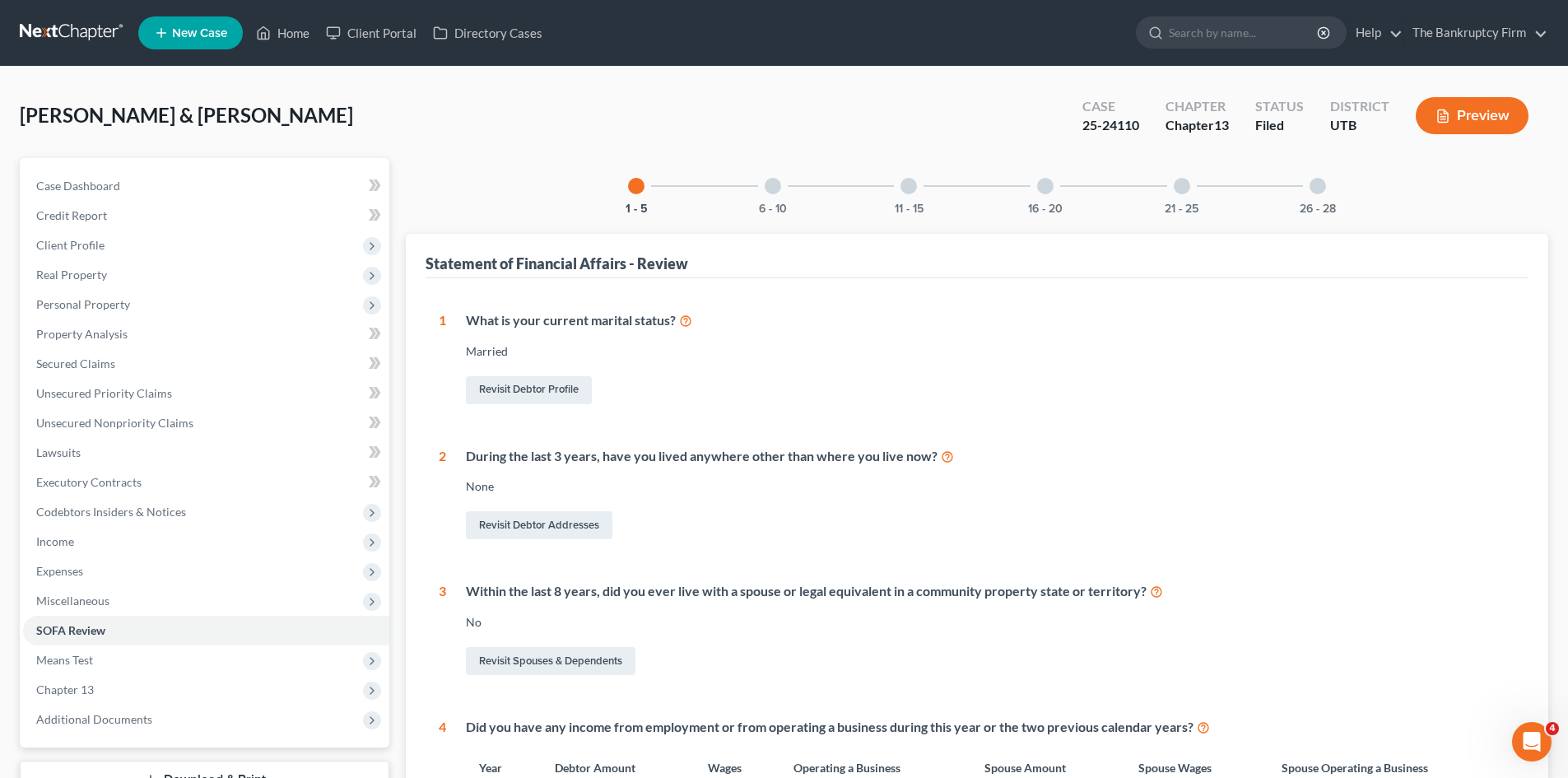
click at [905, 182] on div at bounding box center [908, 186] width 16 height 16
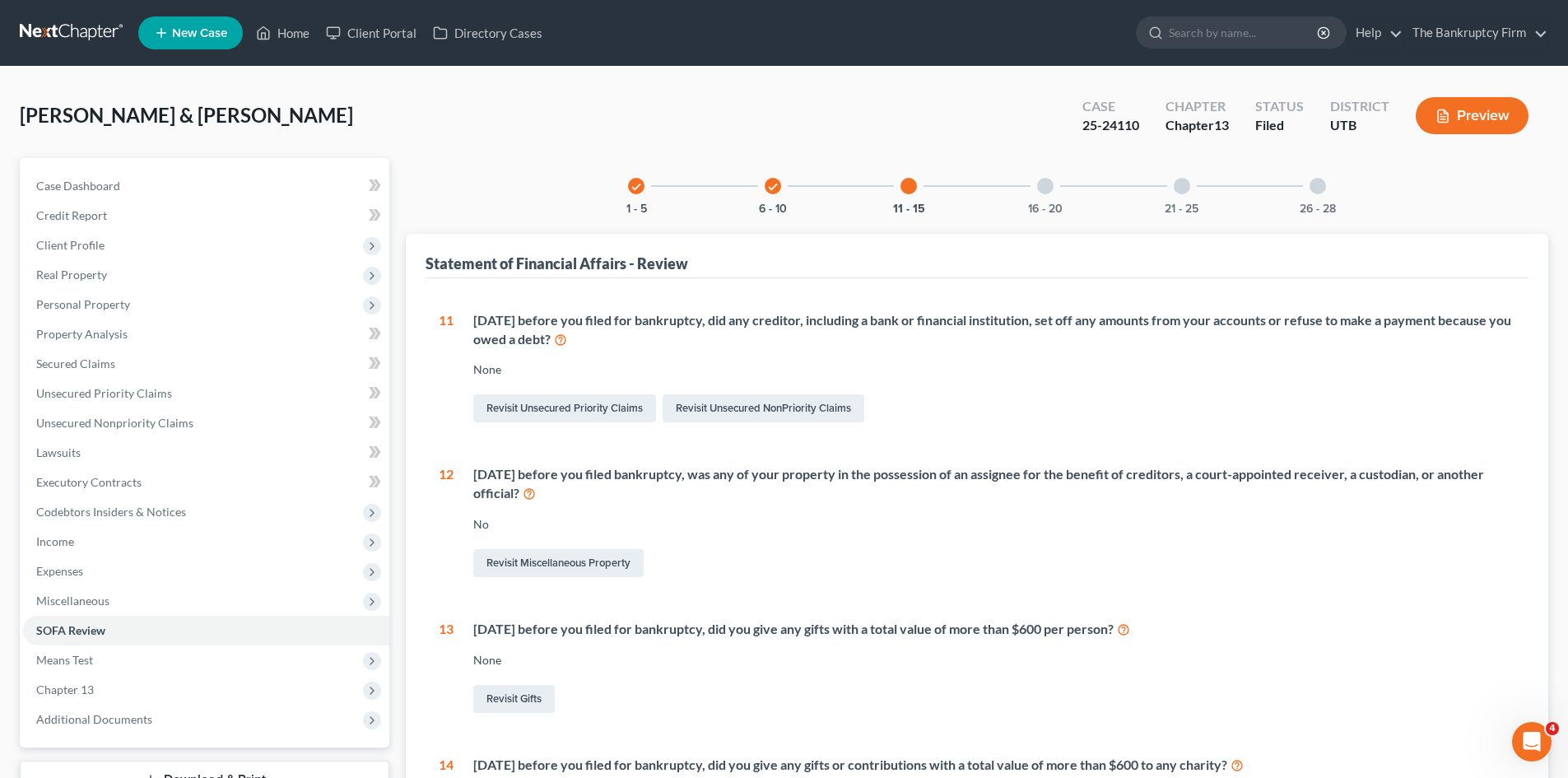
click at [1053, 184] on div at bounding box center [1045, 186] width 16 height 16
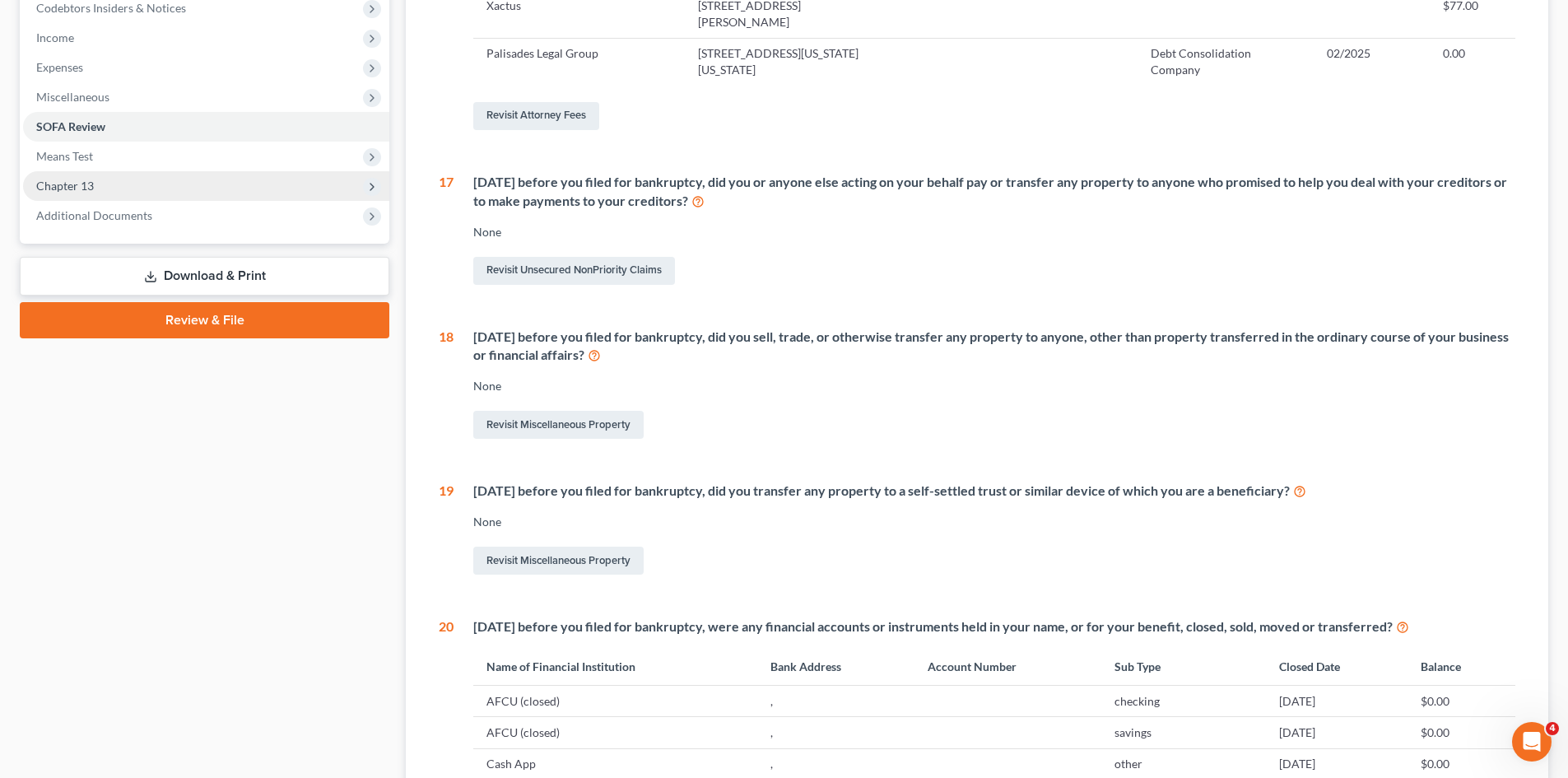
scroll to position [496, 0]
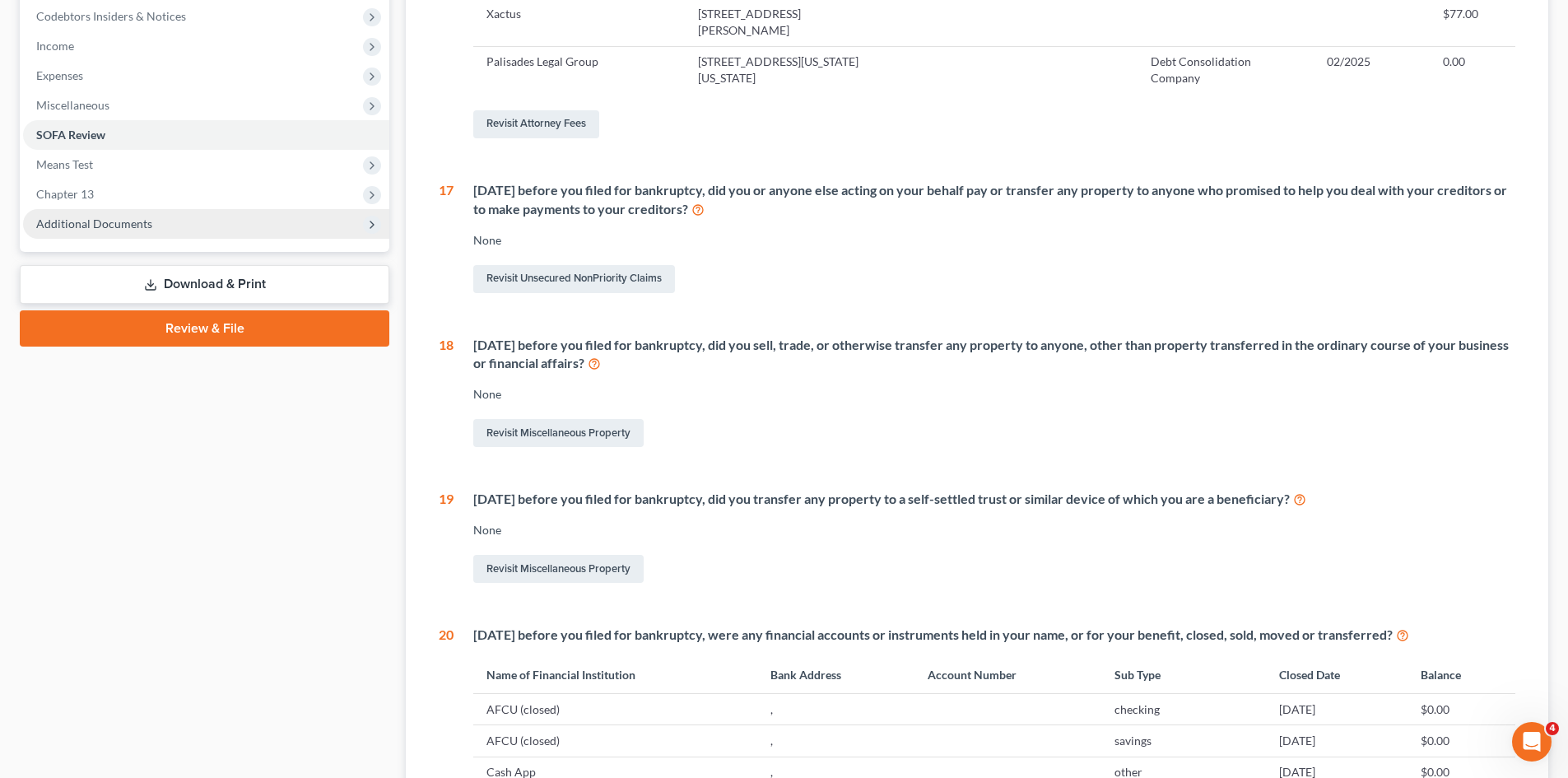
click at [113, 217] on span "Additional Documents" at bounding box center [94, 223] width 116 height 14
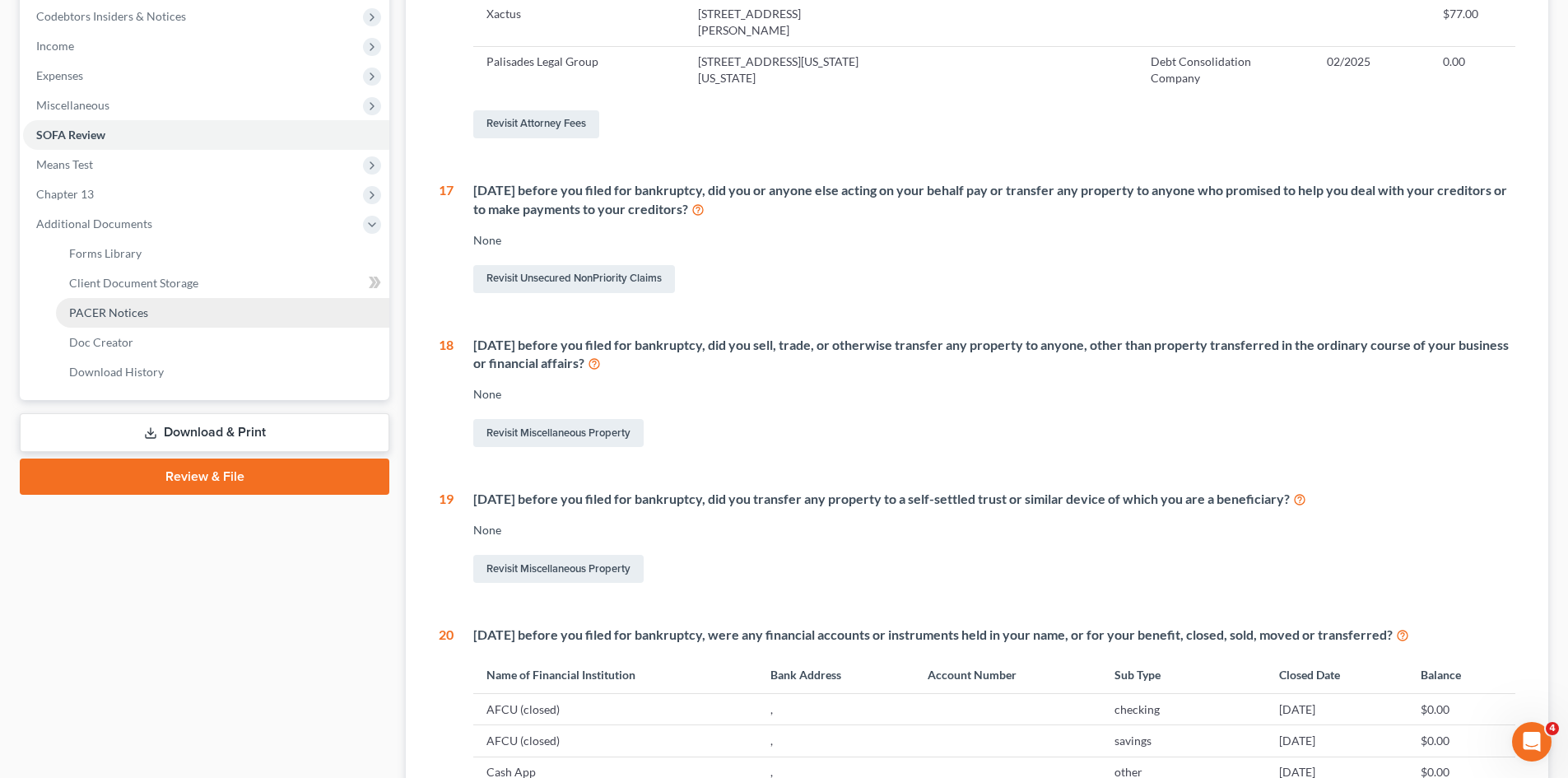
click at [123, 306] on span "PACER Notices" at bounding box center [108, 312] width 79 height 14
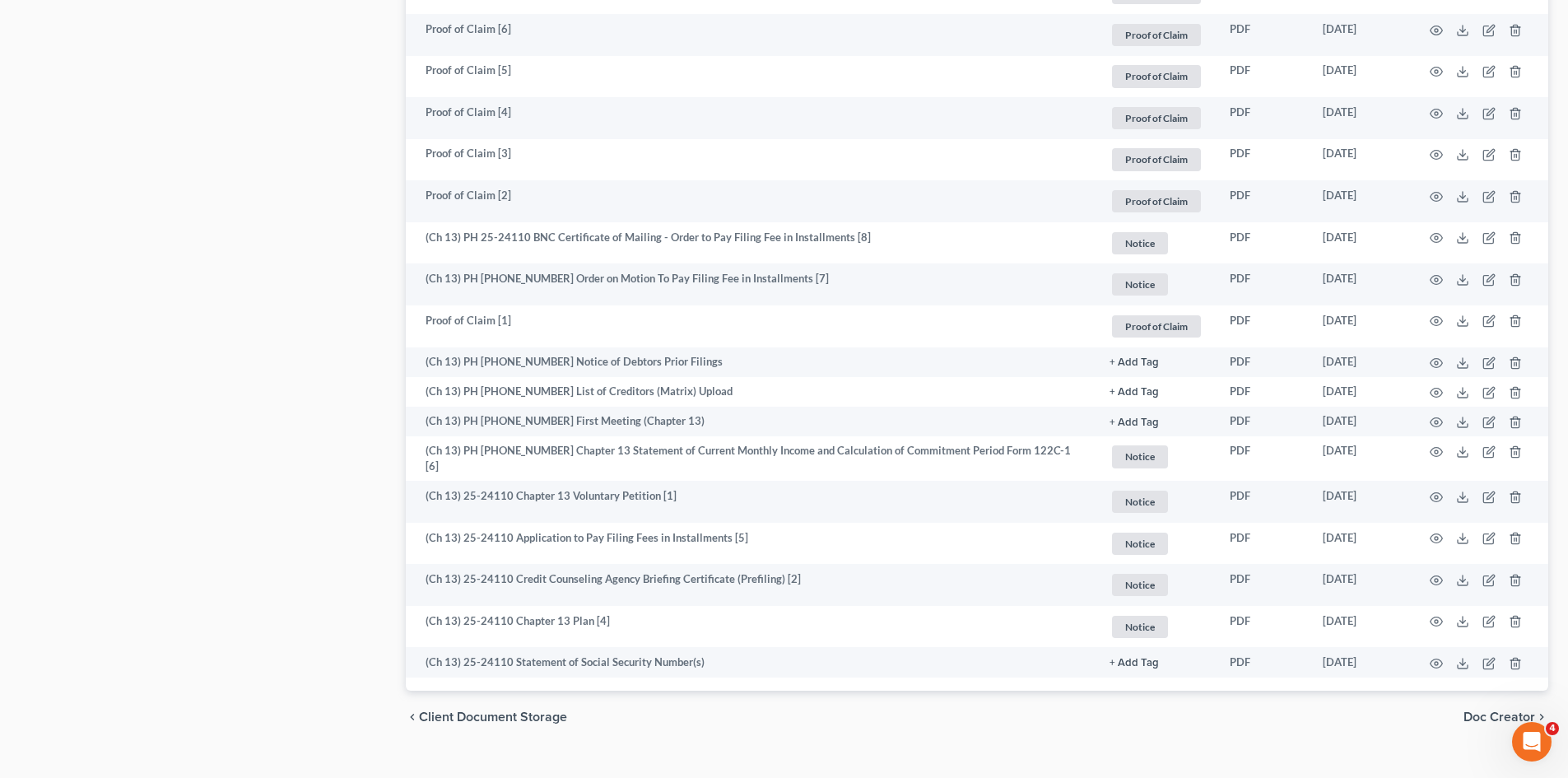
scroll to position [2712, 0]
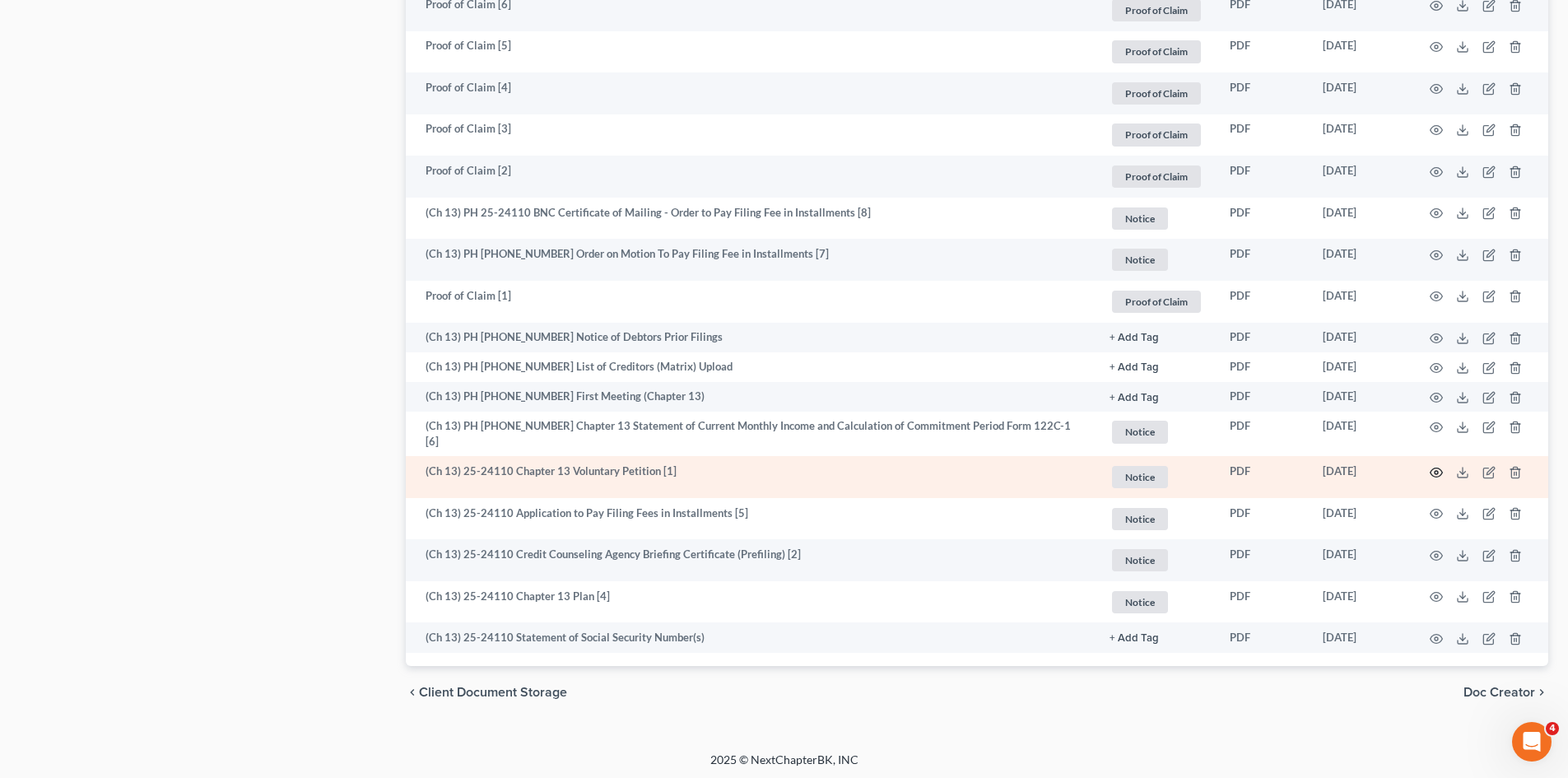
click at [1433, 470] on icon "button" at bounding box center [1436, 472] width 14 height 14
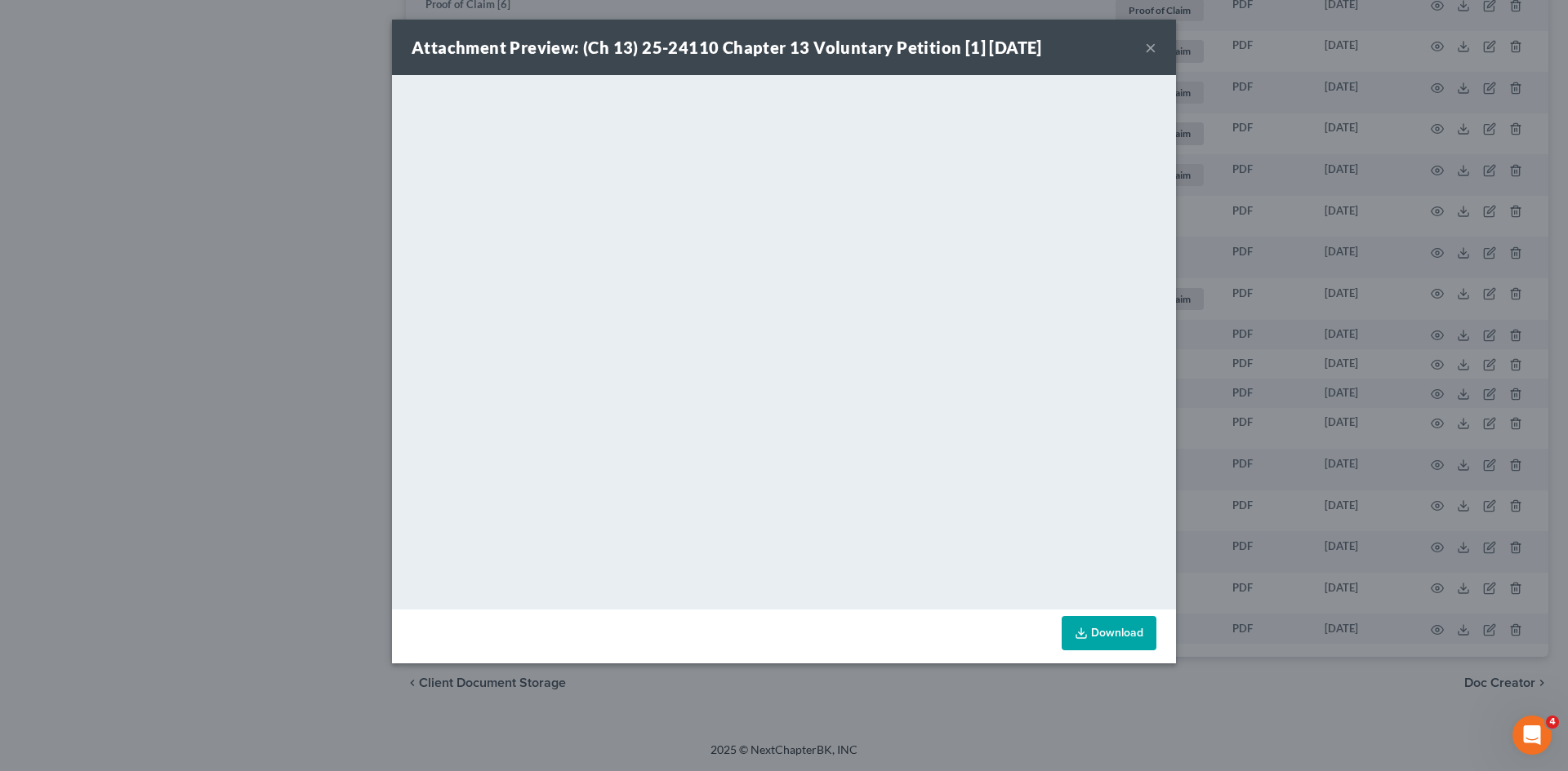
click at [1148, 48] on button "×" at bounding box center [1150, 48] width 12 height 20
